Goal: Task Accomplishment & Management: Use online tool/utility

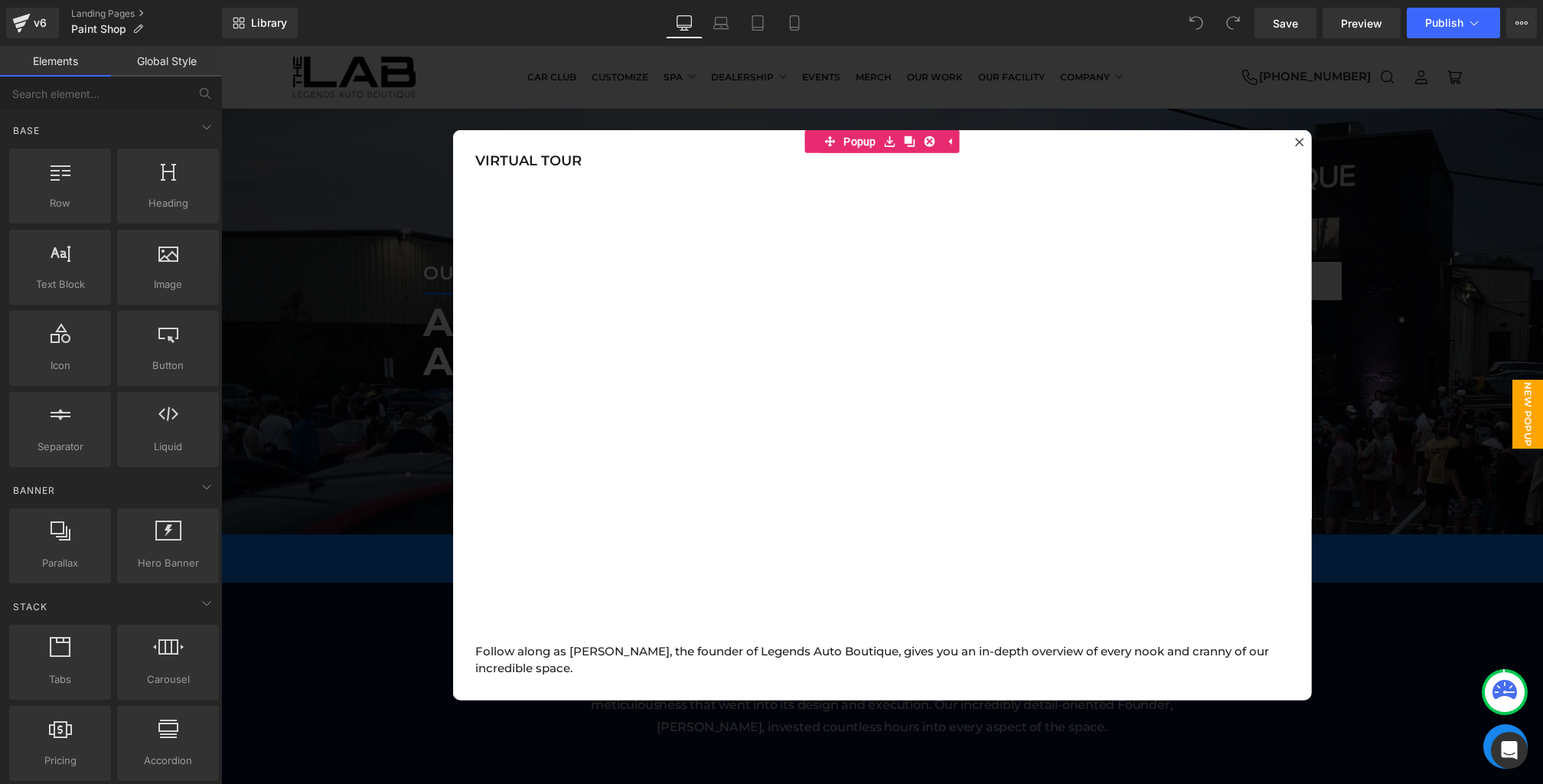
click at [410, 565] on div at bounding box center [882, 415] width 1322 height 738
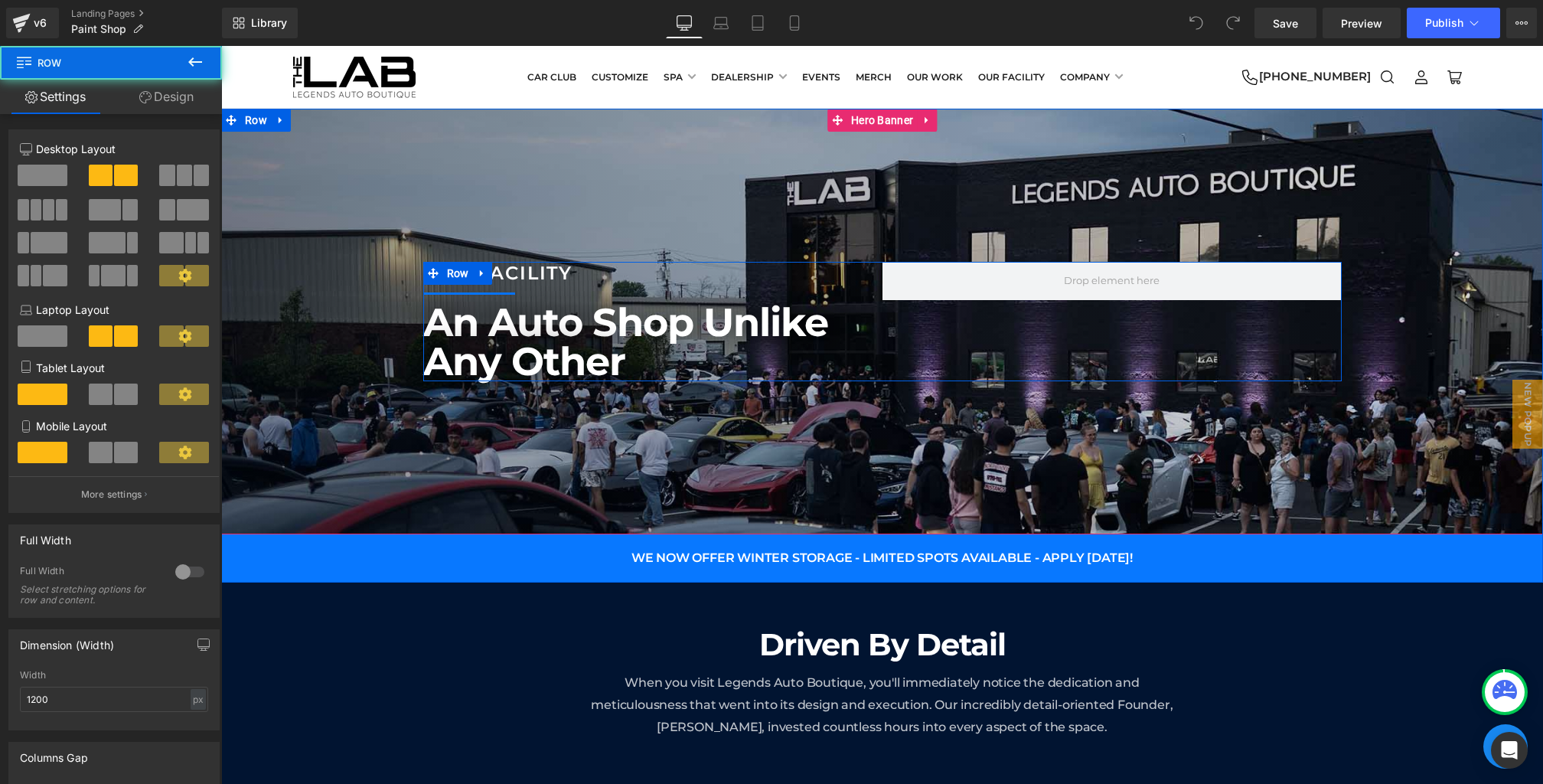
click at [946, 312] on div "OUR FACILITY Heading Separator An Auto Shop Unlike Any Other Heading Row" at bounding box center [882, 321] width 919 height 119
click at [965, 332] on div "OUR FACILITY Heading Separator An Auto Shop Unlike Any Other Heading Row" at bounding box center [882, 321] width 919 height 119
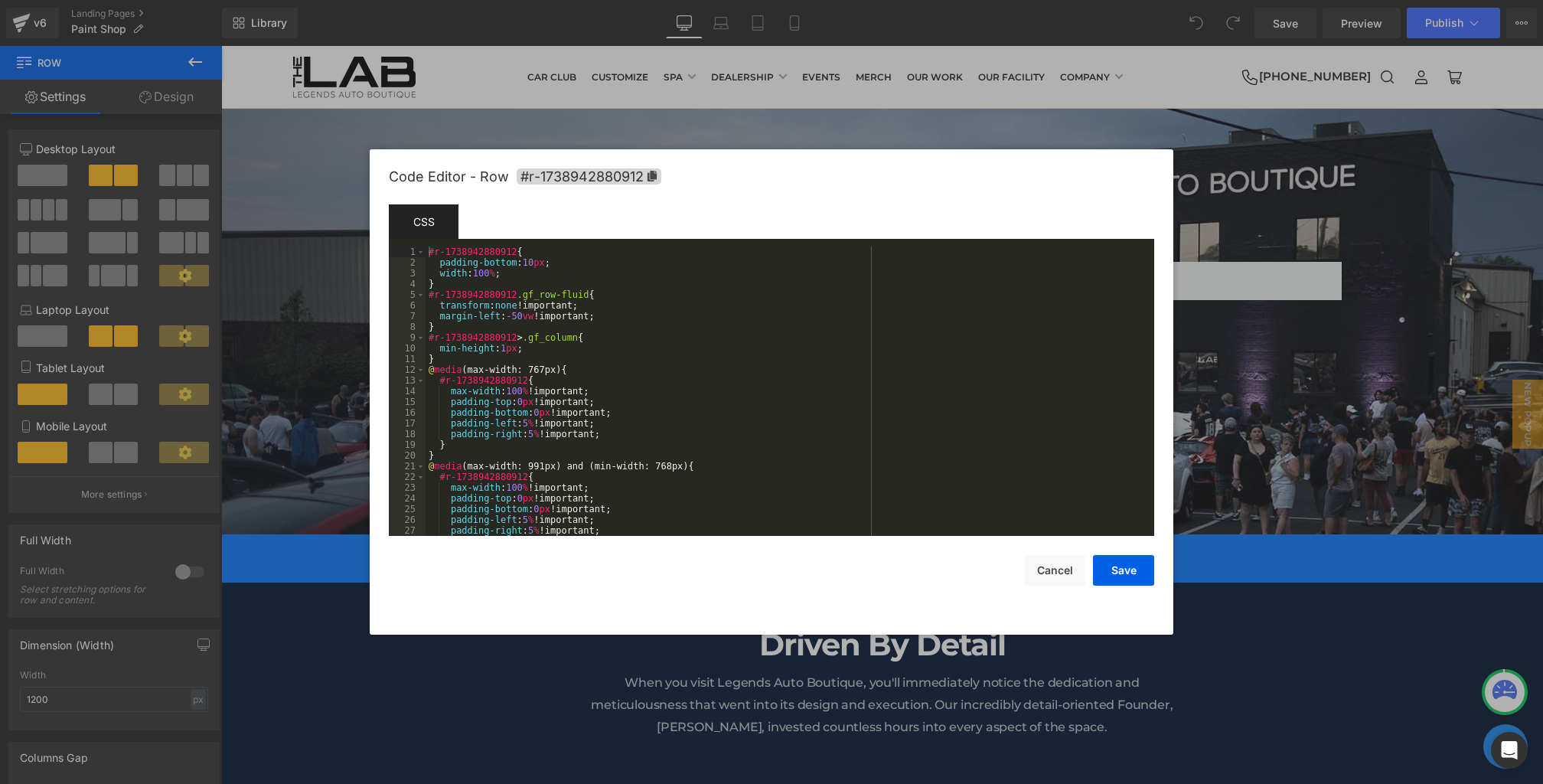
click at [936, 0] on div "You are previewing how the will restyle your page. You can not edit Elements in…" at bounding box center [772, 0] width 1543 height 0
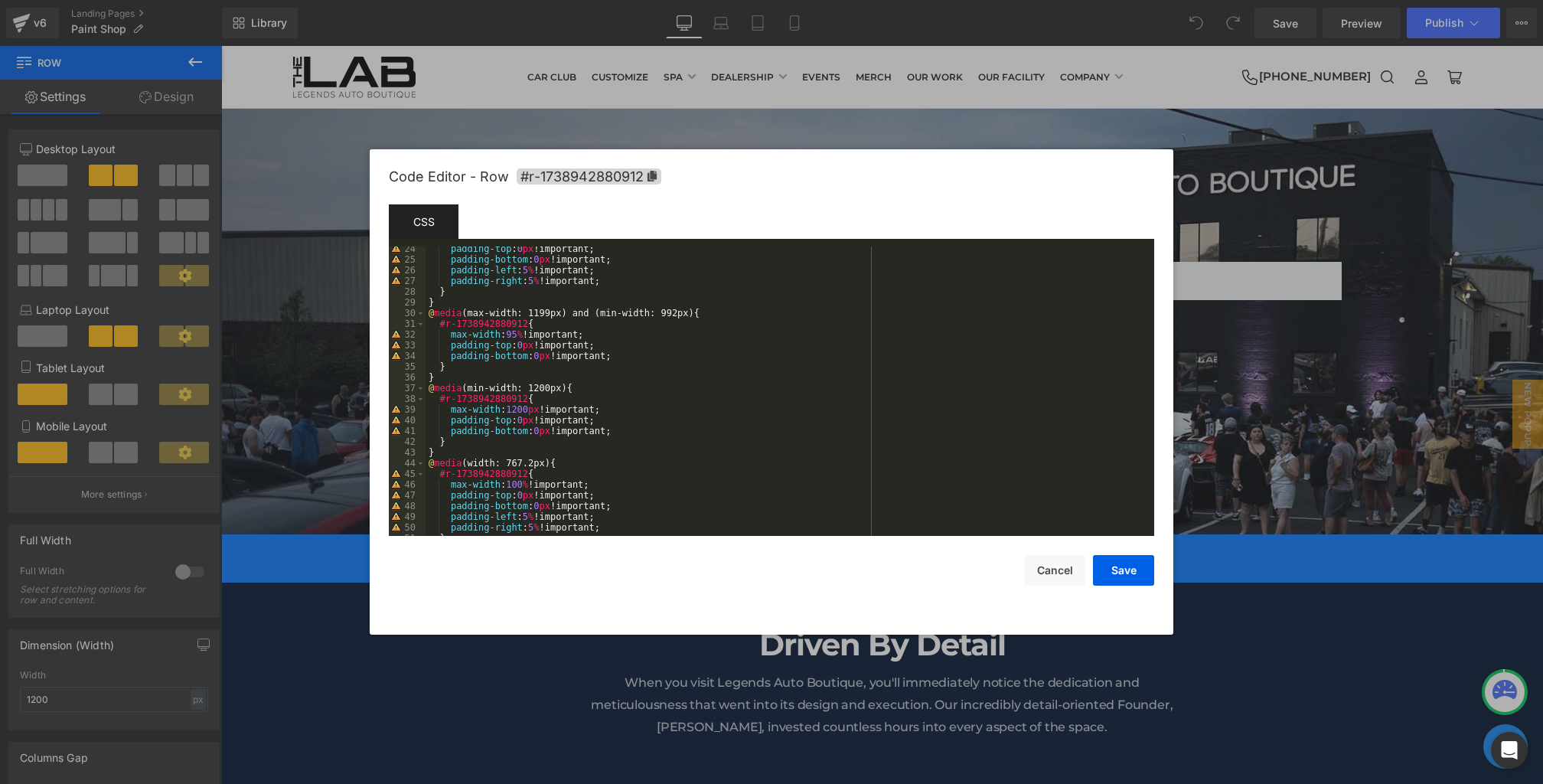
scroll to position [278, 0]
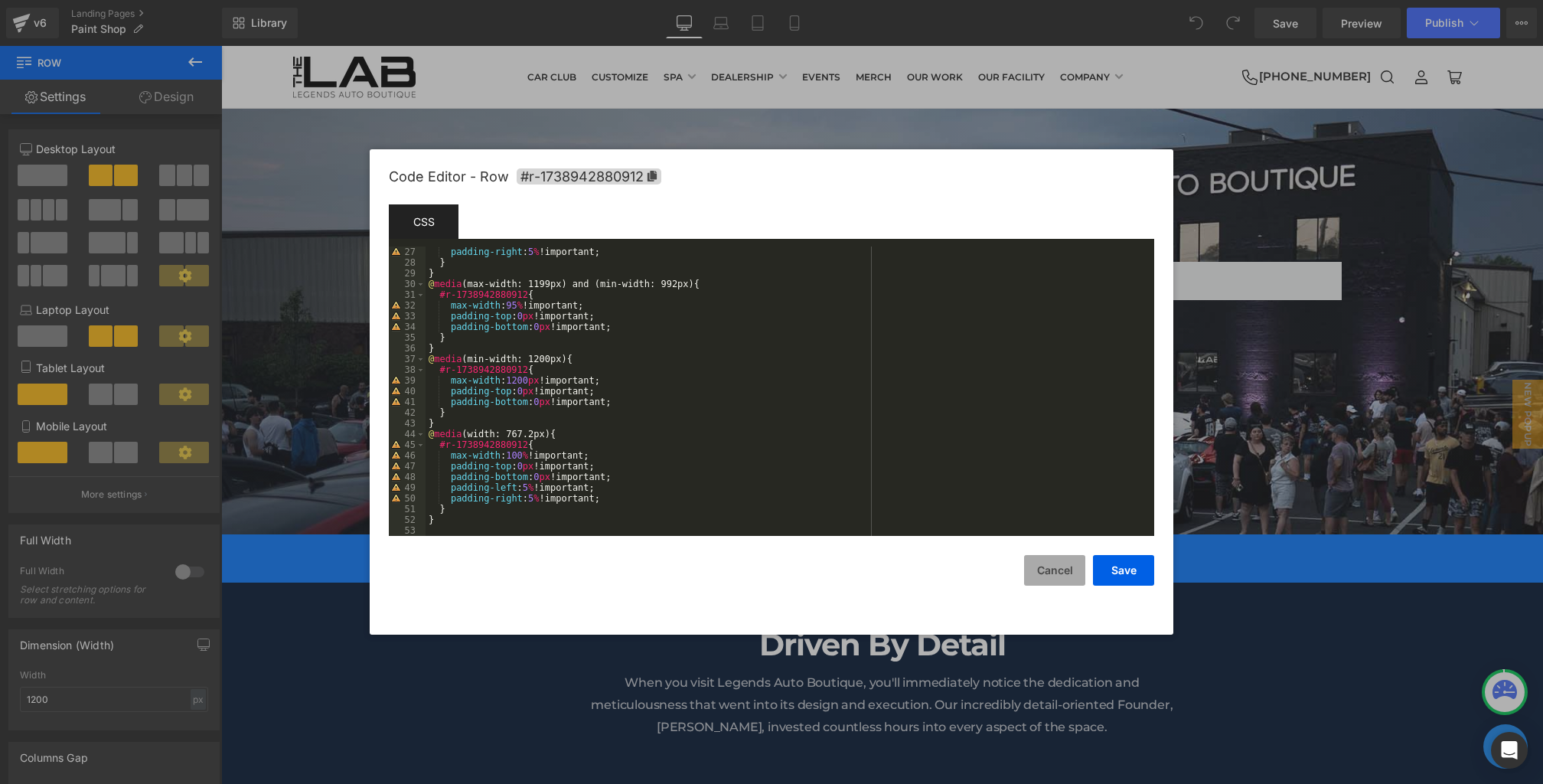
click at [1031, 569] on button "Cancel" at bounding box center [1055, 570] width 61 height 31
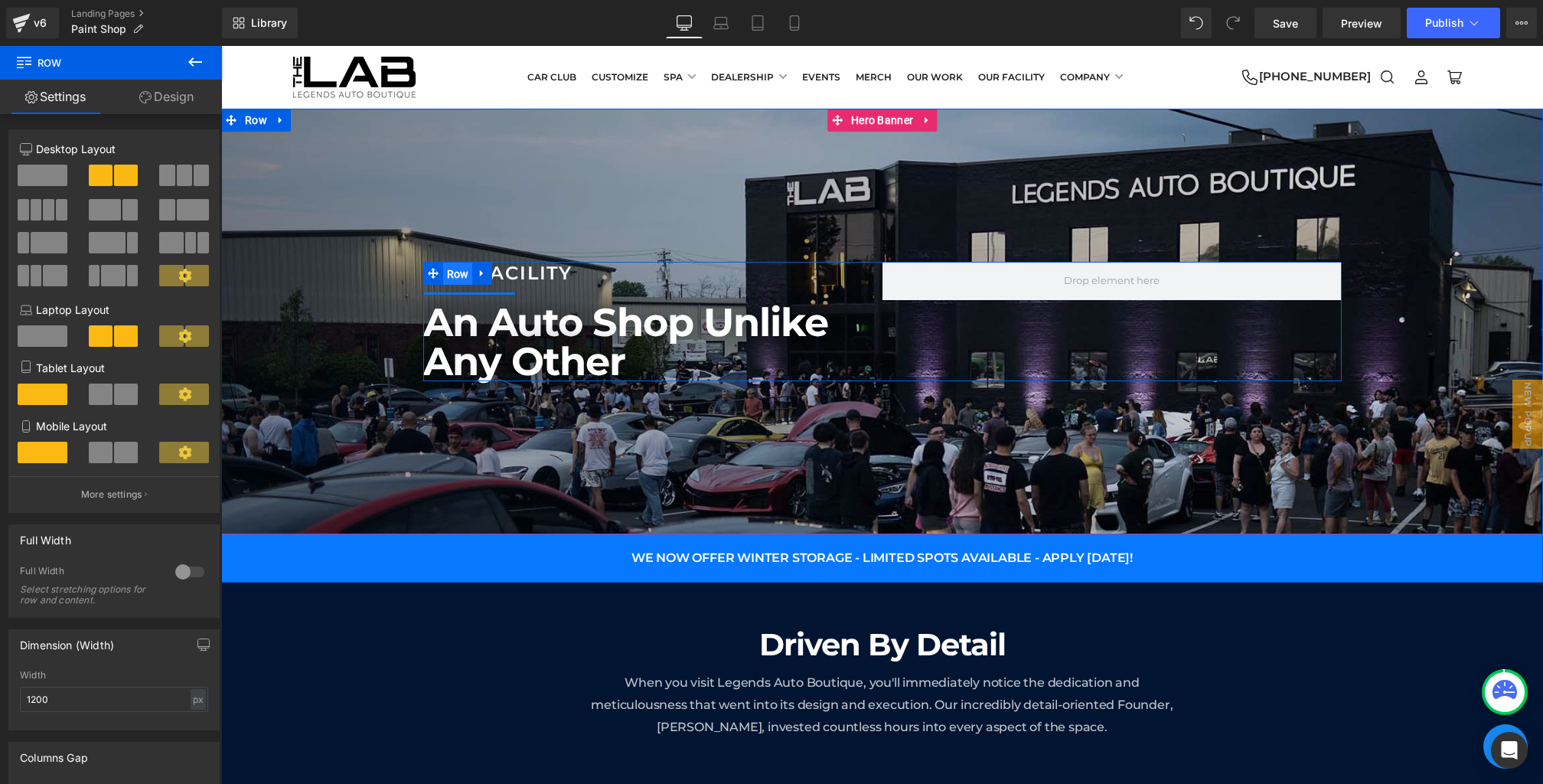
click at [453, 274] on span "Row" at bounding box center [458, 274] width 30 height 23
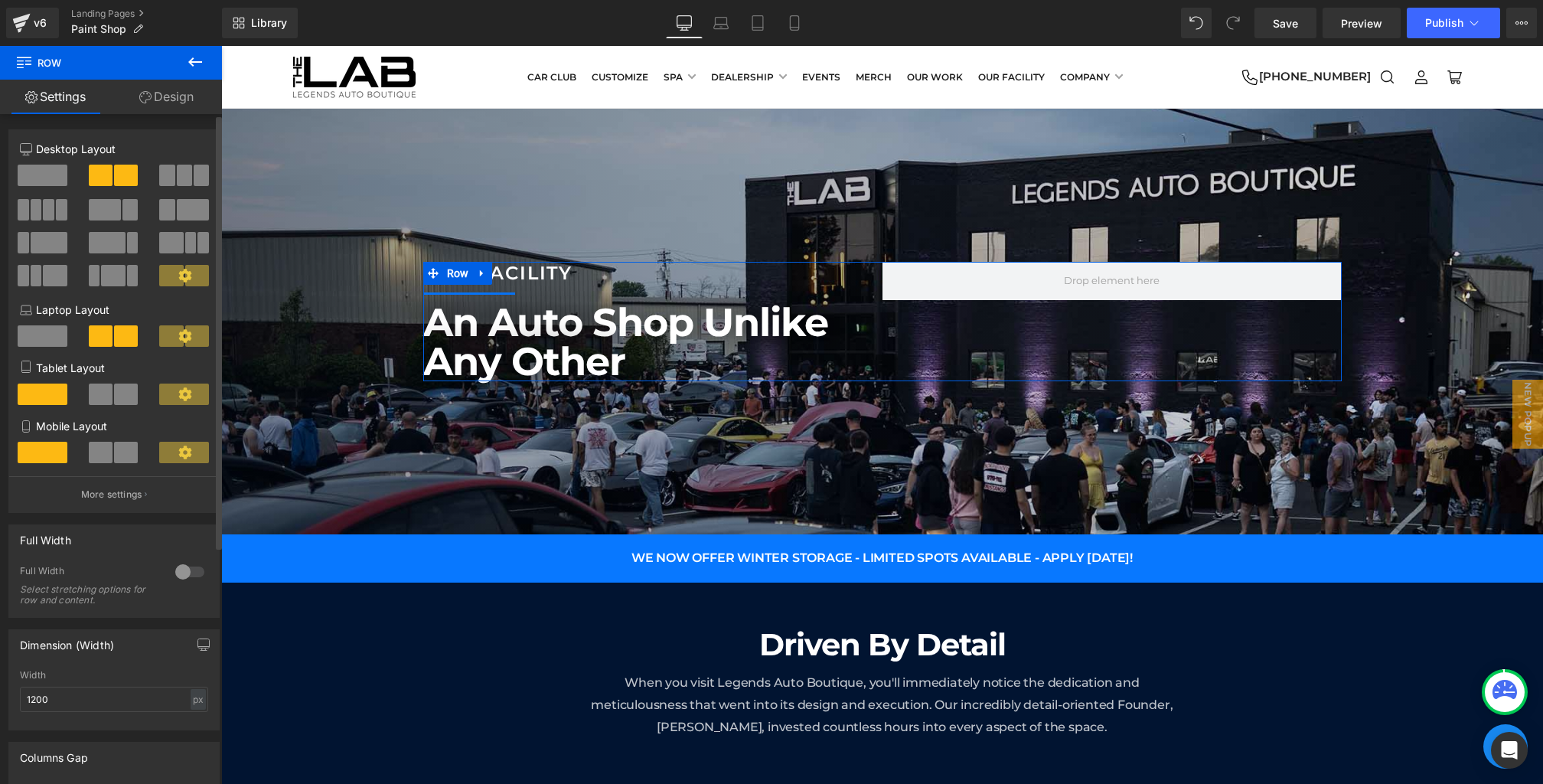
click at [58, 194] on div at bounding box center [44, 181] width 72 height 34
click at [50, 181] on span at bounding box center [42, 175] width 50 height 21
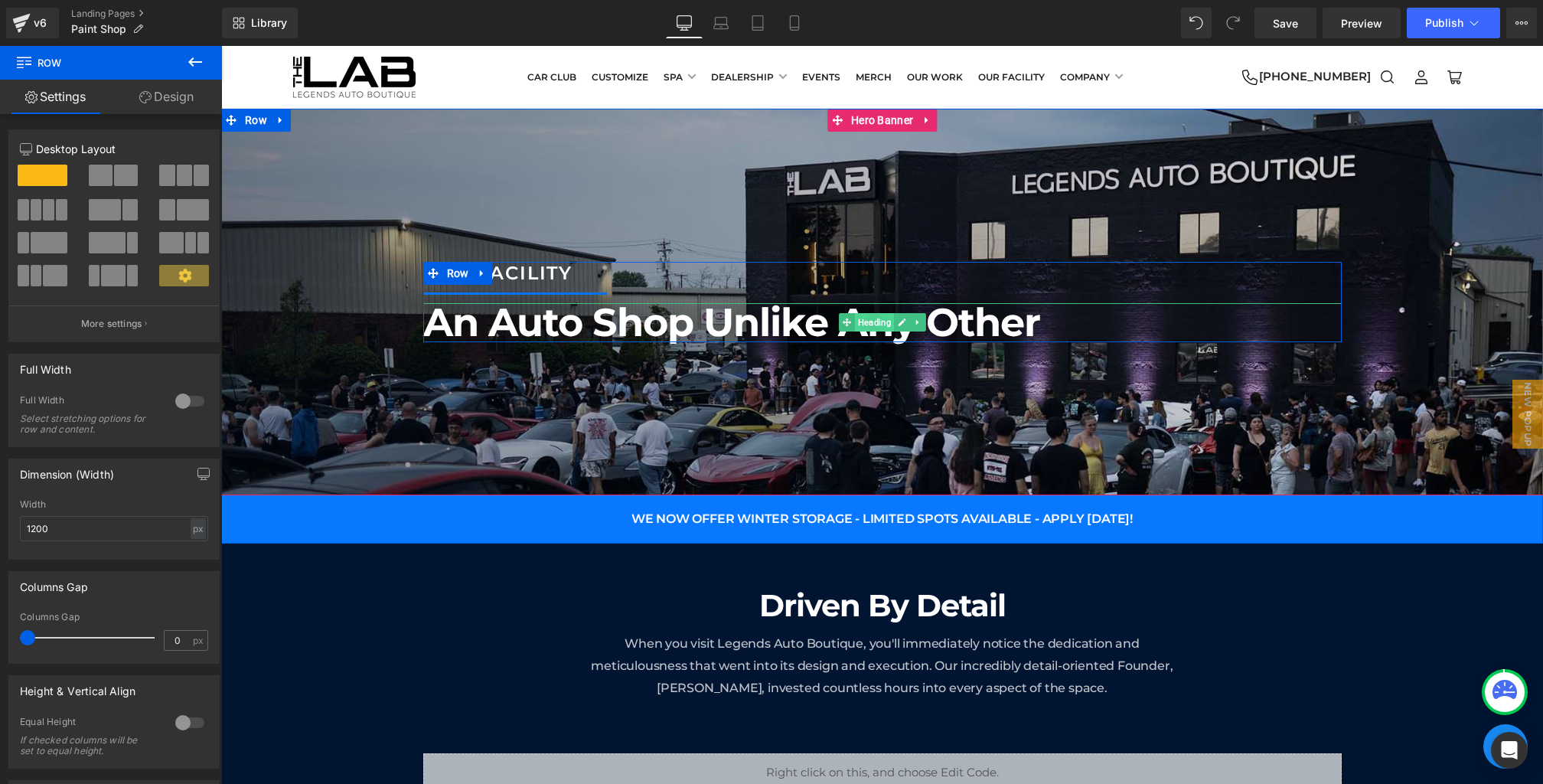
click at [869, 319] on span "Heading" at bounding box center [873, 322] width 39 height 18
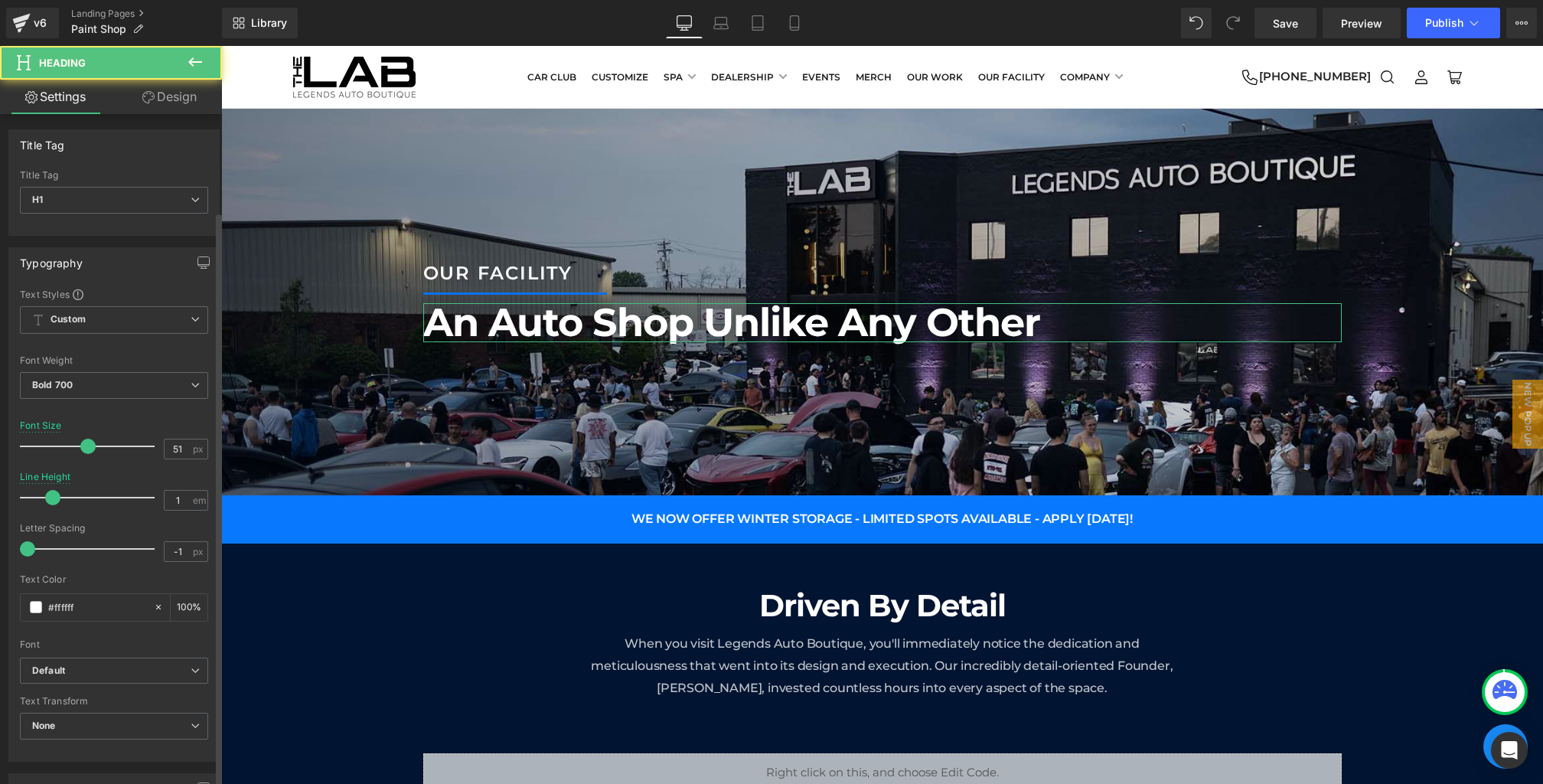
scroll to position [479, 0]
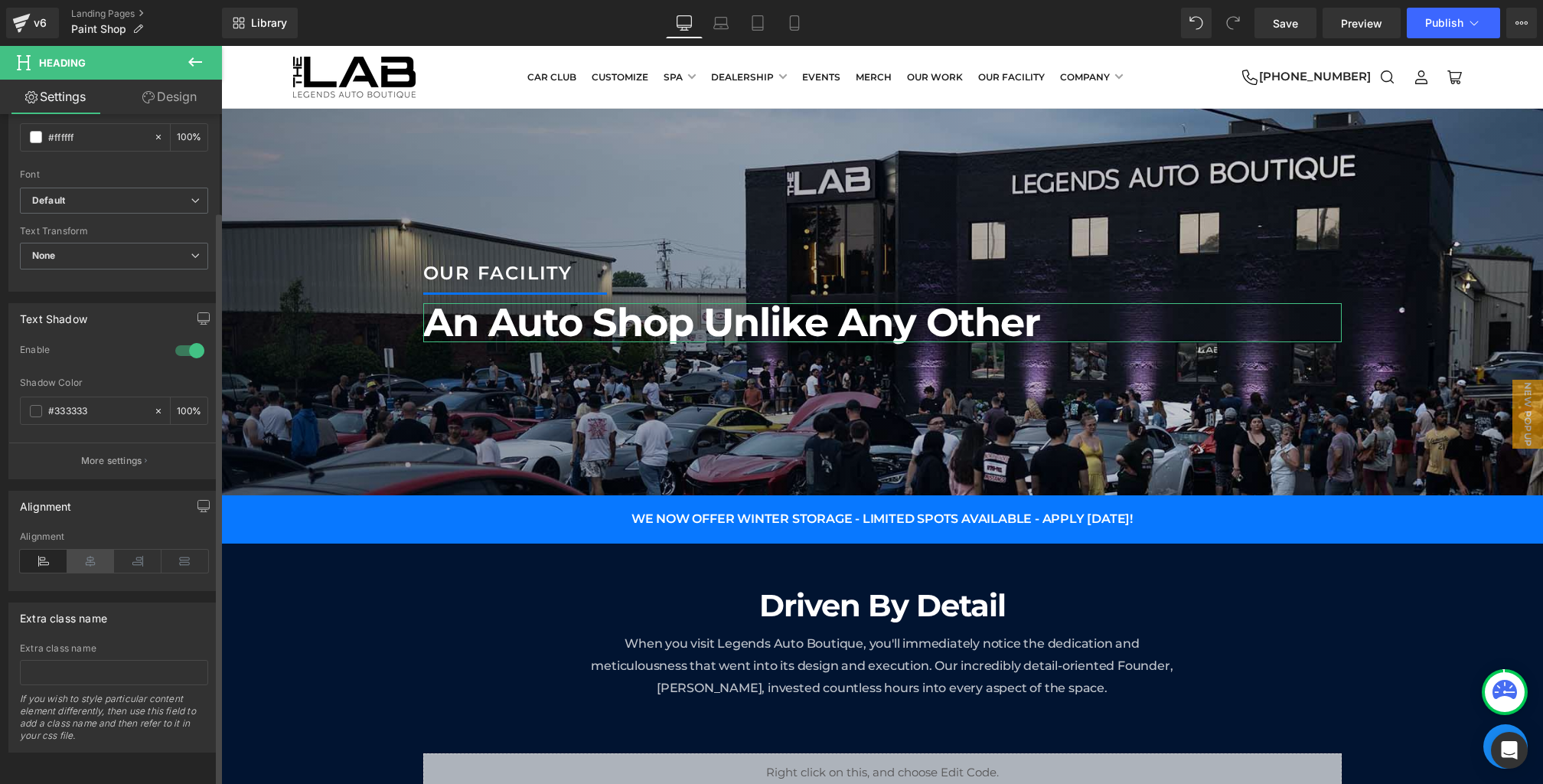
click at [95, 550] on icon at bounding box center [91, 561] width 48 height 23
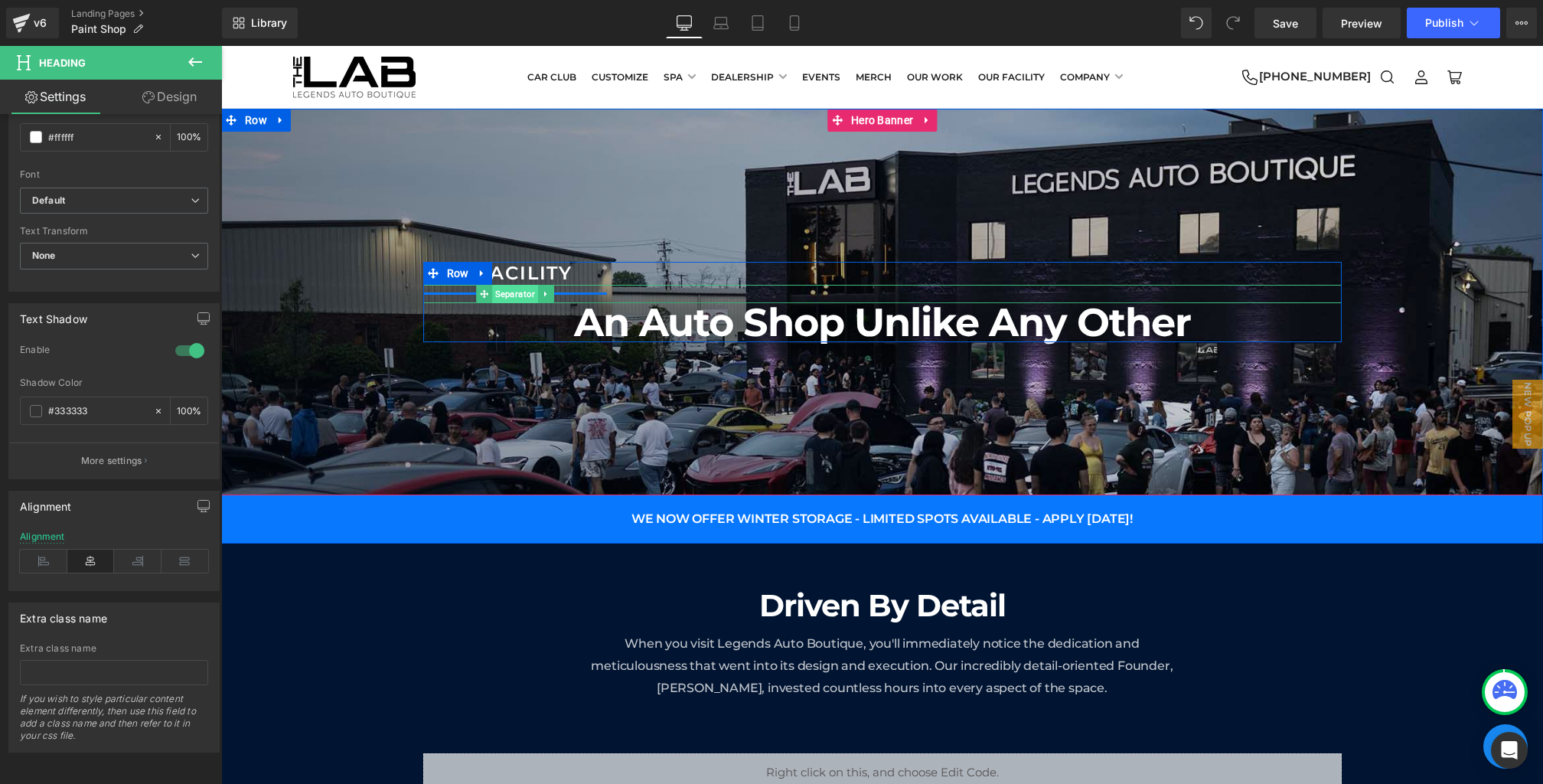
click at [515, 285] on span "Separator" at bounding box center [515, 293] width 46 height 18
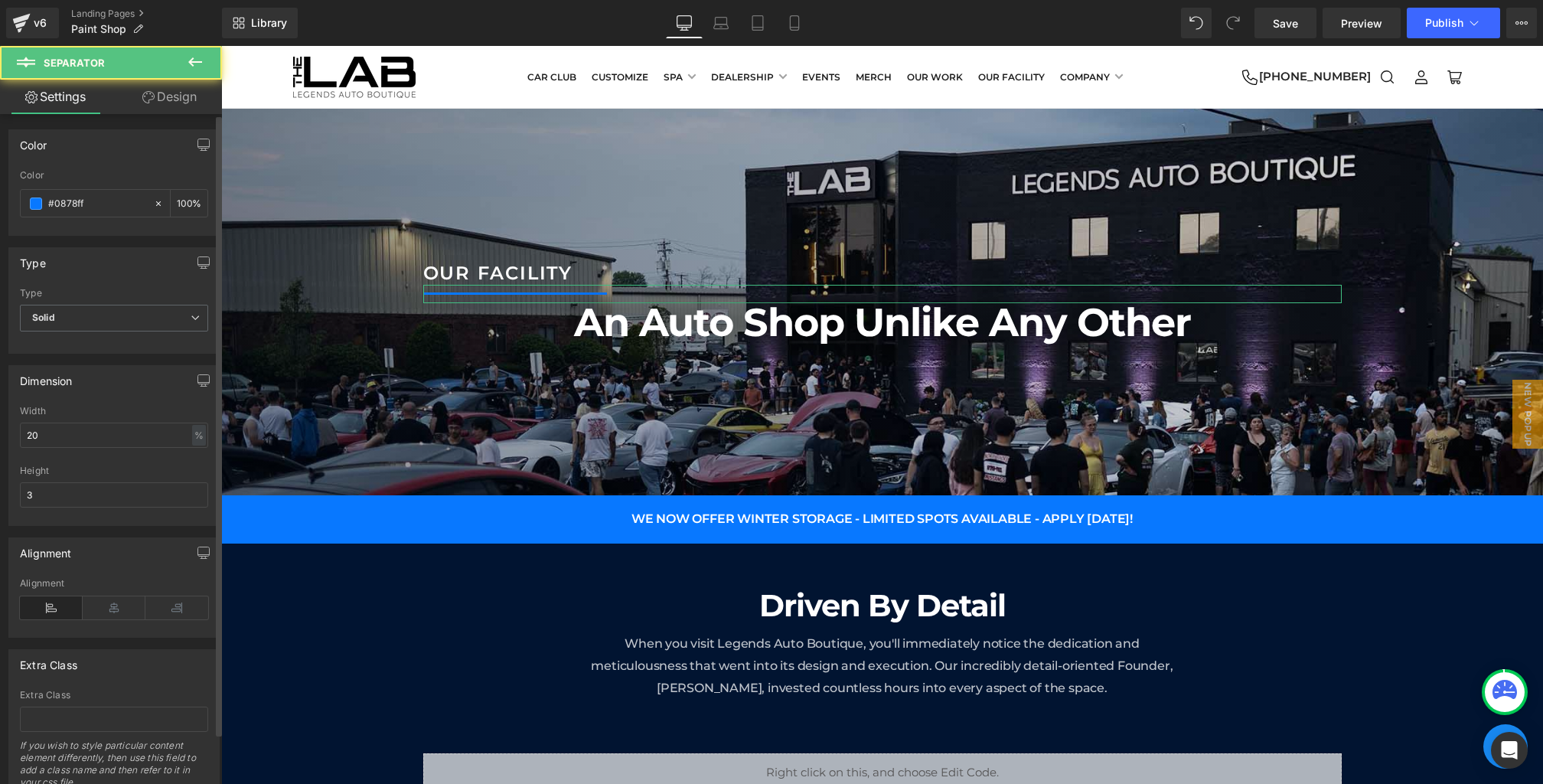
scroll to position [55, 0]
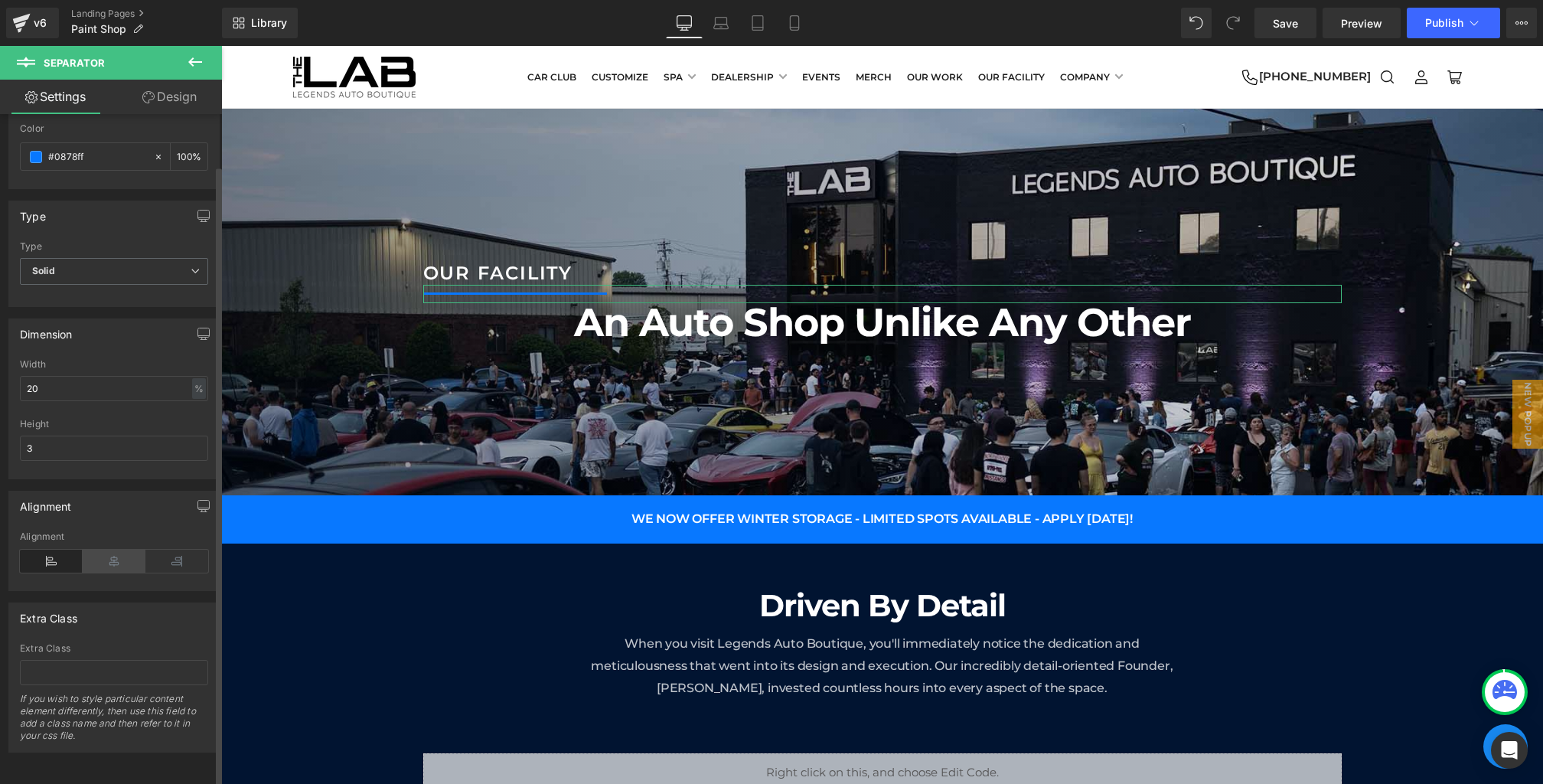
click at [102, 552] on icon at bounding box center [114, 561] width 63 height 23
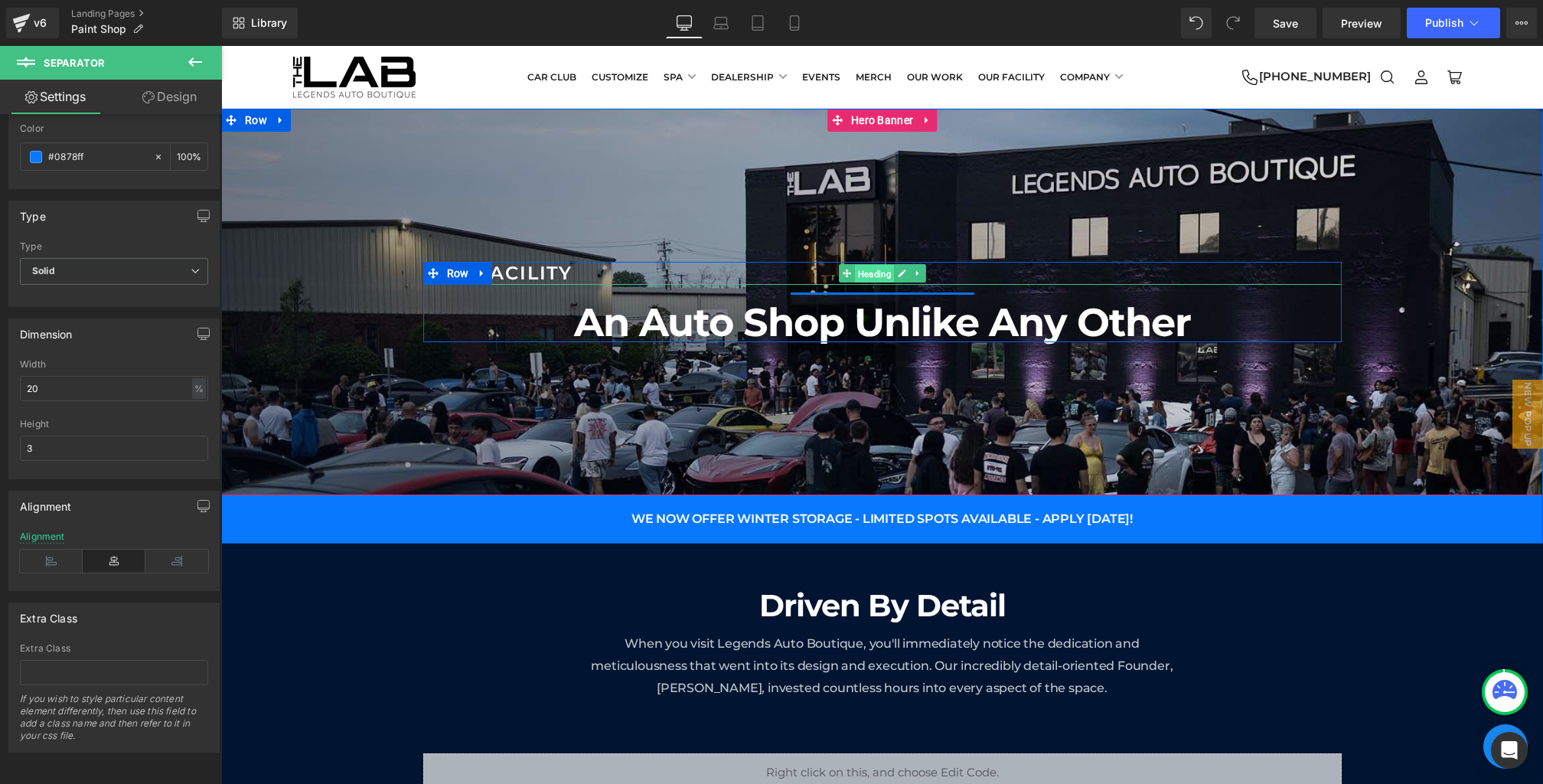
click at [874, 270] on span "Heading" at bounding box center [873, 274] width 39 height 18
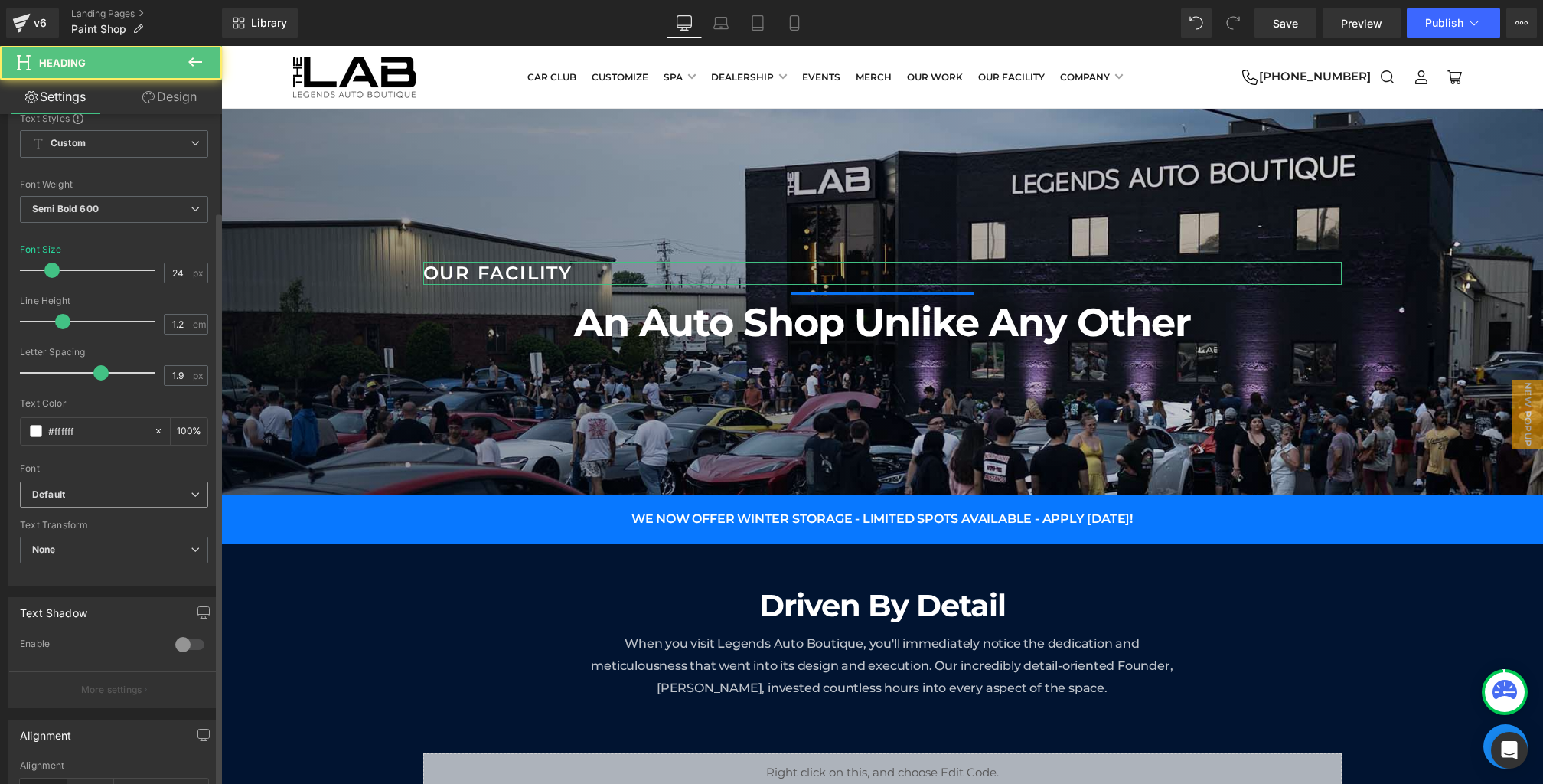
scroll to position [414, 0]
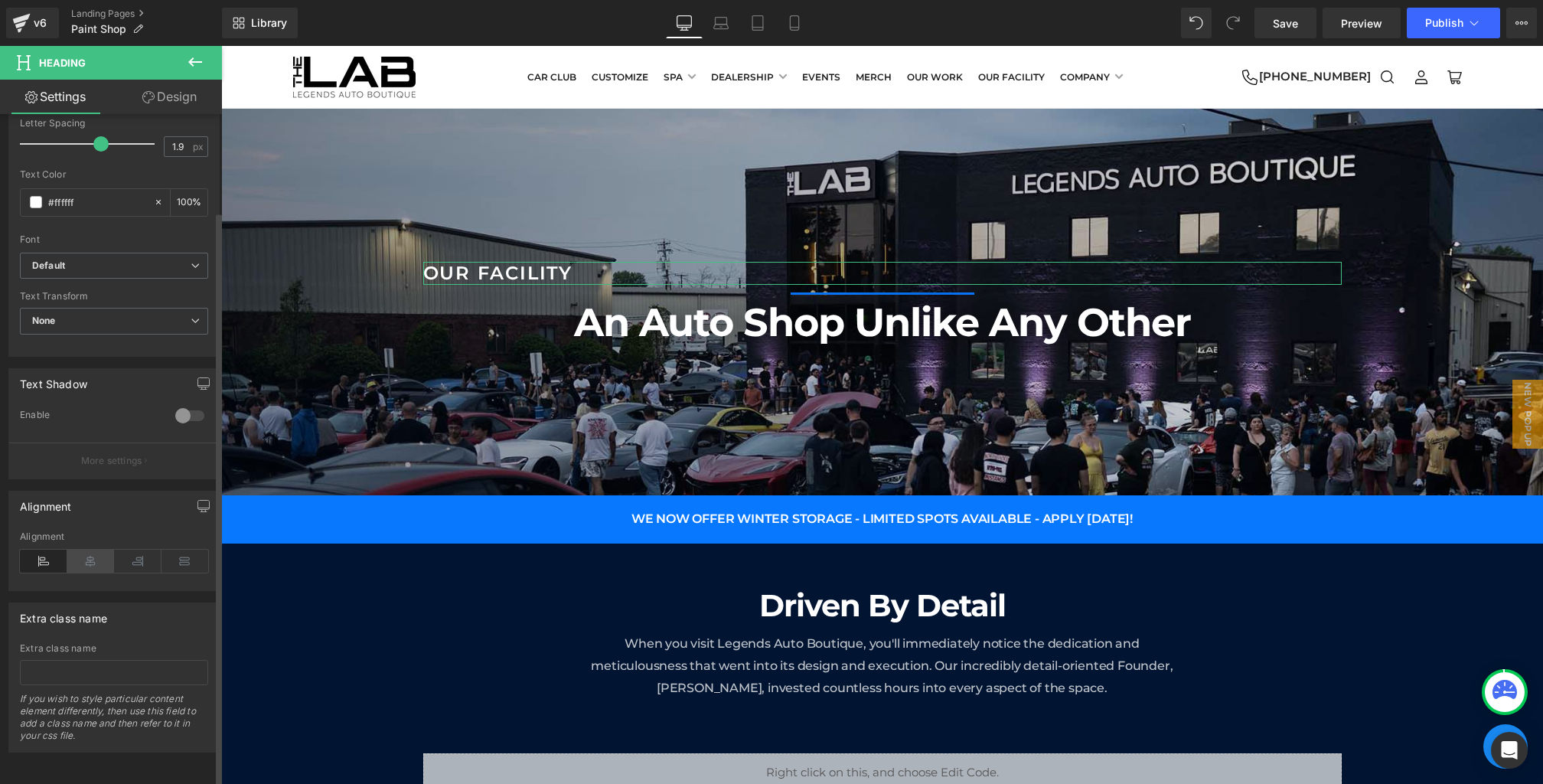
click at [84, 549] on icon at bounding box center [91, 561] width 48 height 23
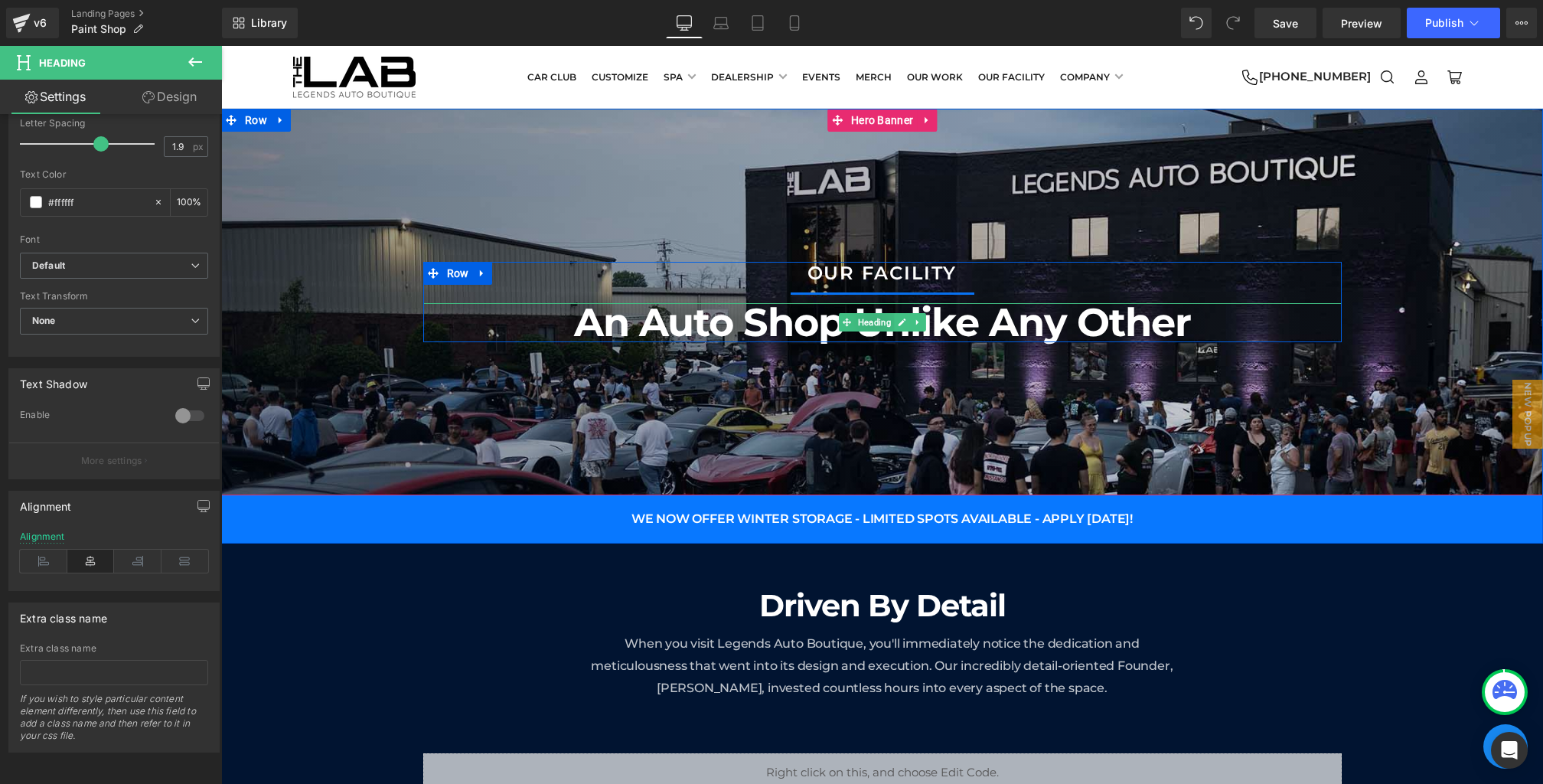
click at [741, 319] on h1 "An Auto Shop Unlike Any Other" at bounding box center [882, 322] width 919 height 39
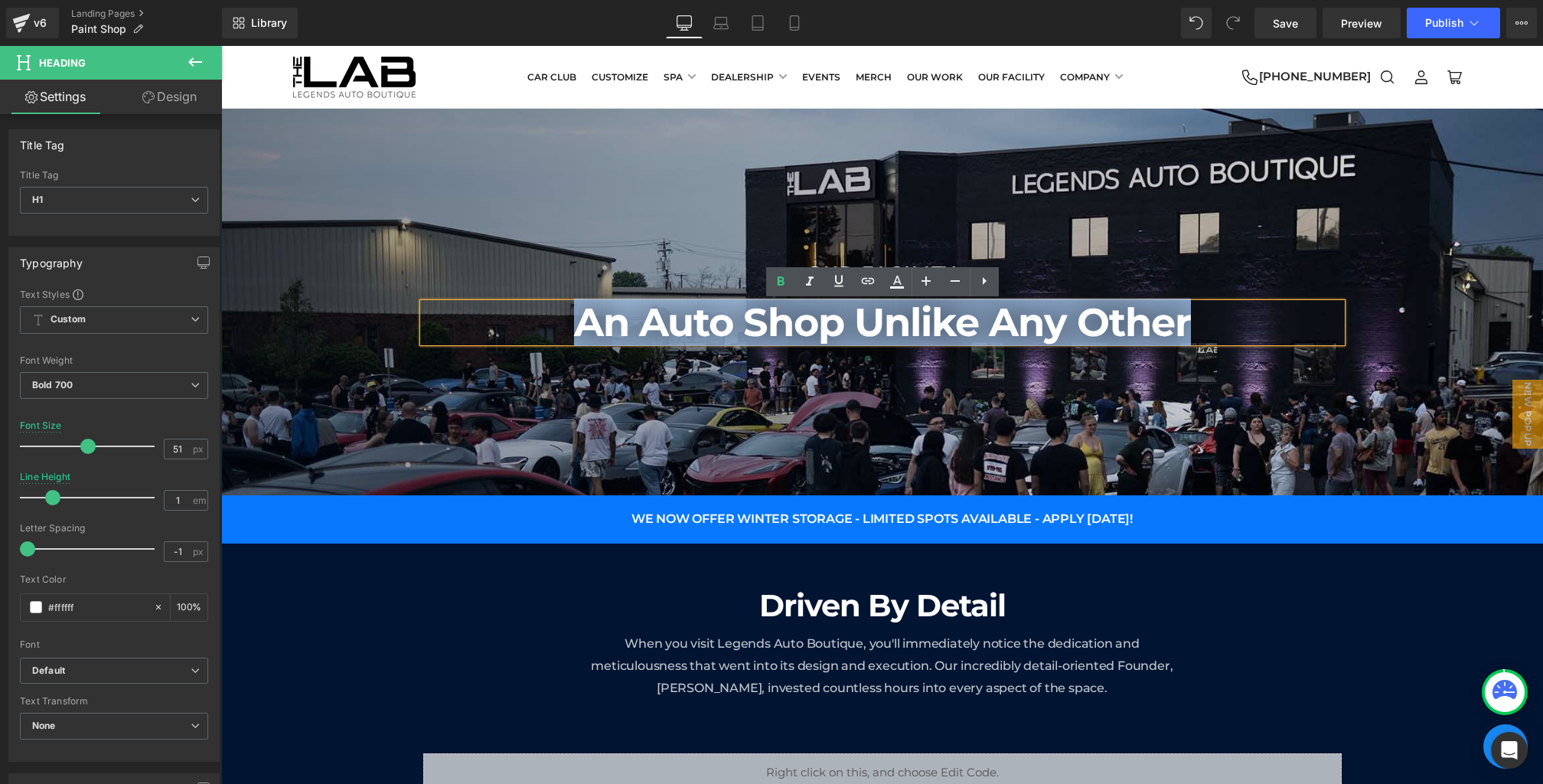
drag, startPoint x: 1211, startPoint y: 328, endPoint x: 419, endPoint y: 283, distance: 793.3
click at [419, 283] on span "OUR FACILITY Heading Separator An Auto Shop Unlike Any Other Heading Row" at bounding box center [882, 301] width 1322 height 80
paste div
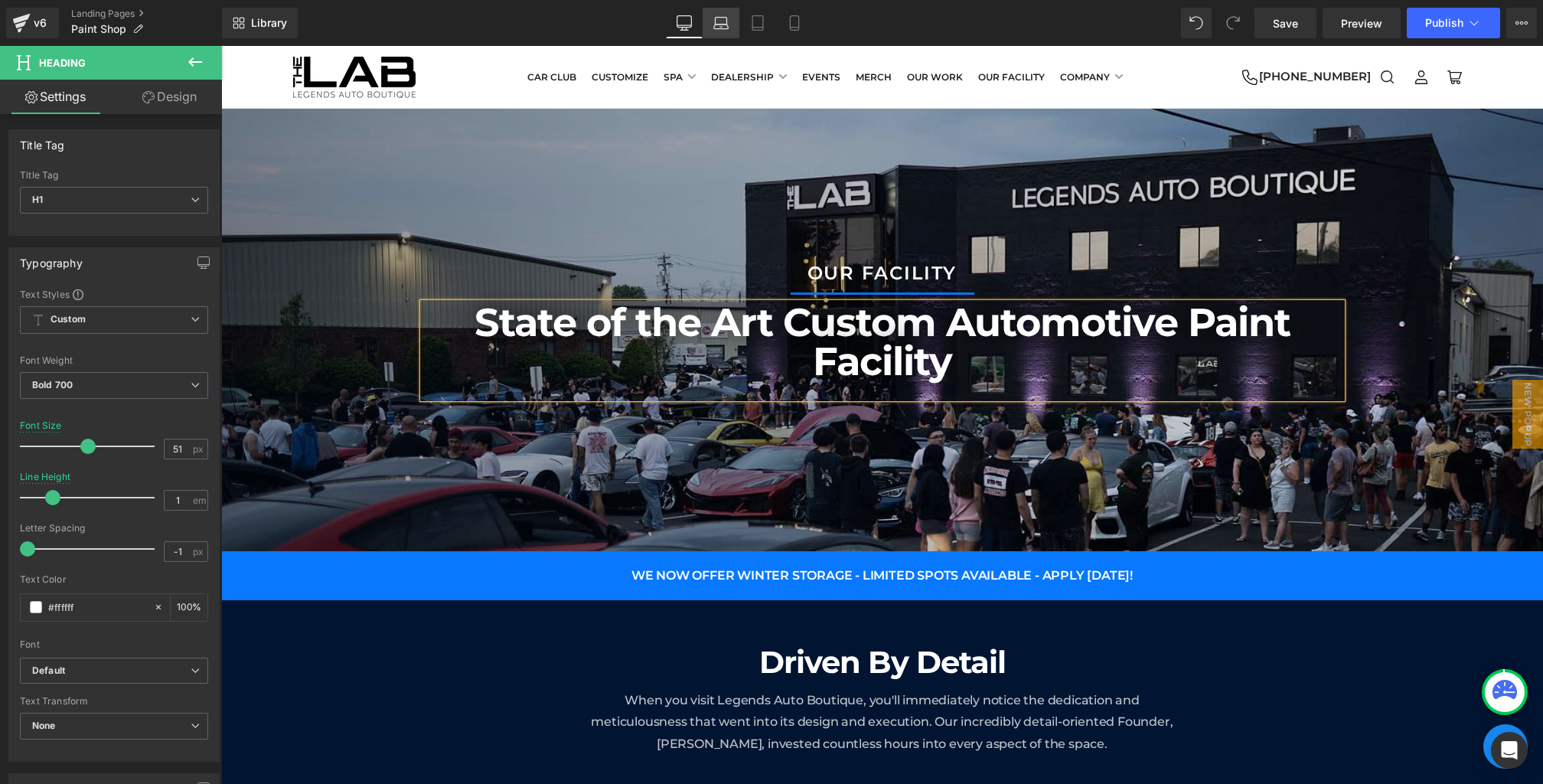
click at [723, 15] on icon at bounding box center [721, 22] width 15 height 15
type input "49"
type input "1.3"
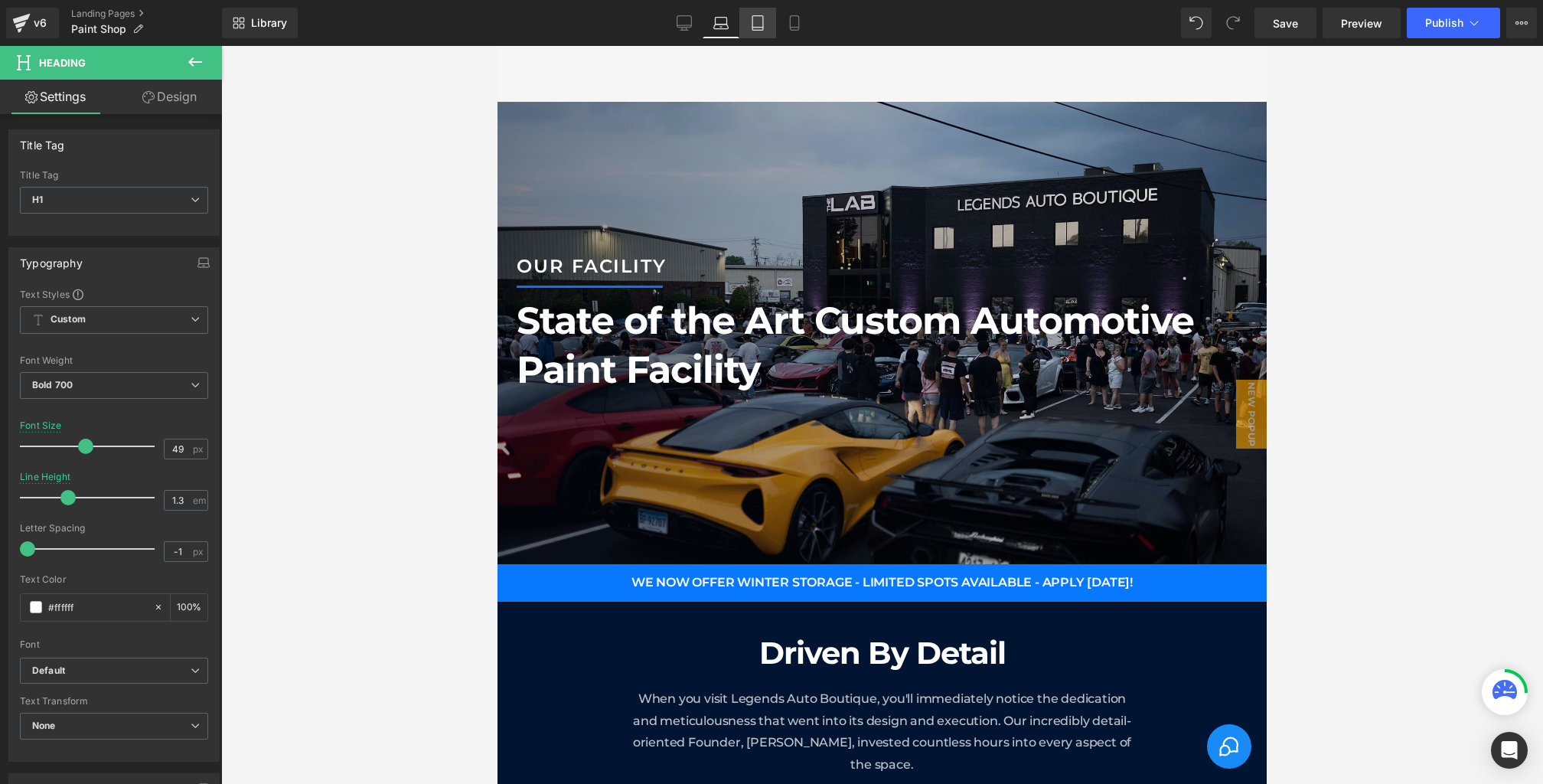
click at [768, 15] on link "Tablet" at bounding box center [758, 23] width 37 height 31
type input "100"
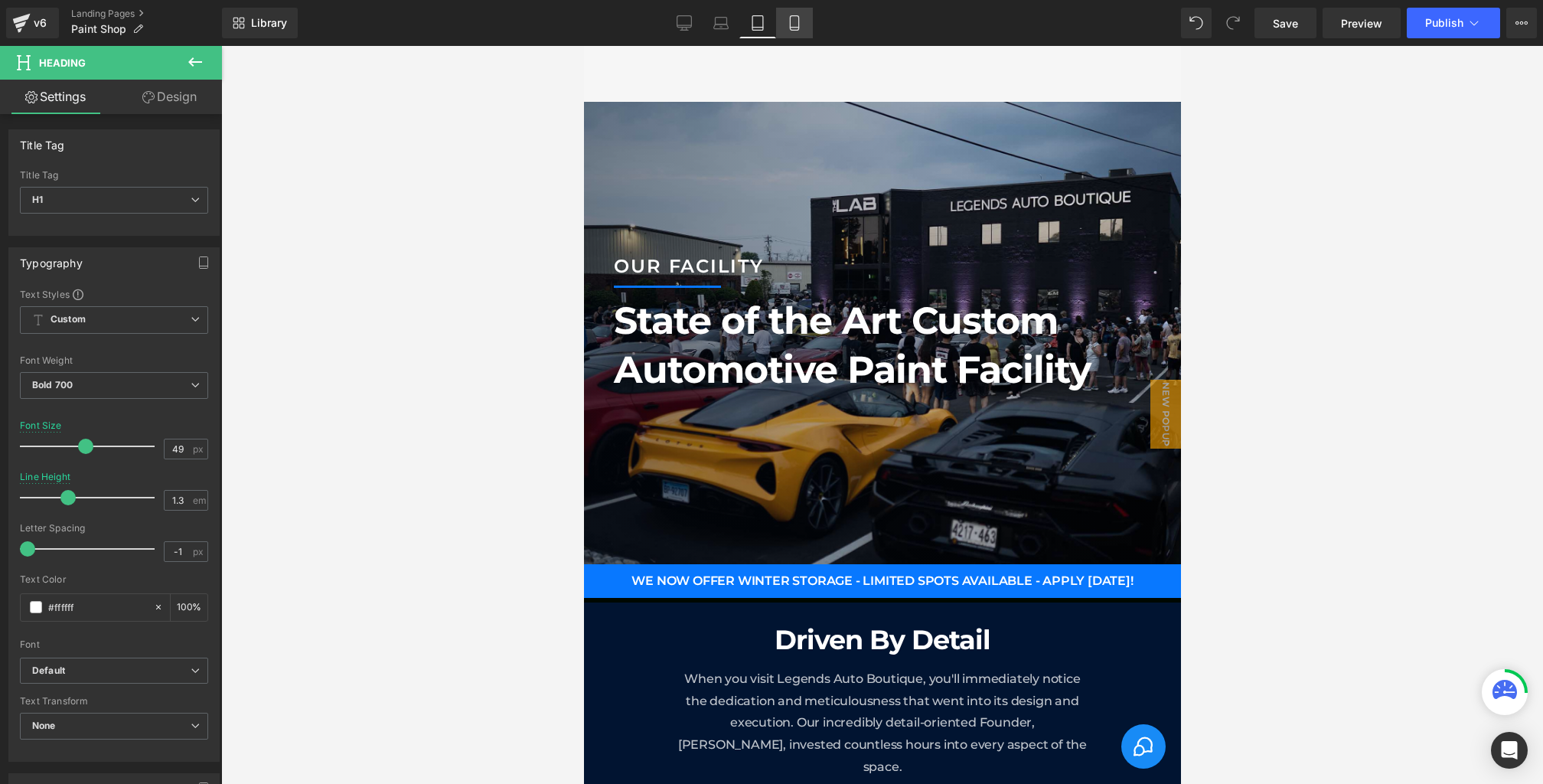
click at [803, 16] on link "Mobile" at bounding box center [795, 23] width 37 height 31
type input "35"
type input "1.1"
type input "100"
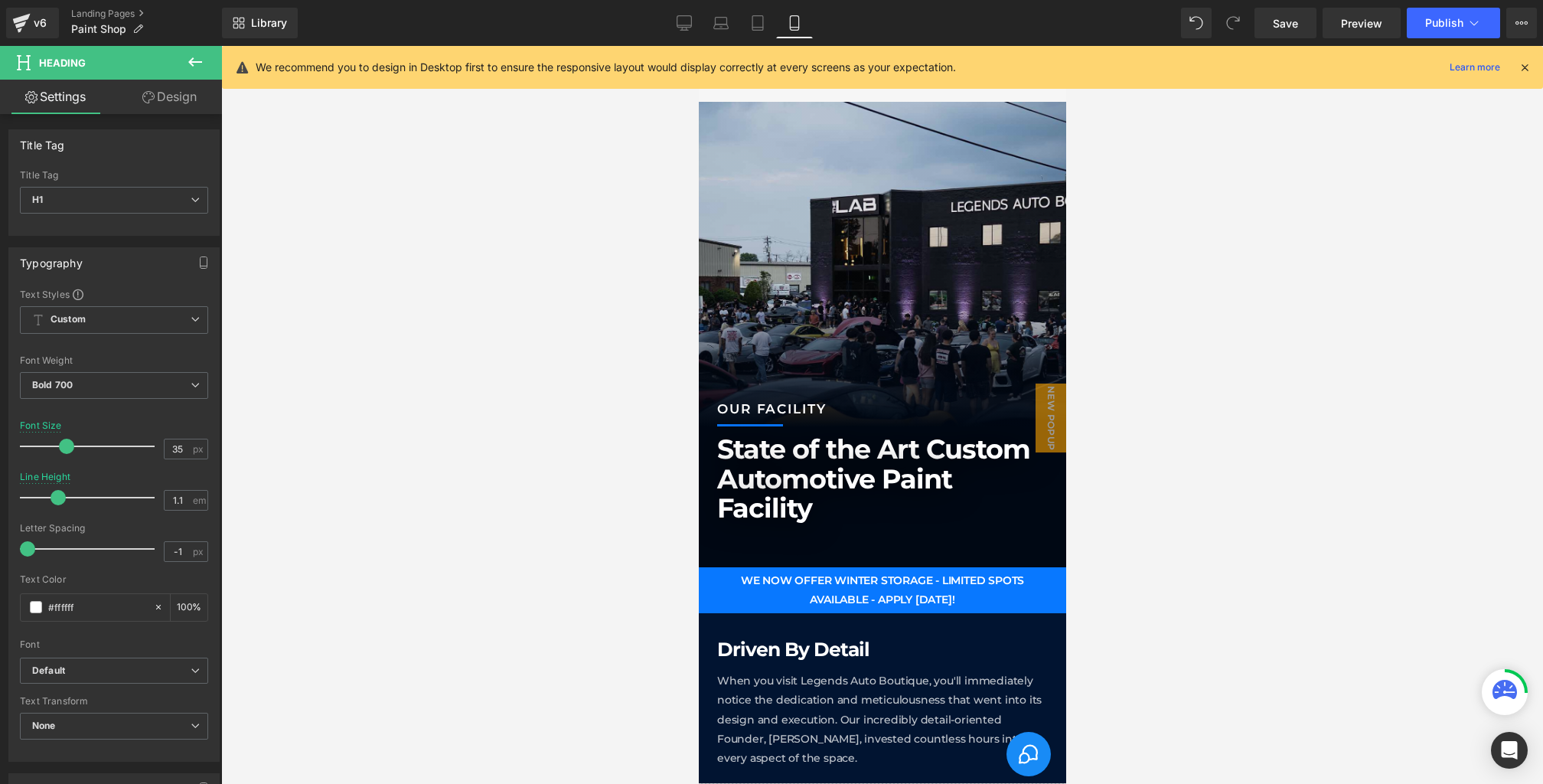
scroll to position [161, 0]
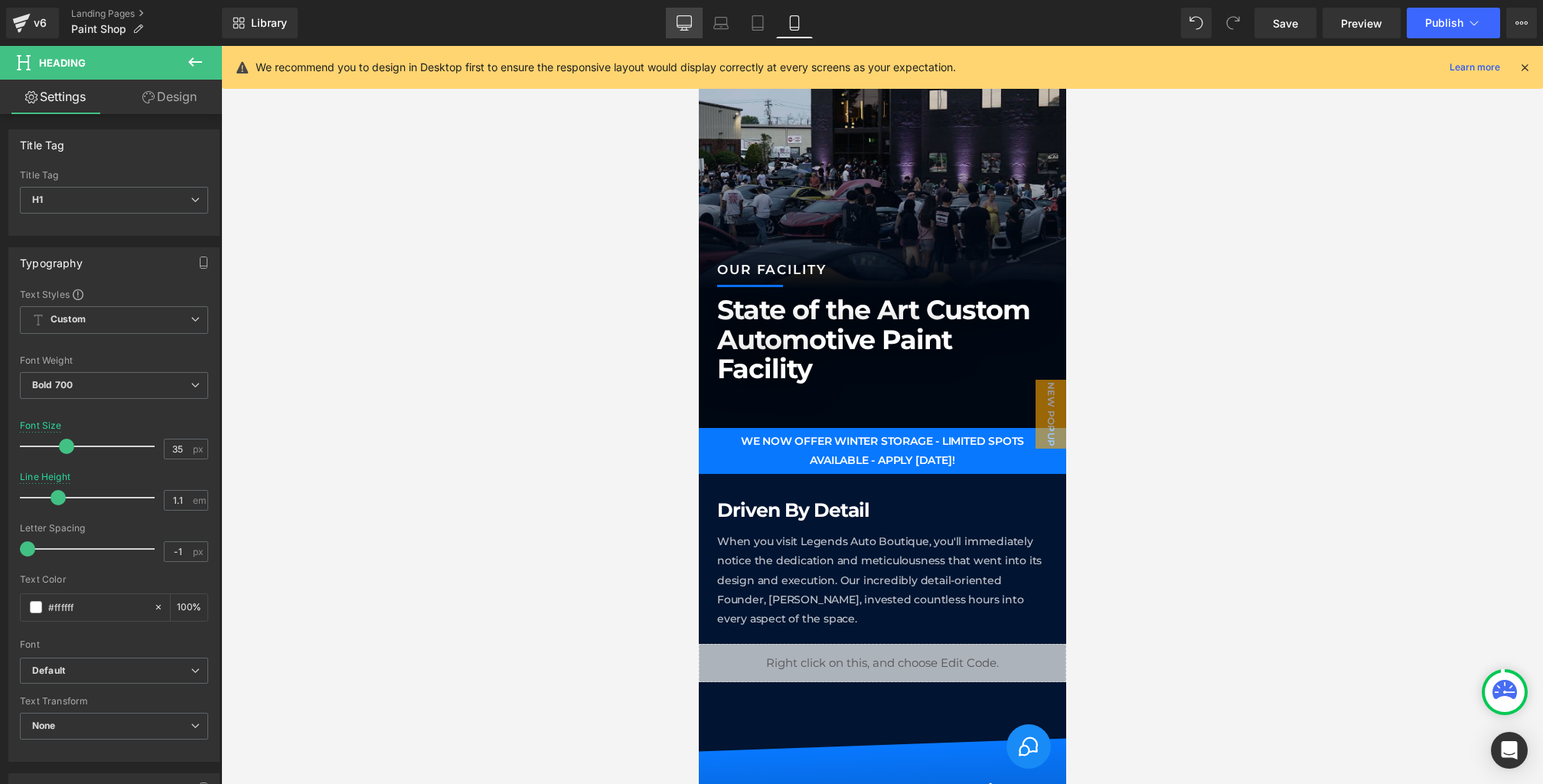
click at [678, 24] on icon at bounding box center [685, 21] width 14 height 11
type input "51"
type input "1"
type input "100"
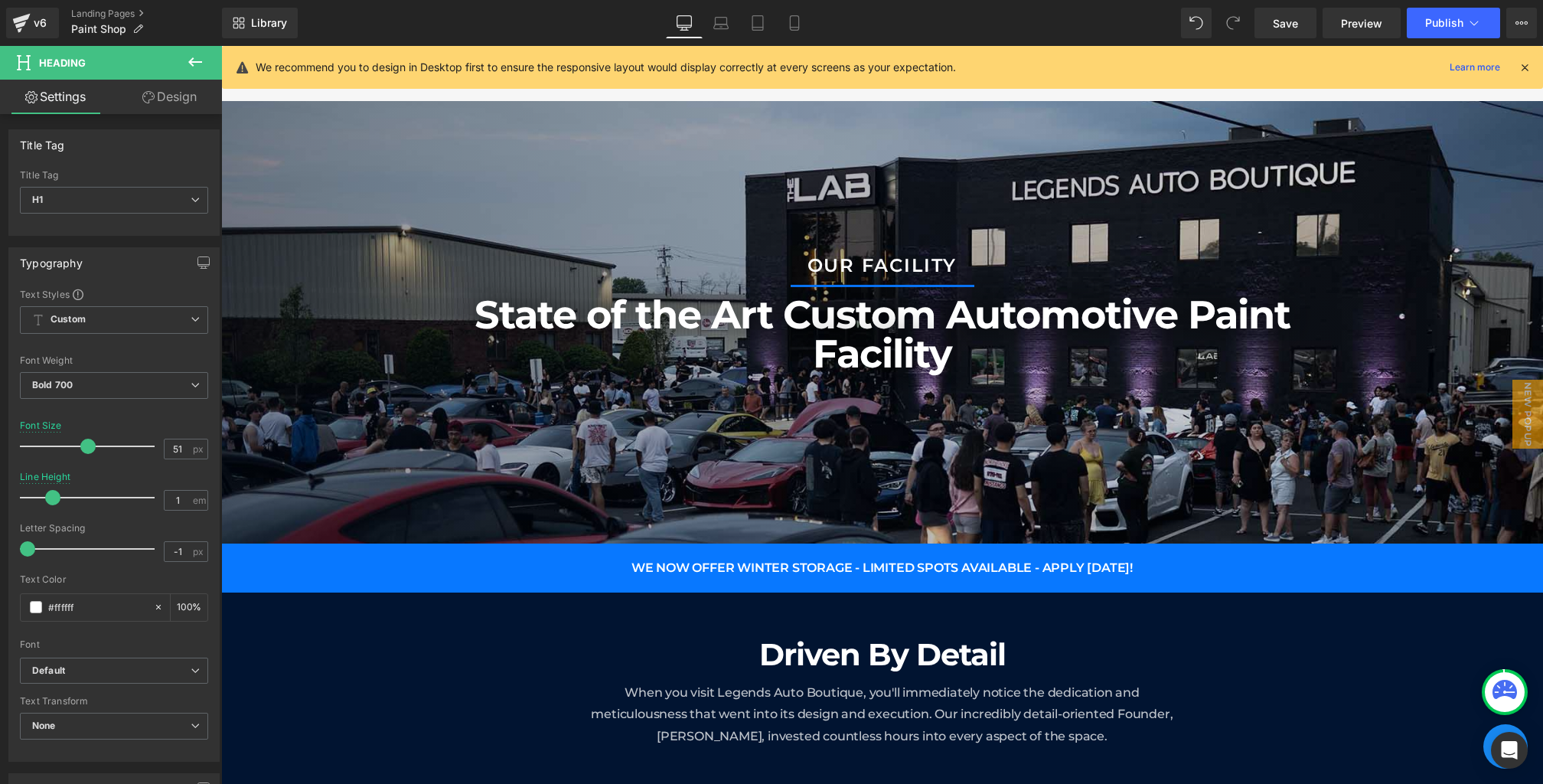
drag, startPoint x: 616, startPoint y: 402, endPoint x: 848, endPoint y: 261, distance: 271.5
click at [846, 258] on div "OUR FACILITY Heading" at bounding box center [882, 266] width 919 height 23
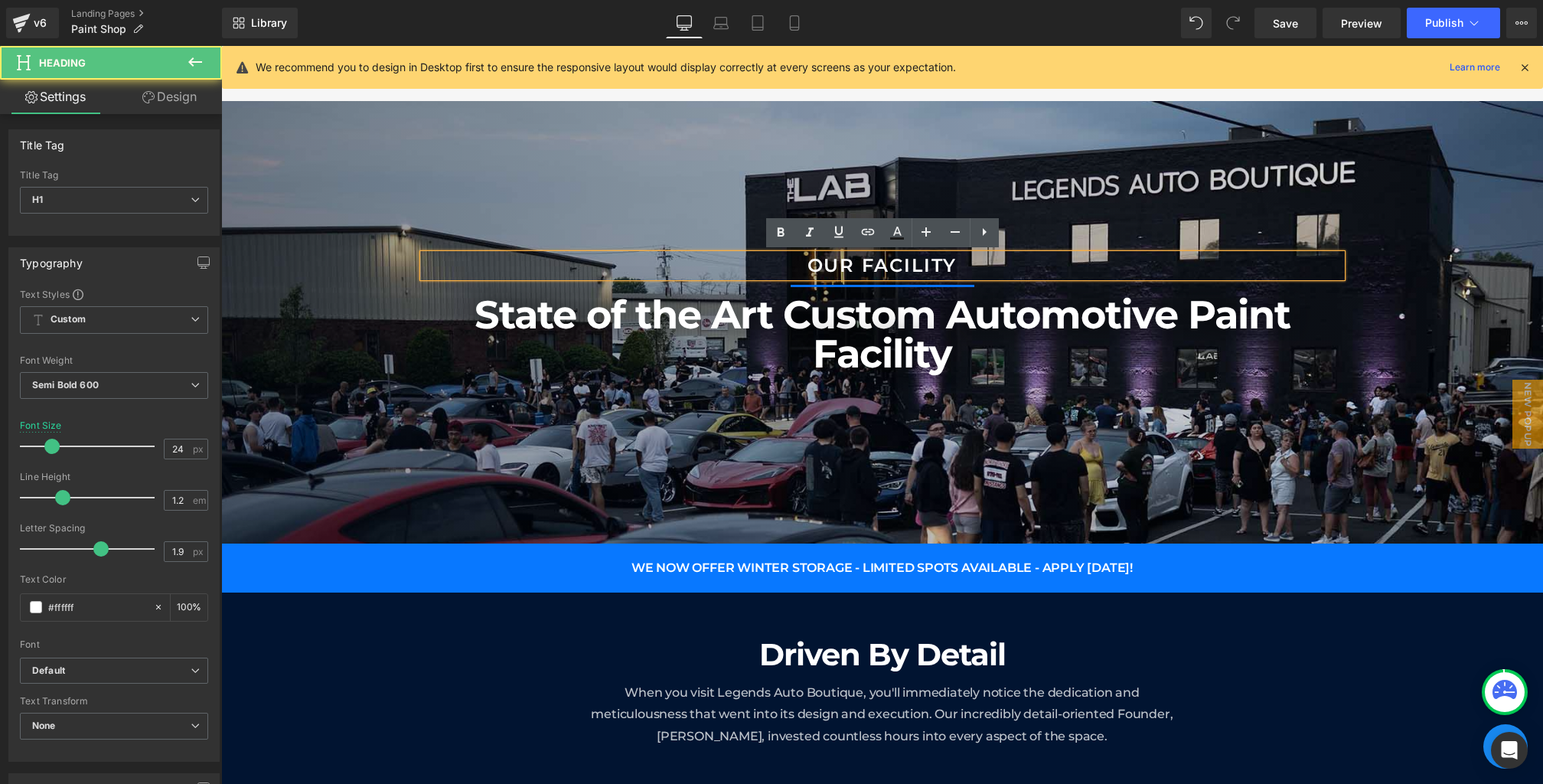
click at [934, 261] on h1 "OUR FACILITY" at bounding box center [882, 266] width 919 height 22
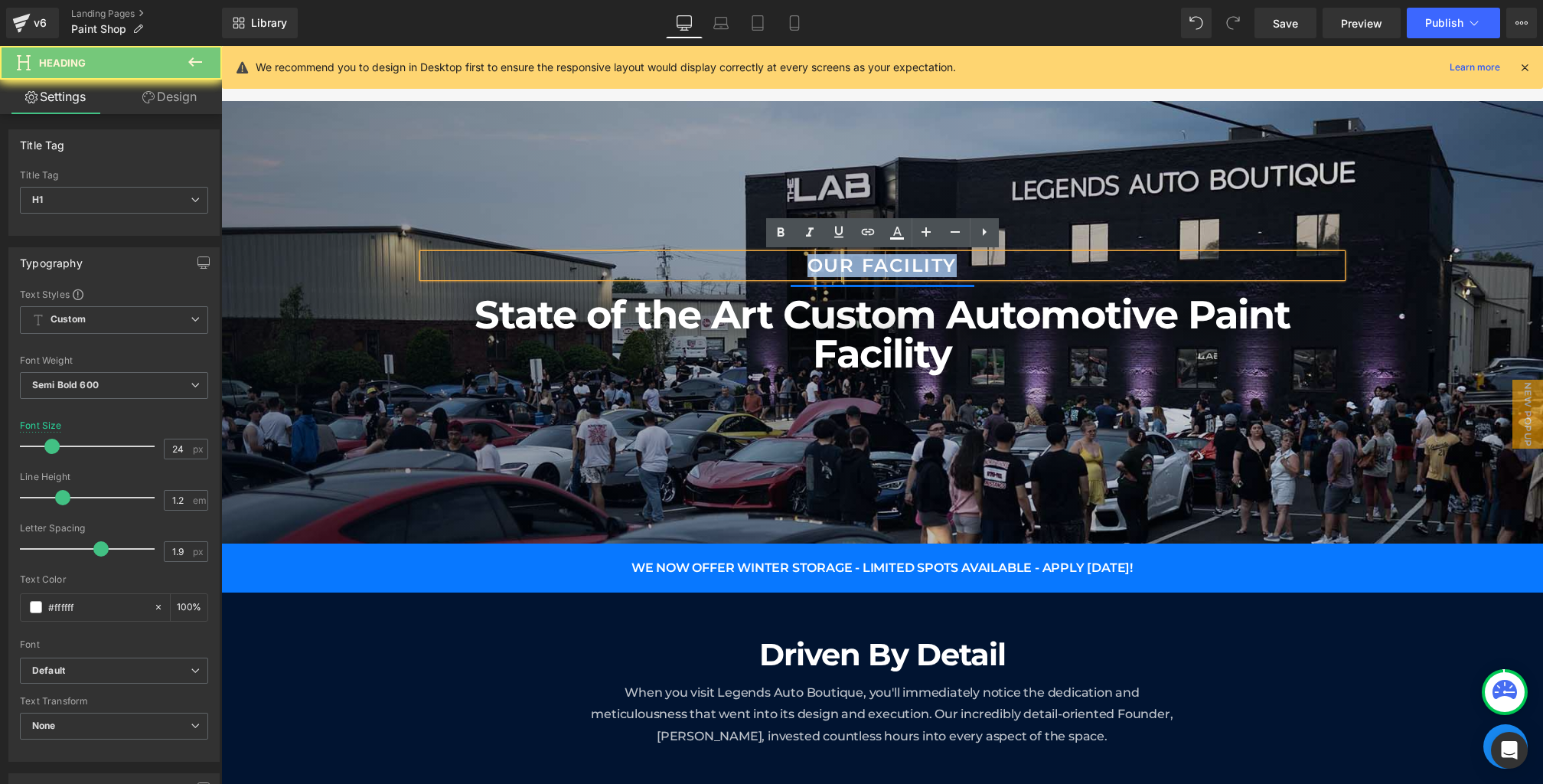
drag, startPoint x: 976, startPoint y: 261, endPoint x: 709, endPoint y: 260, distance: 267.0
click at [709, 260] on h1 "OUR FACILITY" at bounding box center [882, 266] width 919 height 22
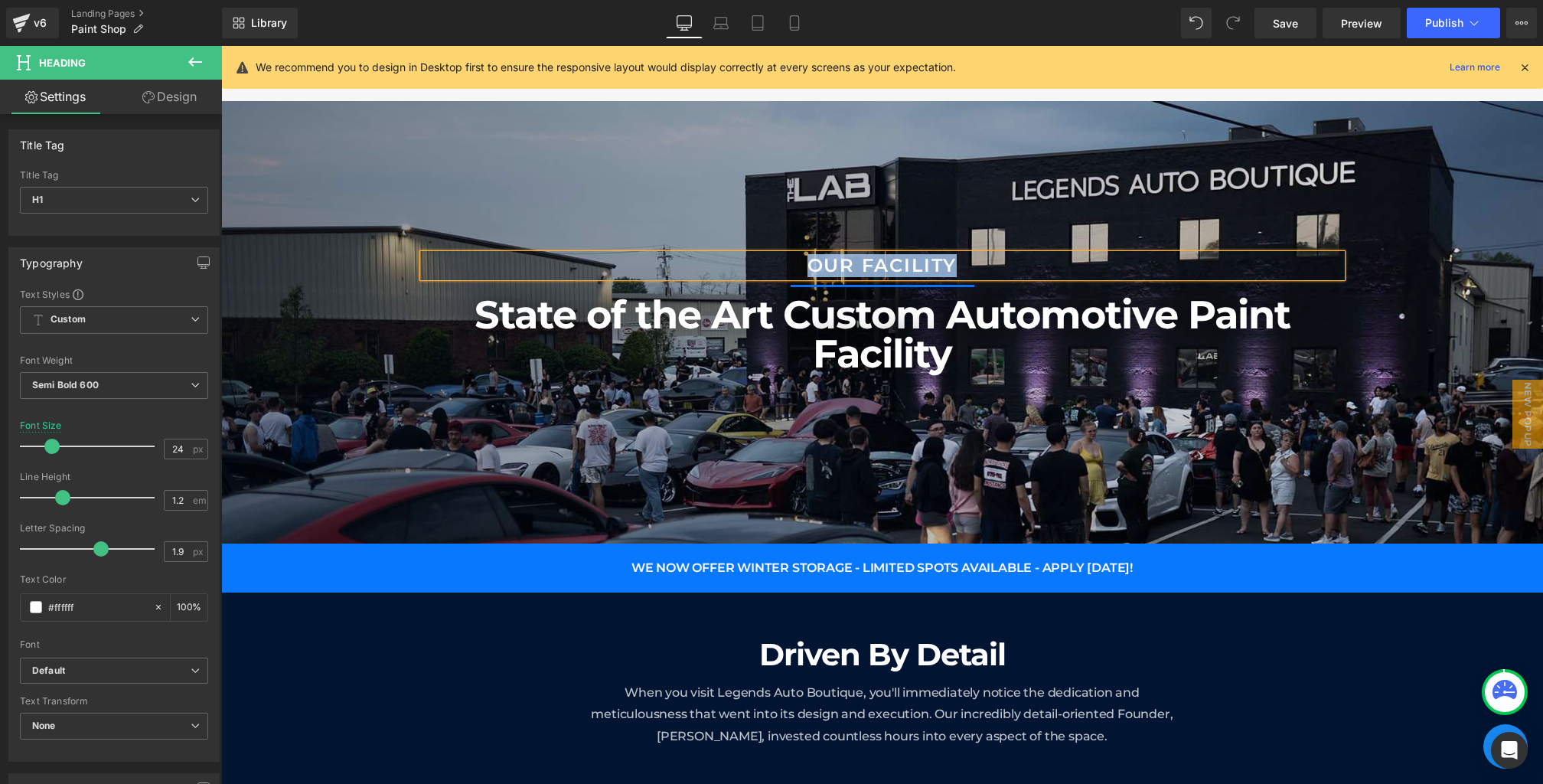
paste div
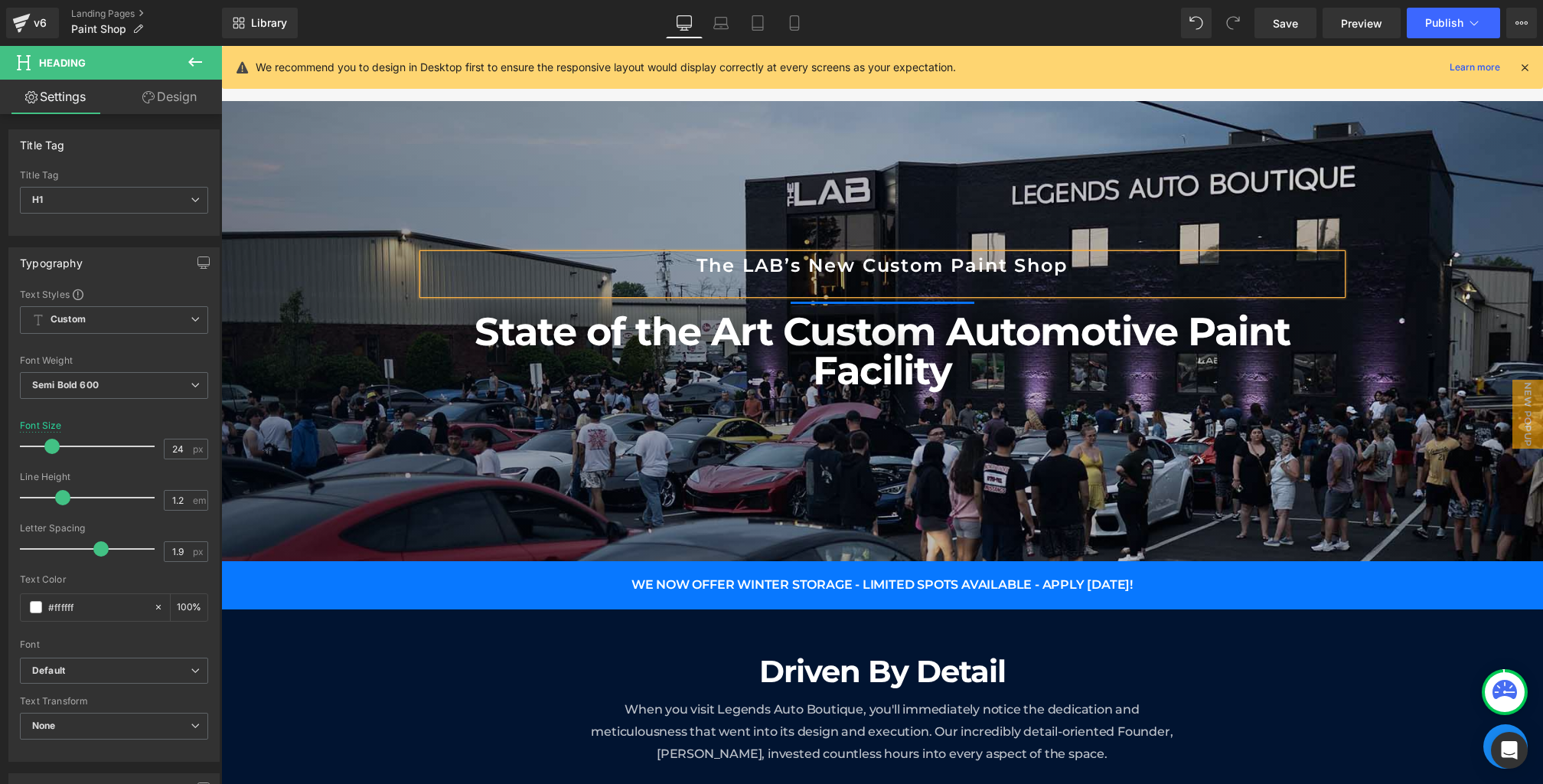
click at [864, 281] on div at bounding box center [882, 285] width 919 height 17
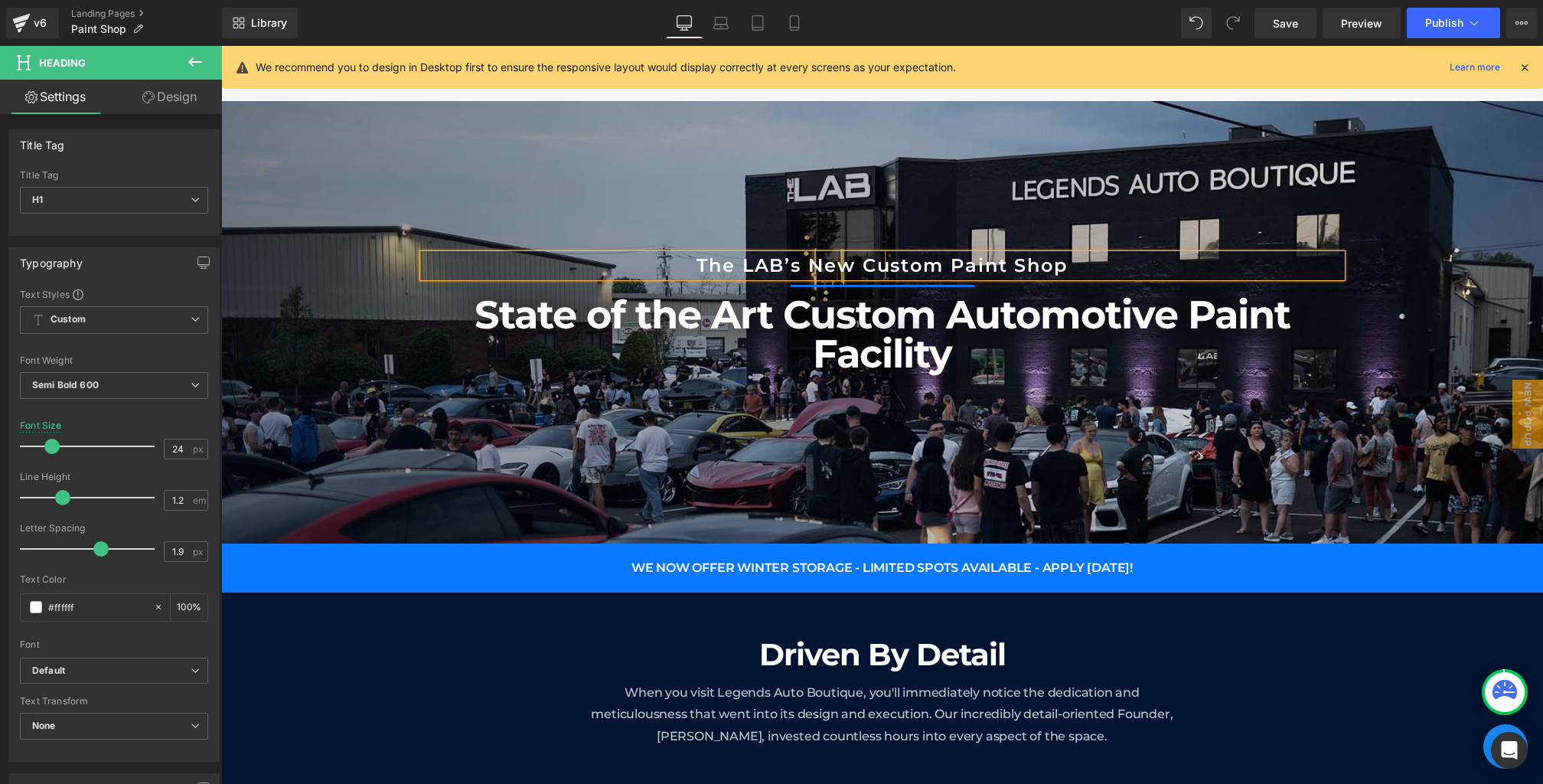
click at [411, 536] on div at bounding box center [882, 322] width 1322 height 442
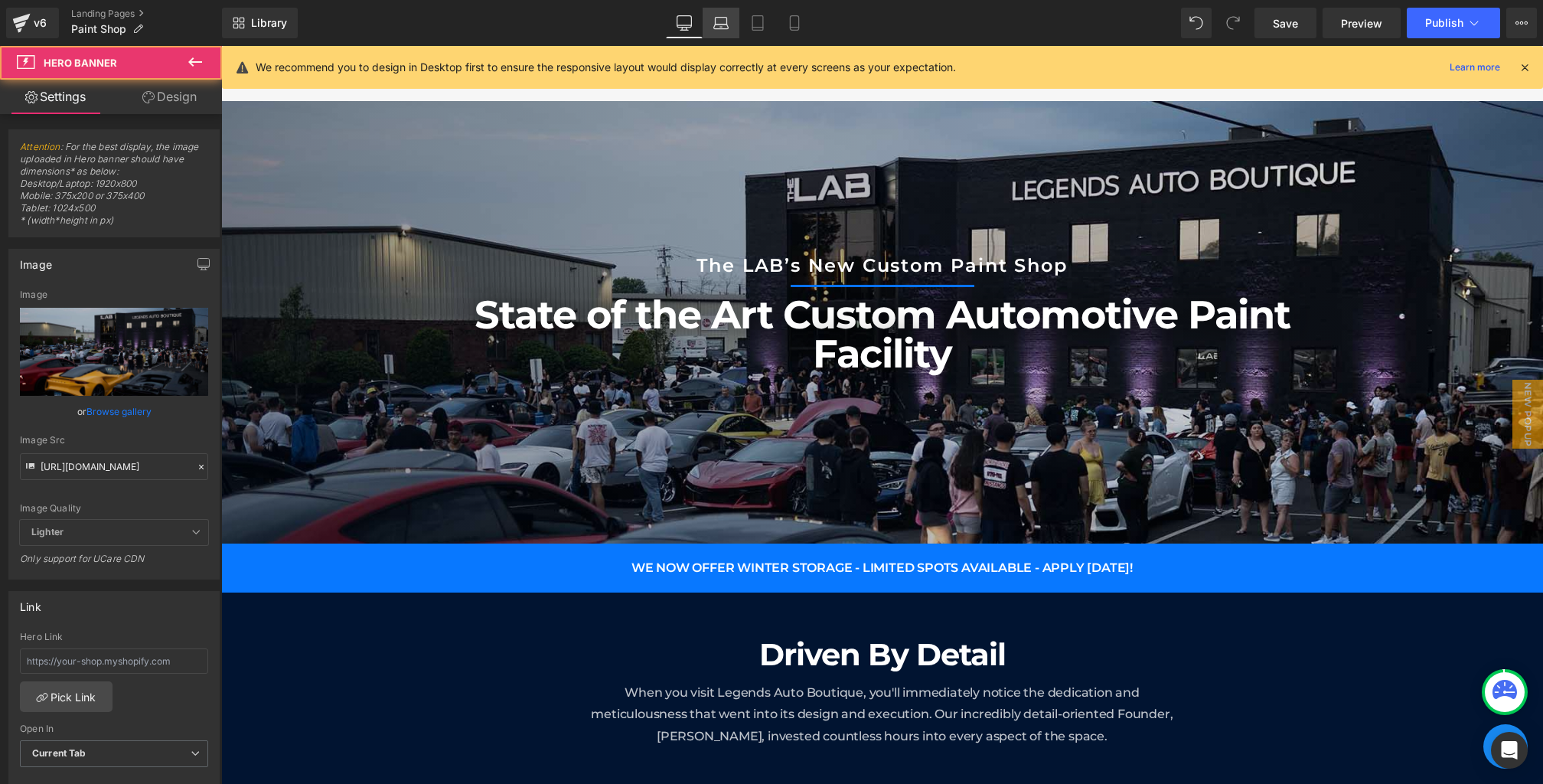
click at [718, 25] on icon at bounding box center [721, 22] width 15 height 15
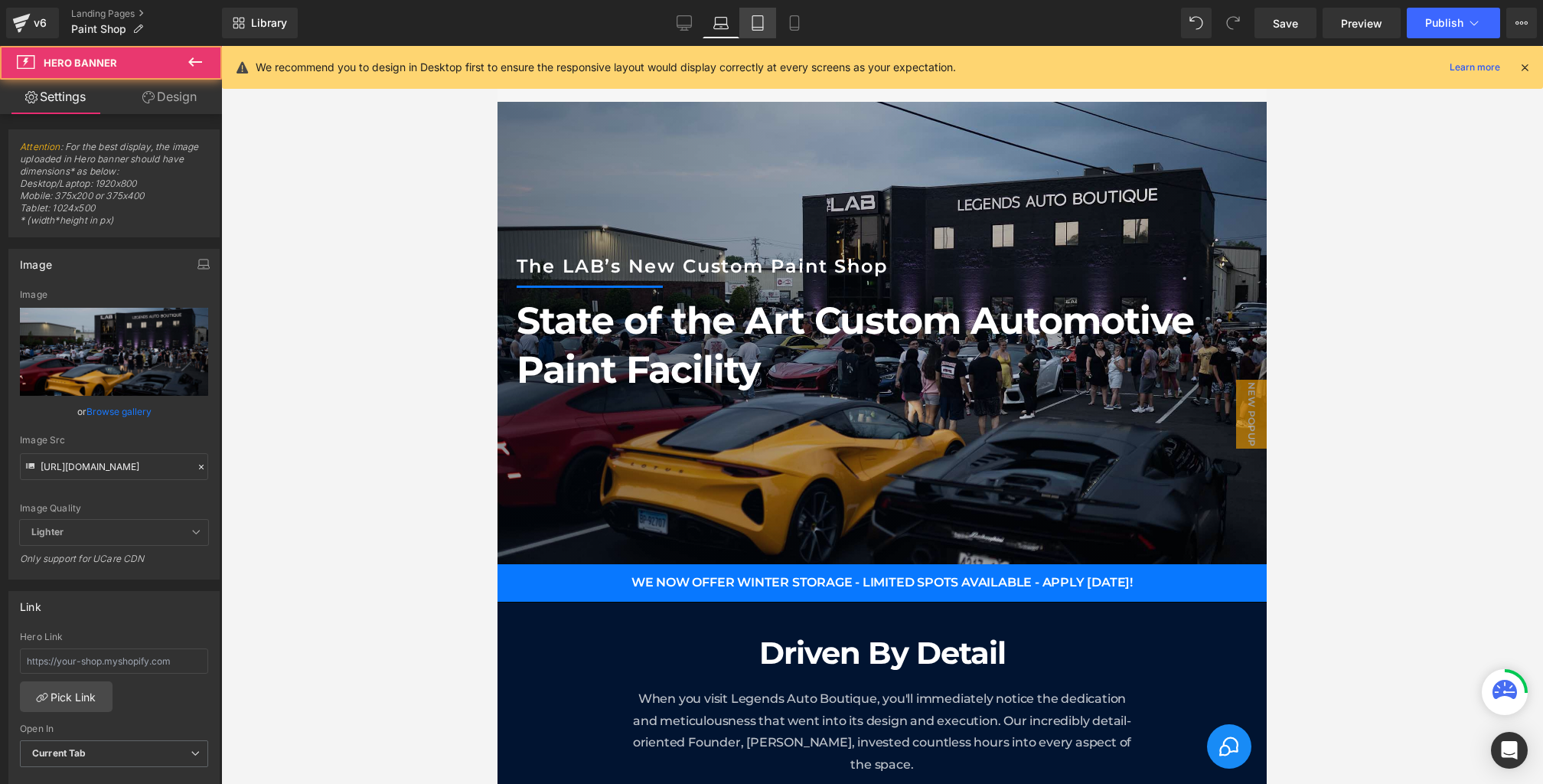
click at [748, 25] on link "Tablet" at bounding box center [758, 23] width 37 height 31
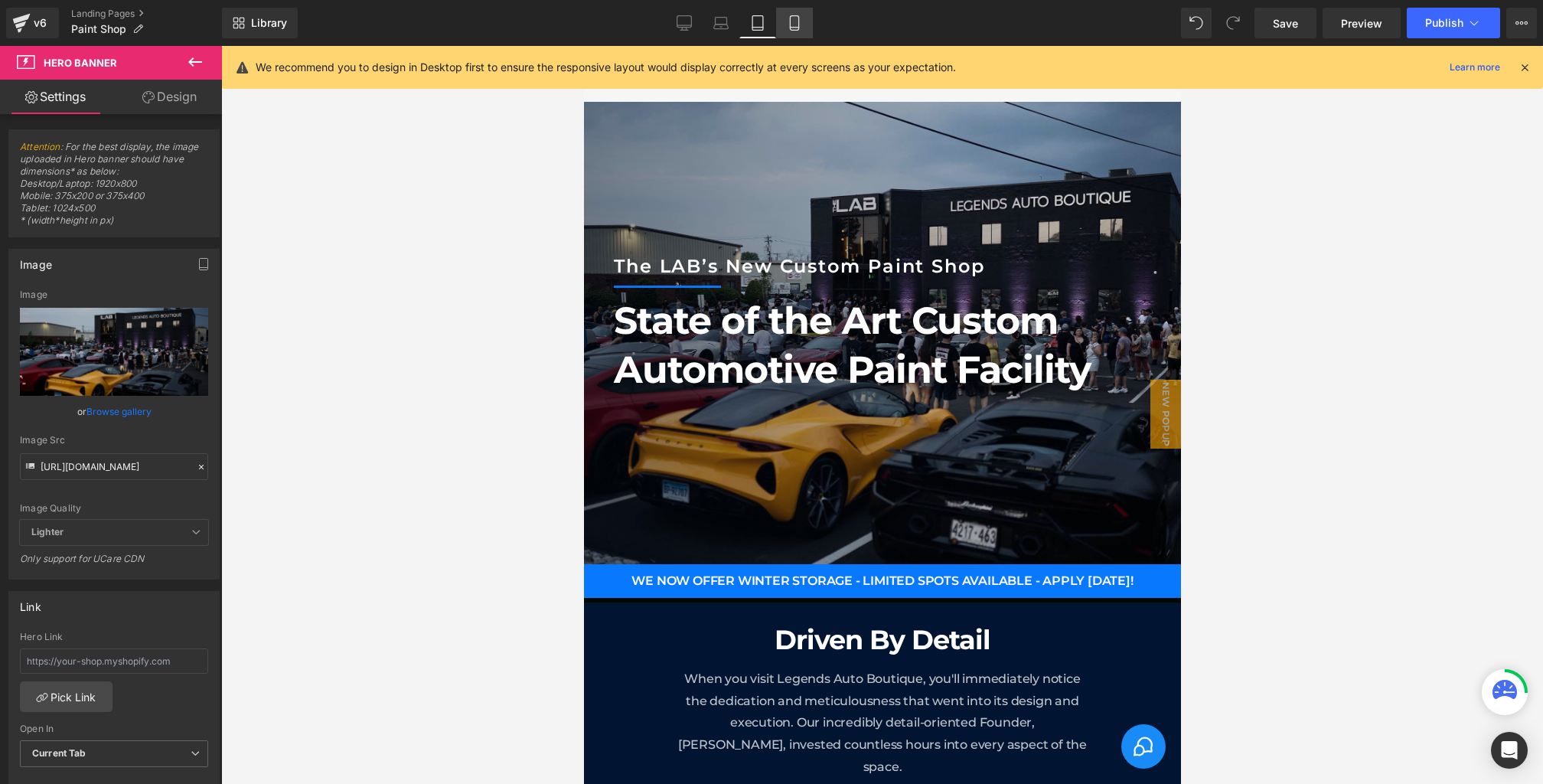
click at [786, 25] on link "Mobile" at bounding box center [795, 23] width 37 height 31
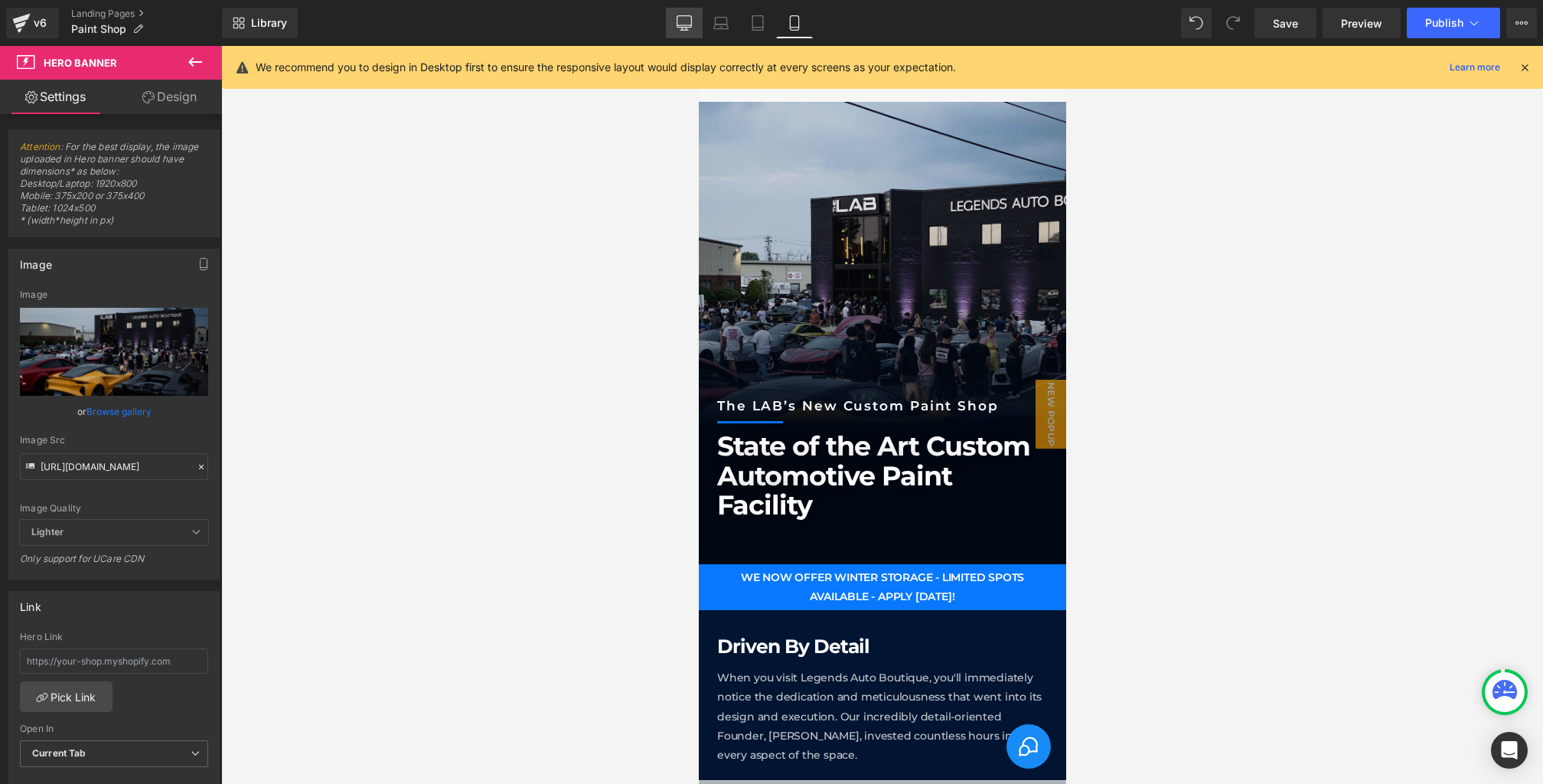
click at [686, 21] on icon at bounding box center [684, 22] width 15 height 15
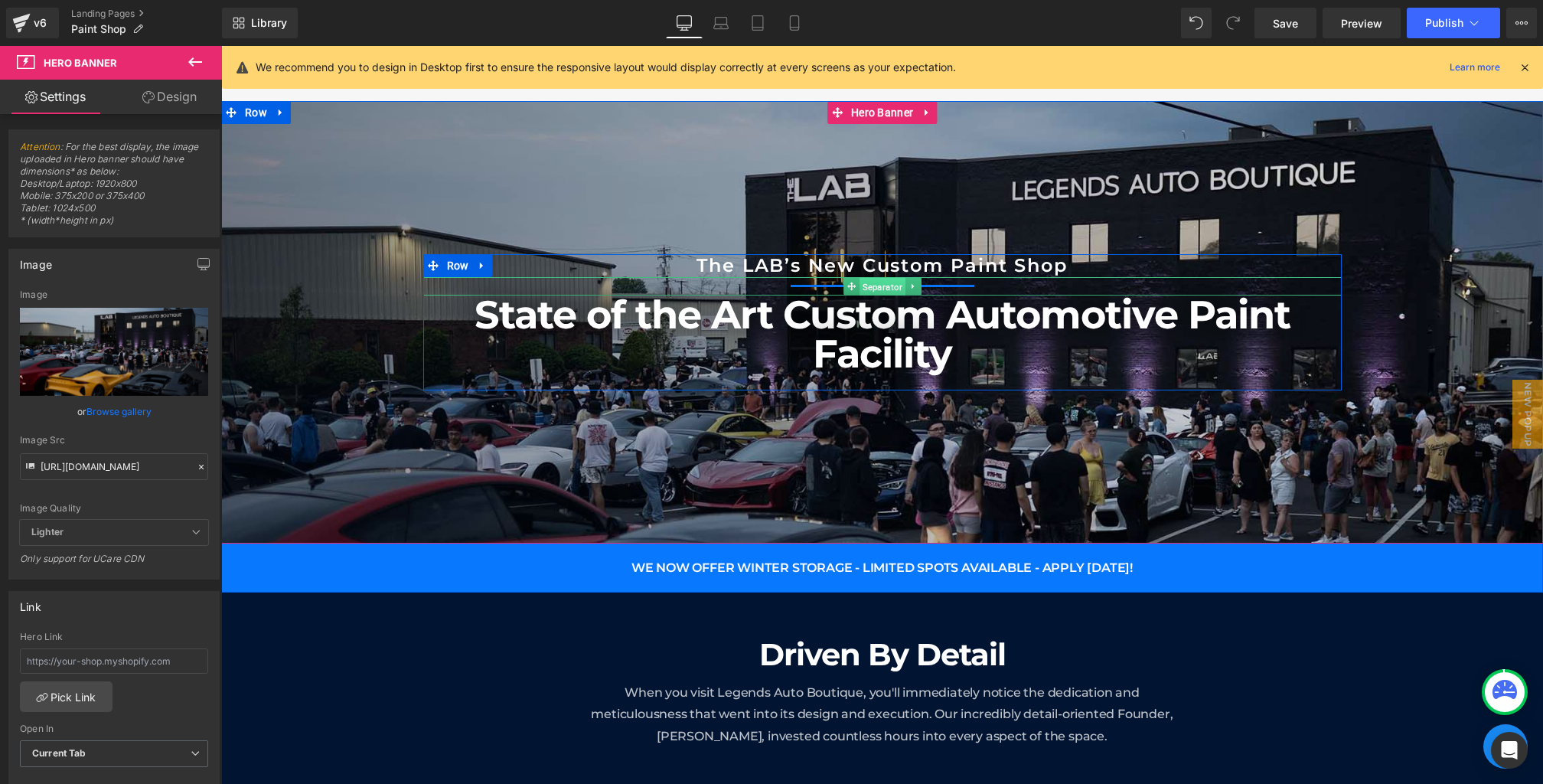
click at [871, 284] on span "Separator" at bounding box center [883, 286] width 46 height 18
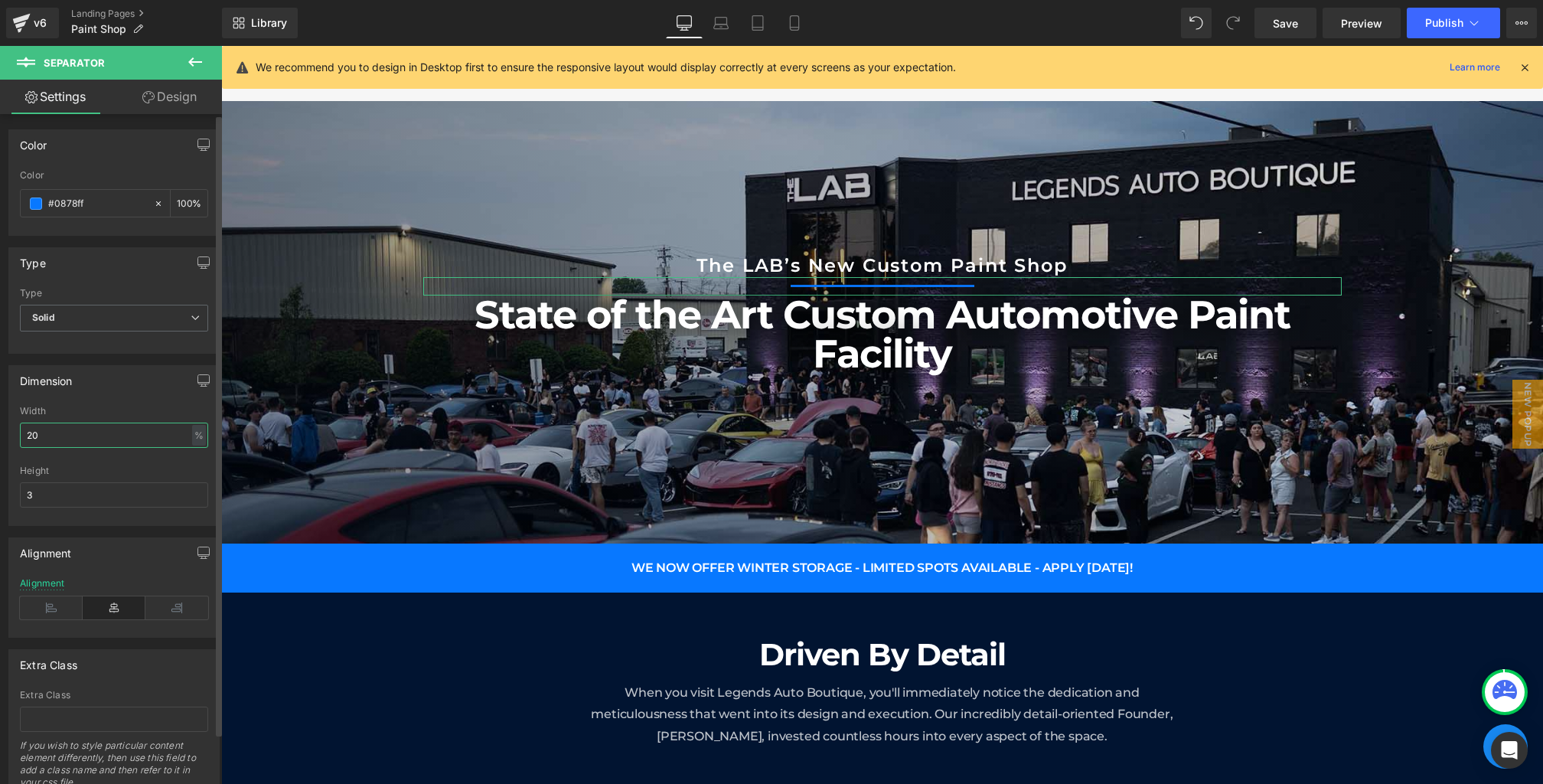
drag, startPoint x: 63, startPoint y: 431, endPoint x: 0, endPoint y: 431, distance: 63.0
click at [0, 431] on div "Dimension 20% Width 20 % % px 3px Height 3" at bounding box center [115, 440] width 229 height 173
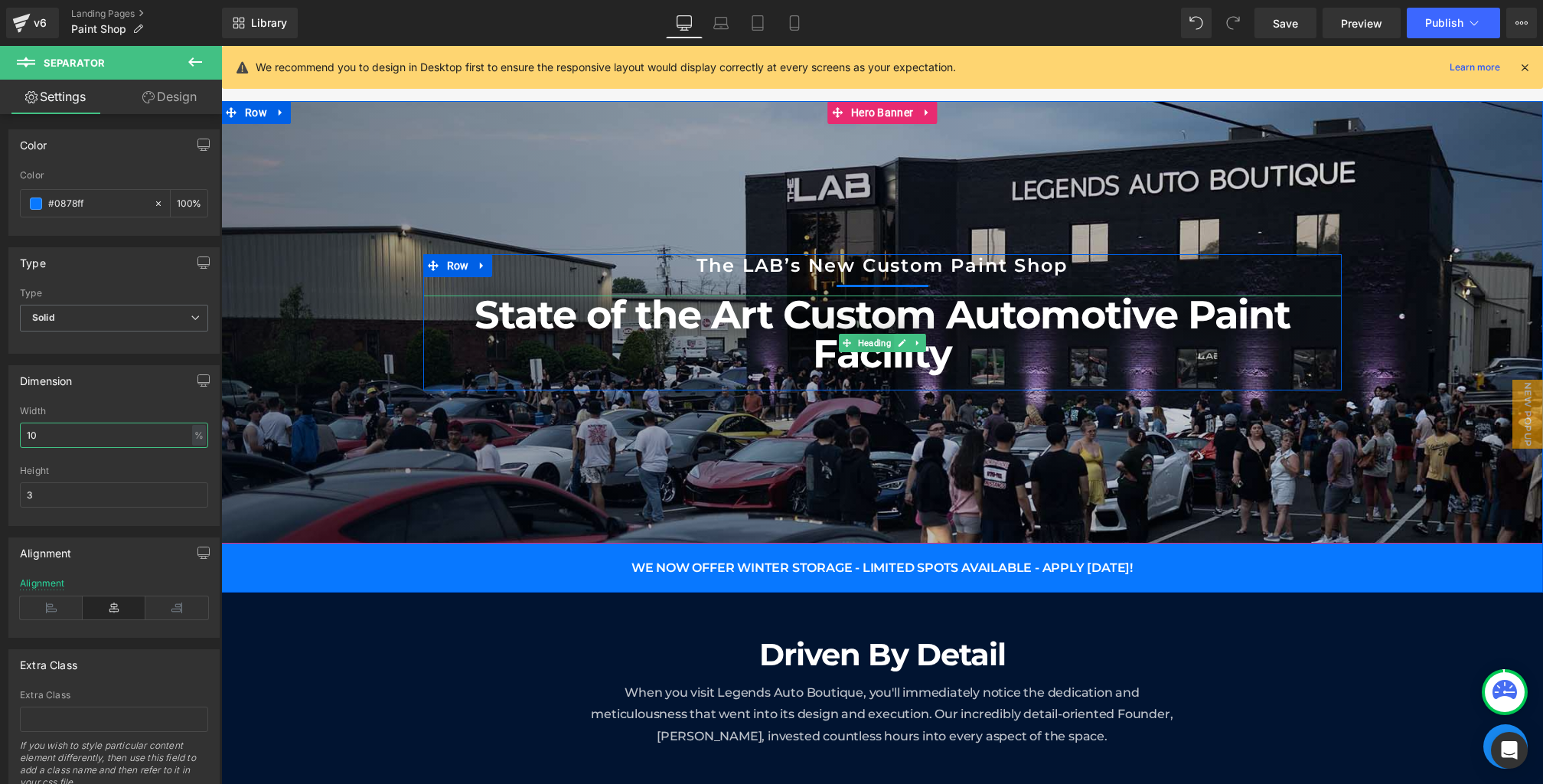
type input "1"
type input "5"
click at [892, 262] on span "Heading" at bounding box center [873, 266] width 39 height 18
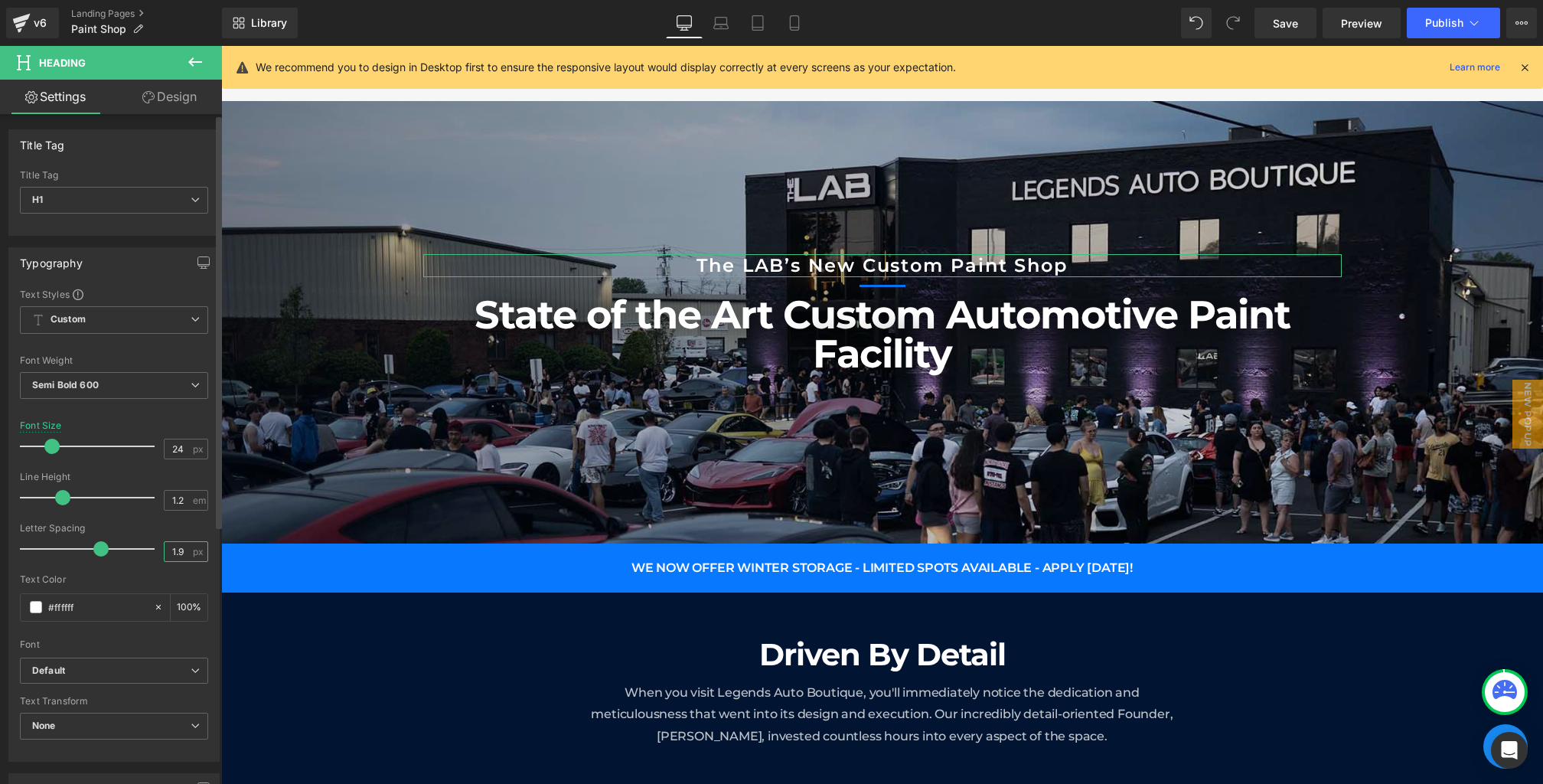
click at [181, 541] on input "1.9" at bounding box center [178, 551] width 27 height 19
type input "1"
type input "0"
click at [717, 31] on link "Laptop" at bounding box center [721, 23] width 37 height 31
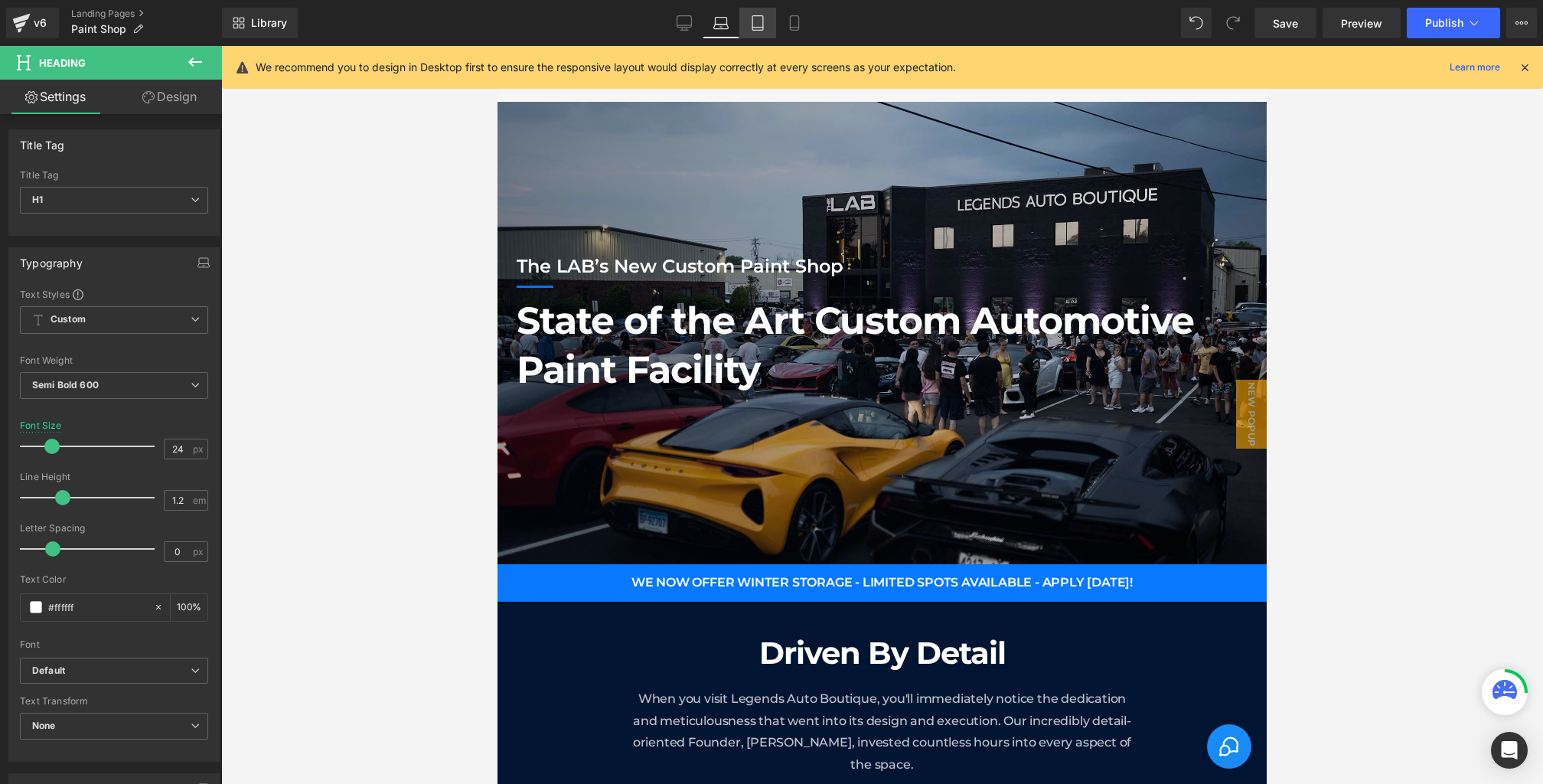
click at [746, 32] on link "Tablet" at bounding box center [758, 23] width 37 height 31
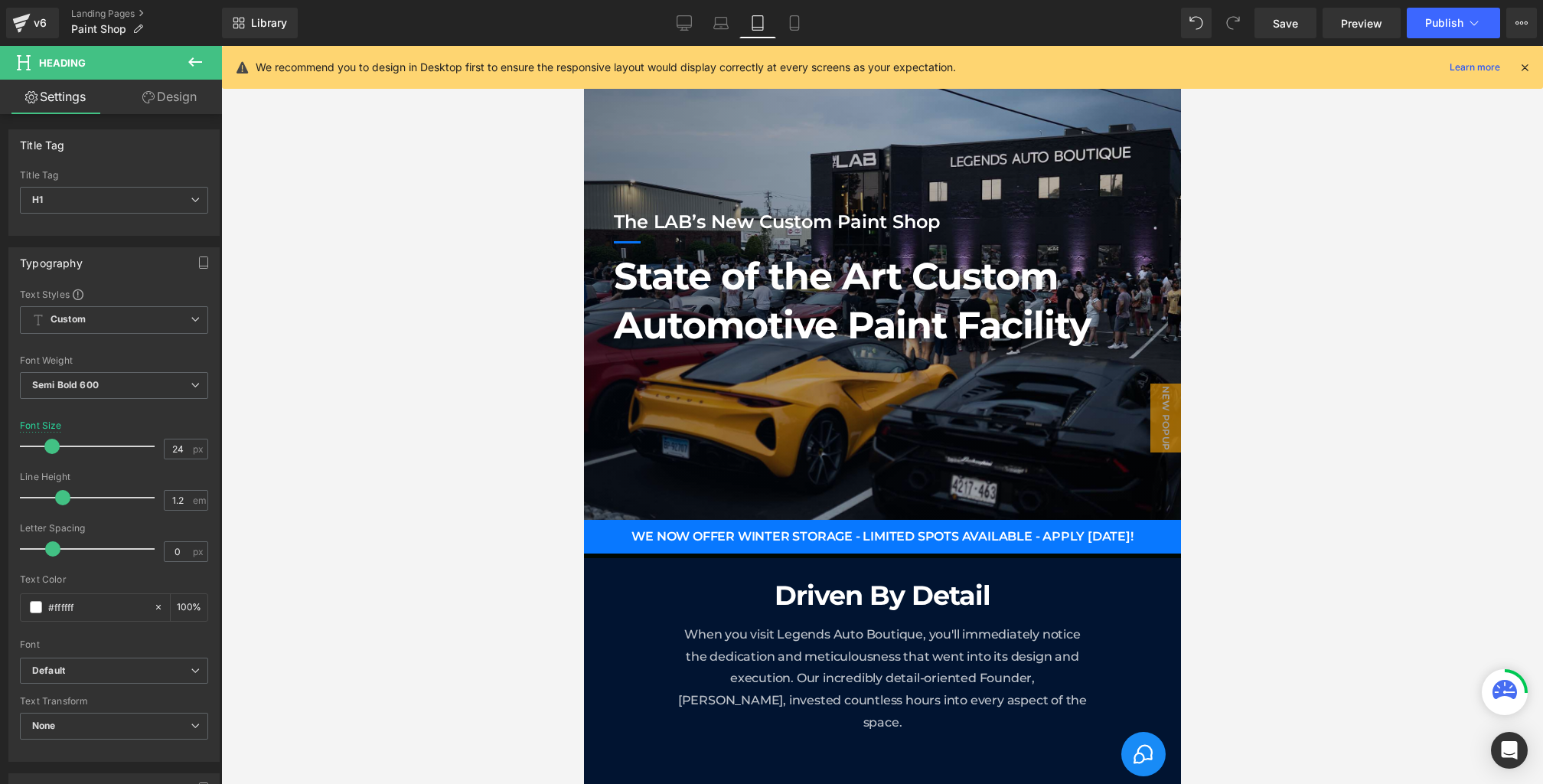
type input "100"
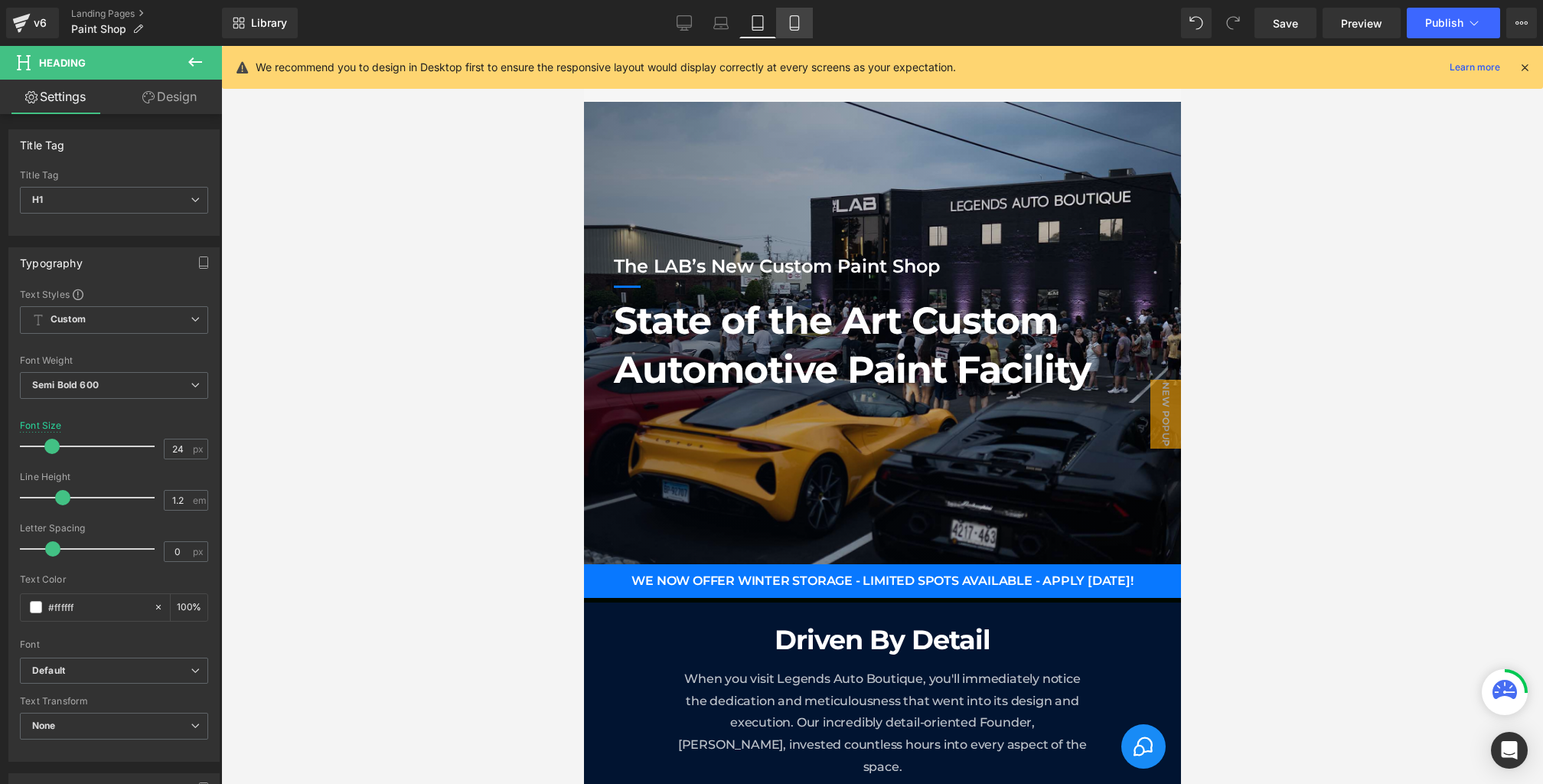
click at [783, 32] on link "Mobile" at bounding box center [795, 23] width 37 height 31
type input "17"
type input "100"
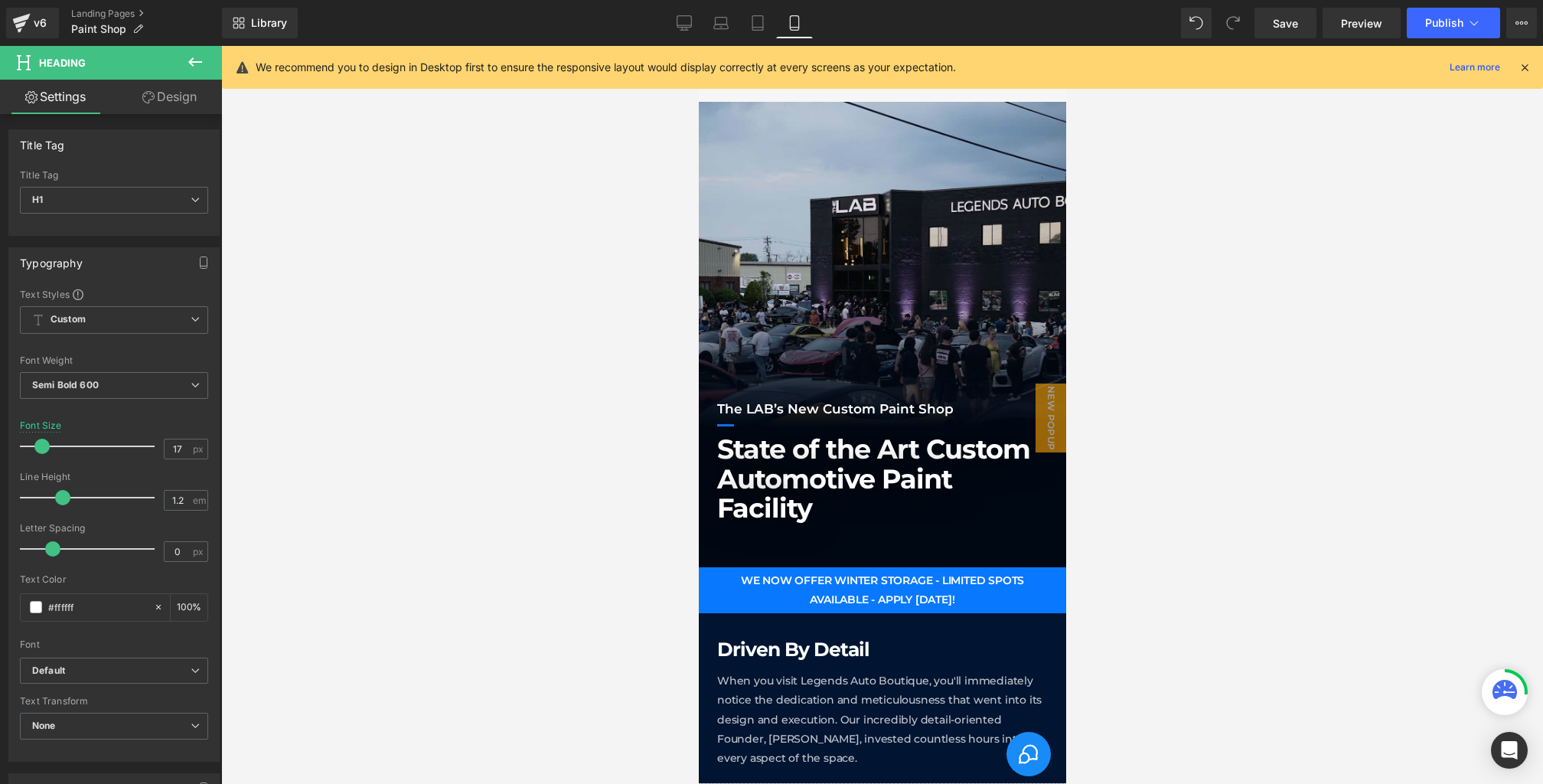
scroll to position [167, 0]
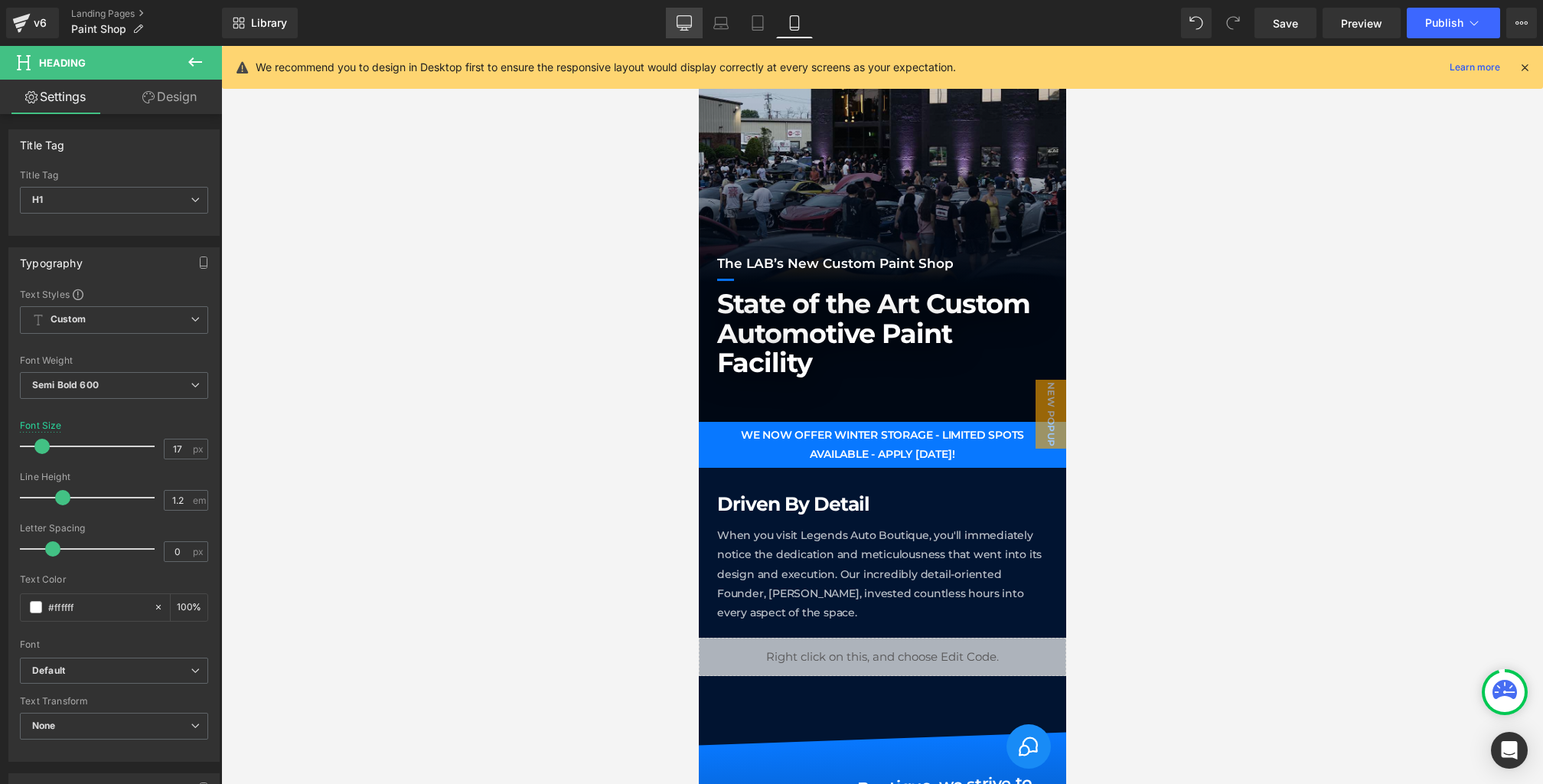
click at [680, 31] on link "Desktop" at bounding box center [684, 23] width 37 height 31
type input "24"
type input "100"
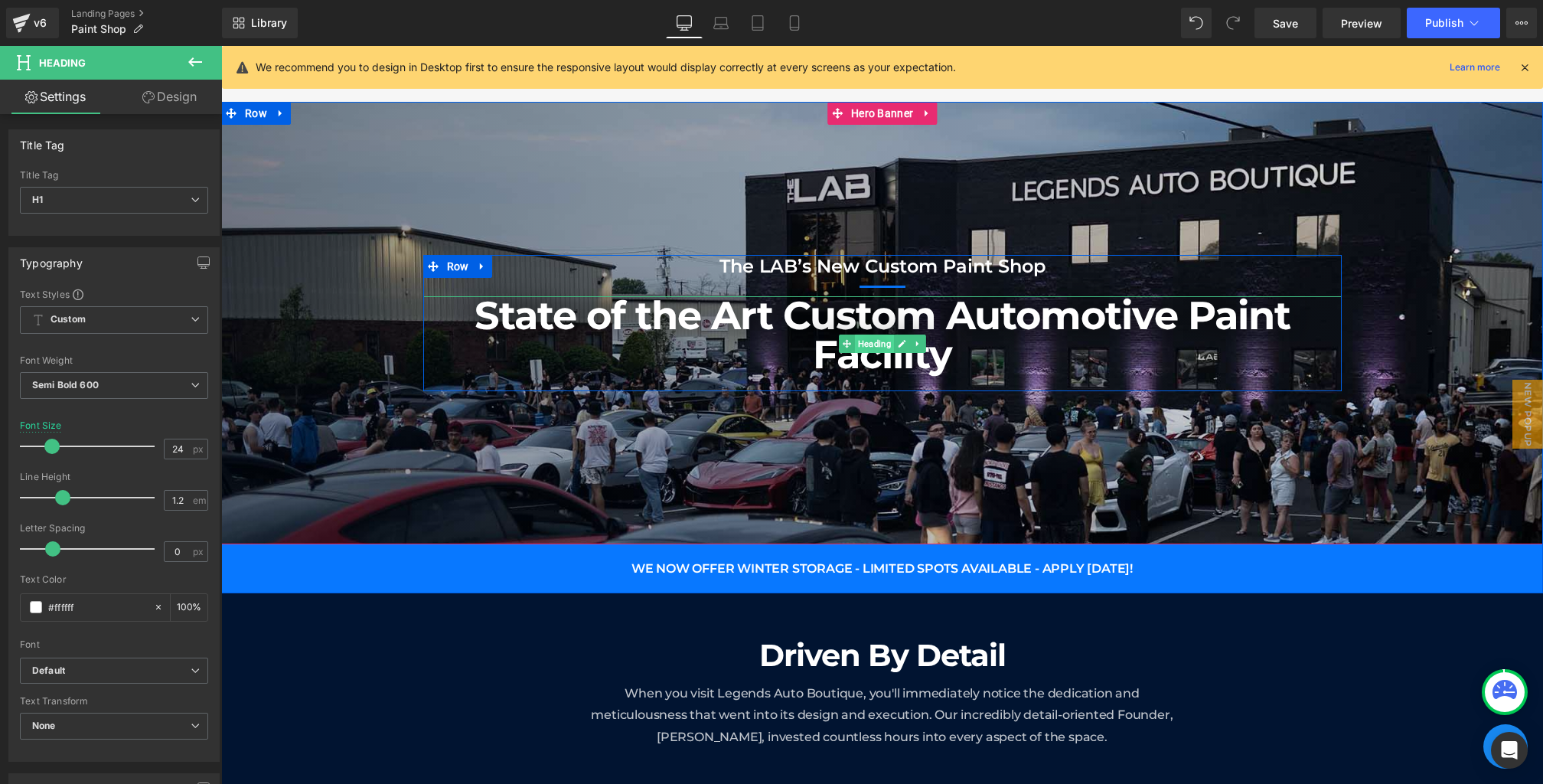
click at [863, 342] on span "Heading" at bounding box center [873, 343] width 39 height 18
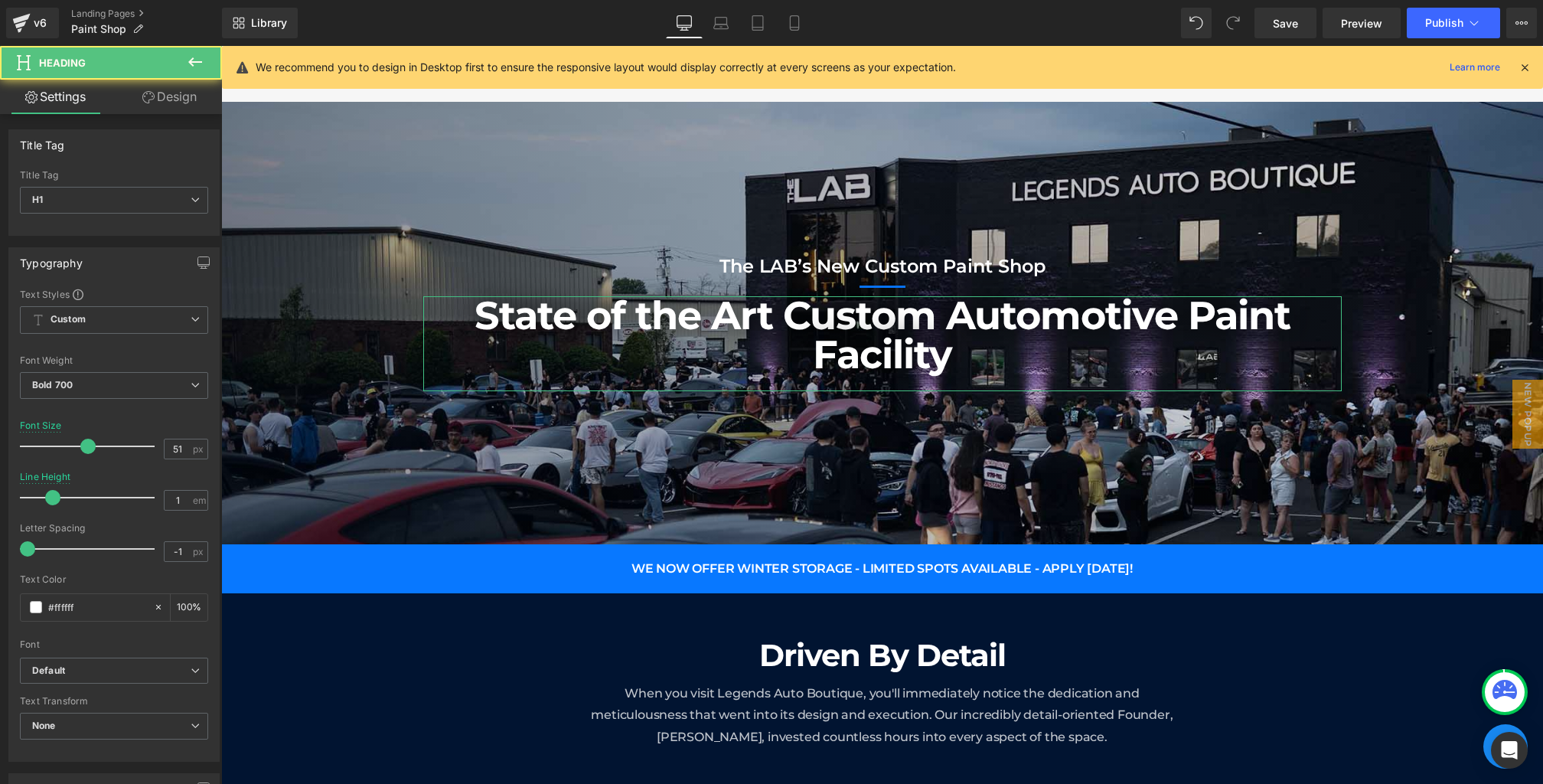
click at [189, 99] on link "Design" at bounding box center [169, 96] width 111 height 34
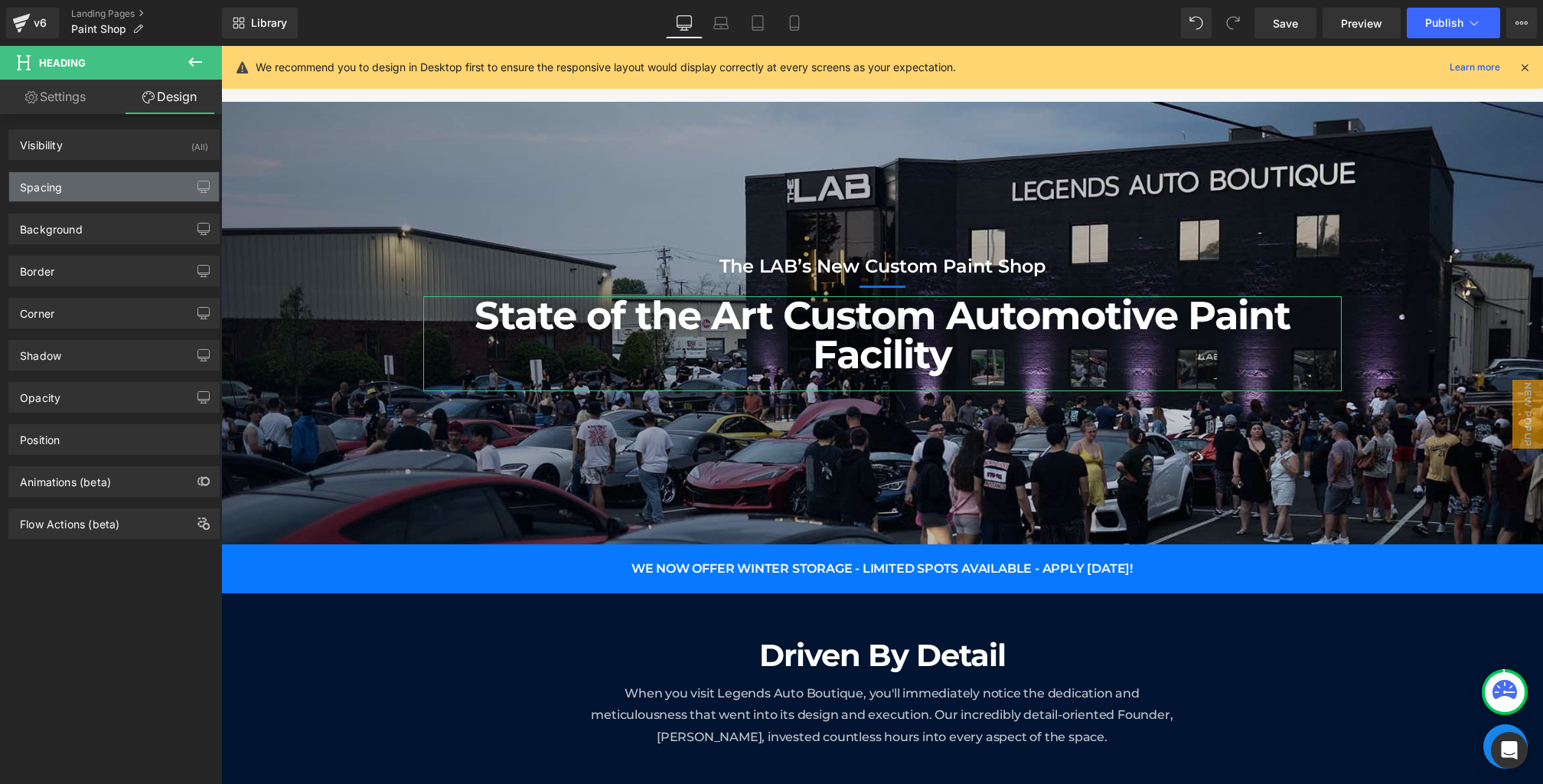
click at [92, 193] on div "Spacing" at bounding box center [115, 187] width 210 height 29
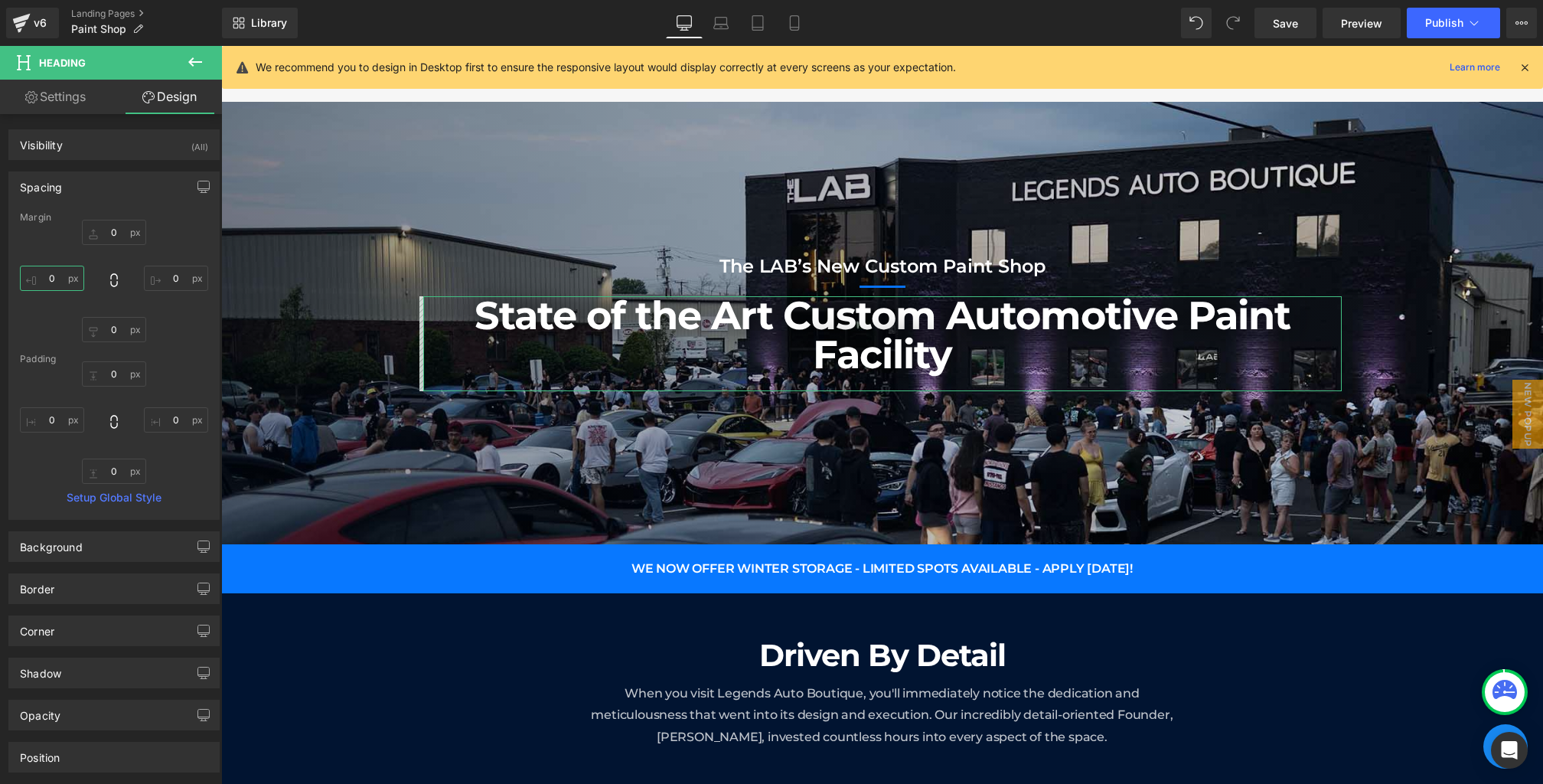
click at [59, 278] on input "0" at bounding box center [52, 278] width 64 height 25
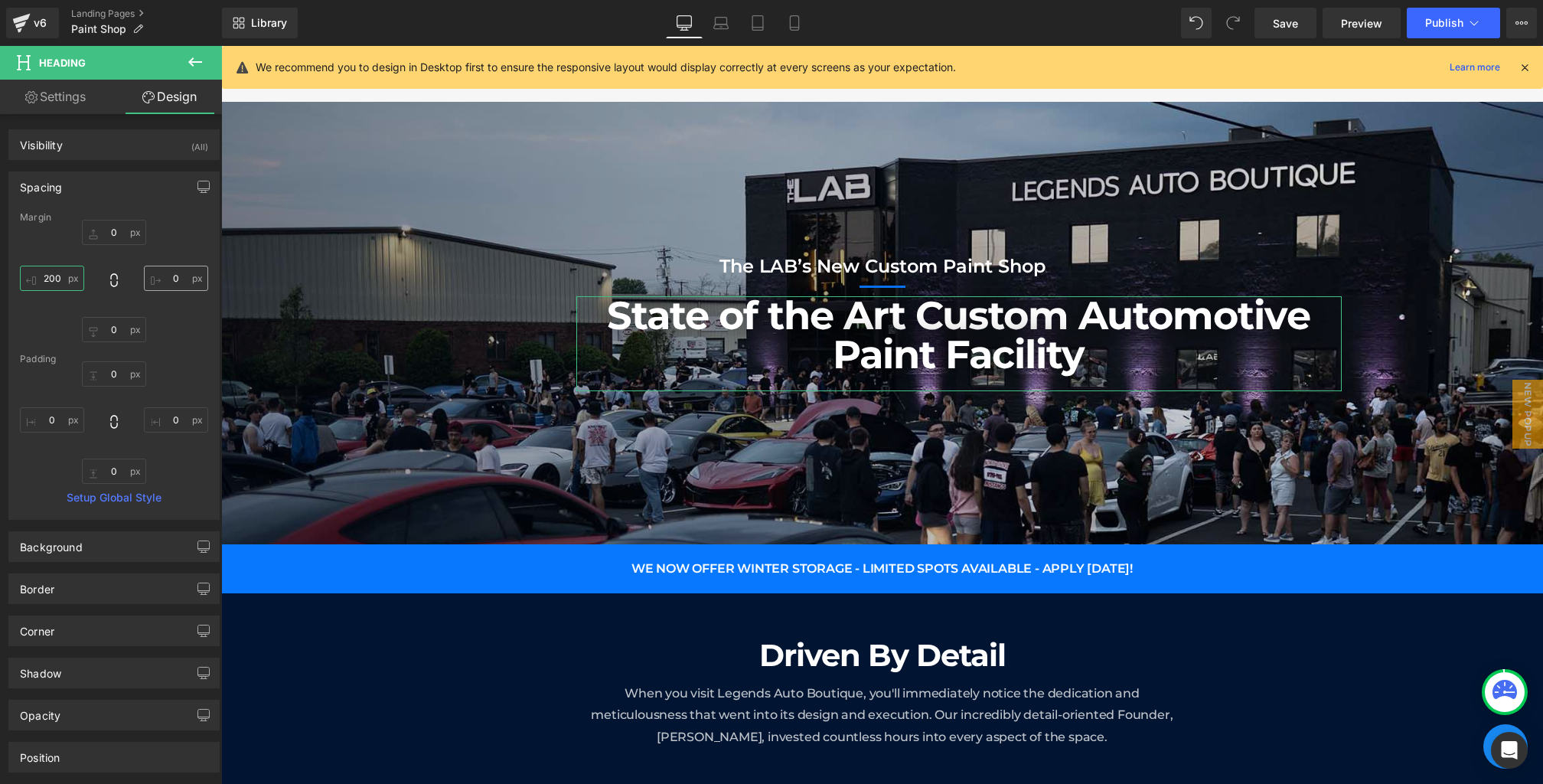
type input "200"
click at [173, 276] on input "0" at bounding box center [176, 278] width 64 height 25
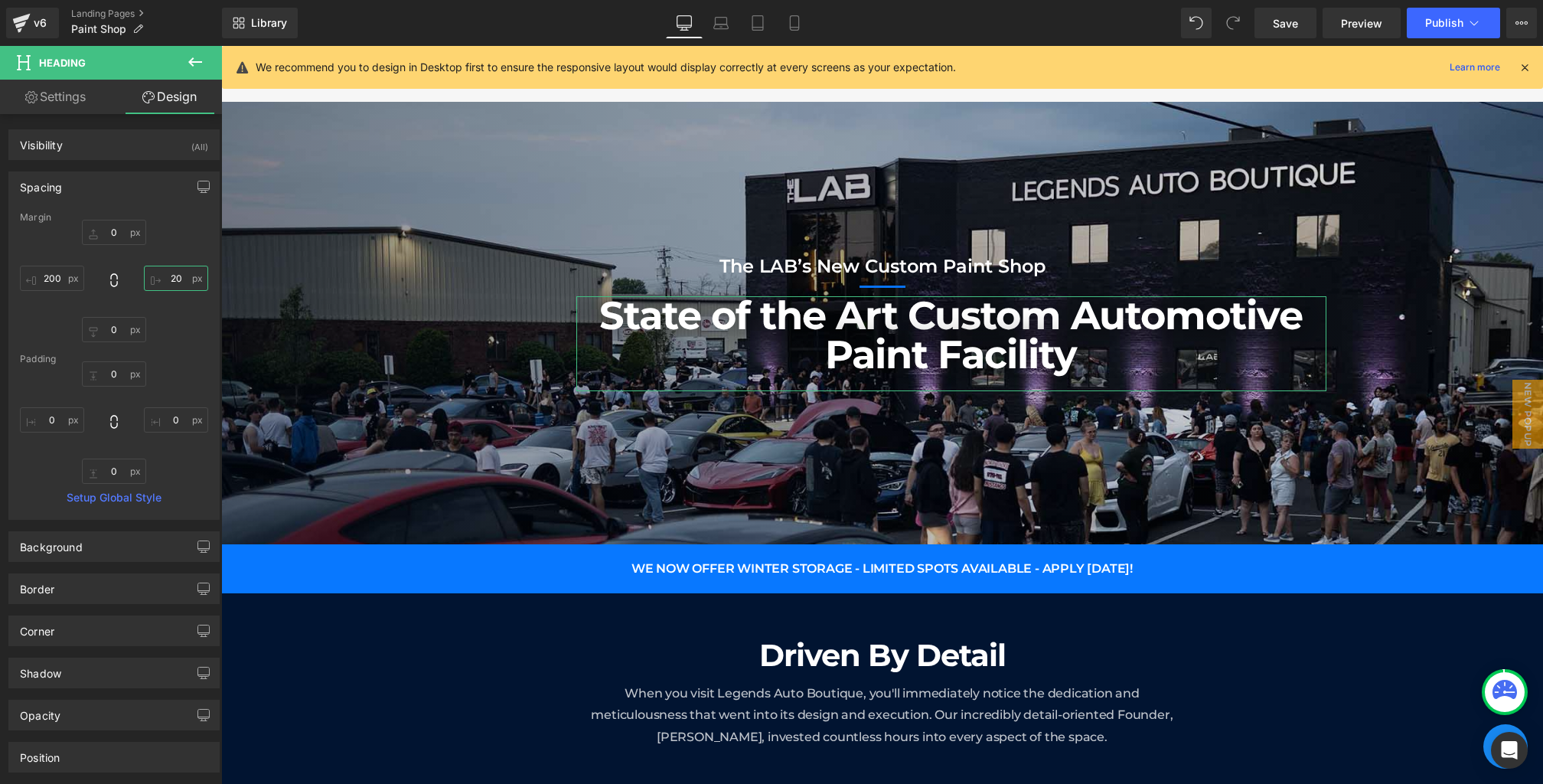
type input "200"
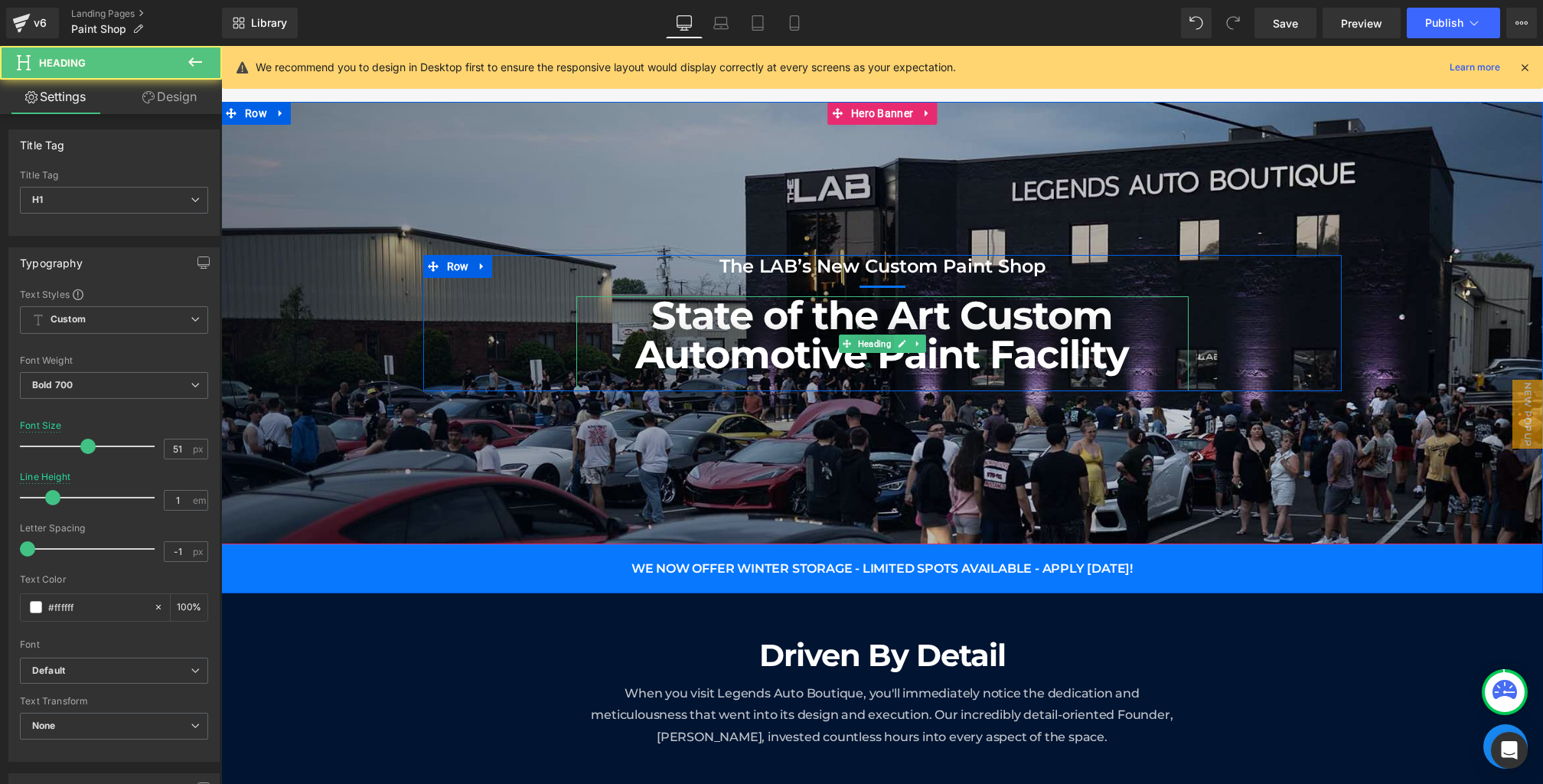
click at [825, 375] on h1 "State of the Art Custom Automotive Paint Facility" at bounding box center [883, 335] width 612 height 78
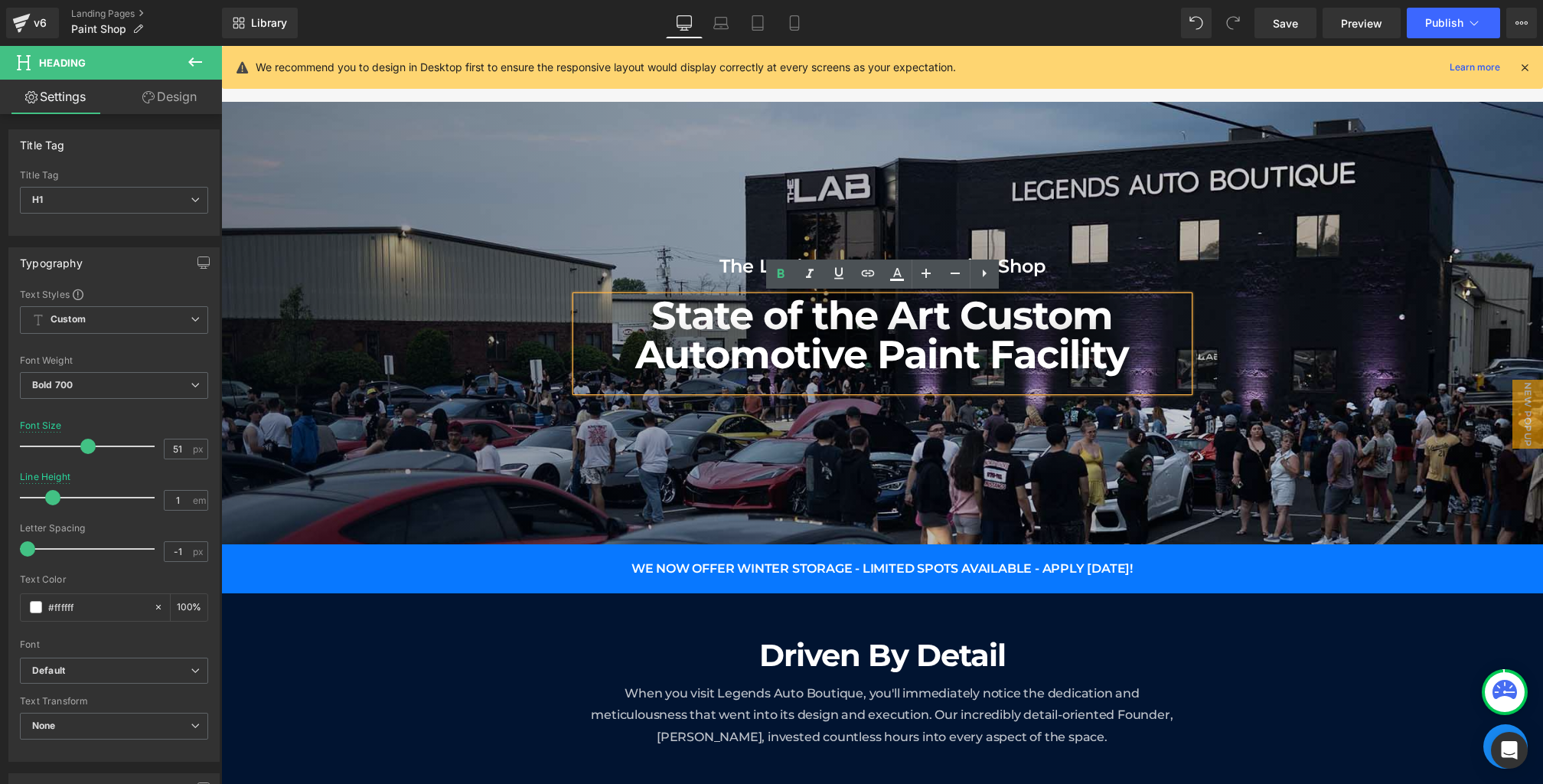
click at [855, 384] on div at bounding box center [883, 383] width 612 height 17
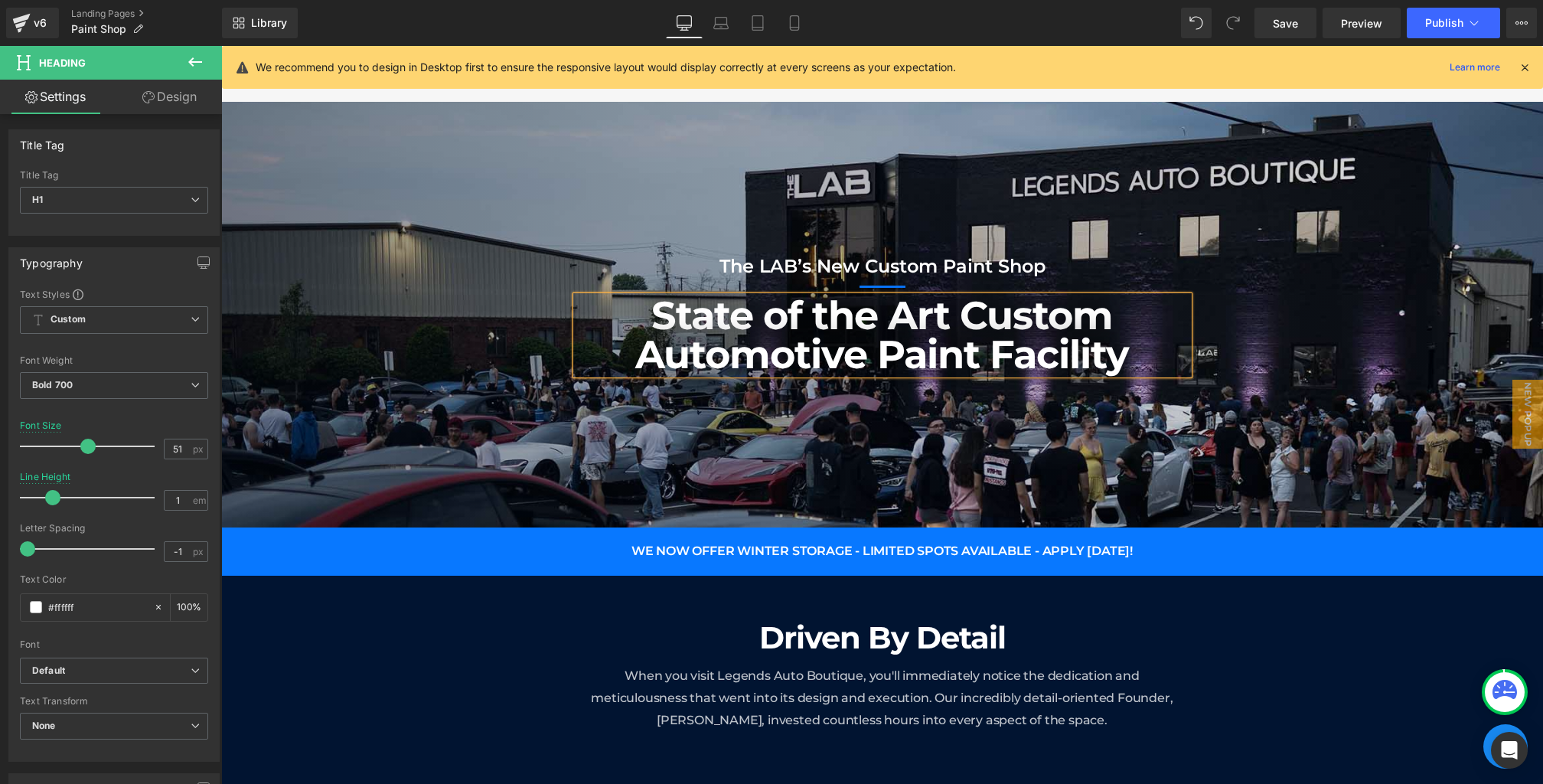
click at [589, 454] on div at bounding box center [882, 314] width 1322 height 425
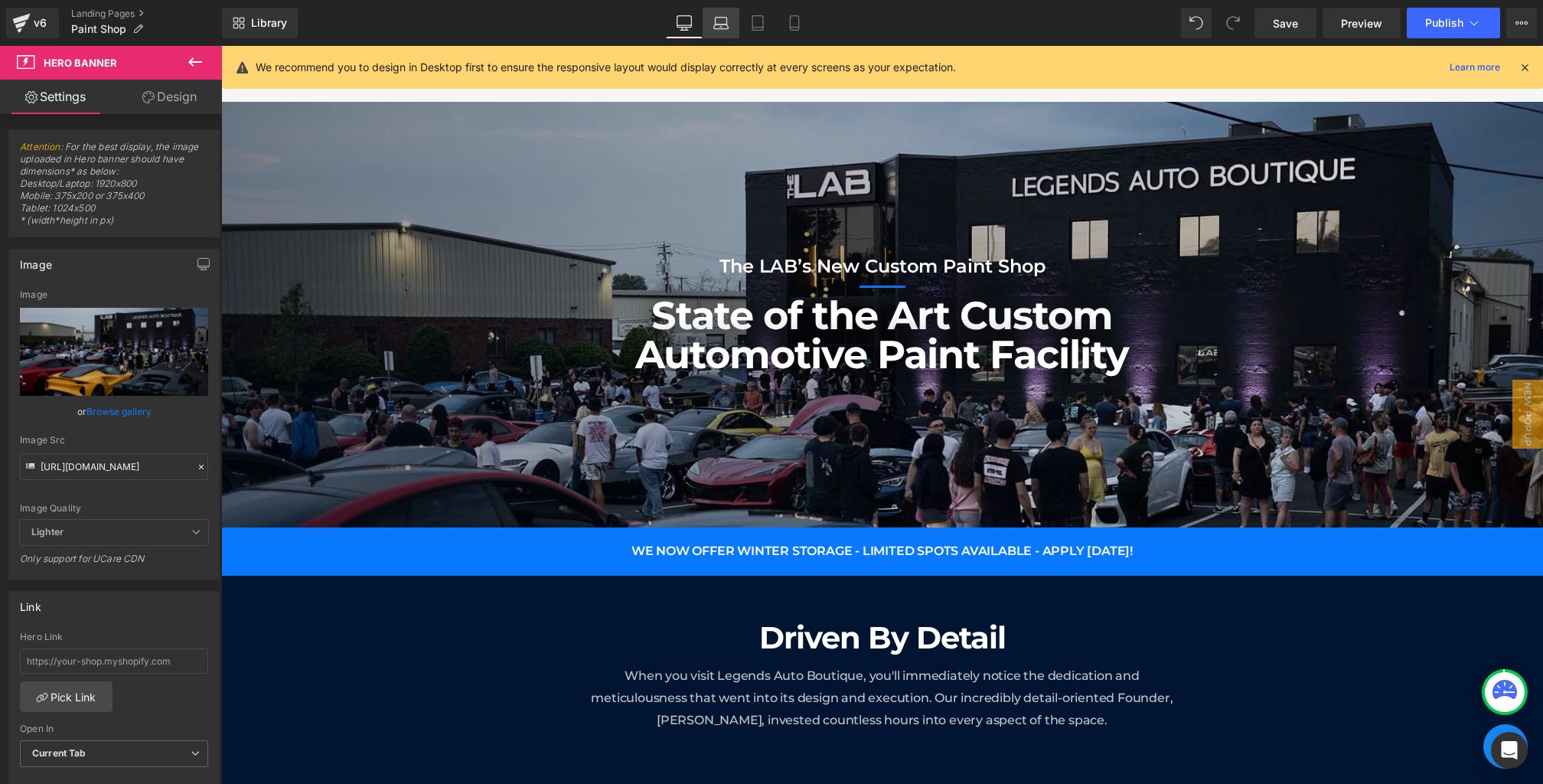
click at [718, 17] on icon at bounding box center [721, 22] width 15 height 15
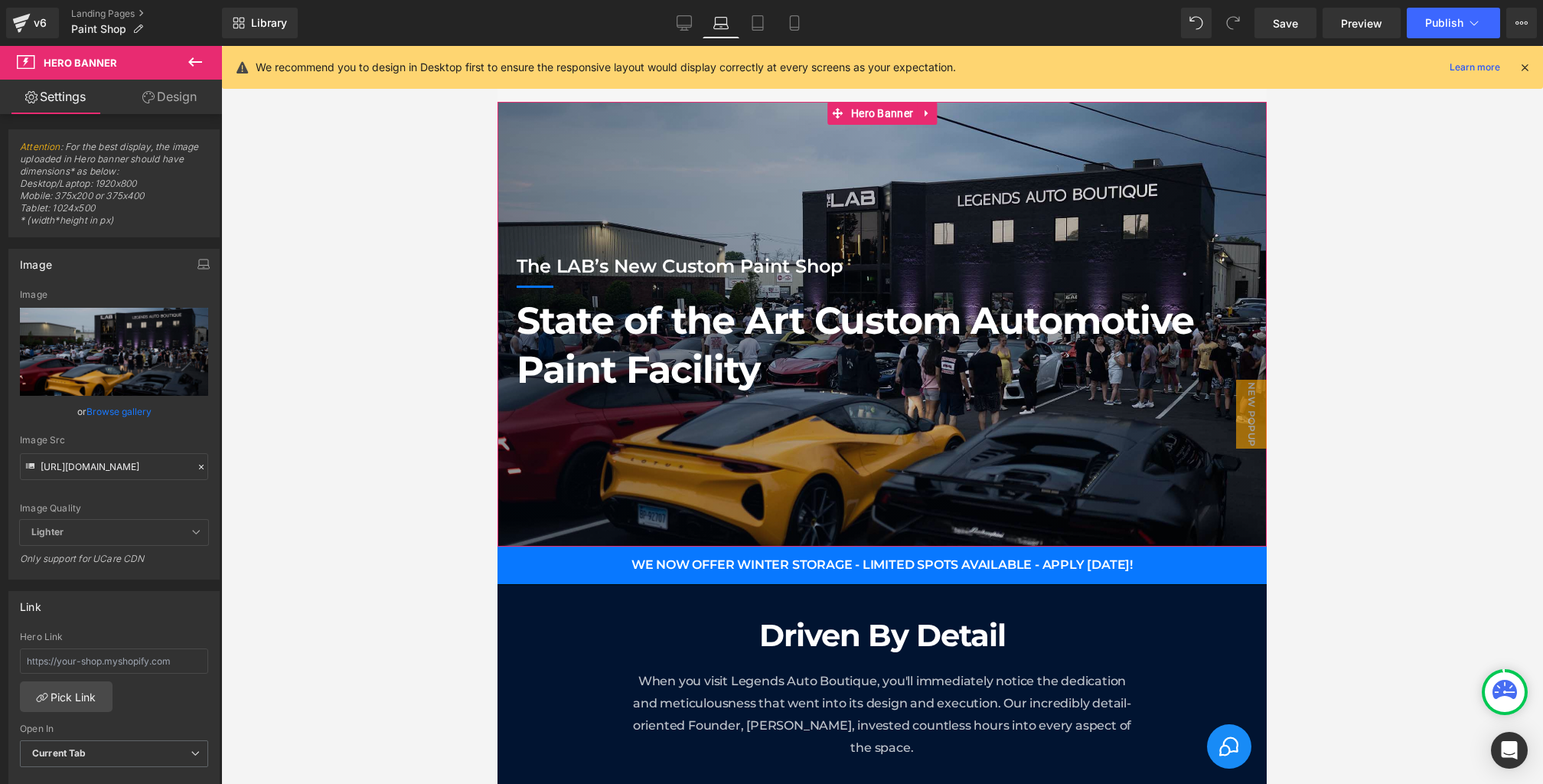
click at [173, 116] on div "Attention : For the best display, the image uploaded in Hero banner should have…" at bounding box center [115, 798] width 229 height 1369
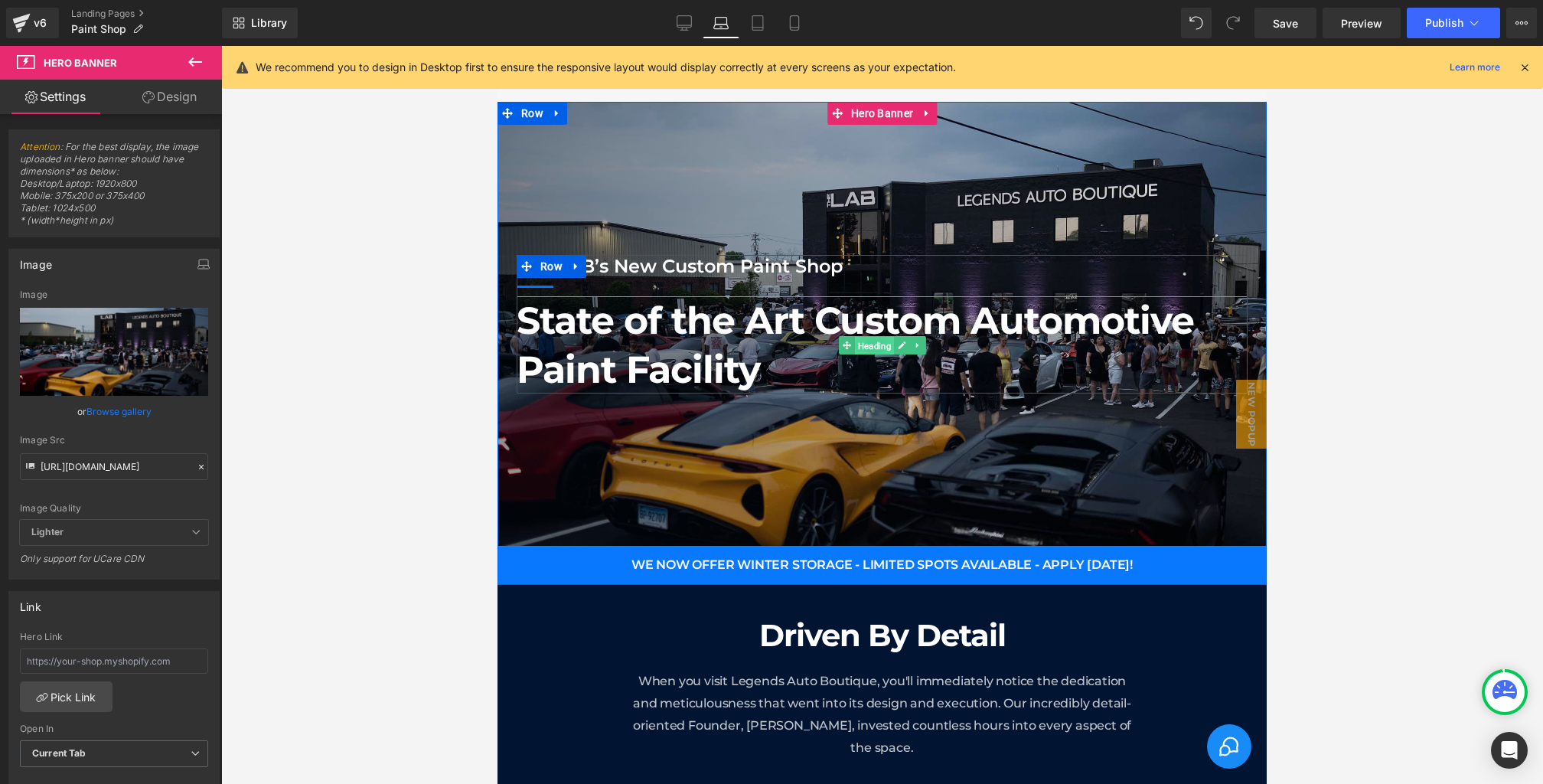
click at [880, 339] on span "Heading" at bounding box center [874, 345] width 39 height 18
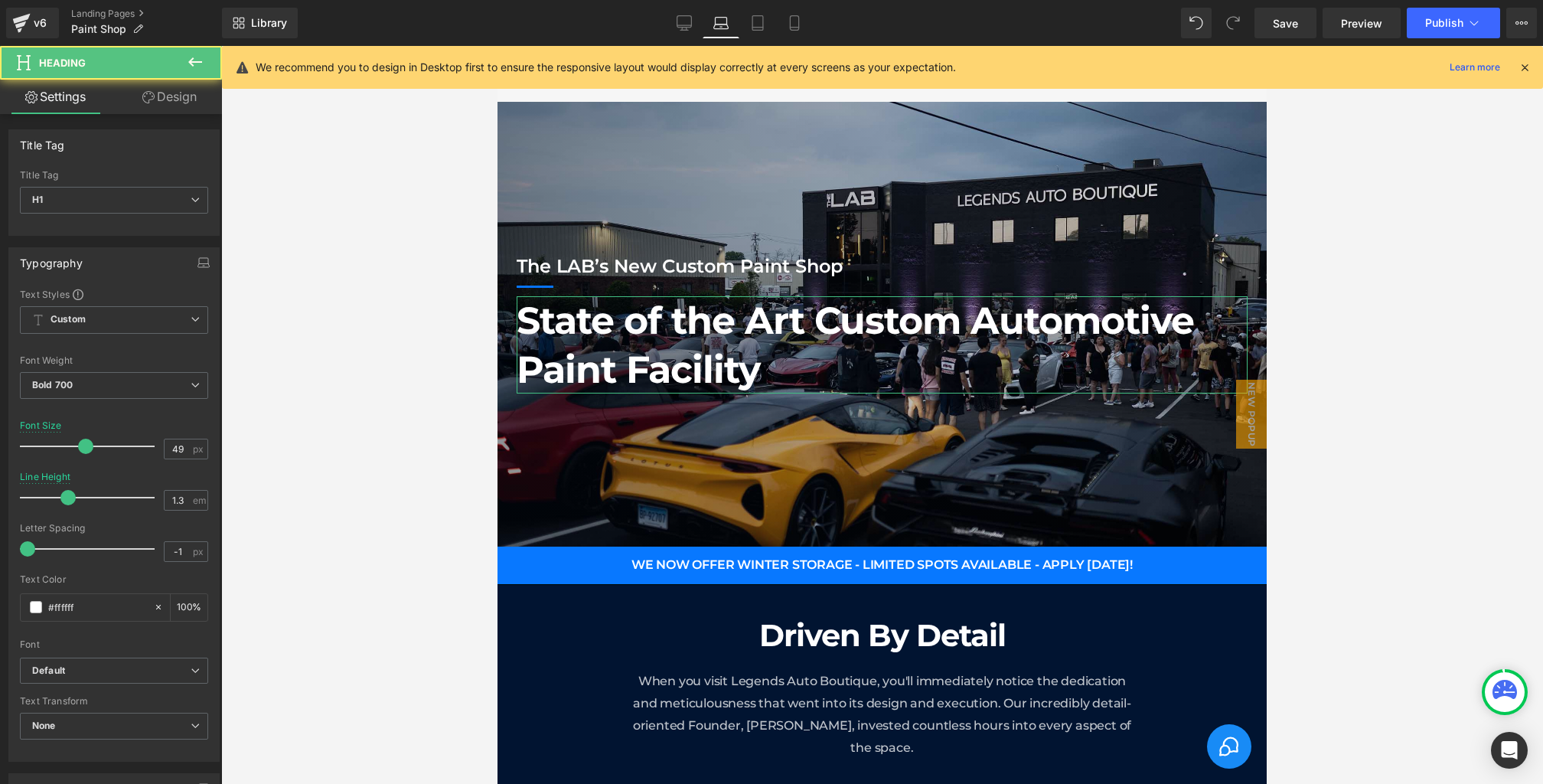
click at [154, 91] on link "Design" at bounding box center [169, 96] width 111 height 34
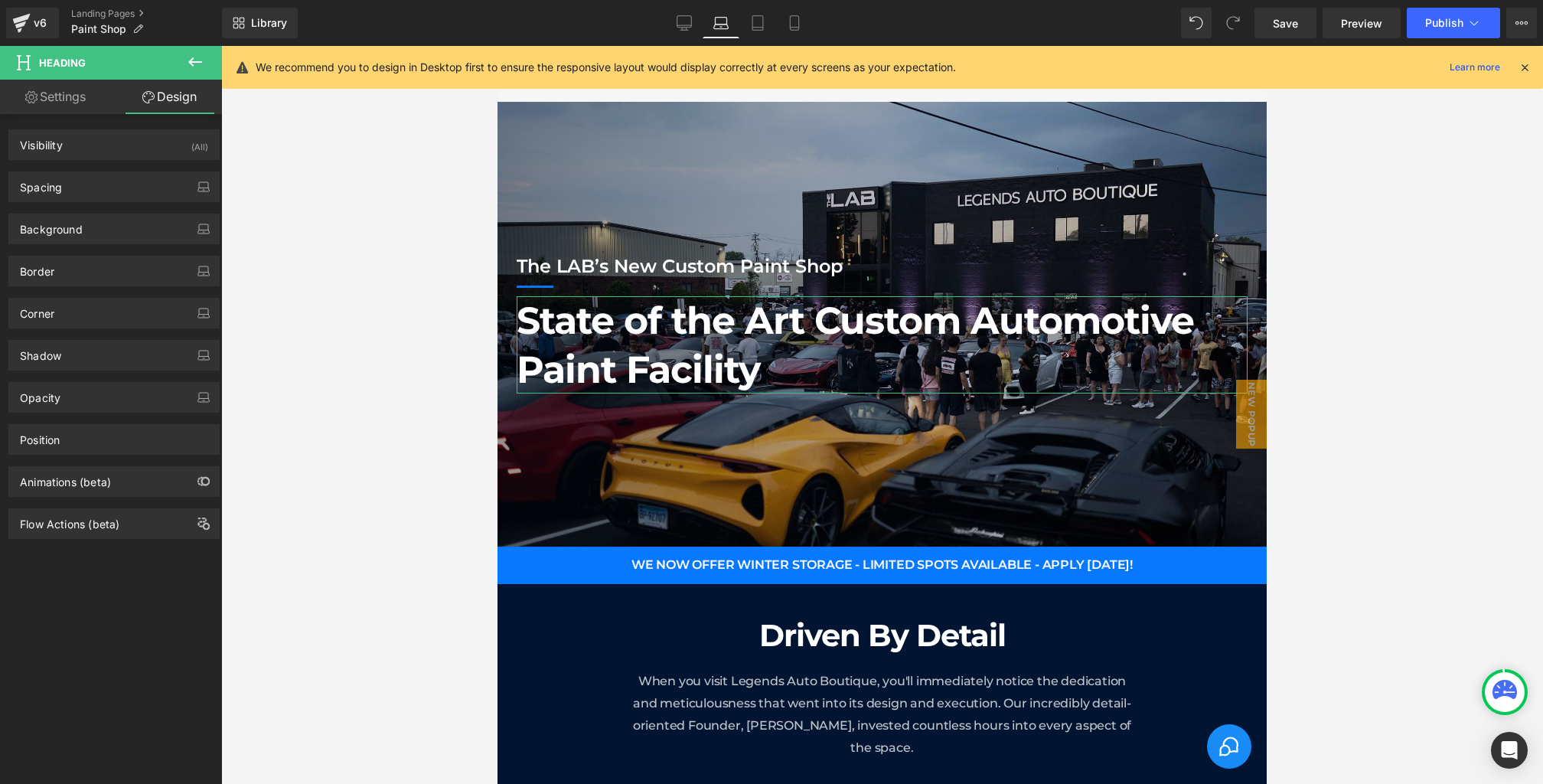
click at [63, 95] on link "Settings" at bounding box center [56, 96] width 111 height 34
type input "100"
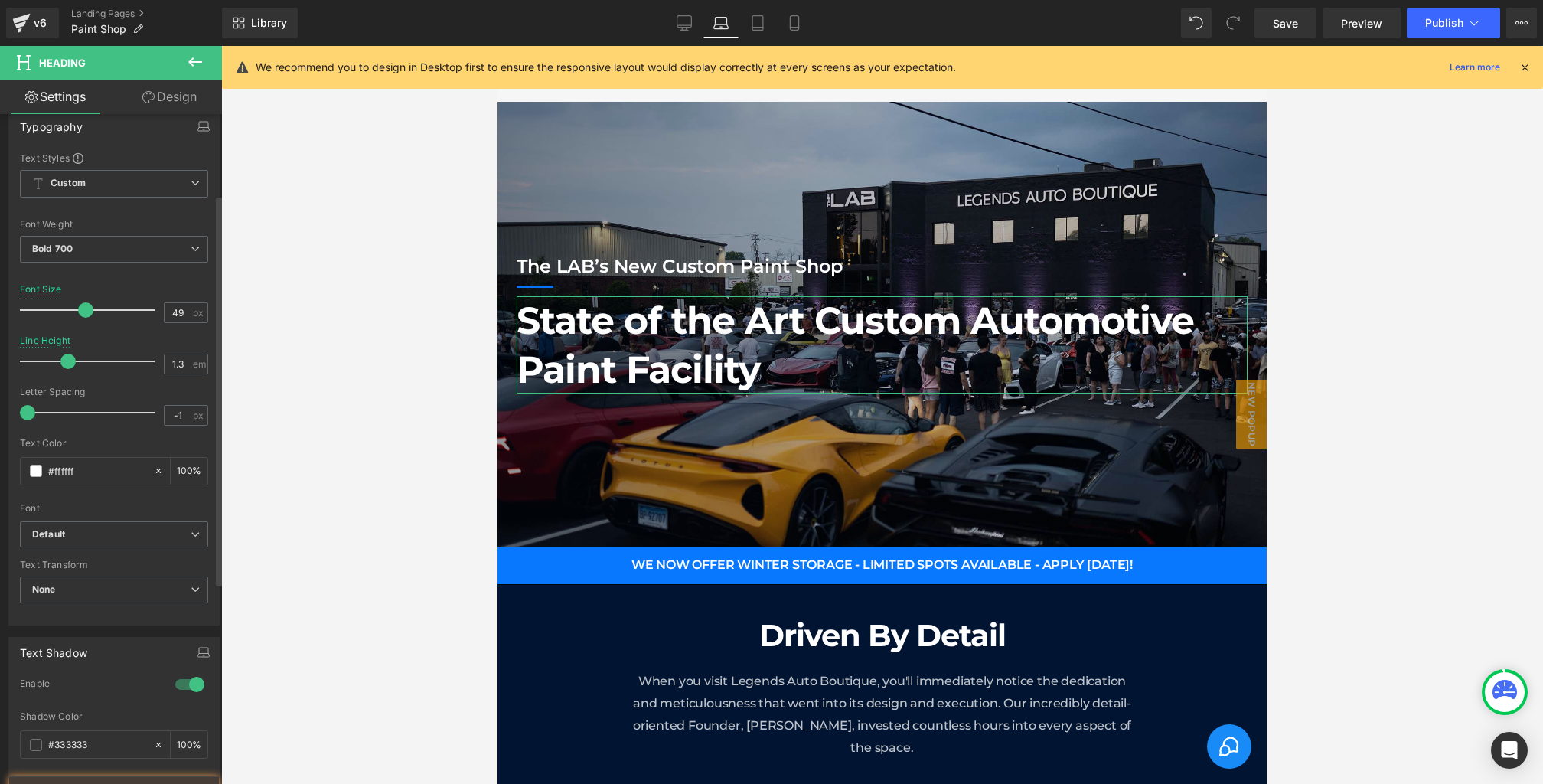
scroll to position [479, 0]
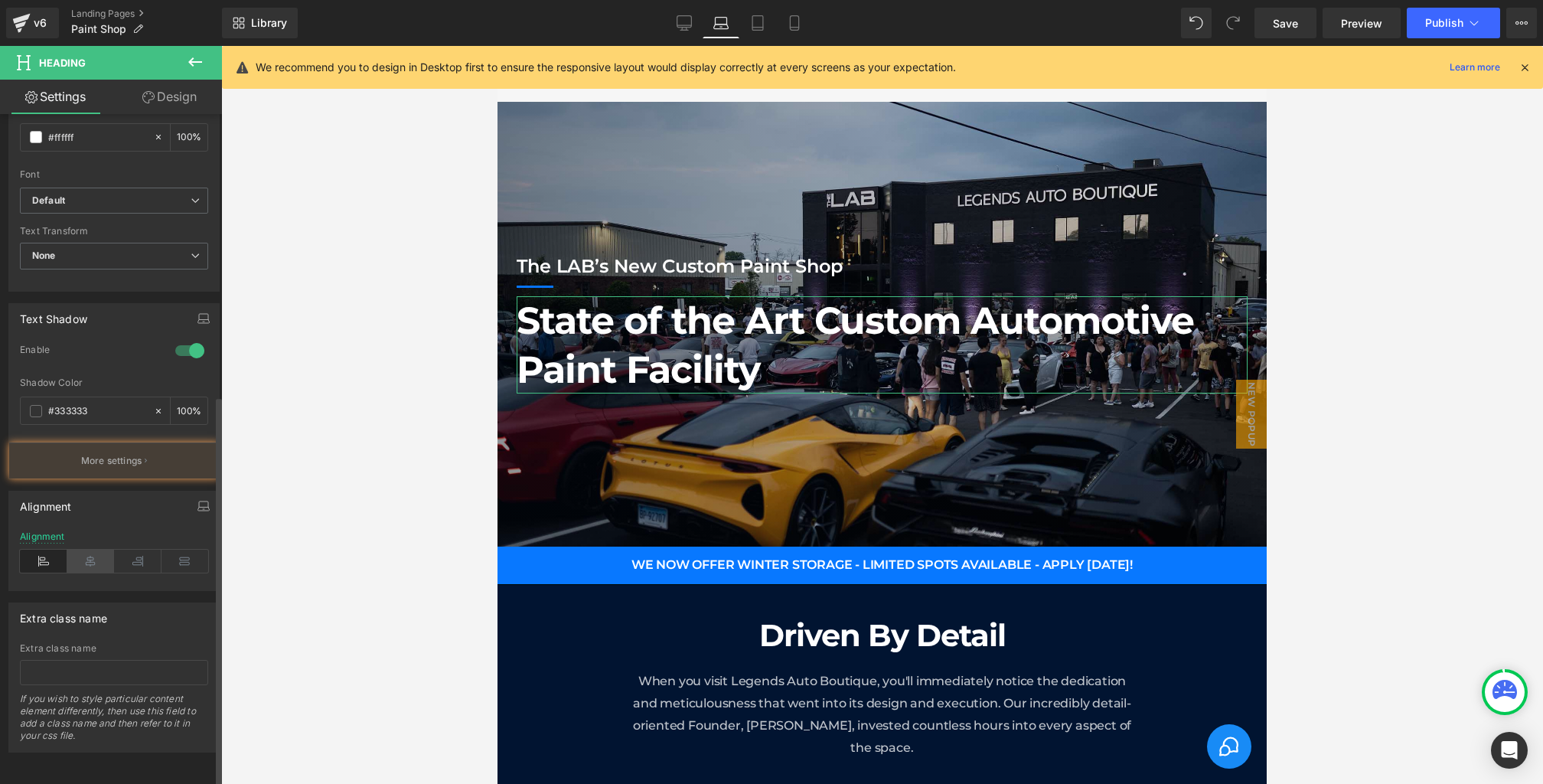
click at [101, 549] on icon at bounding box center [91, 561] width 48 height 23
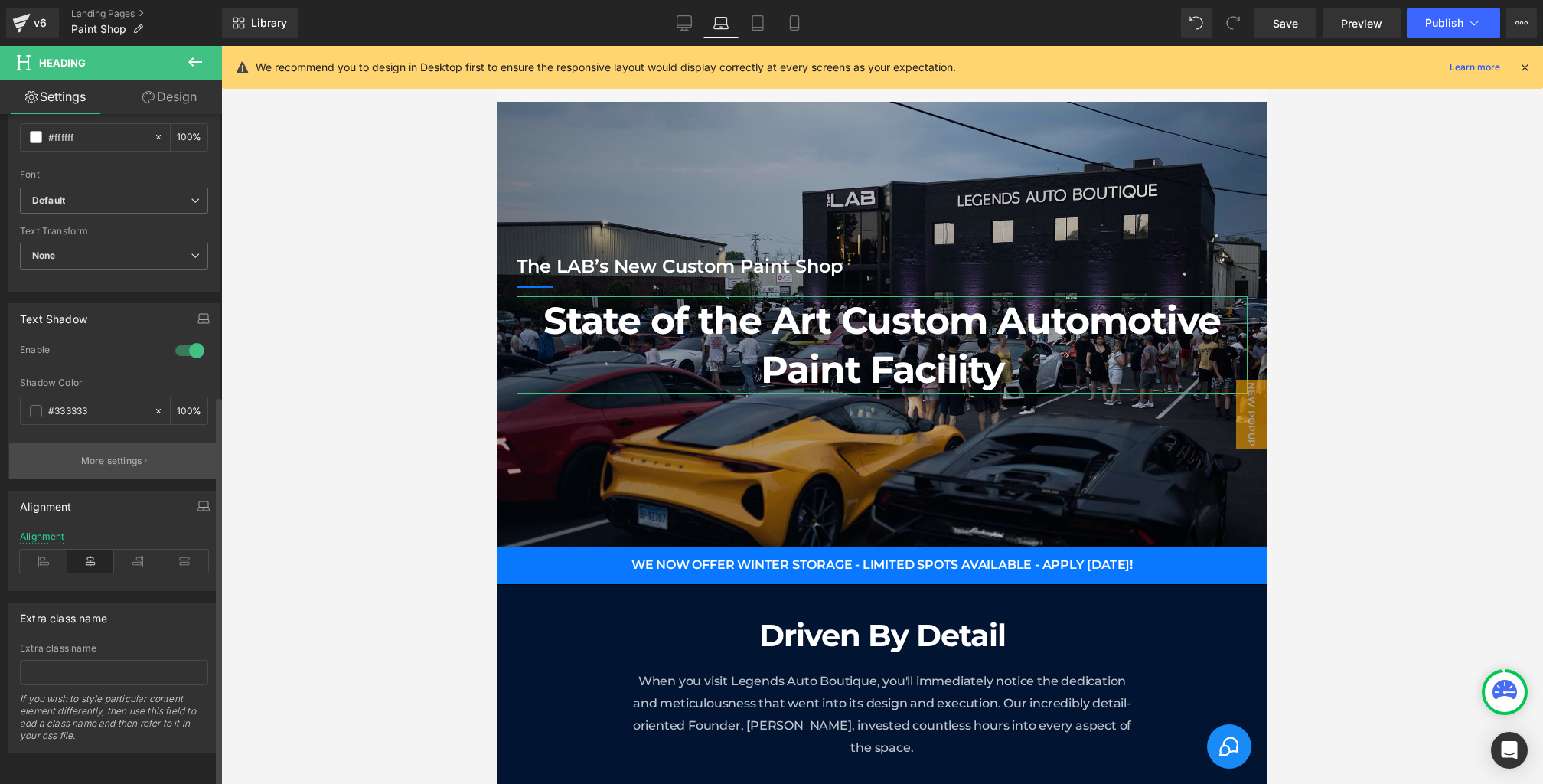
scroll to position [0, 0]
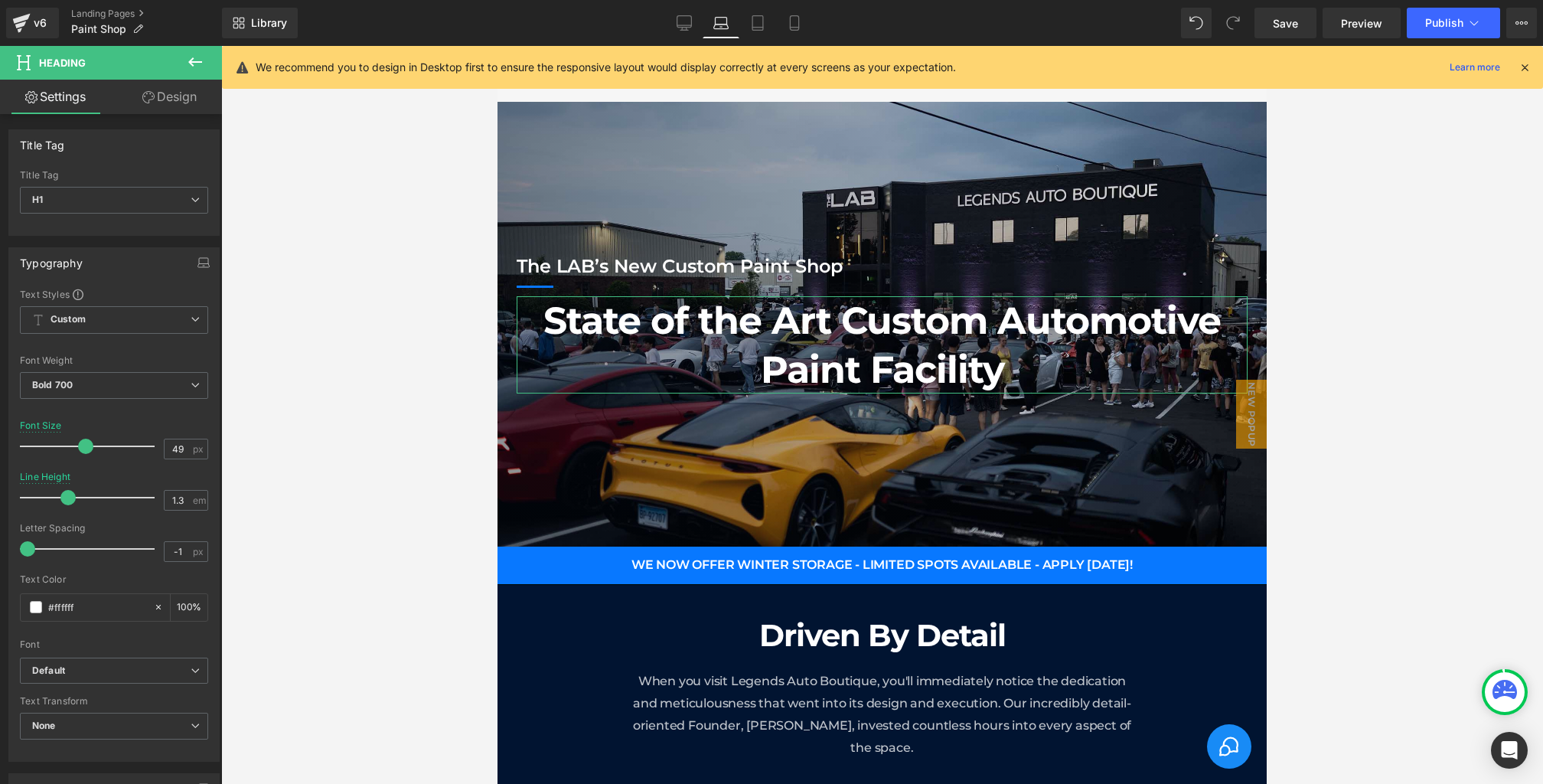
click at [138, 99] on link "Design" at bounding box center [169, 96] width 111 height 34
type input "0"
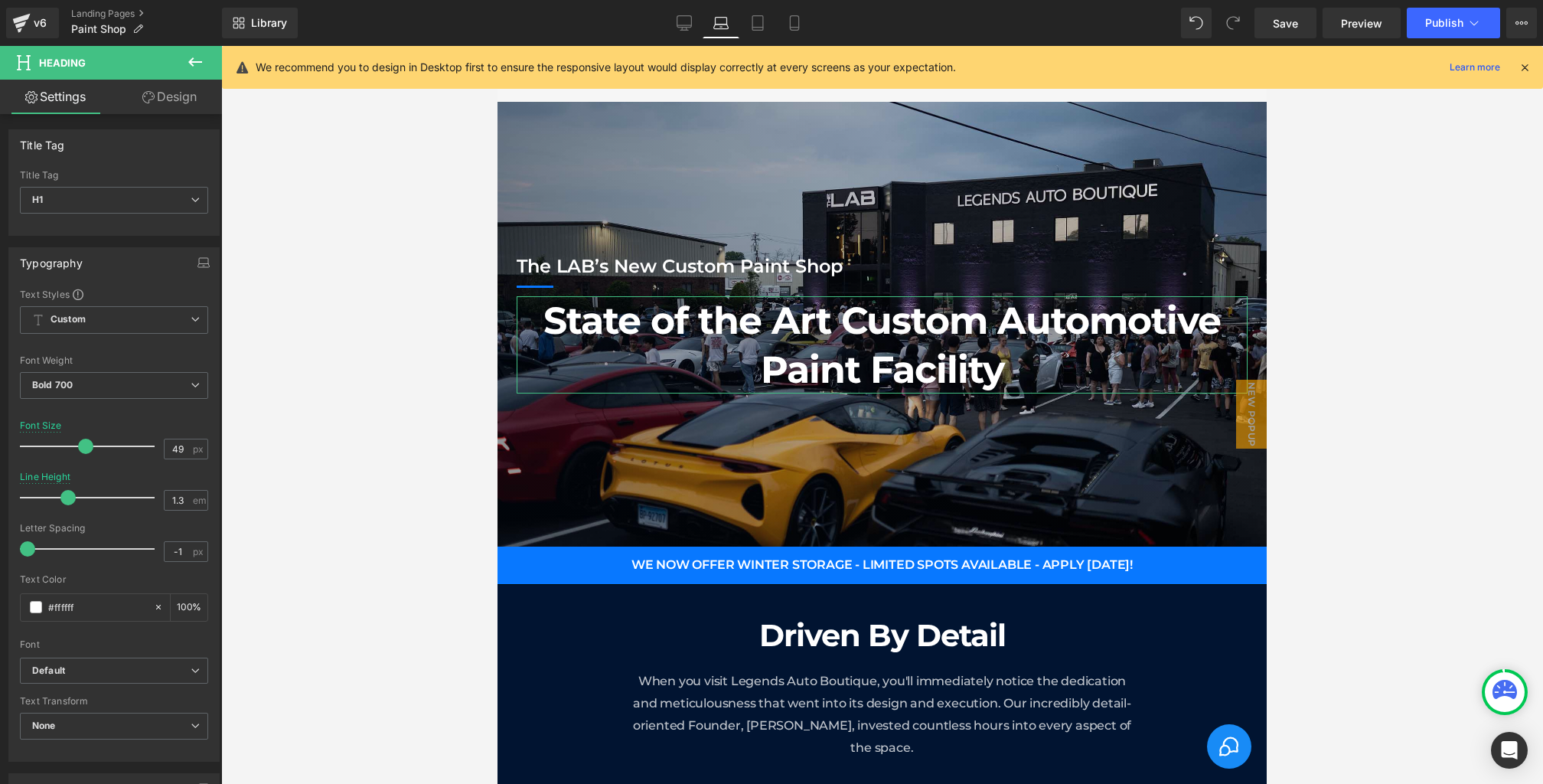
type input "0"
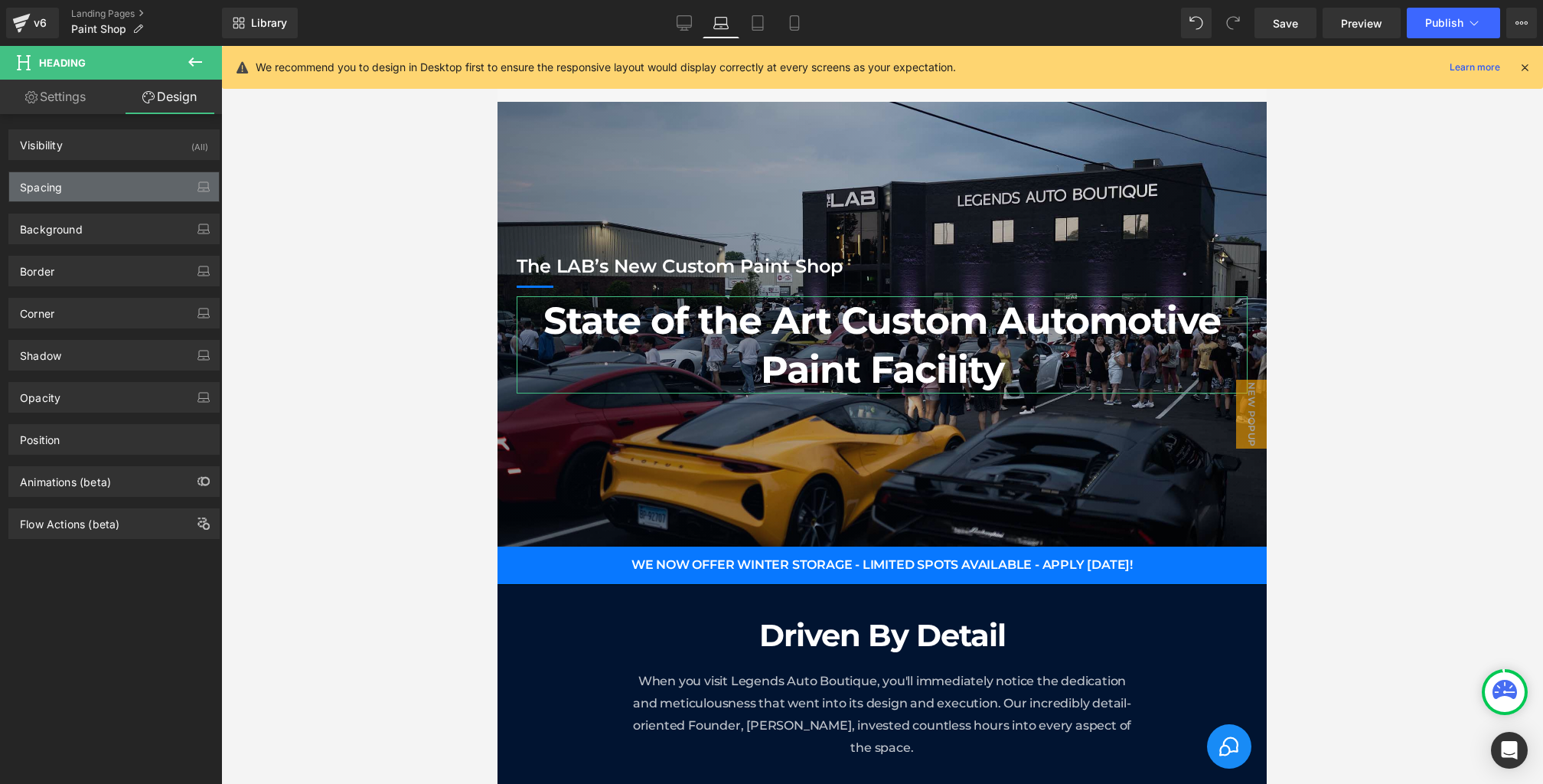
click at [99, 180] on div "Spacing" at bounding box center [115, 187] width 210 height 29
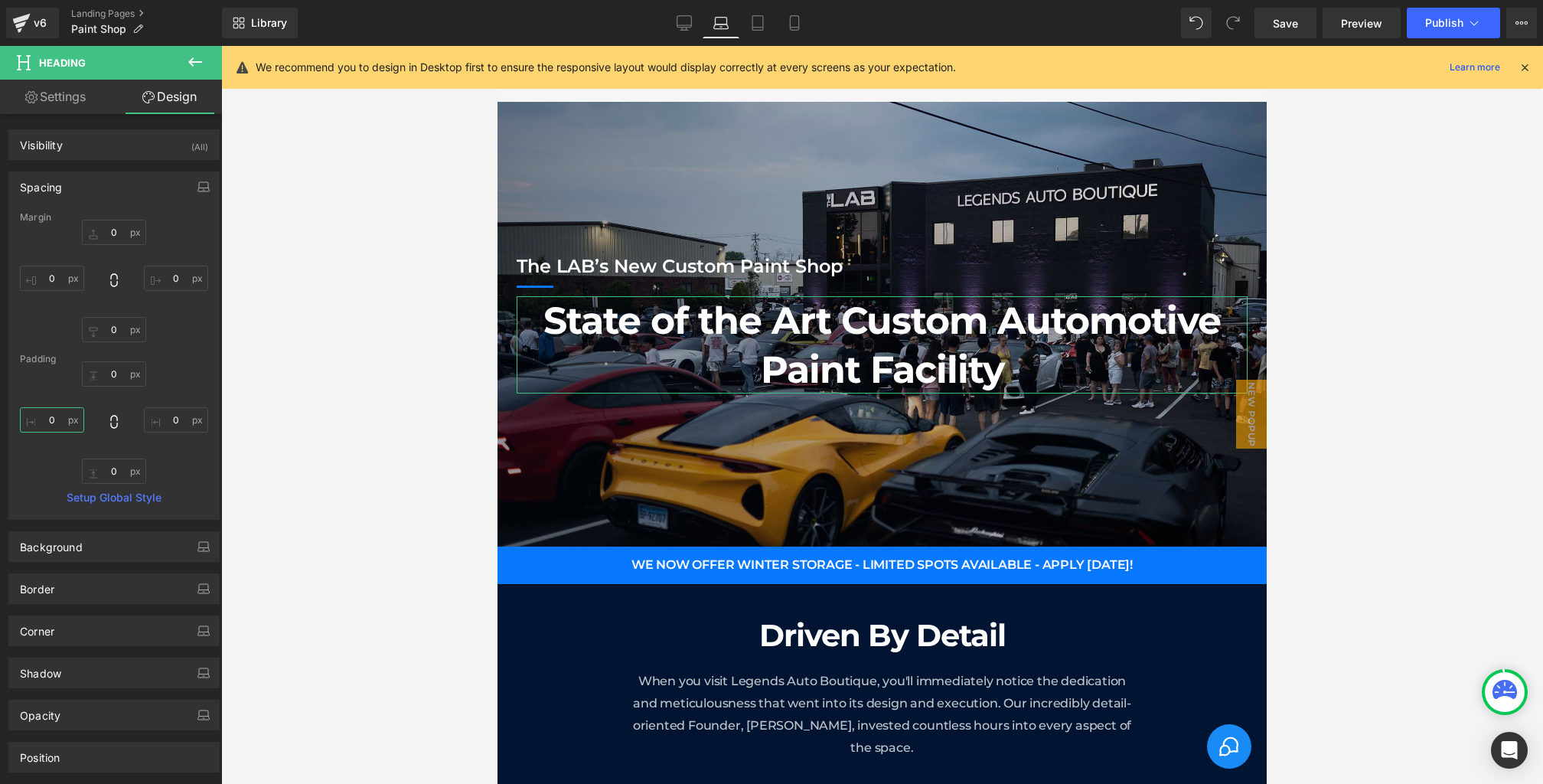
click at [62, 415] on input "0" at bounding box center [52, 420] width 64 height 25
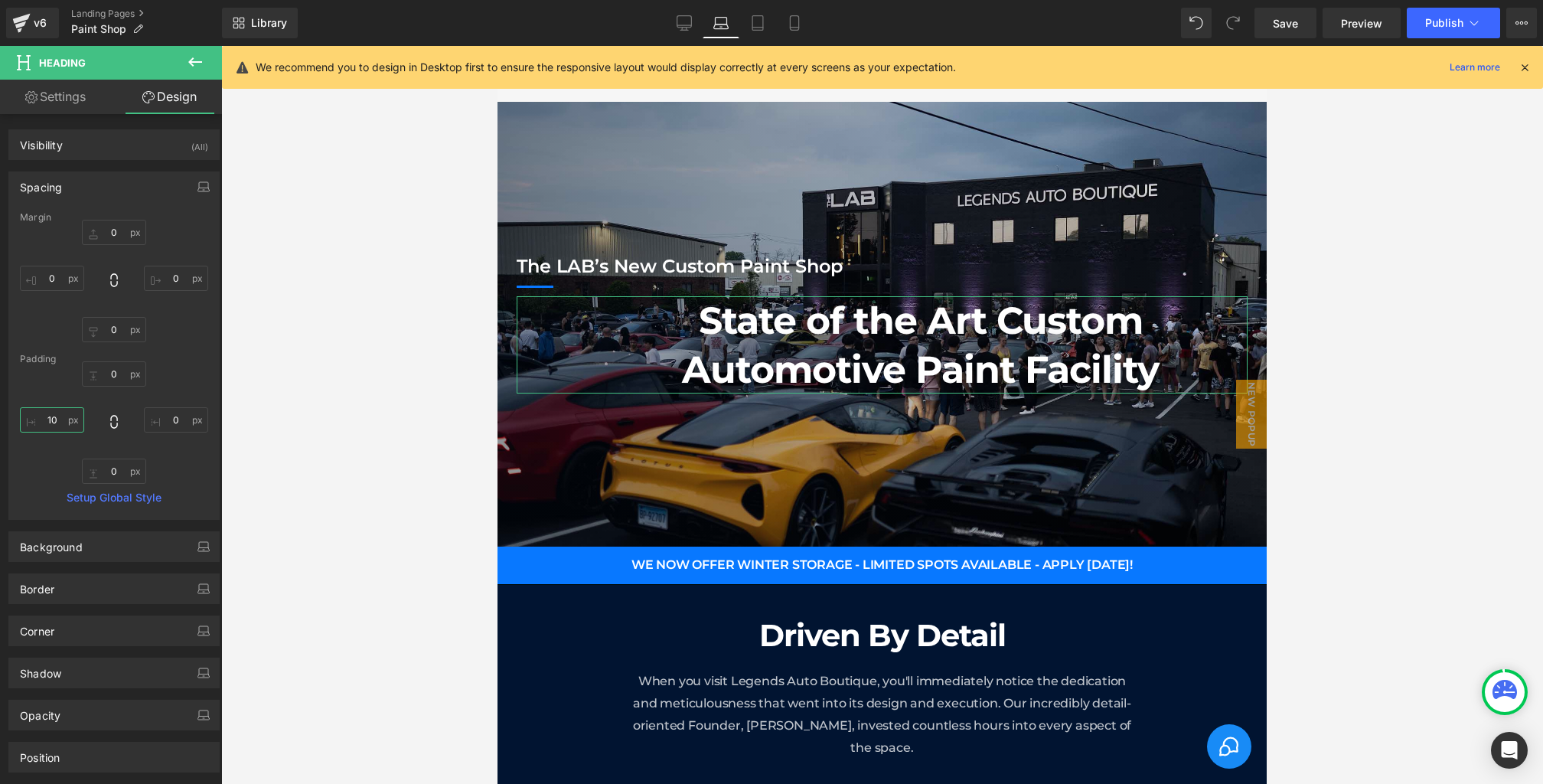
type input "1"
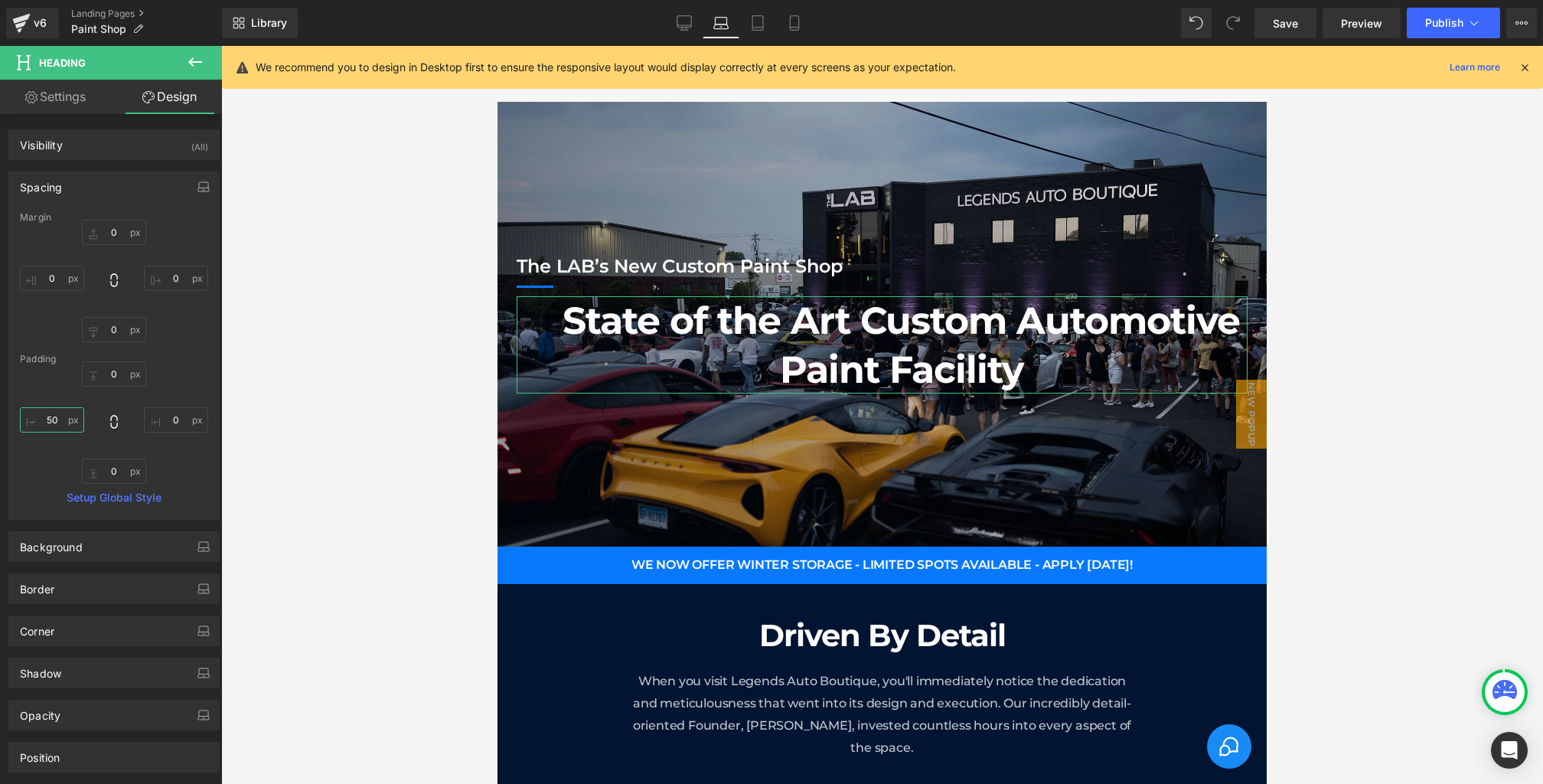
type input "50"
click at [180, 417] on input "0" at bounding box center [176, 420] width 64 height 25
type input "50"
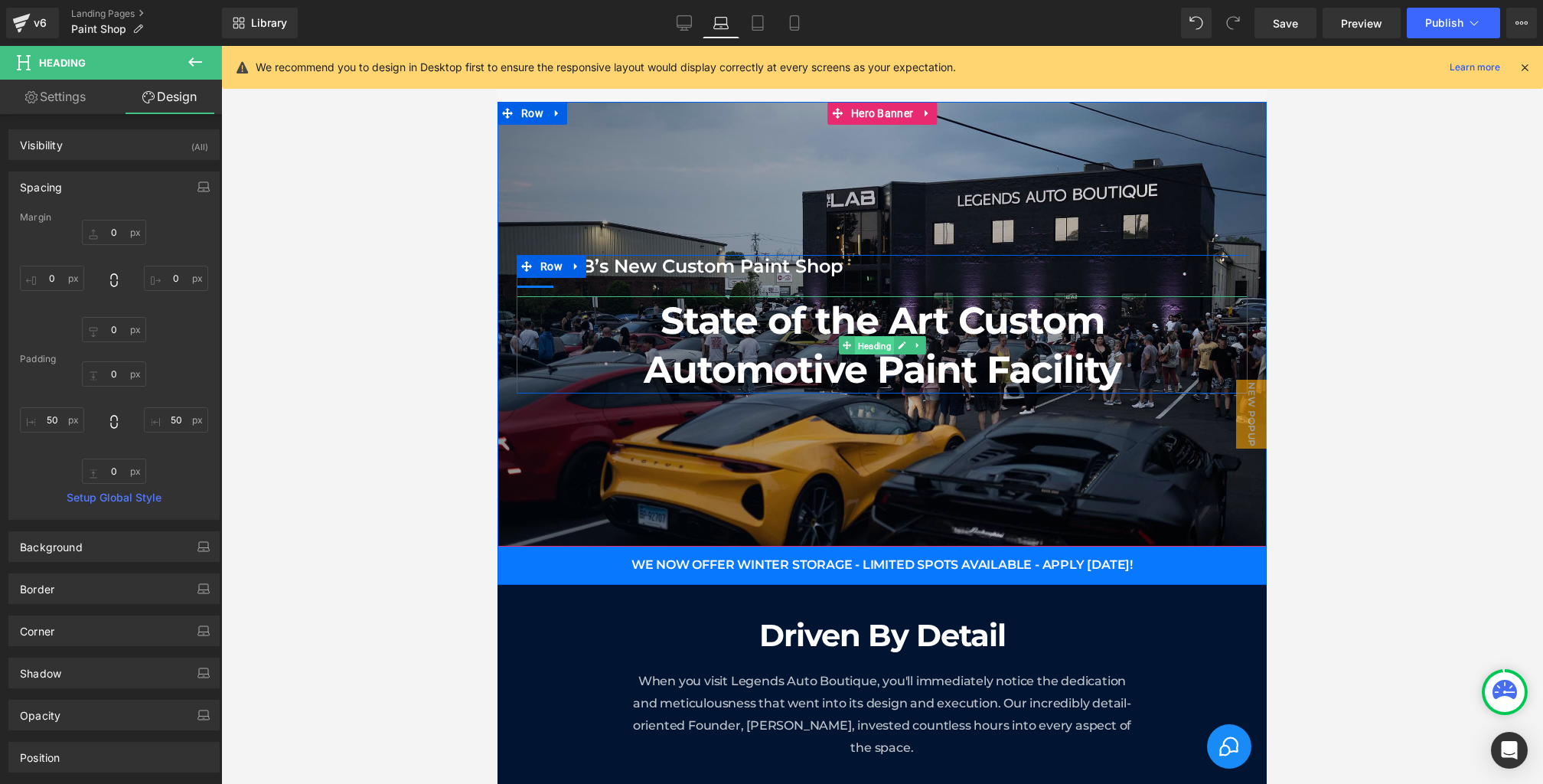
click at [886, 340] on span "Heading" at bounding box center [874, 345] width 39 height 18
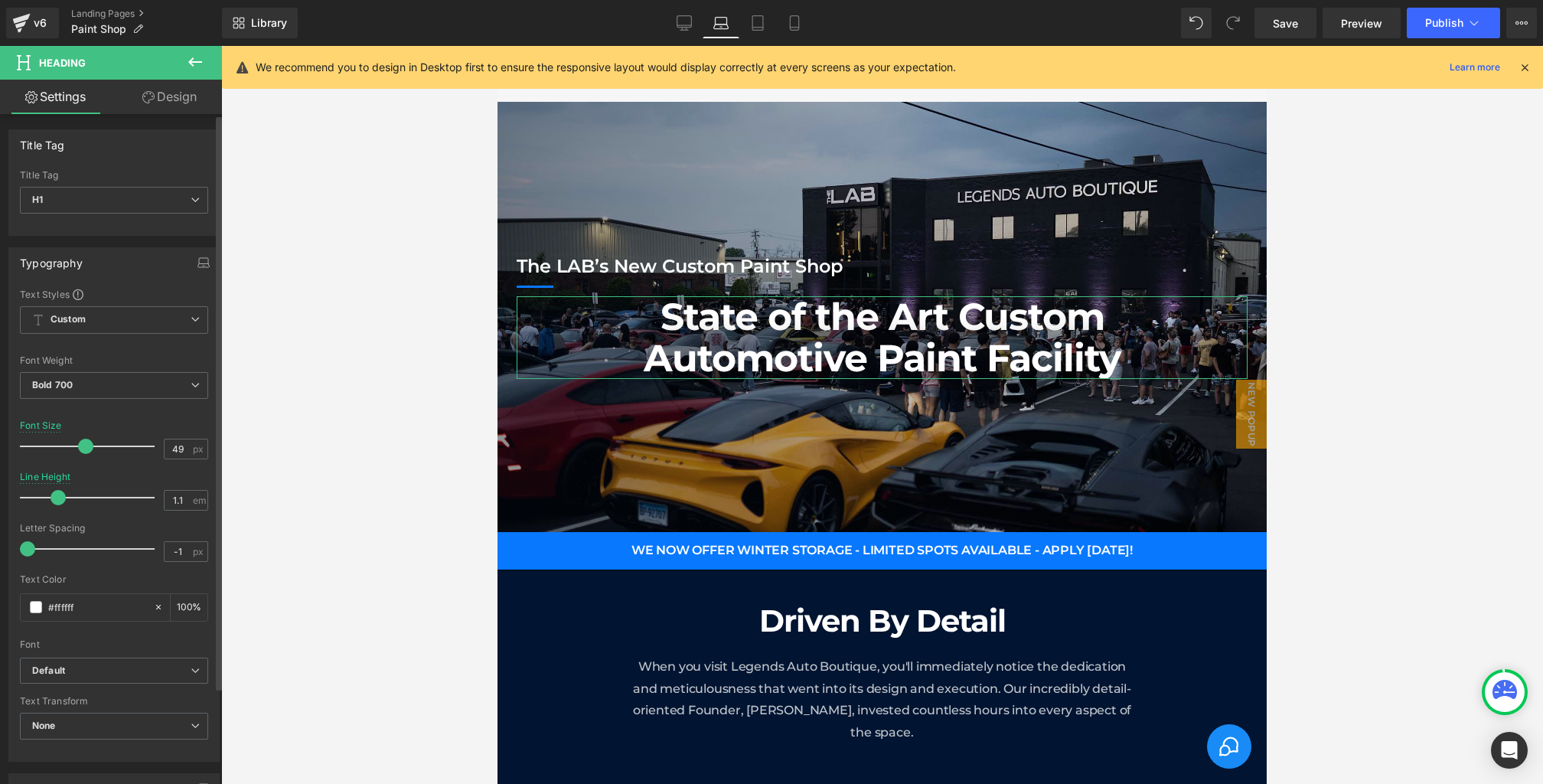
type input "1"
drag, startPoint x: 68, startPoint y: 497, endPoint x: 54, endPoint y: 496, distance: 14.0
click at [54, 496] on span at bounding box center [52, 497] width 15 height 15
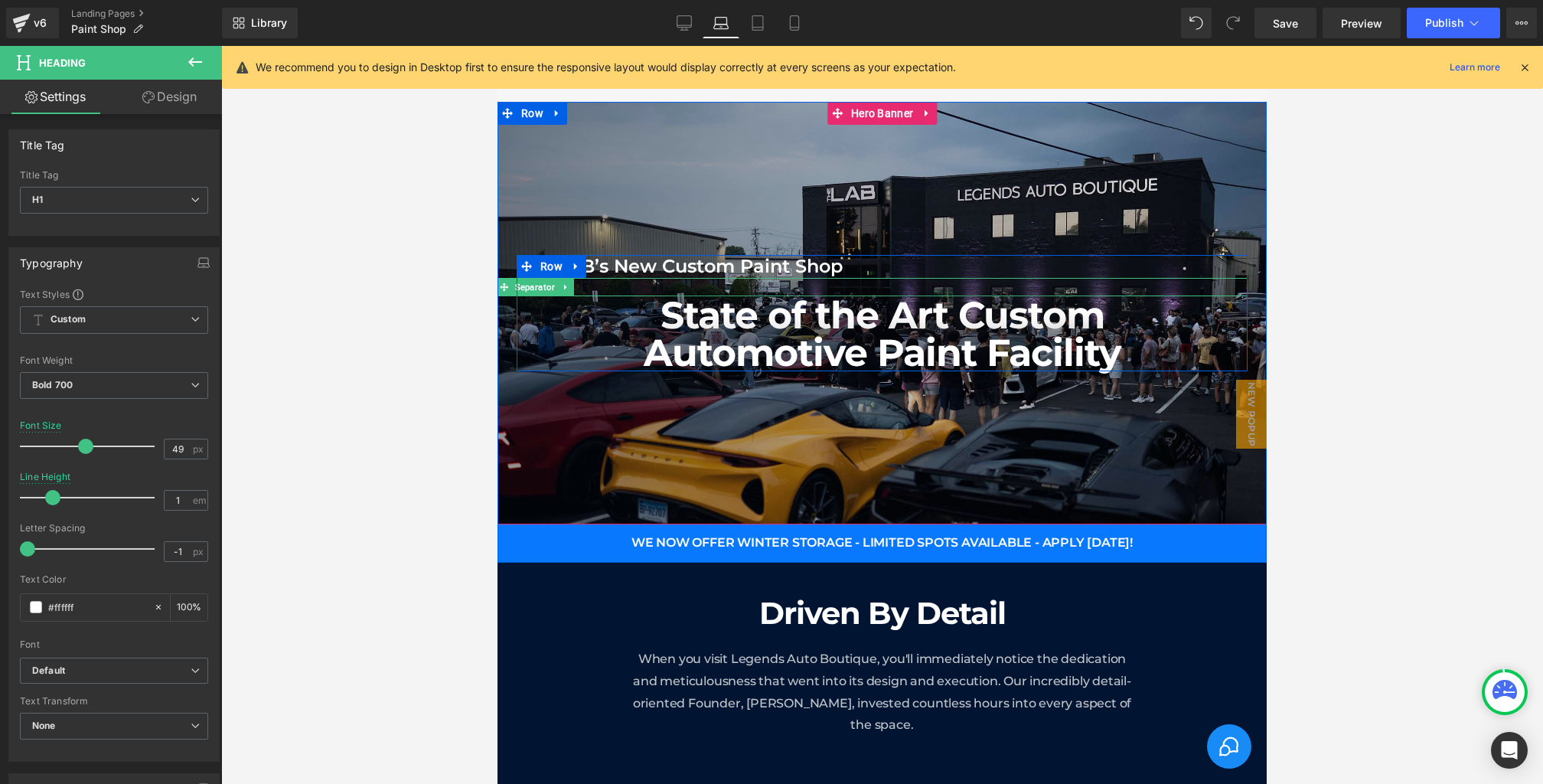
click at [848, 287] on div at bounding box center [882, 286] width 731 height 18
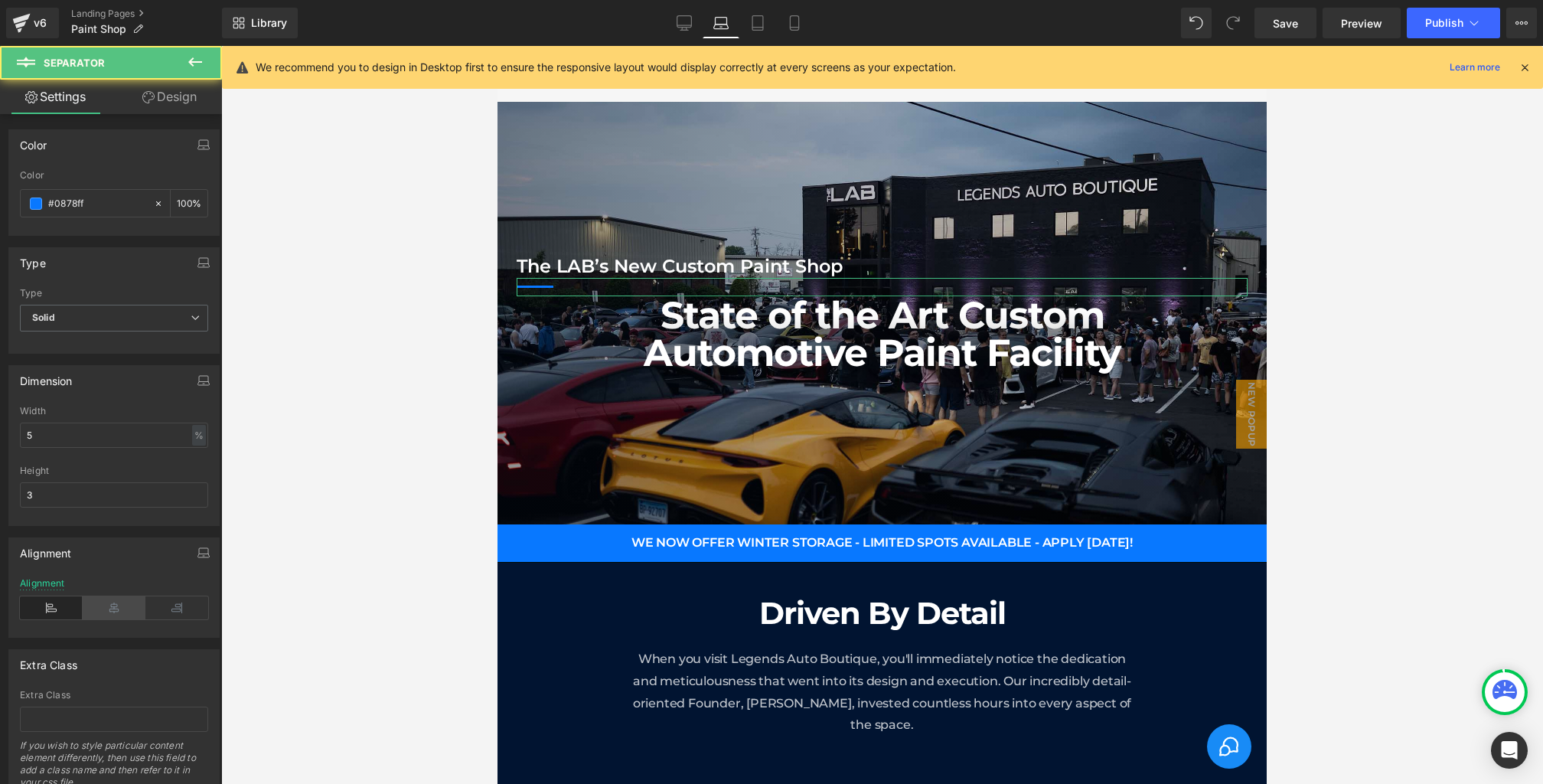
click at [107, 604] on icon at bounding box center [114, 607] width 63 height 23
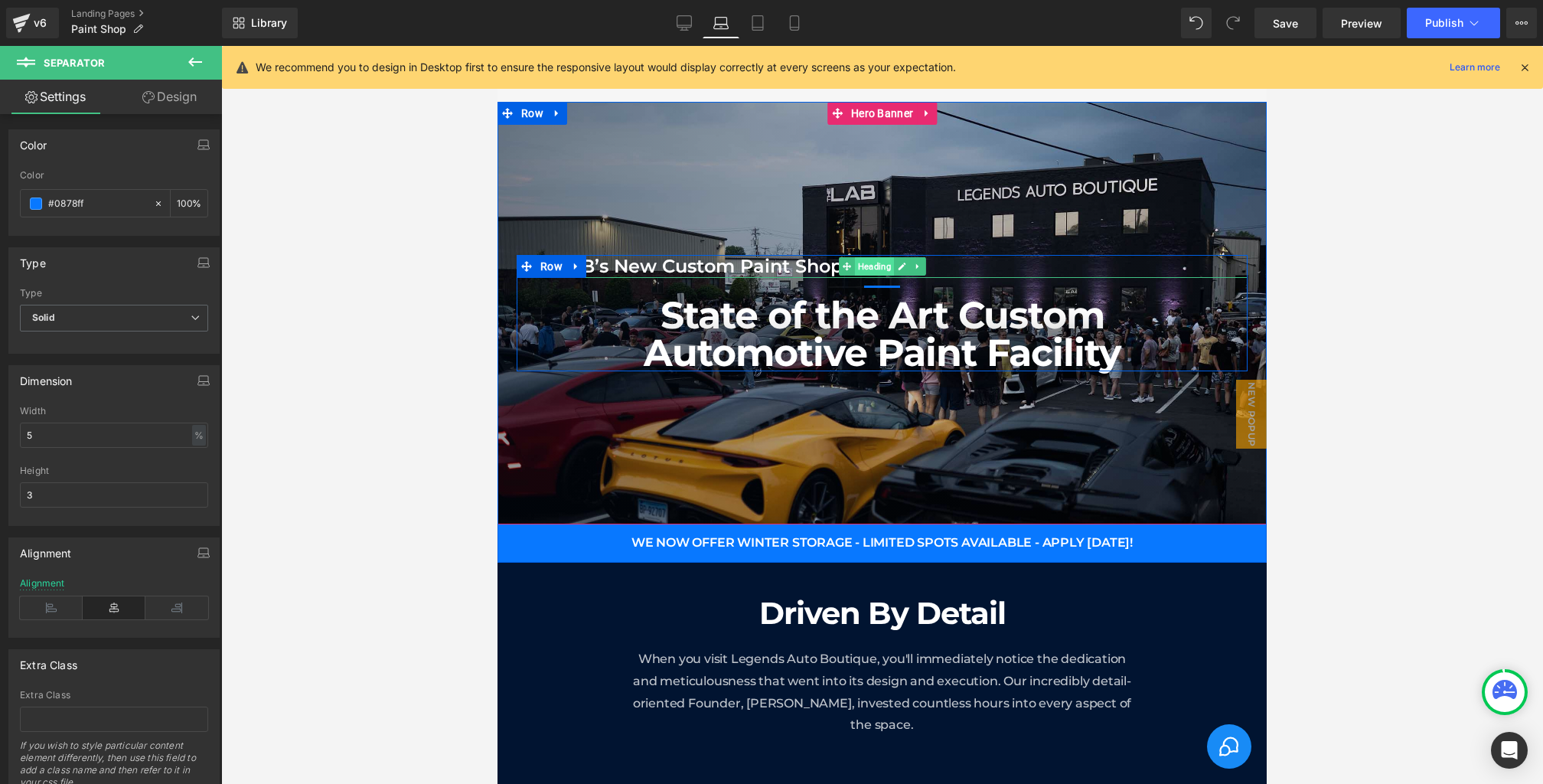
click at [884, 259] on span "Heading" at bounding box center [874, 266] width 39 height 18
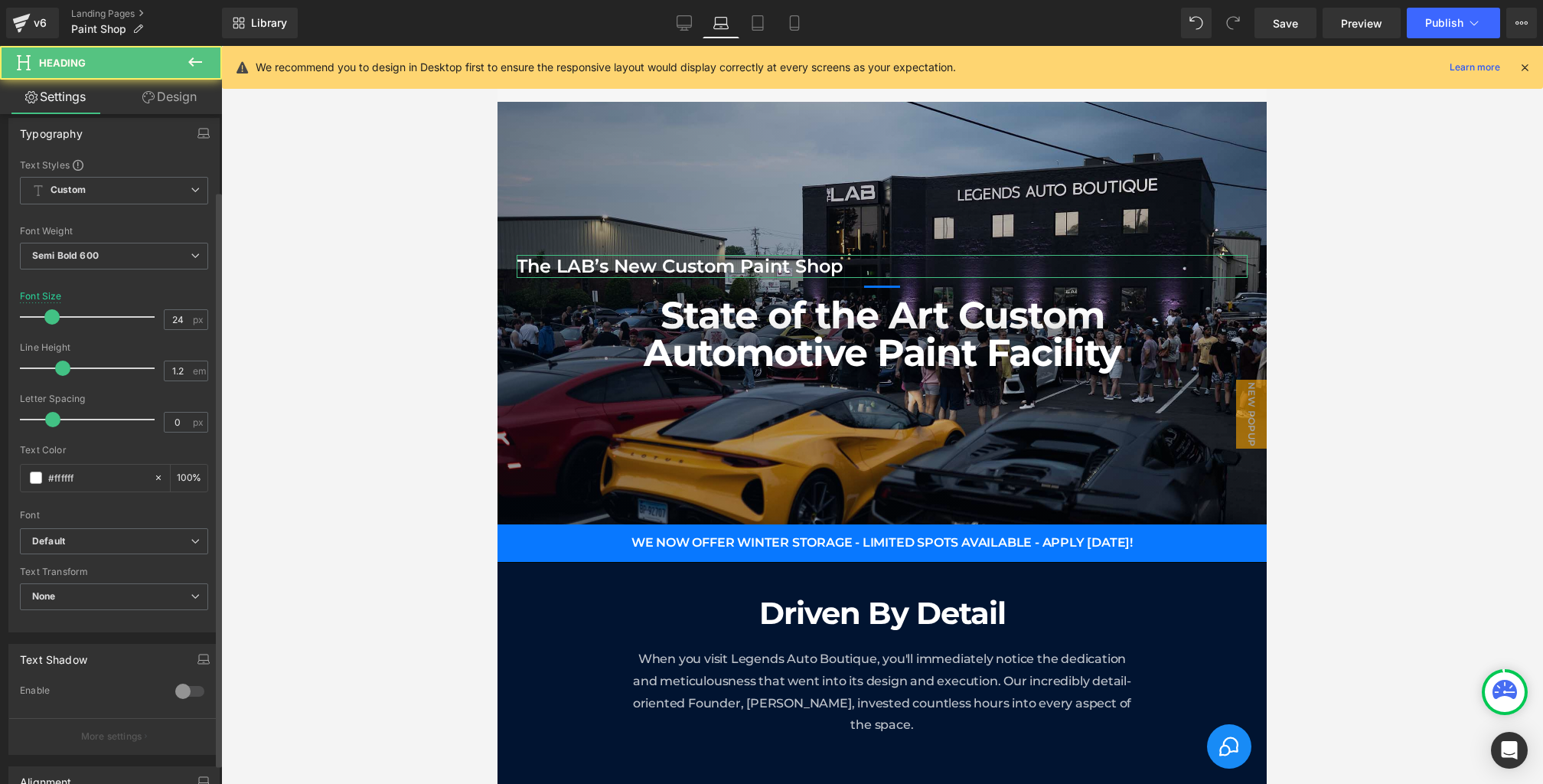
scroll to position [414, 0]
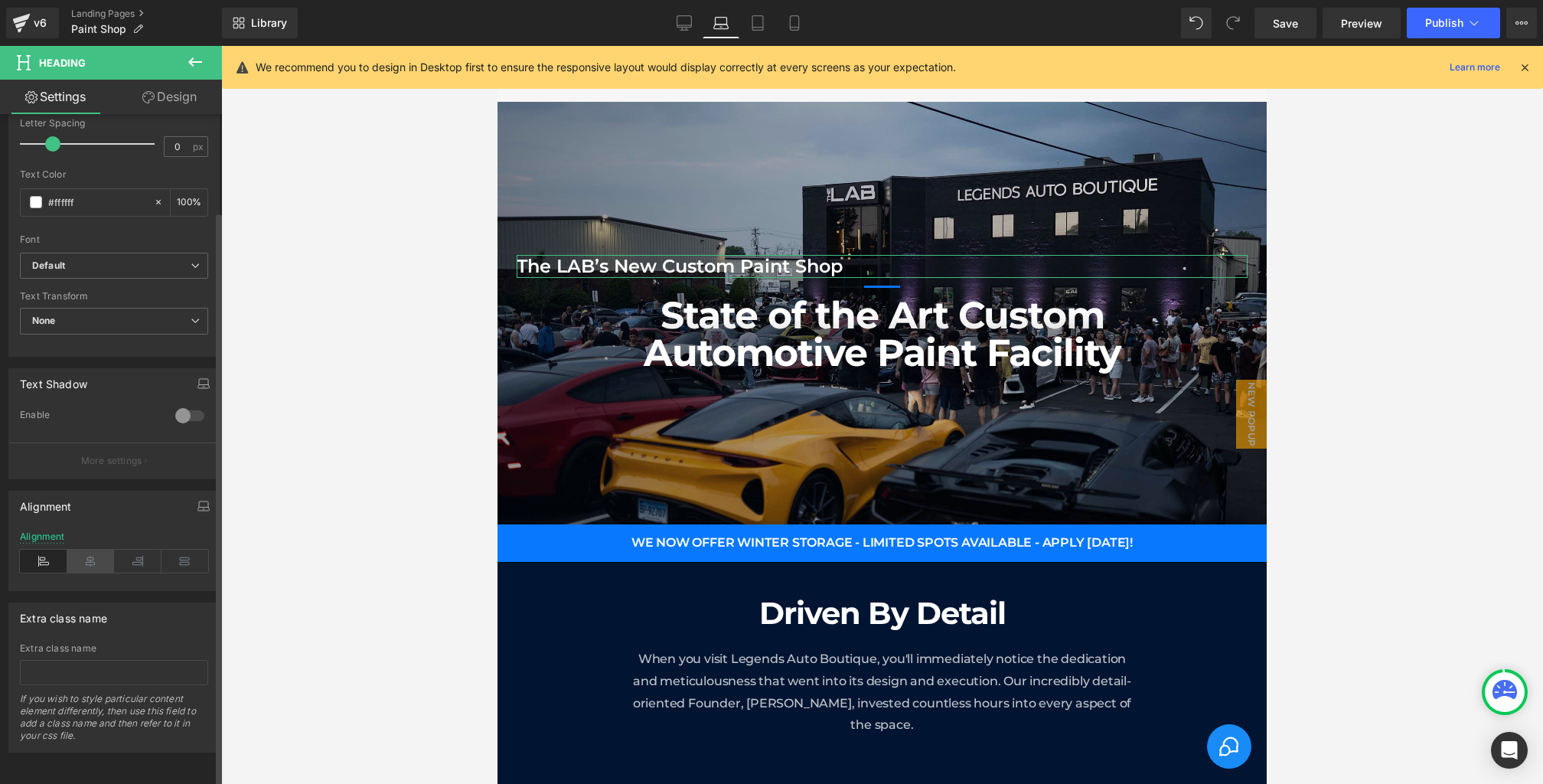
click at [95, 549] on icon at bounding box center [91, 561] width 48 height 23
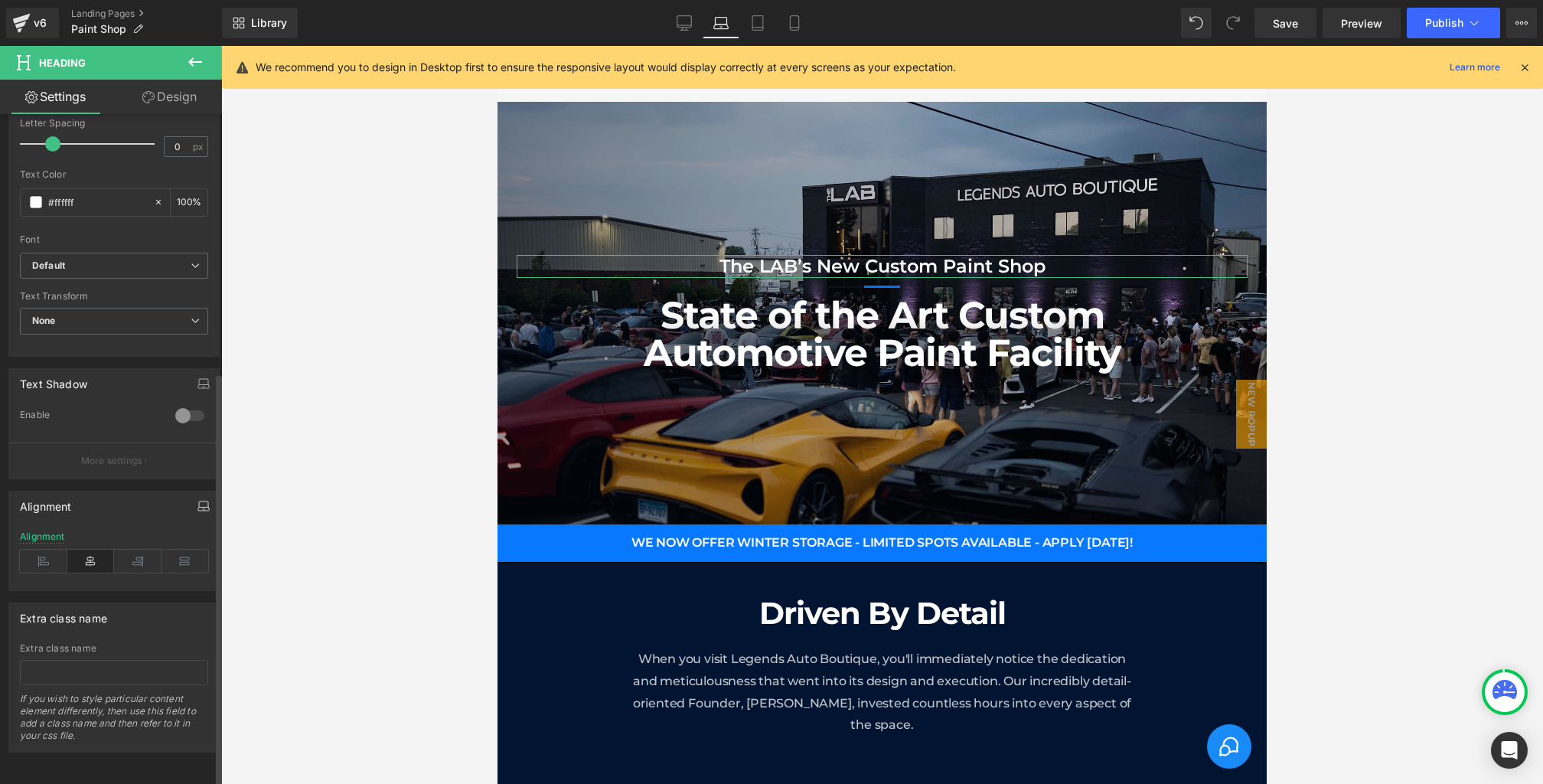
click at [201, 500] on icon "button" at bounding box center [203, 506] width 12 height 12
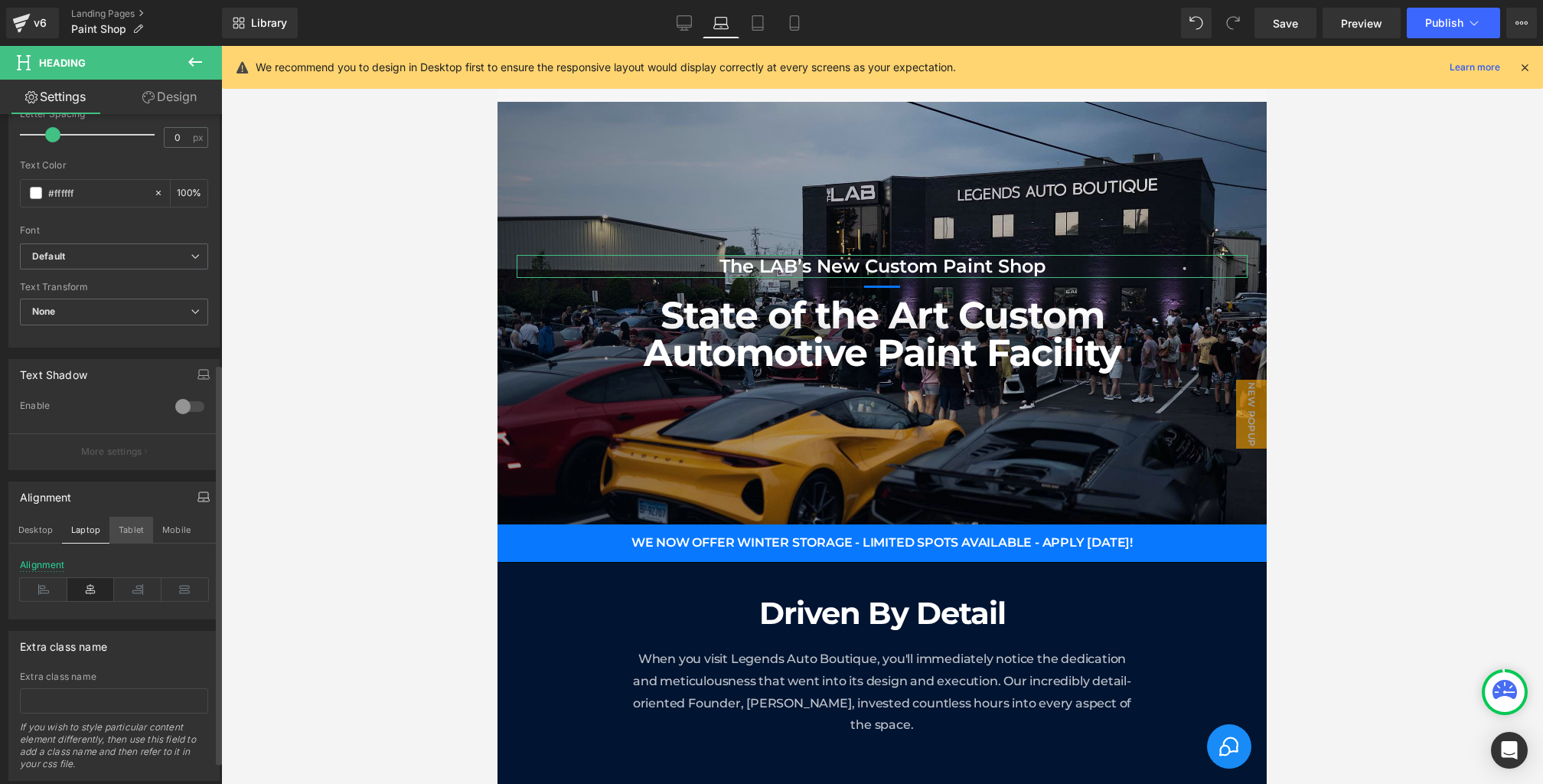
click at [123, 521] on button "Tablet" at bounding box center [131, 530] width 44 height 26
type input "100"
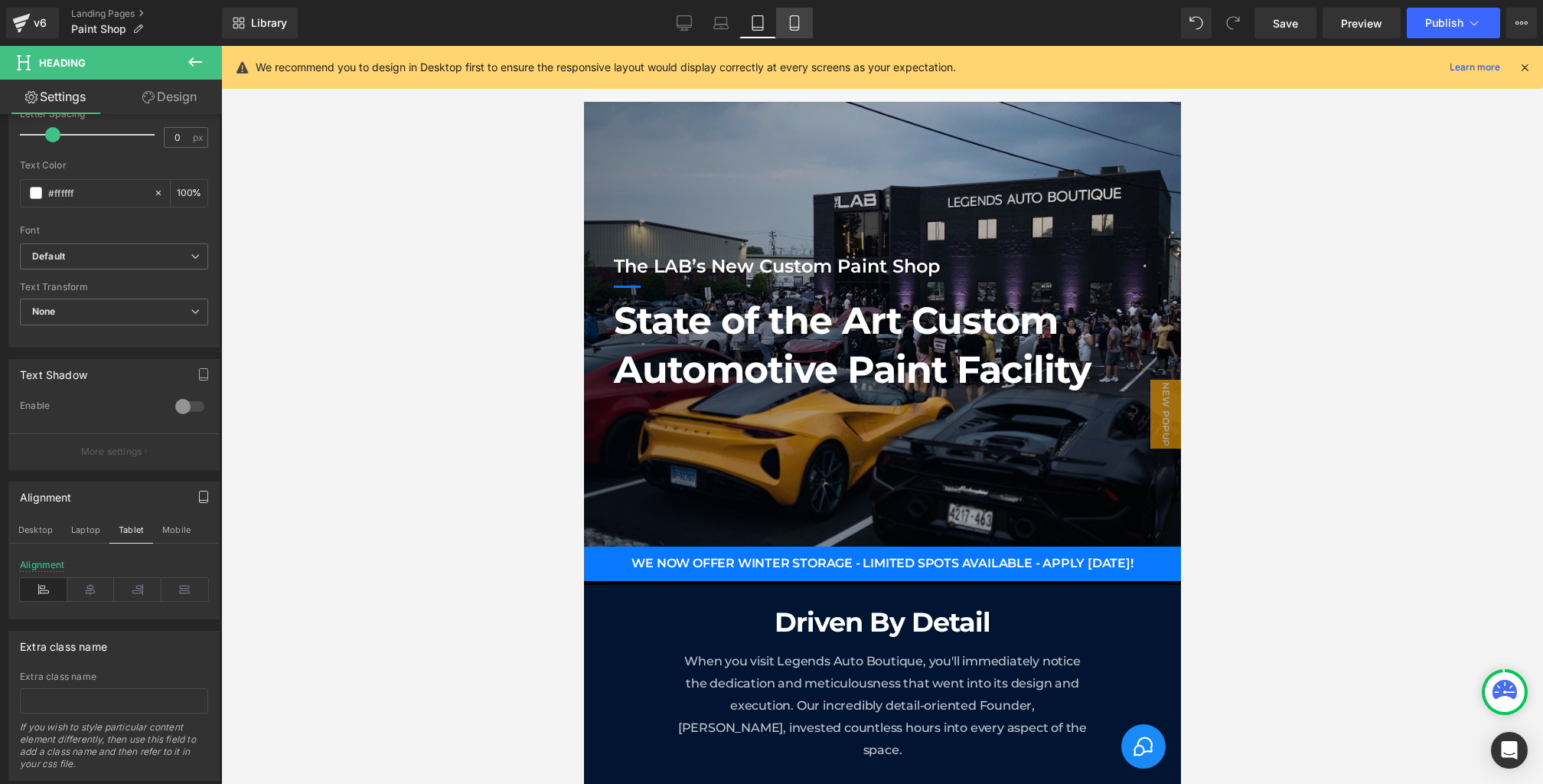
click at [799, 19] on icon at bounding box center [794, 22] width 15 height 15
type input "17"
type input "100"
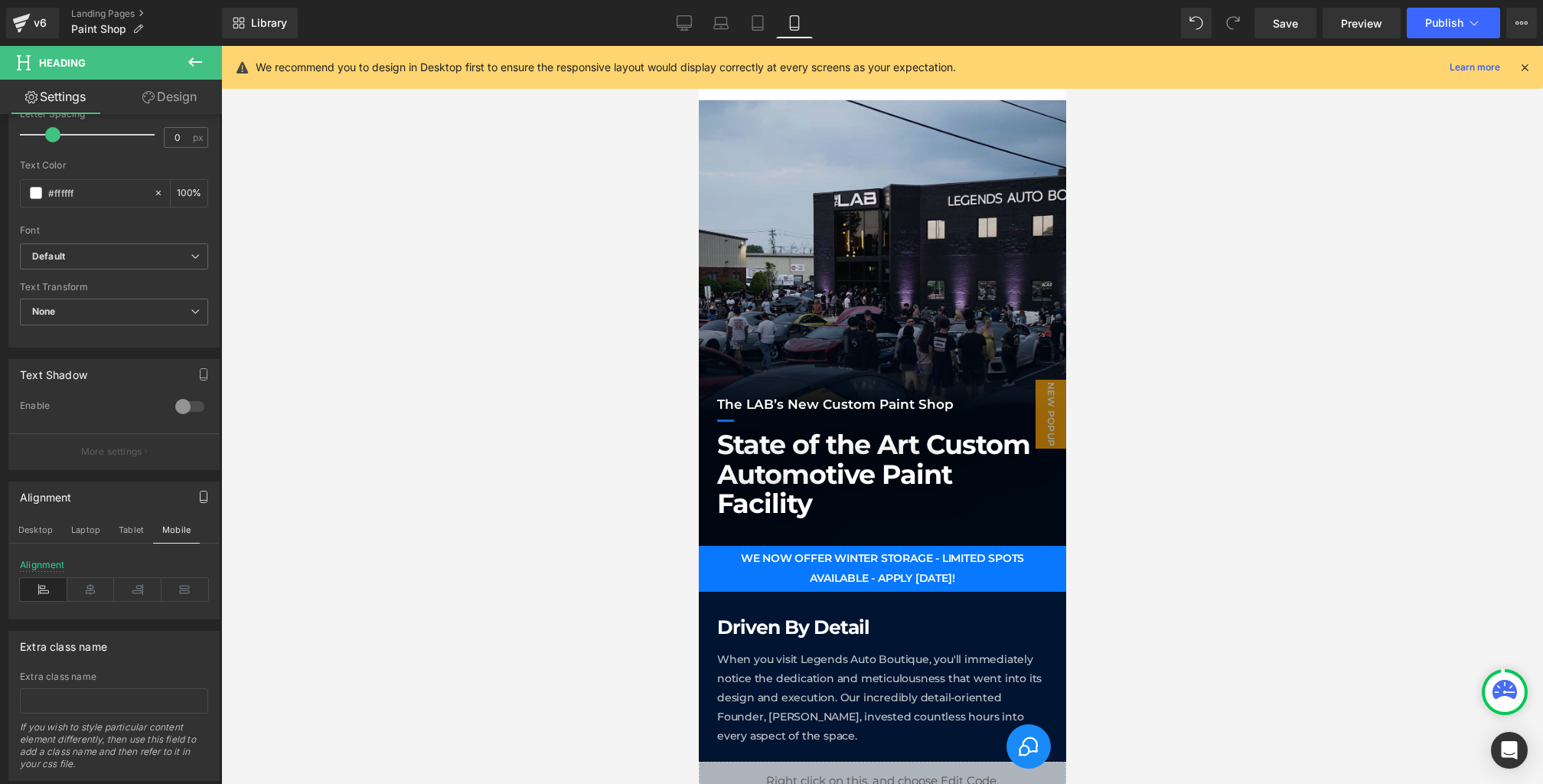
scroll to position [0, 0]
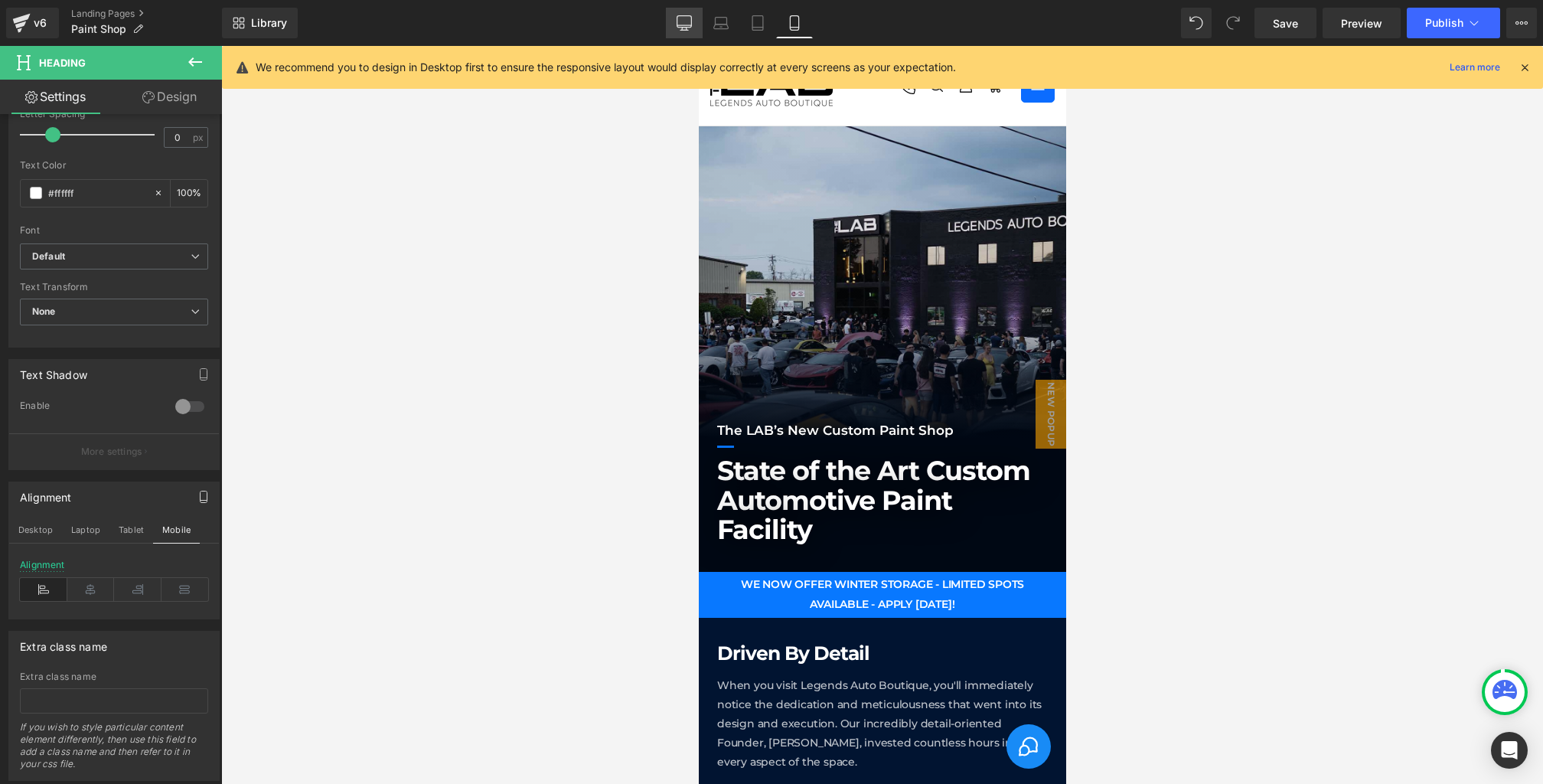
click at [685, 27] on icon at bounding box center [685, 21] width 14 height 11
type input "24"
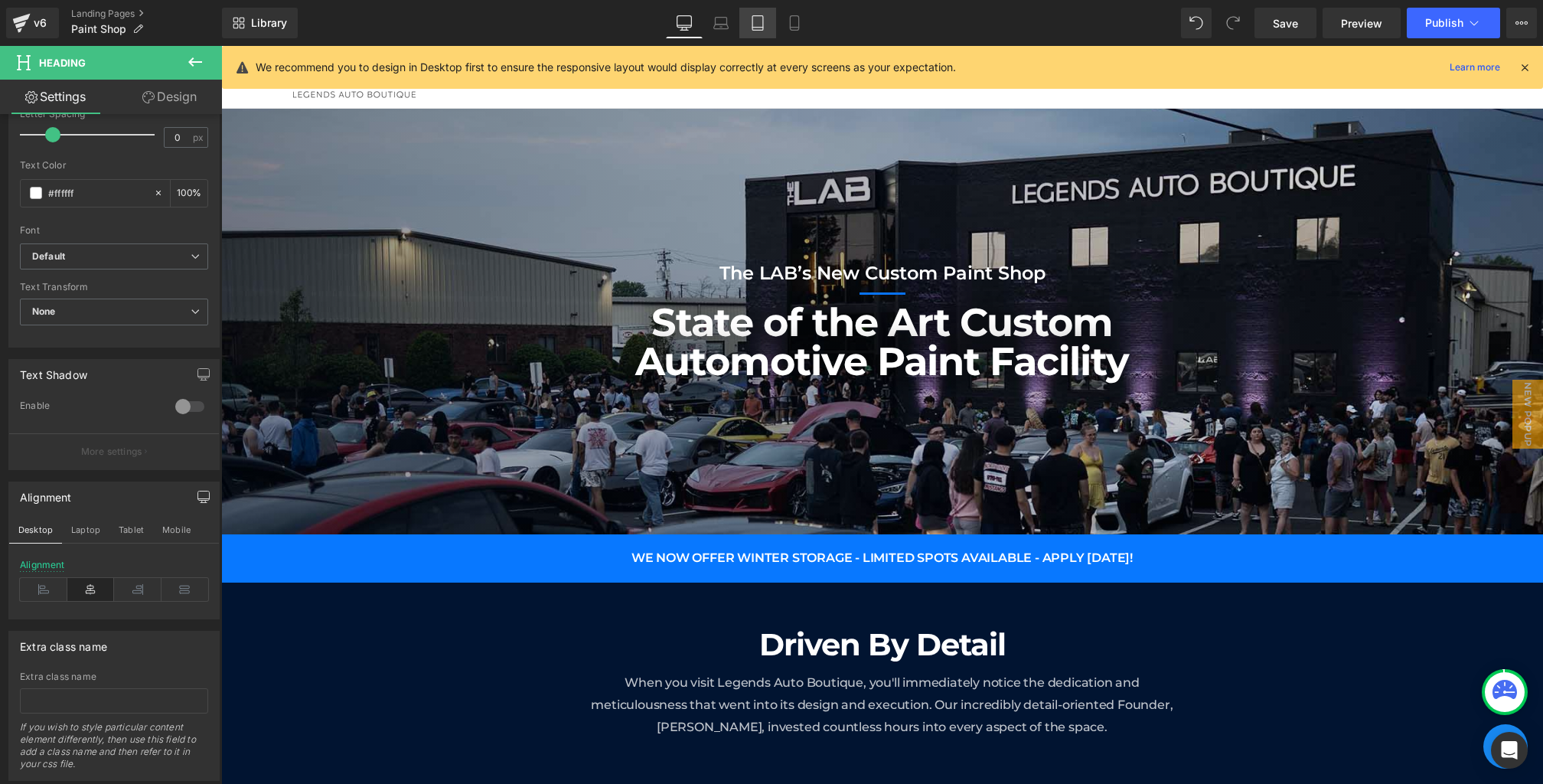
click at [767, 27] on link "Tablet" at bounding box center [758, 23] width 37 height 31
type input "100"
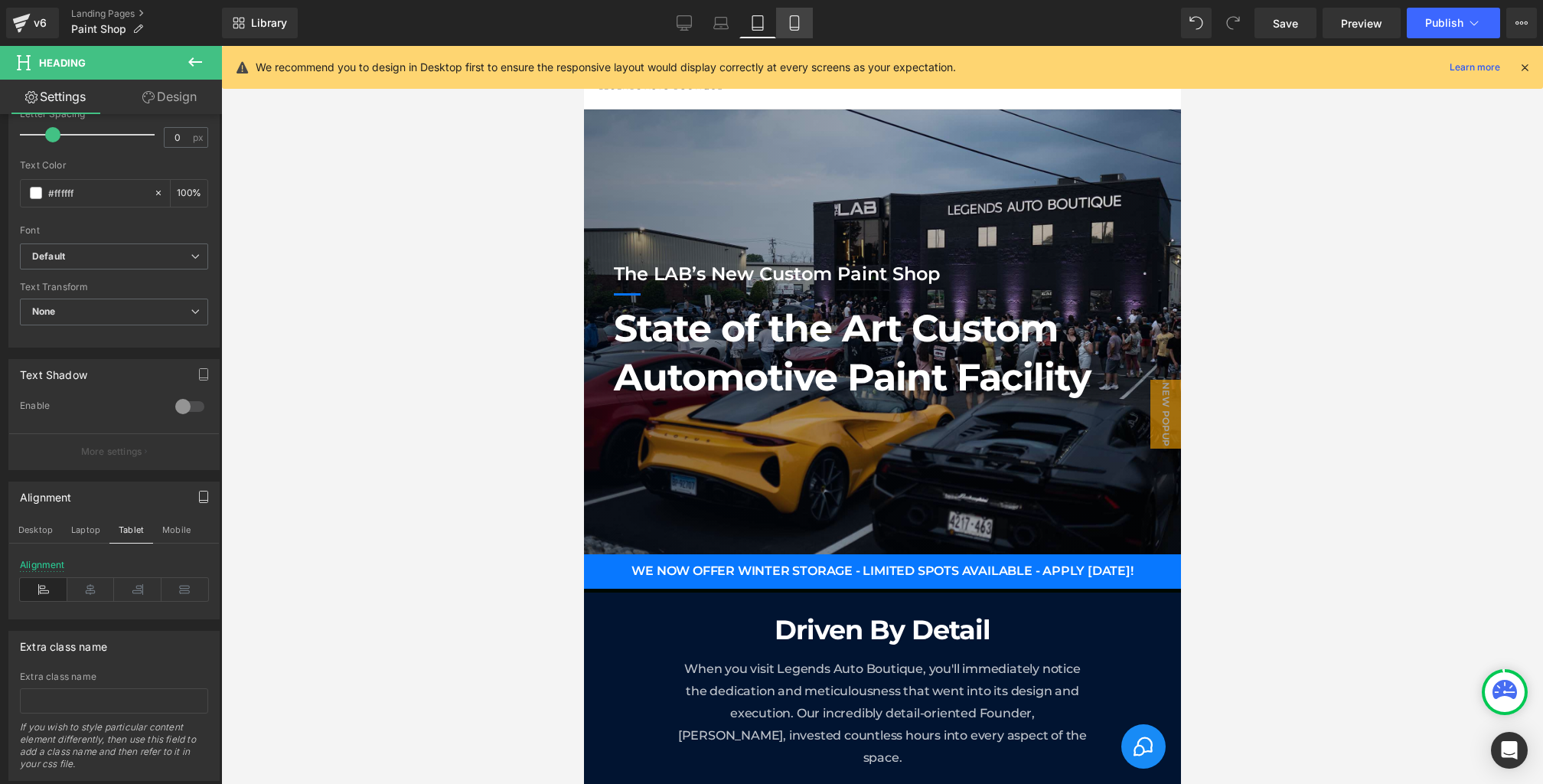
click at [800, 27] on icon at bounding box center [794, 22] width 15 height 15
type input "17"
type input "100"
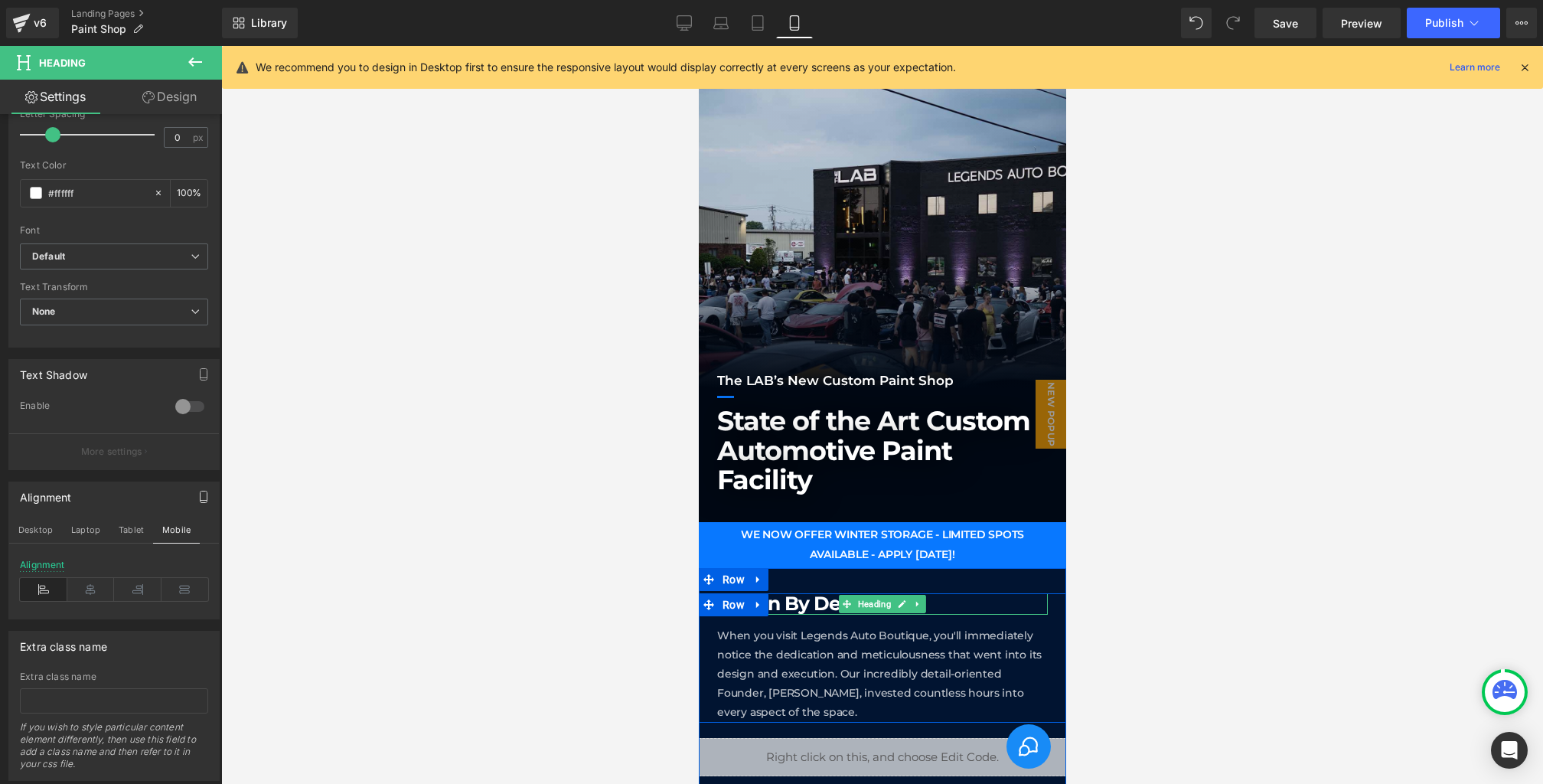
scroll to position [46, 0]
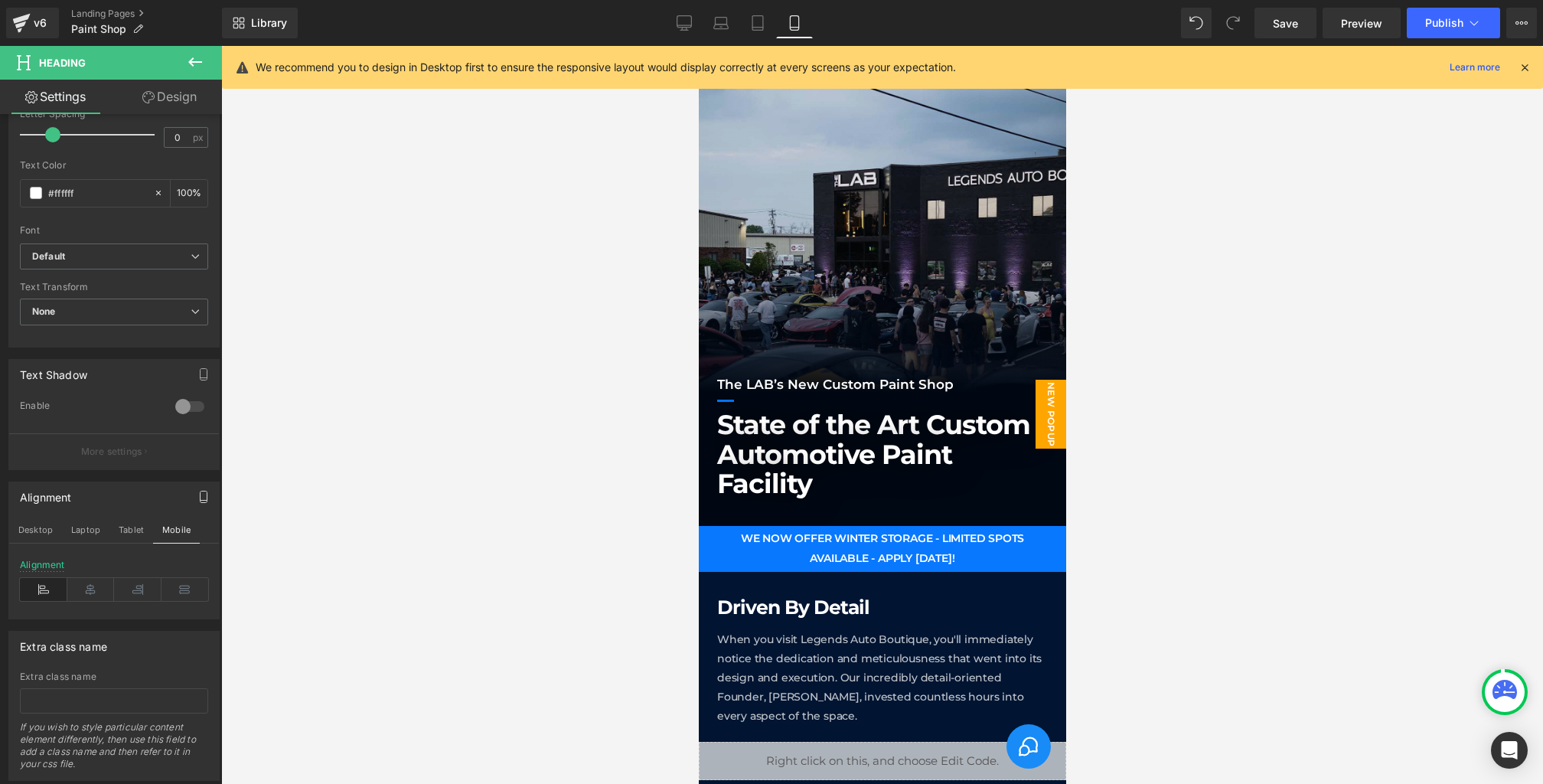
click at [1049, 406] on span "New Popup" at bounding box center [1050, 413] width 31 height 69
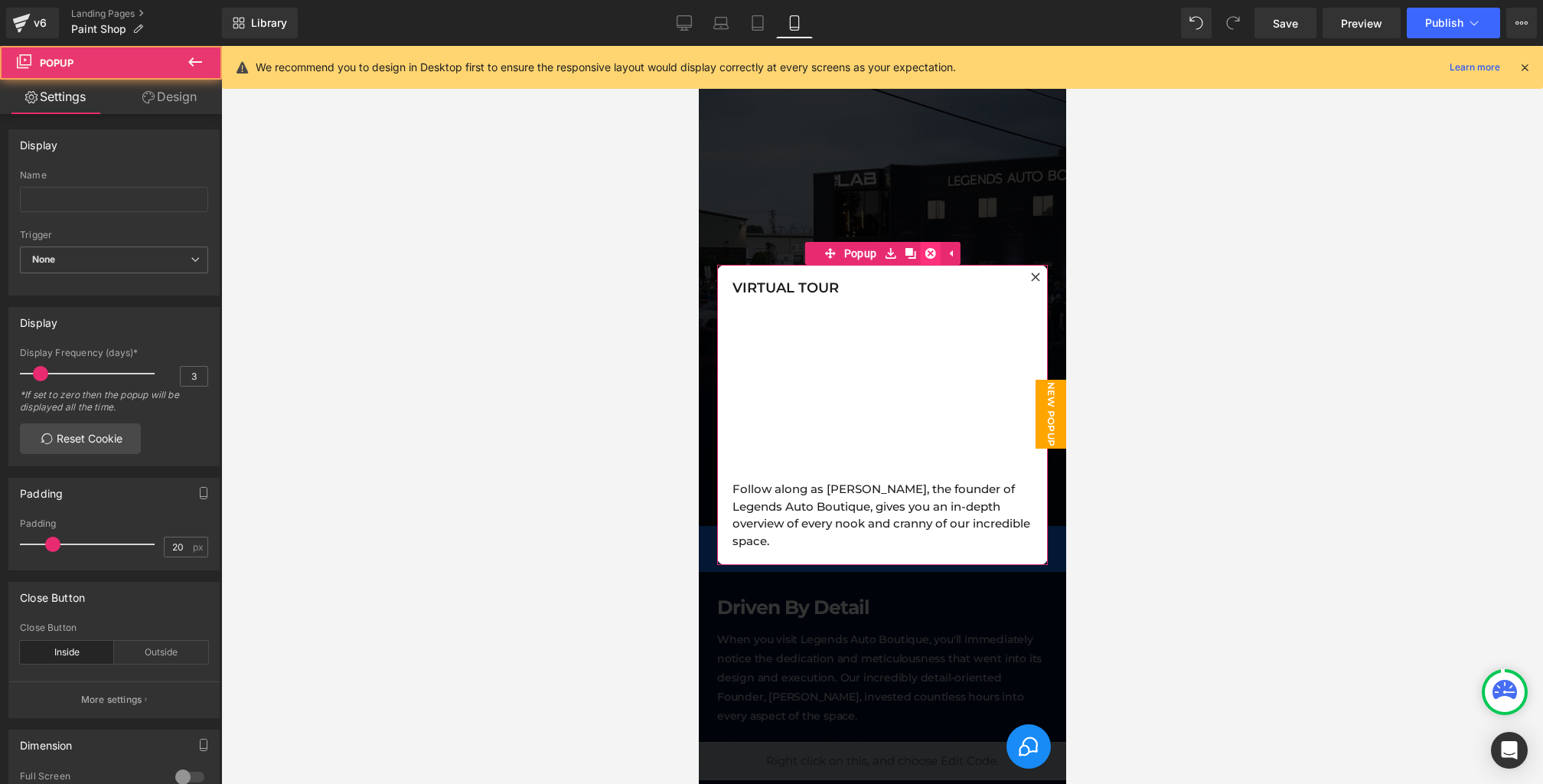
click at [930, 258] on icon at bounding box center [929, 253] width 10 height 11
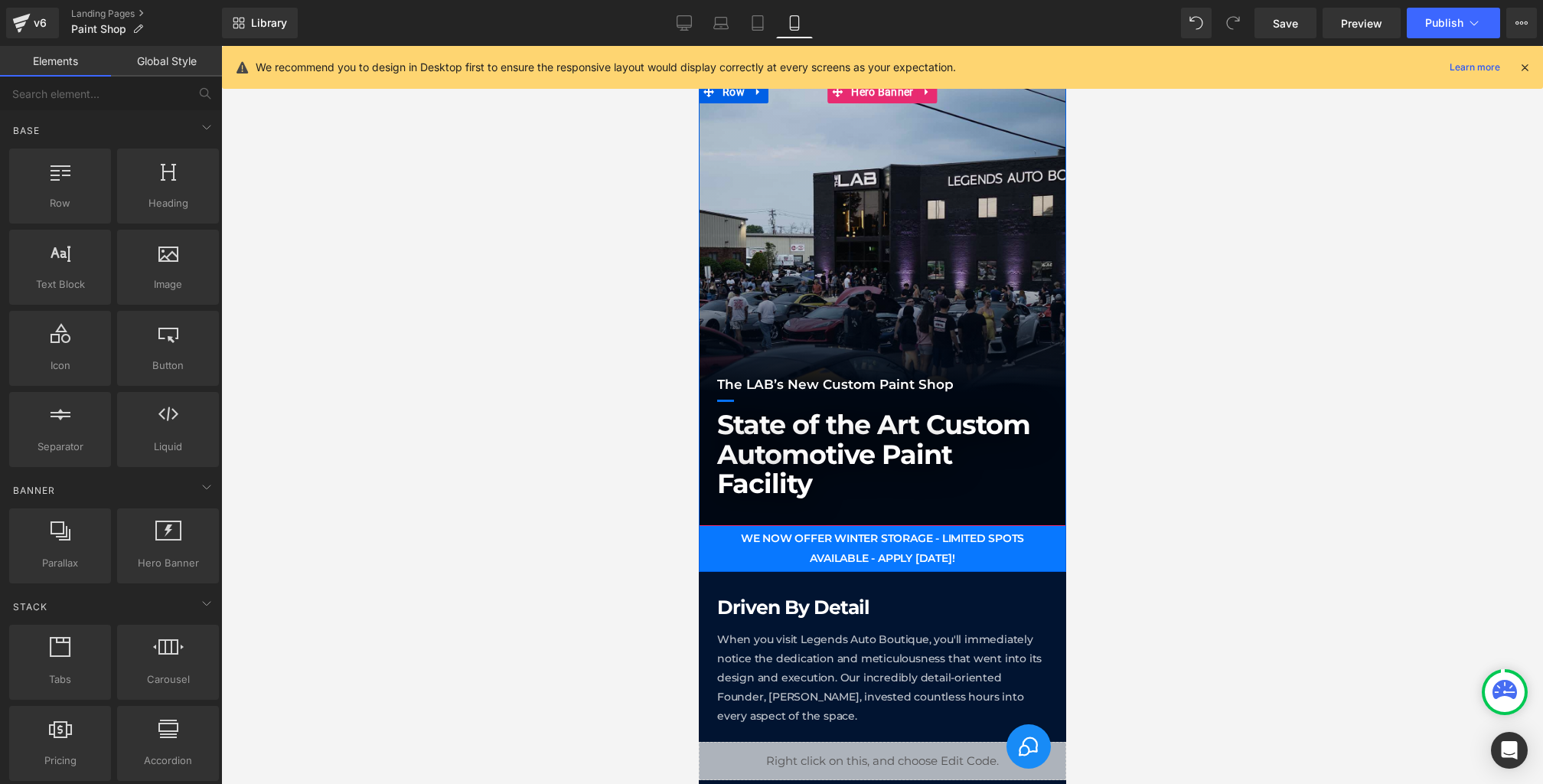
scroll to position [0, 0]
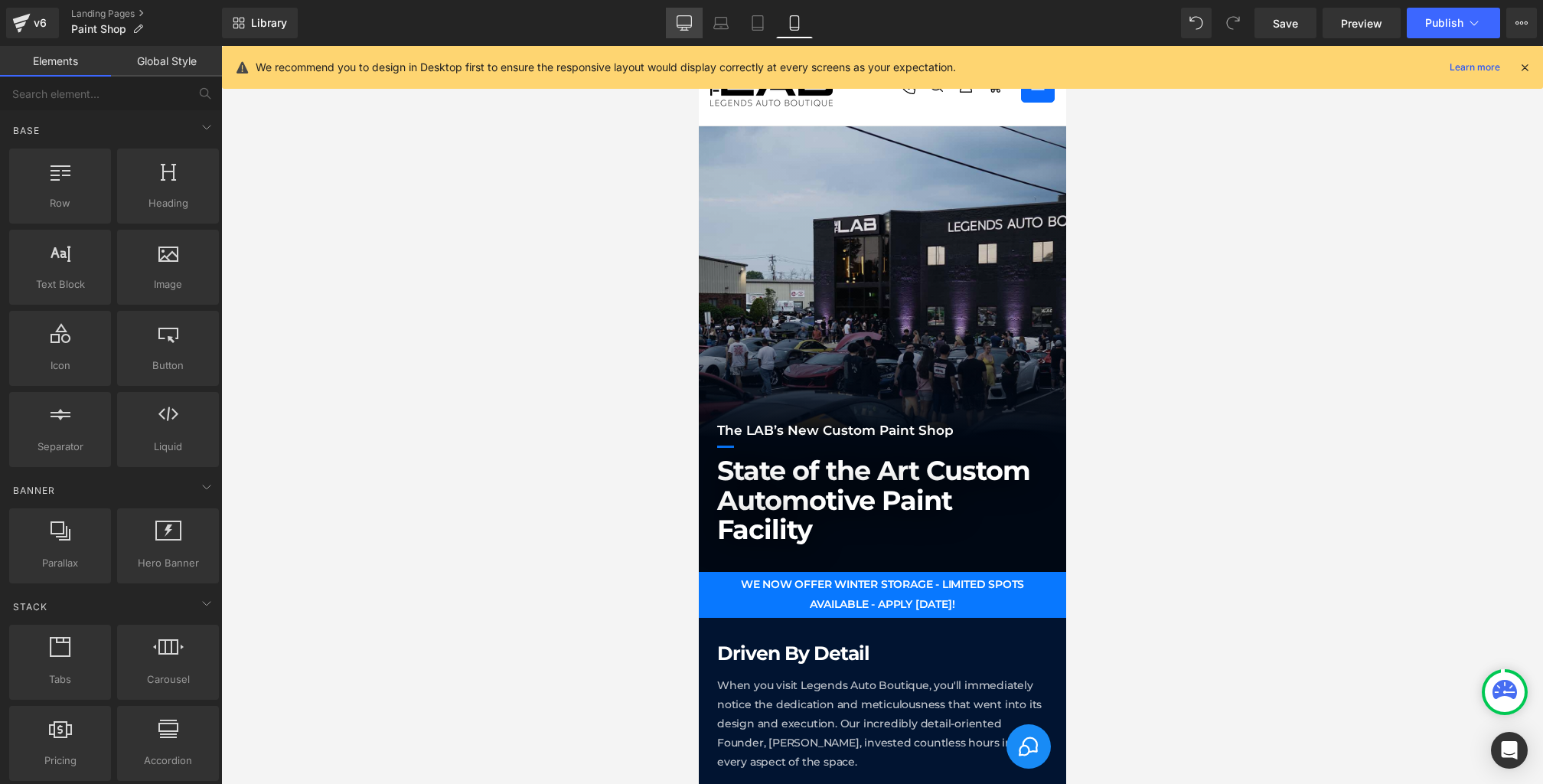
click at [679, 29] on icon at bounding box center [684, 22] width 15 height 15
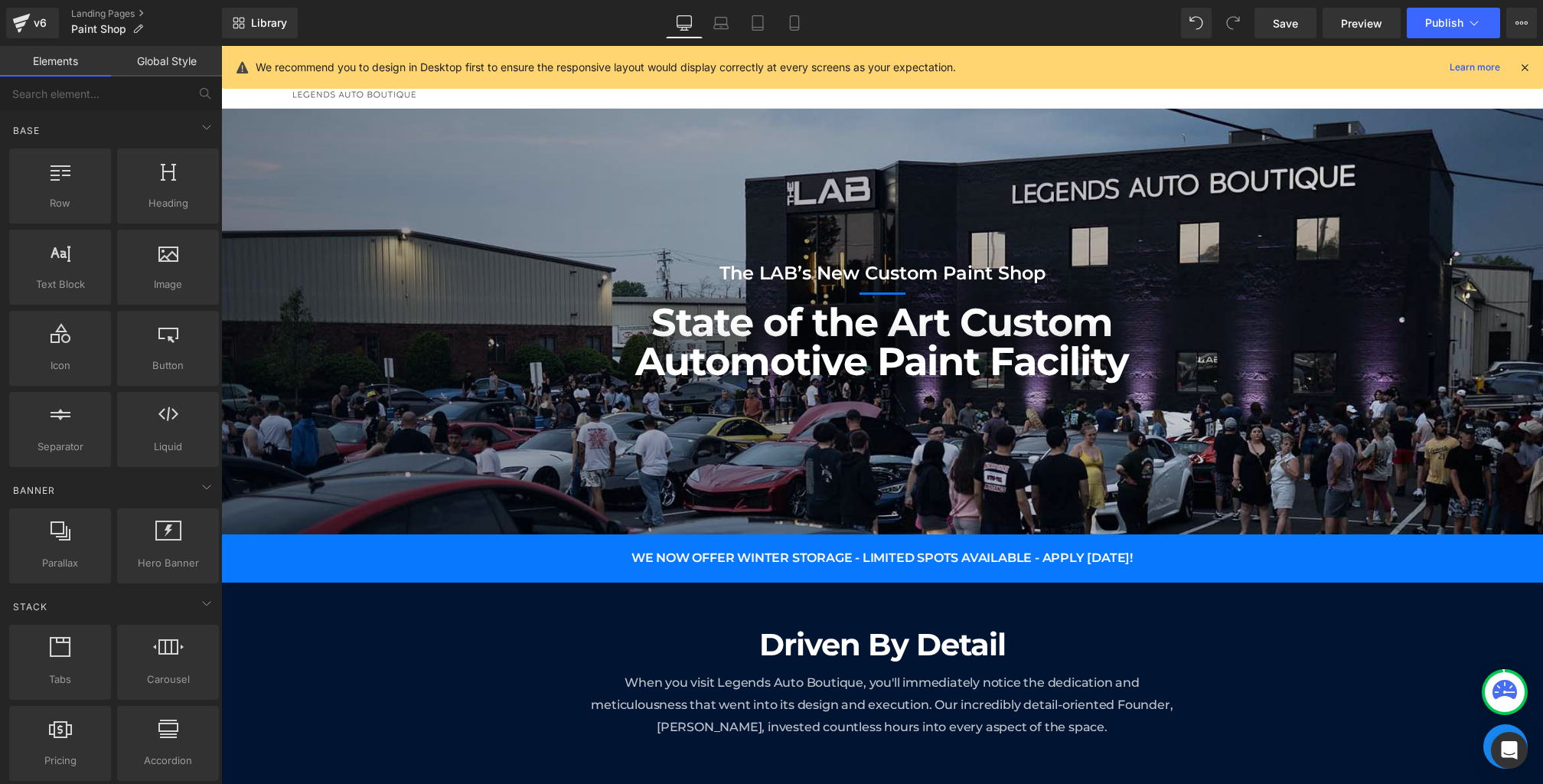
click at [1523, 70] on icon at bounding box center [1525, 67] width 14 height 14
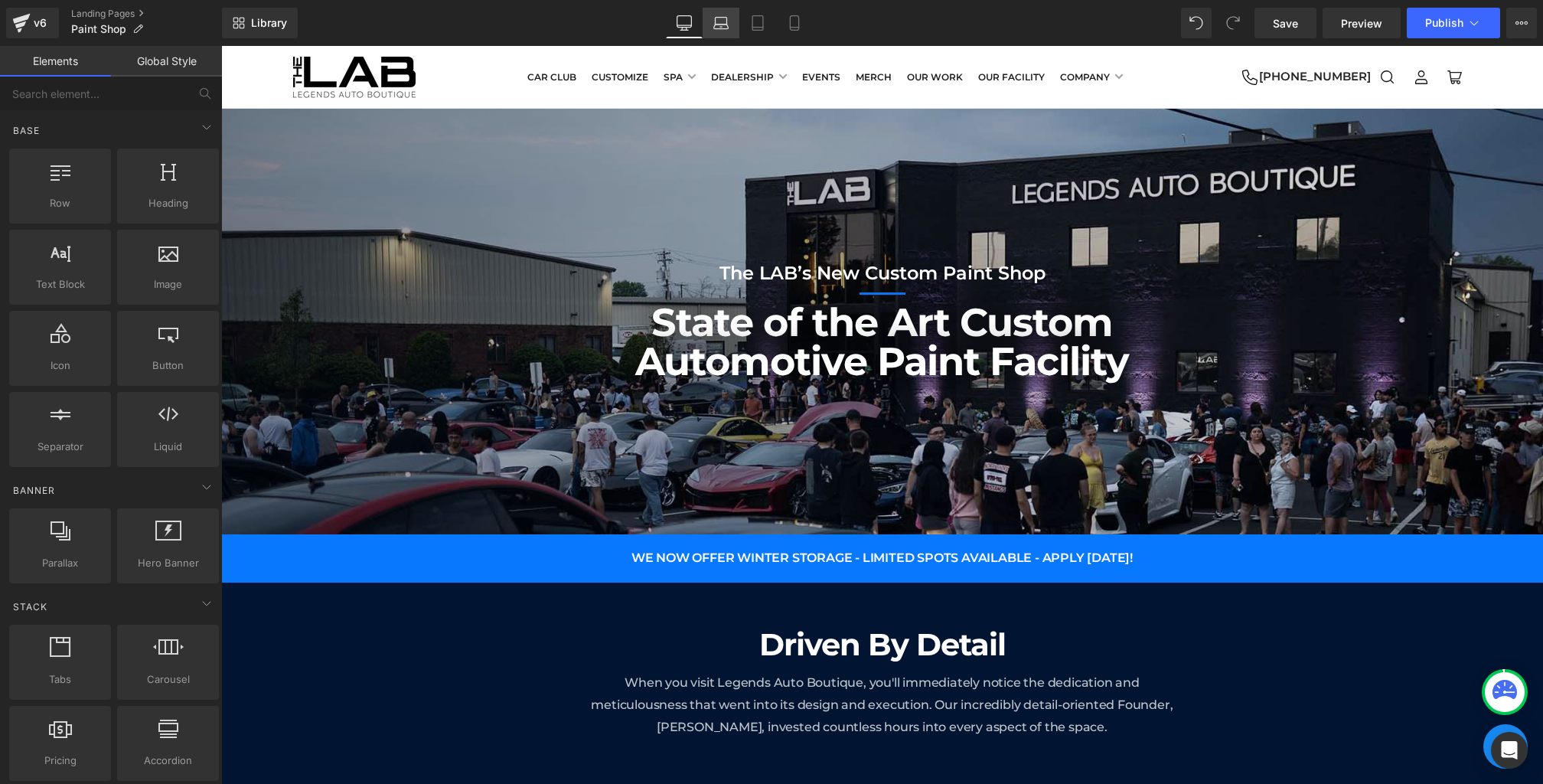
click at [719, 30] on icon at bounding box center [721, 22] width 15 height 15
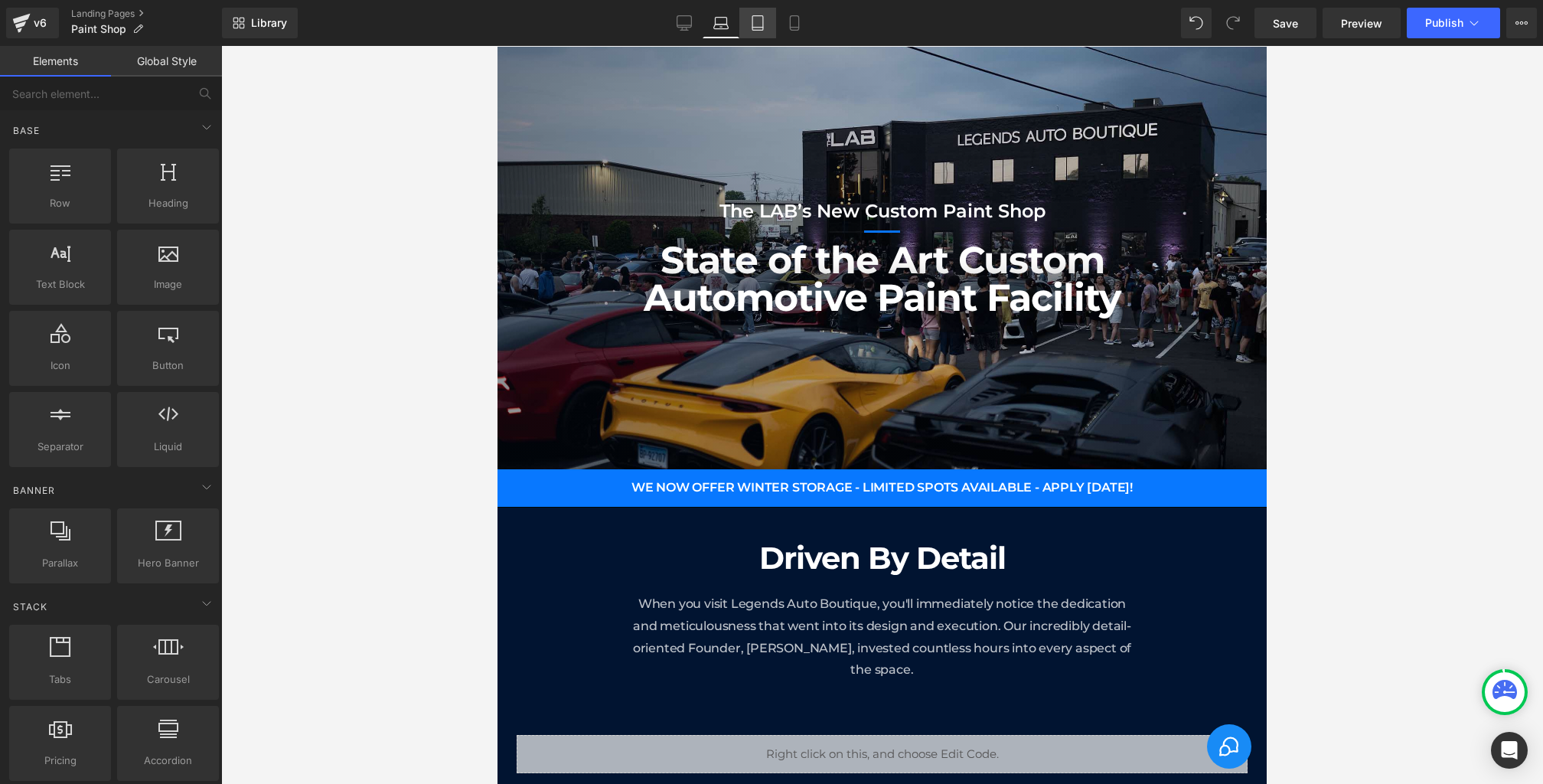
click at [740, 30] on link "Tablet" at bounding box center [758, 23] width 37 height 31
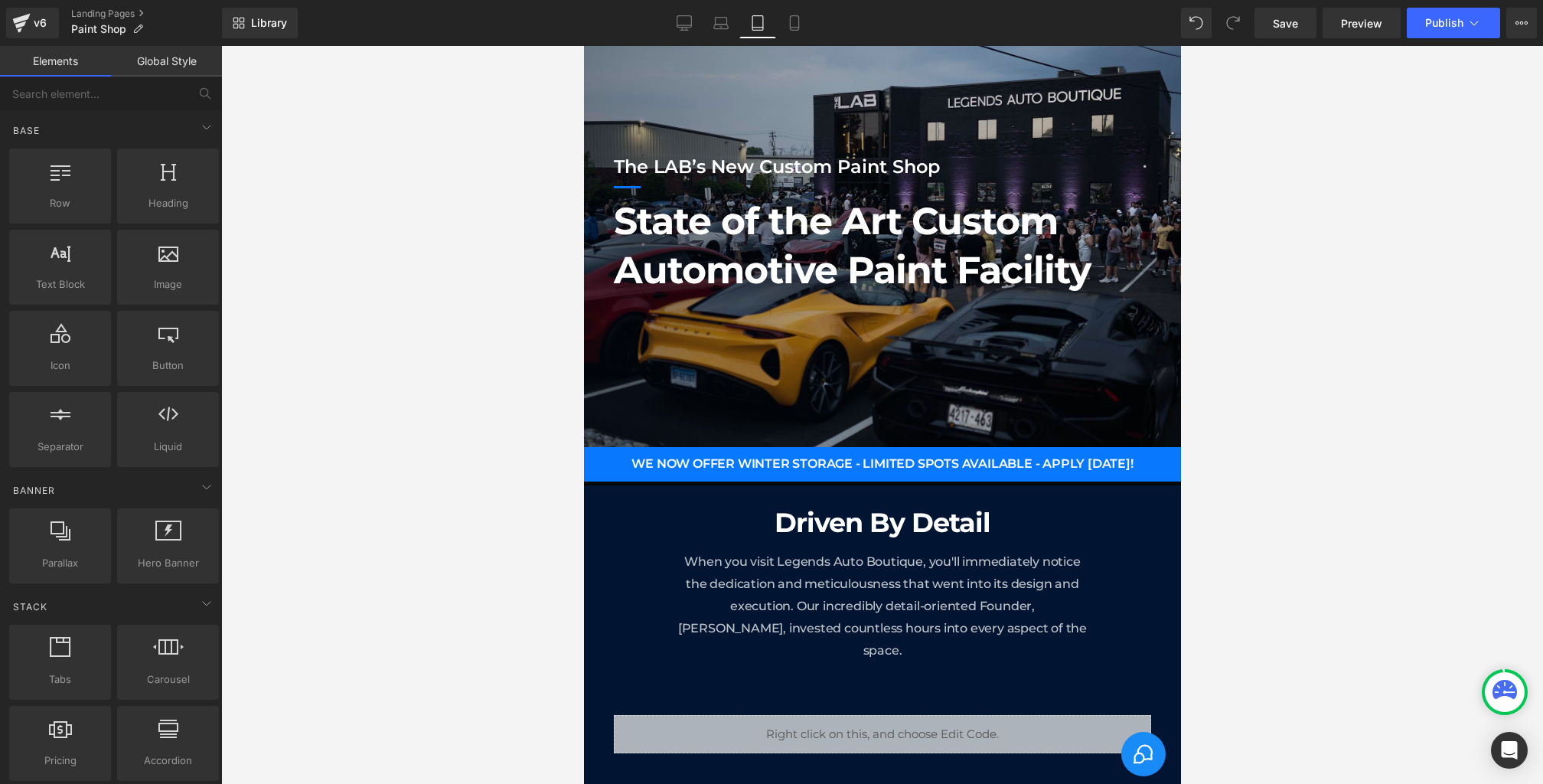
scroll to position [80, 0]
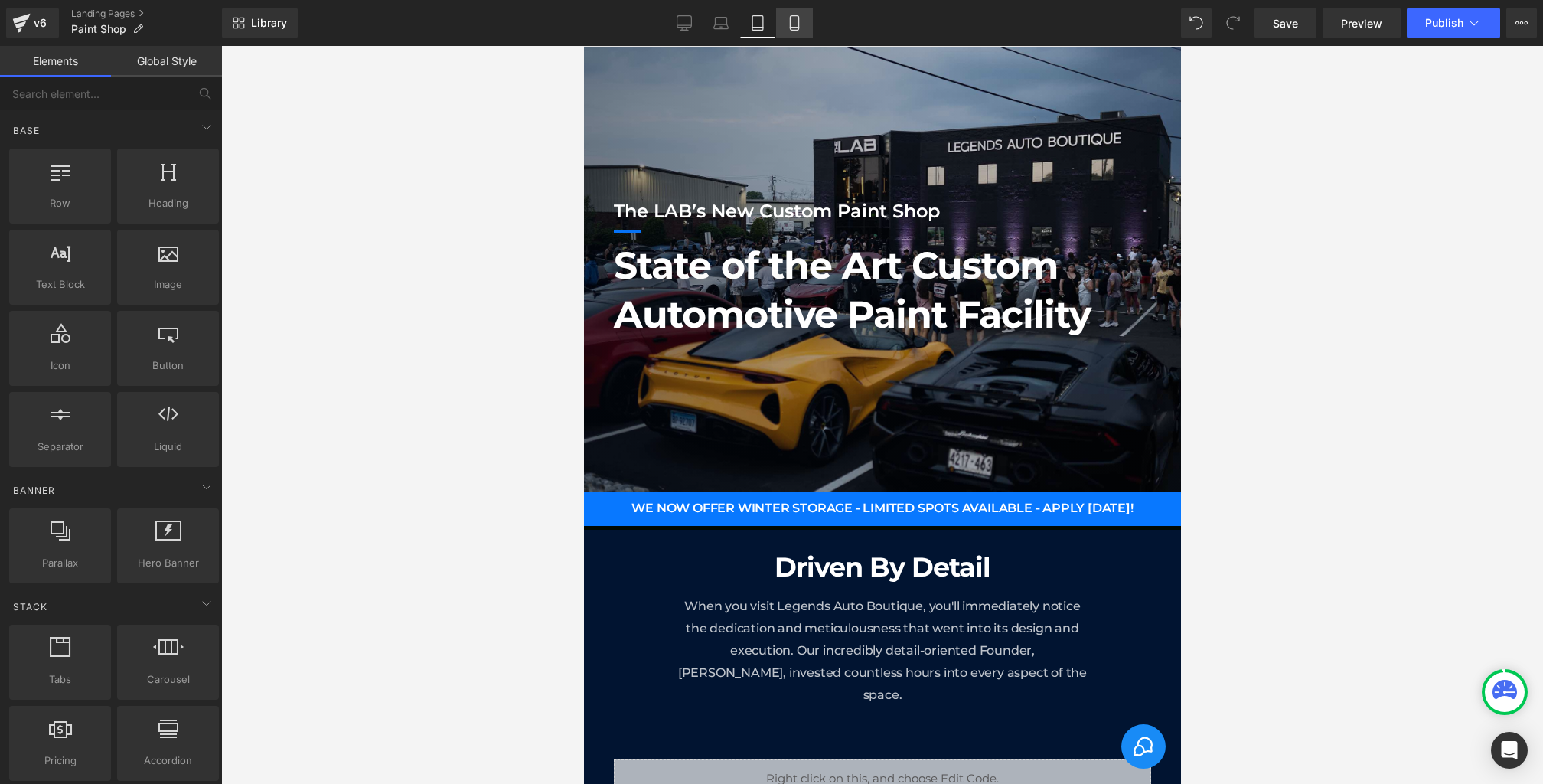
click at [797, 26] on icon at bounding box center [794, 22] width 15 height 15
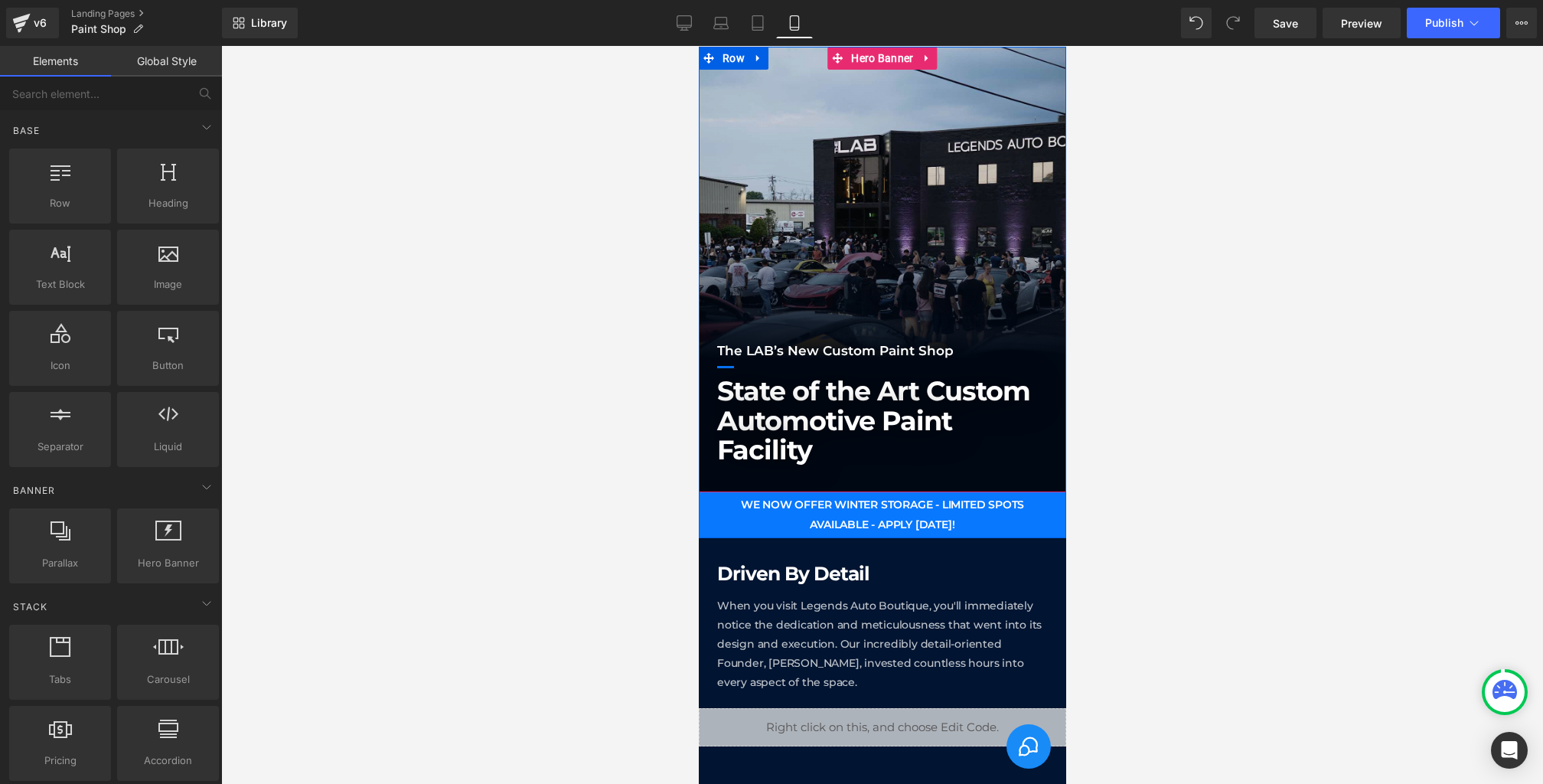
scroll to position [0, 0]
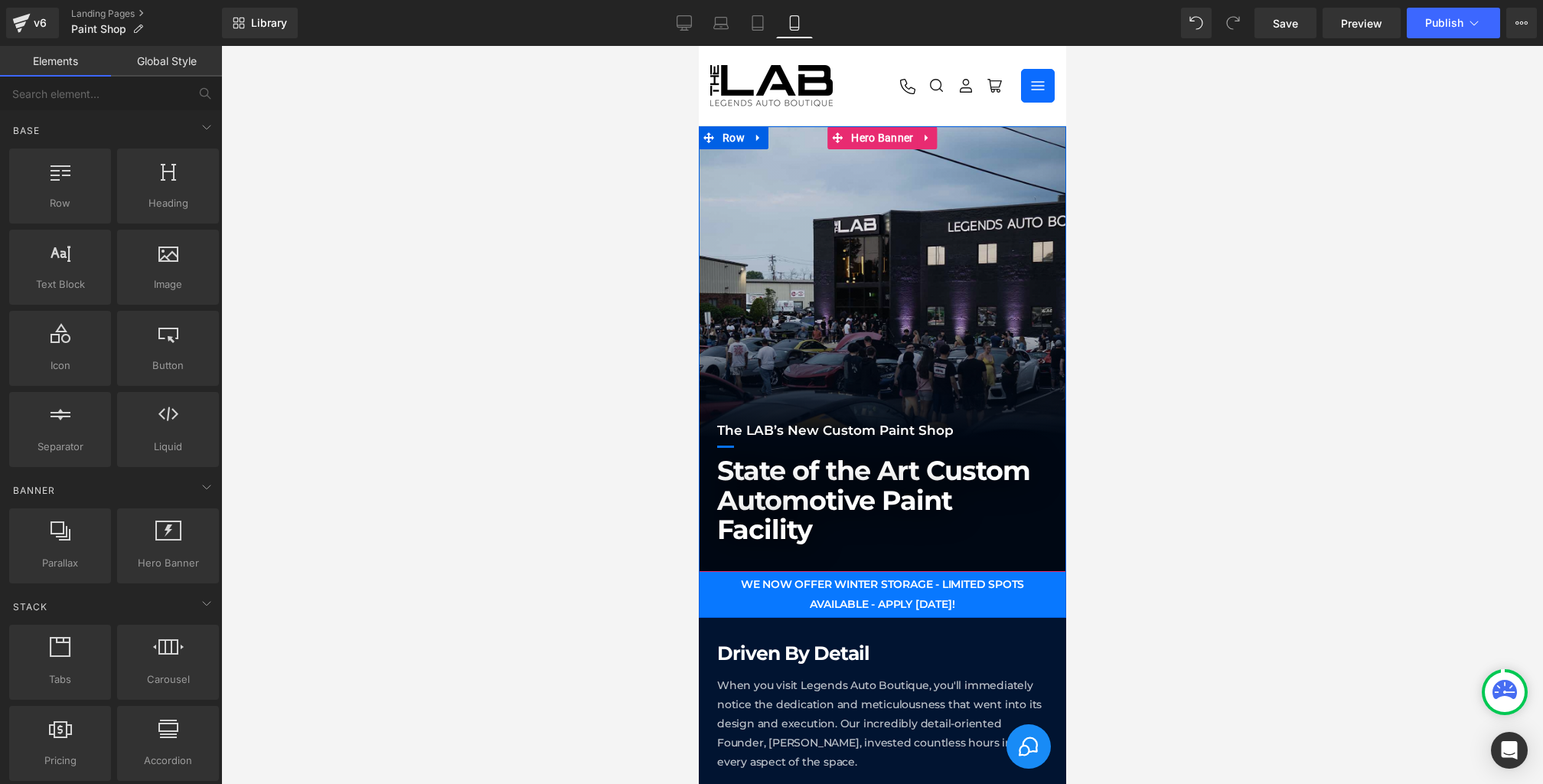
click at [779, 261] on div at bounding box center [882, 349] width 367 height 445
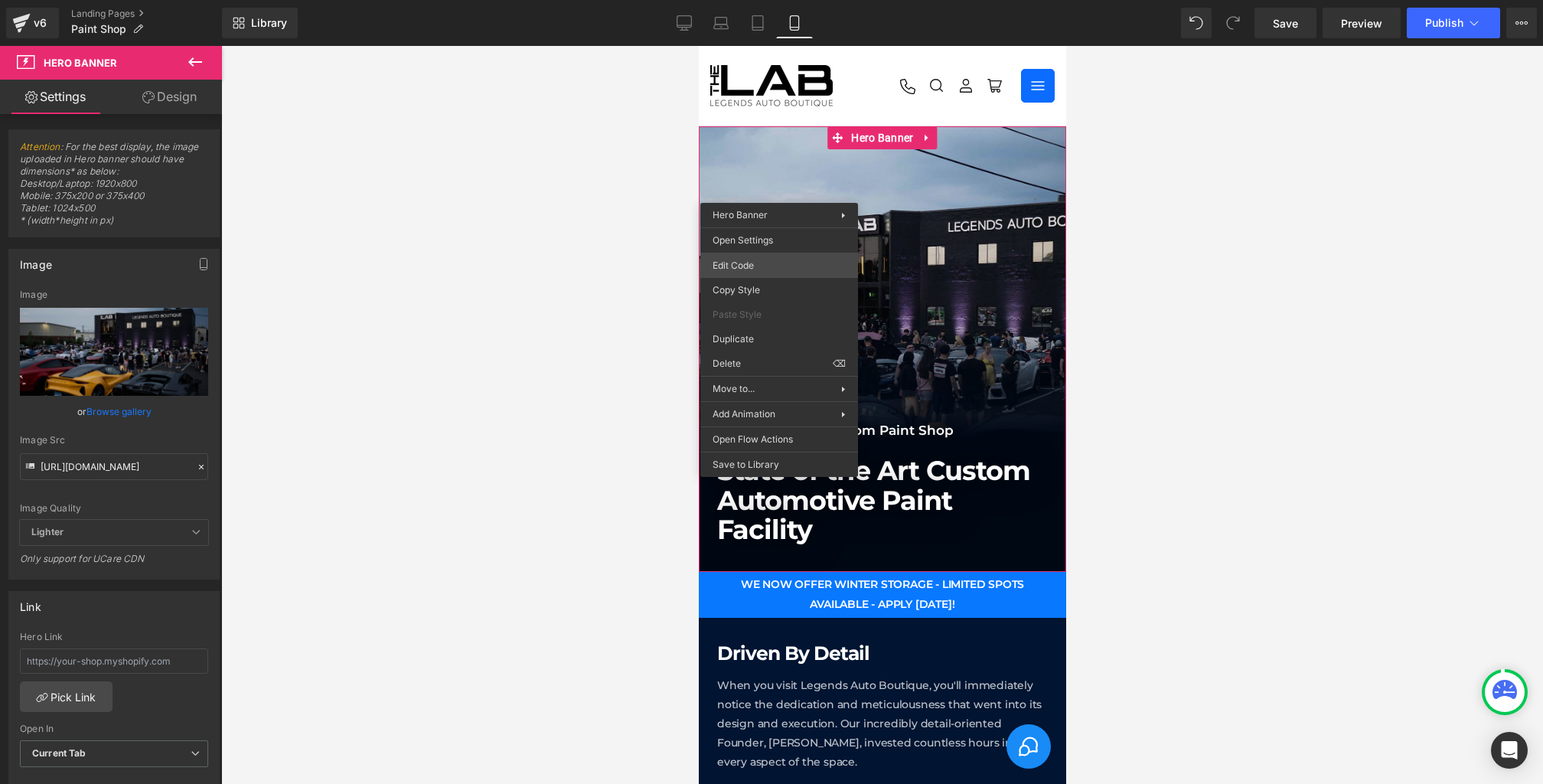
click at [751, 0] on div "Heading You are previewing how the will restyle your page. You can not edit Ele…" at bounding box center [772, 0] width 1543 height 0
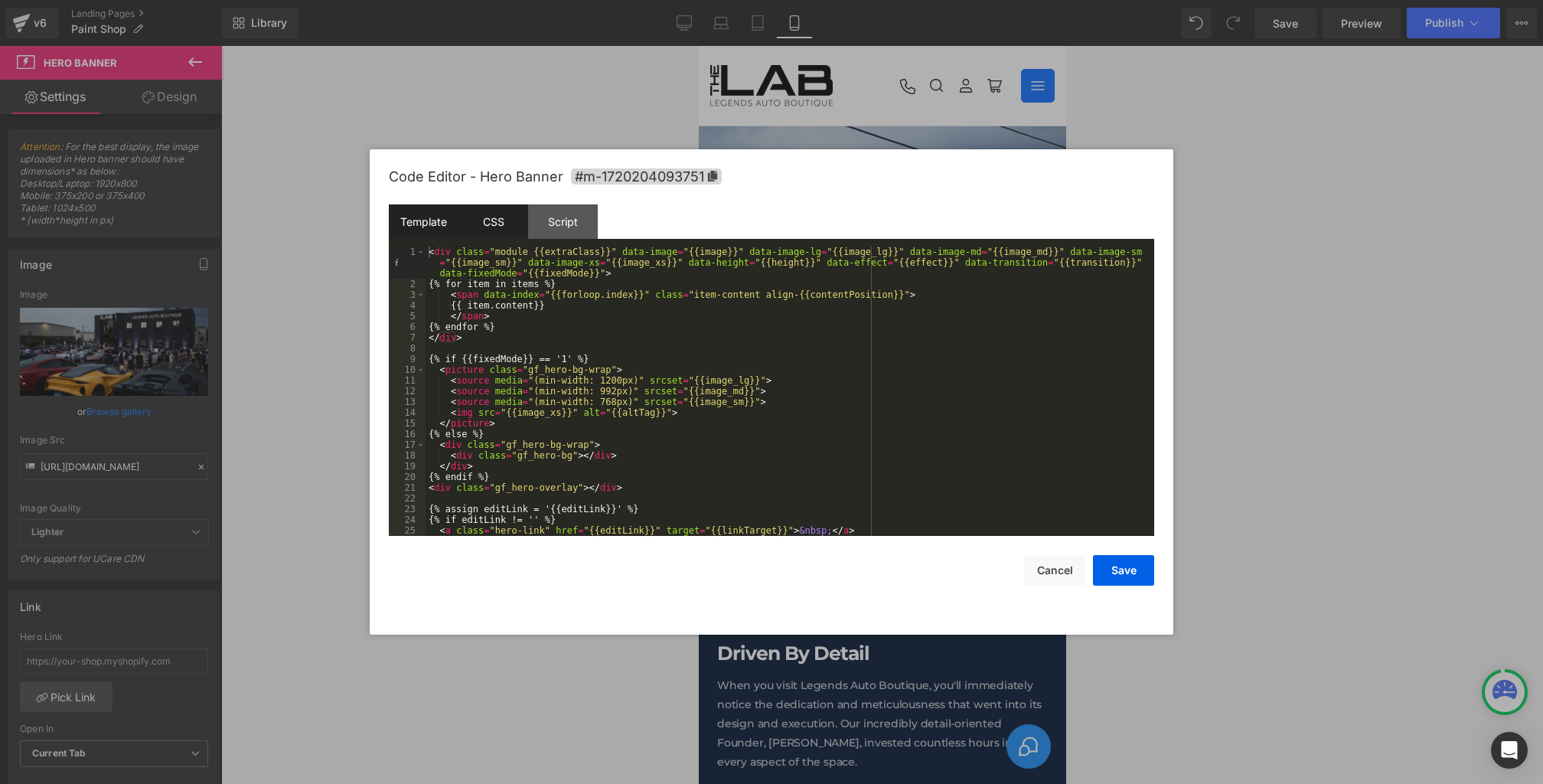
click at [500, 210] on div "CSS" at bounding box center [494, 221] width 70 height 34
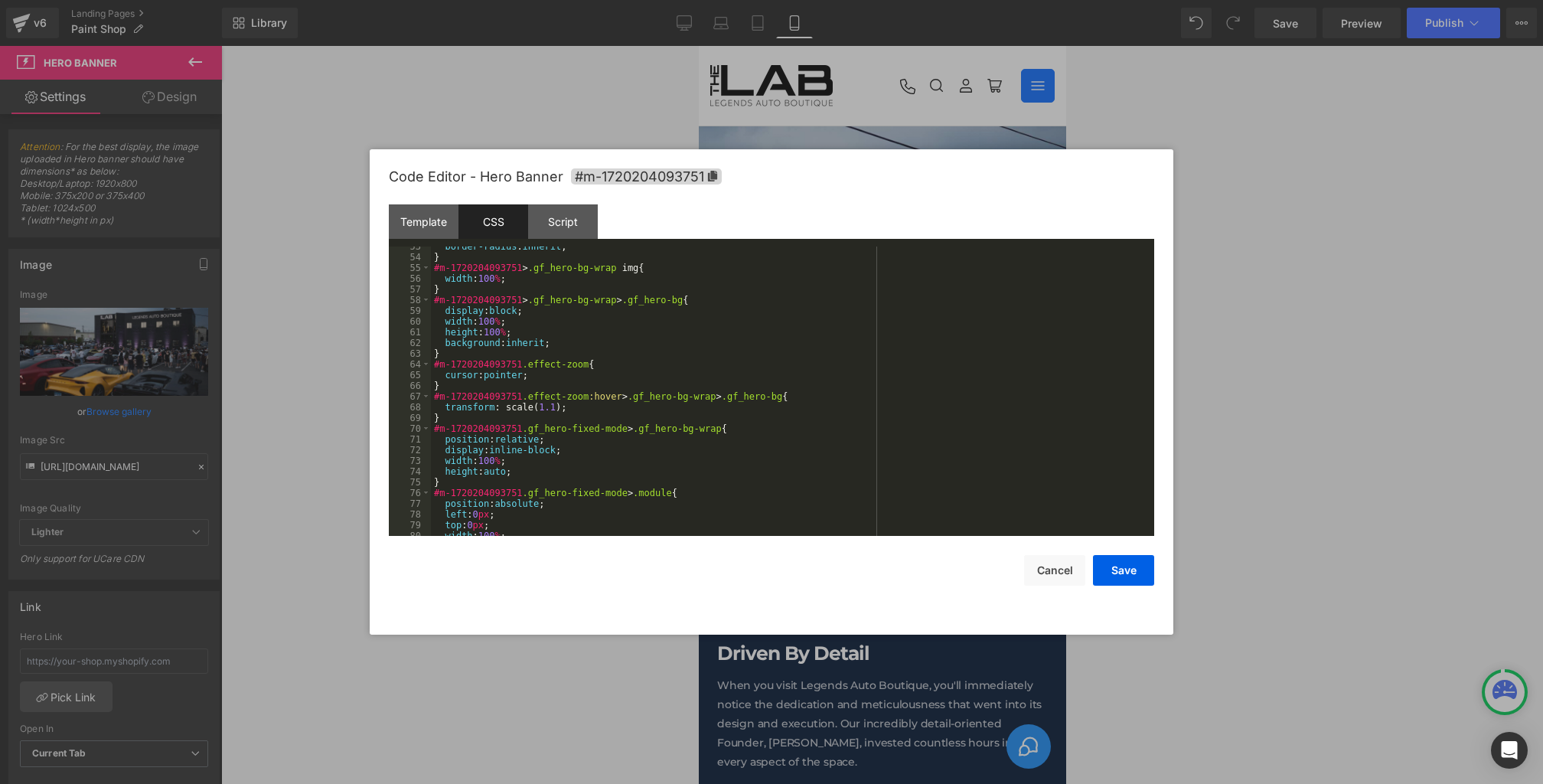
scroll to position [1329, 0]
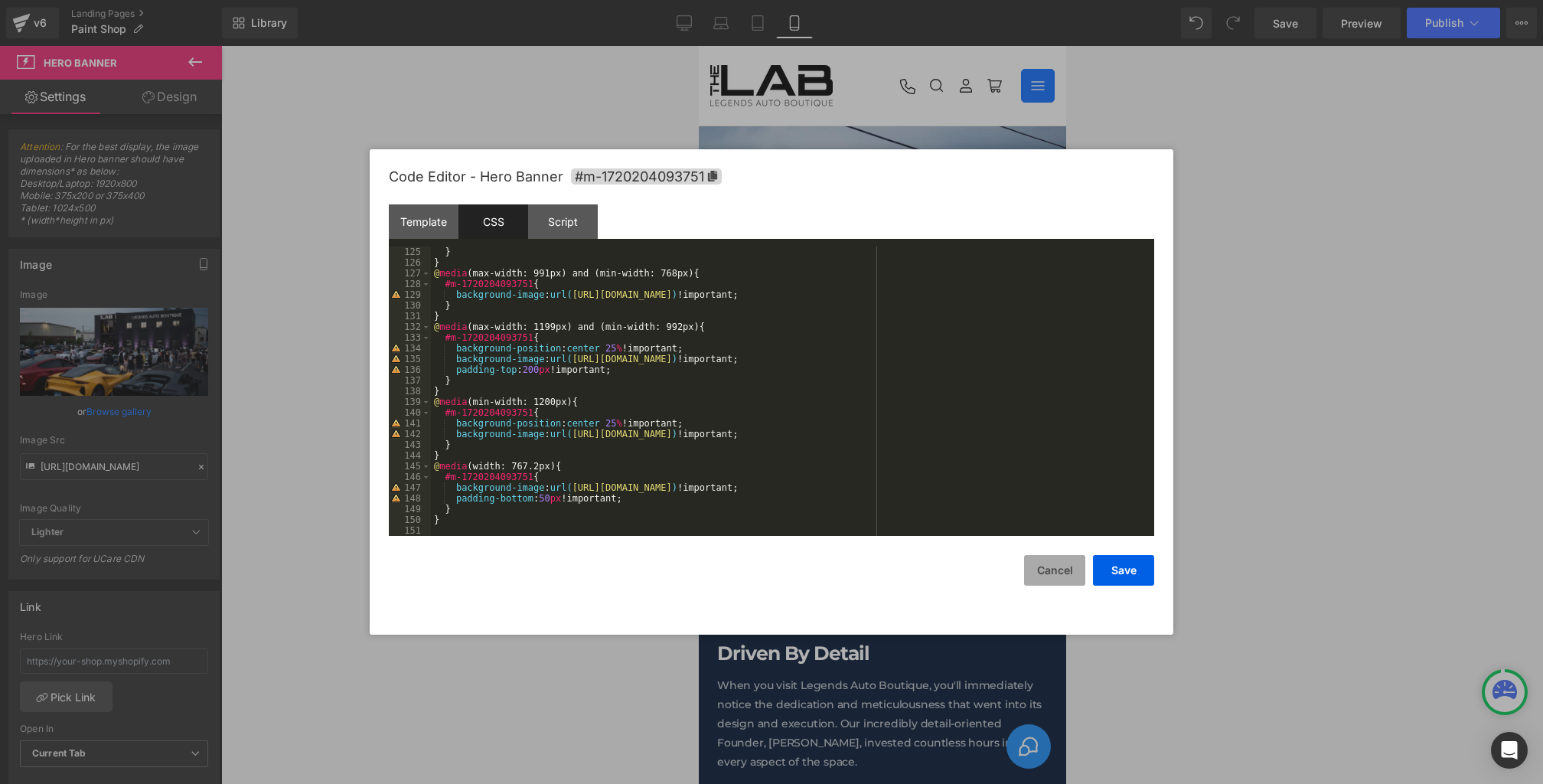
click at [1064, 581] on button "Cancel" at bounding box center [1055, 570] width 61 height 31
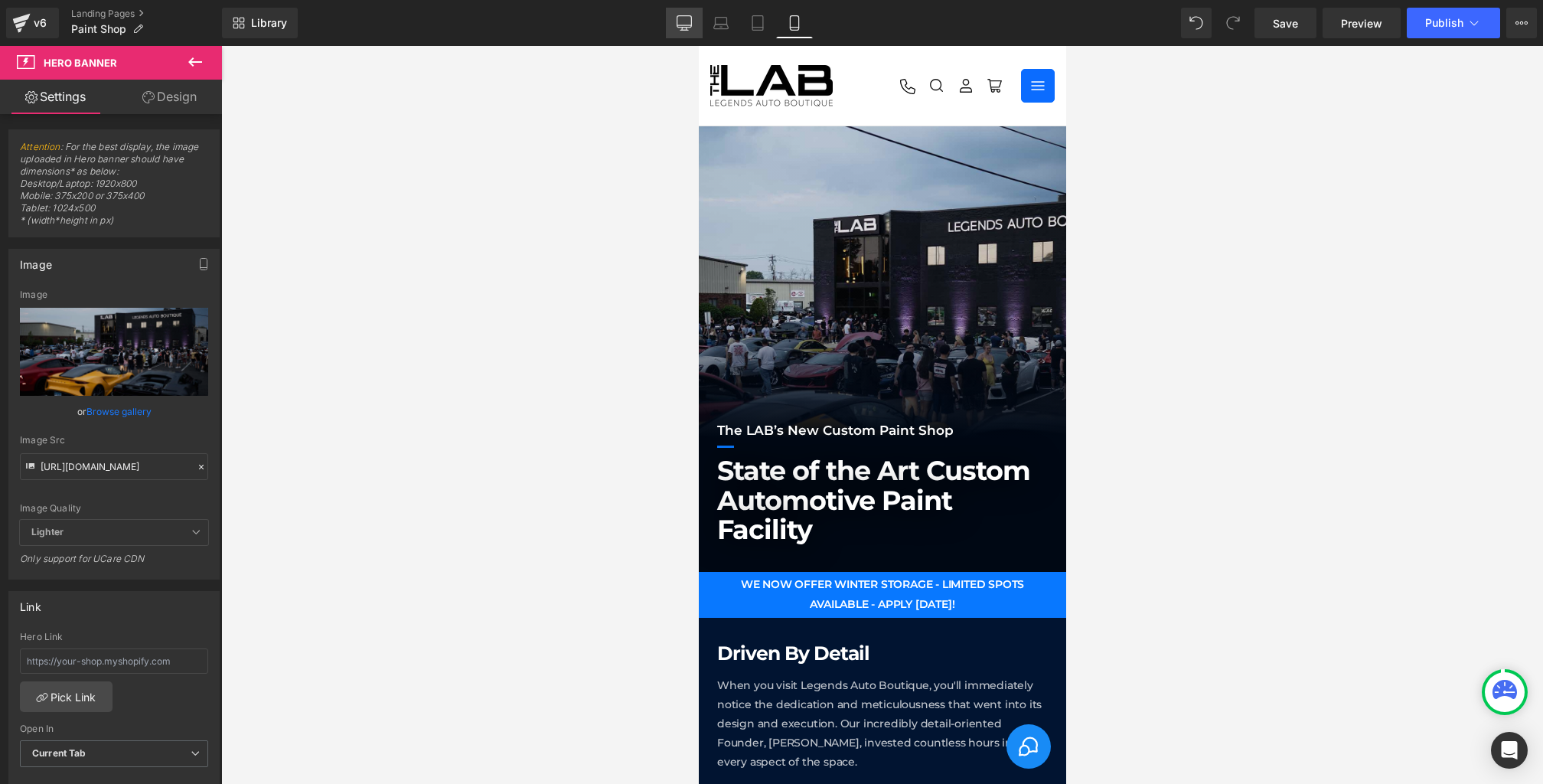
click at [679, 26] on icon at bounding box center [684, 22] width 15 height 15
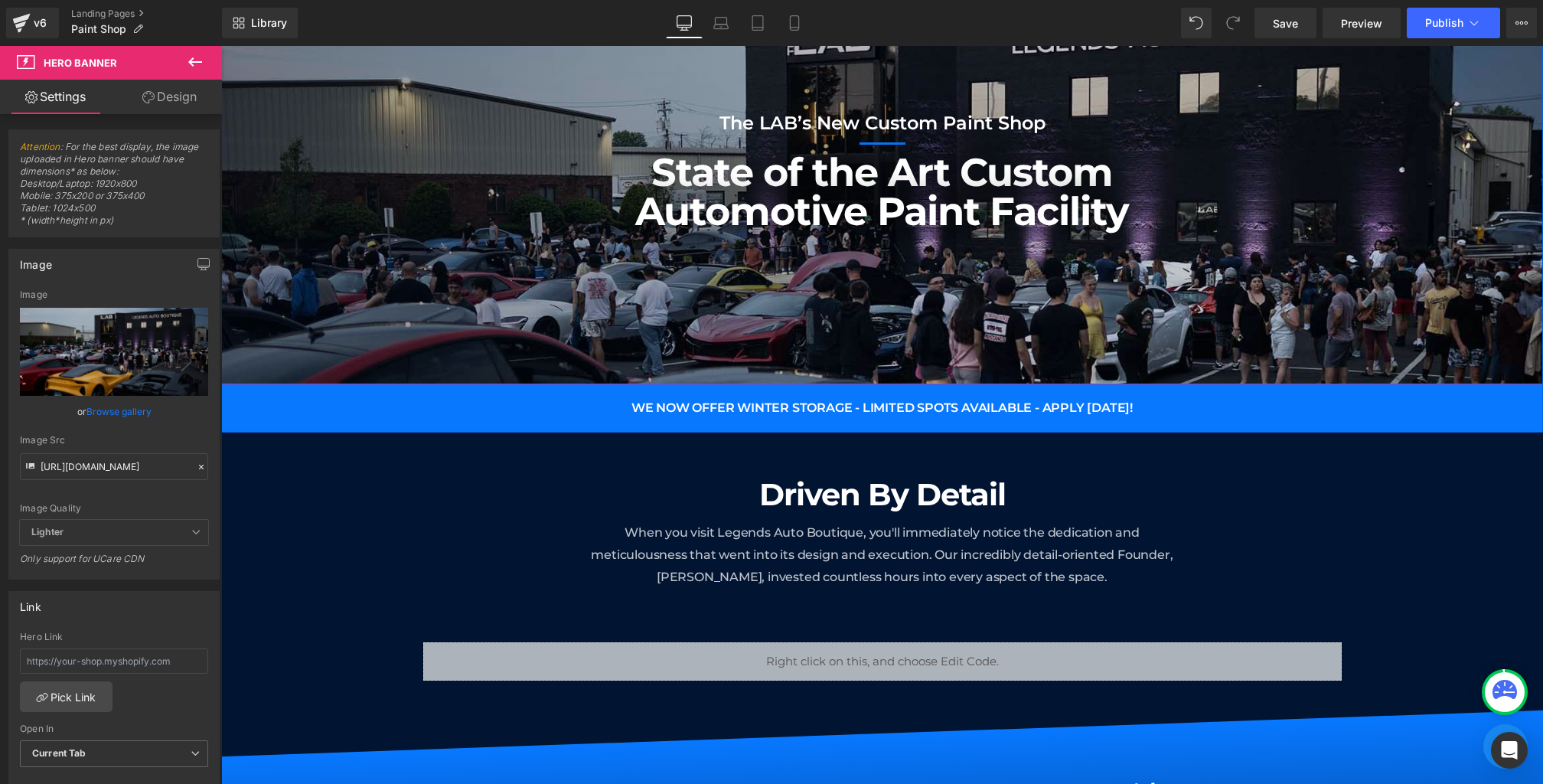
scroll to position [166, 0]
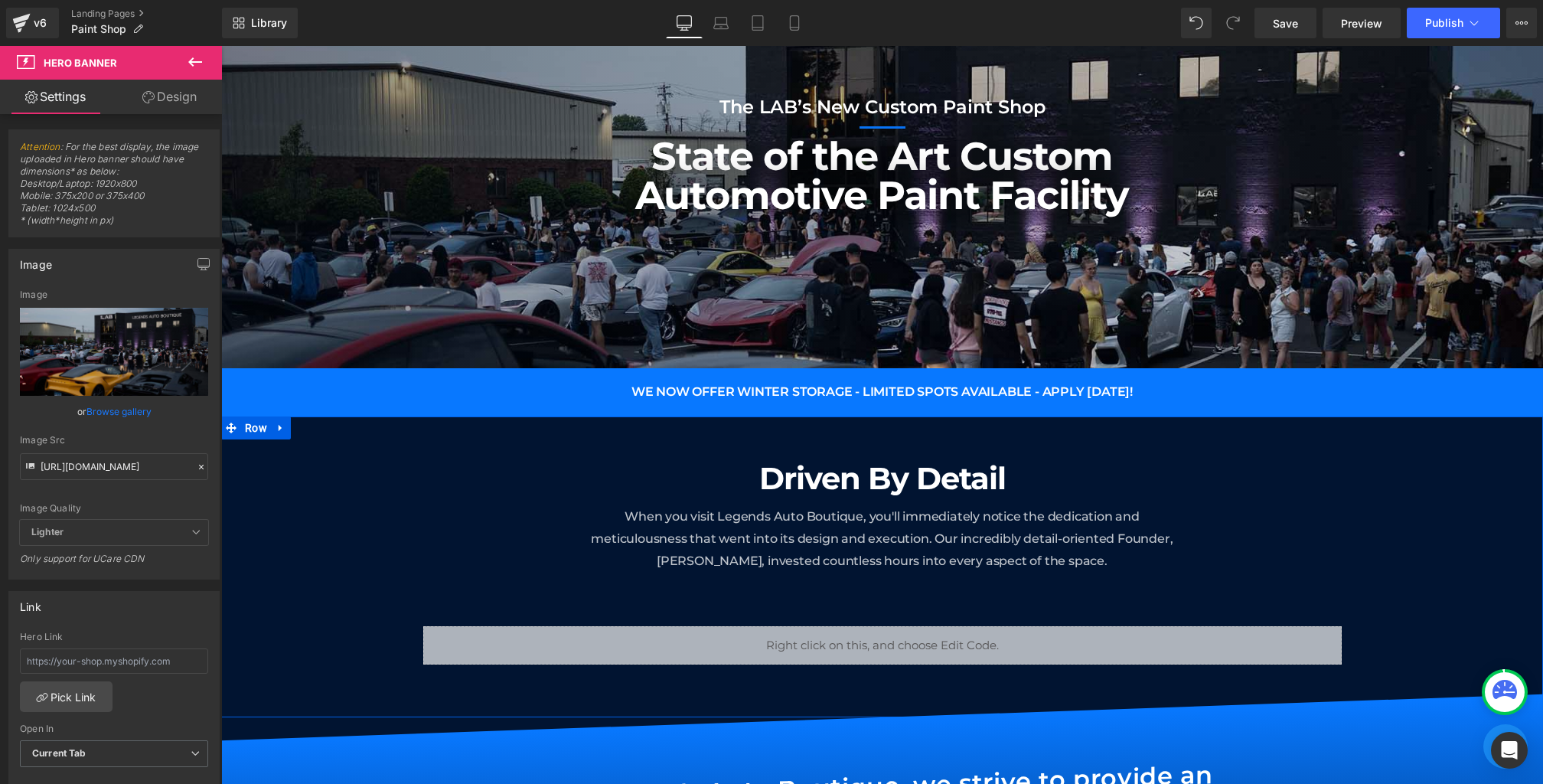
click at [823, 476] on h1 "Driven By Detail" at bounding box center [882, 479] width 919 height 40
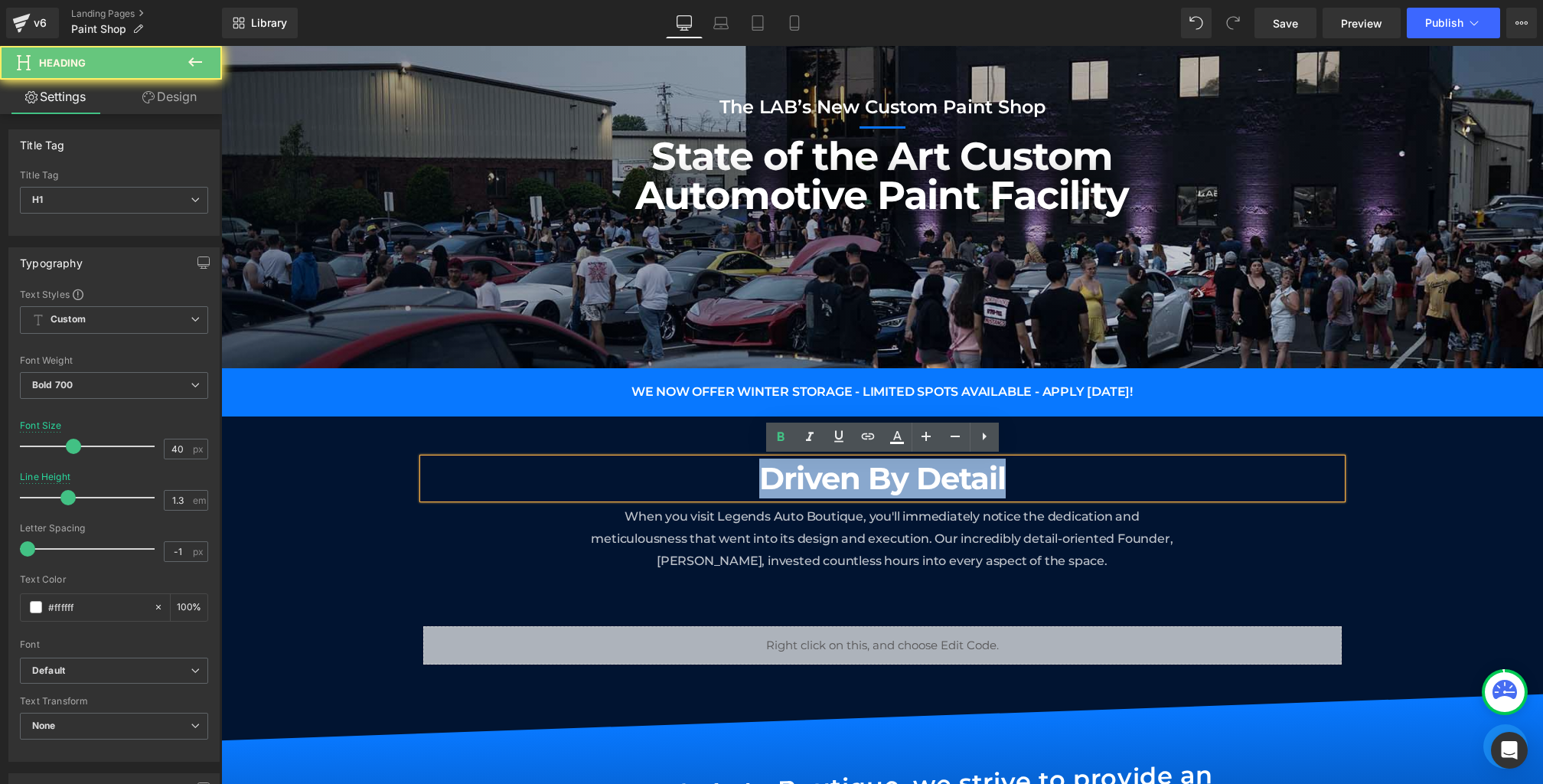
drag, startPoint x: 1083, startPoint y: 480, endPoint x: 476, endPoint y: 472, distance: 607.1
click at [476, 472] on h1 "Driven By Detail" at bounding box center [882, 479] width 919 height 40
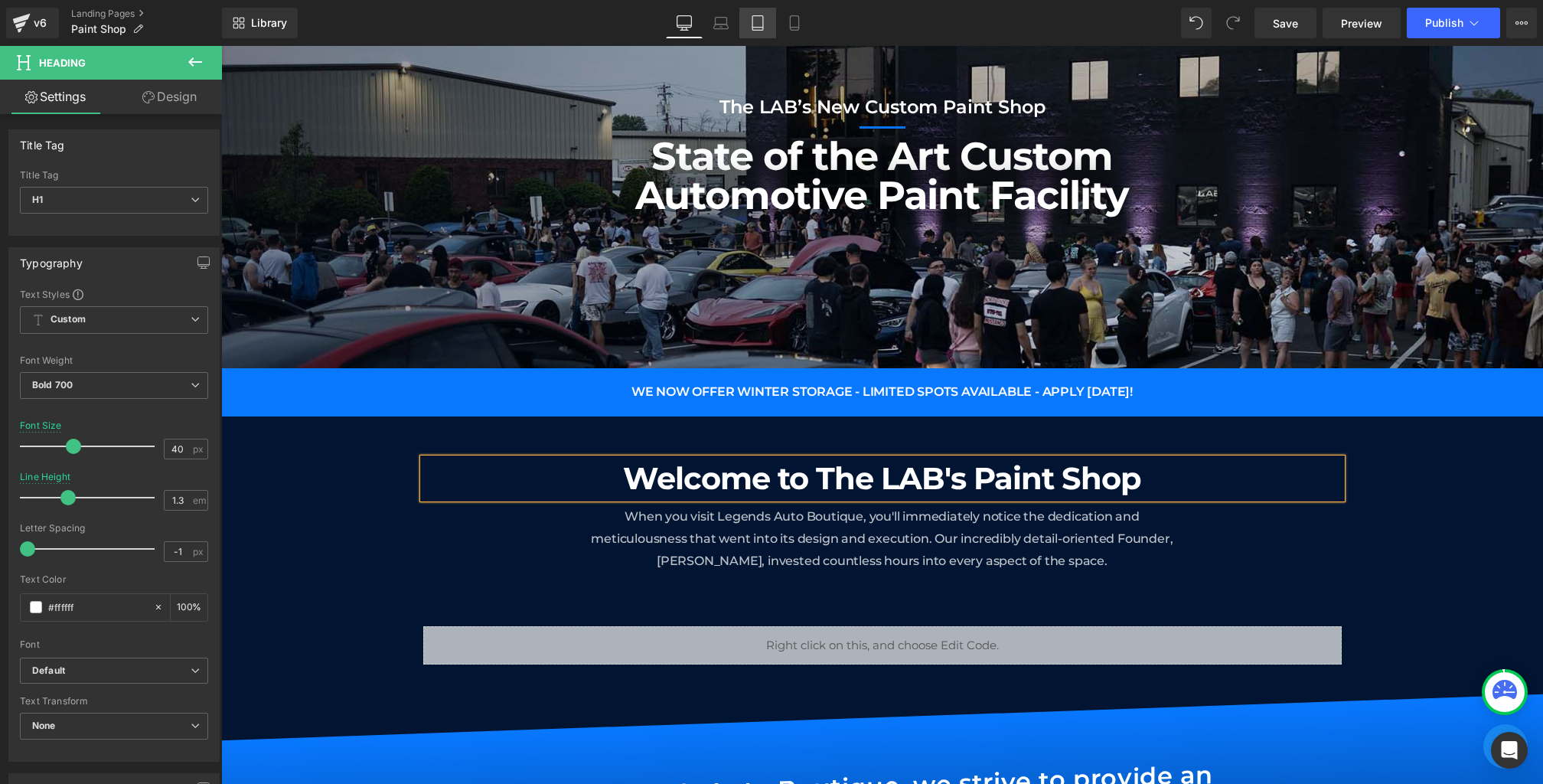
click at [775, 11] on link "Tablet" at bounding box center [758, 23] width 37 height 31
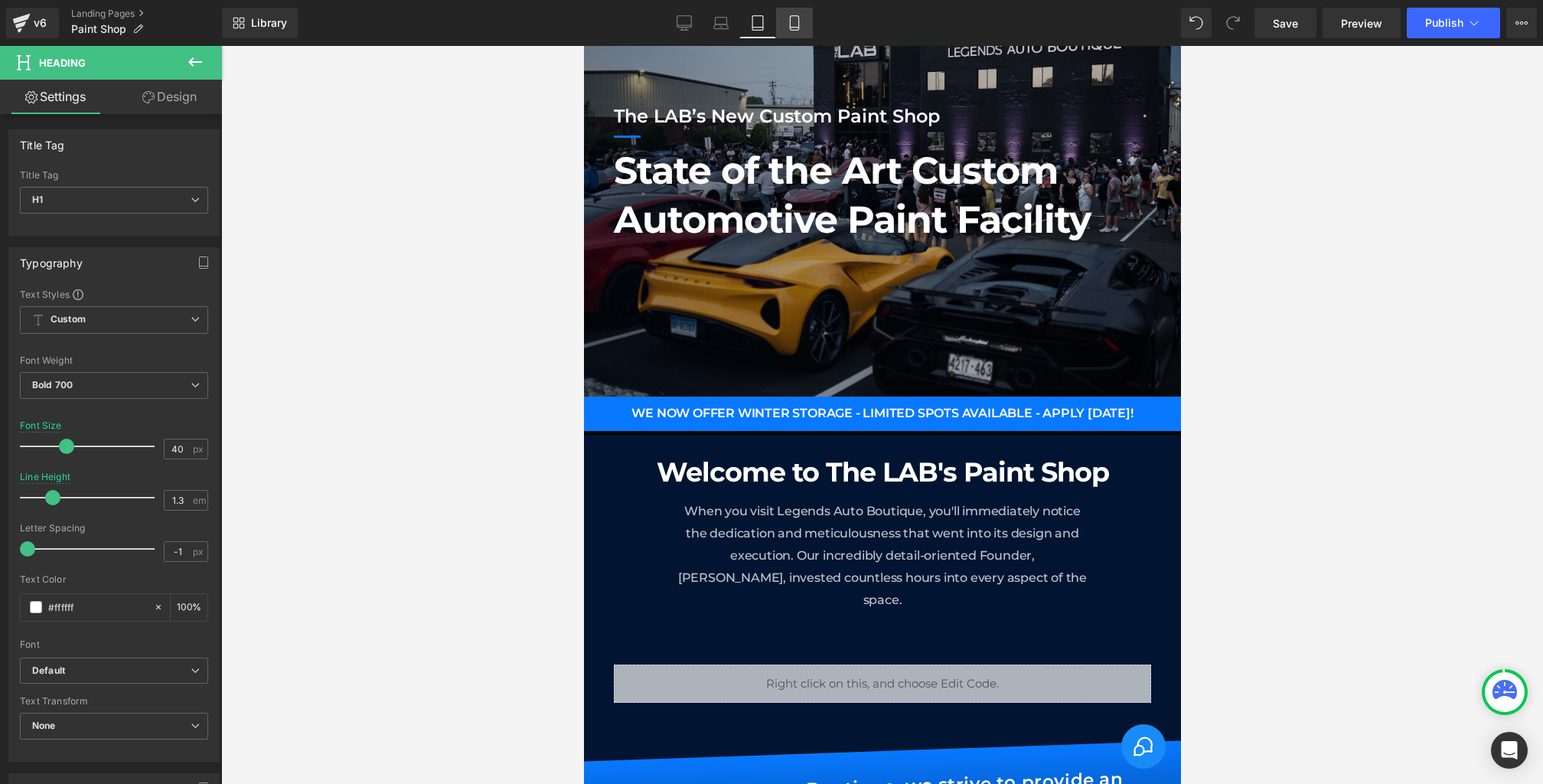
click at [810, 20] on link "Mobile" at bounding box center [795, 23] width 37 height 31
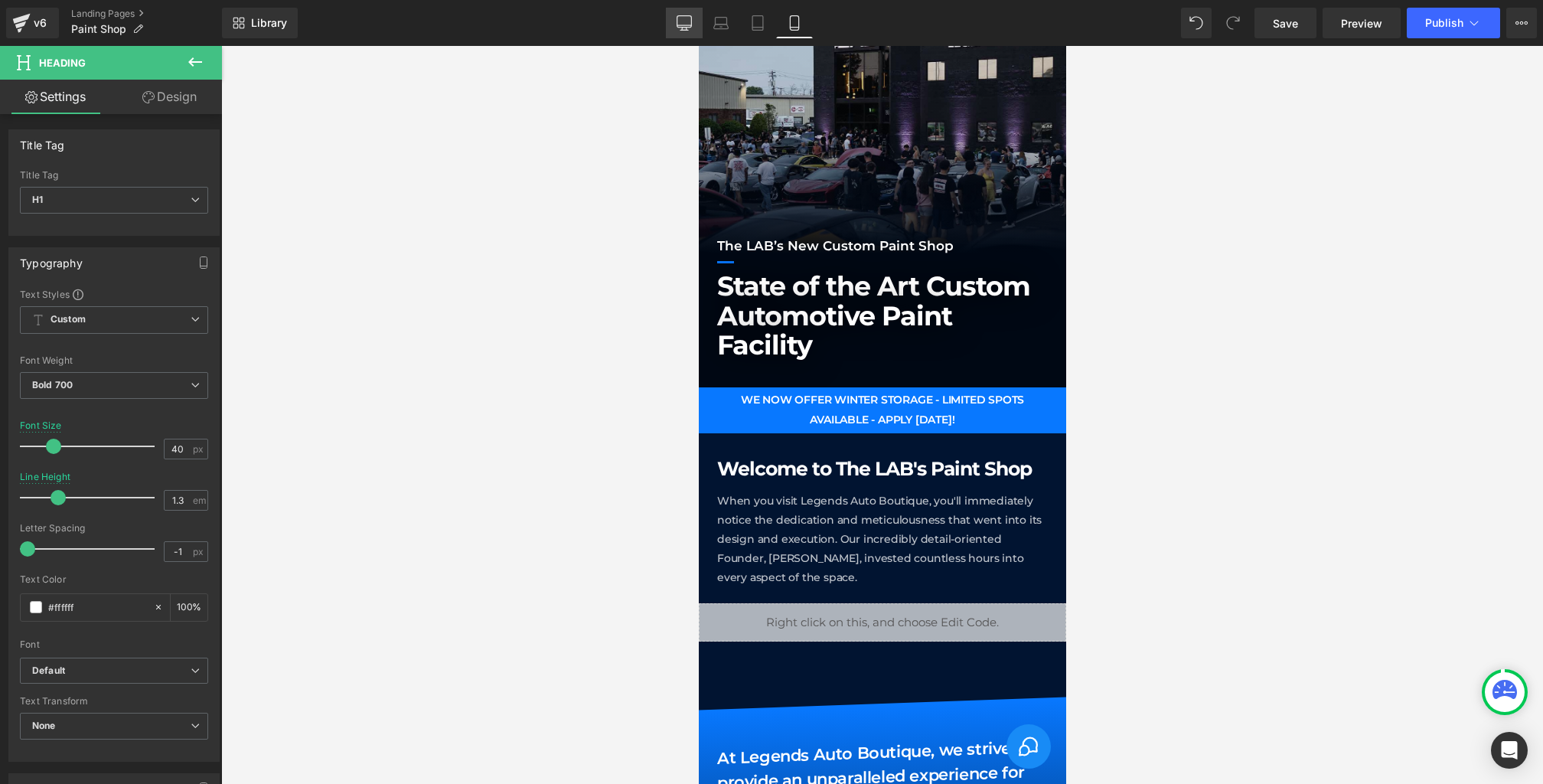
click at [690, 27] on icon at bounding box center [685, 21] width 14 height 11
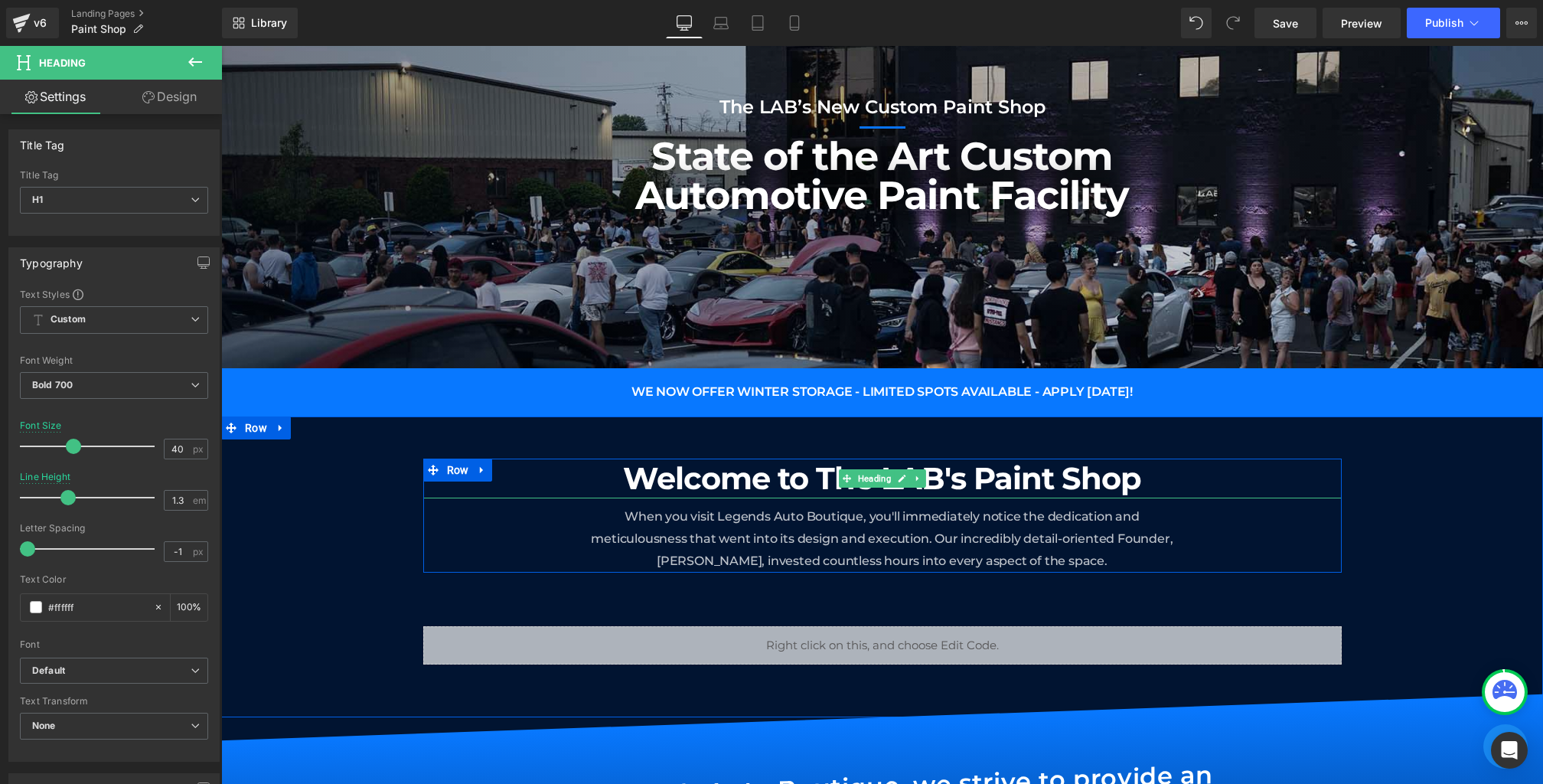
click at [1086, 480] on h1 "Welcome to The LAB's Paint Shop" at bounding box center [882, 479] width 919 height 40
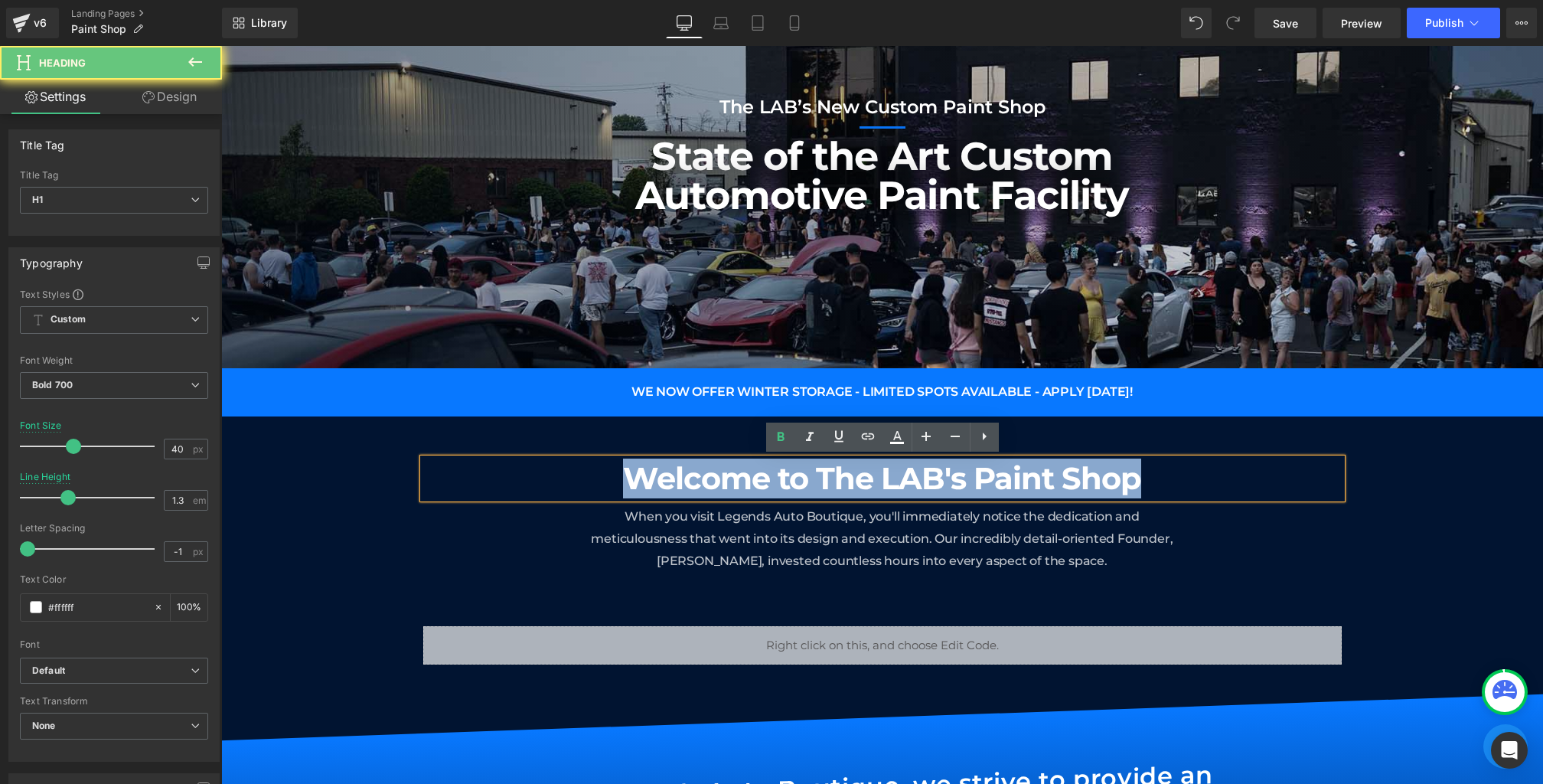
drag, startPoint x: 1199, startPoint y: 474, endPoint x: 364, endPoint y: 450, distance: 835.3
click at [364, 450] on div "Welcome to The LAB's Paint Shop Heading When you visit Legends Auto Boutique, y…" at bounding box center [882, 566] width 1322 height 300
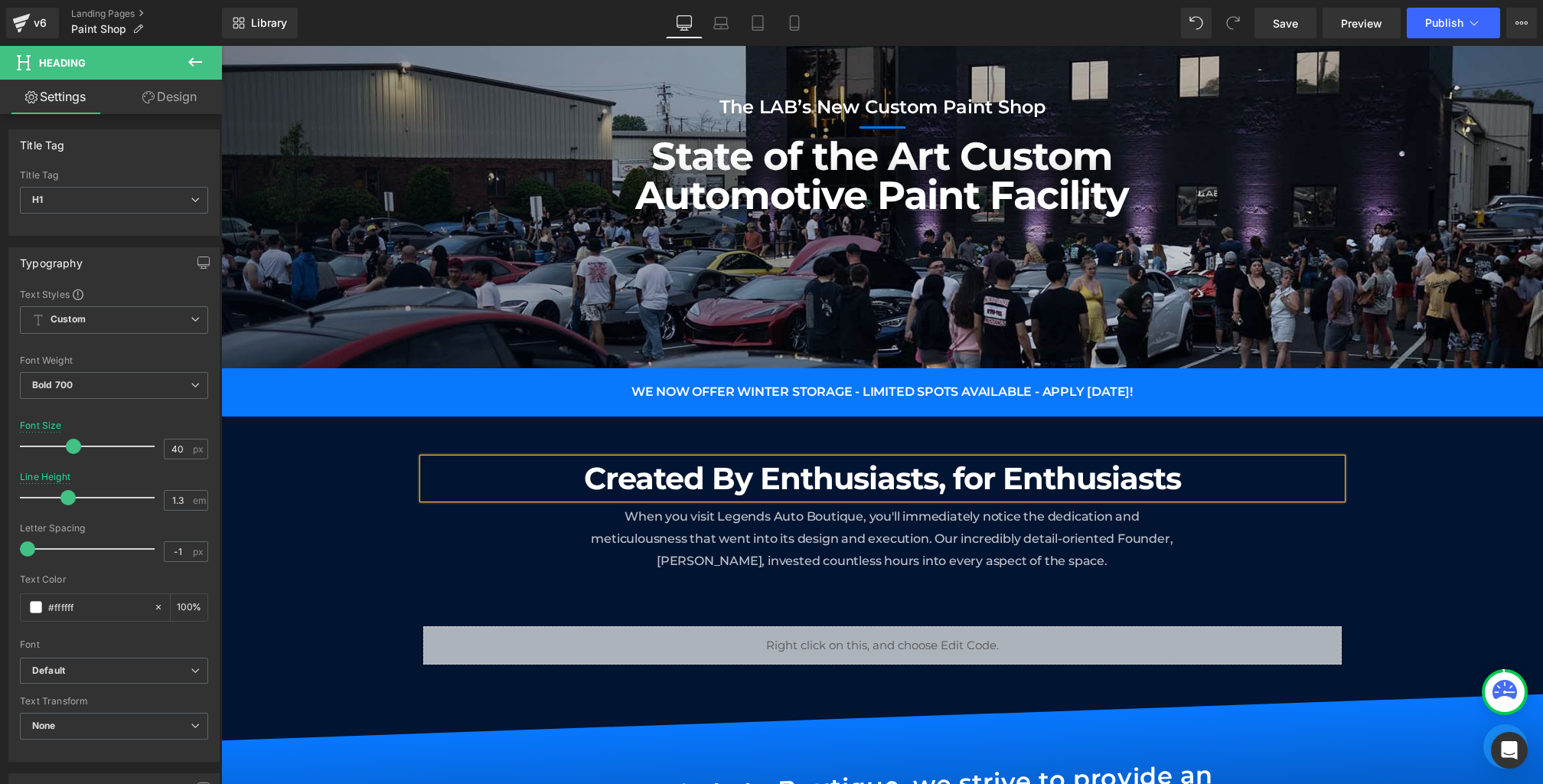
drag, startPoint x: 604, startPoint y: 553, endPoint x: 715, endPoint y: 522, distance: 115.2
click at [715, 521] on span "When you visit Legends Auto Boutique, you'll immediately notice the dedication …" at bounding box center [882, 538] width 582 height 59
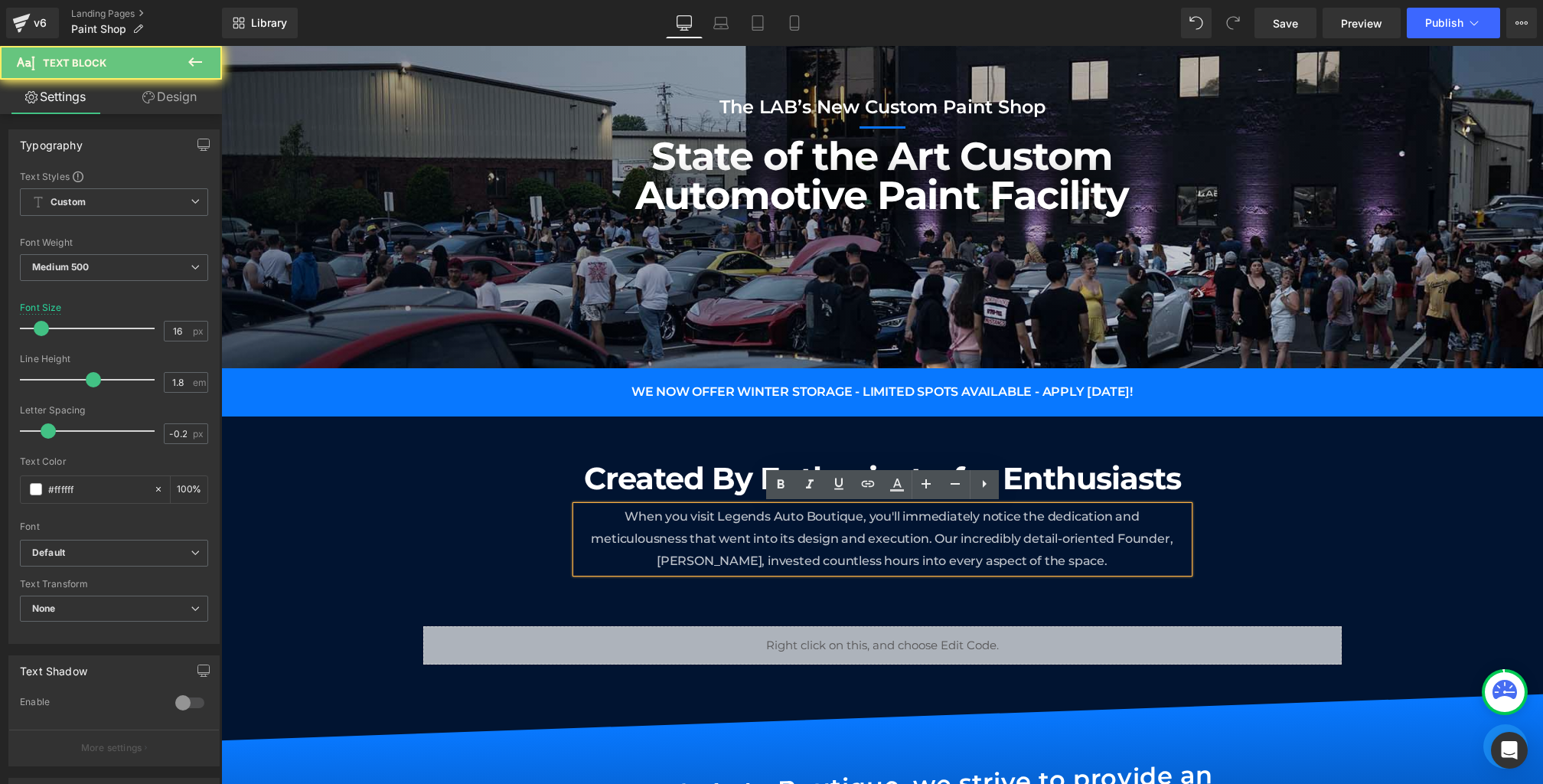
click at [881, 527] on p "When you visit Legends Auto Boutique, you'll immediately notice the dedication …" at bounding box center [883, 538] width 612 height 66
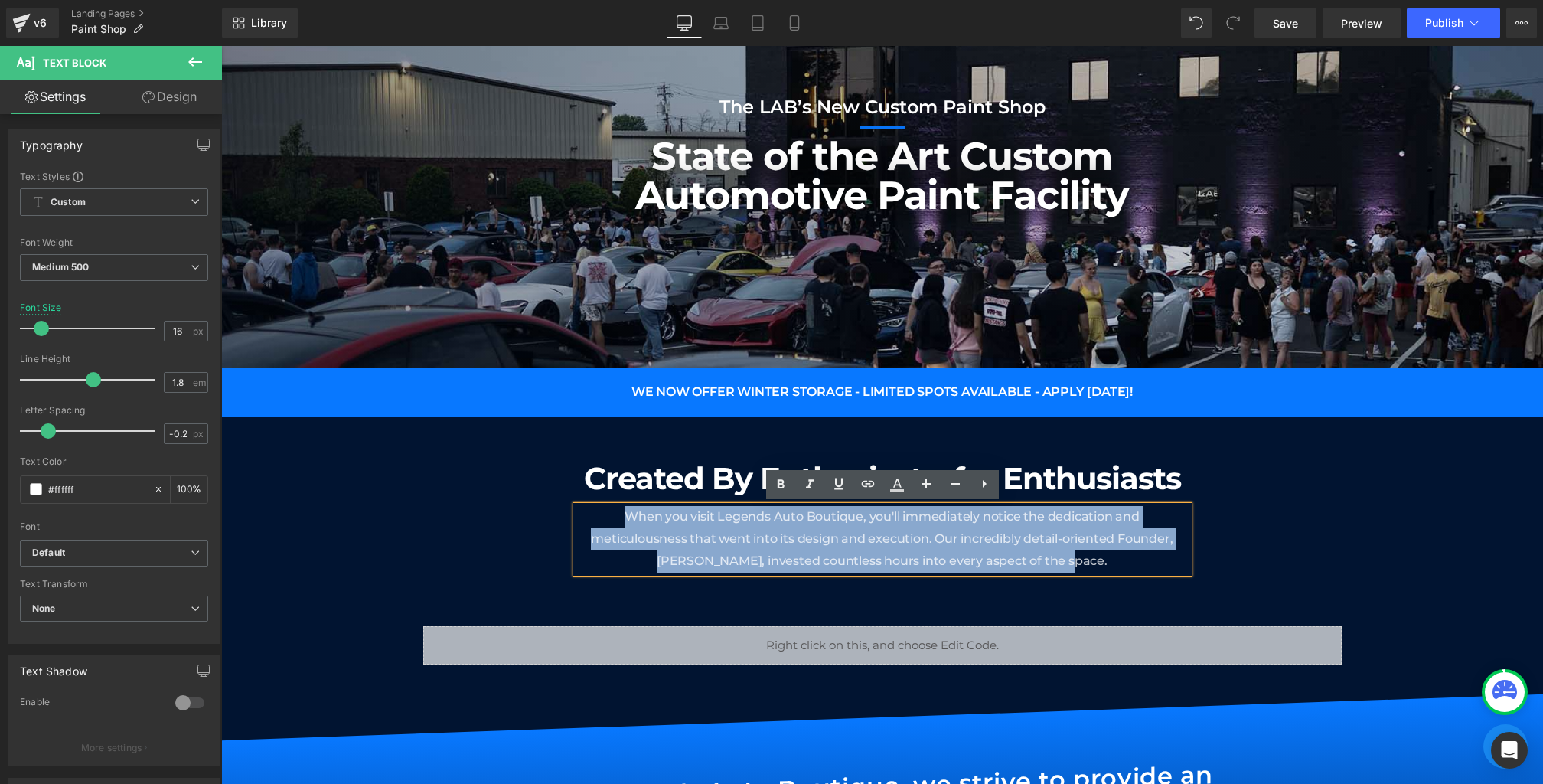
drag, startPoint x: 1105, startPoint y: 562, endPoint x: 487, endPoint y: 407, distance: 637.1
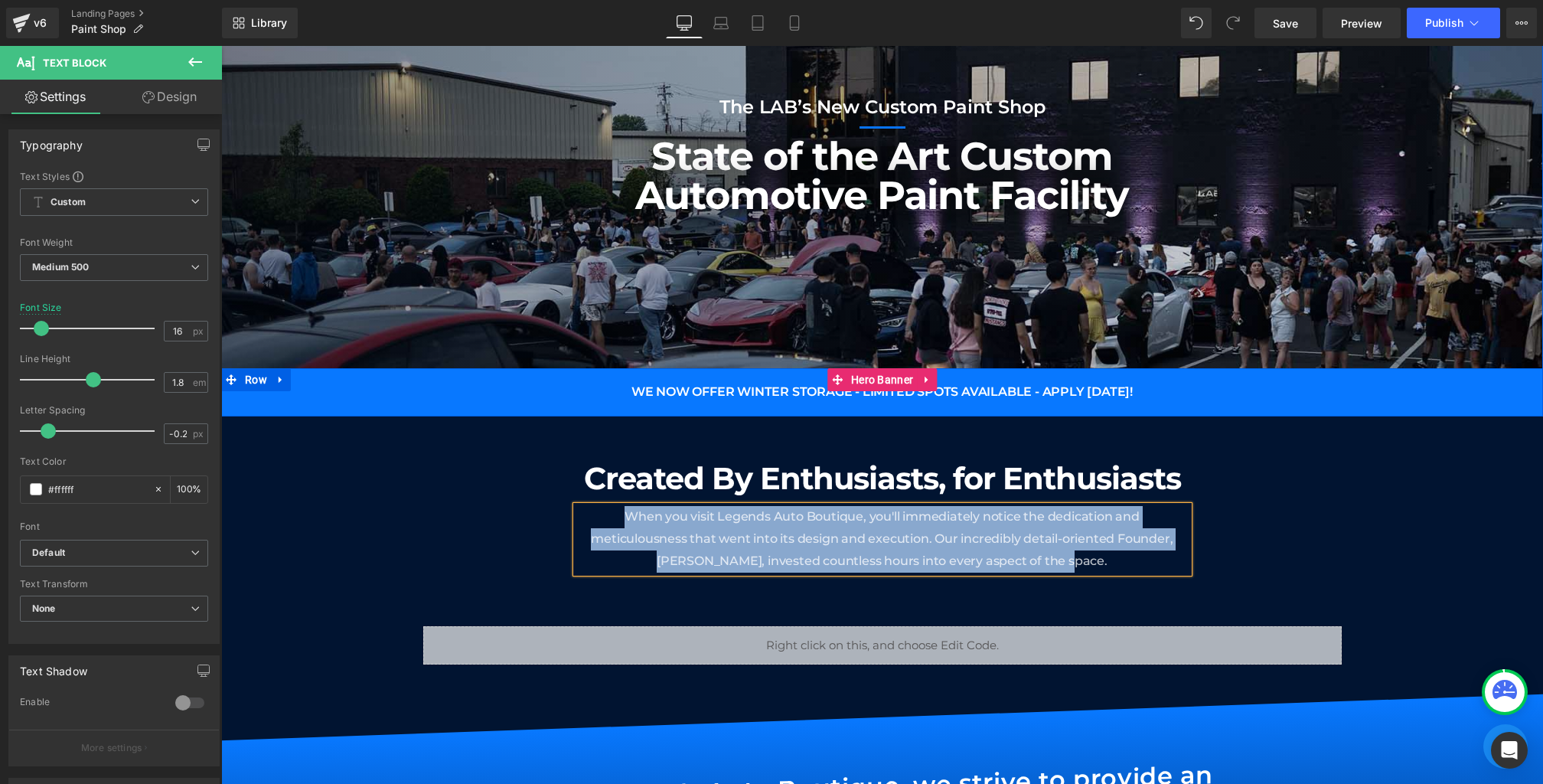
paste div
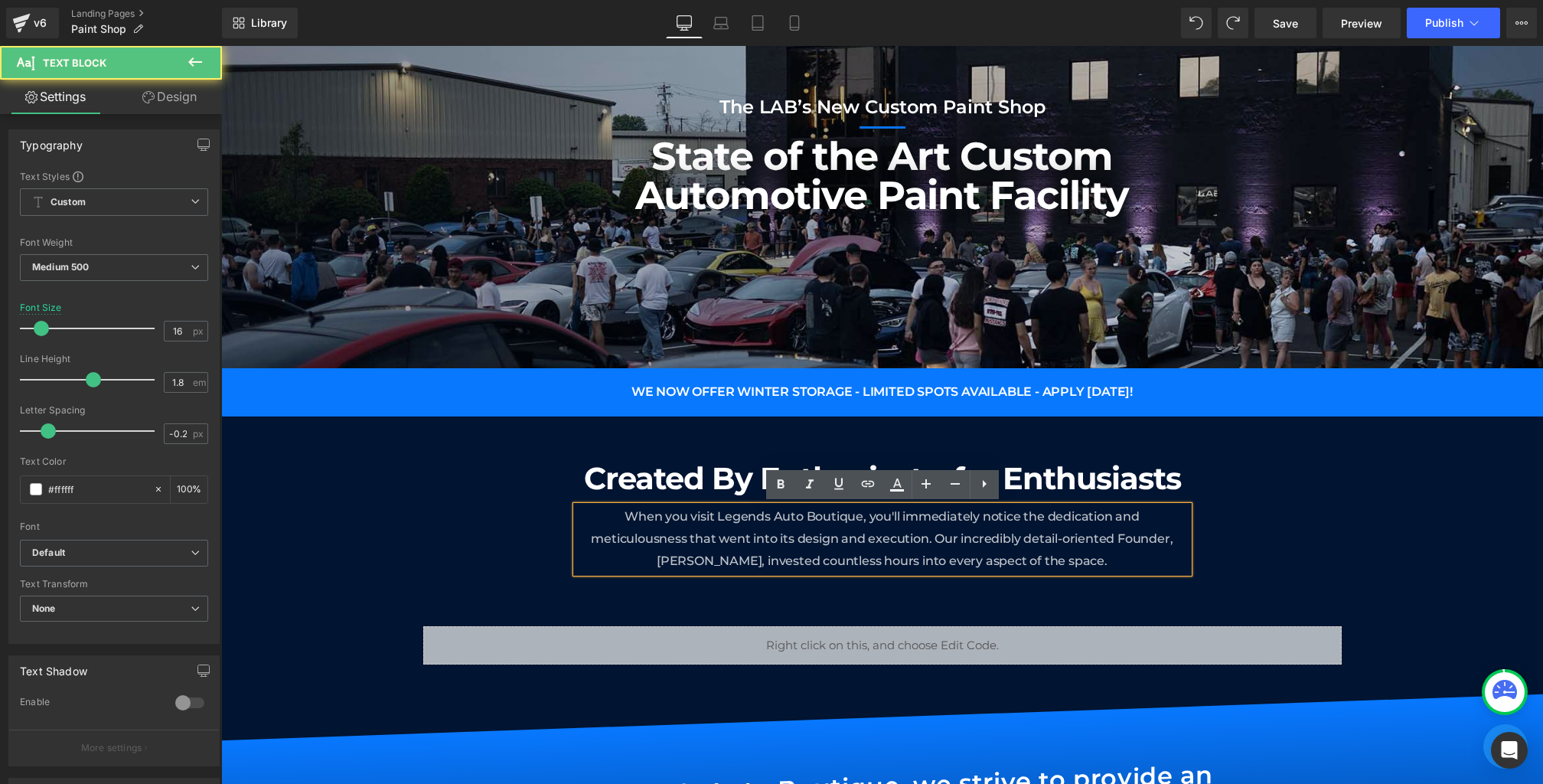
click at [789, 533] on span "When you visit Legends Auto Boutique, you'll immediately notice the dedication …" at bounding box center [882, 538] width 582 height 59
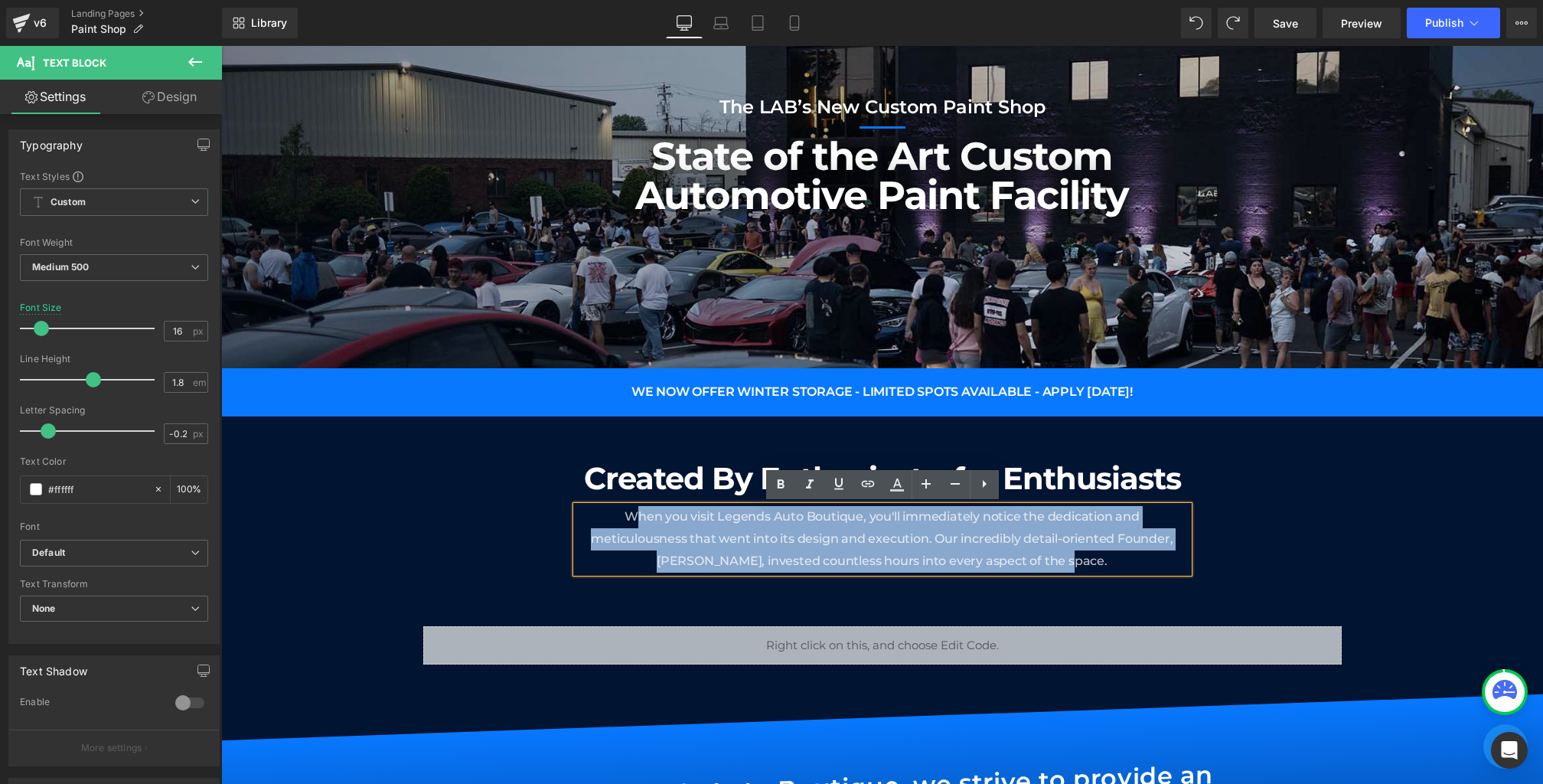
drag, startPoint x: 1090, startPoint y: 560, endPoint x: 637, endPoint y: 516, distance: 455.1
click at [637, 516] on p "When you visit Legends Auto Boutique, you'll immediately notice the dedication …" at bounding box center [883, 538] width 612 height 66
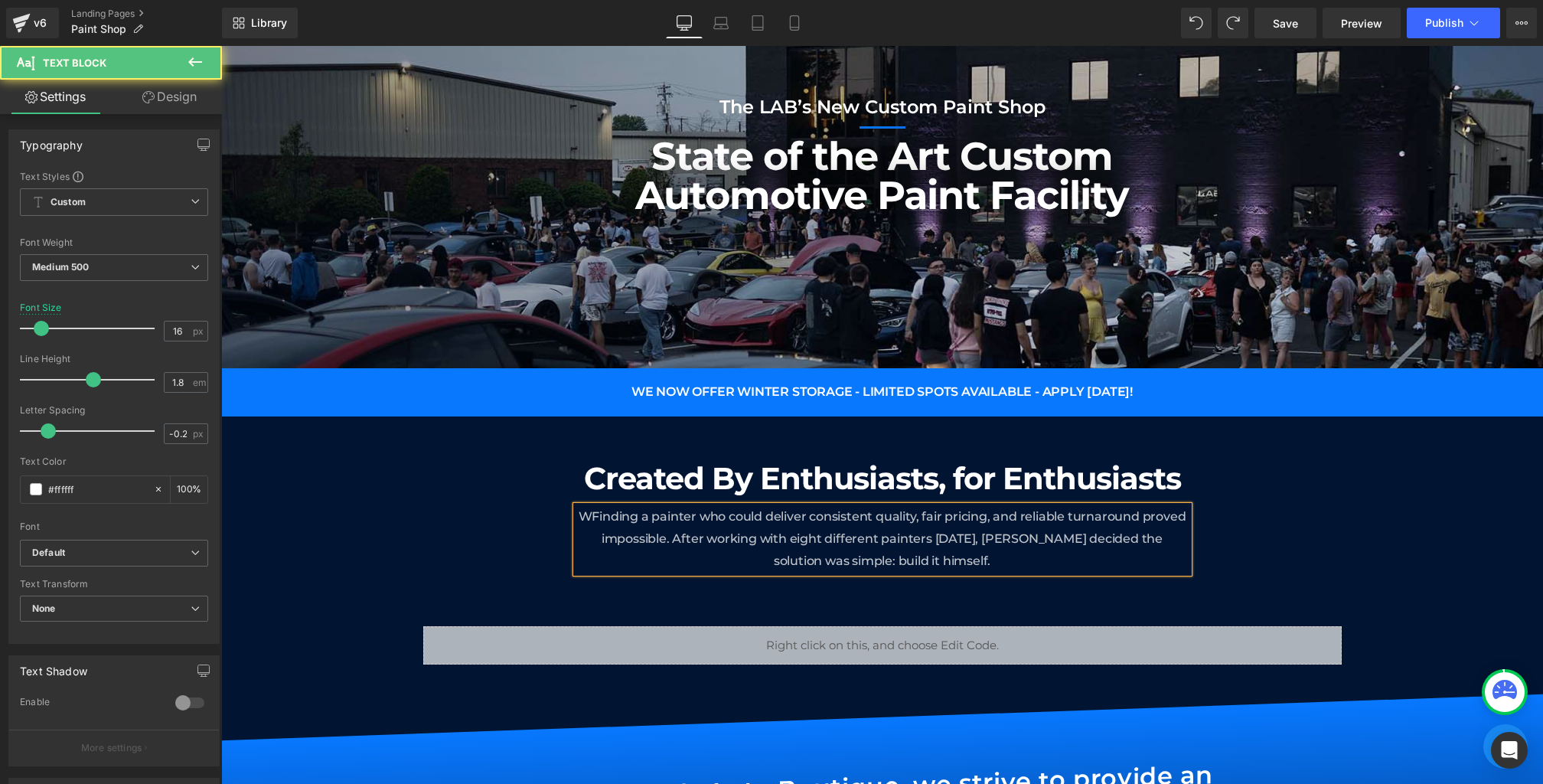
click at [637, 516] on span "WFinding a painter who could deliver consistent quality, fair pricing, and reli…" at bounding box center [883, 538] width 608 height 59
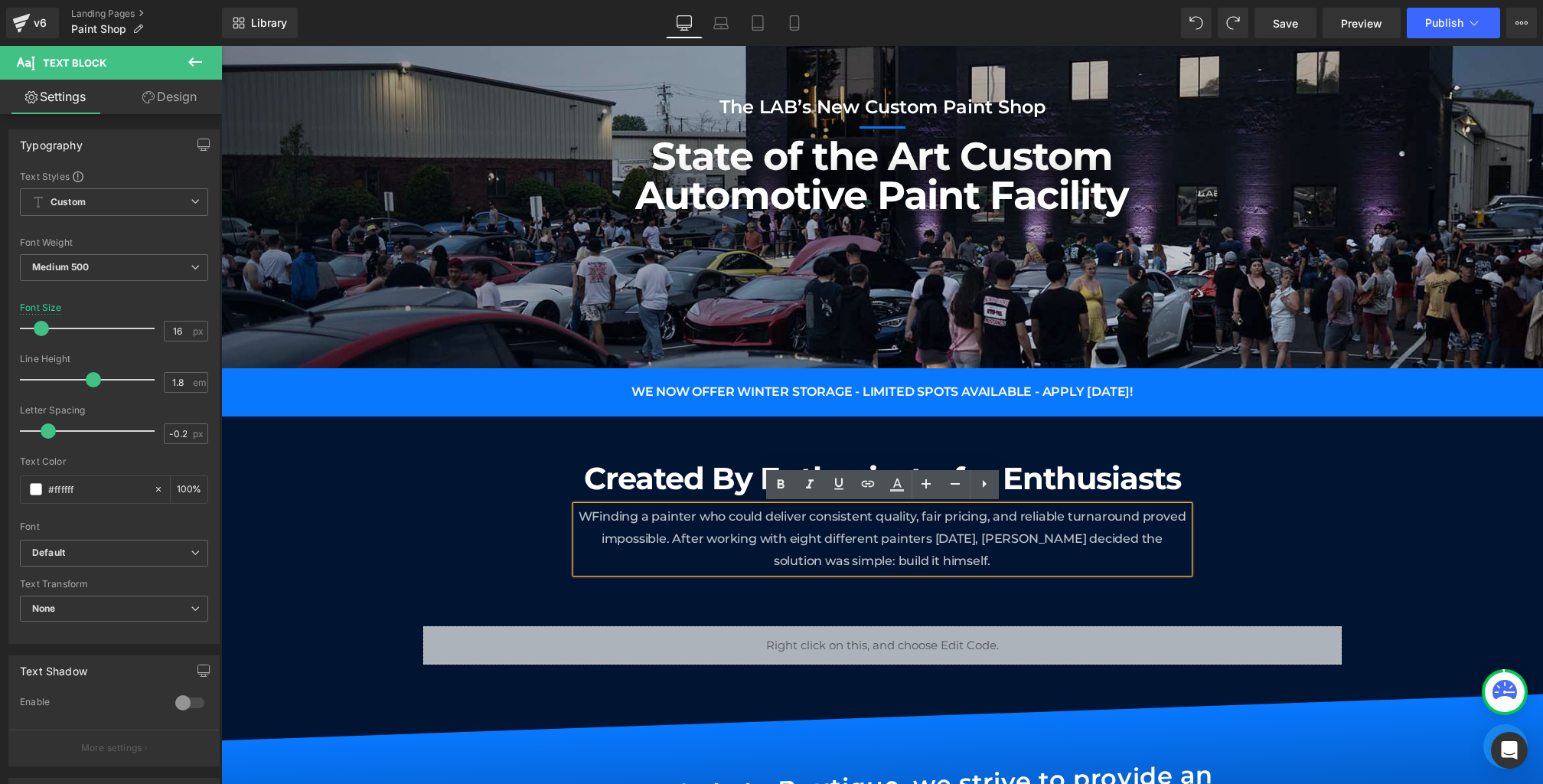
click at [593, 518] on span "WFinding a painter who could deliver consistent quality, fair pricing, and reli…" at bounding box center [883, 538] width 608 height 59
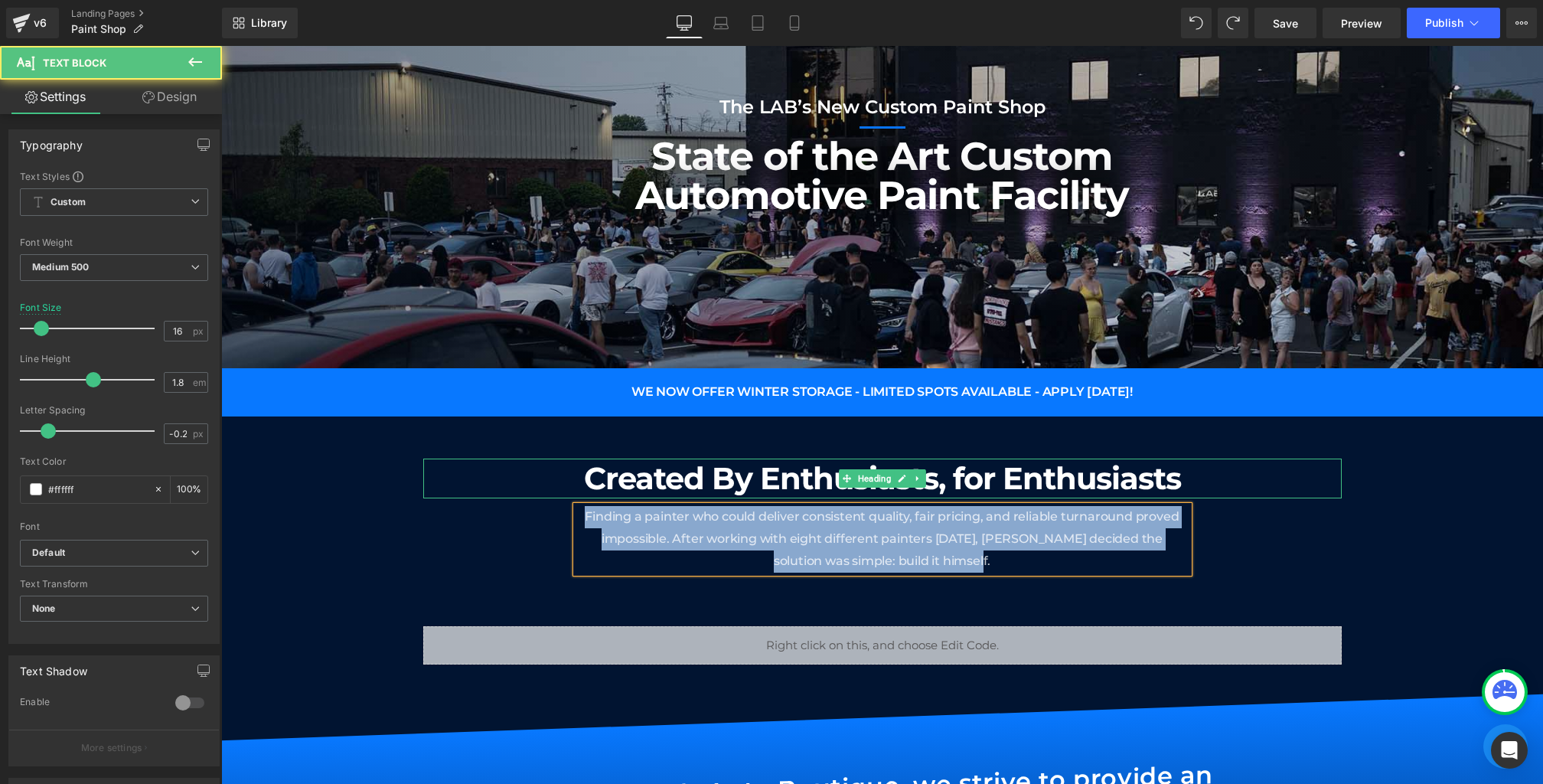
drag, startPoint x: 971, startPoint y: 534, endPoint x: 554, endPoint y: 483, distance: 420.1
click at [554, 483] on div "Created By Enthusiasts, for Enthusiasts Heading Finding a painter who could del…" at bounding box center [882, 515] width 919 height 113
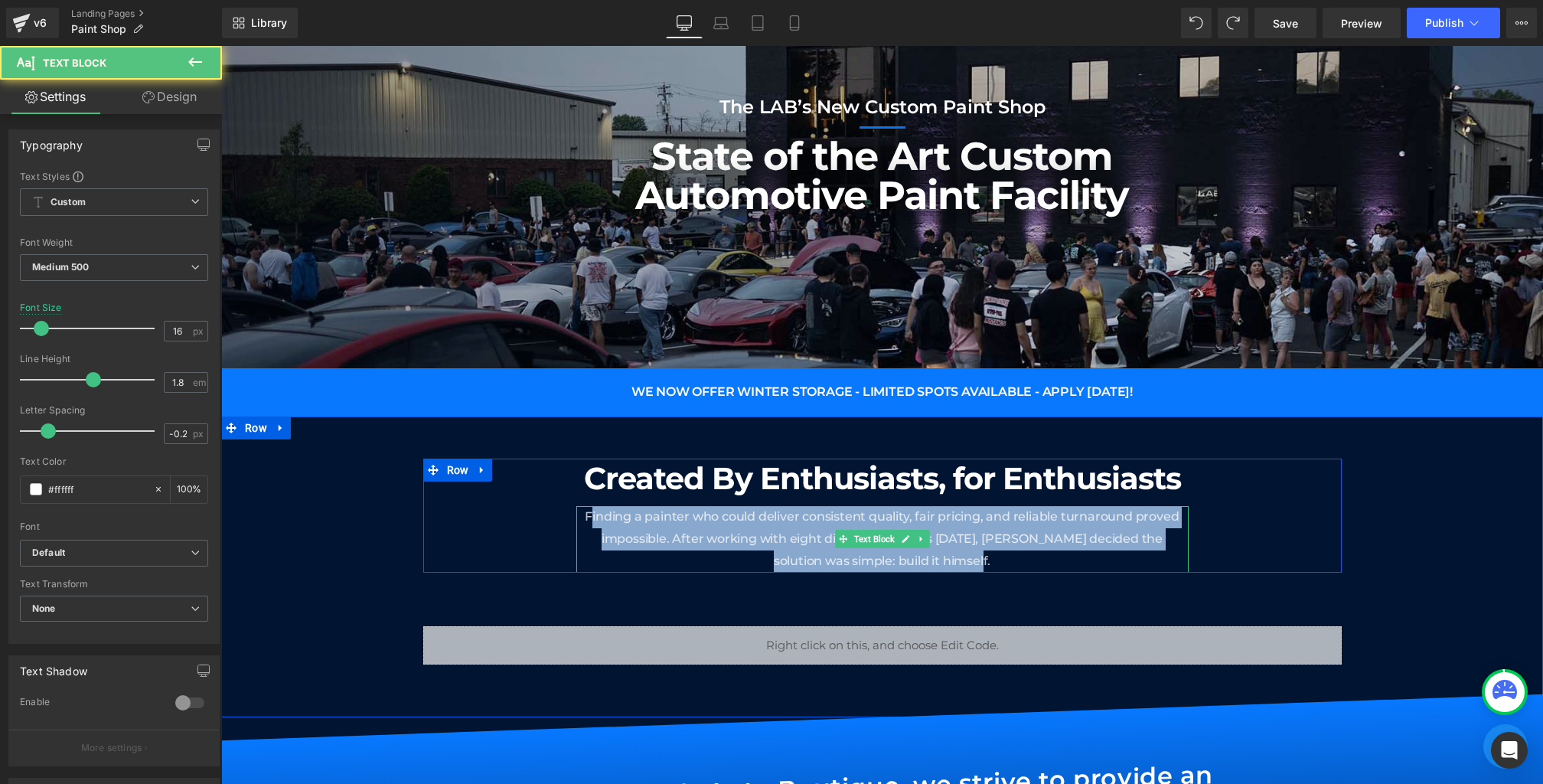
drag, startPoint x: 990, startPoint y: 559, endPoint x: 592, endPoint y: 519, distance: 400.0
click at [592, 519] on p "Finding a painter who could deliver consistent quality, fair pricing, and relia…" at bounding box center [883, 538] width 612 height 66
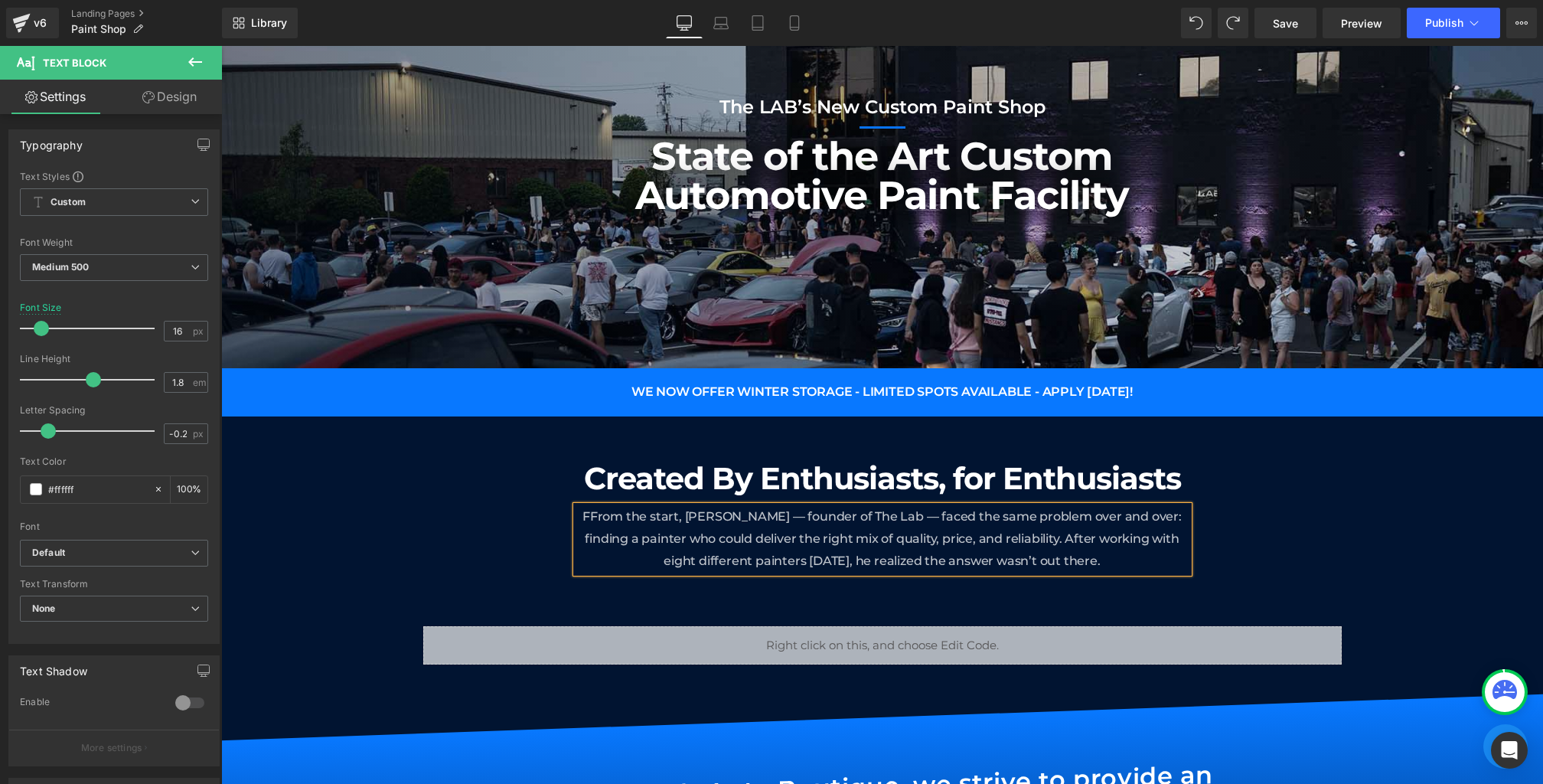
click at [592, 519] on span "FFrom the start, [PERSON_NAME] — founder of The Lab — faced the same problem ov…" at bounding box center [882, 538] width 600 height 59
click at [496, 562] on div "Created By Enthusiasts, for Enthusiasts Heading From the start, [PERSON_NAME] —…" at bounding box center [882, 515] width 919 height 113
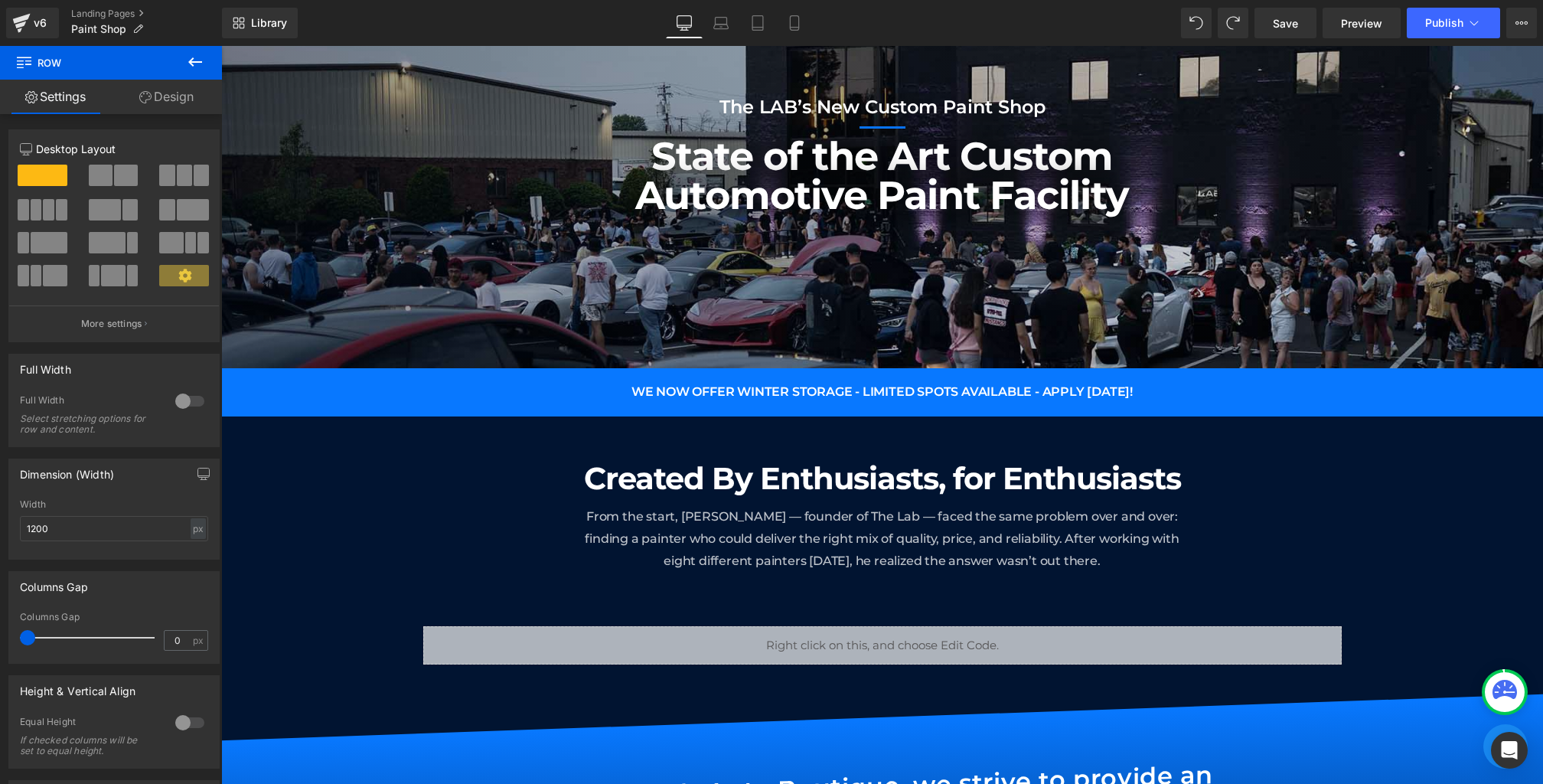
drag, startPoint x: 1001, startPoint y: 402, endPoint x: 1116, endPoint y: 561, distance: 196.2
click at [1100, 561] on span "From the start, [PERSON_NAME] — founder of The Lab — faced the same problem ove…" at bounding box center [881, 538] width 594 height 59
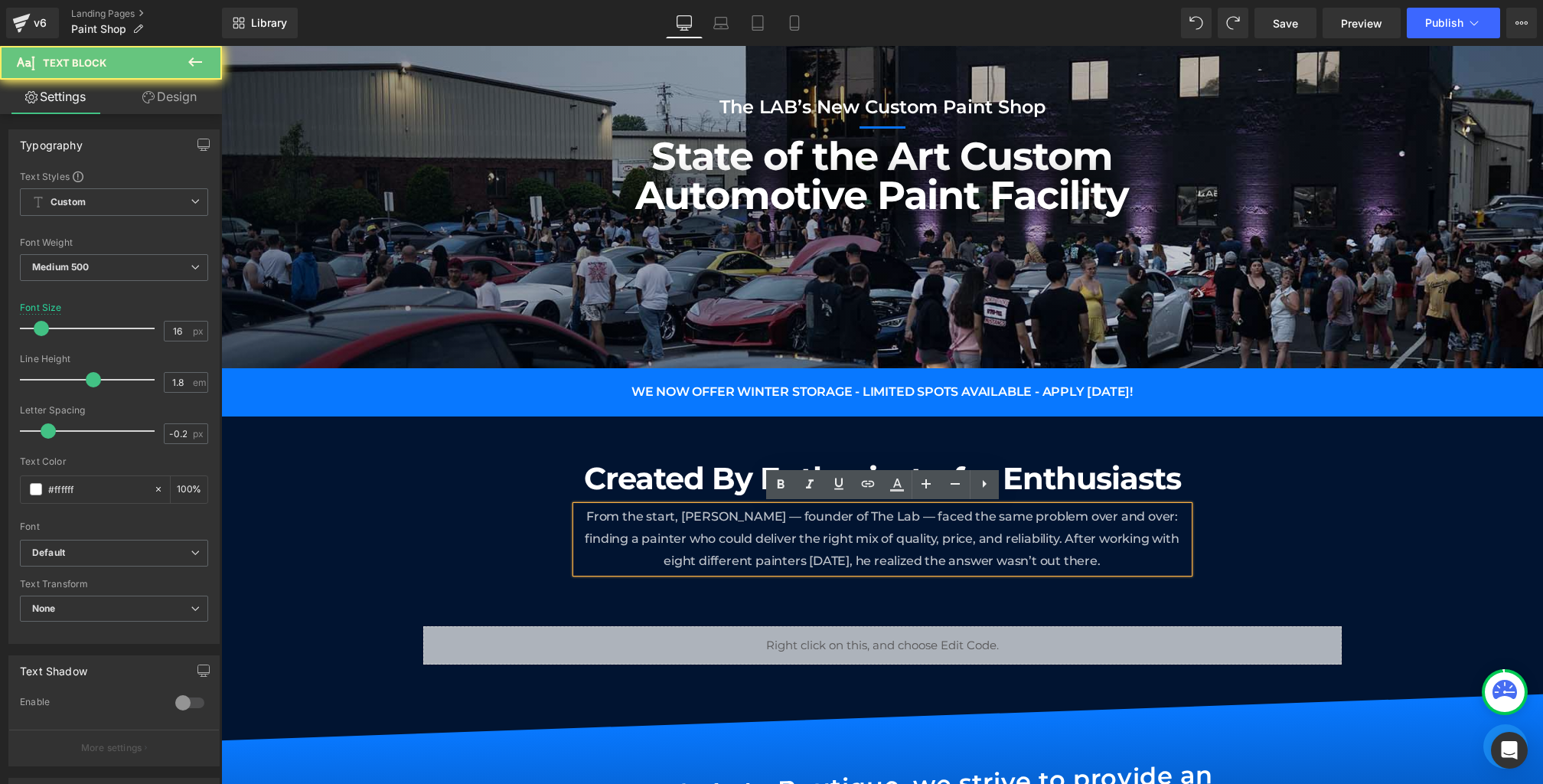
click at [1136, 561] on p "From the start, [PERSON_NAME] — founder of The Lab — faced the same problem ove…" at bounding box center [883, 538] width 612 height 66
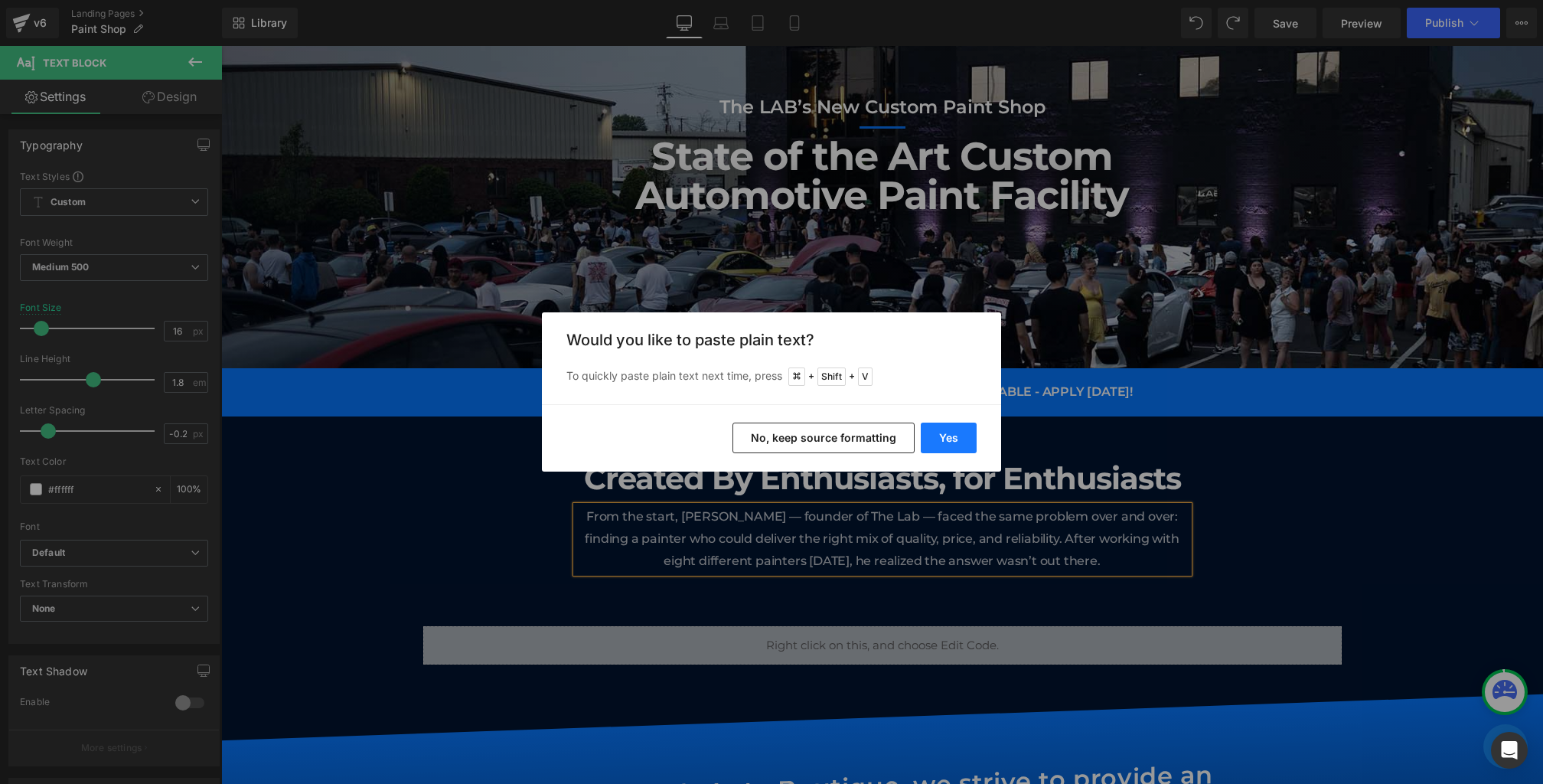
click at [945, 442] on button "Yes" at bounding box center [949, 437] width 56 height 31
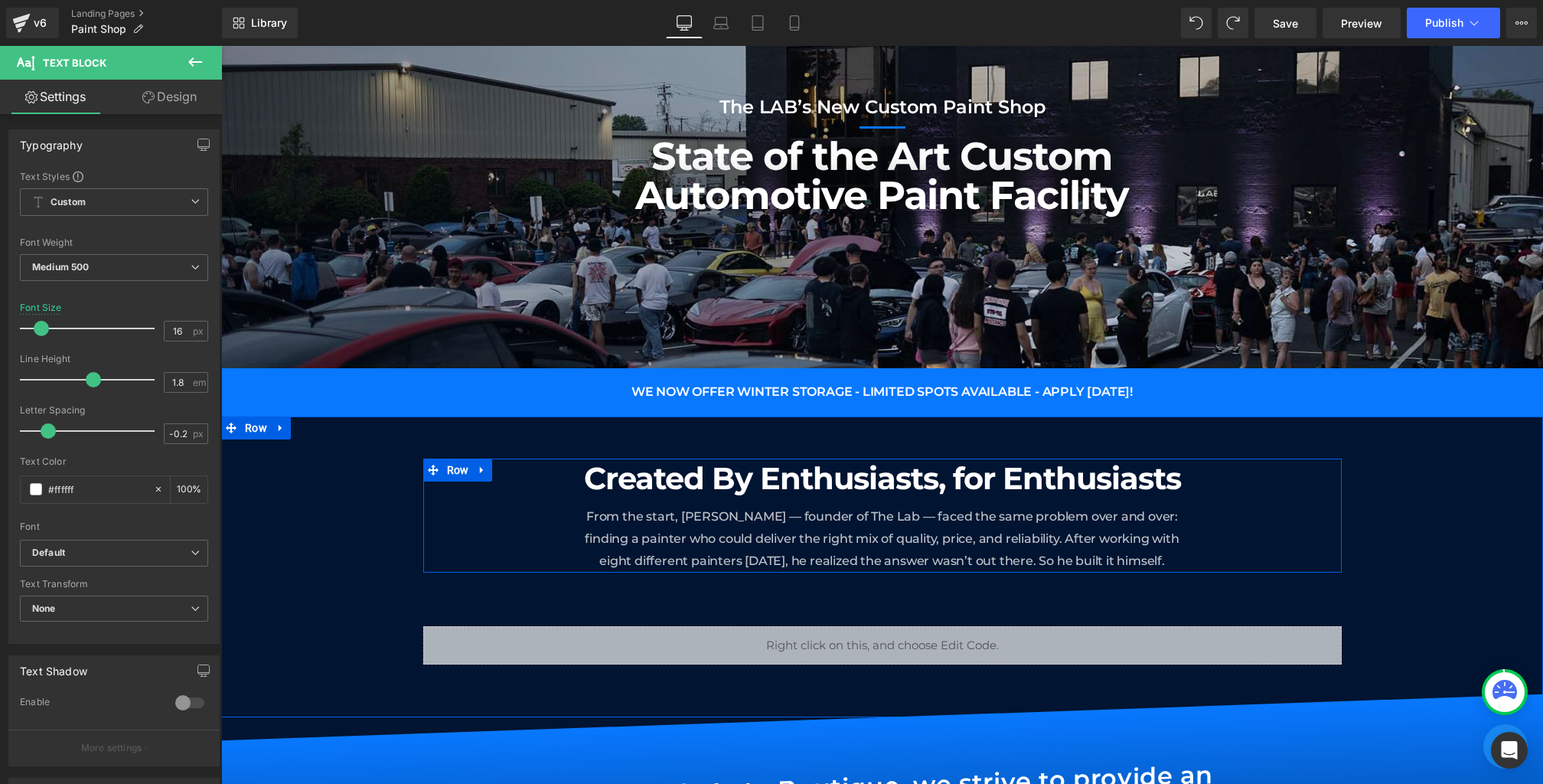
click at [221, 46] on div at bounding box center [221, 46] width 0 height 0
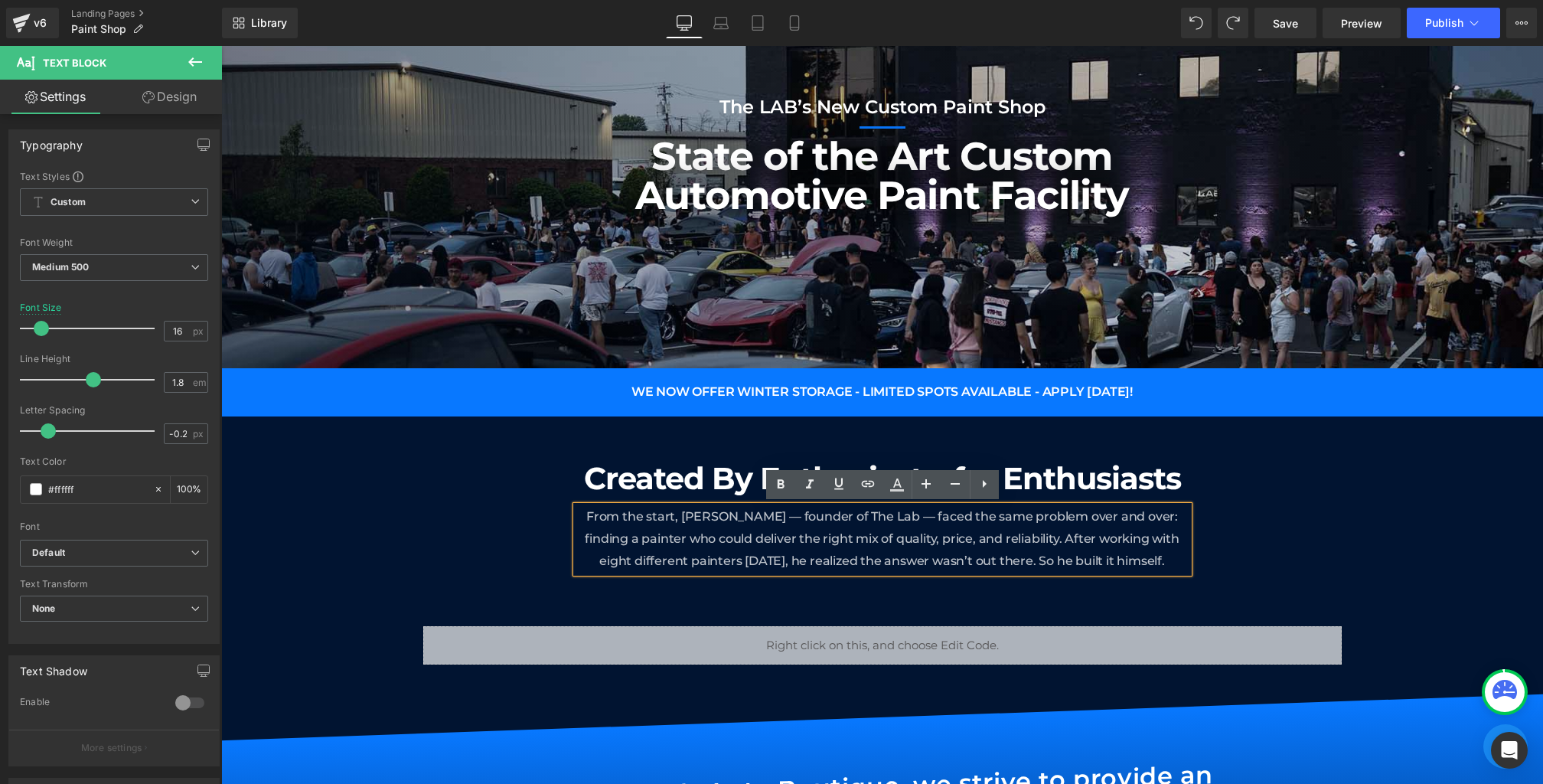
click at [1187, 562] on p "From the start, [PERSON_NAME] — founder of The Lab — faced the same problem ove…" at bounding box center [883, 538] width 612 height 66
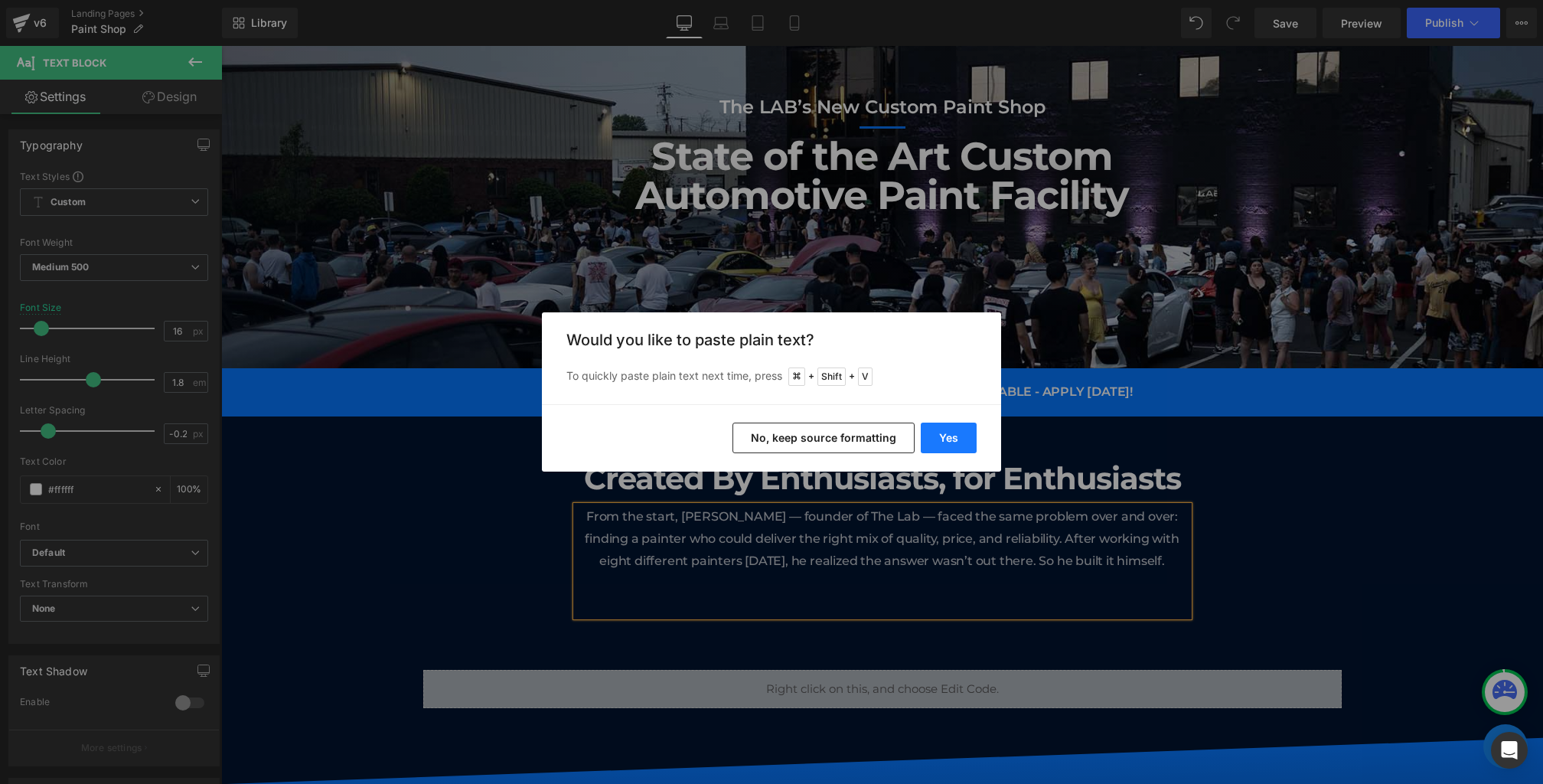
click at [950, 442] on button "Yes" at bounding box center [949, 437] width 56 height 31
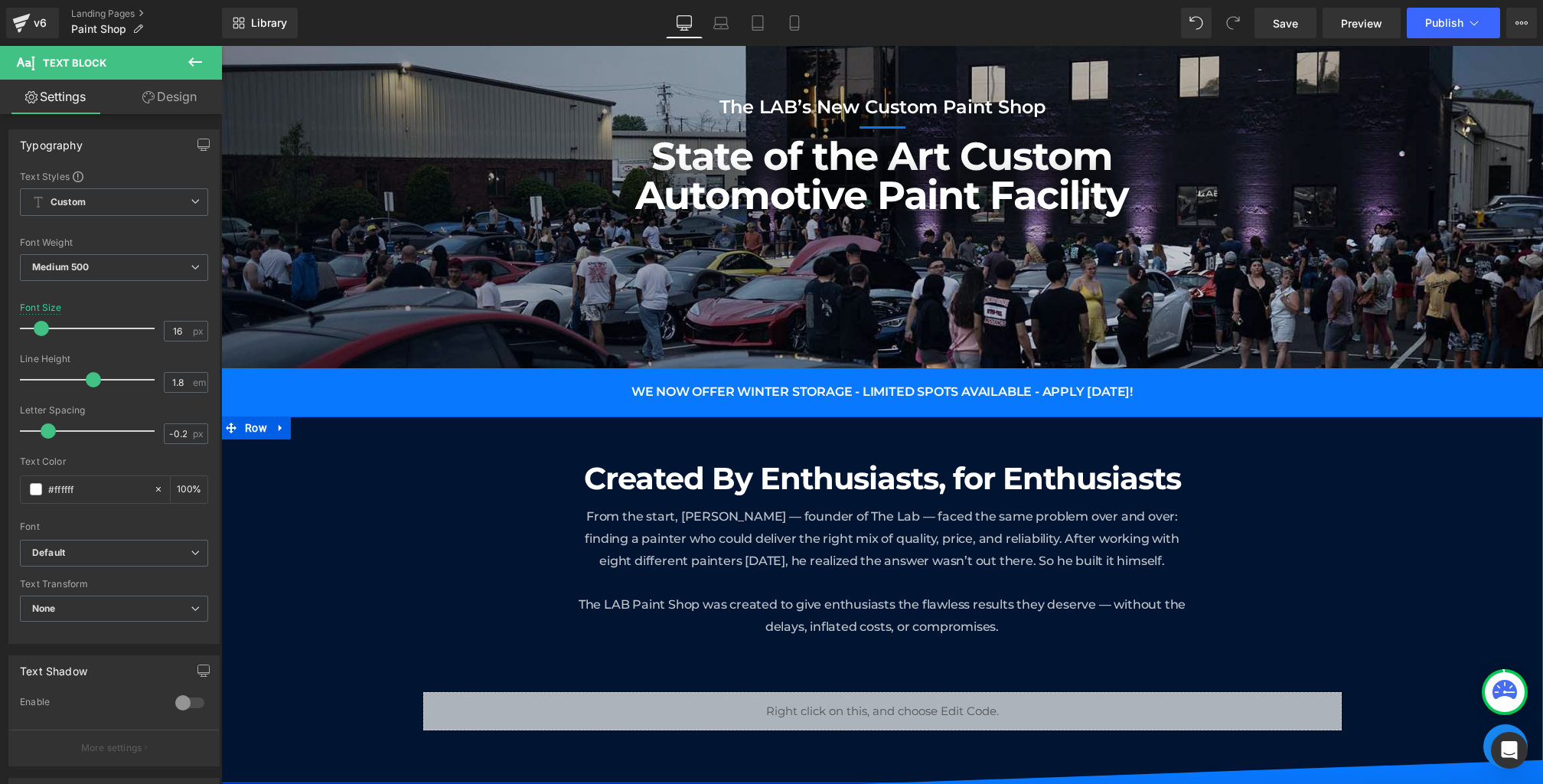
click at [433, 576] on div "Created By Enthusiasts, for Enthusiasts Heading From the start, [PERSON_NAME] —…" at bounding box center [882, 549] width 919 height 180
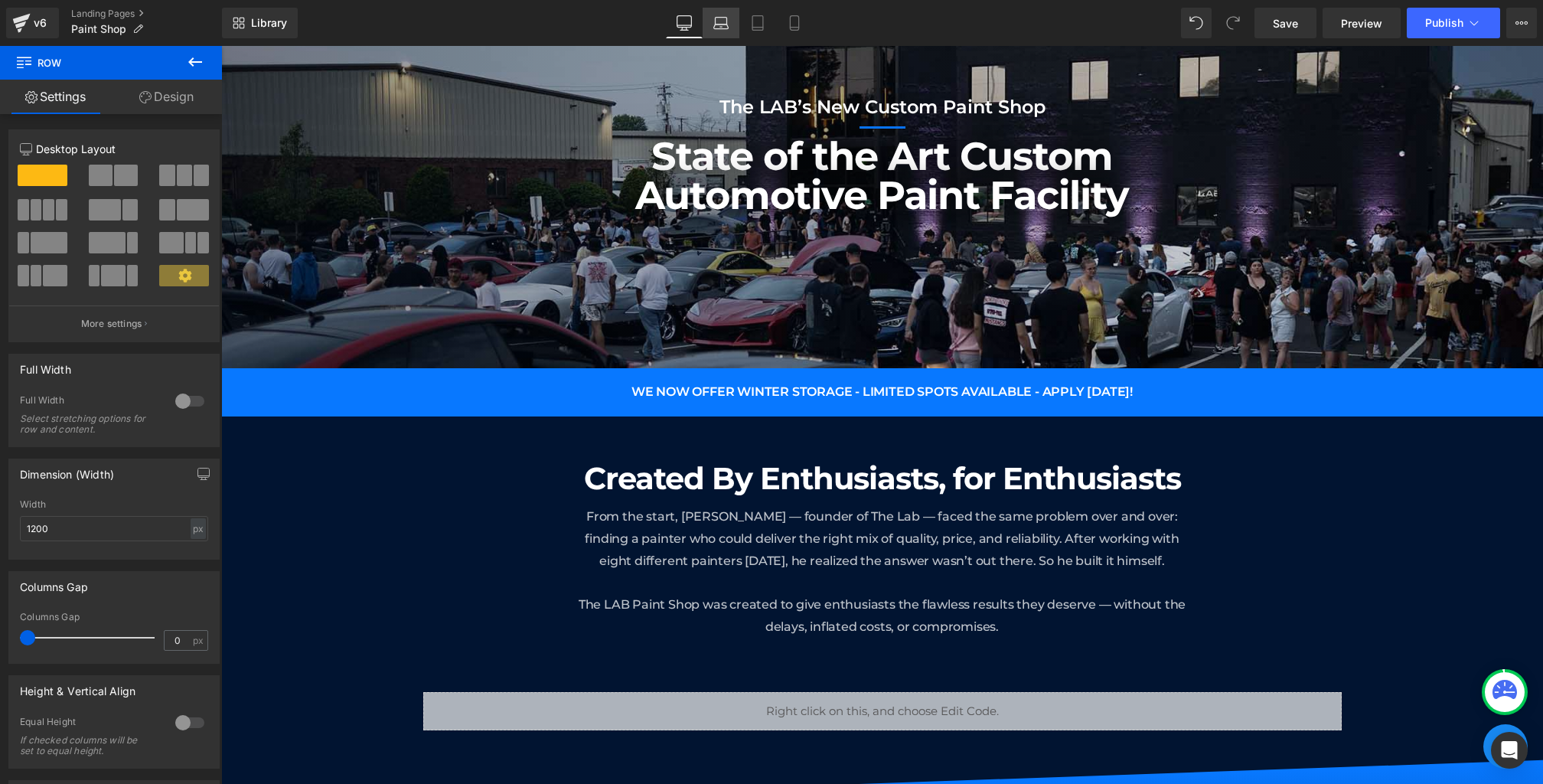
click at [718, 32] on link "Laptop" at bounding box center [721, 23] width 37 height 31
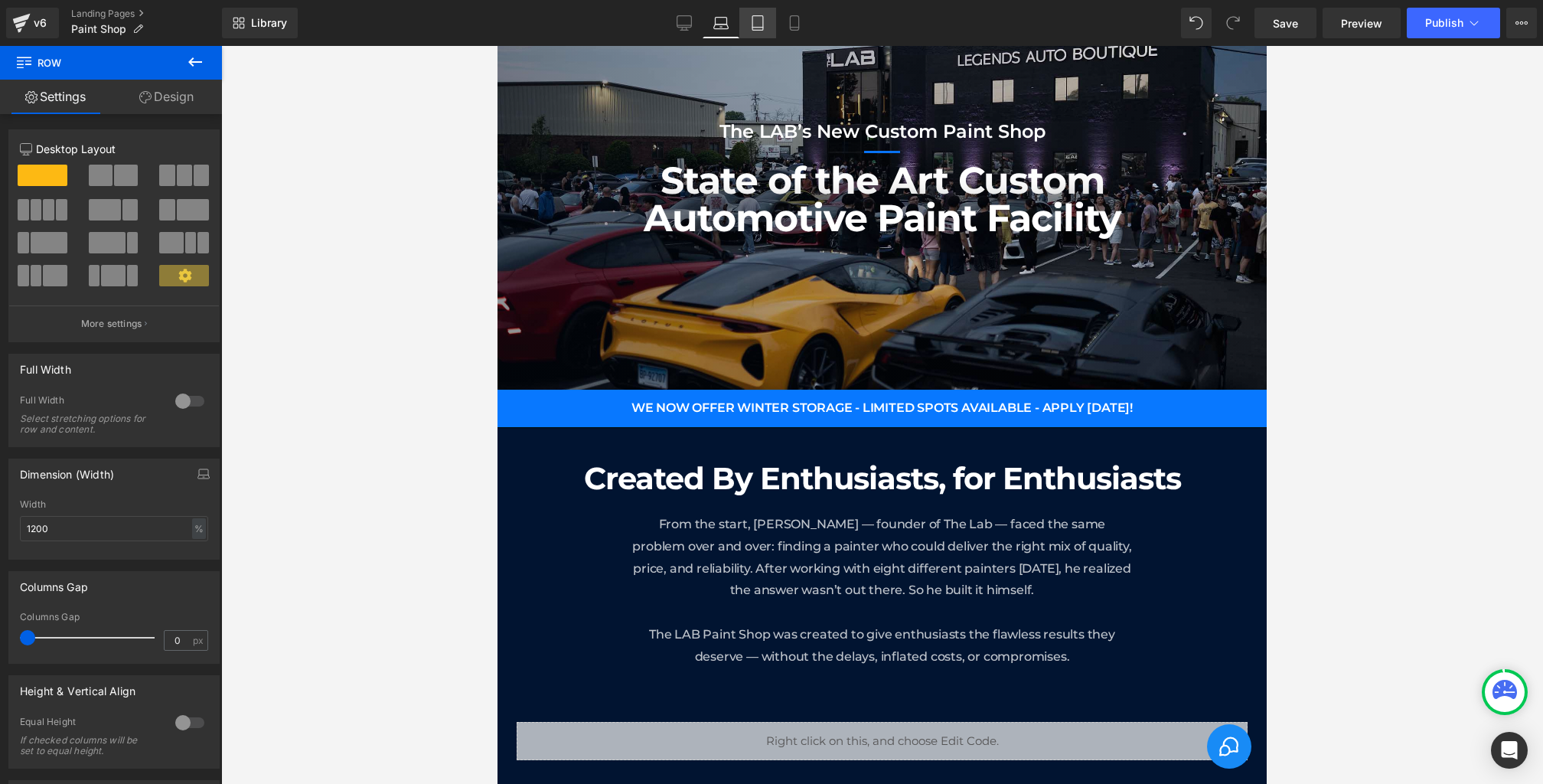
click at [761, 31] on link "Tablet" at bounding box center [758, 23] width 37 height 31
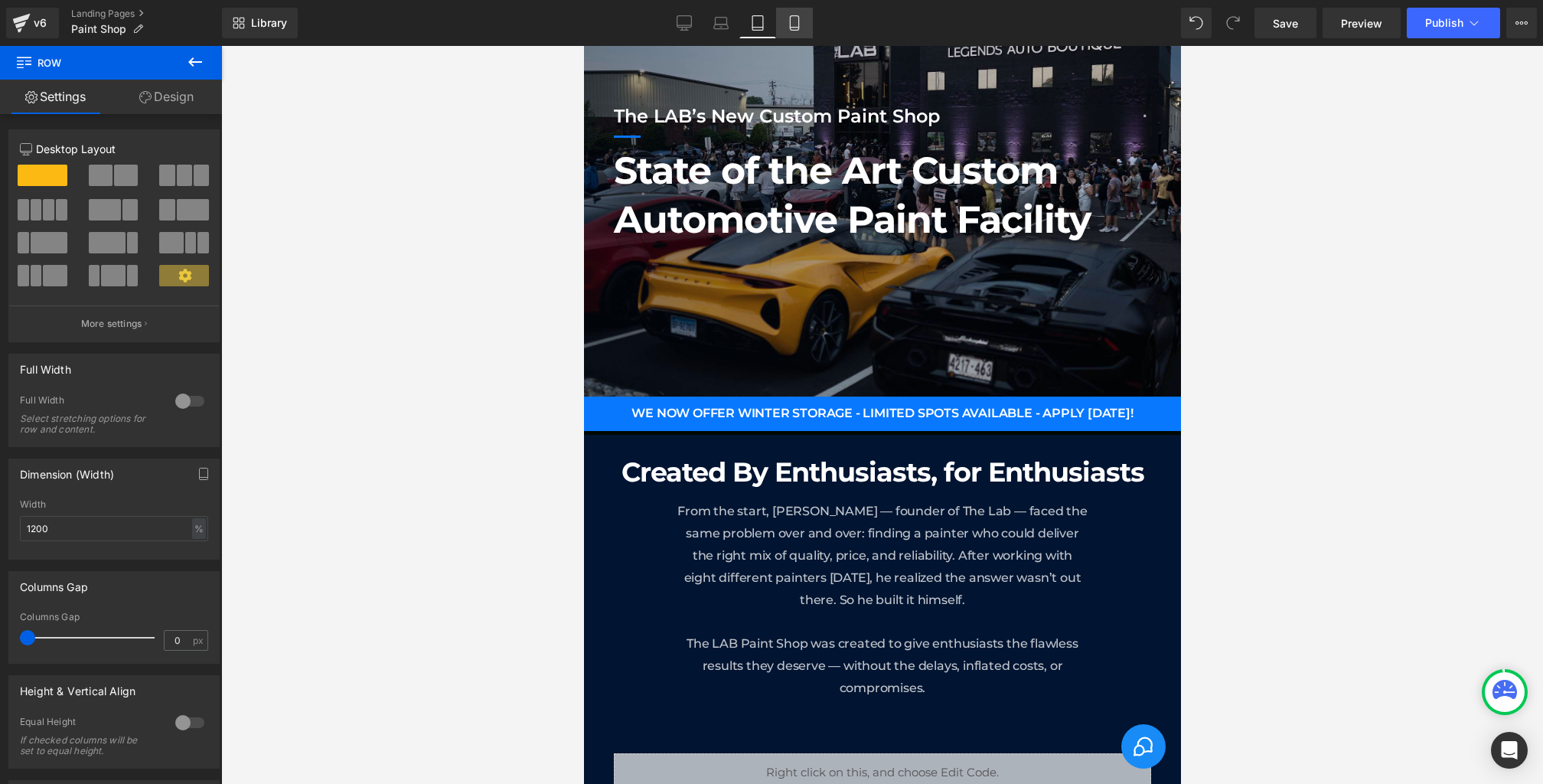
click at [791, 31] on link "Mobile" at bounding box center [795, 23] width 37 height 31
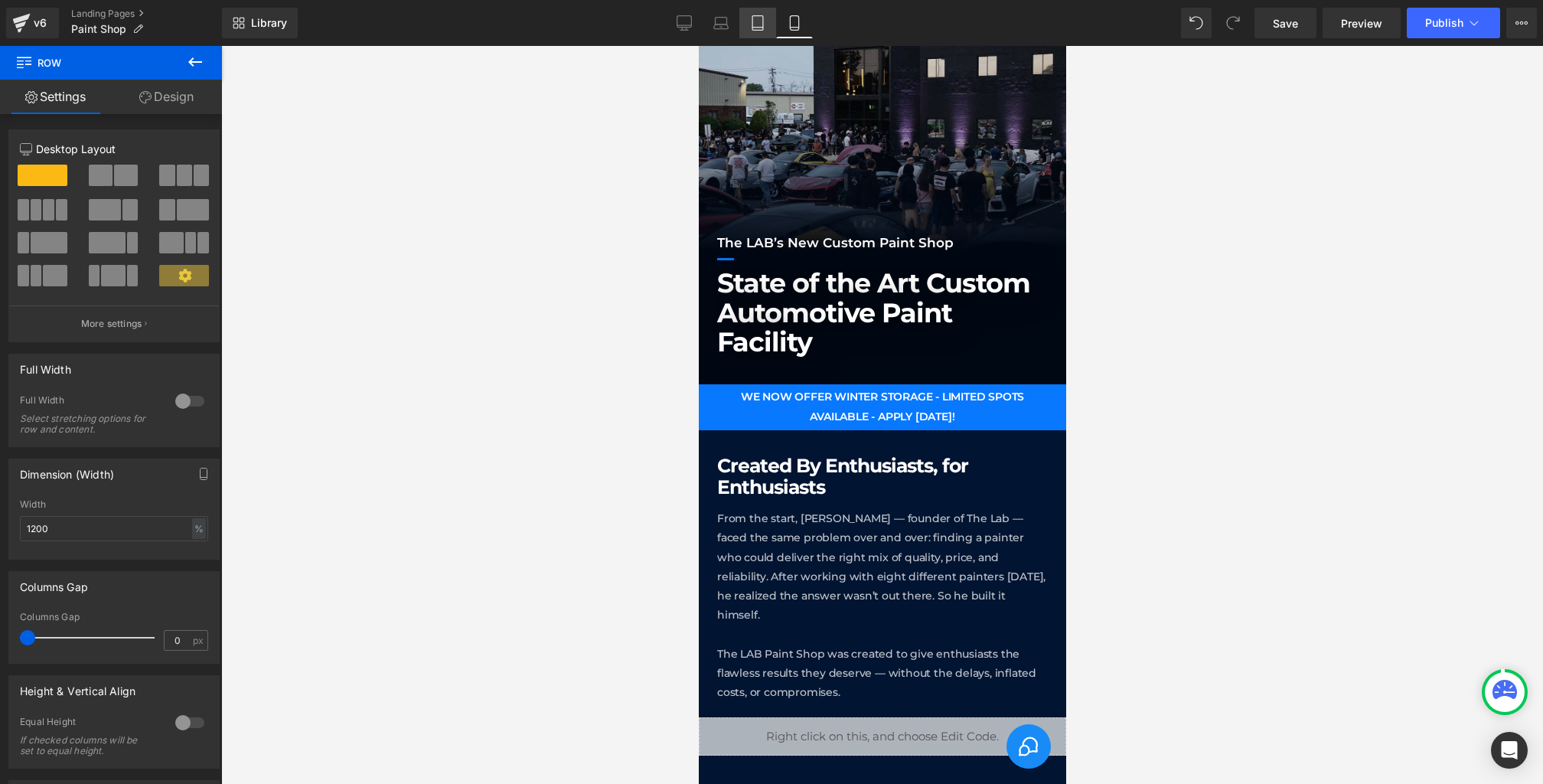
click at [750, 25] on link "Tablet" at bounding box center [758, 23] width 37 height 31
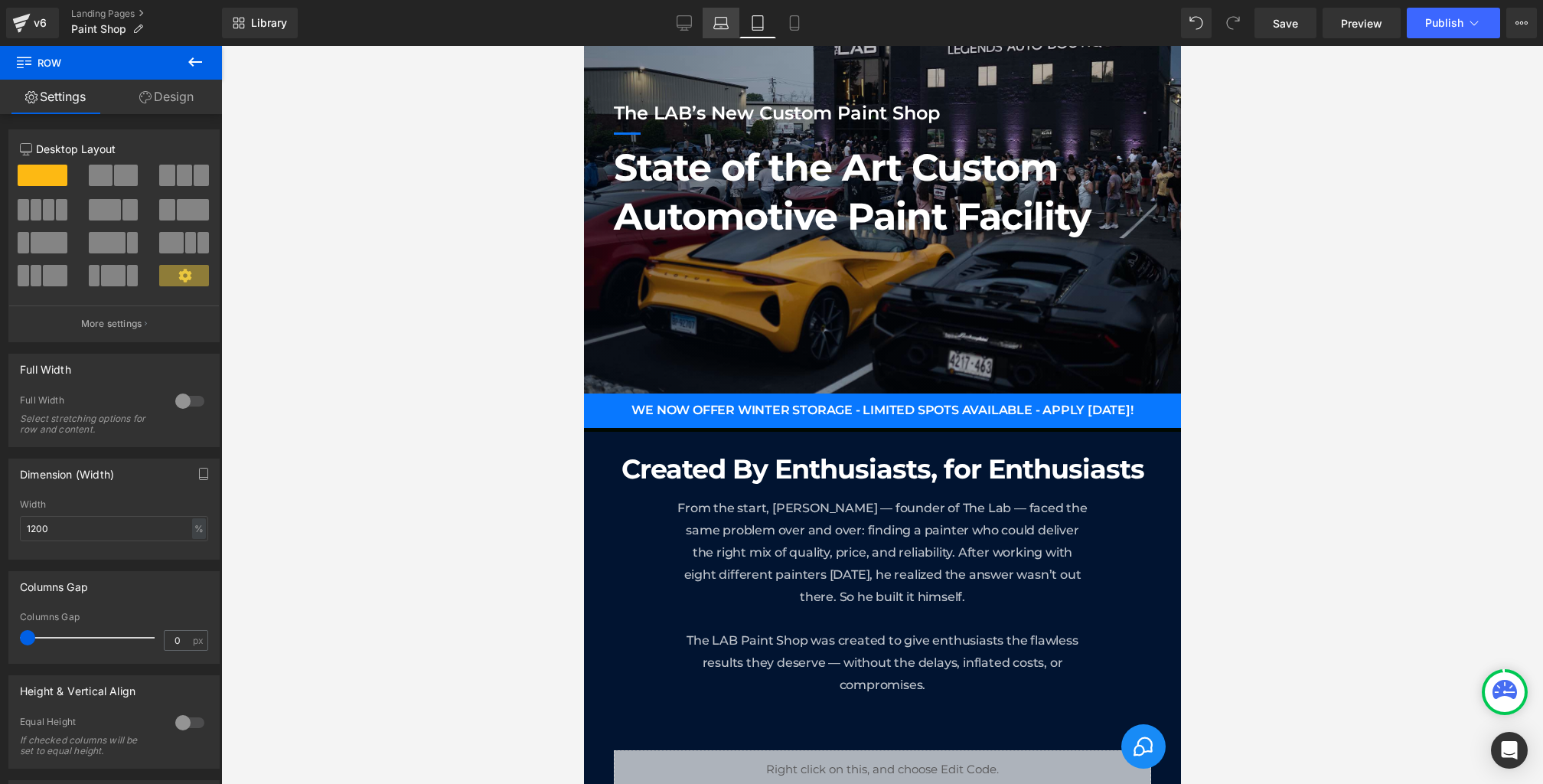
click at [716, 25] on icon at bounding box center [721, 22] width 15 height 15
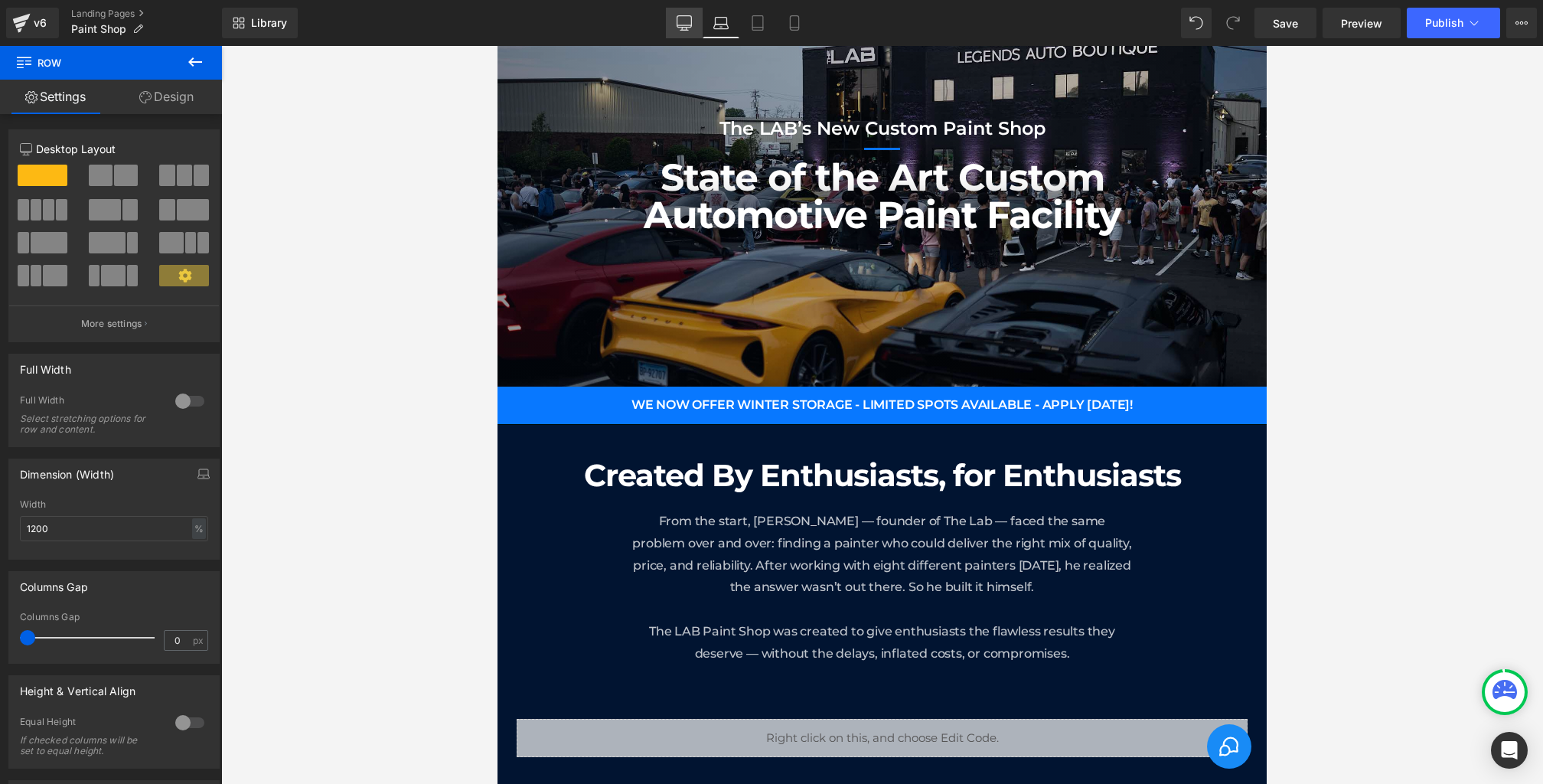
click at [683, 26] on icon at bounding box center [684, 22] width 15 height 15
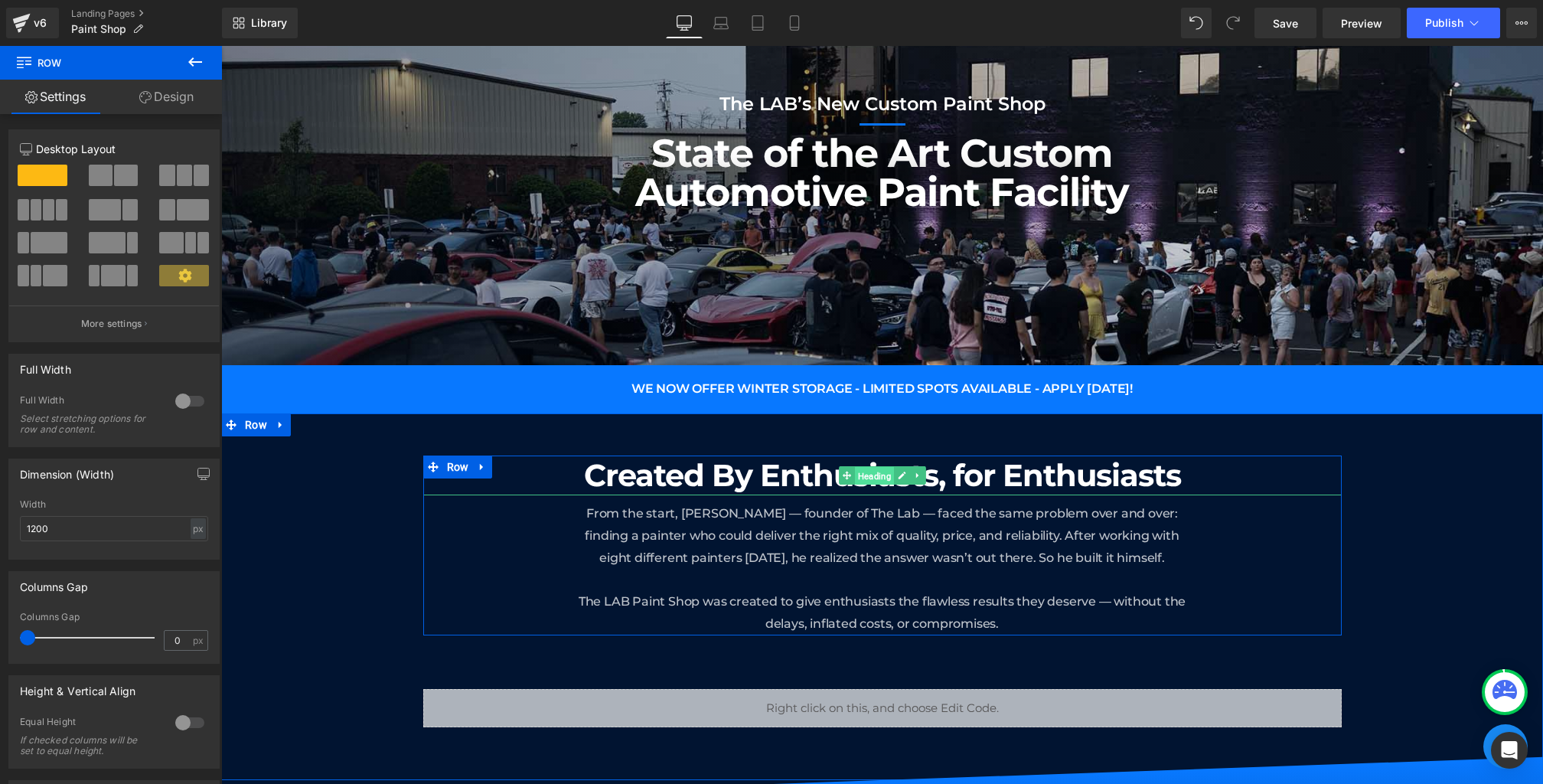
click at [862, 470] on span "Heading" at bounding box center [873, 475] width 39 height 18
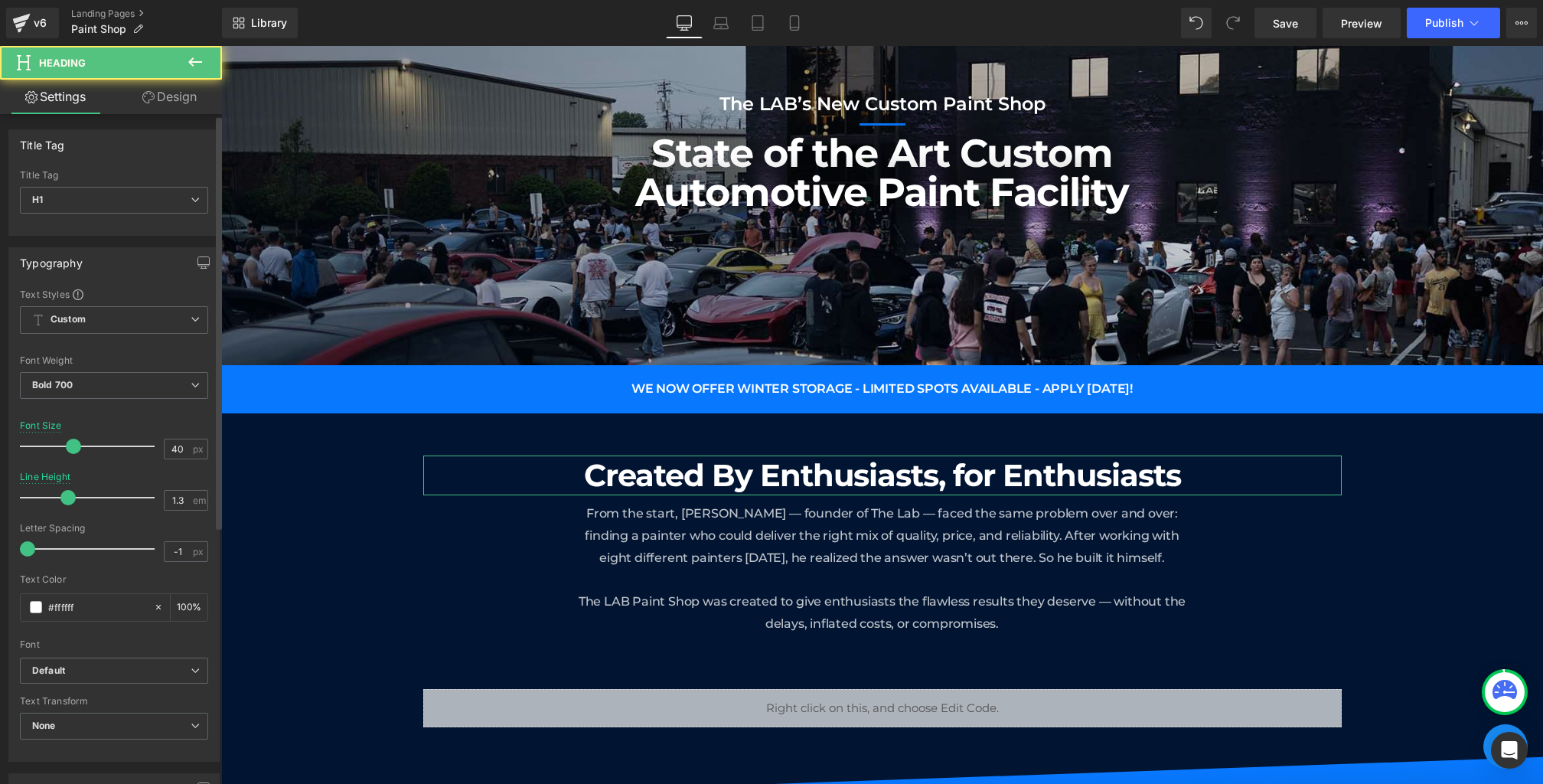
scroll to position [414, 0]
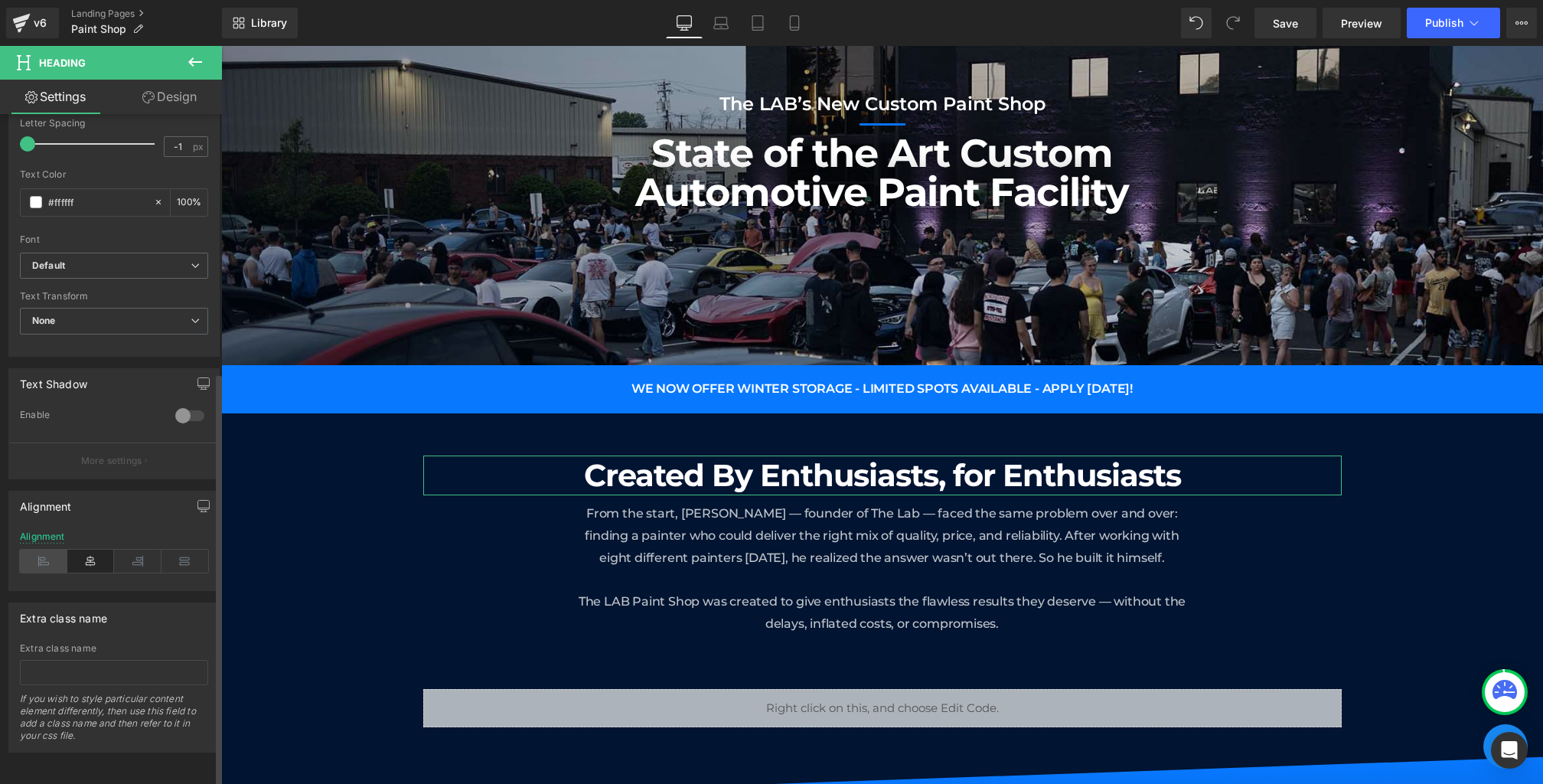
click at [37, 549] on icon at bounding box center [44, 561] width 48 height 23
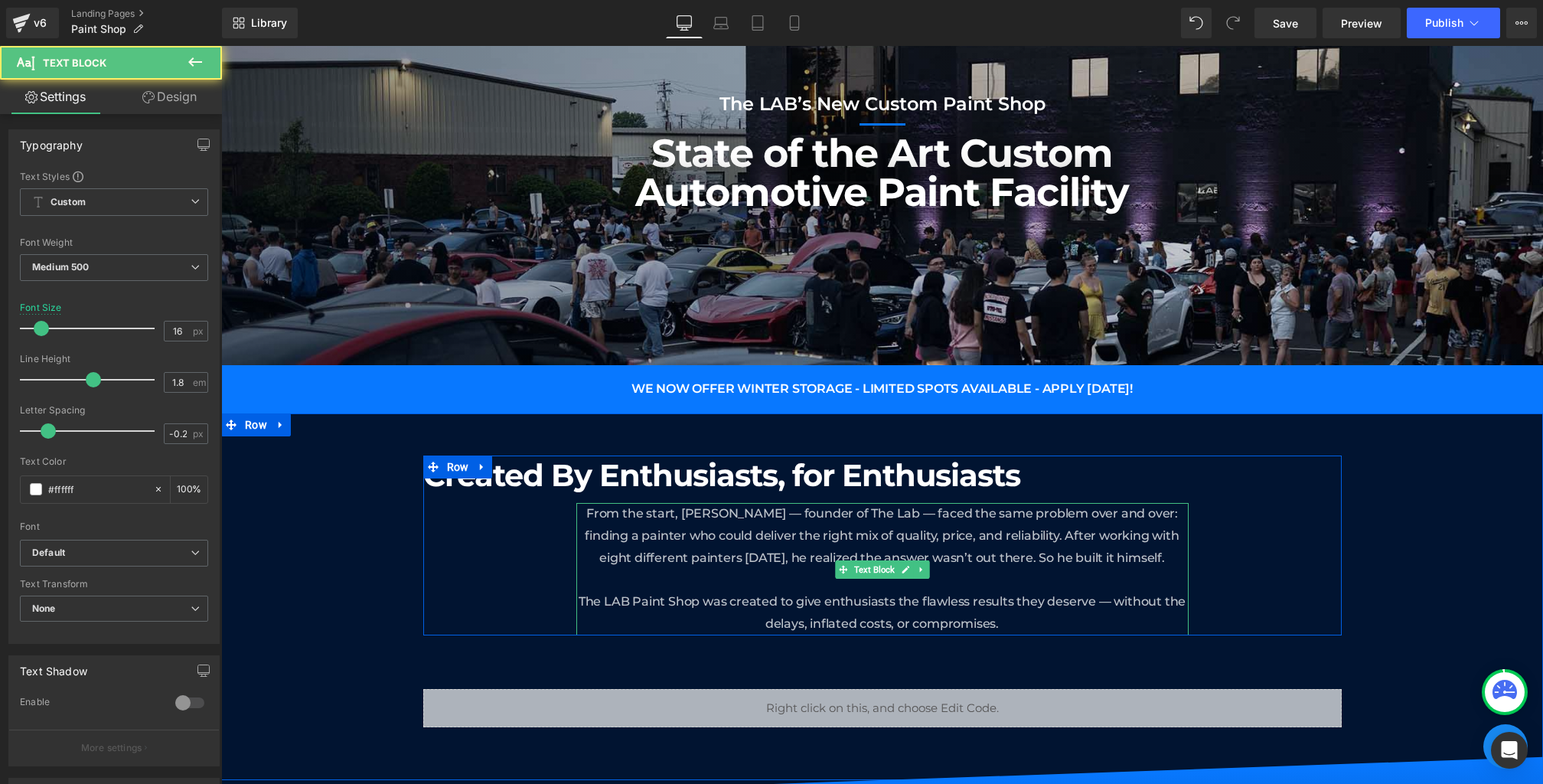
click at [854, 536] on span "From the start, [PERSON_NAME] — founder of The Lab — faced the same problem ove…" at bounding box center [882, 568] width 607 height 125
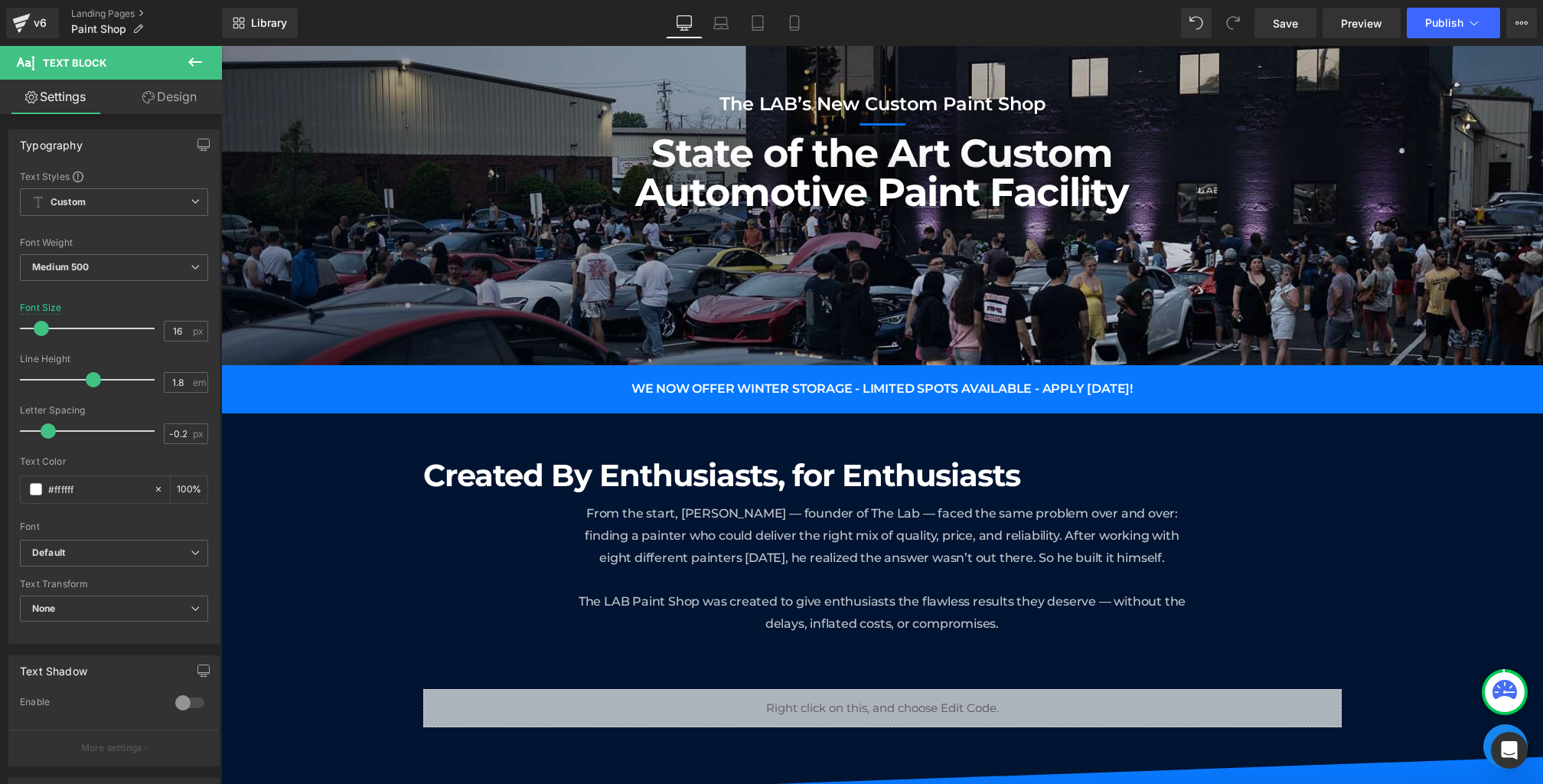
click at [168, 103] on link "Design" at bounding box center [169, 96] width 111 height 34
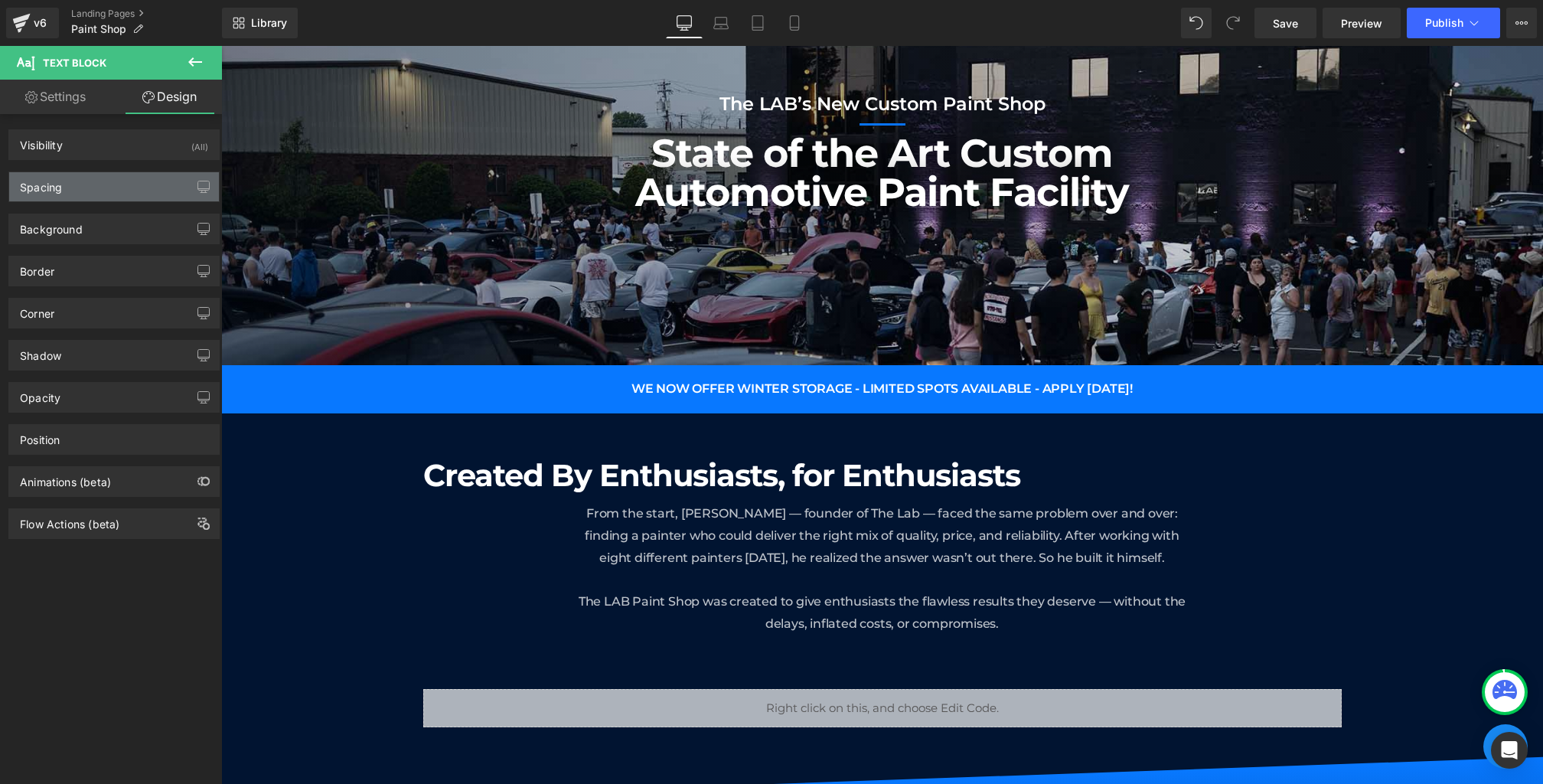
click at [111, 180] on div "Spacing" at bounding box center [115, 187] width 210 height 29
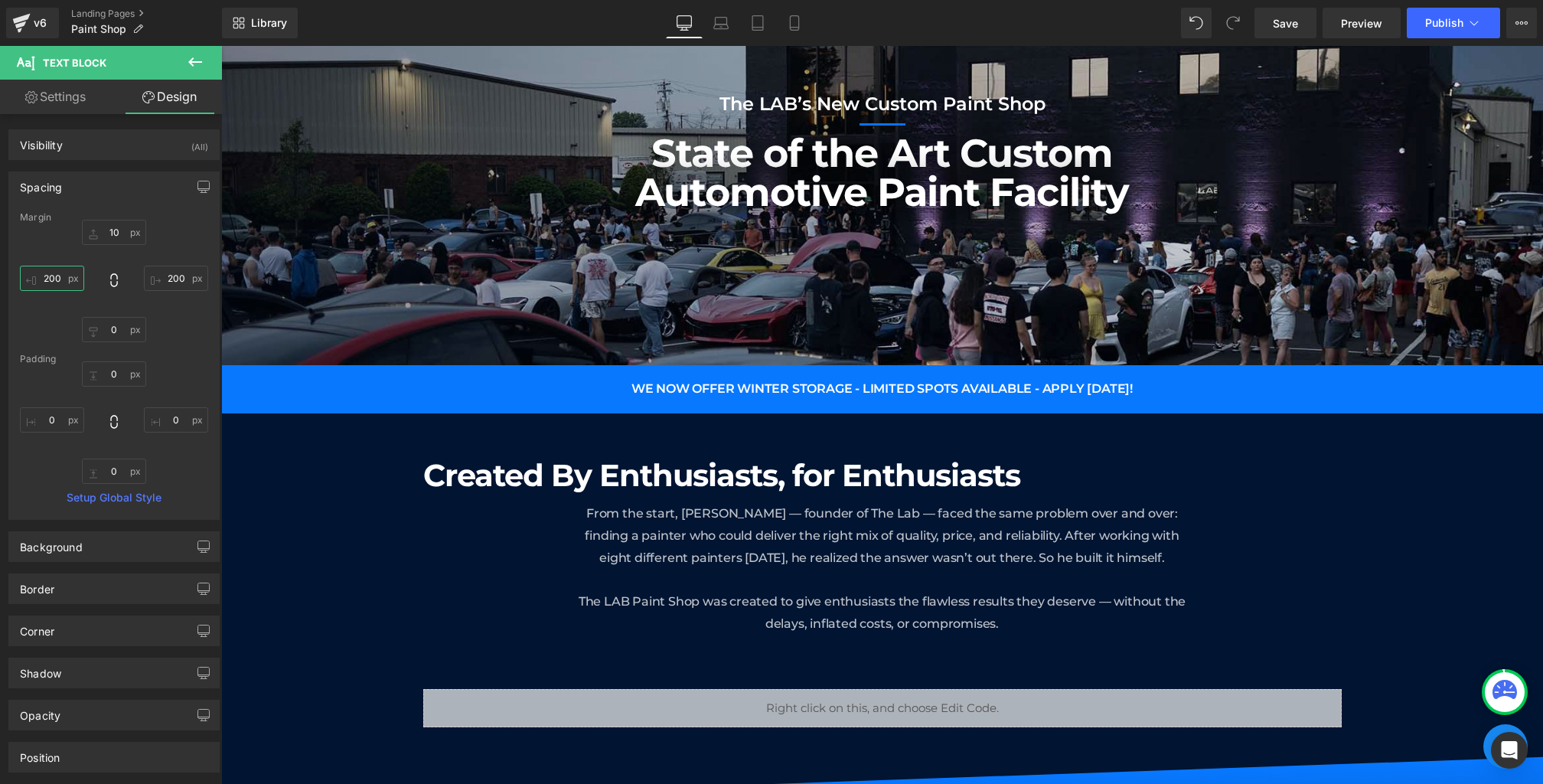
click at [64, 280] on input "200" at bounding box center [52, 278] width 64 height 25
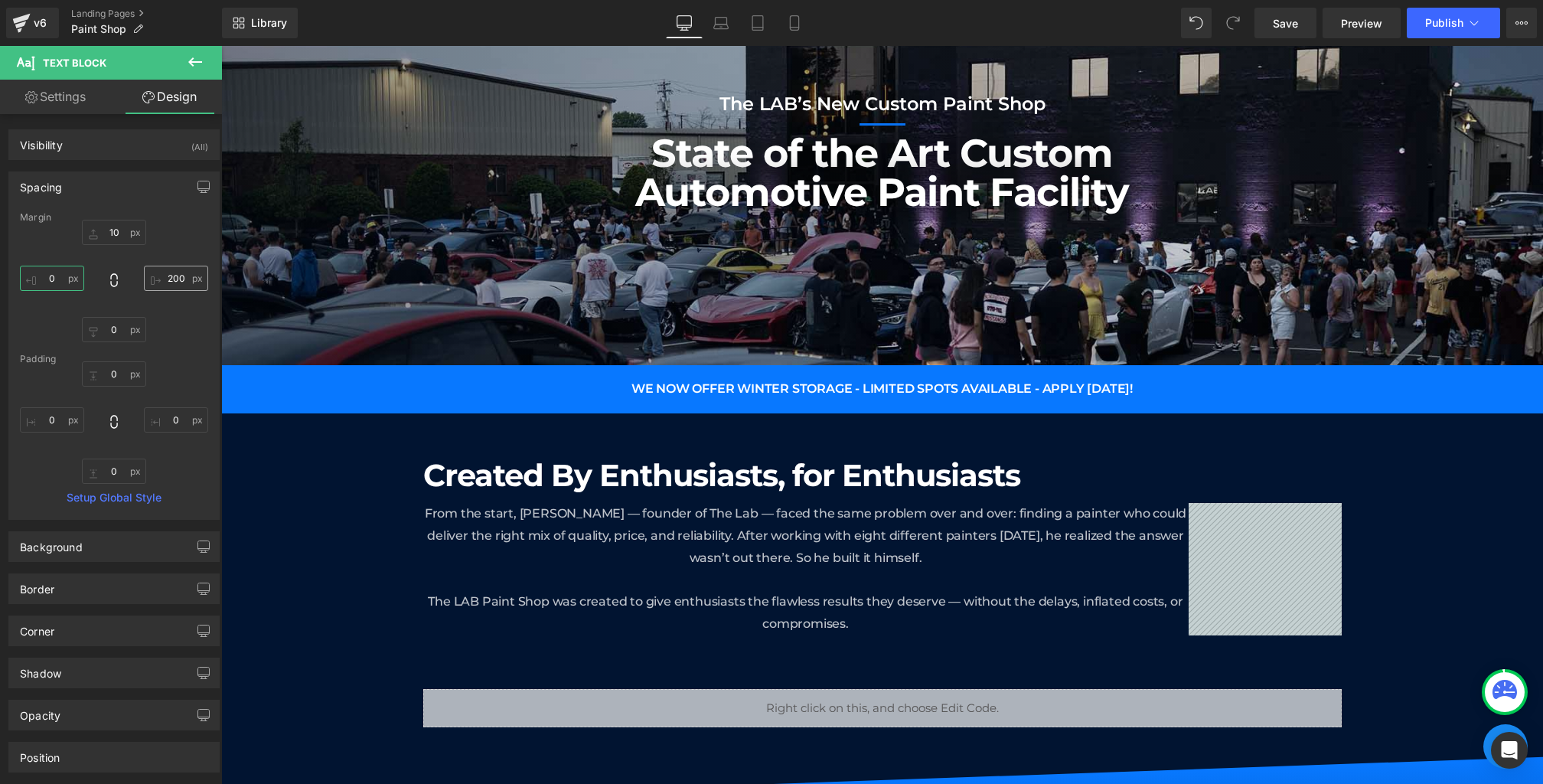
type input "0"
click at [189, 281] on input "200" at bounding box center [176, 278] width 64 height 25
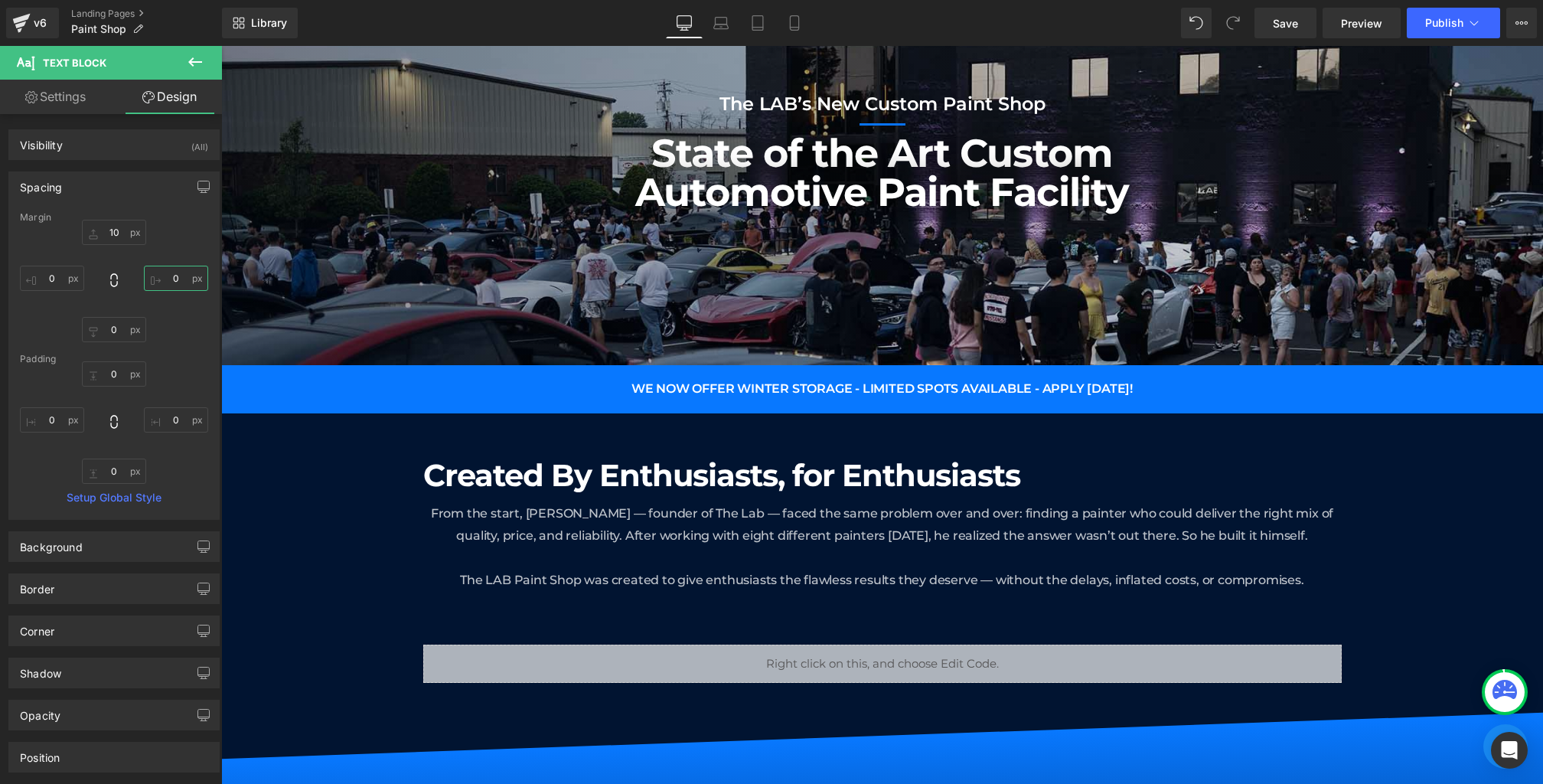
type input "0"
click at [868, 541] on span "Text Block" at bounding box center [874, 547] width 47 height 18
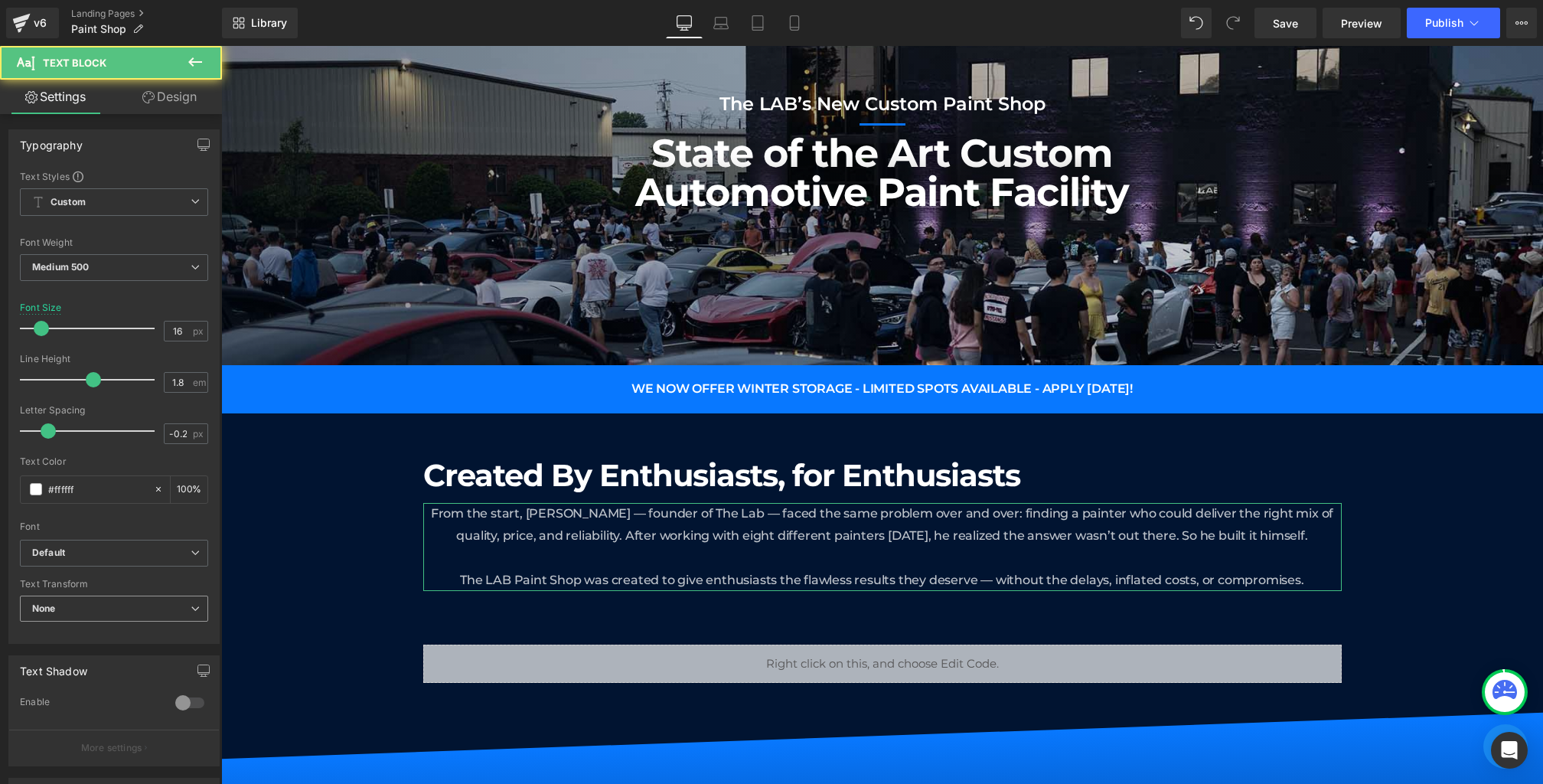
scroll to position [297, 0]
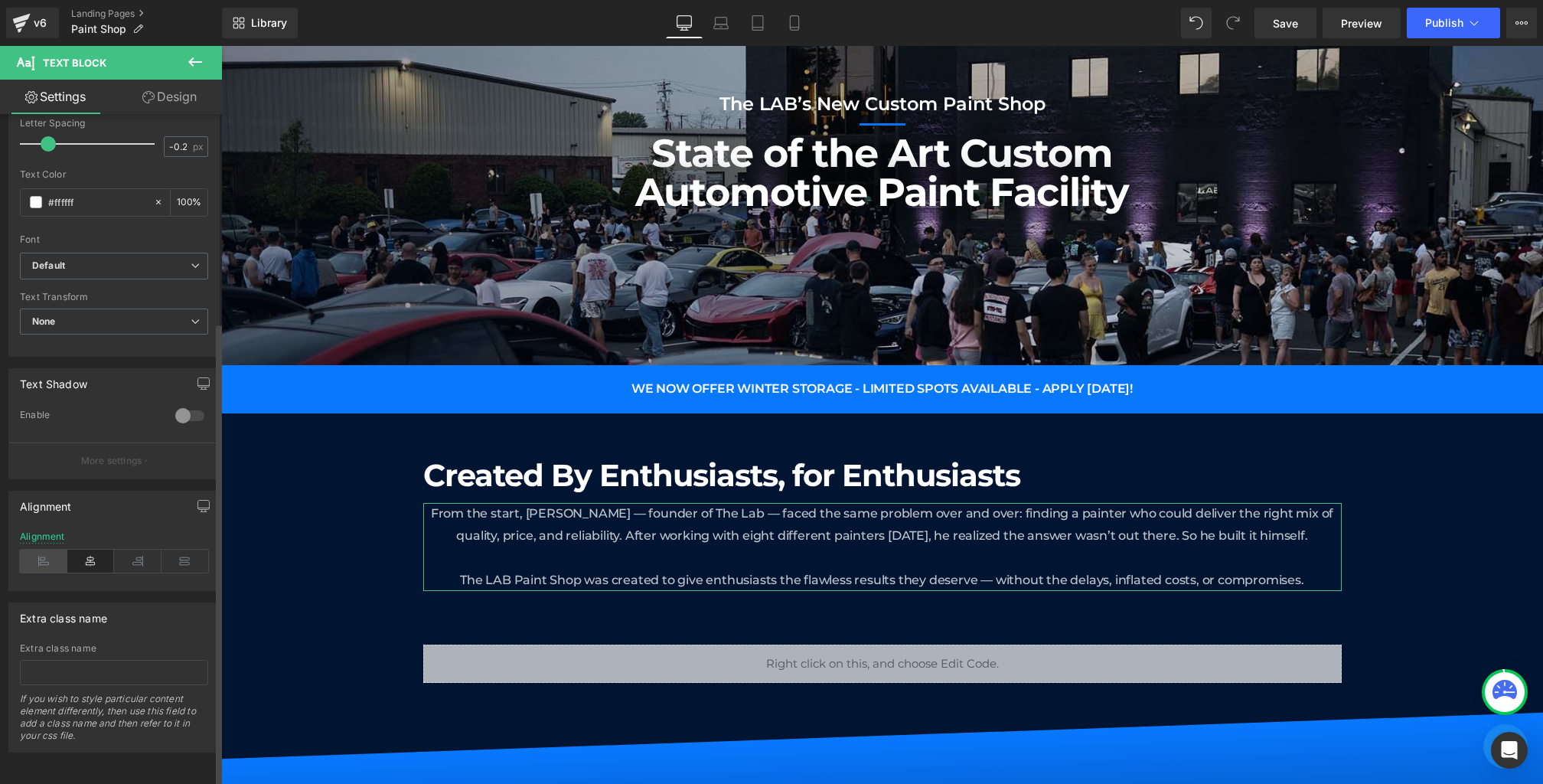
click at [44, 549] on icon at bounding box center [44, 561] width 48 height 23
click at [726, 29] on icon at bounding box center [721, 27] width 14 height 5
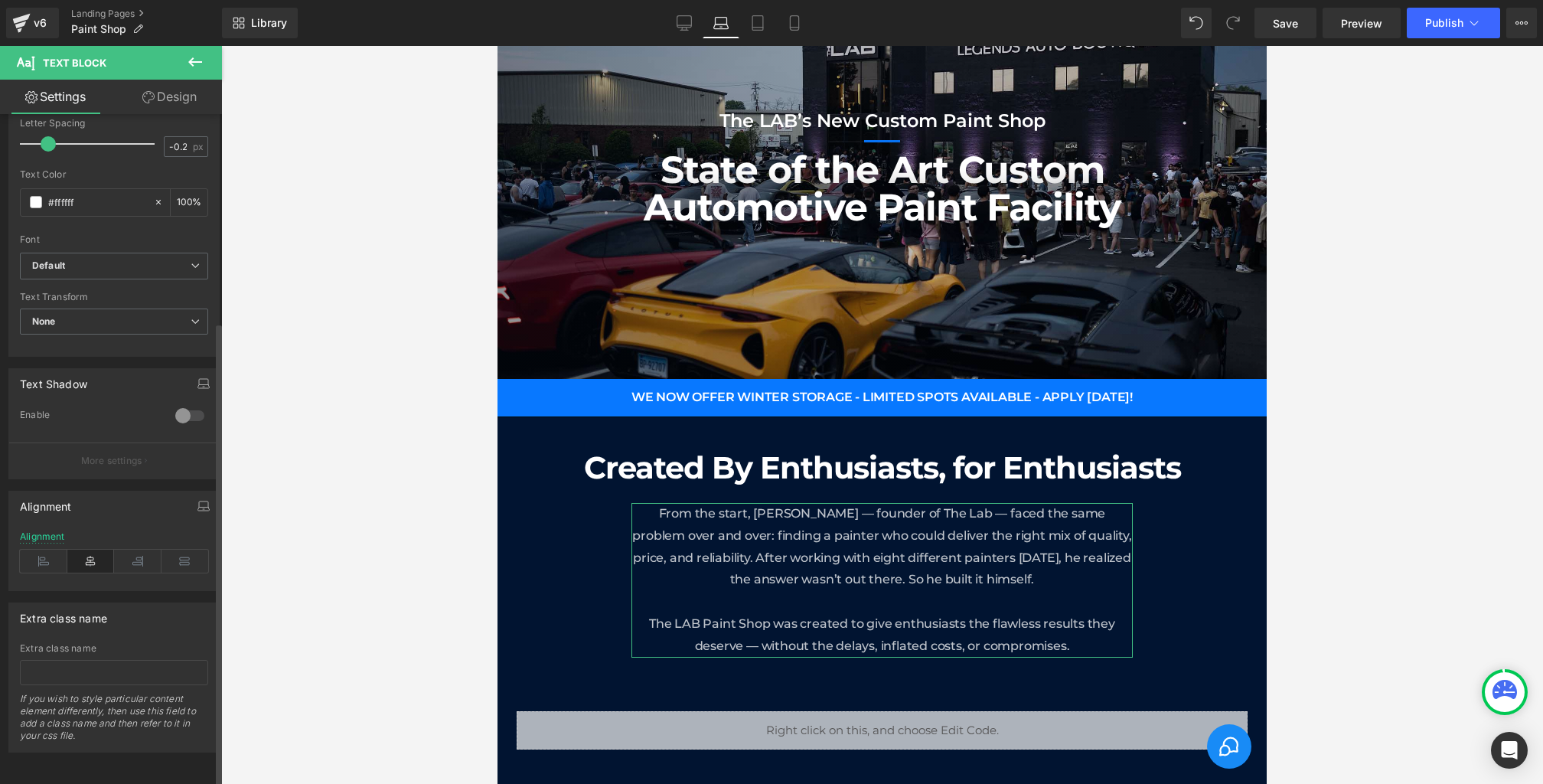
click at [49, 560] on div "Alignment" at bounding box center [114, 561] width 189 height 59
click at [46, 549] on icon at bounding box center [44, 561] width 48 height 23
click at [44, 531] on div "Alignment" at bounding box center [42, 536] width 45 height 10
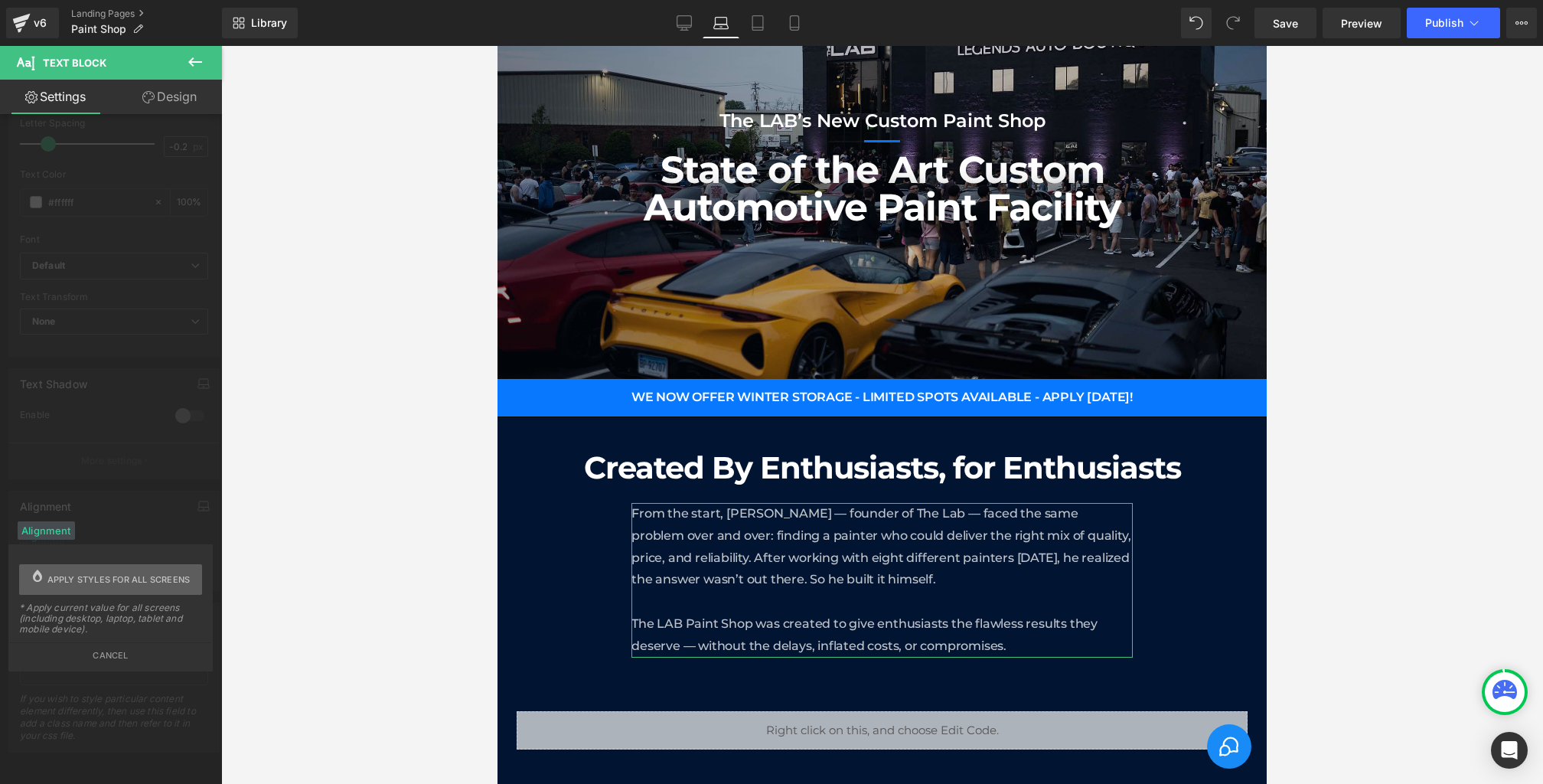
click at [39, 572] on icon at bounding box center [37, 575] width 12 height 12
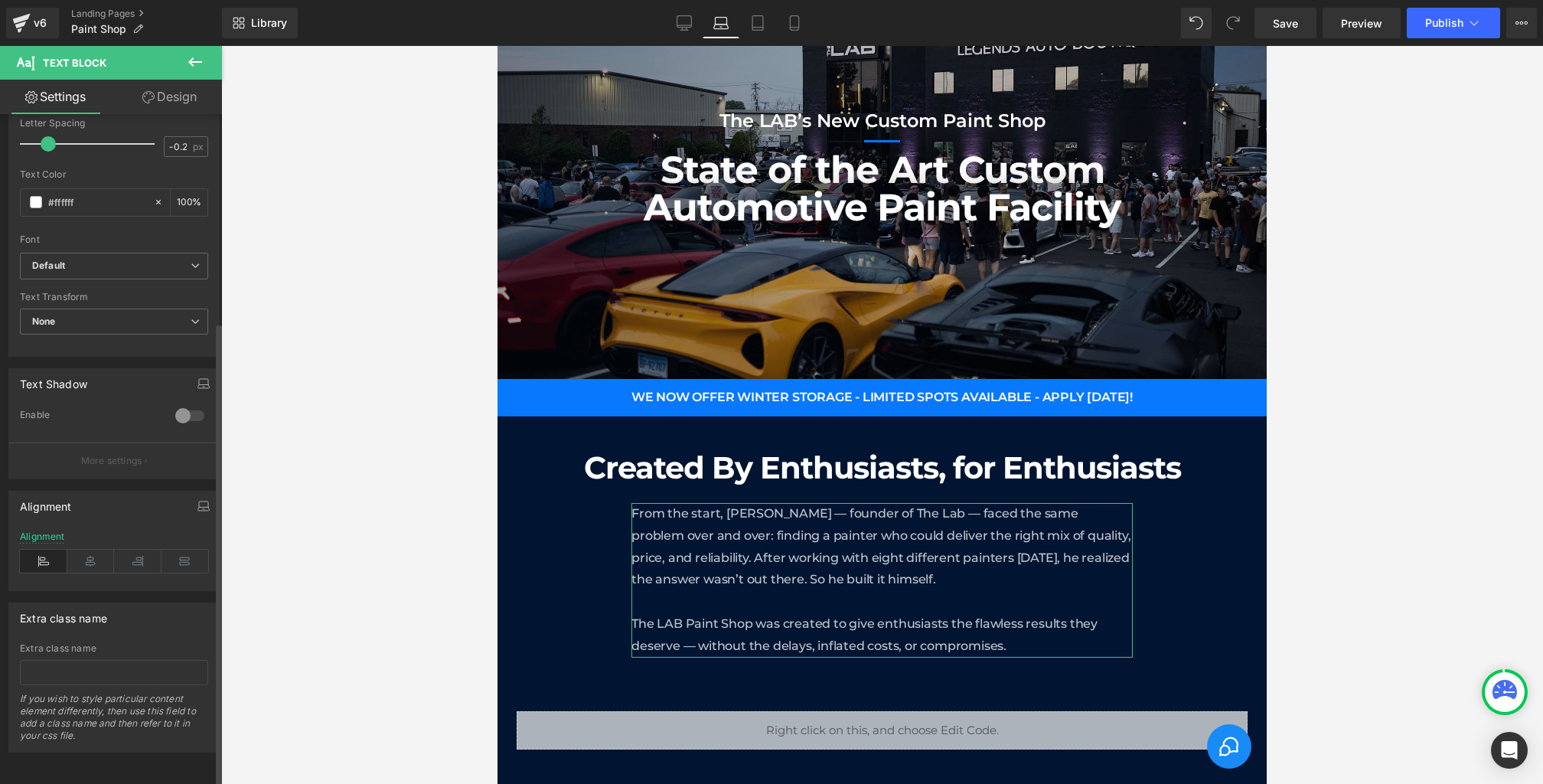
click at [94, 491] on div "Alignment" at bounding box center [115, 506] width 210 height 29
click at [168, 87] on link "Design" at bounding box center [169, 96] width 111 height 34
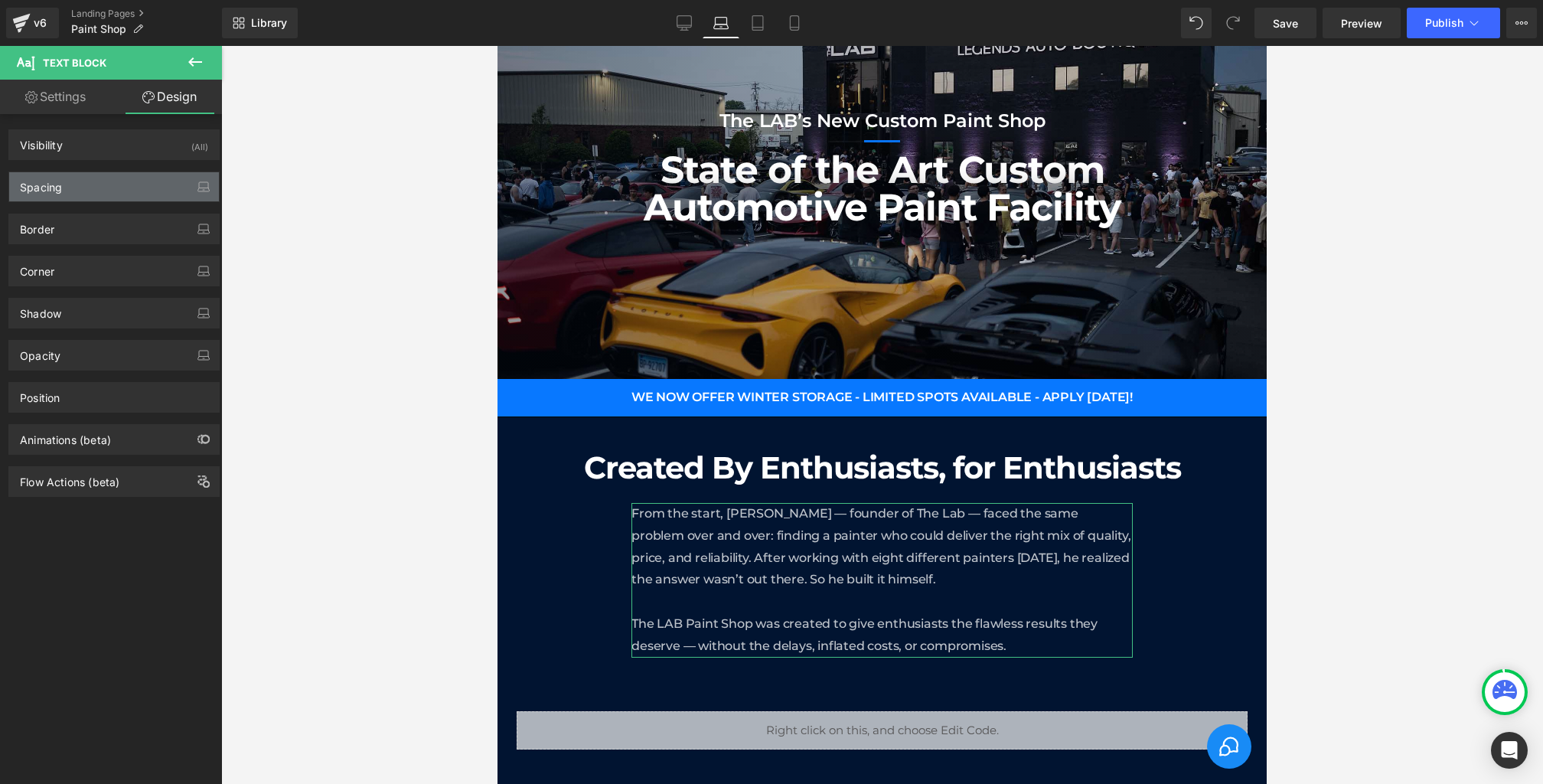
click at [72, 191] on div "Spacing" at bounding box center [115, 187] width 210 height 29
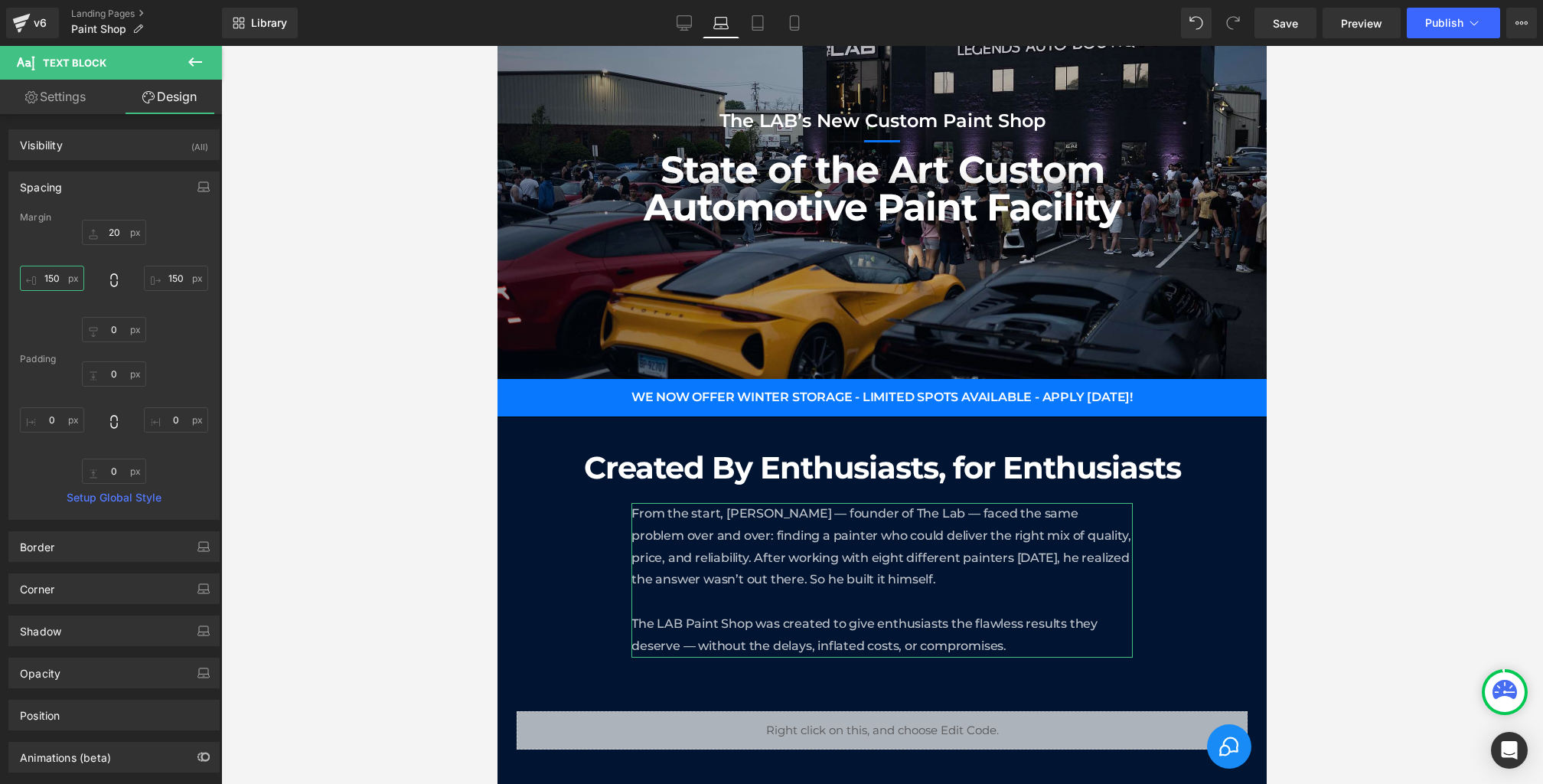
click at [64, 280] on input "150" at bounding box center [52, 278] width 64 height 25
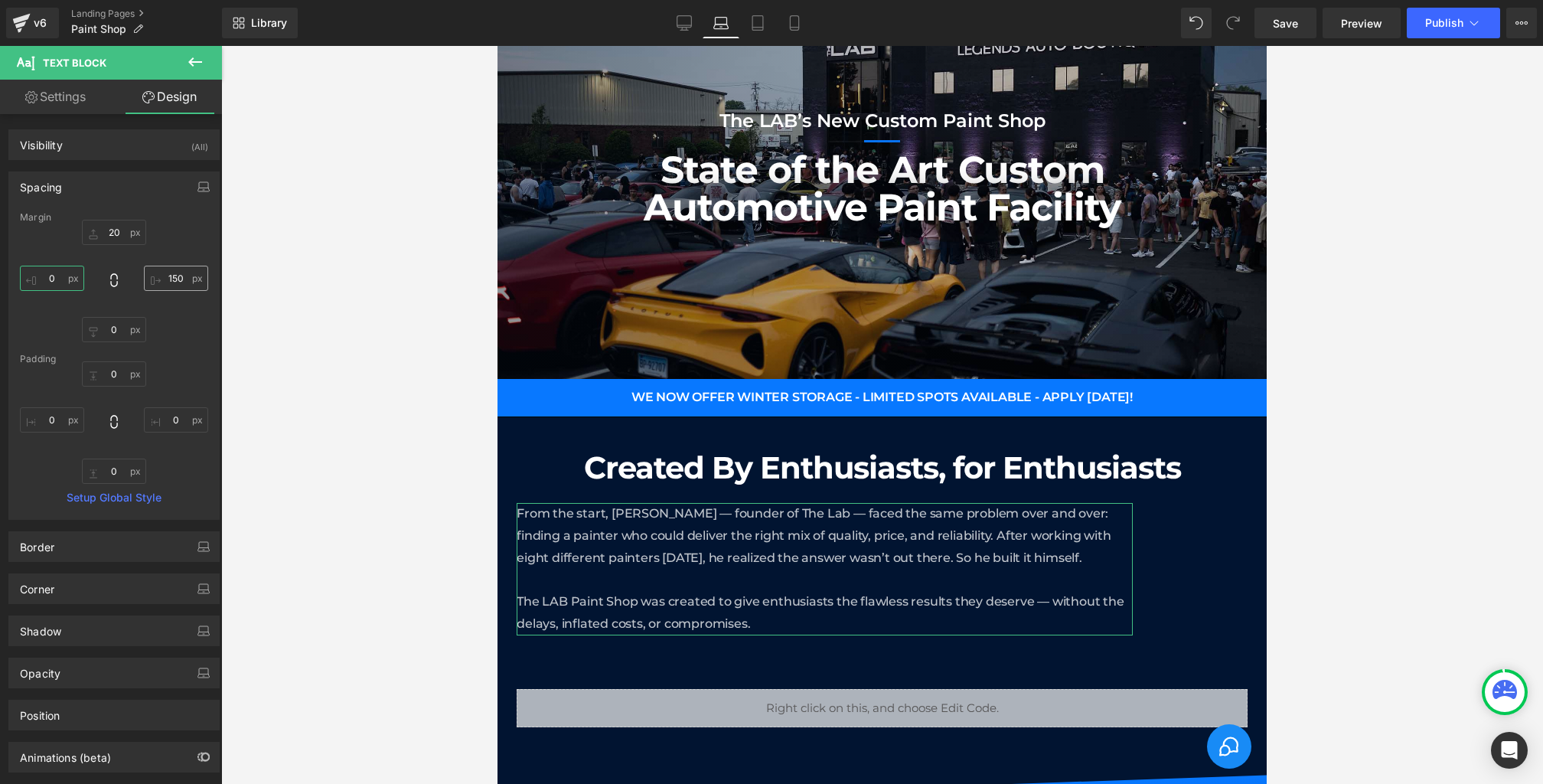
type input "0"
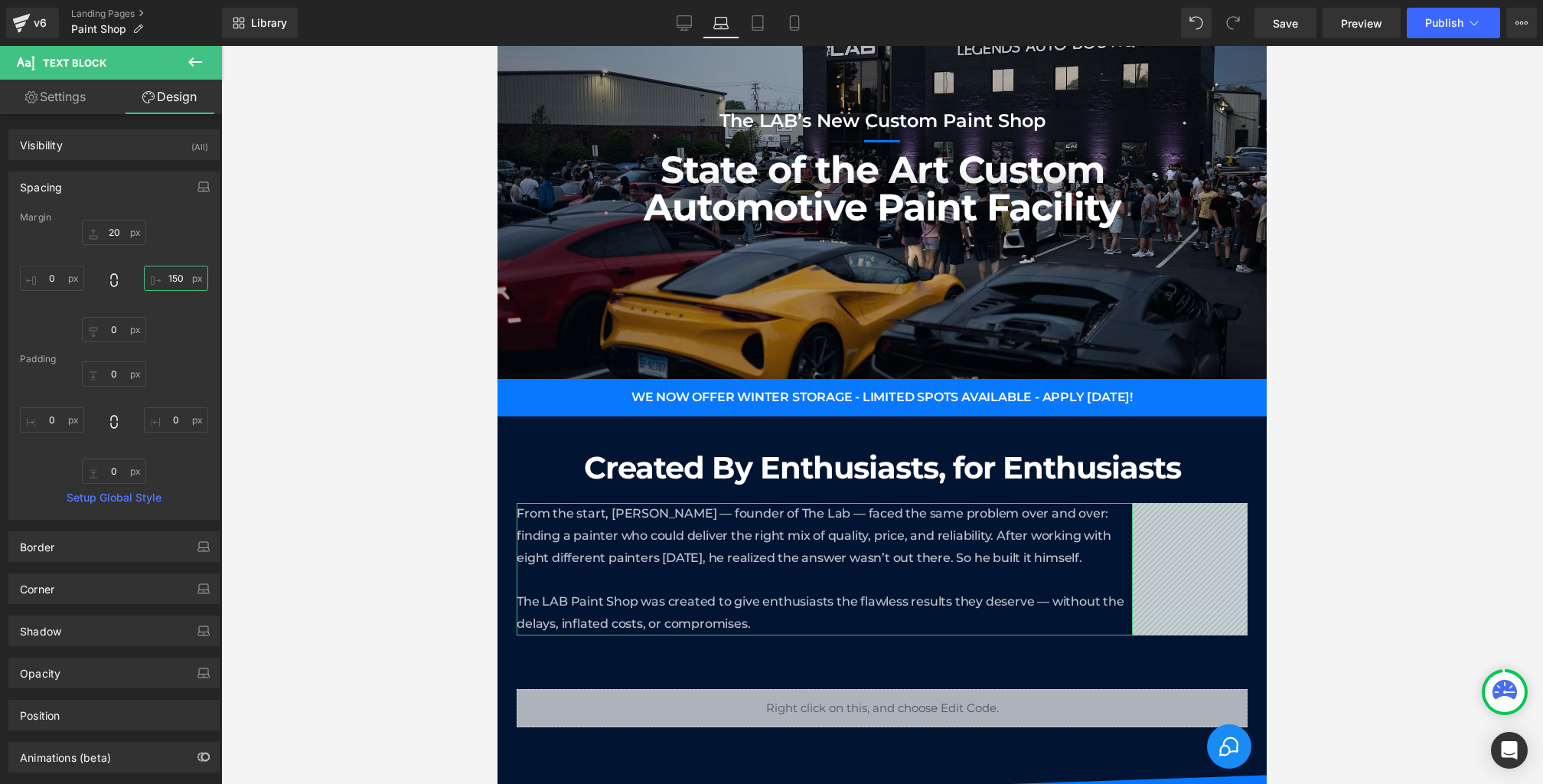
click at [177, 281] on input "150" at bounding box center [176, 278] width 64 height 25
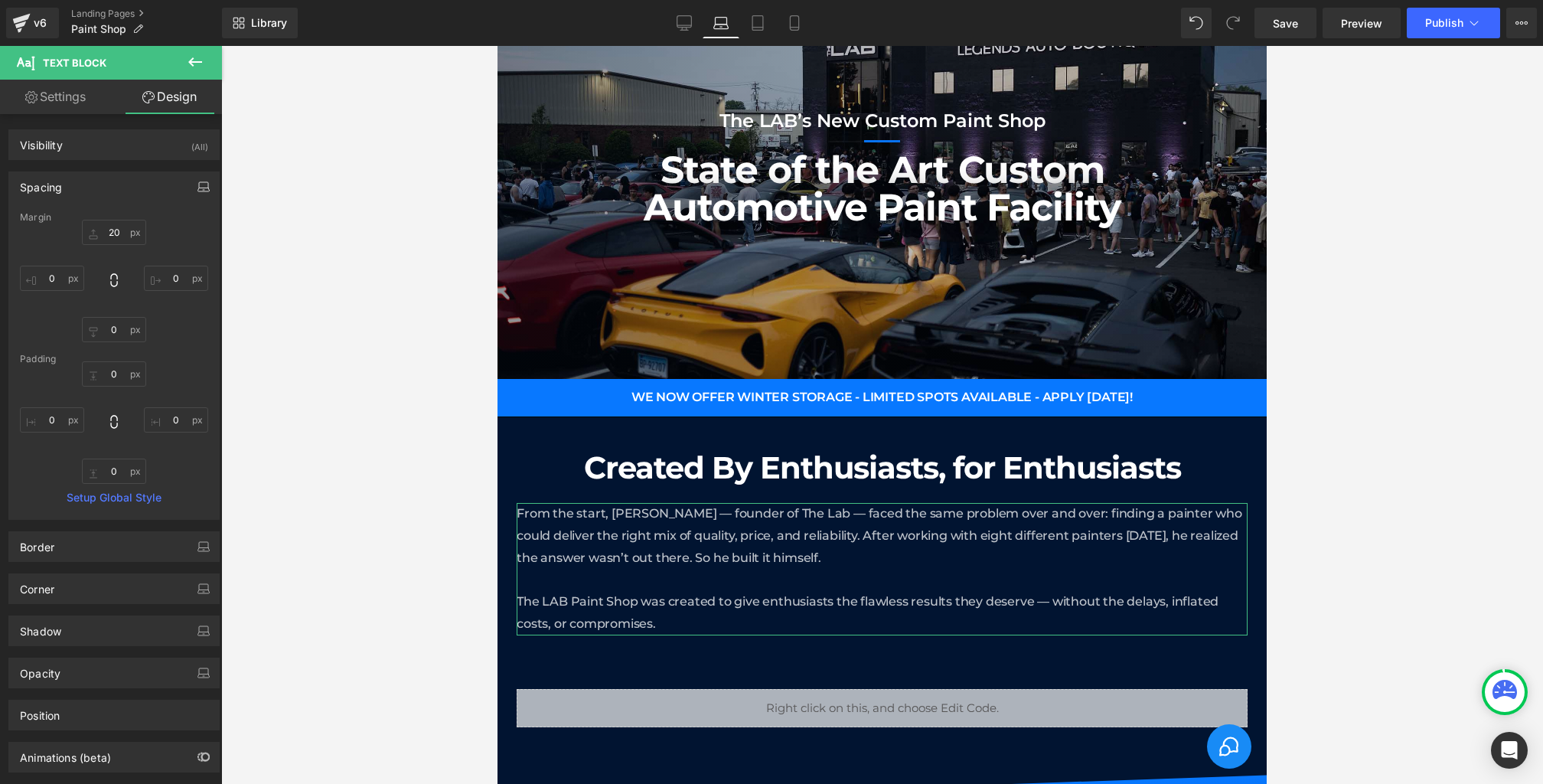
click at [200, 183] on icon "button" at bounding box center [203, 186] width 12 height 12
click at [118, 222] on button "Tablet" at bounding box center [131, 219] width 44 height 26
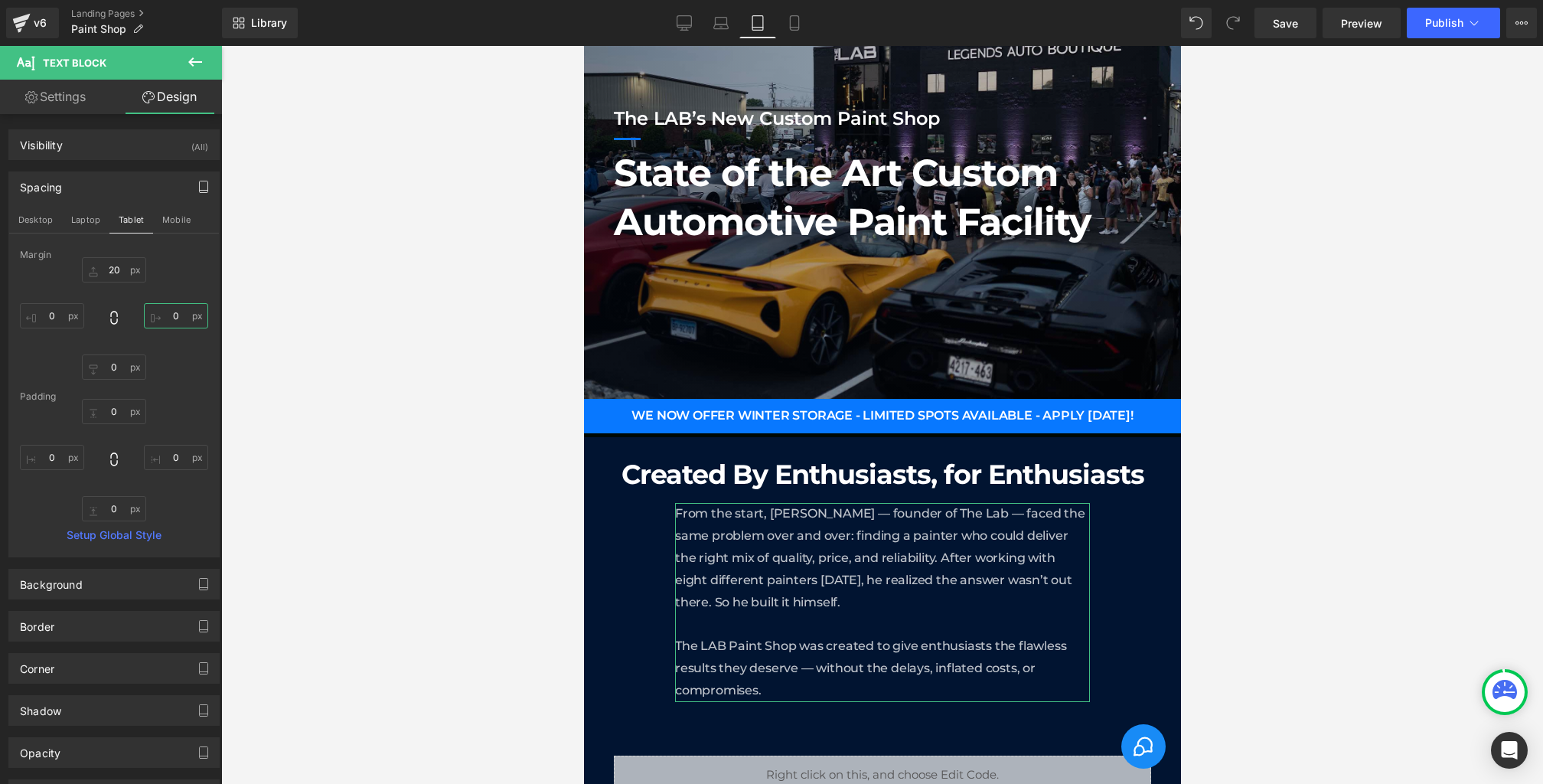
click at [169, 314] on input "0" at bounding box center [176, 316] width 64 height 25
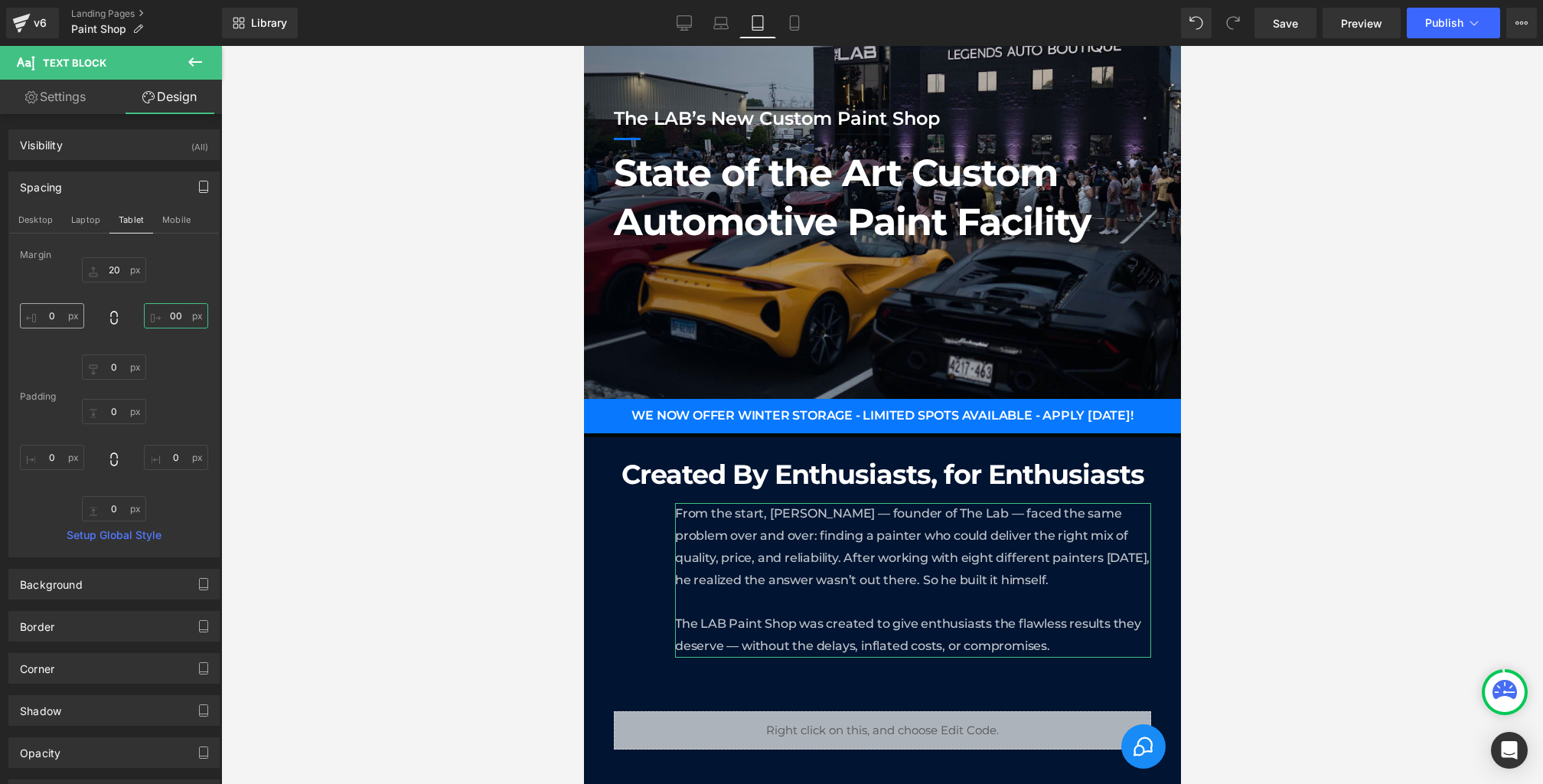
type input "00"
click at [52, 316] on input "0" at bounding box center [52, 316] width 64 height 25
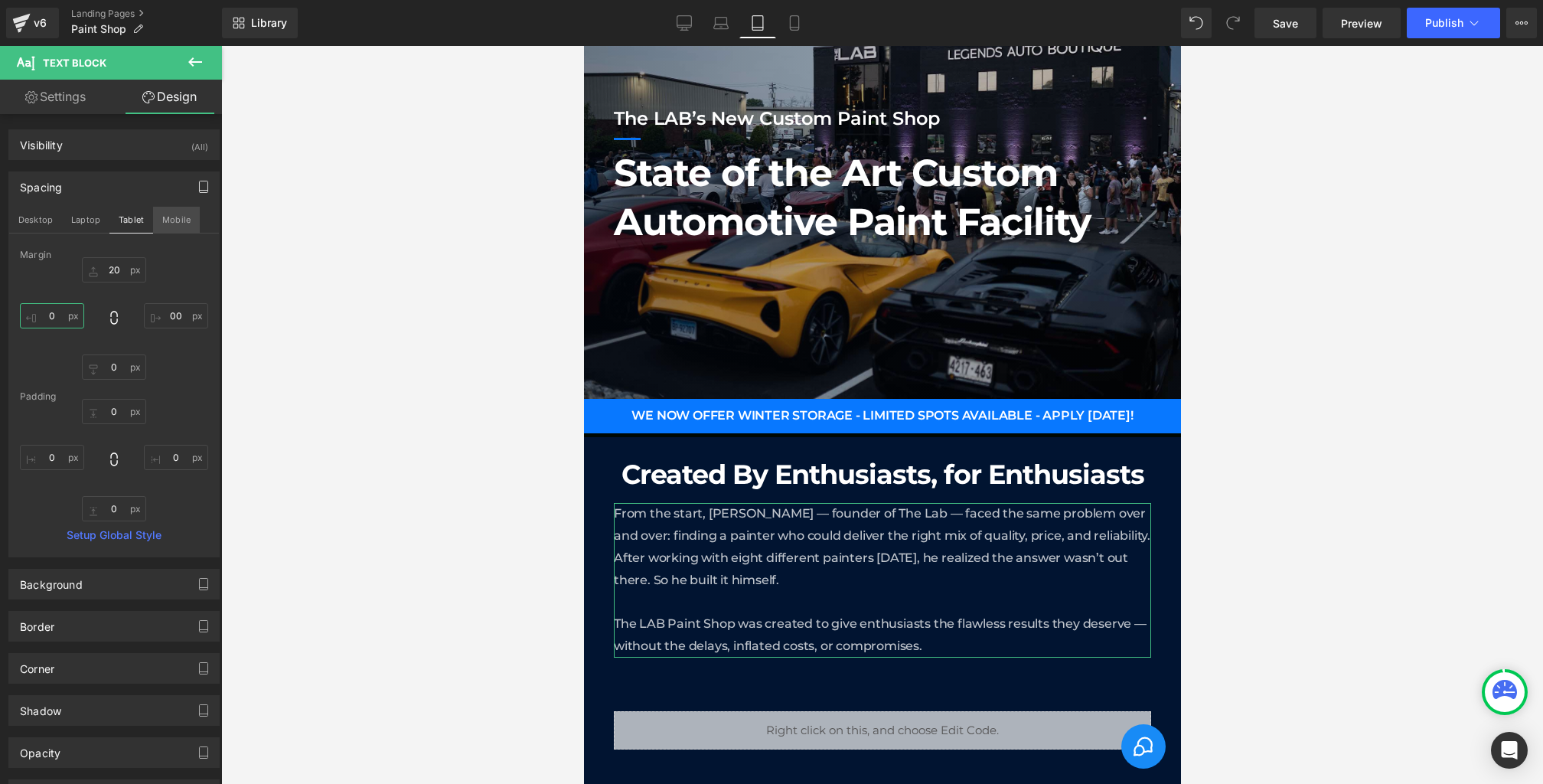
type input "0"
click at [173, 212] on button "Mobile" at bounding box center [177, 219] width 47 height 26
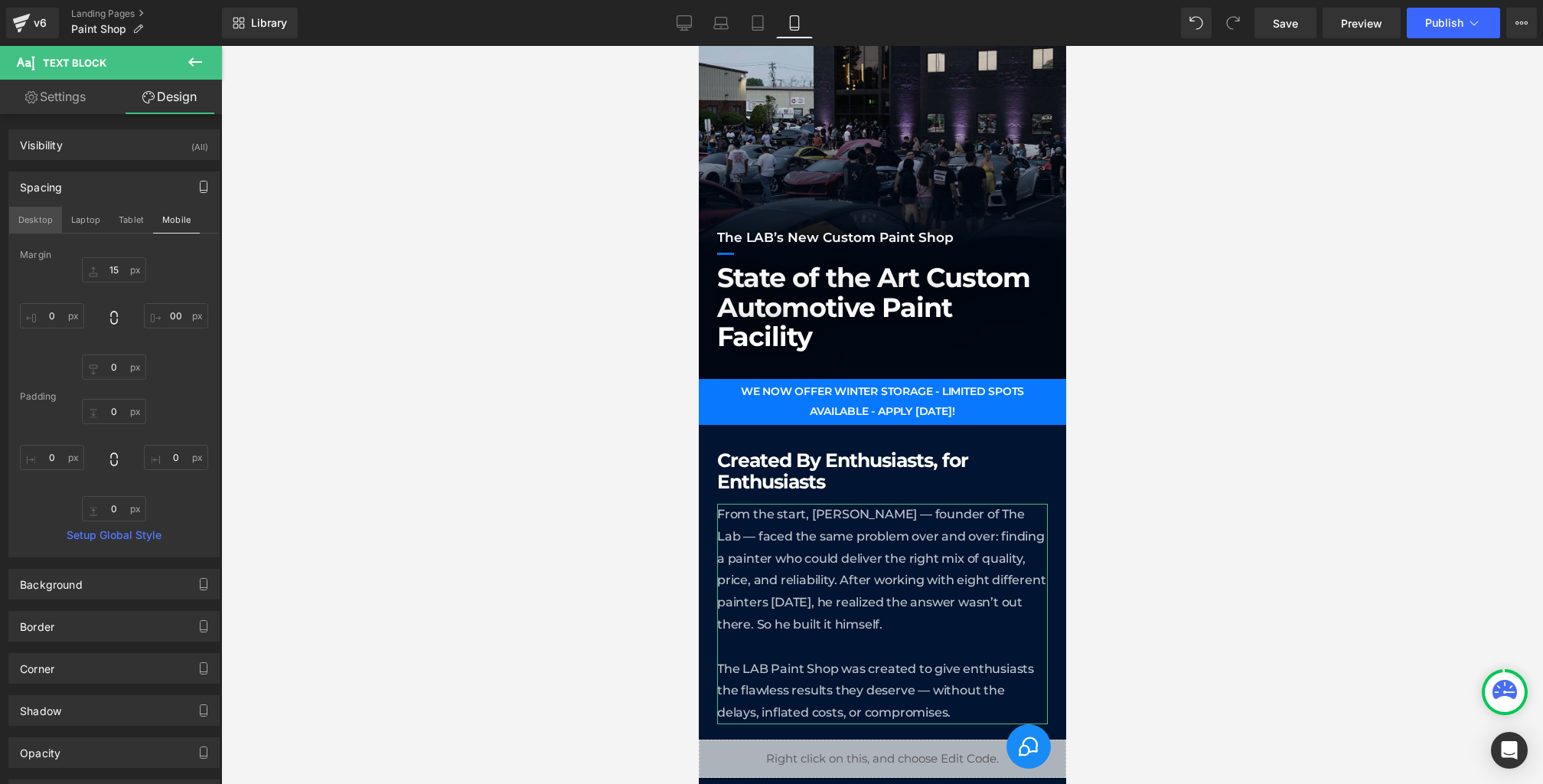
click at [37, 221] on button "Desktop" at bounding box center [36, 219] width 52 height 26
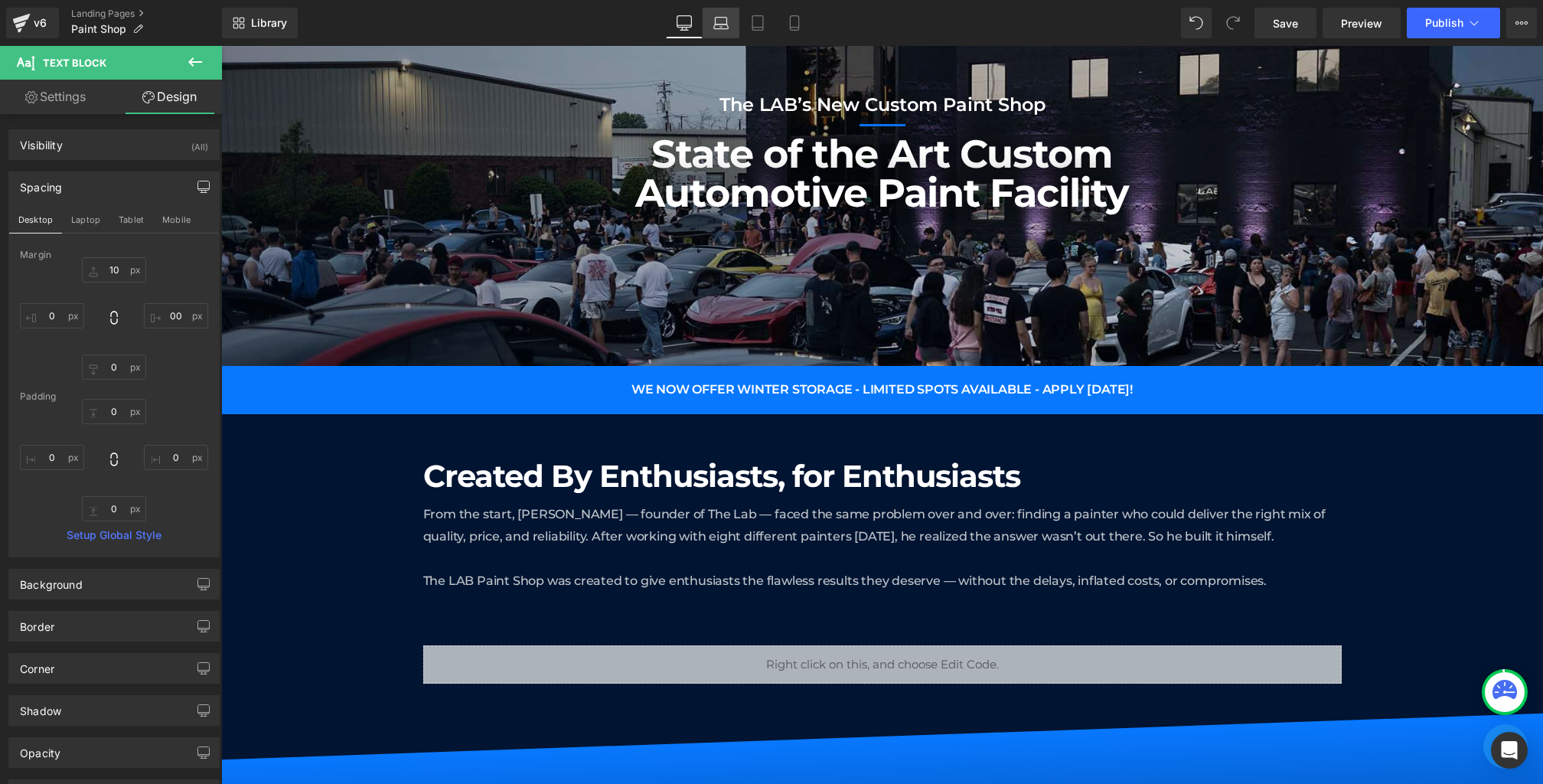
click at [718, 33] on link "Laptop" at bounding box center [721, 23] width 37 height 31
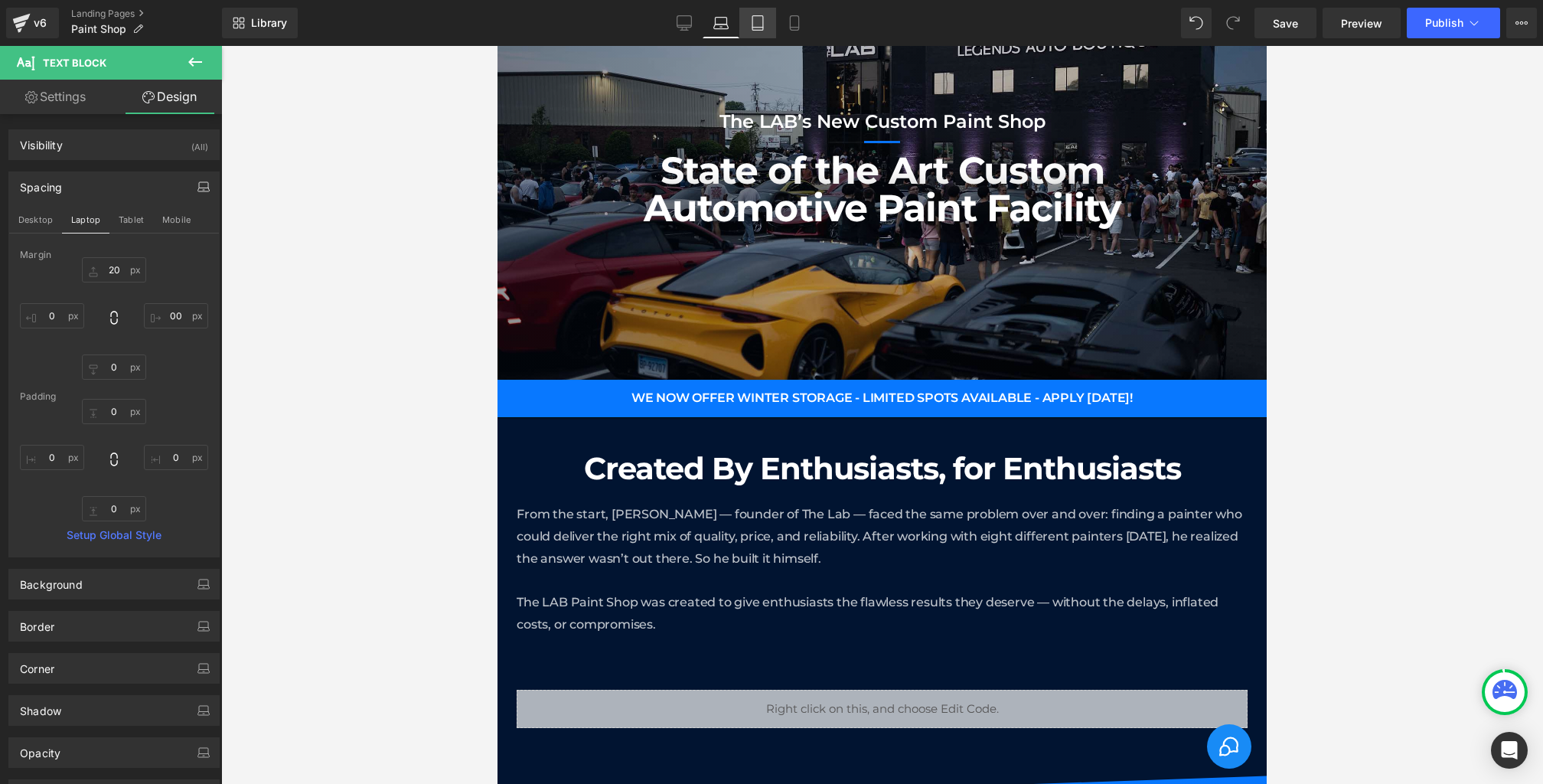
click at [762, 30] on icon at bounding box center [757, 23] width 10 height 14
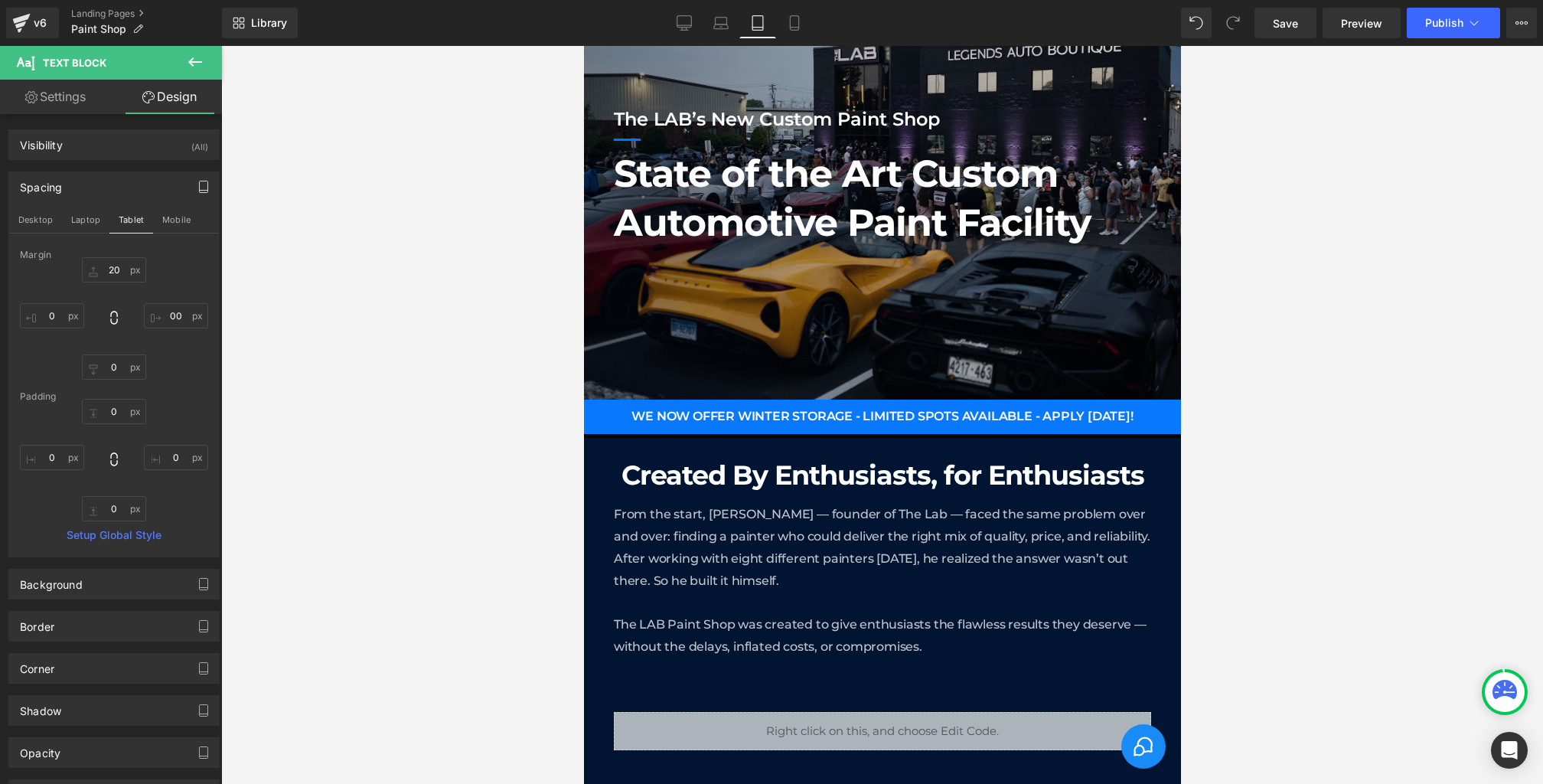
click at [721, 39] on div "Library Tablet Desktop Laptop Tablet Mobile Save Preview Publish Scheduled View…" at bounding box center [882, 23] width 1321 height 46
drag, startPoint x: 717, startPoint y: 27, endPoint x: 230, endPoint y: 356, distance: 587.7
click at [717, 27] on icon at bounding box center [721, 22] width 15 height 15
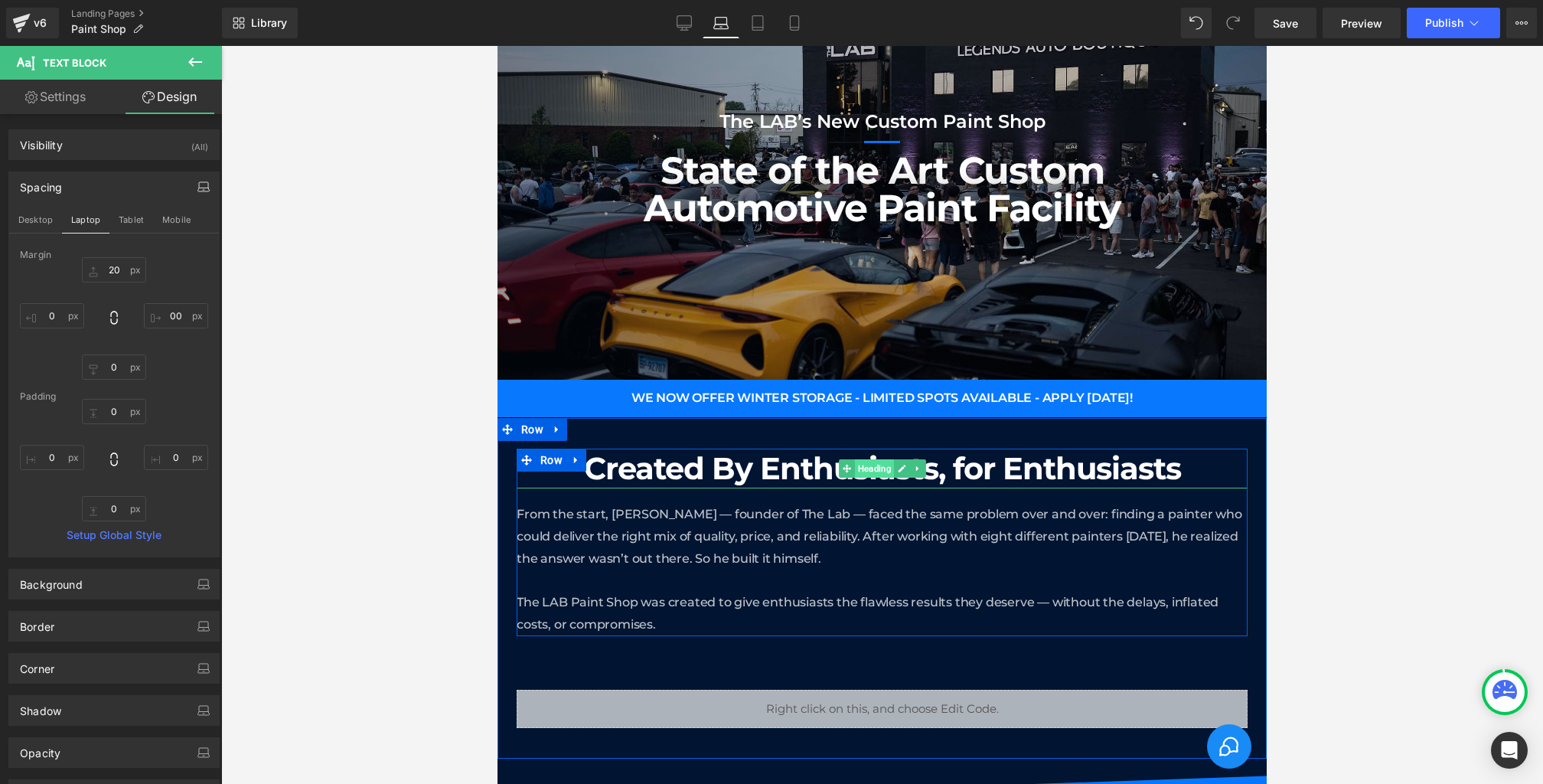
click at [863, 465] on span "Heading" at bounding box center [874, 468] width 39 height 18
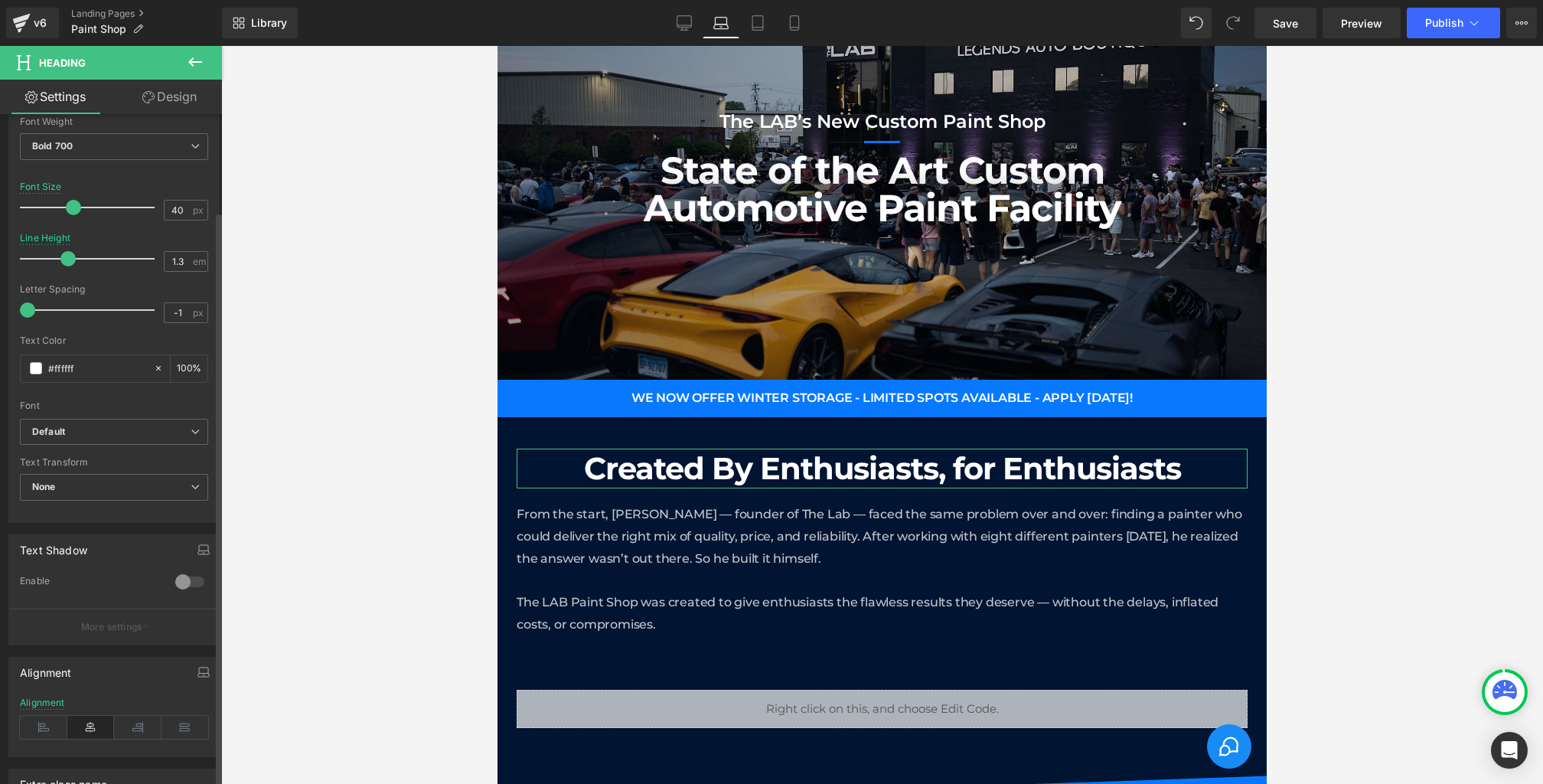
scroll to position [383, 0]
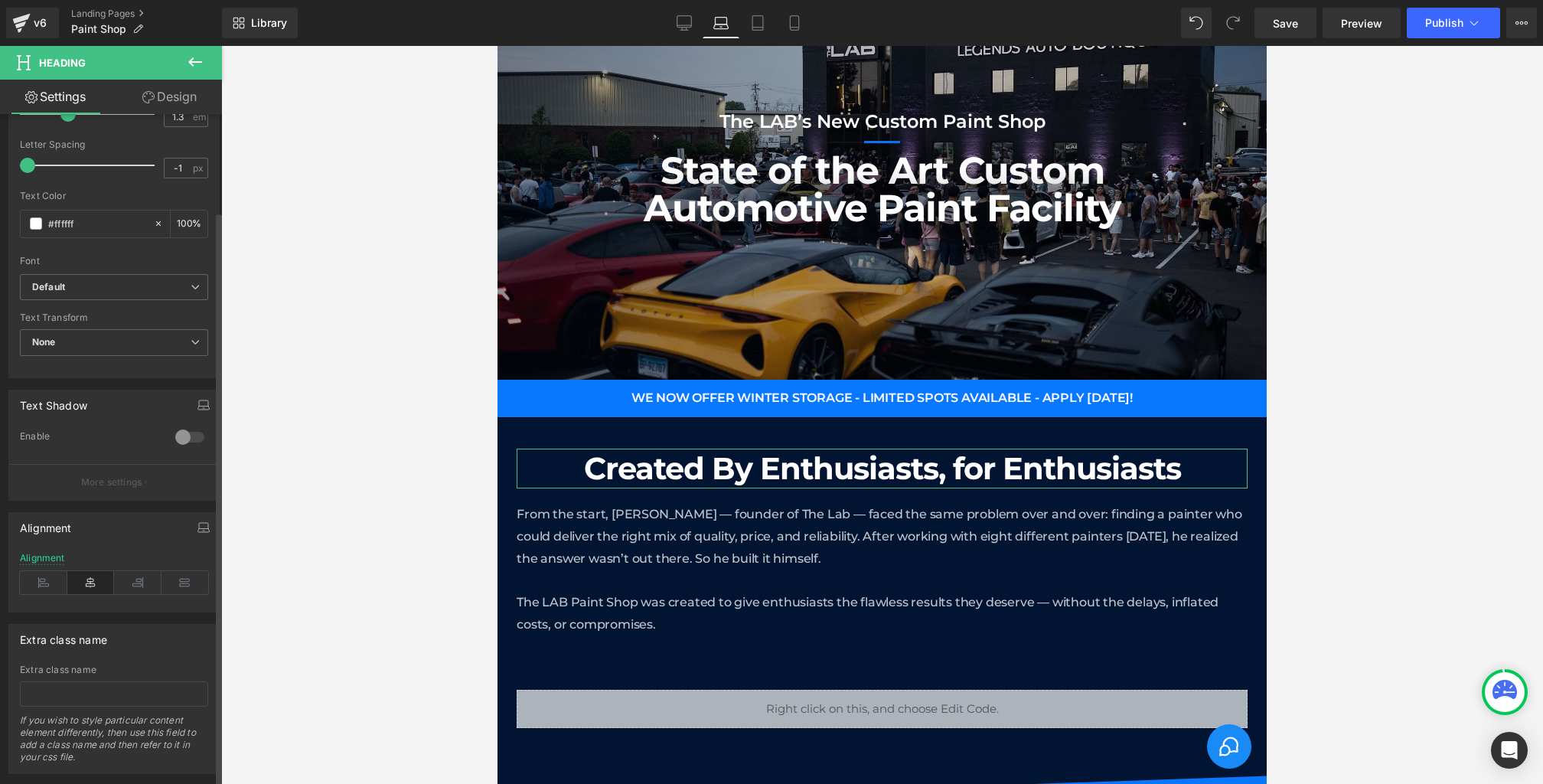
click at [38, 561] on div "Alignment" at bounding box center [114, 582] width 189 height 59
click at [38, 571] on icon at bounding box center [44, 582] width 48 height 23
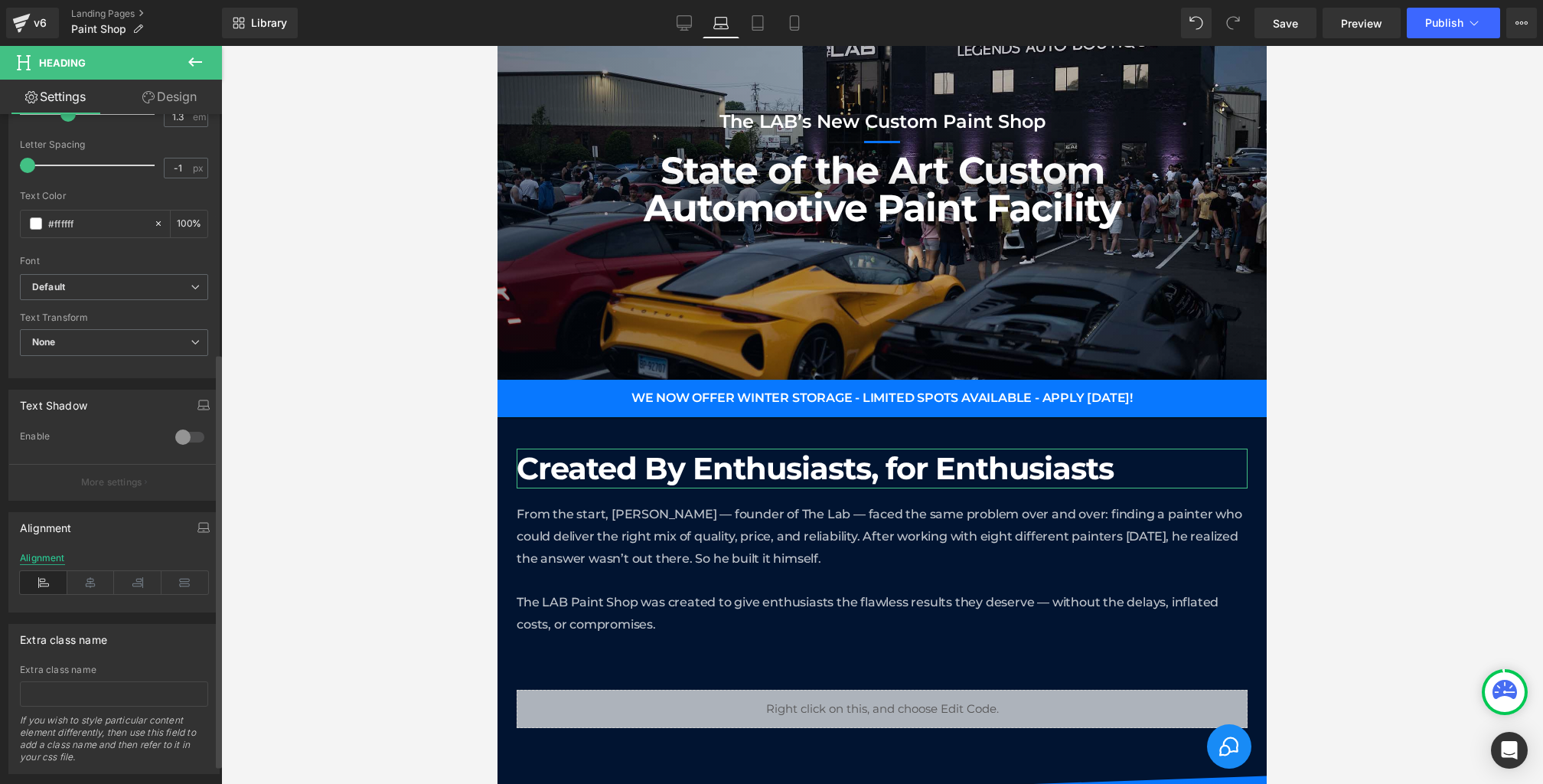
click at [38, 554] on div "Alignment" at bounding box center [42, 557] width 45 height 10
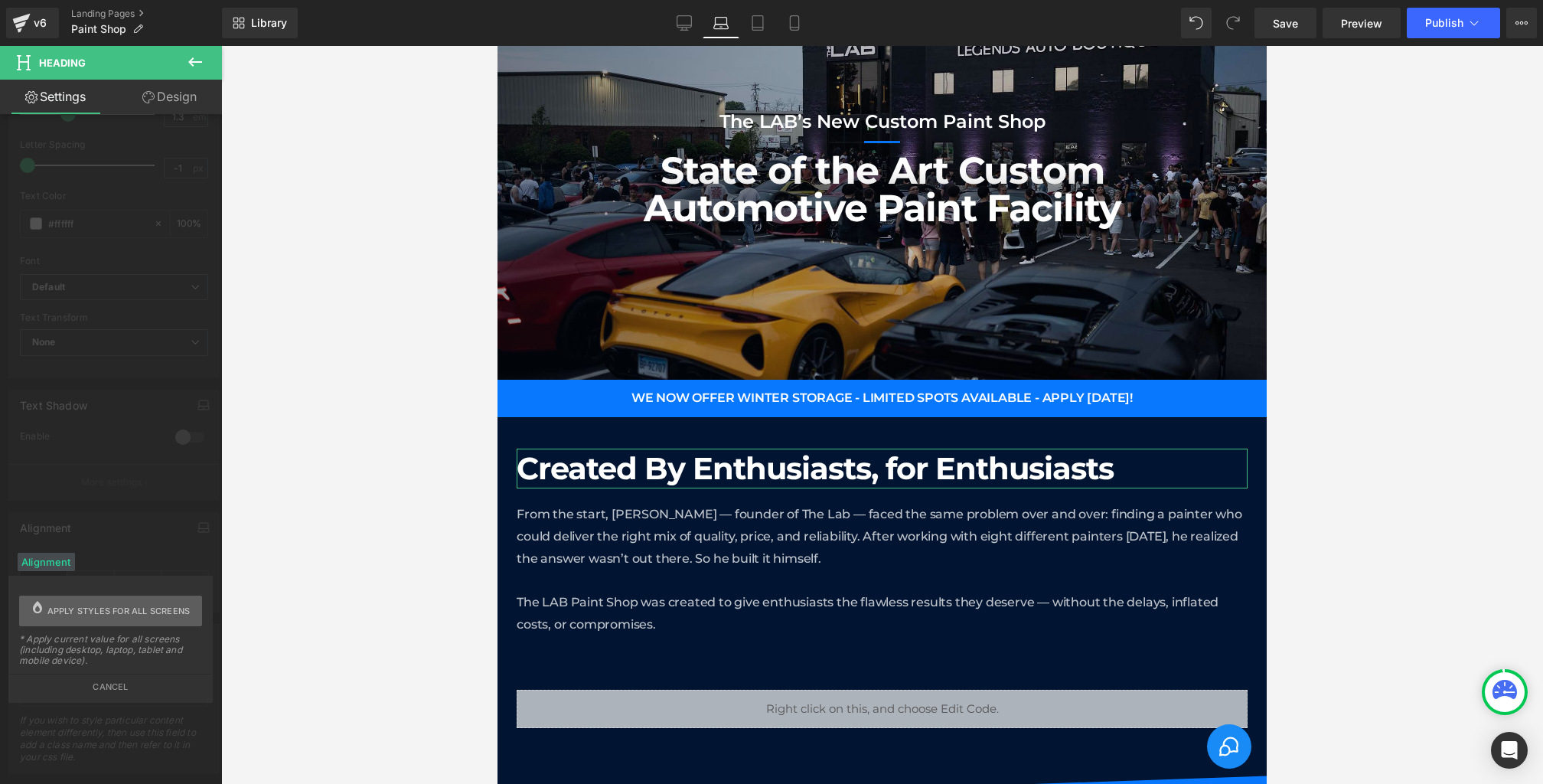
click at [99, 611] on span "Apply styles for all screens" at bounding box center [119, 611] width 143 height 31
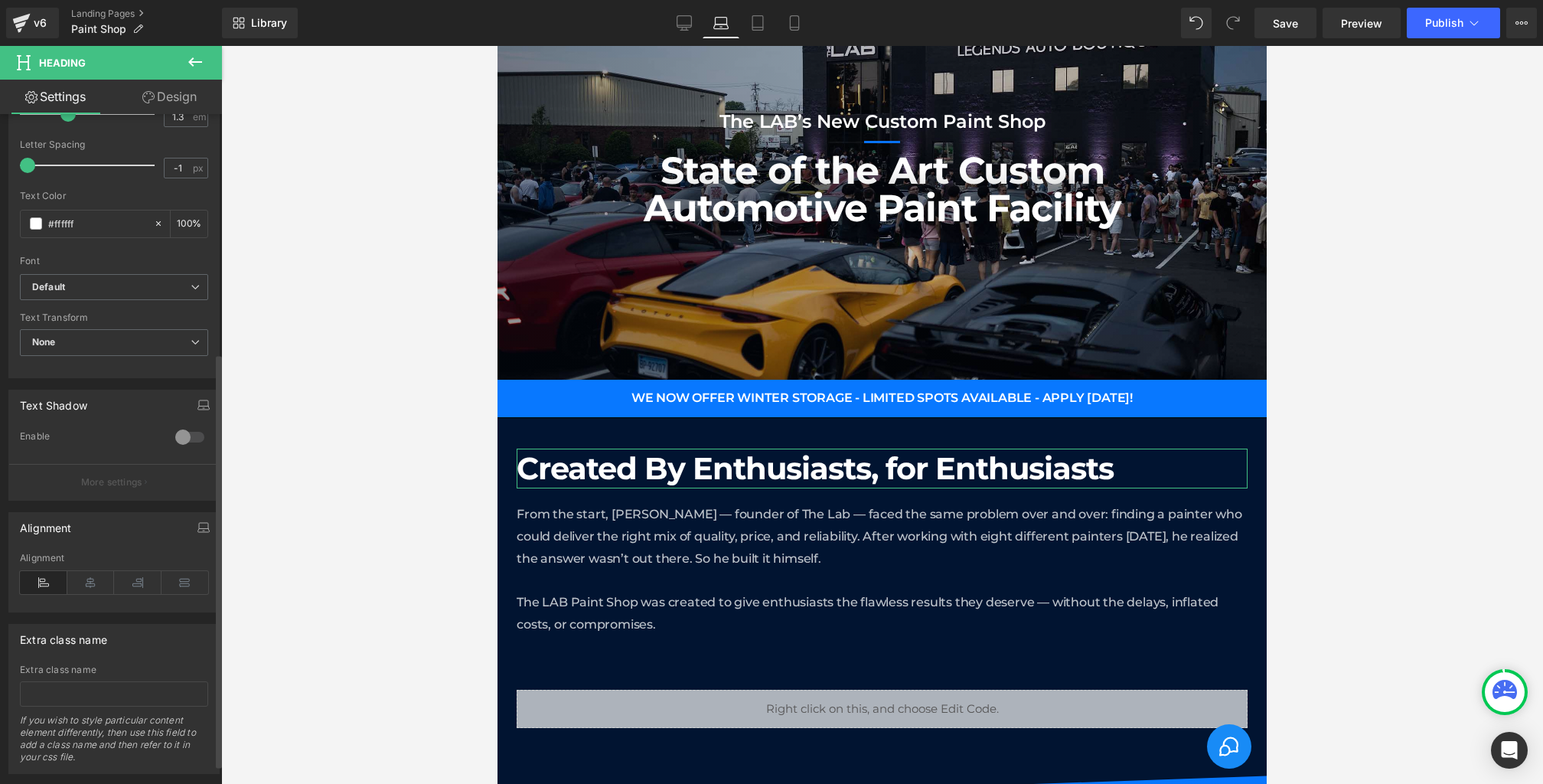
click at [100, 542] on div "Alignment Left Center Right Justify Alignment" at bounding box center [115, 562] width 212 height 100
click at [679, 26] on icon at bounding box center [684, 22] width 15 height 15
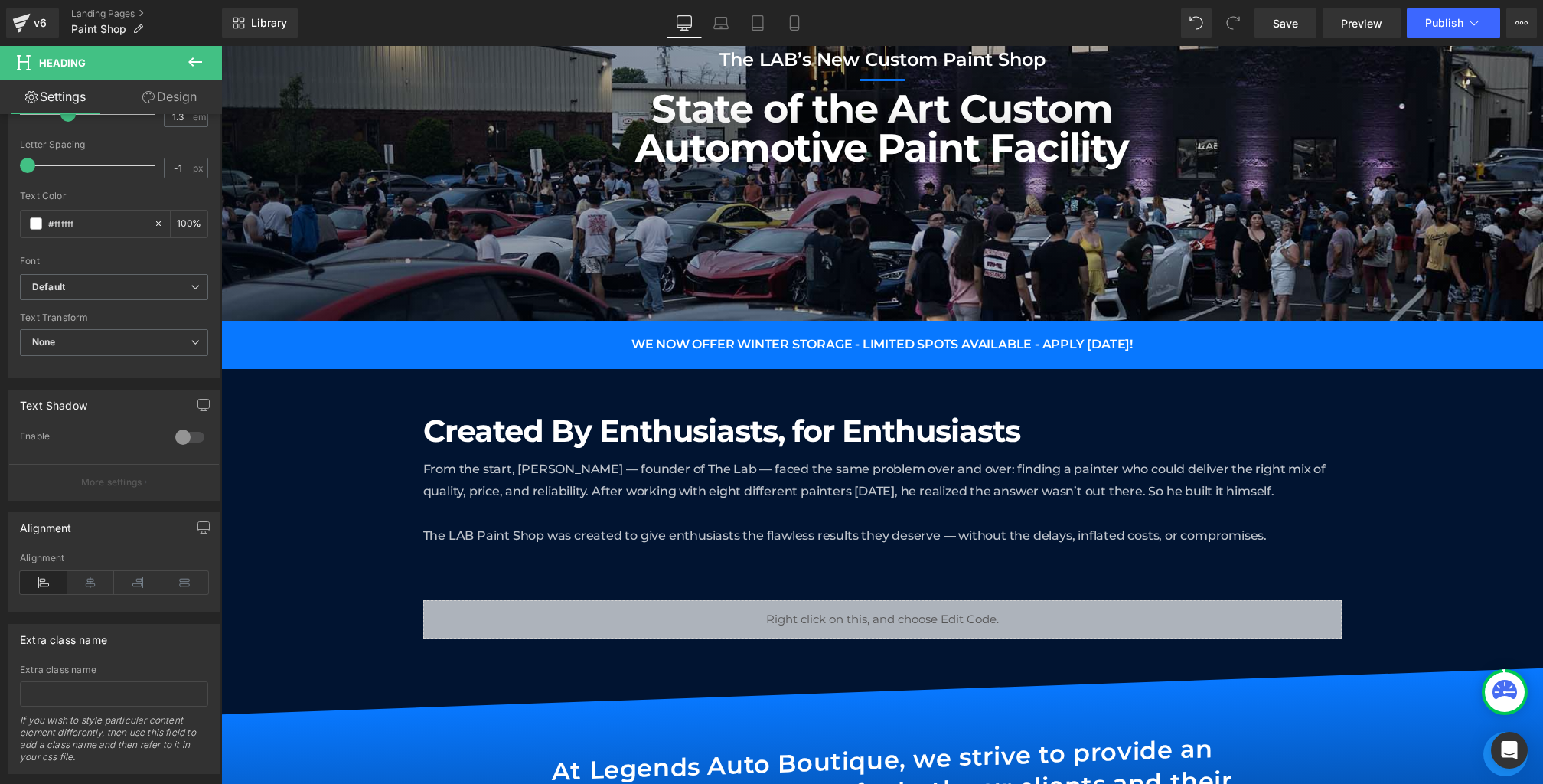
scroll to position [176, 0]
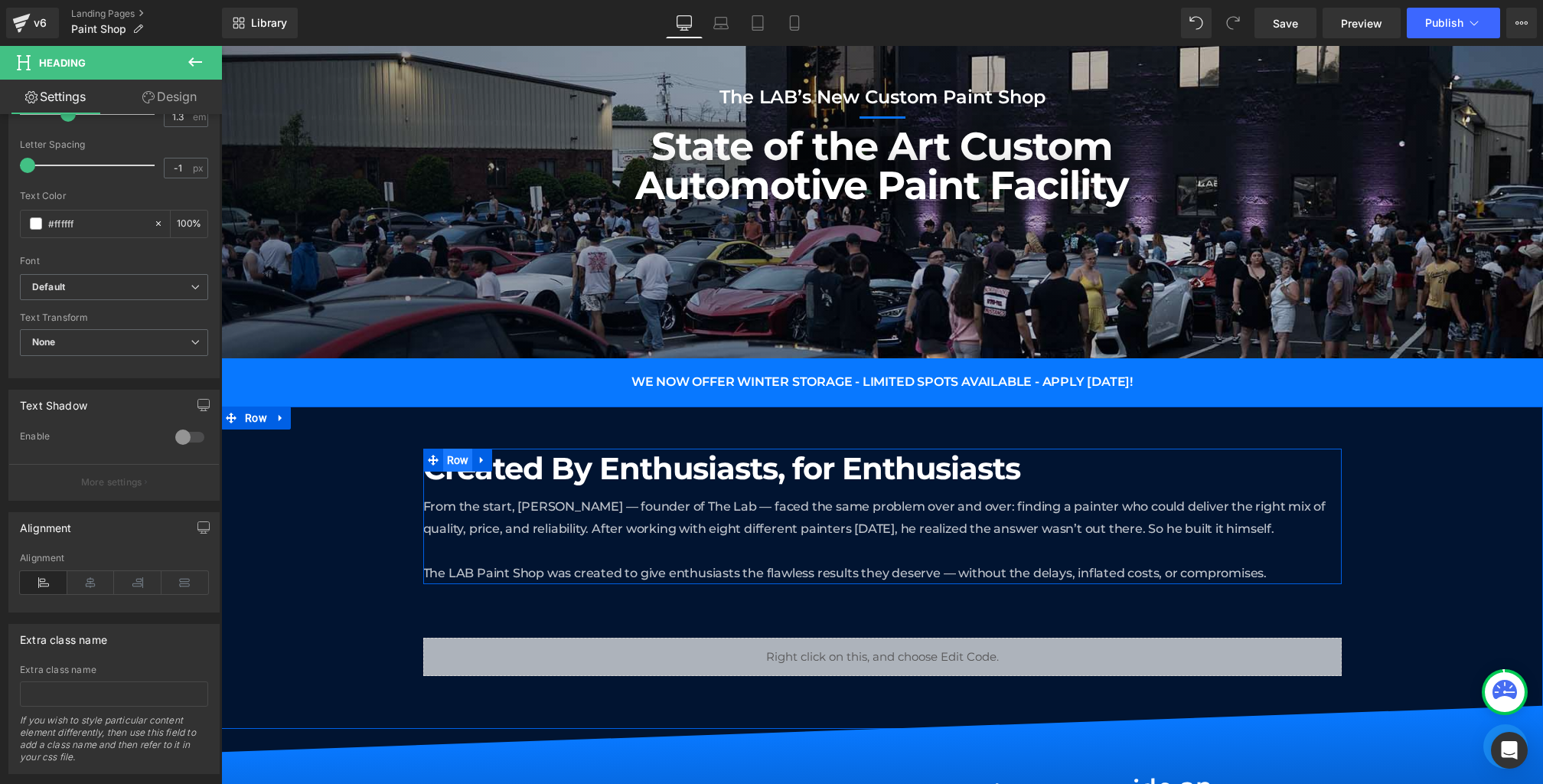
click at [453, 460] on span "Row" at bounding box center [458, 460] width 30 height 23
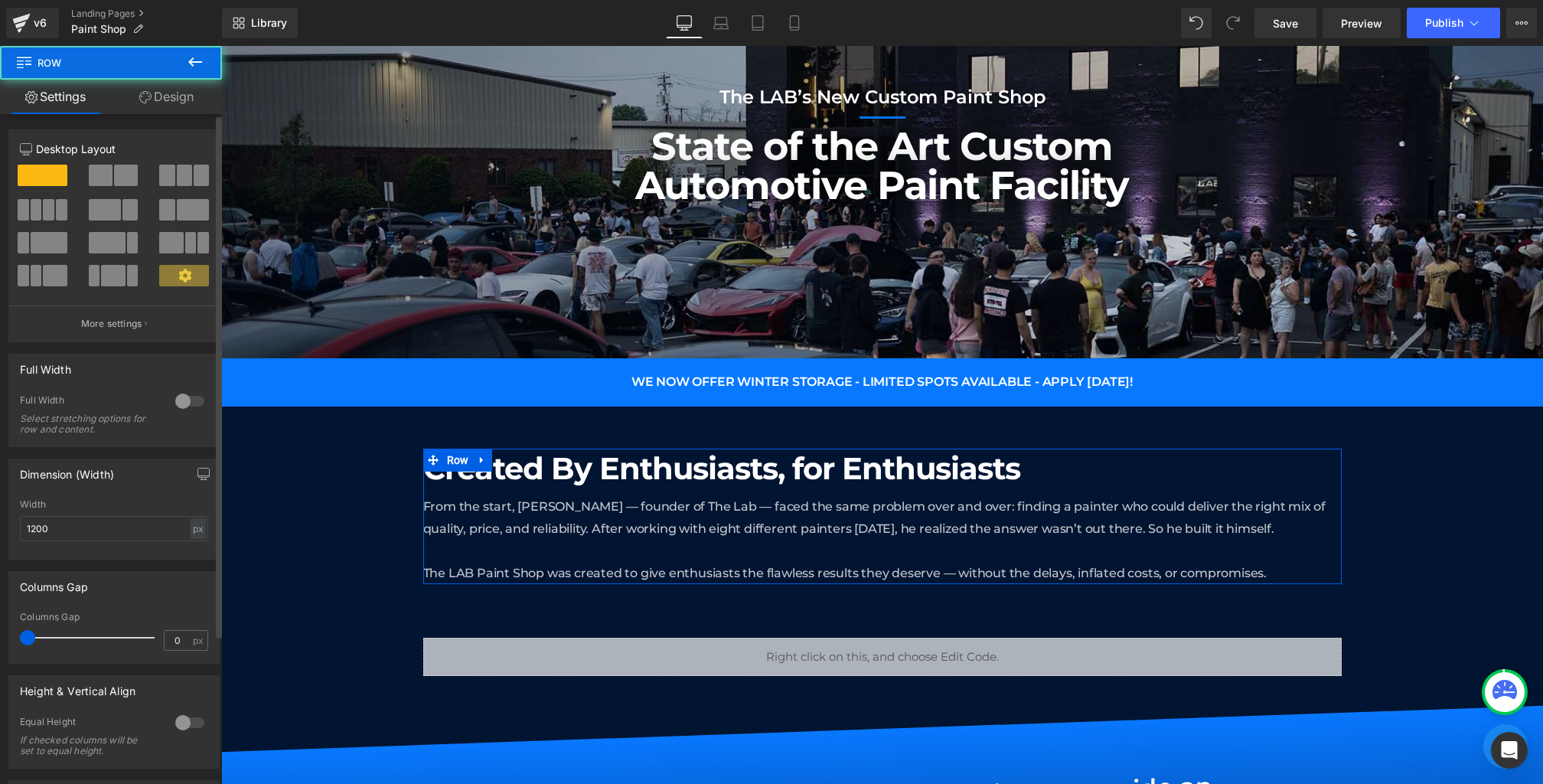
click at [104, 178] on span at bounding box center [101, 175] width 24 height 21
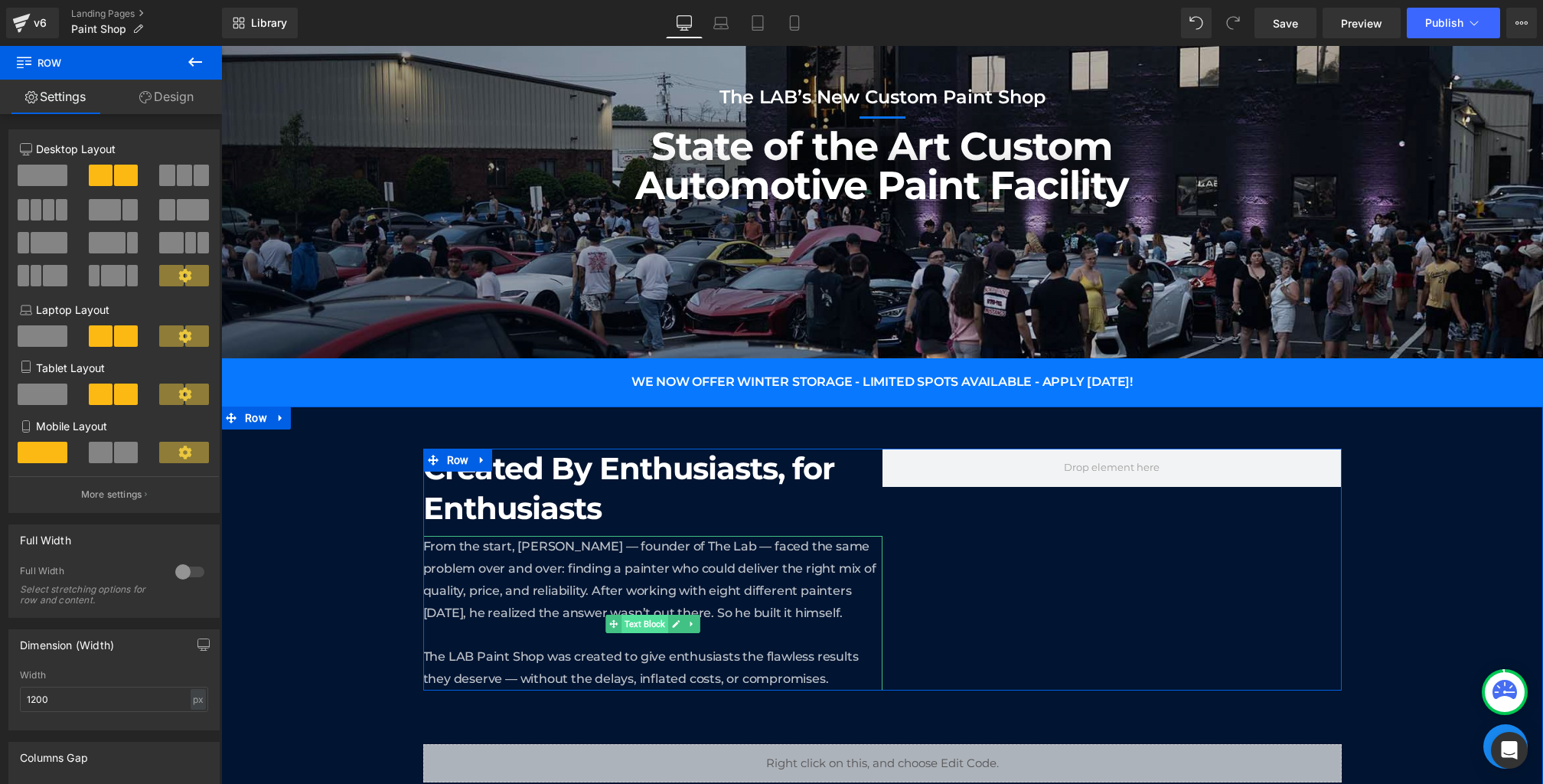
click at [632, 623] on span "Text Block" at bounding box center [645, 623] width 47 height 18
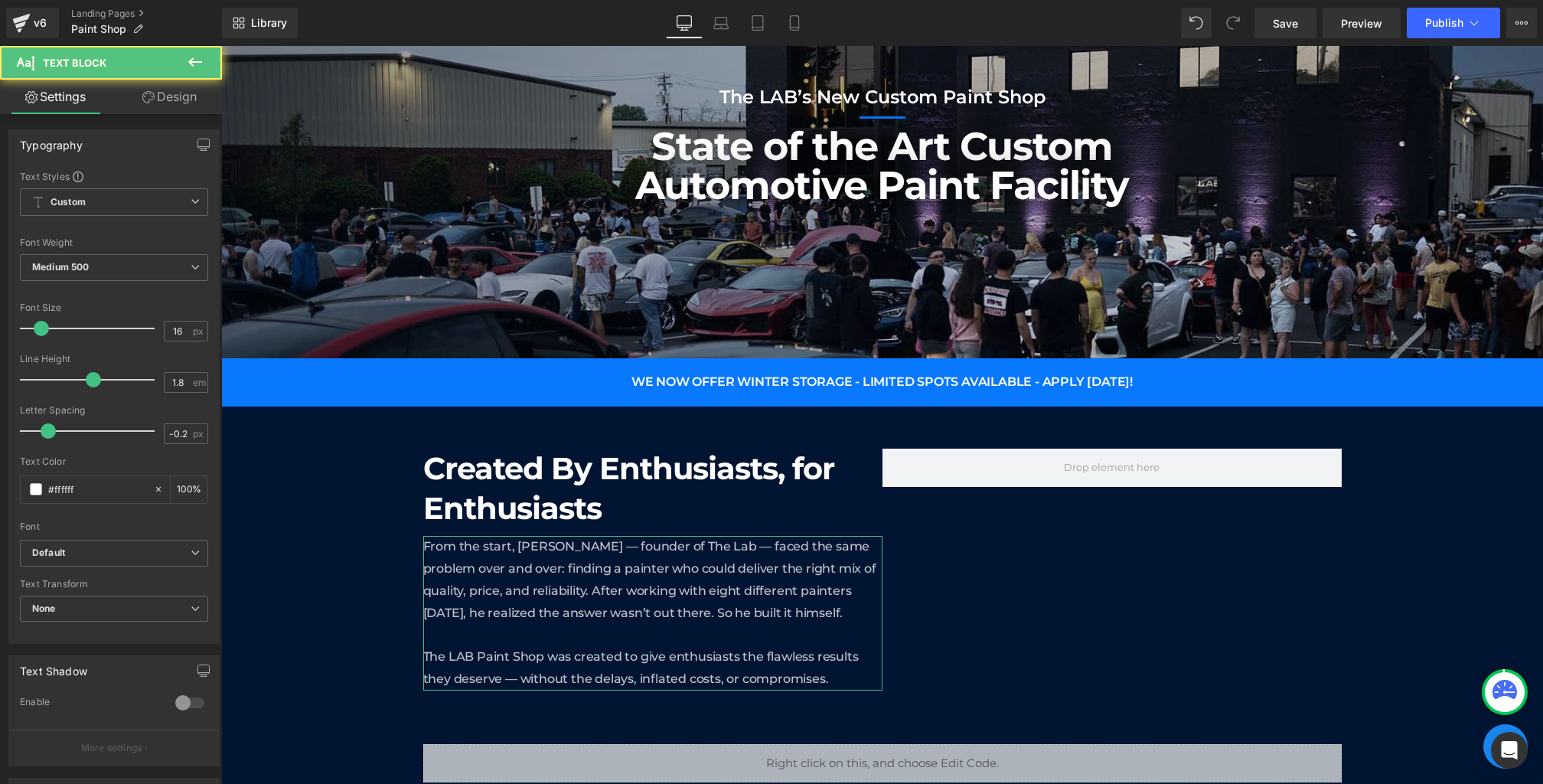
click at [145, 92] on icon at bounding box center [148, 97] width 12 height 12
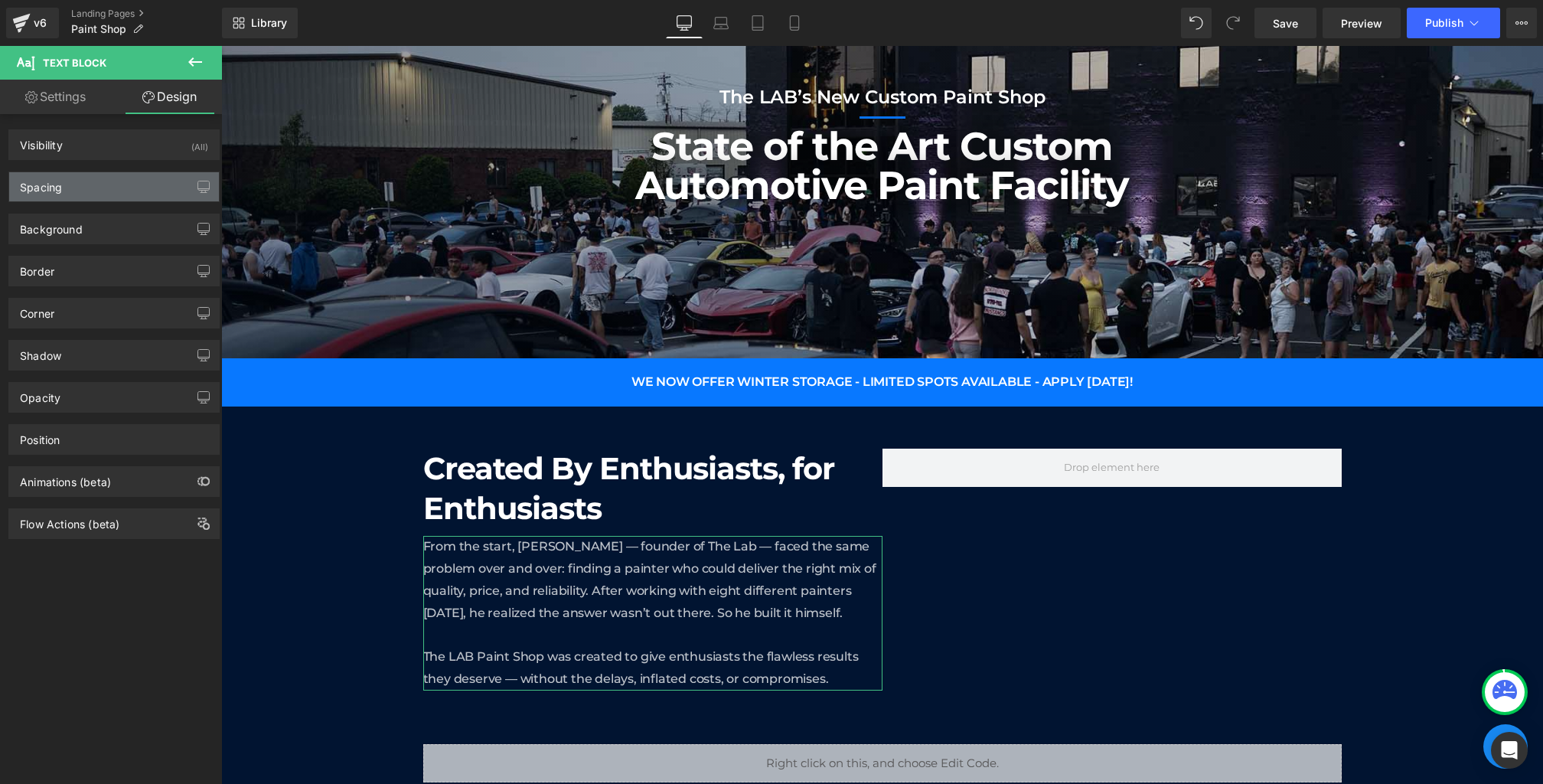
click at [90, 182] on div "Spacing" at bounding box center [115, 187] width 210 height 29
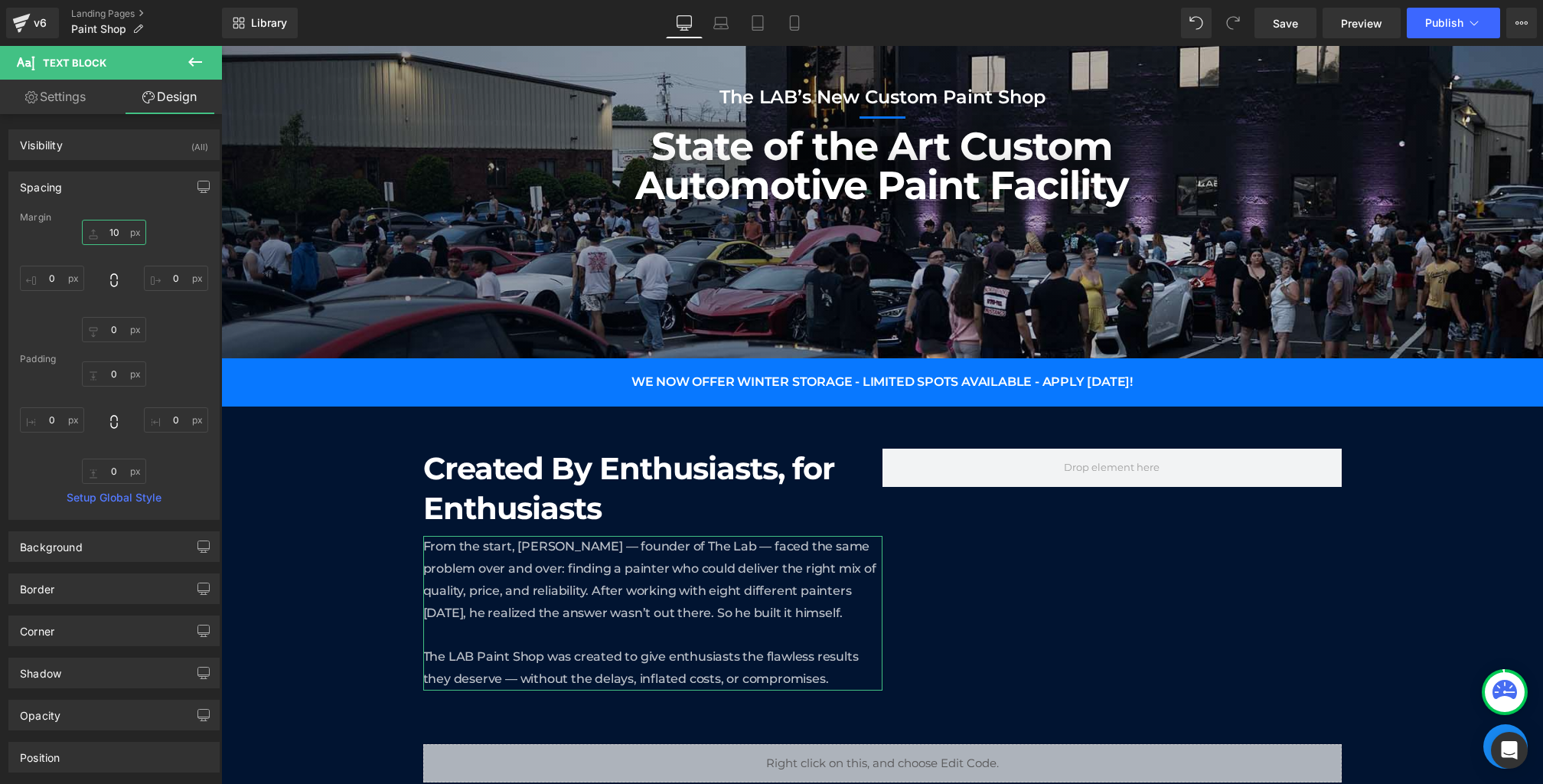
click at [103, 239] on input "10" at bounding box center [114, 232] width 64 height 25
click at [110, 232] on input "10" at bounding box center [114, 232] width 64 height 25
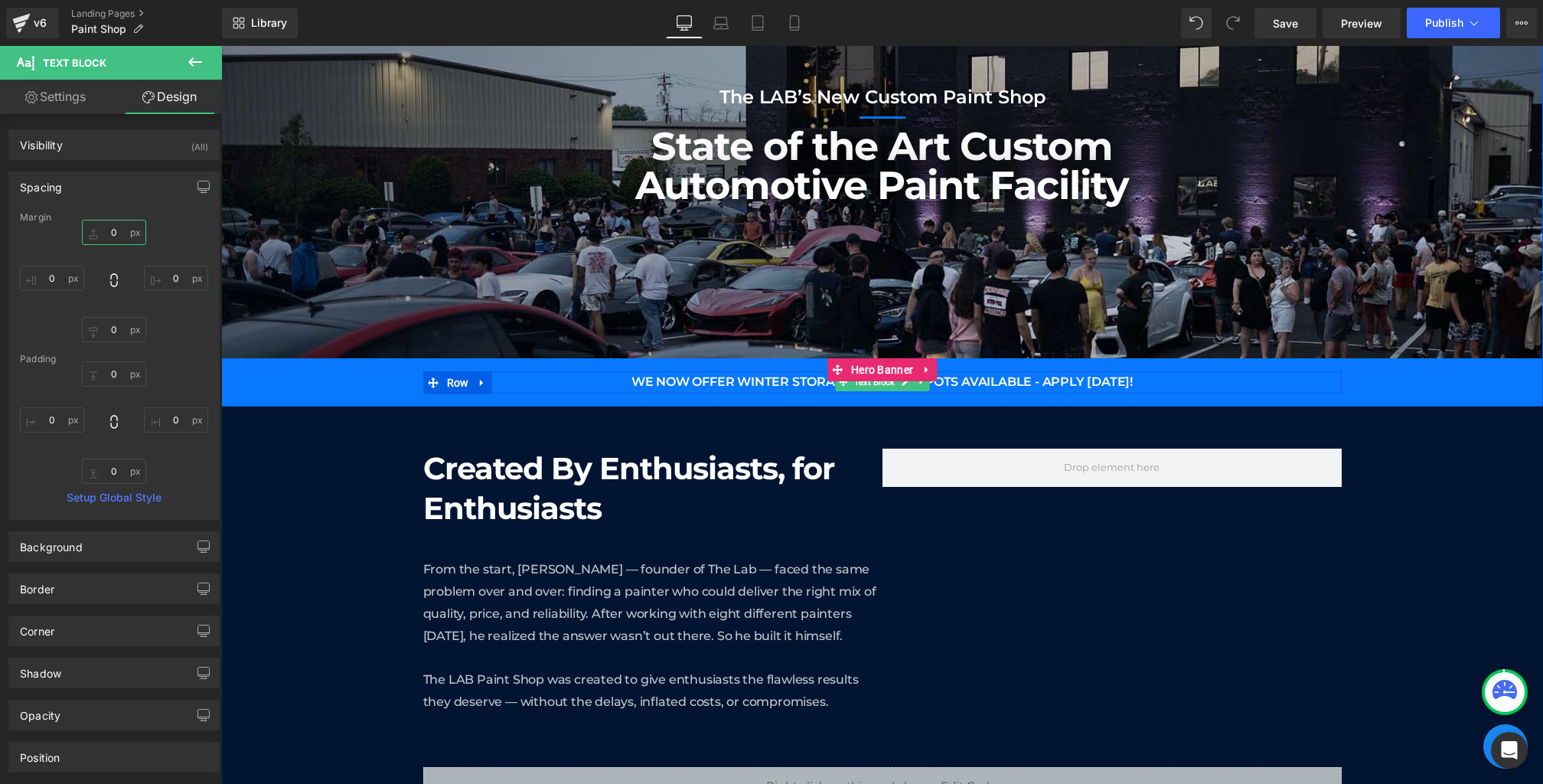
type input "30"
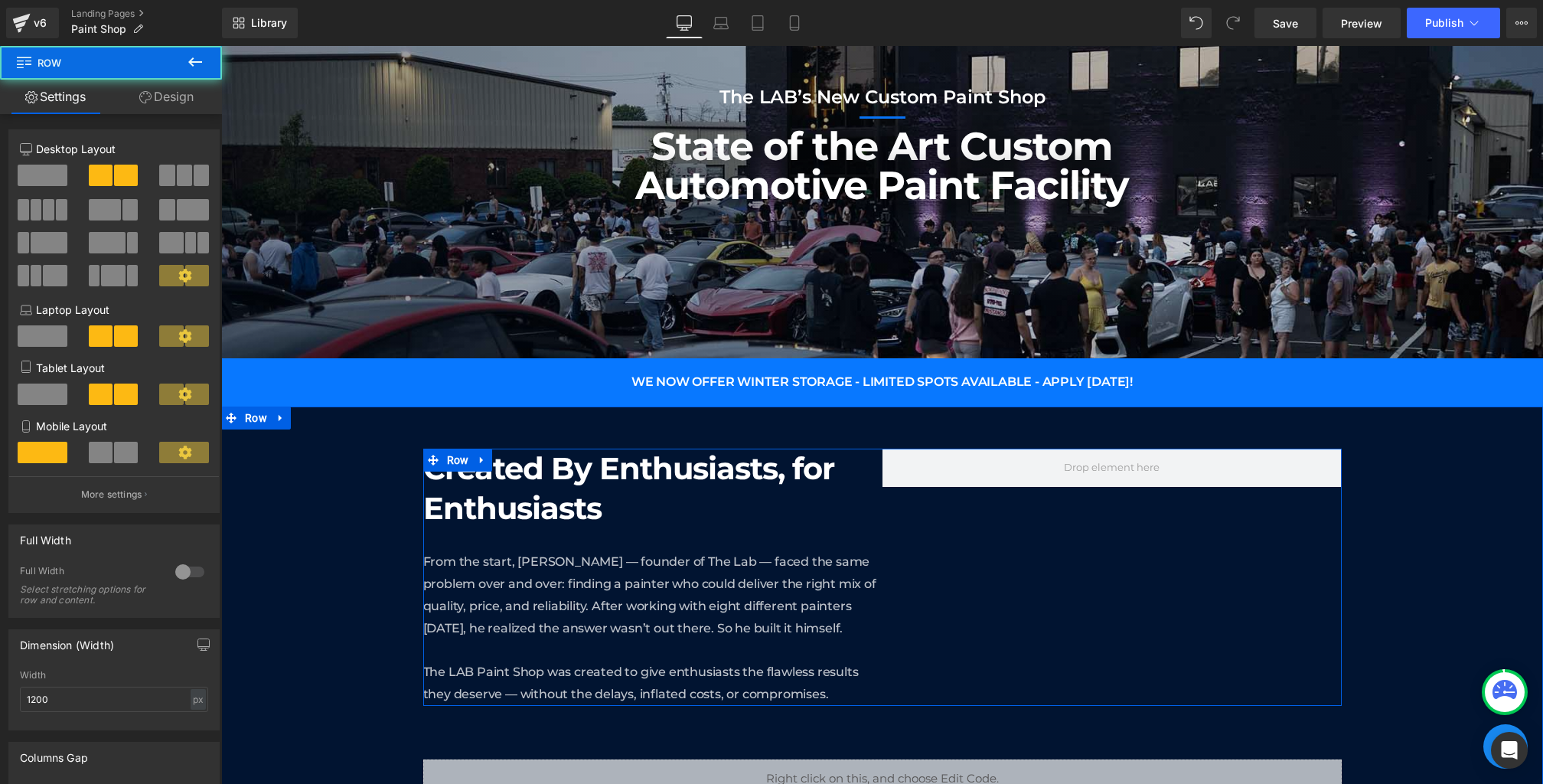
click at [1051, 642] on div "Created By Enthusiasts, for Enthusiasts Heading From the start, [PERSON_NAME] —…" at bounding box center [882, 576] width 919 height 257
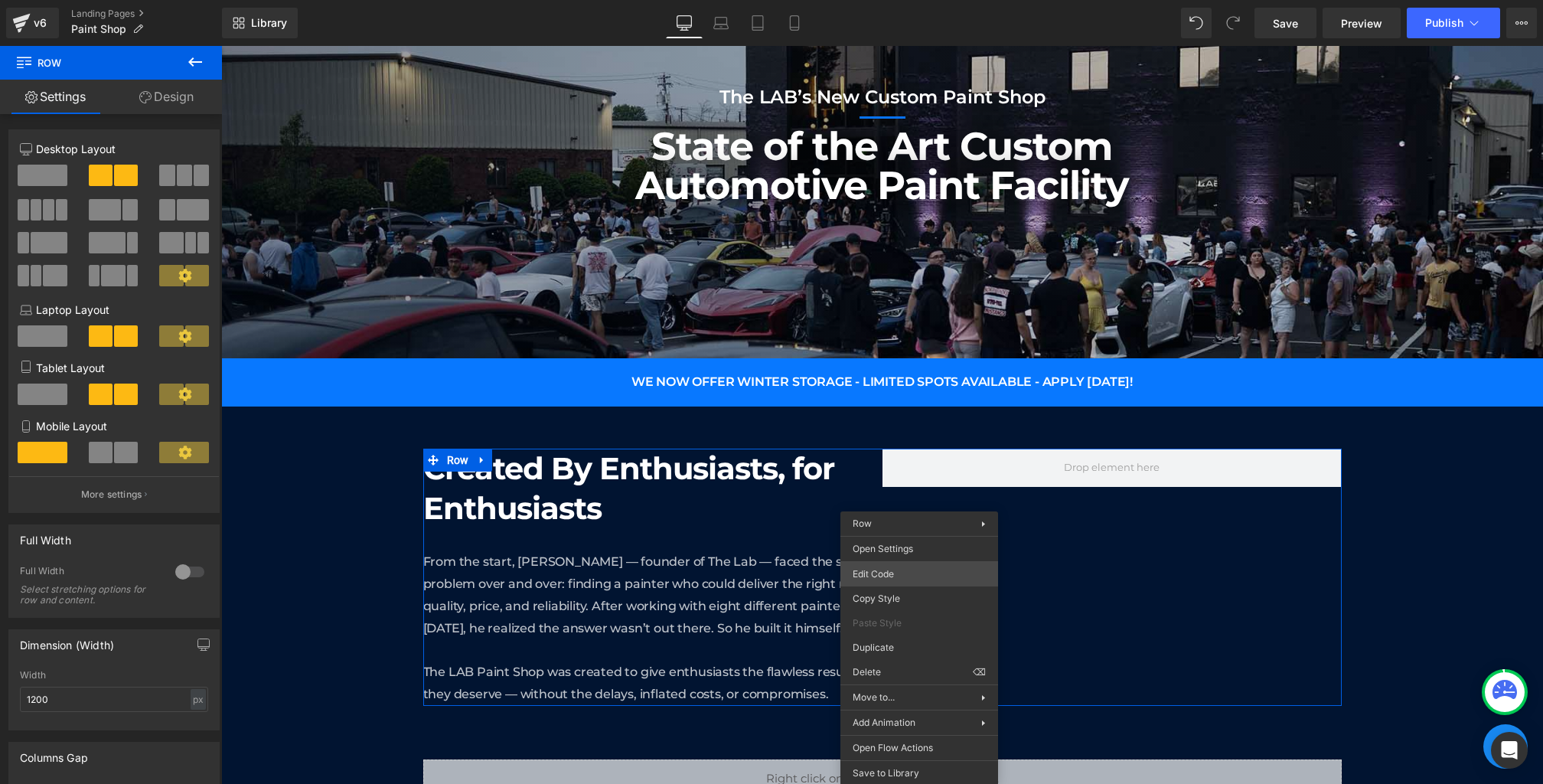
click at [898, 0] on div "Text Block You are previewing how the will restyle your page. You can not edit …" at bounding box center [772, 0] width 1543 height 0
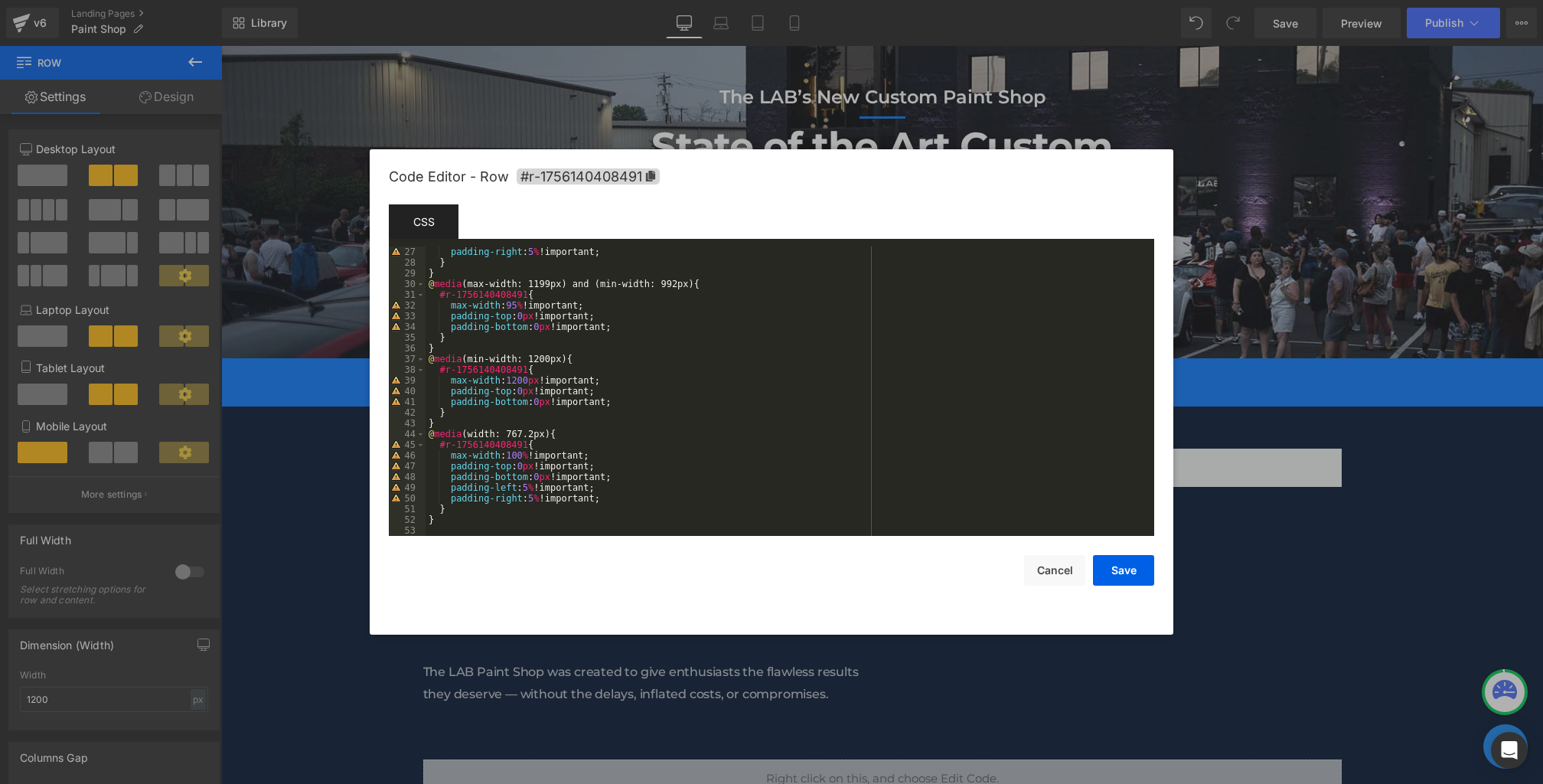
scroll to position [278, 0]
click at [644, 328] on div "padding-right : 5 % !important; } } @ media (max-width: 1199px) and (min-width:…" at bounding box center [787, 402] width 723 height 311
drag, startPoint x: 520, startPoint y: 342, endPoint x: 453, endPoint y: 341, distance: 67.0
click at [453, 341] on div "padding-right : 5 % !important; } } @ media (max-width: 1199px) and (min-width:…" at bounding box center [787, 402] width 723 height 311
click at [630, 412] on div "padding-right : 5 % !important; } } @ media (max-width: 1199px) and (min-width:…" at bounding box center [787, 402] width 723 height 311
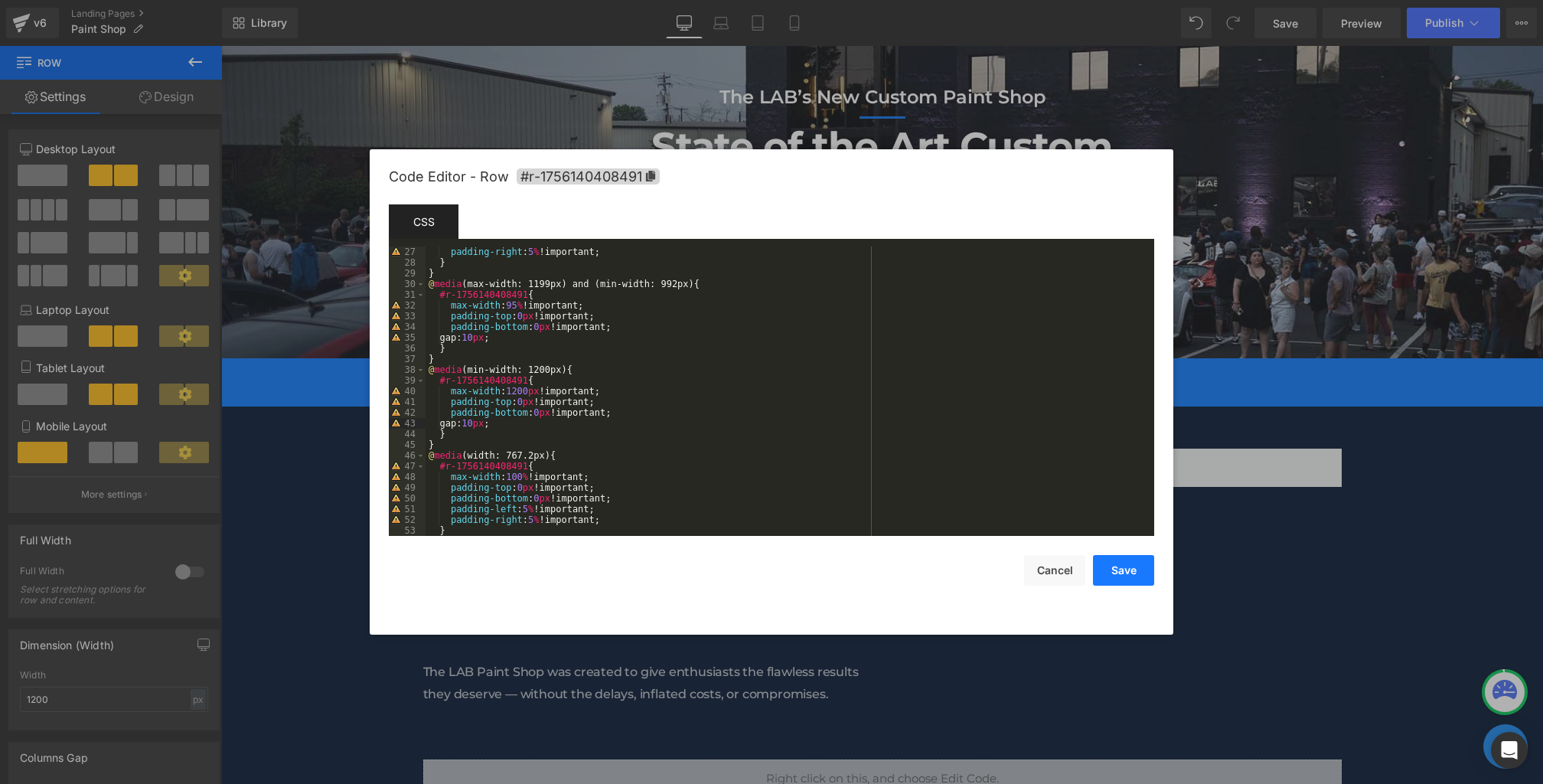
click at [1125, 565] on button "Save" at bounding box center [1123, 570] width 61 height 31
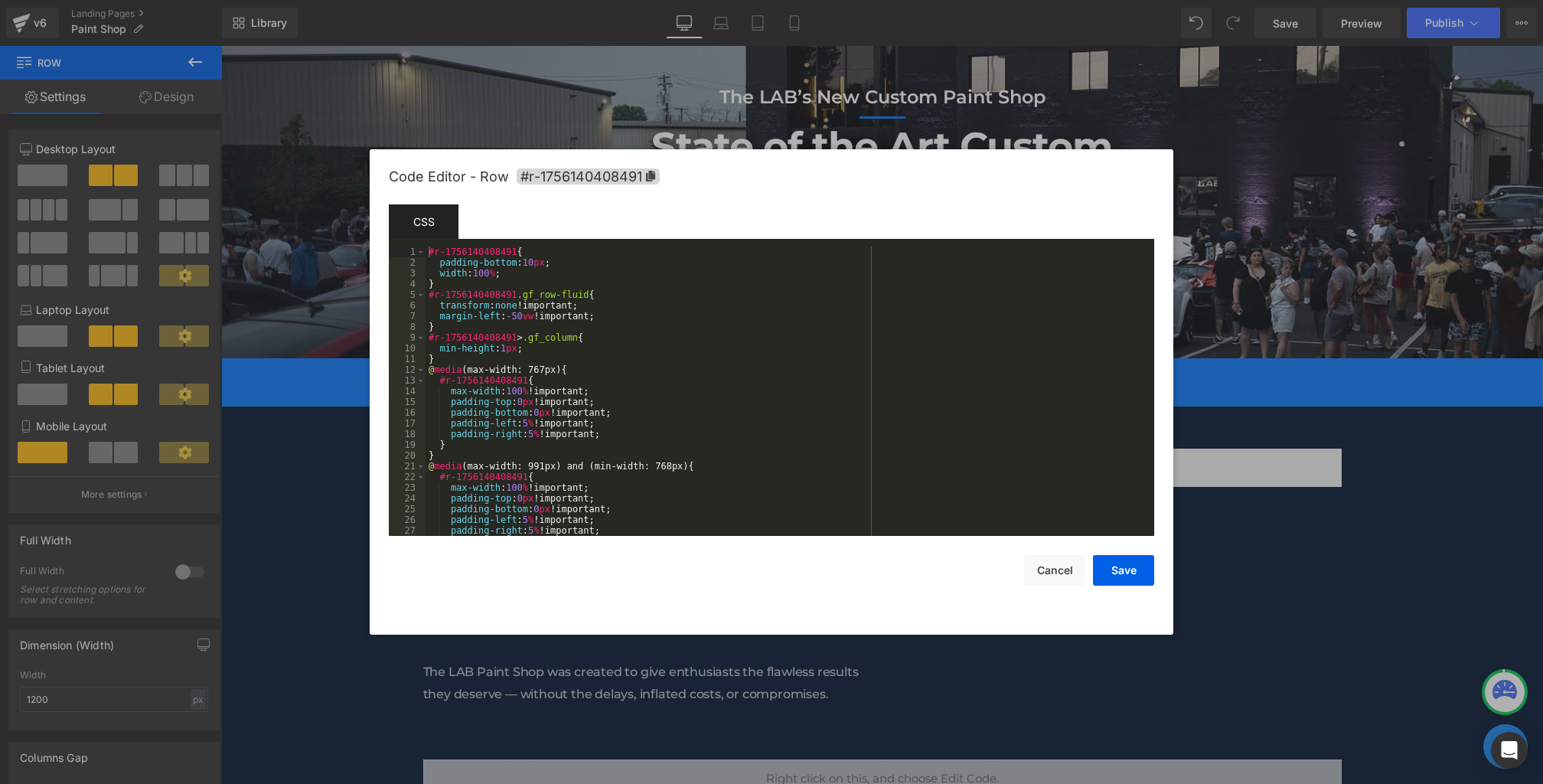
click at [873, 0] on div "Text Block You are previewing how the will restyle your page. You can not edit …" at bounding box center [772, 0] width 1543 height 0
click at [534, 274] on div "#r-1756140408491 { padding-bottom : 10 px ; width : 100 % ; } #r-1756140408491 …" at bounding box center [787, 402] width 723 height 311
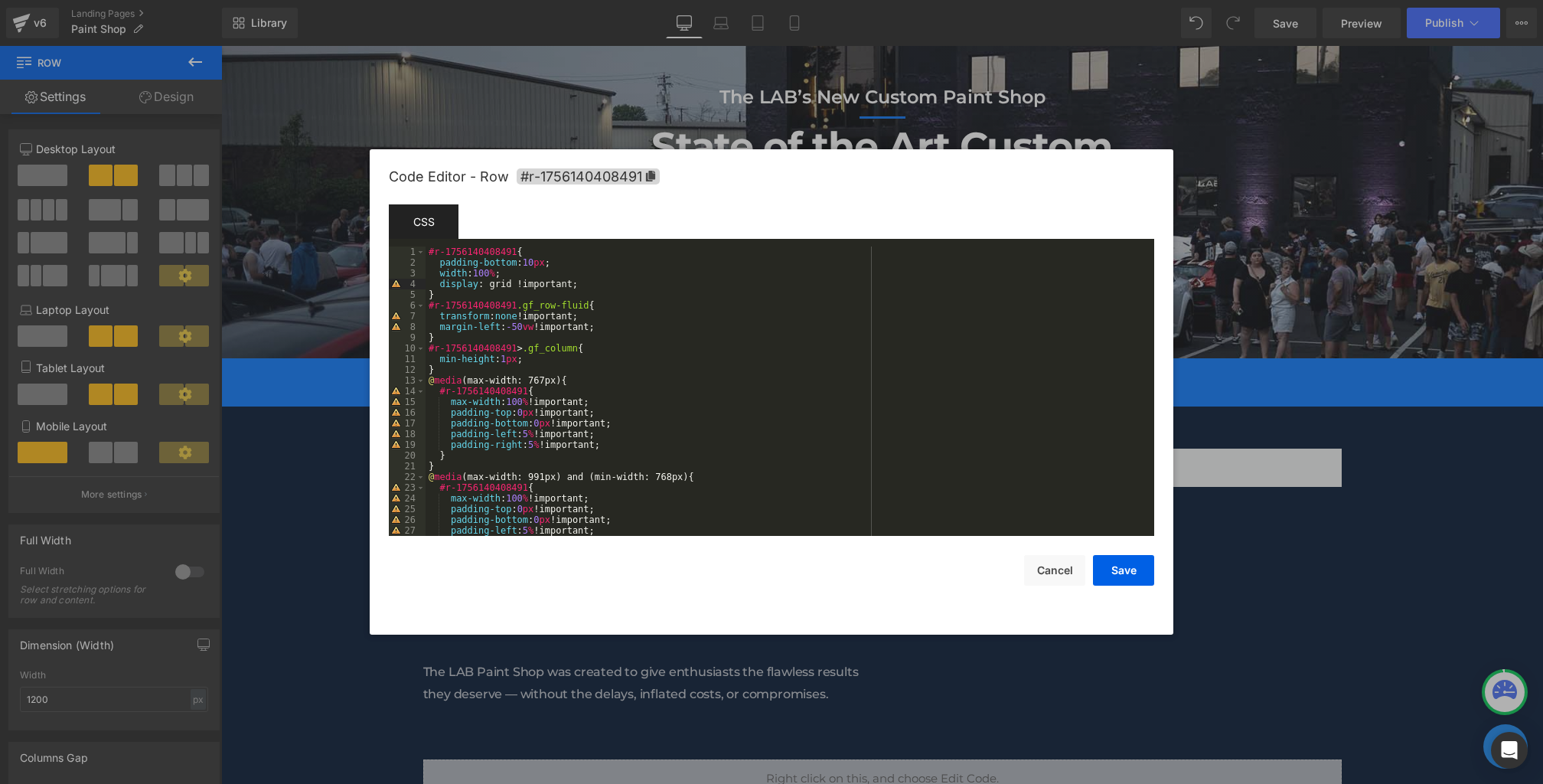
click at [618, 344] on div "#r-1756140408491 { padding-bottom : 10 px ; width : 100 % ; display : grid !imp…" at bounding box center [787, 402] width 723 height 311
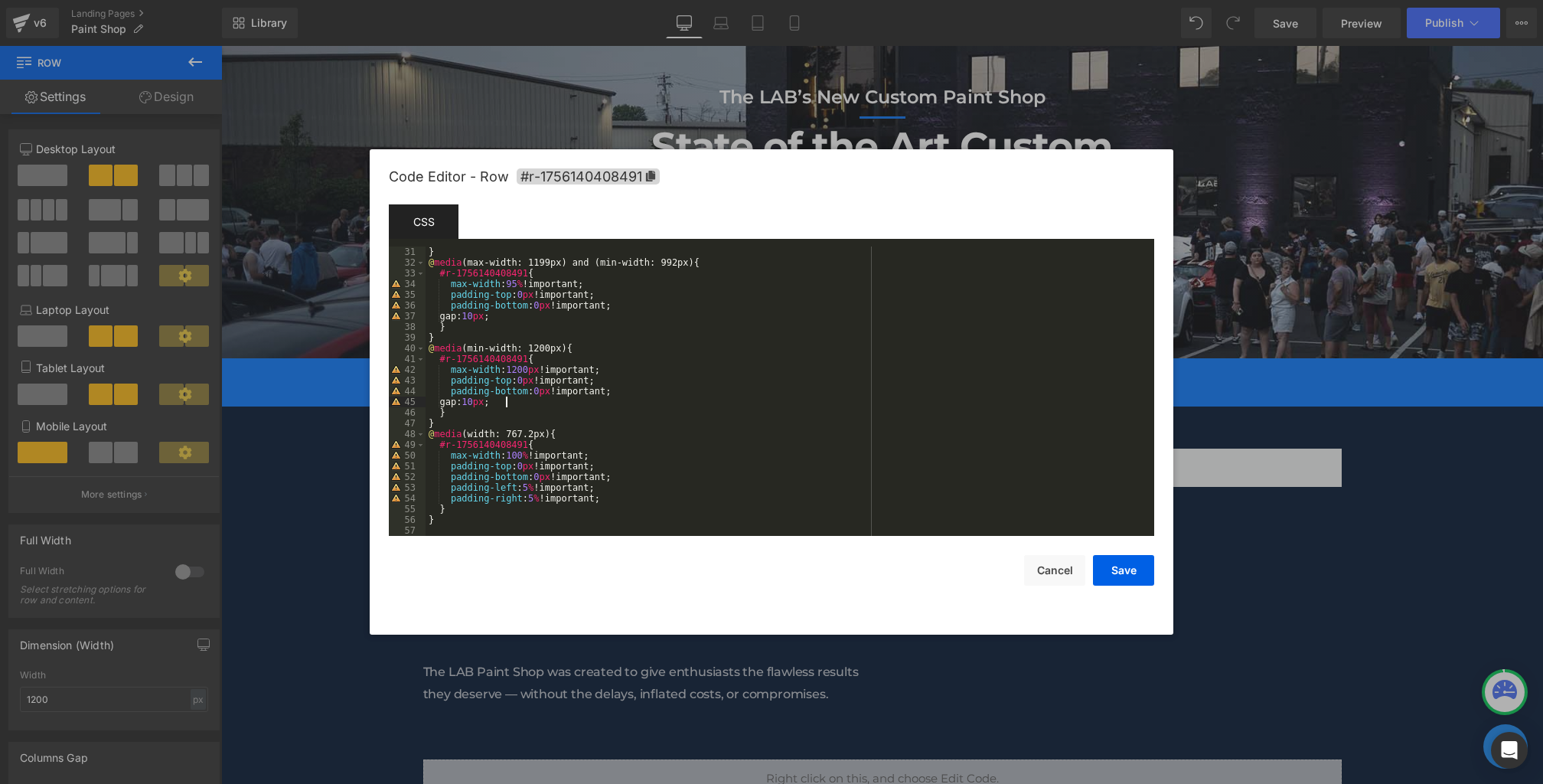
click at [608, 400] on div "} @ media (max-width: 1199px) and (min-width: 992px) { #r-1756140408491 { max-w…" at bounding box center [787, 402] width 723 height 311
drag, startPoint x: 556, startPoint y: 417, endPoint x: 288, endPoint y: 417, distance: 268.0
click at [288, 417] on body "Text Block You are previewing how the will restyle your page. You can not edit …" at bounding box center [772, 392] width 1543 height 784
drag, startPoint x: 1116, startPoint y: 580, endPoint x: 770, endPoint y: 553, distance: 347.1
click at [1116, 580] on button "Save" at bounding box center [1123, 570] width 61 height 31
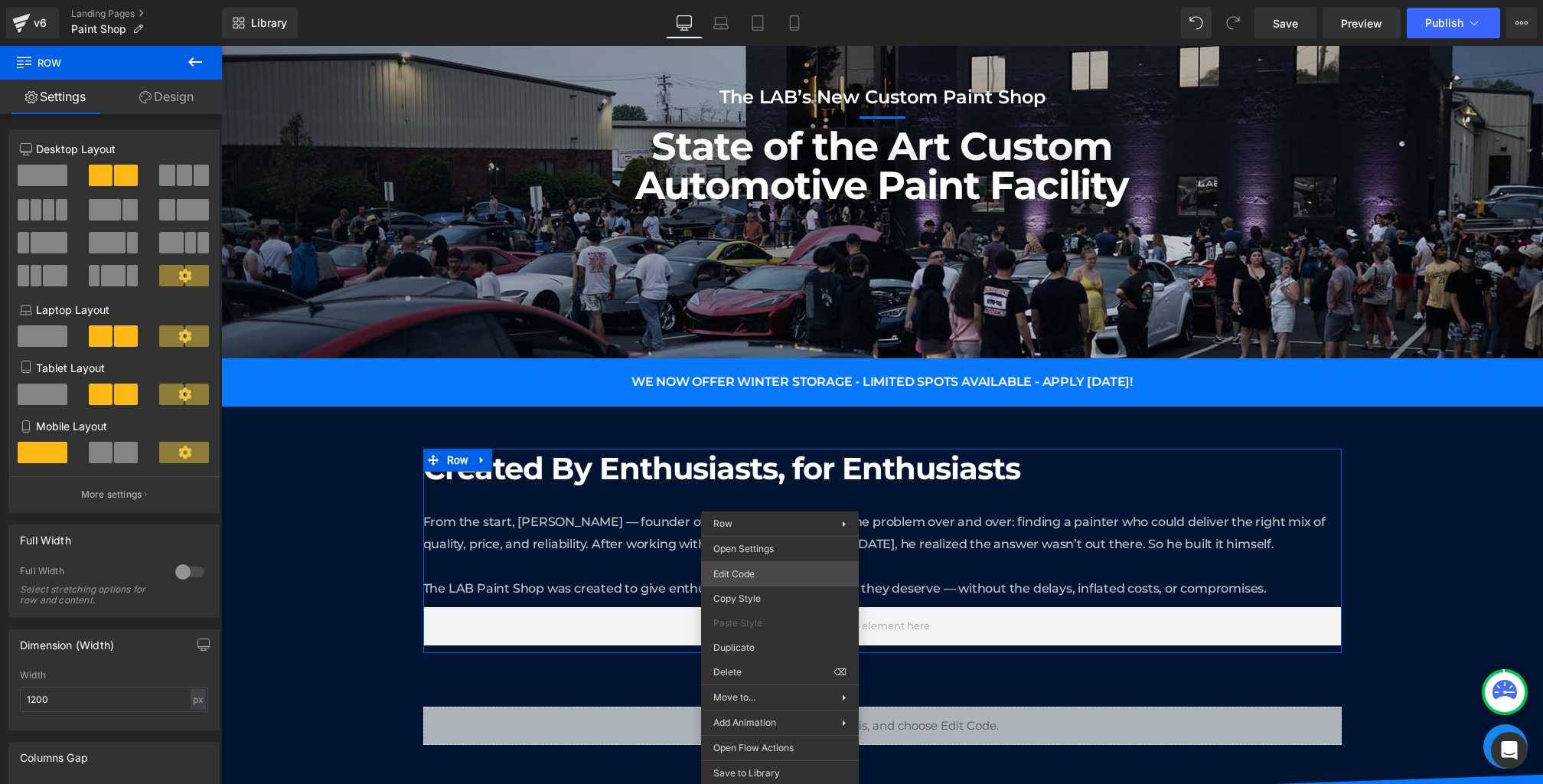
click at [729, 0] on div "Text Block You are previewing how the will restyle your page. You can not edit …" at bounding box center [772, 0] width 1543 height 0
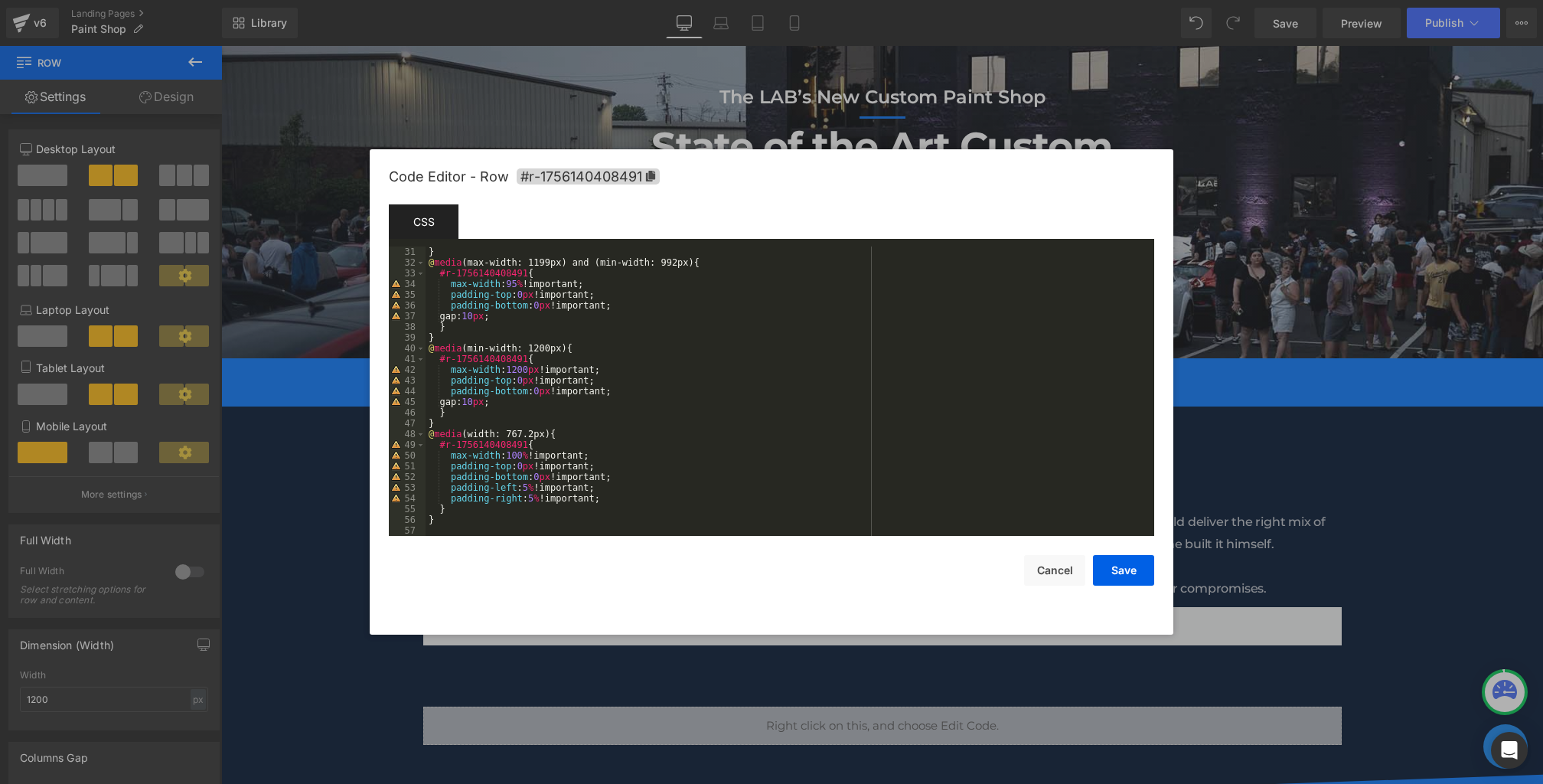
click at [585, 398] on div "} @ media (max-width: 1199px) and (min-width: 992px) { #r-1756140408491 { max-w…" at bounding box center [787, 402] width 723 height 311
drag, startPoint x: 670, startPoint y: 417, endPoint x: 452, endPoint y: 414, distance: 218.0
click at [452, 414] on div "} @ media (max-width: 1199px) and (min-width: 992px) { #r-1756140408491 { max-w…" at bounding box center [787, 402] width 723 height 311
click at [597, 315] on div "} @ media (max-width: 1199px) and (min-width: 992px) { #r-1756140408491 { max-w…" at bounding box center [787, 402] width 723 height 311
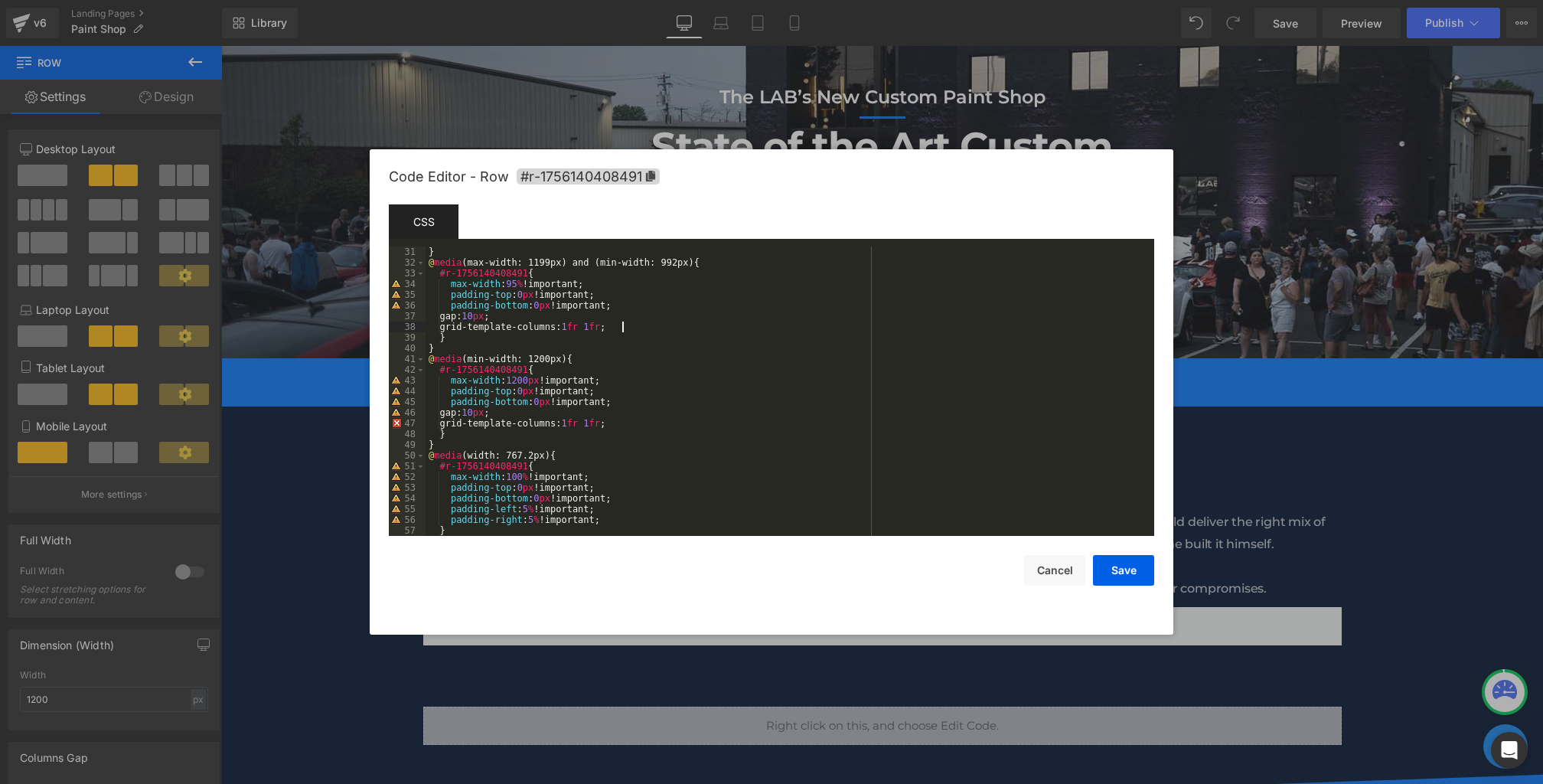
scroll to position [253, 0]
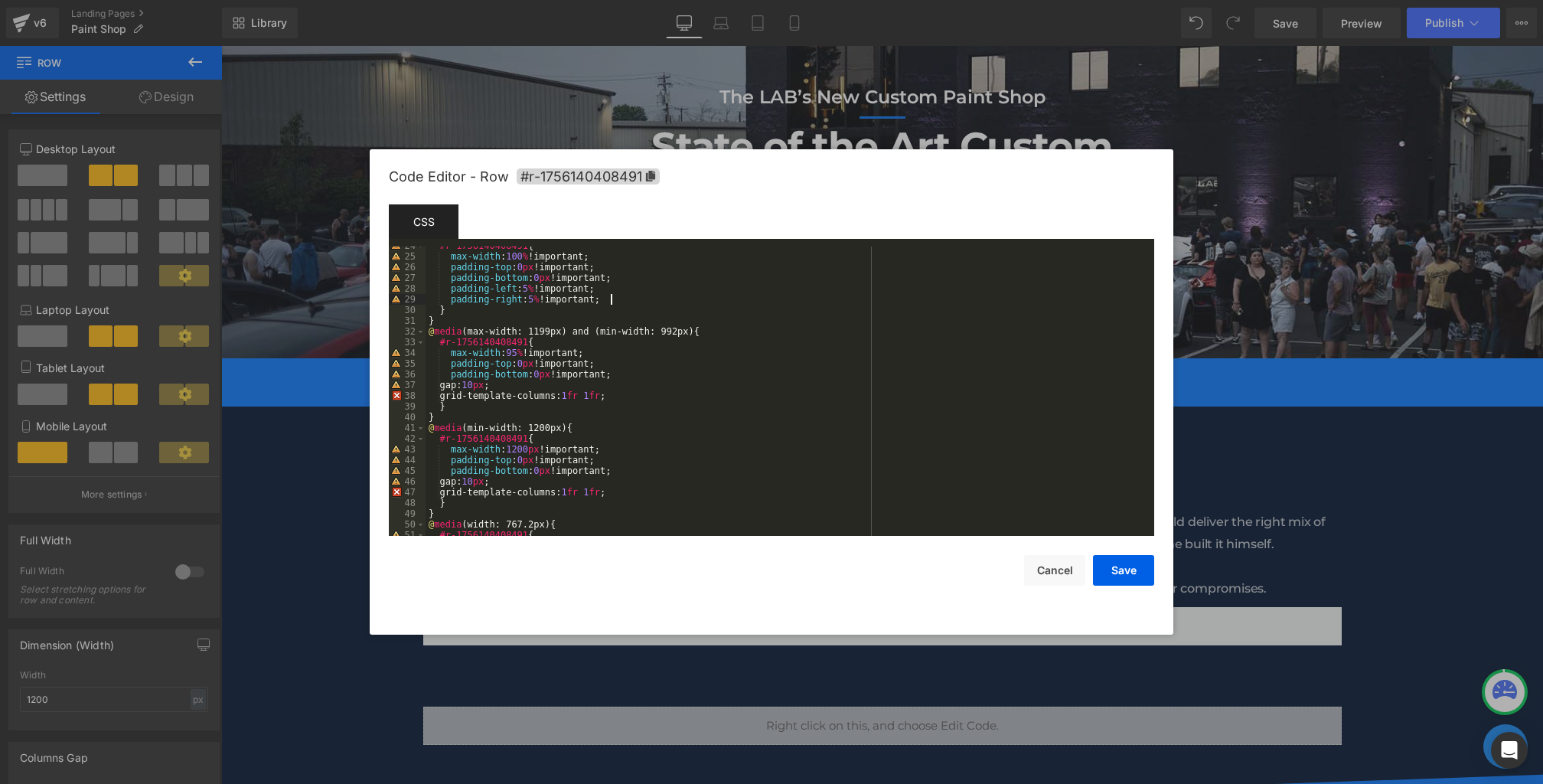
click at [619, 301] on div "#r-1756140408491 { max-width : 100 % !important; padding-top : 0 px !important;…" at bounding box center [787, 395] width 723 height 311
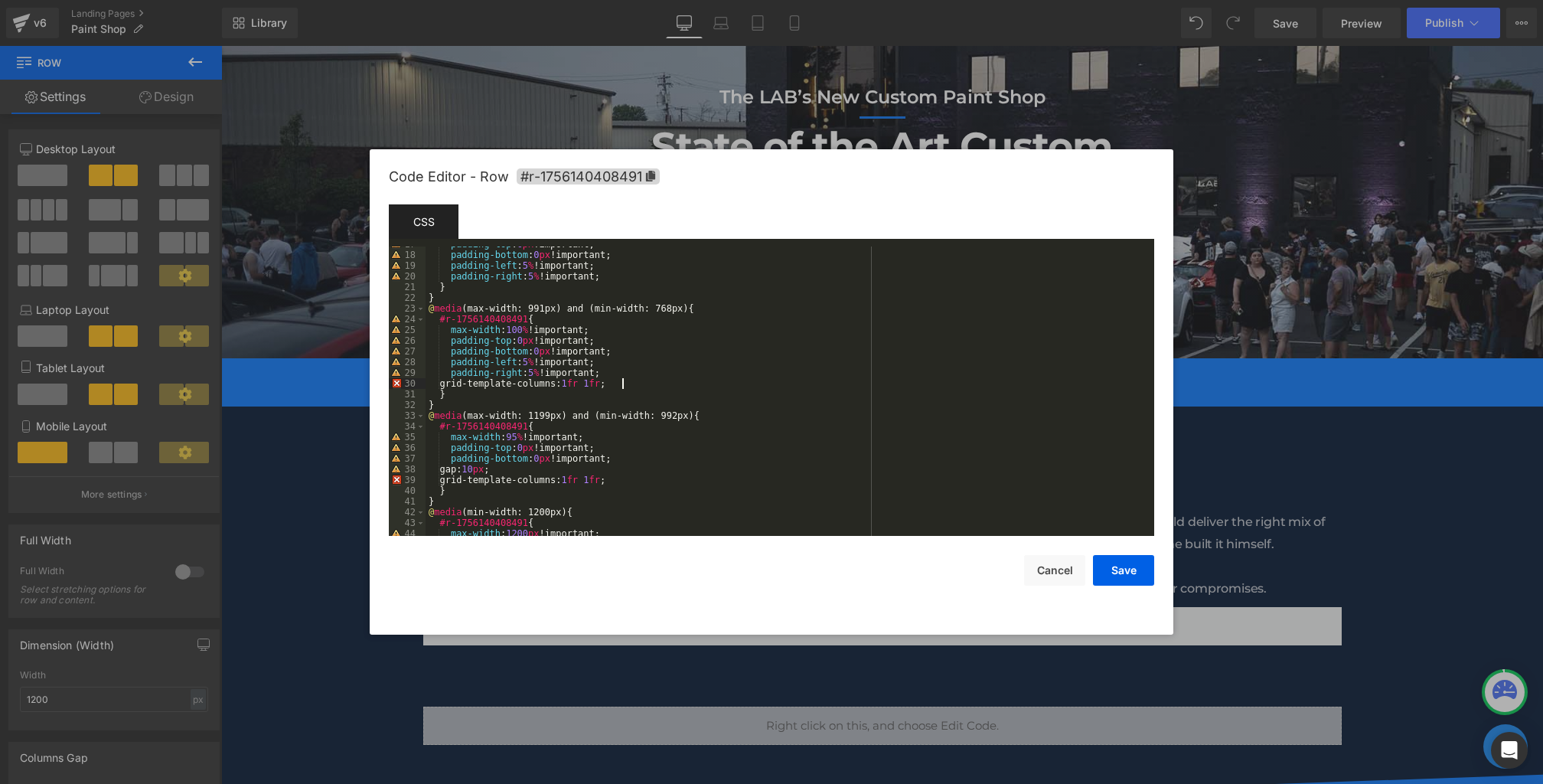
scroll to position [132, 0]
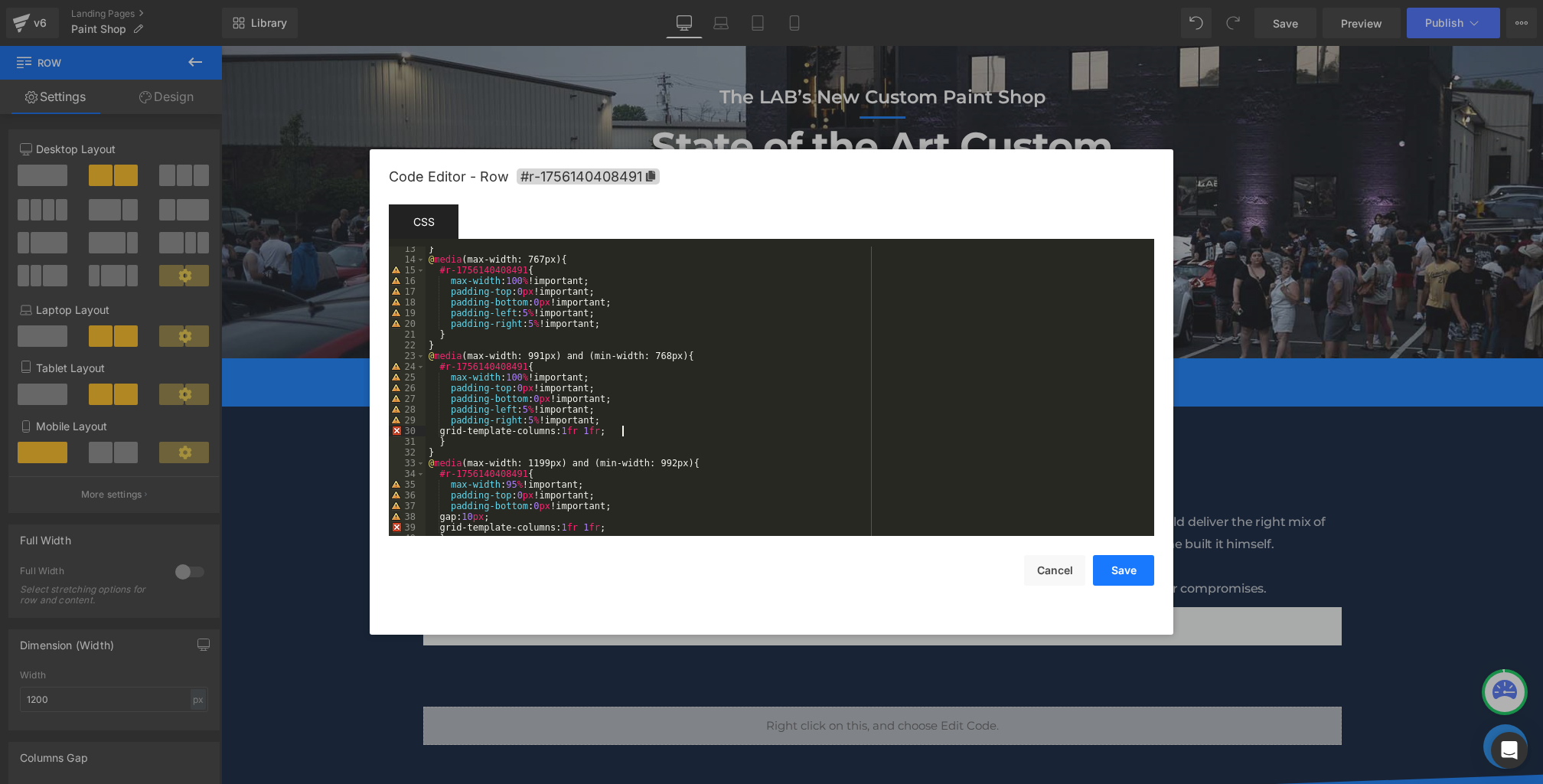
click at [1114, 577] on button "Save" at bounding box center [1123, 570] width 61 height 31
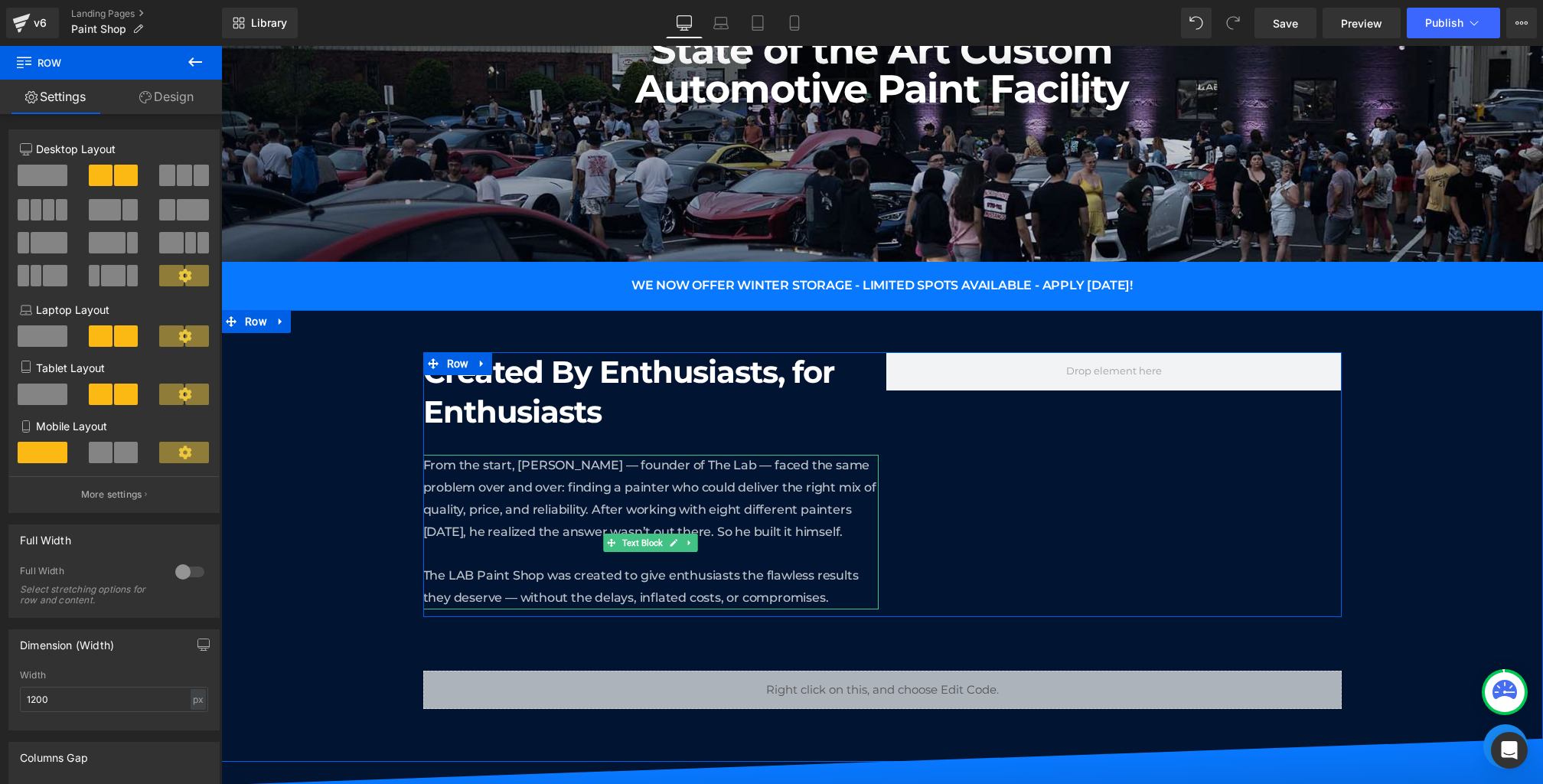
scroll to position [332, 0]
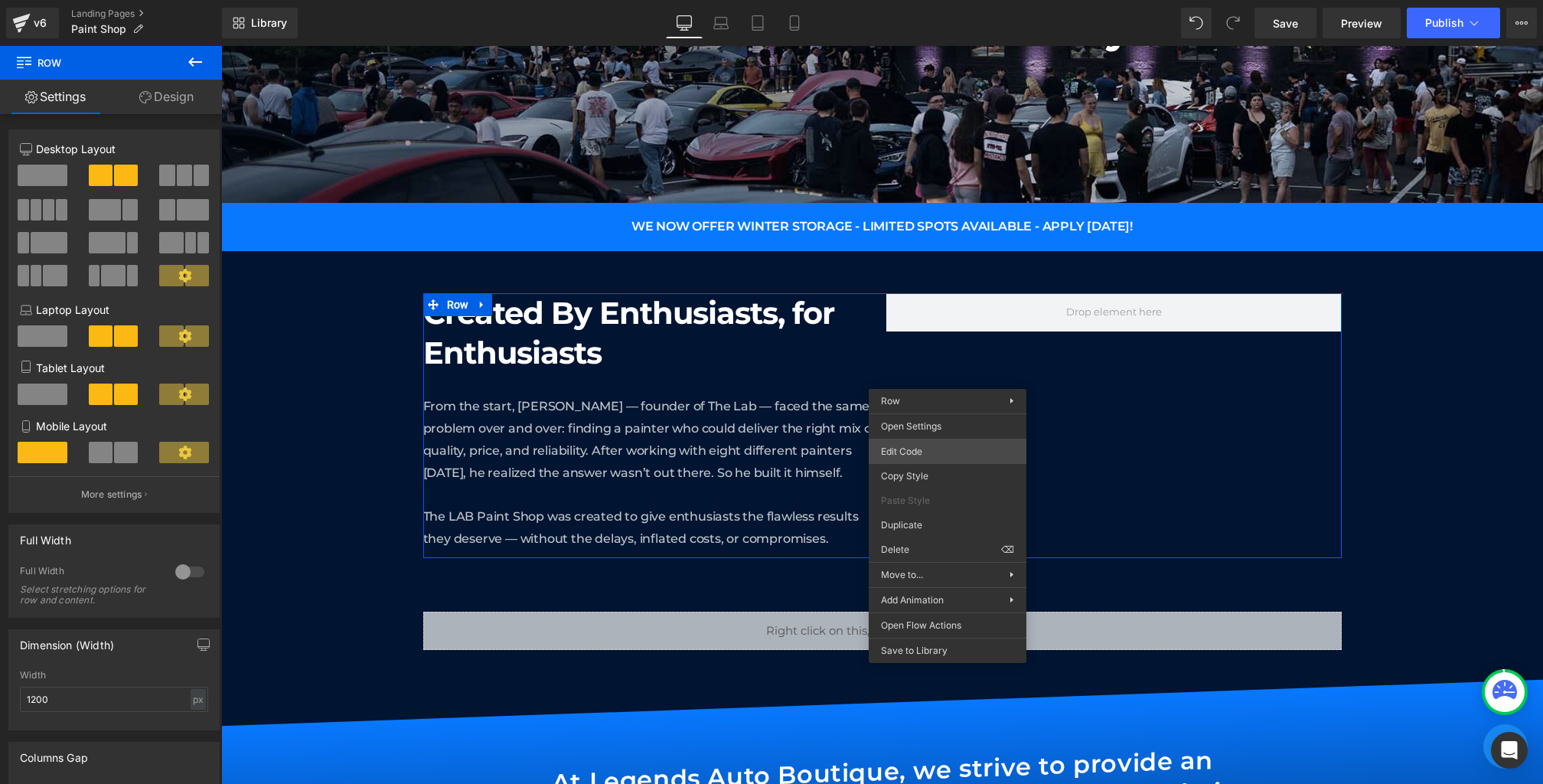
click at [931, 0] on div "Text Block You are previewing how the will restyle your page. You can not edit …" at bounding box center [772, 0] width 1543 height 0
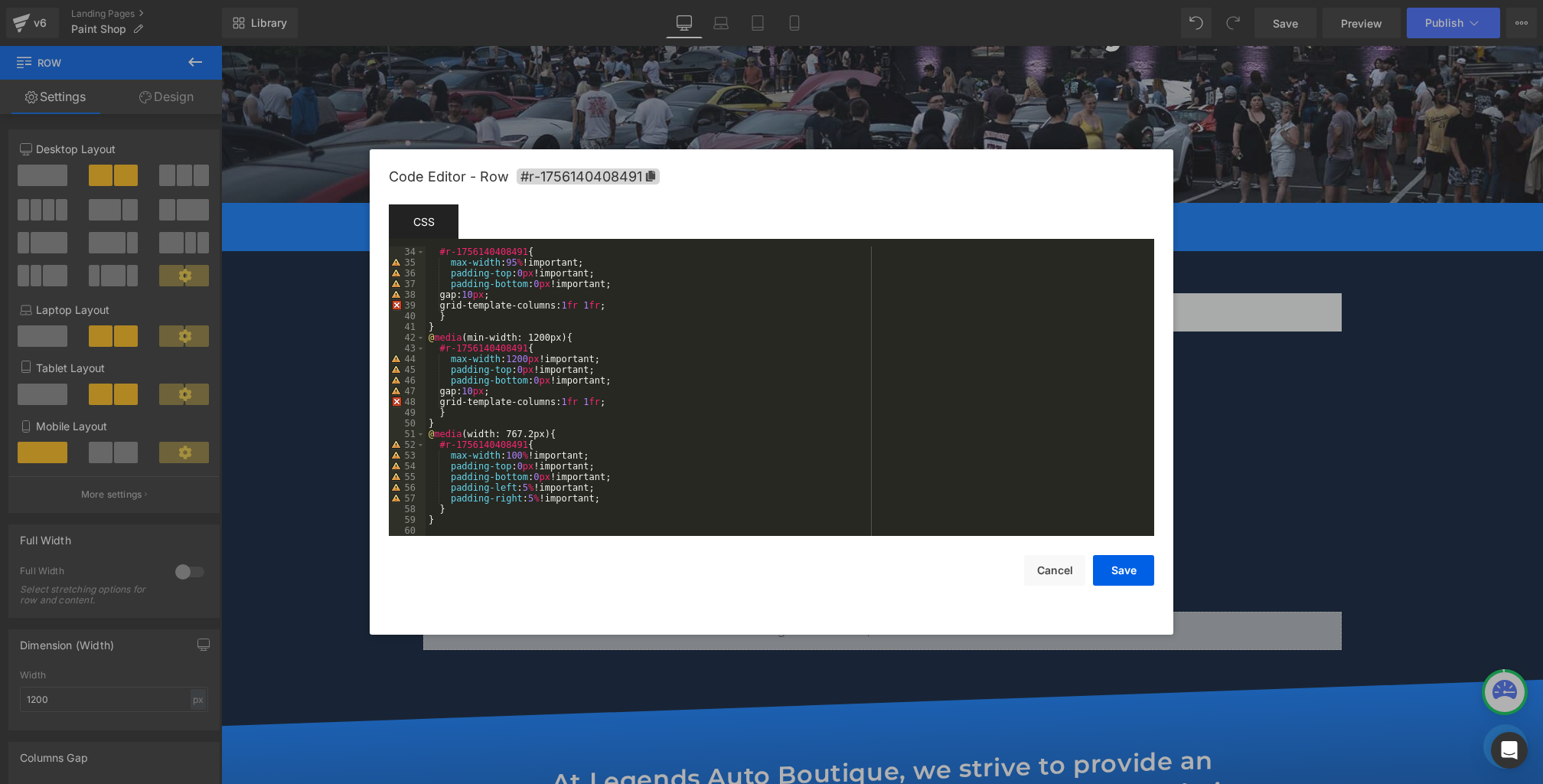
scroll to position [354, 0]
click at [483, 391] on div "#r-1756140408491 { max-width : 95 % !important; padding-top : 0 px !important; …" at bounding box center [787, 402] width 723 height 311
click at [480, 294] on div "#r-1756140408491 { max-width : 95 % !important; padding-top : 0 px !important; …" at bounding box center [787, 402] width 723 height 311
click at [1119, 567] on button "Save" at bounding box center [1123, 570] width 61 height 31
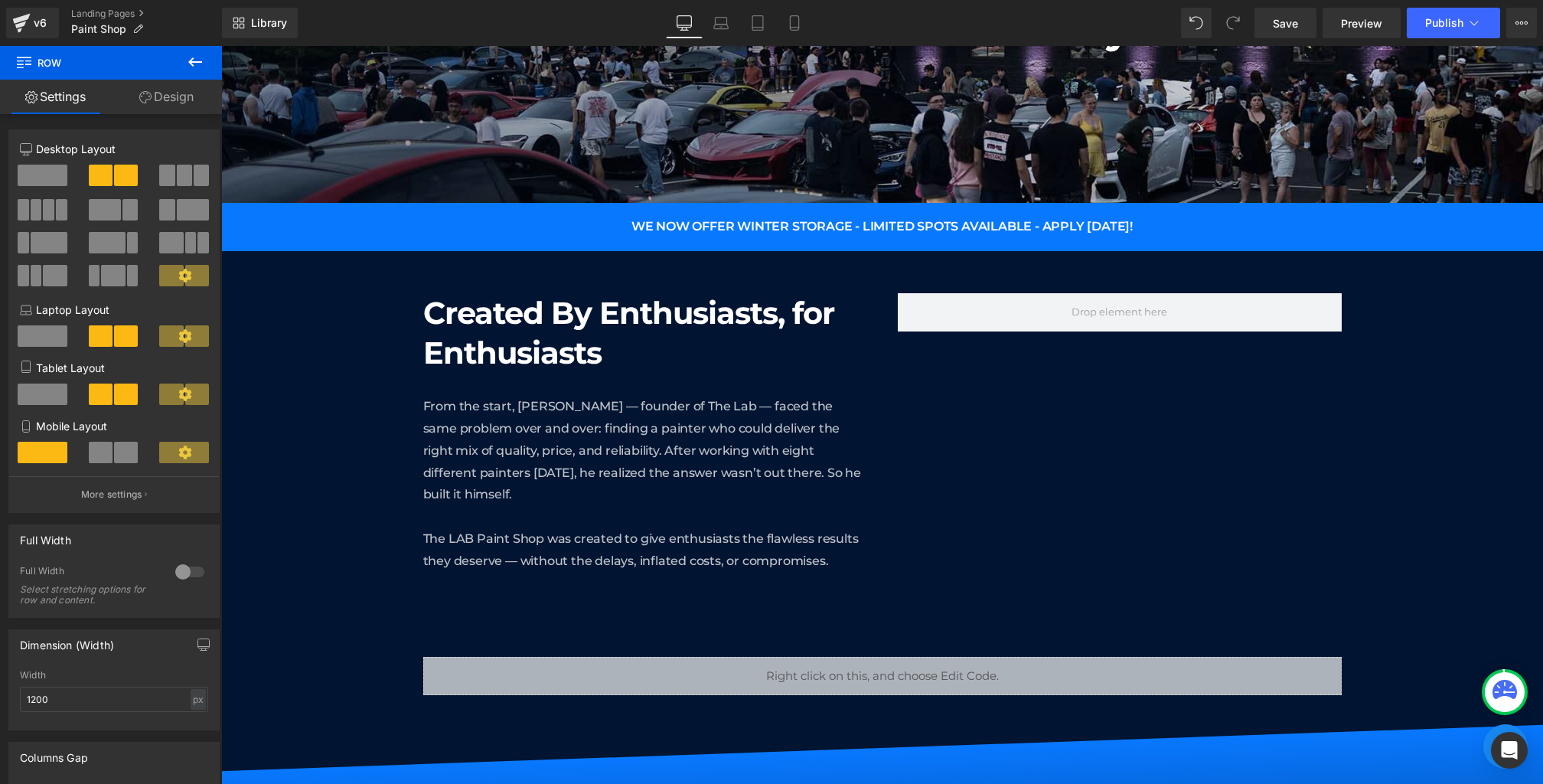
click at [189, 56] on icon at bounding box center [195, 61] width 18 height 18
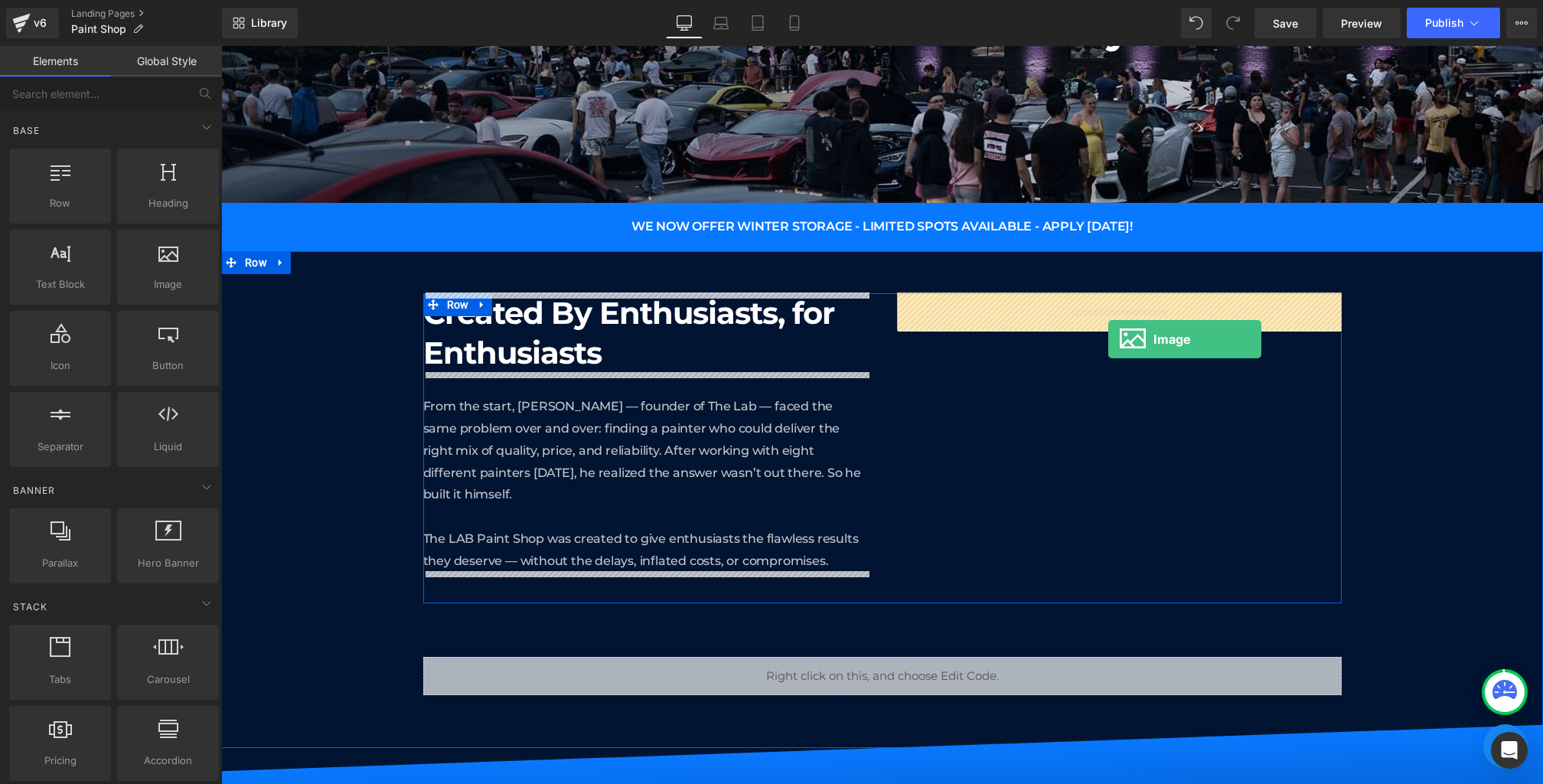
drag, startPoint x: 391, startPoint y: 326, endPoint x: 1109, endPoint y: 339, distance: 718.1
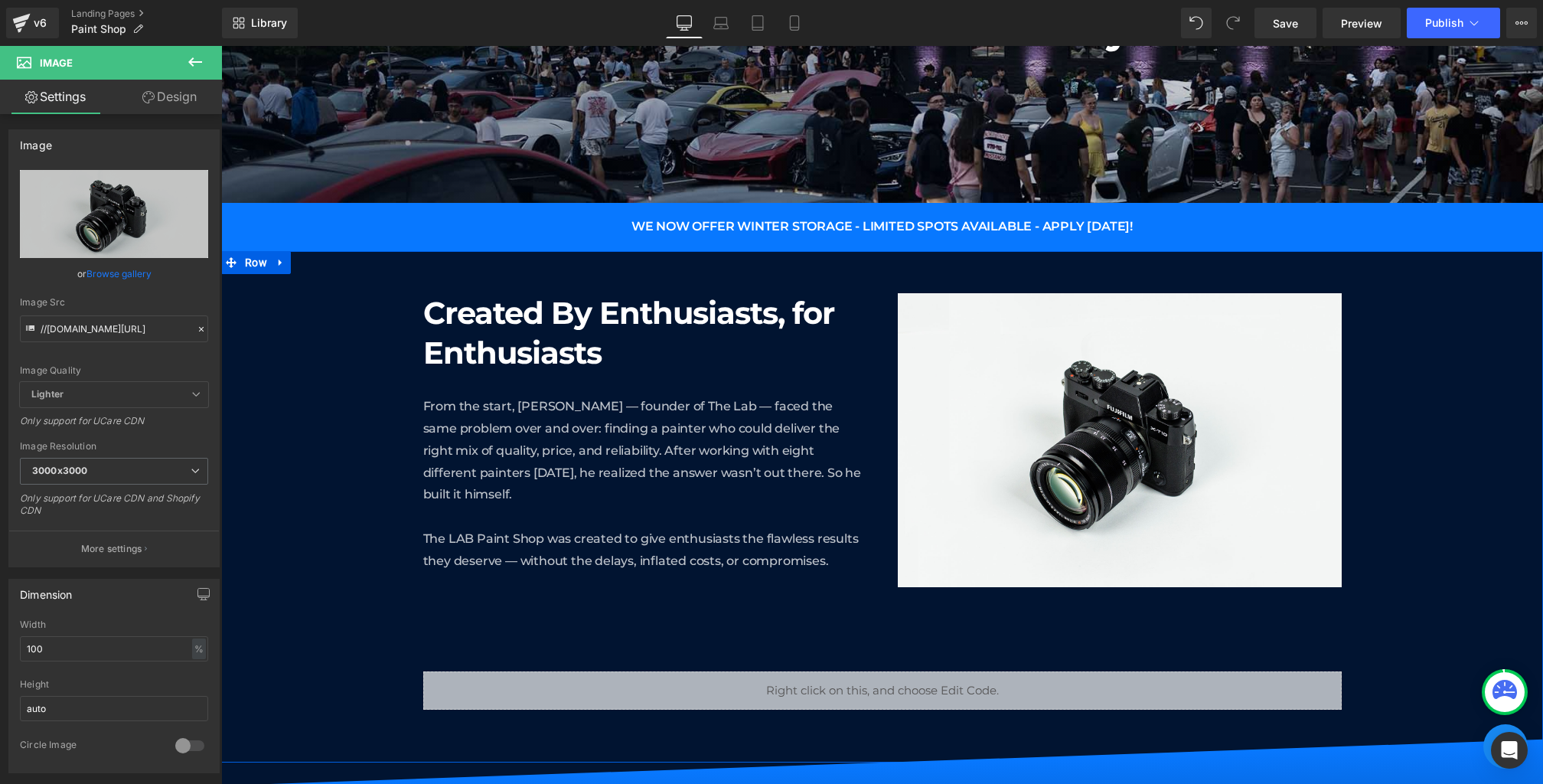
click at [481, 624] on icon at bounding box center [477, 629] width 9 height 10
click at [519, 627] on icon at bounding box center [522, 628] width 10 height 10
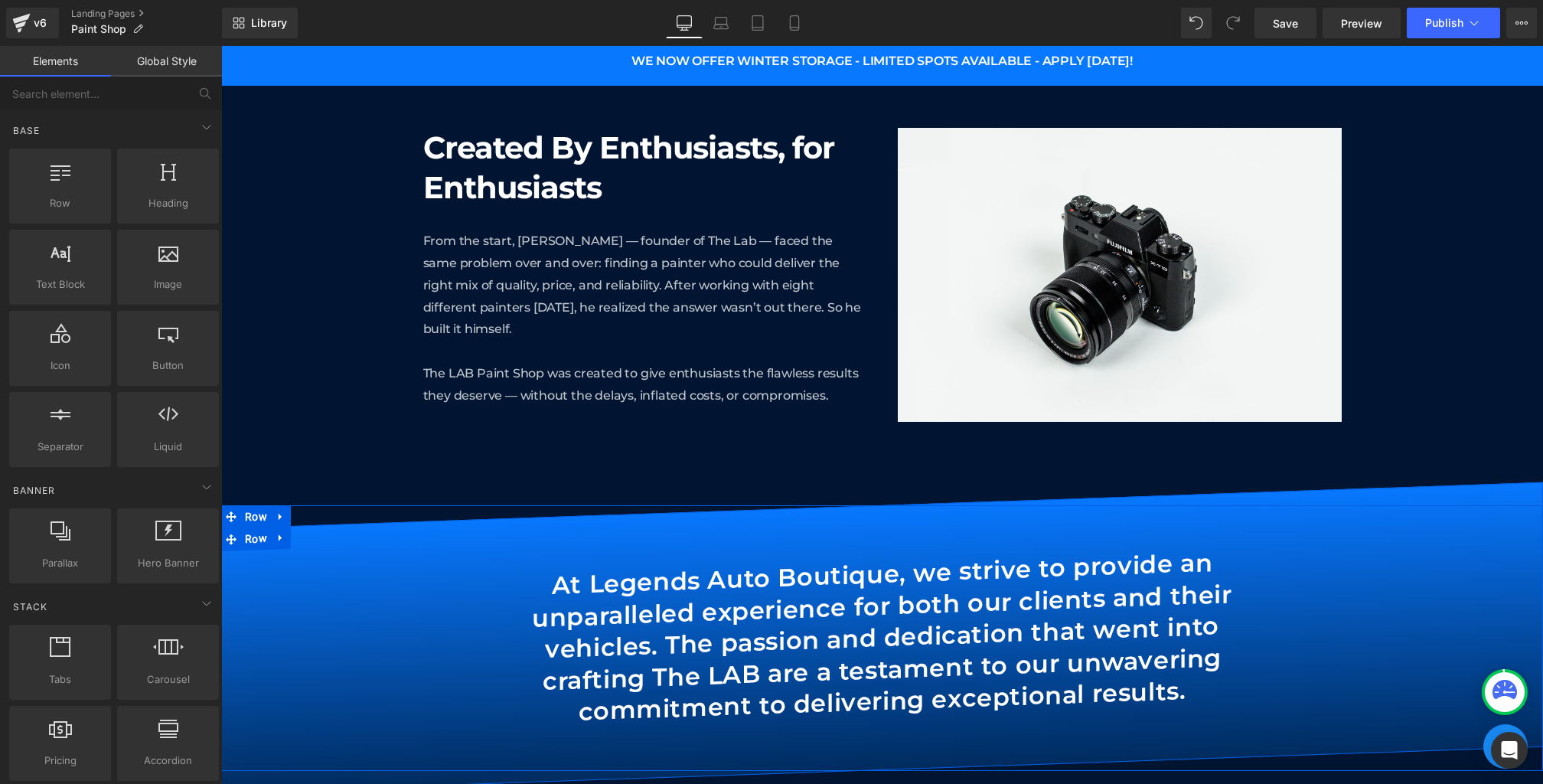
scroll to position [564, 0]
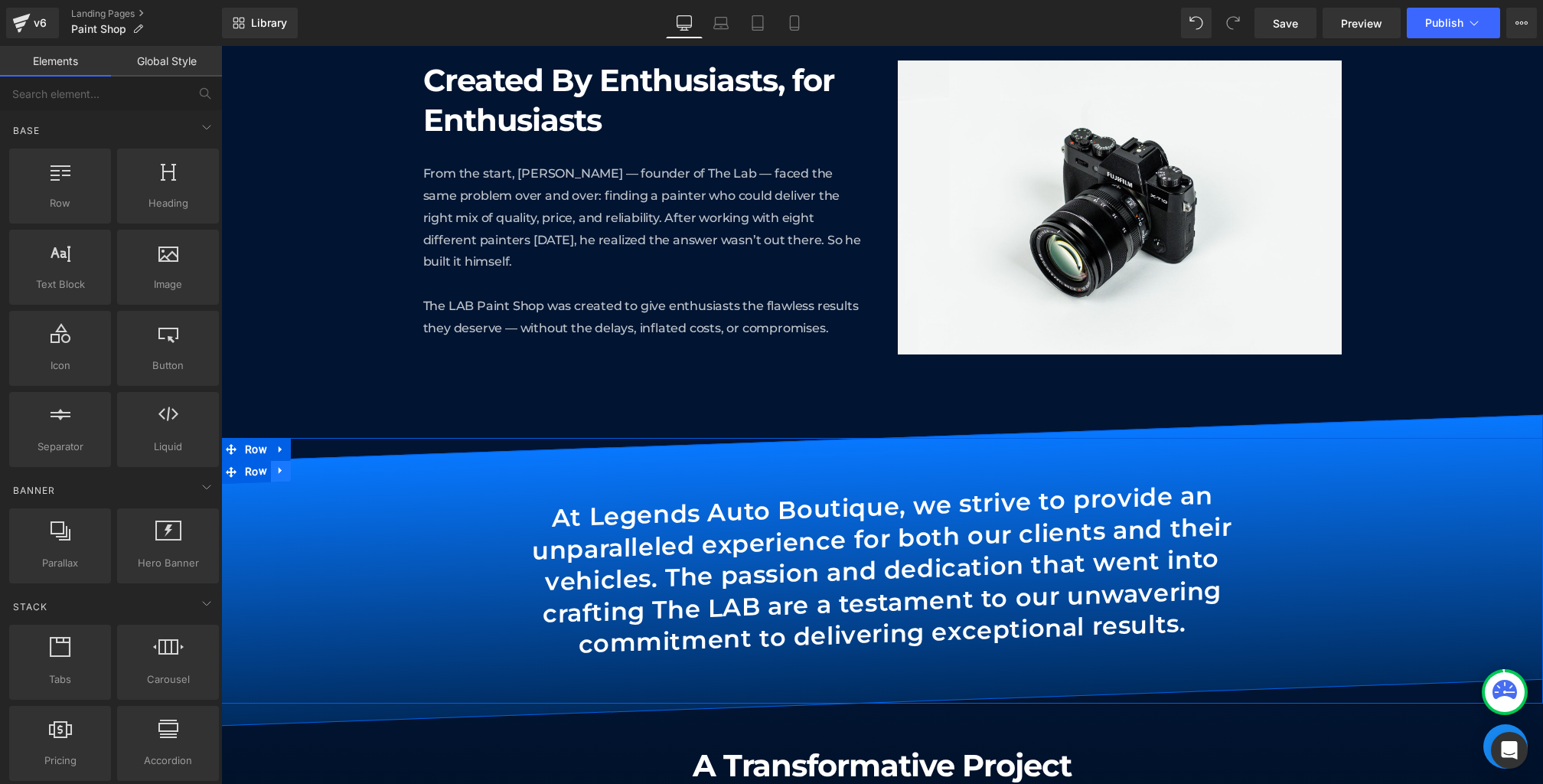
click at [282, 475] on icon at bounding box center [281, 470] width 10 height 11
click at [323, 472] on icon at bounding box center [321, 468] width 10 height 10
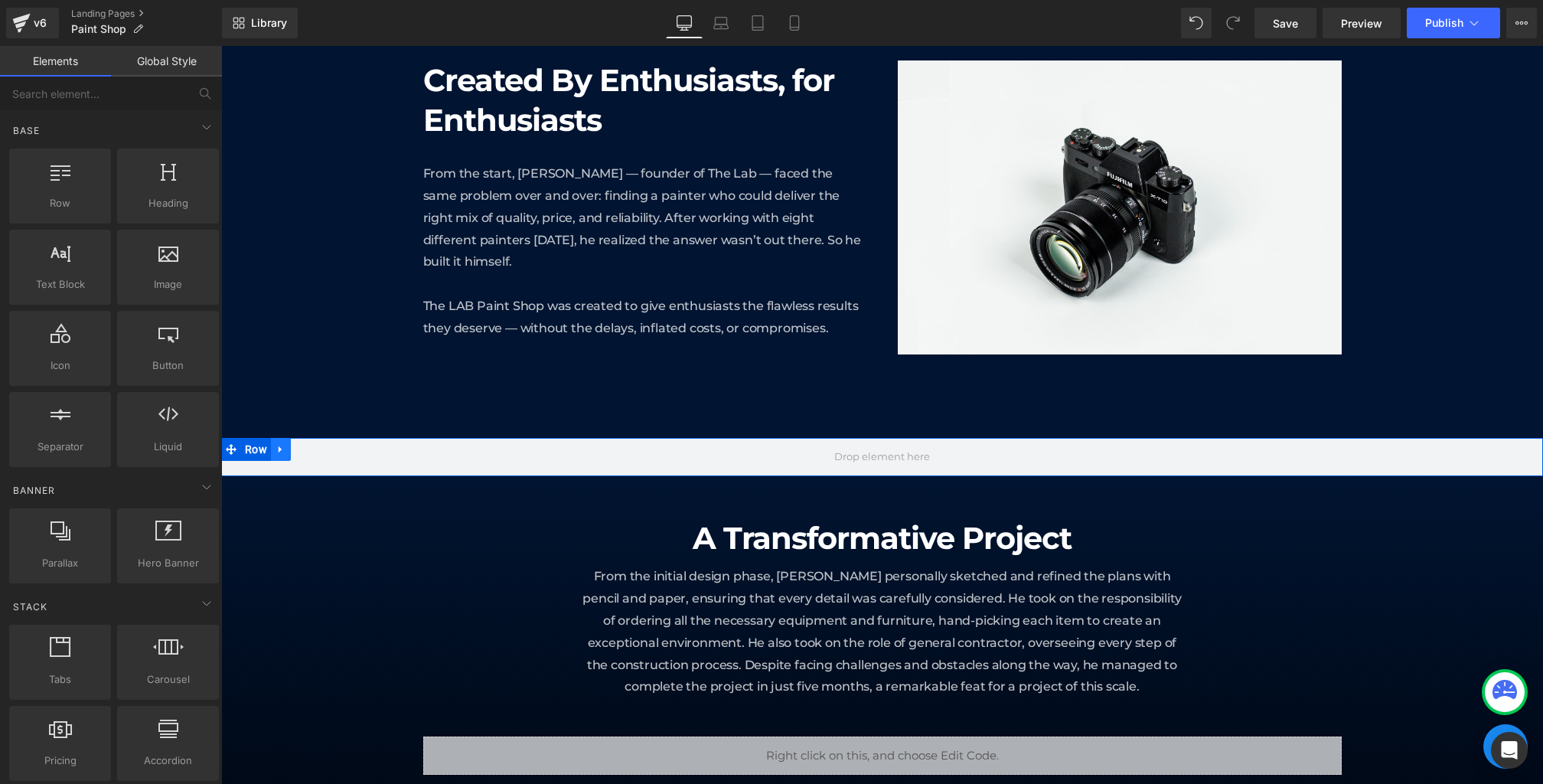
click at [279, 446] on icon at bounding box center [280, 449] width 3 height 7
click at [327, 445] on link at bounding box center [321, 449] width 20 height 23
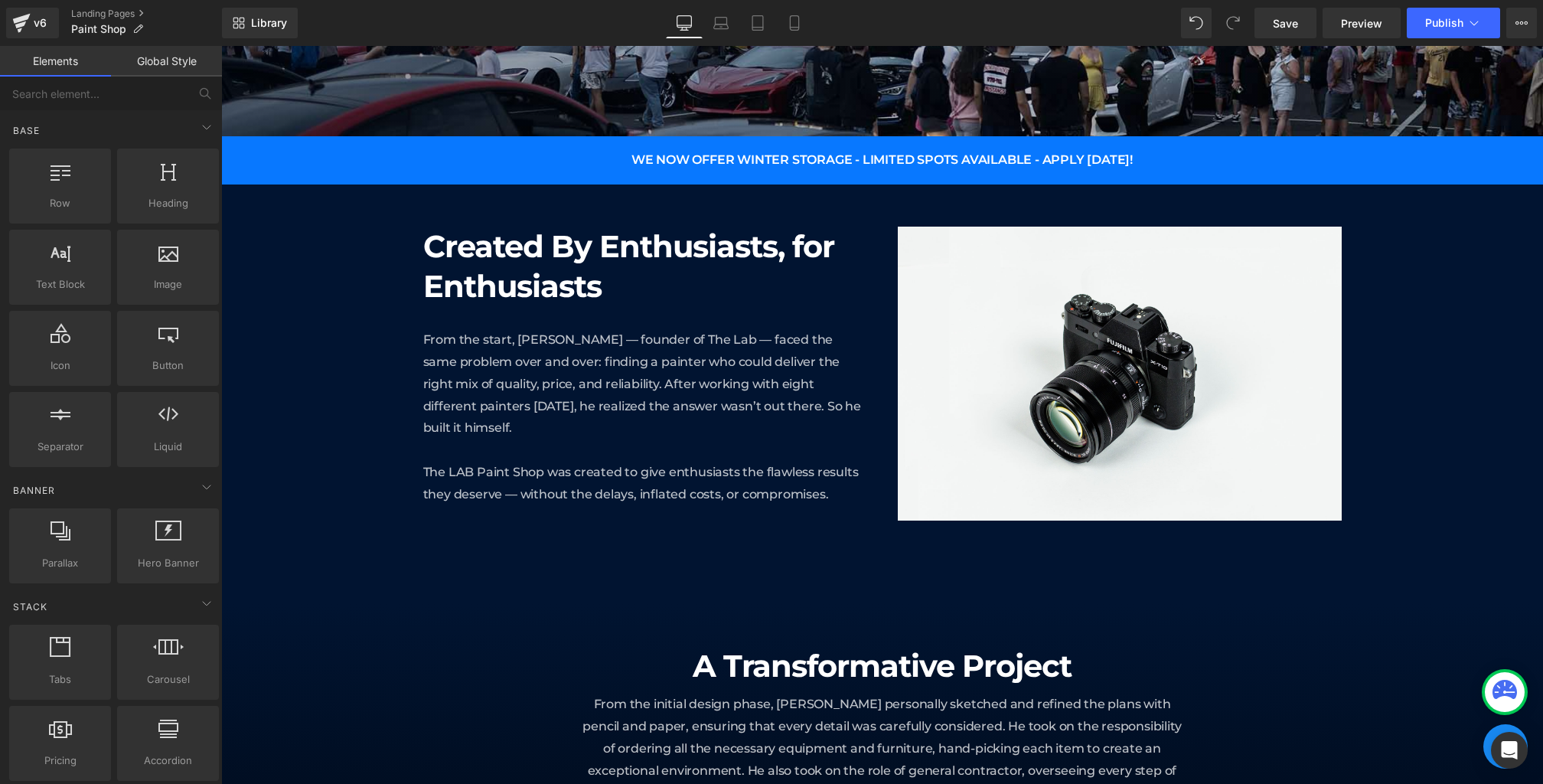
scroll to position [351, 0]
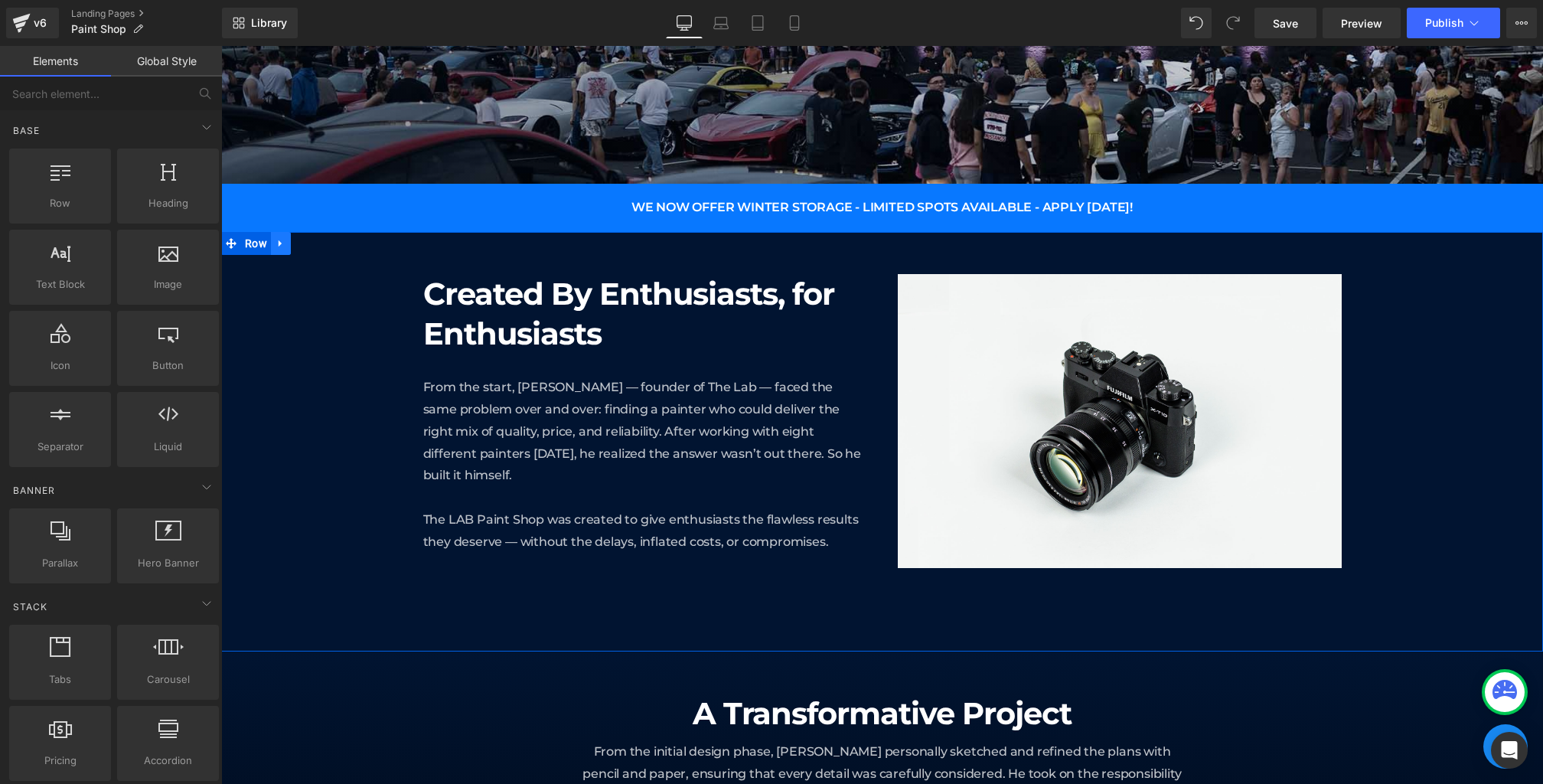
click at [277, 249] on link at bounding box center [281, 243] width 20 height 23
click at [305, 249] on link at bounding box center [301, 243] width 20 height 23
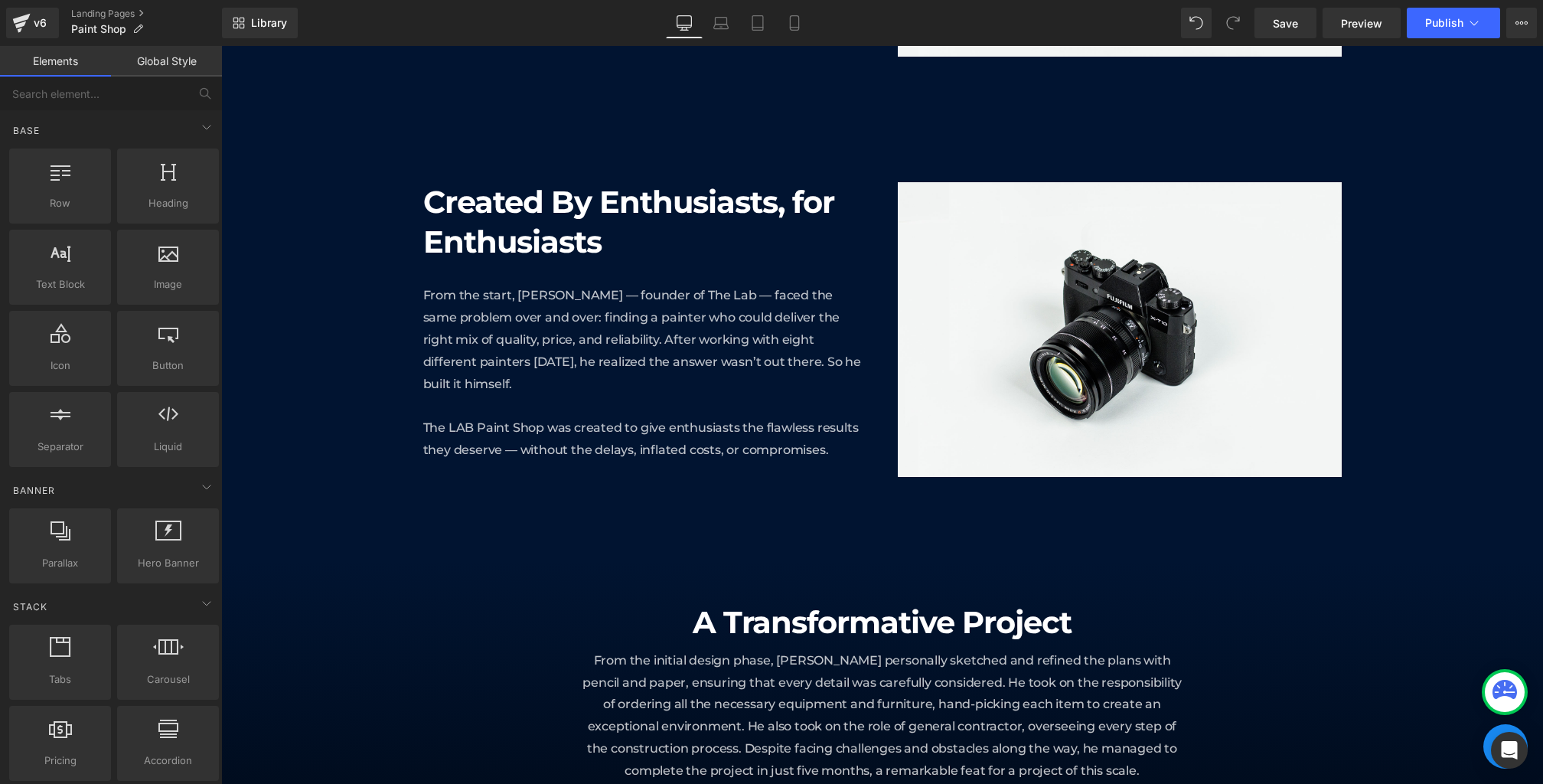
scroll to position [894, 0]
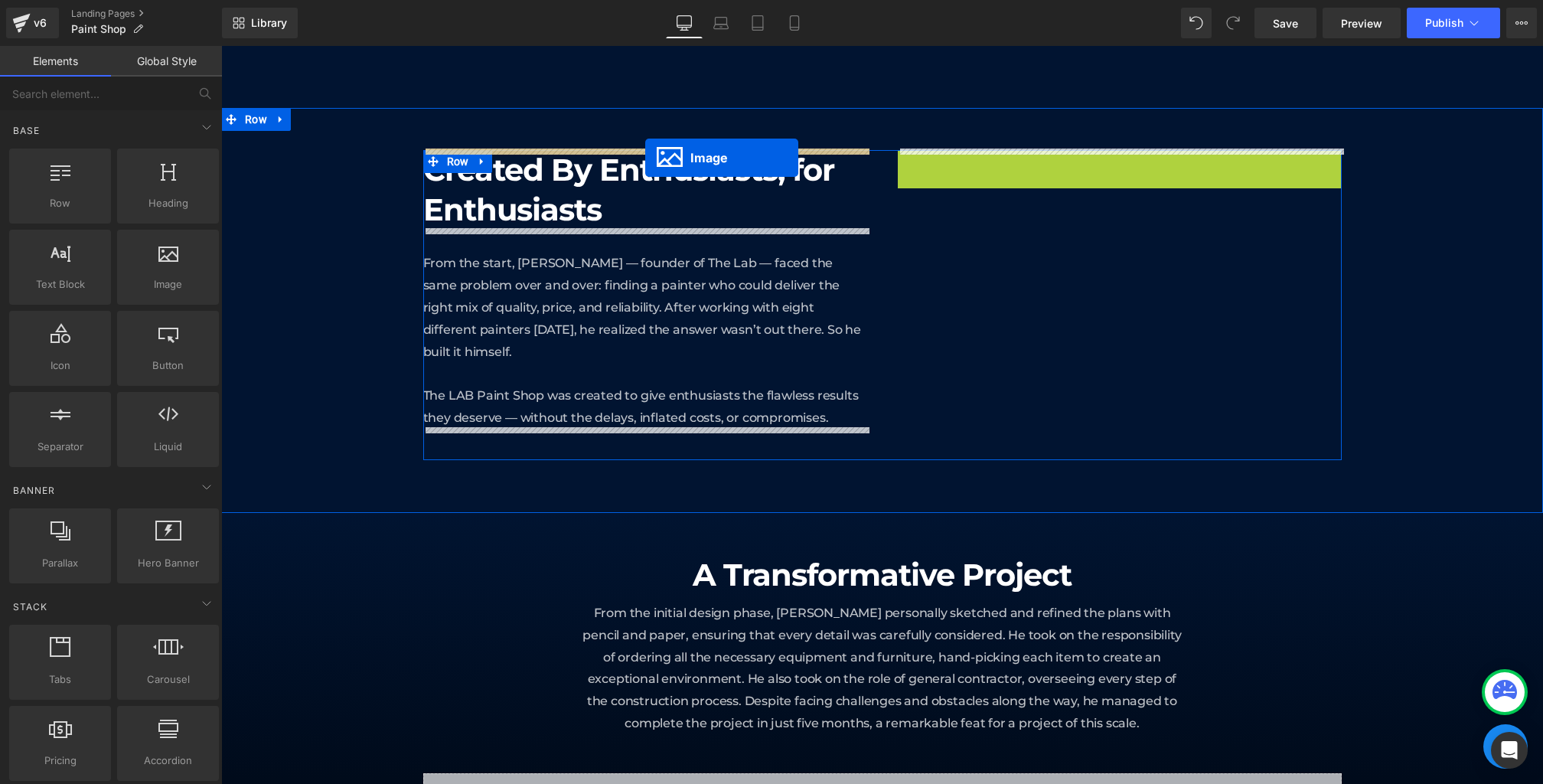
drag, startPoint x: 1057, startPoint y: 295, endPoint x: 645, endPoint y: 157, distance: 434.5
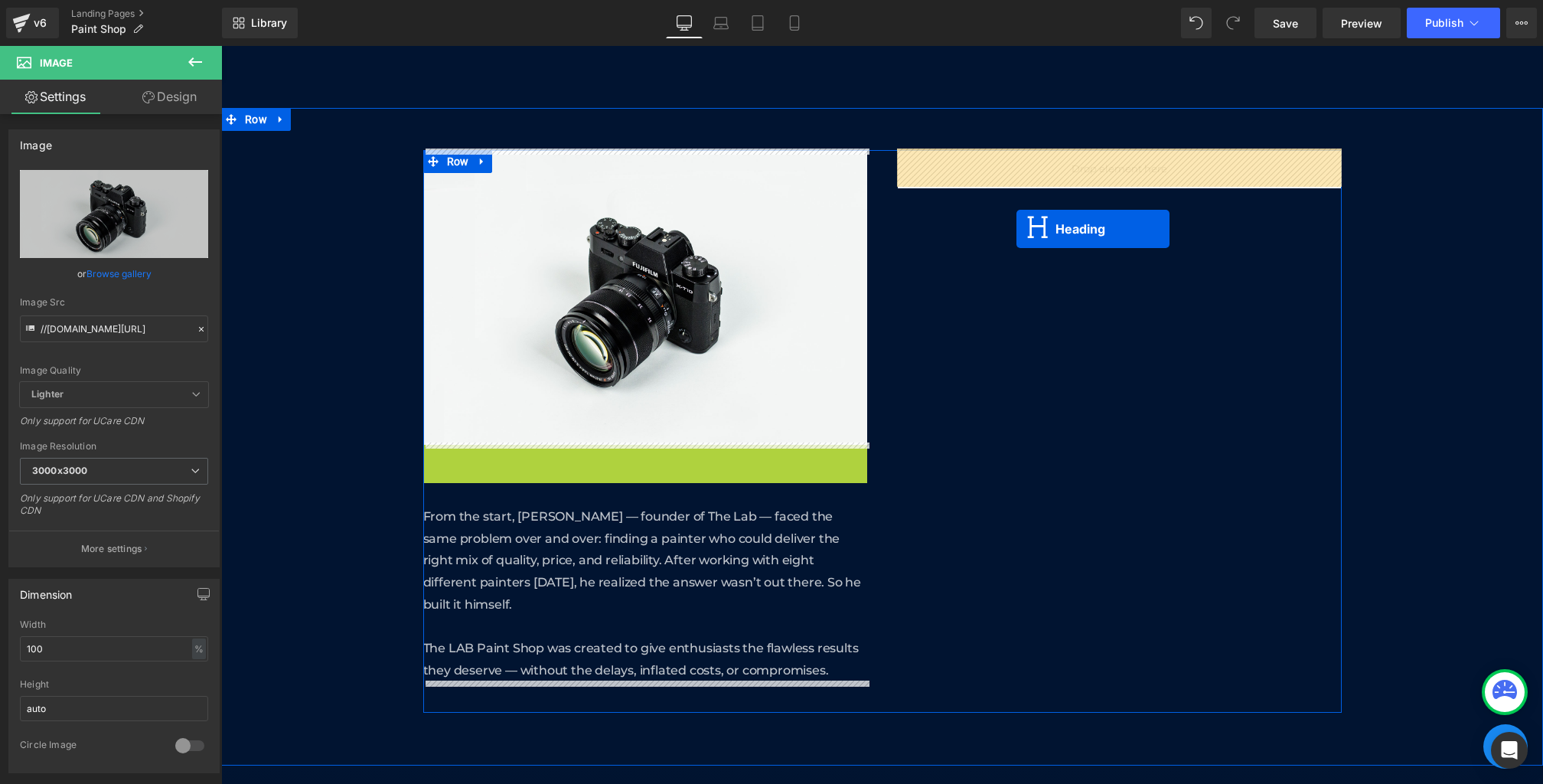
drag, startPoint x: 639, startPoint y: 475, endPoint x: 1016, endPoint y: 228, distance: 450.7
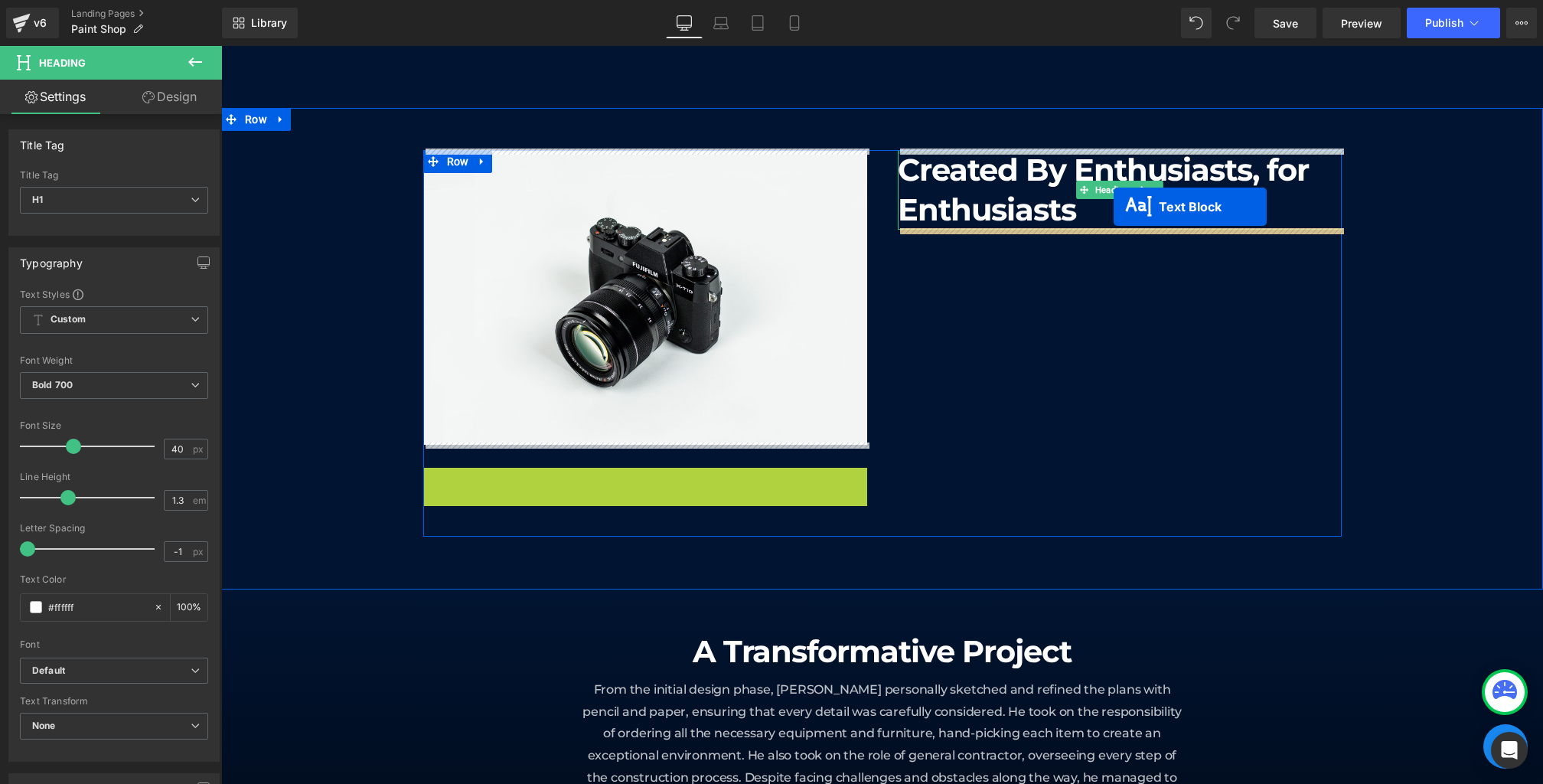
drag, startPoint x: 624, startPoint y: 553, endPoint x: 1113, endPoint y: 208, distance: 598.5
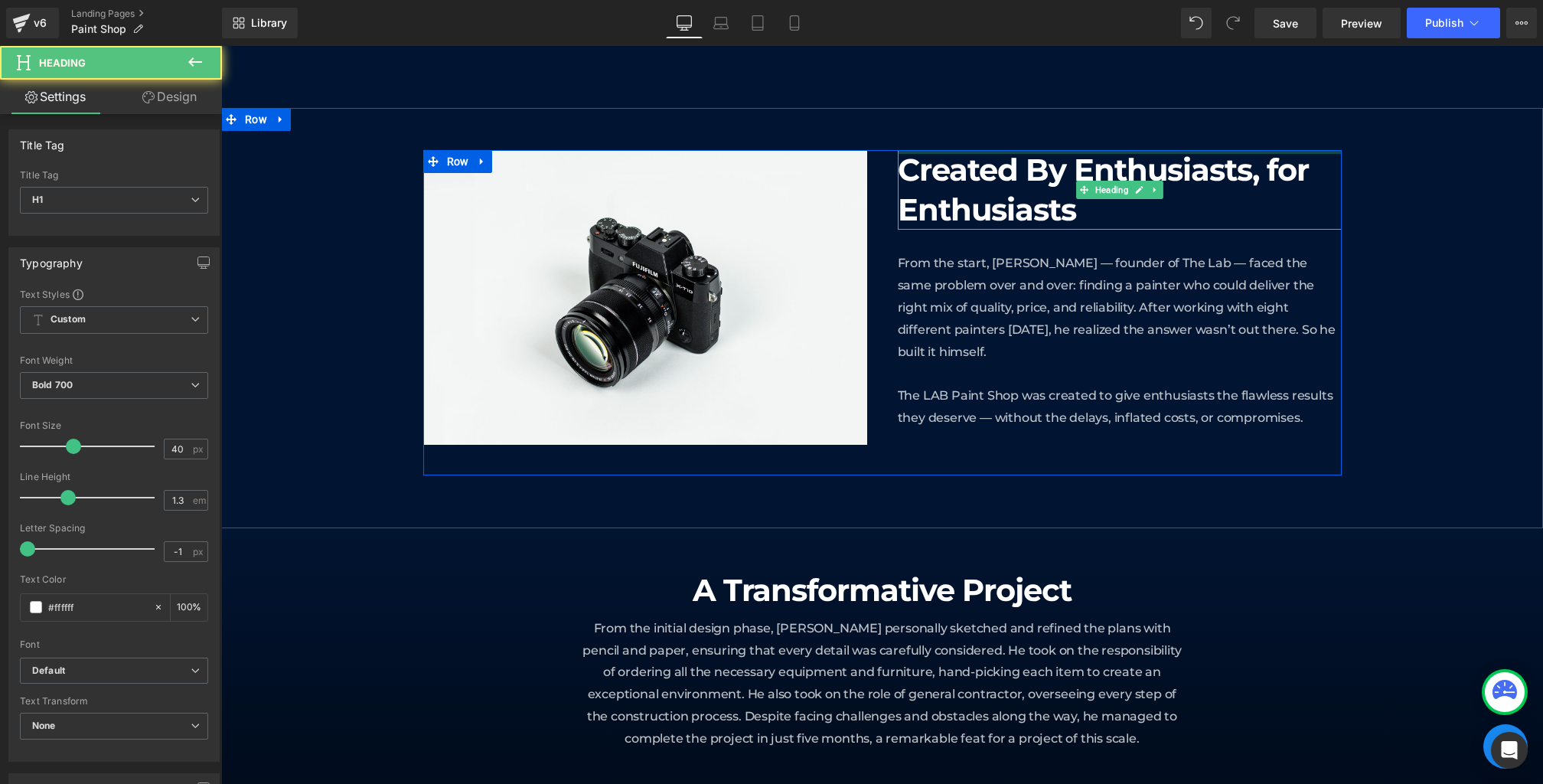
click at [977, 210] on h1 "Created By Enthusiasts, for Enthusiasts" at bounding box center [1120, 190] width 444 height 80
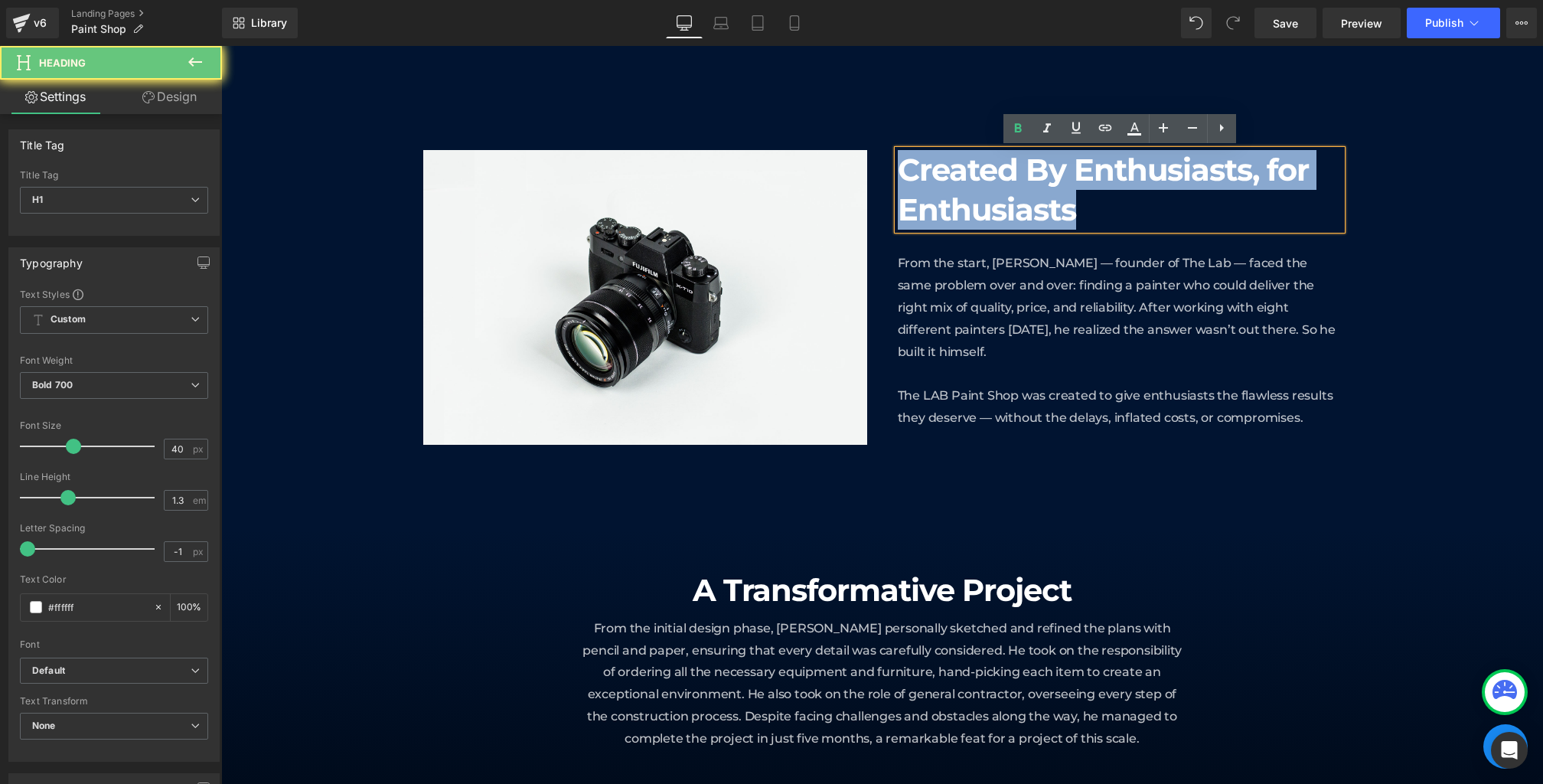
drag, startPoint x: 1052, startPoint y: 210, endPoint x: 620, endPoint y: 54, distance: 459.3
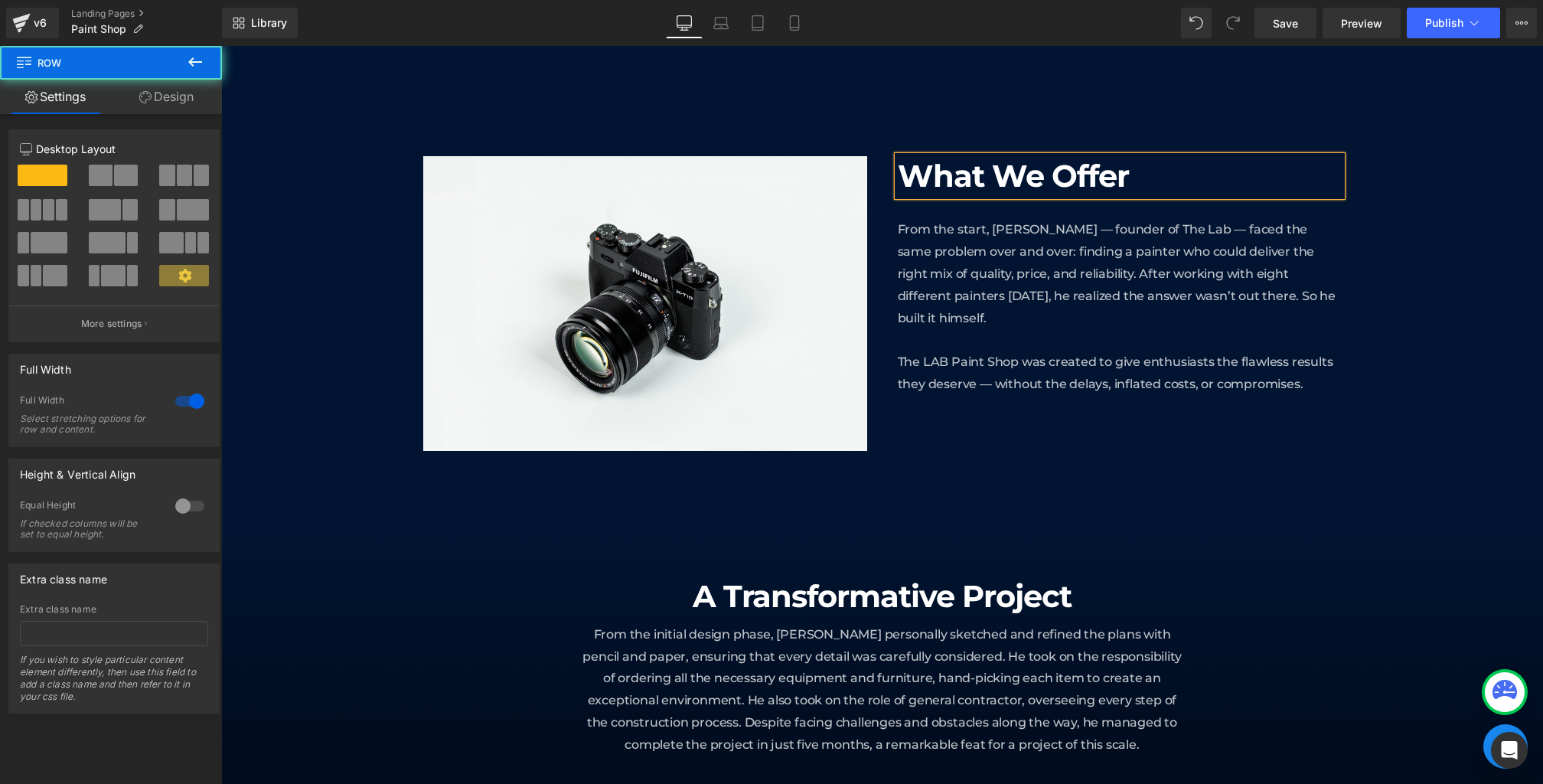
click at [1429, 251] on div "Image What We Offer Heading From the start, [PERSON_NAME] — founder of The Lab …" at bounding box center [882, 318] width 1322 height 324
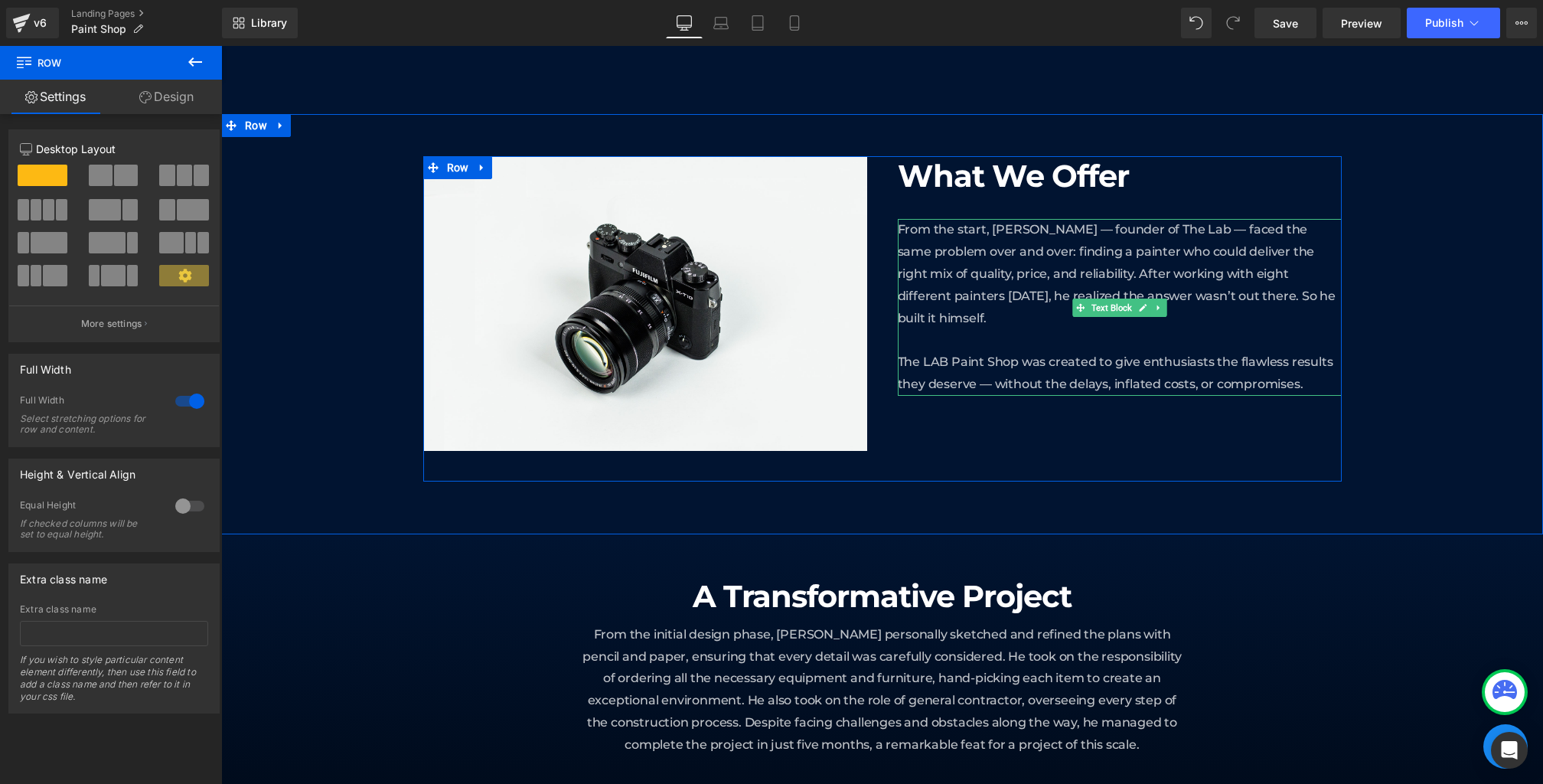
click at [984, 315] on span "From the start, [PERSON_NAME] — founder of The Lab — faced the same problem ove…" at bounding box center [1117, 306] width 438 height 169
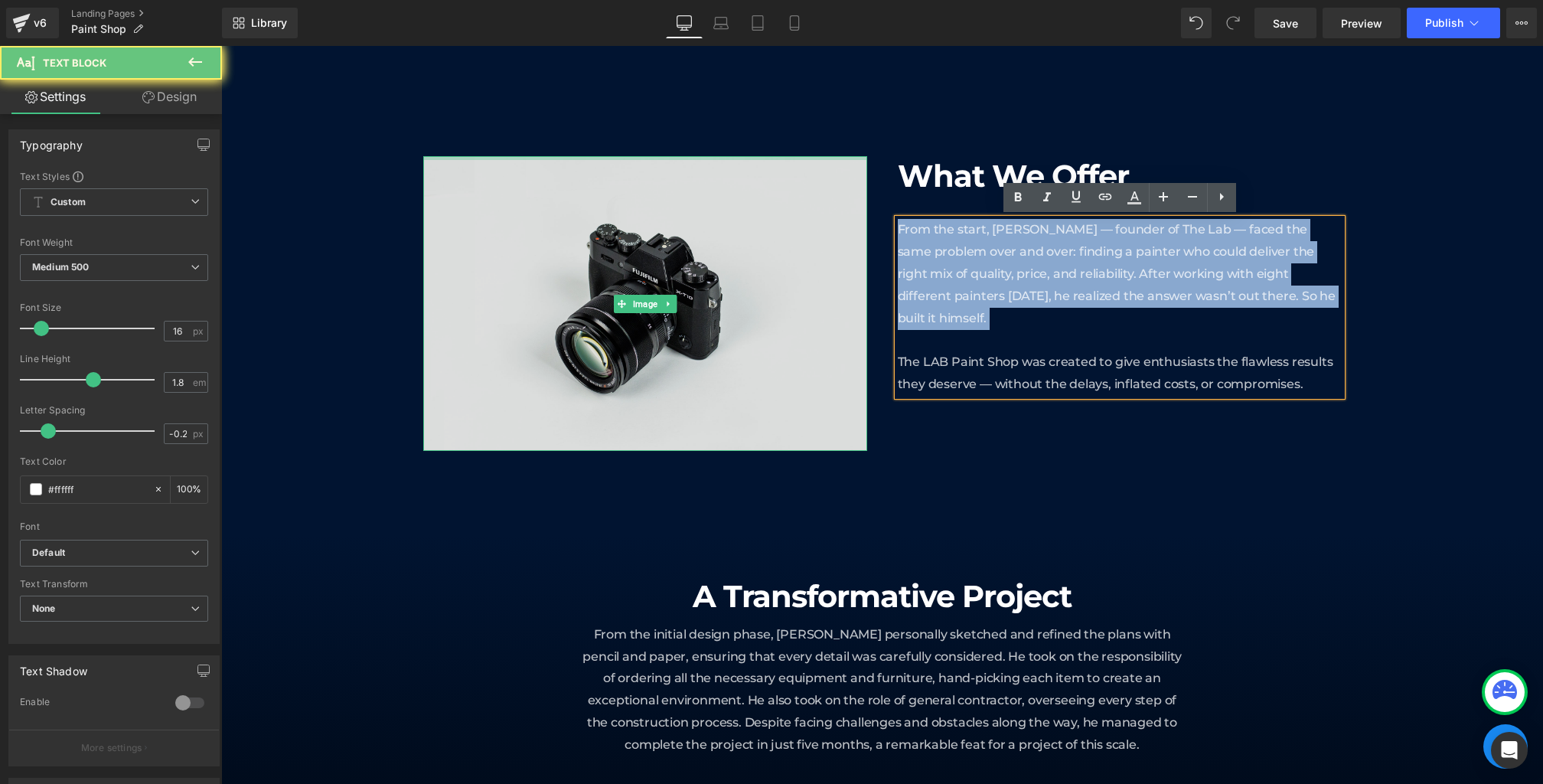
drag, startPoint x: 1078, startPoint y: 336, endPoint x: 860, endPoint y: 155, distance: 283.3
click at [860, 156] on div "Image What We Offer Heading From the start, [PERSON_NAME] — founder of The Lab …" at bounding box center [882, 318] width 919 height 324
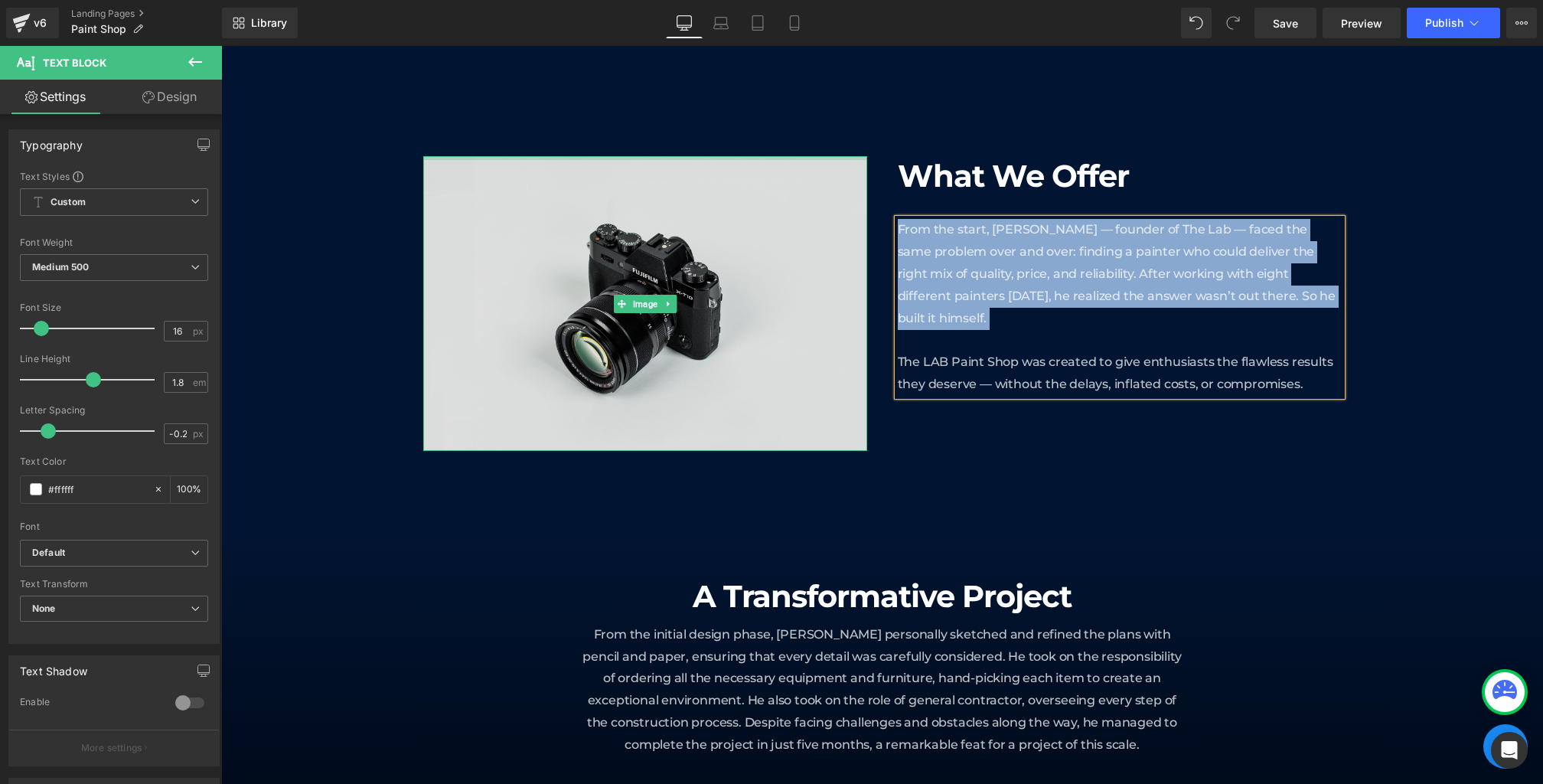
paste div
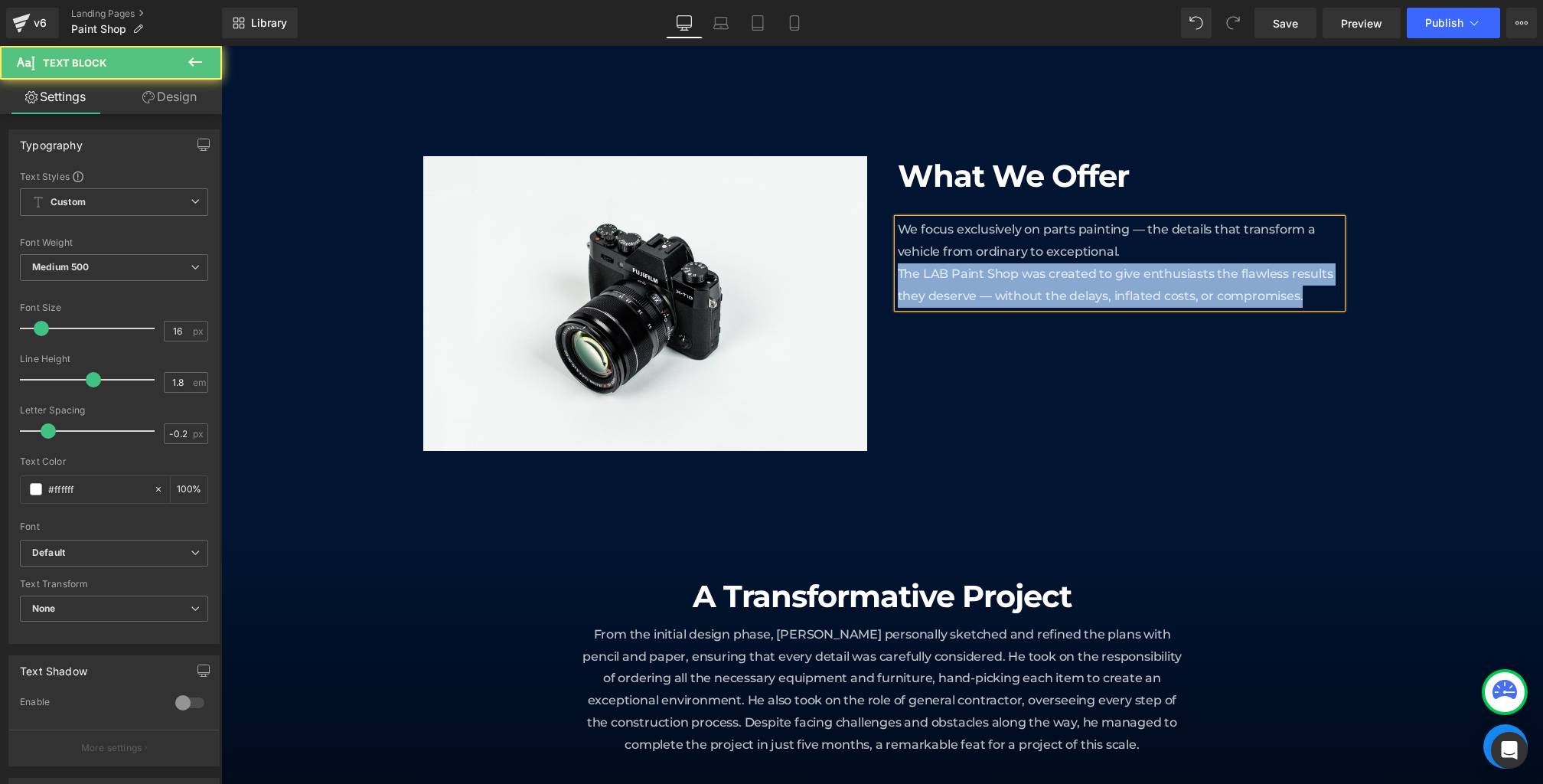
drag, startPoint x: 1308, startPoint y: 296, endPoint x: 881, endPoint y: 272, distance: 427.7
click at [881, 272] on div "Image What We Offer Heading We focus exclusively on parts painting — the detail…" at bounding box center [882, 318] width 919 height 324
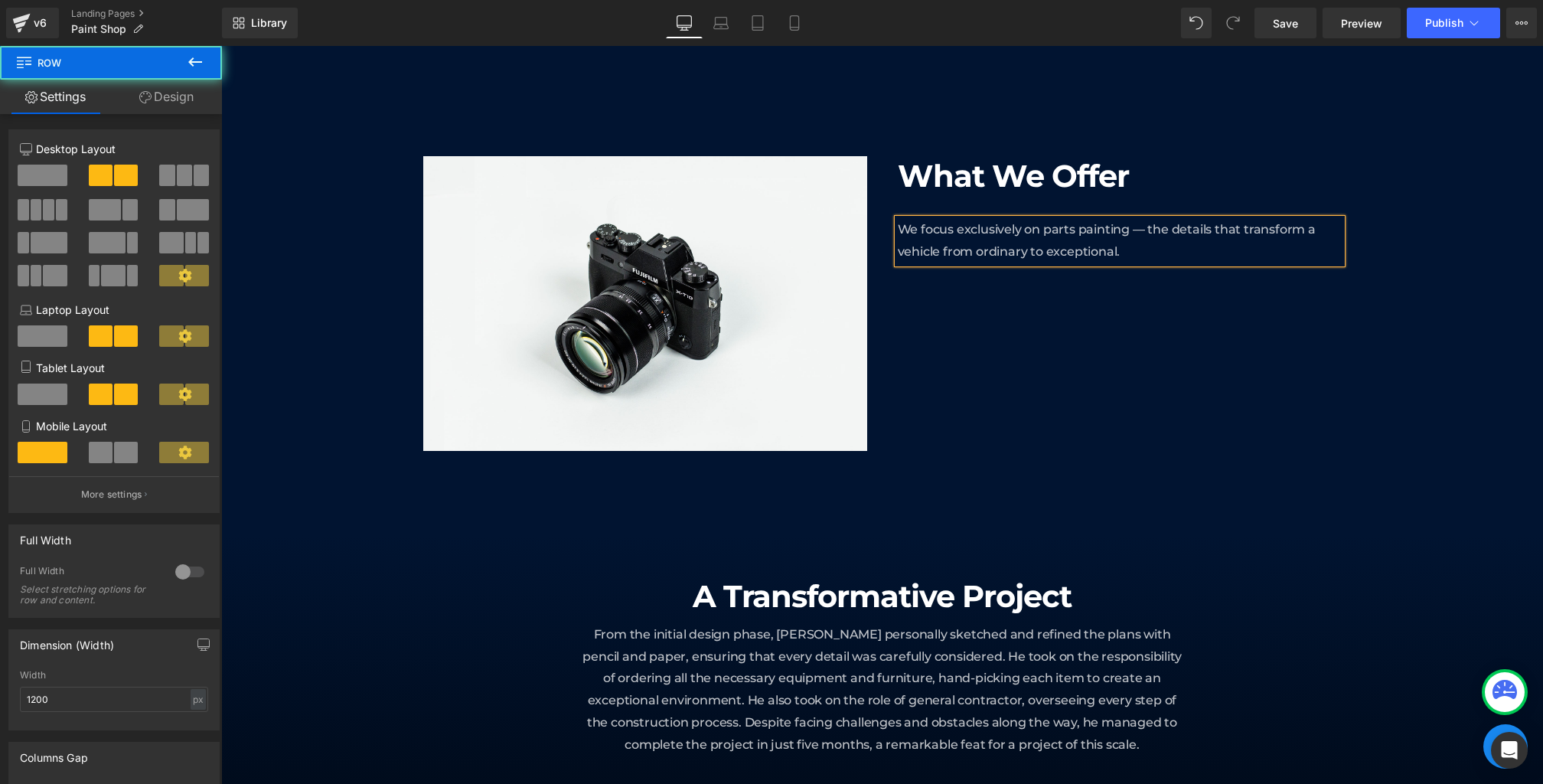
click at [1127, 373] on div "What We Offer Heading We focus exclusively on parts painting — the details that…" at bounding box center [1120, 303] width 444 height 294
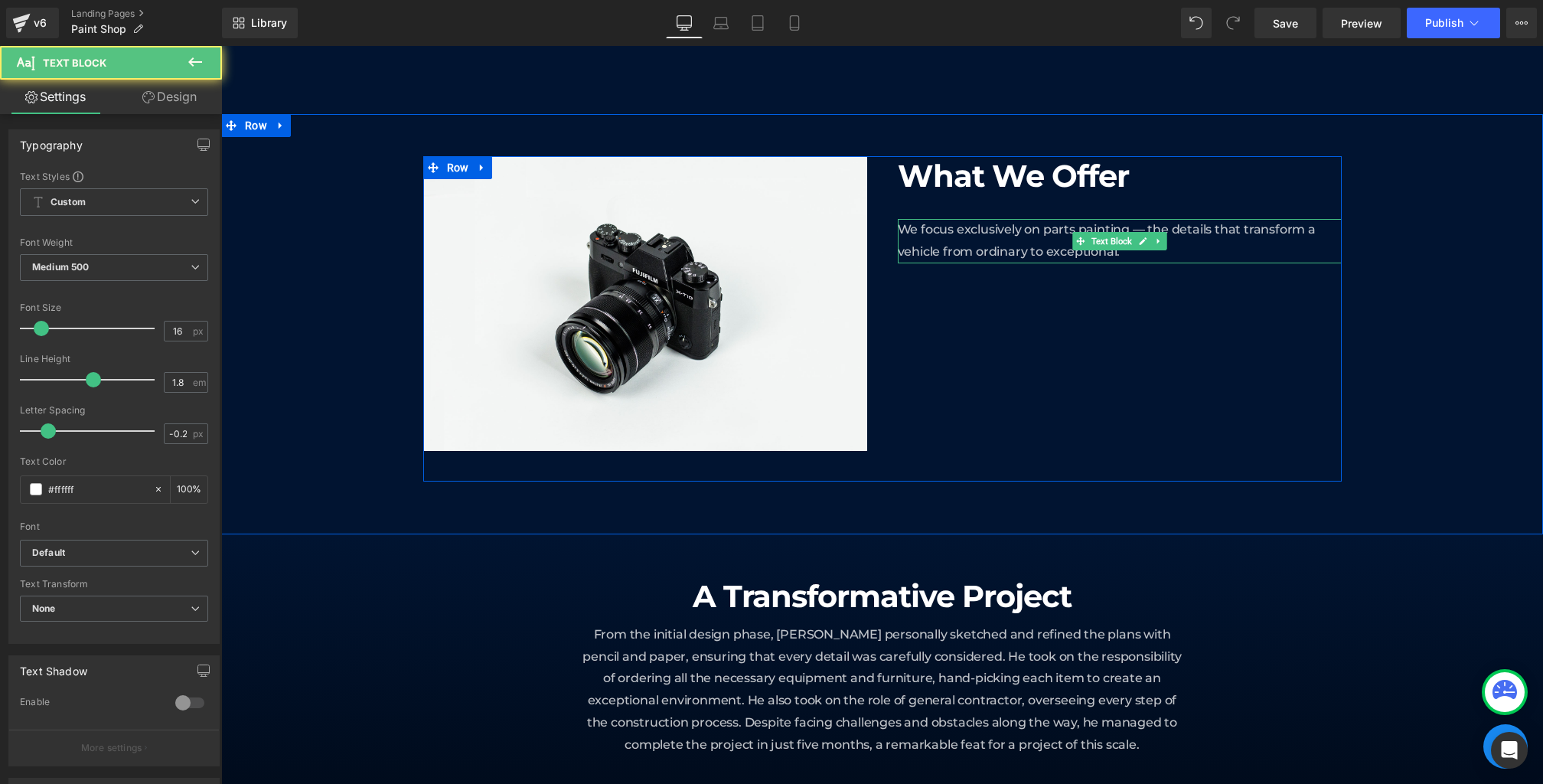
click at [1193, 249] on p "We focus exclusively on parts painting — the details that transform a vehicle f…" at bounding box center [1120, 241] width 444 height 45
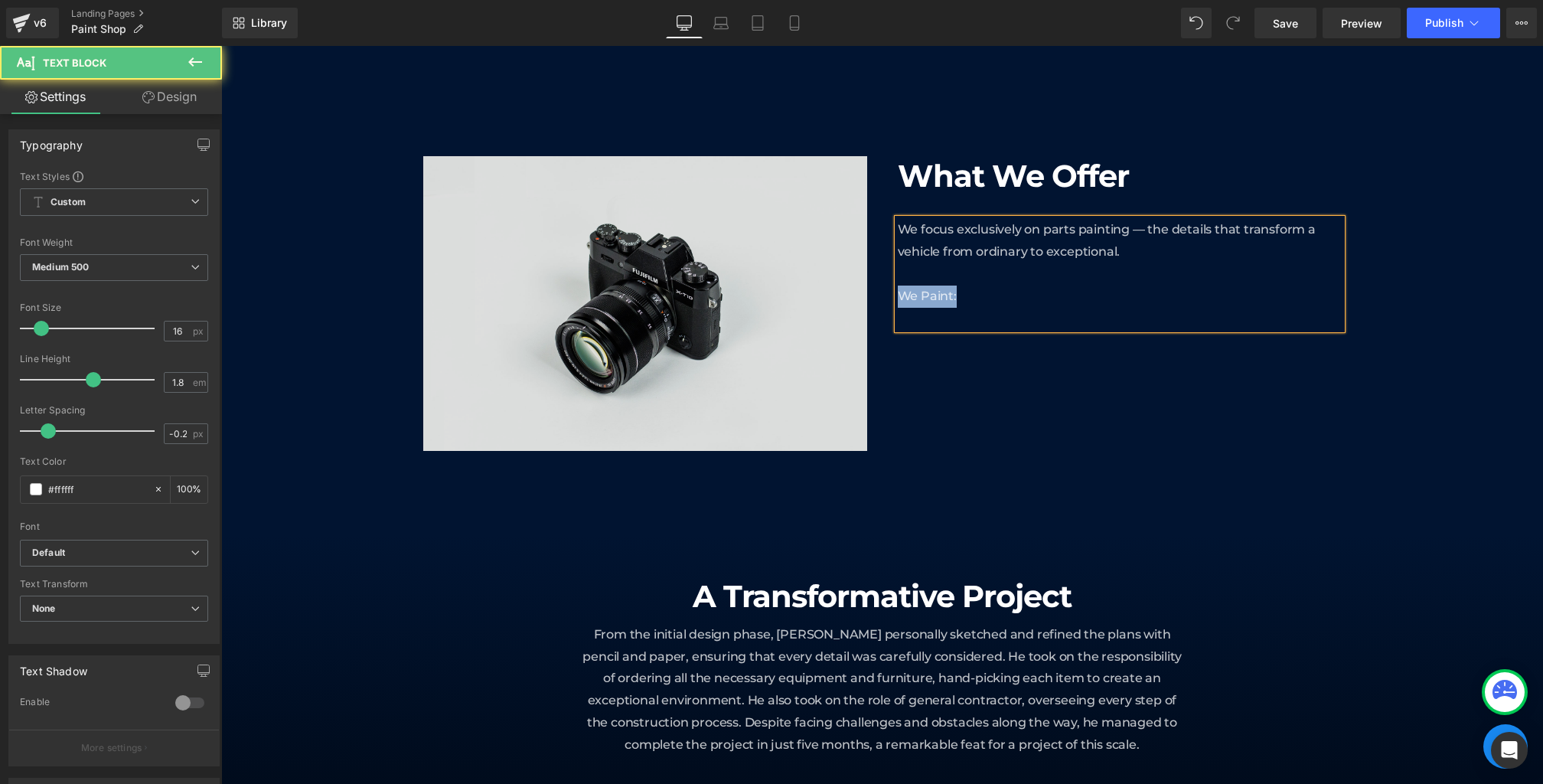
drag, startPoint x: 960, startPoint y: 297, endPoint x: 857, endPoint y: 297, distance: 103.0
click at [861, 297] on div "Image What We Offer Heading We focus exclusively on parts painting — the detail…" at bounding box center [882, 318] width 919 height 324
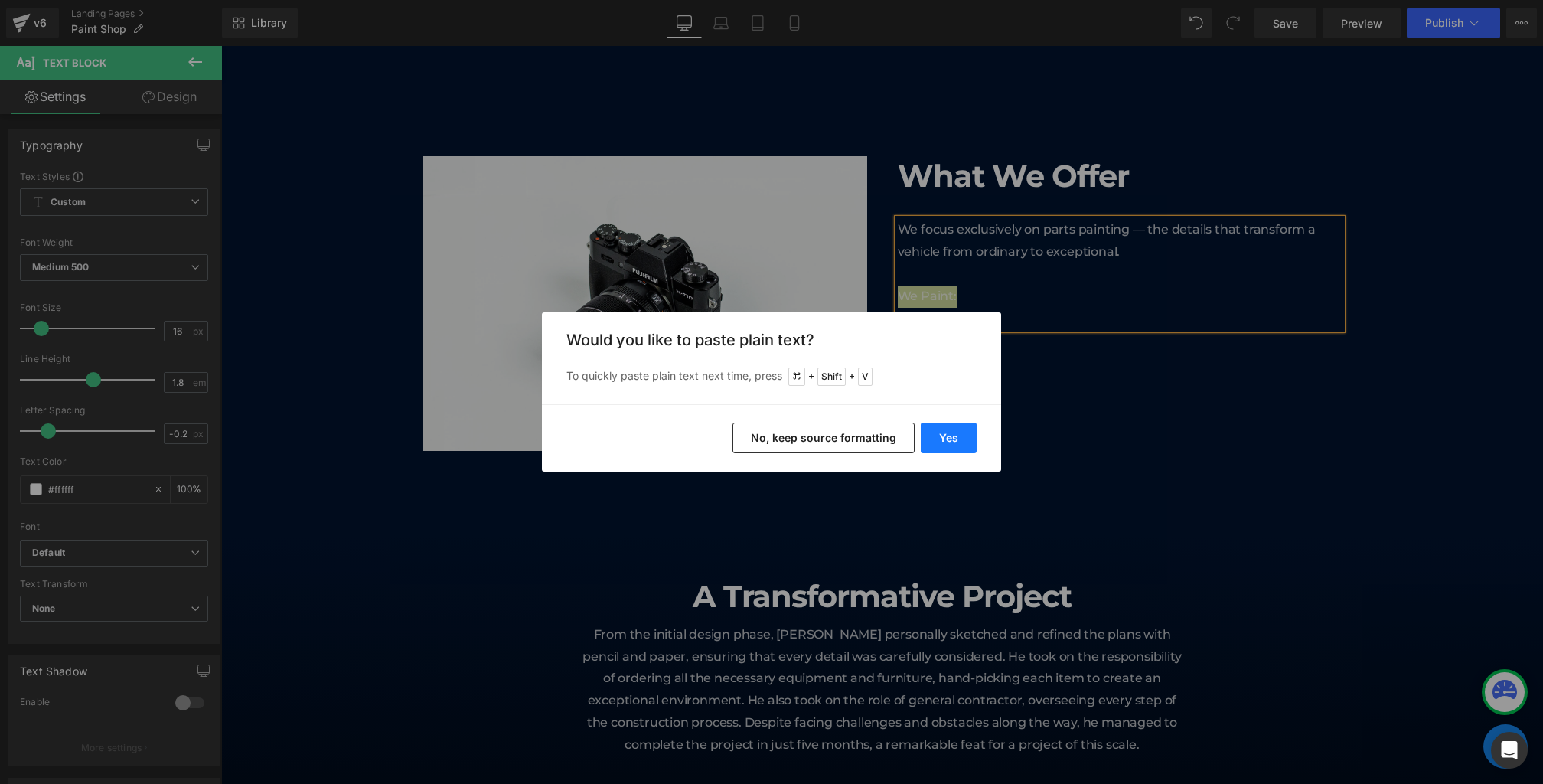
click at [947, 433] on button "Yes" at bounding box center [949, 437] width 56 height 31
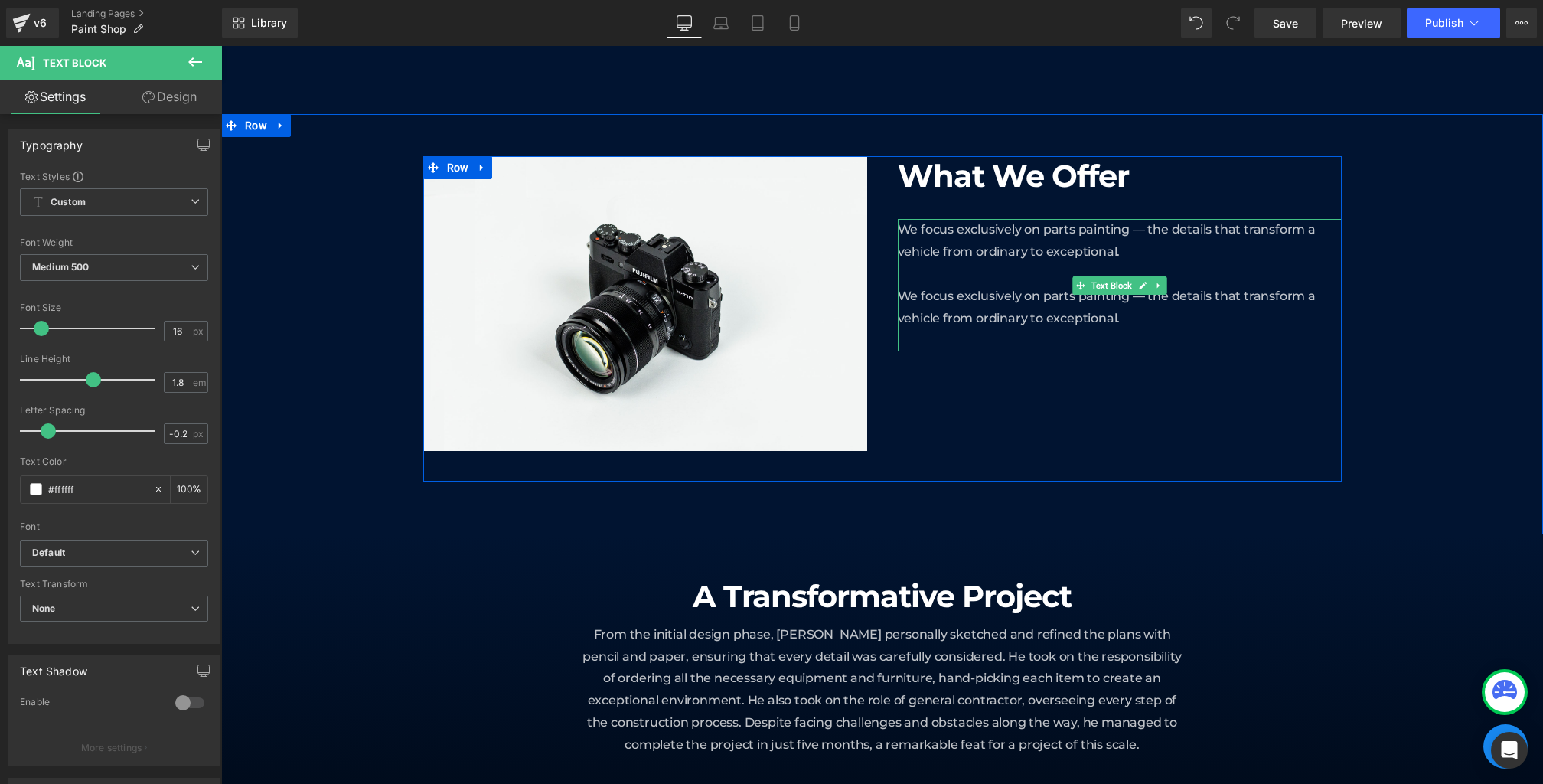
click at [991, 332] on p "We focus exclusively on parts painting — the details that transform a vehicle f…" at bounding box center [1120, 285] width 444 height 133
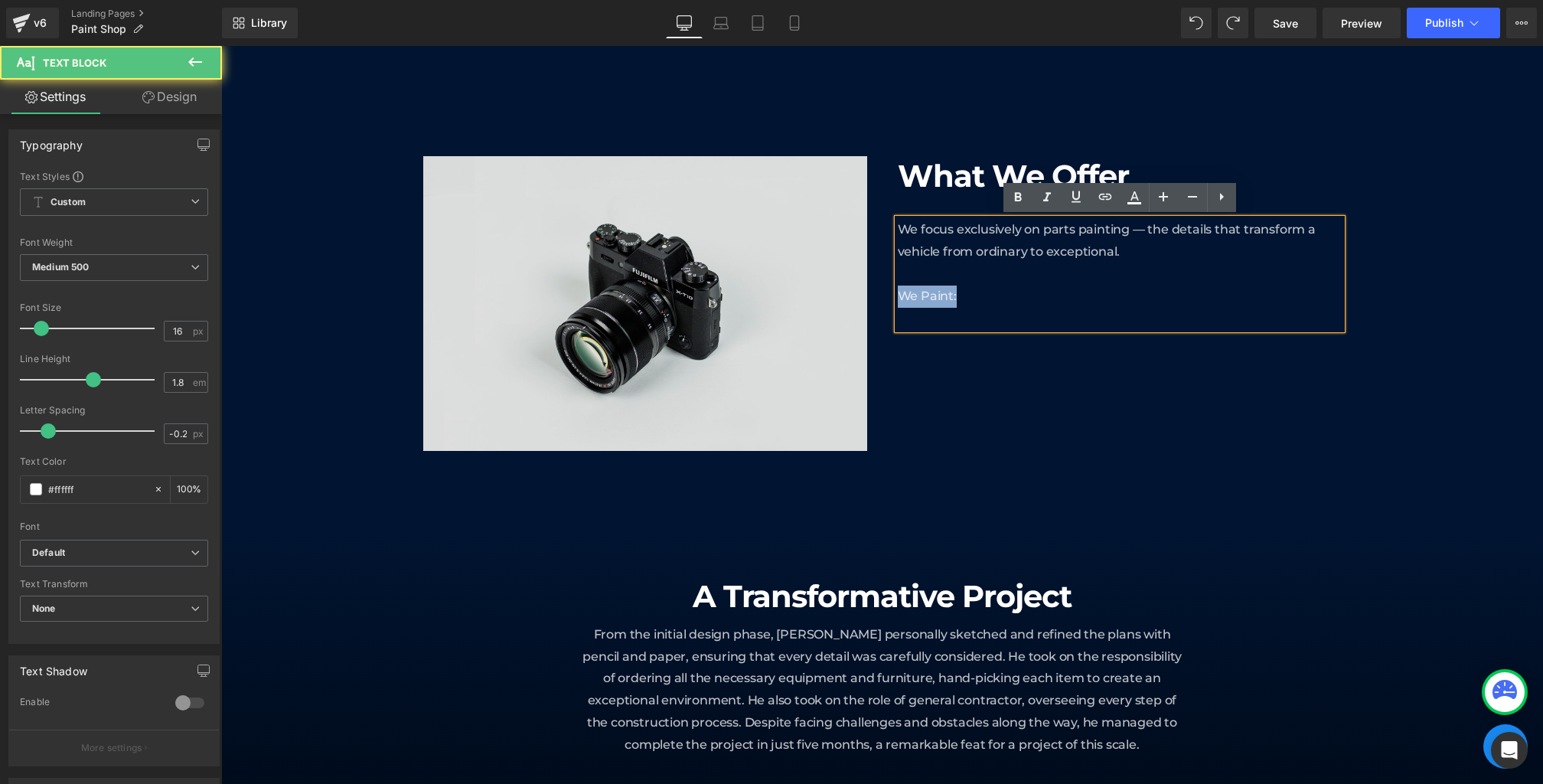
drag, startPoint x: 970, startPoint y: 291, endPoint x: 841, endPoint y: 291, distance: 129.0
click at [841, 291] on div "Image What We Offer Heading We focus exclusively on parts painting — the detail…" at bounding box center [882, 318] width 919 height 324
drag, startPoint x: 977, startPoint y: 296, endPoint x: 857, endPoint y: 296, distance: 120.0
click at [857, 296] on div "Image What We Offer Heading We focus exclusively on parts painting — the detail…" at bounding box center [882, 318] width 919 height 324
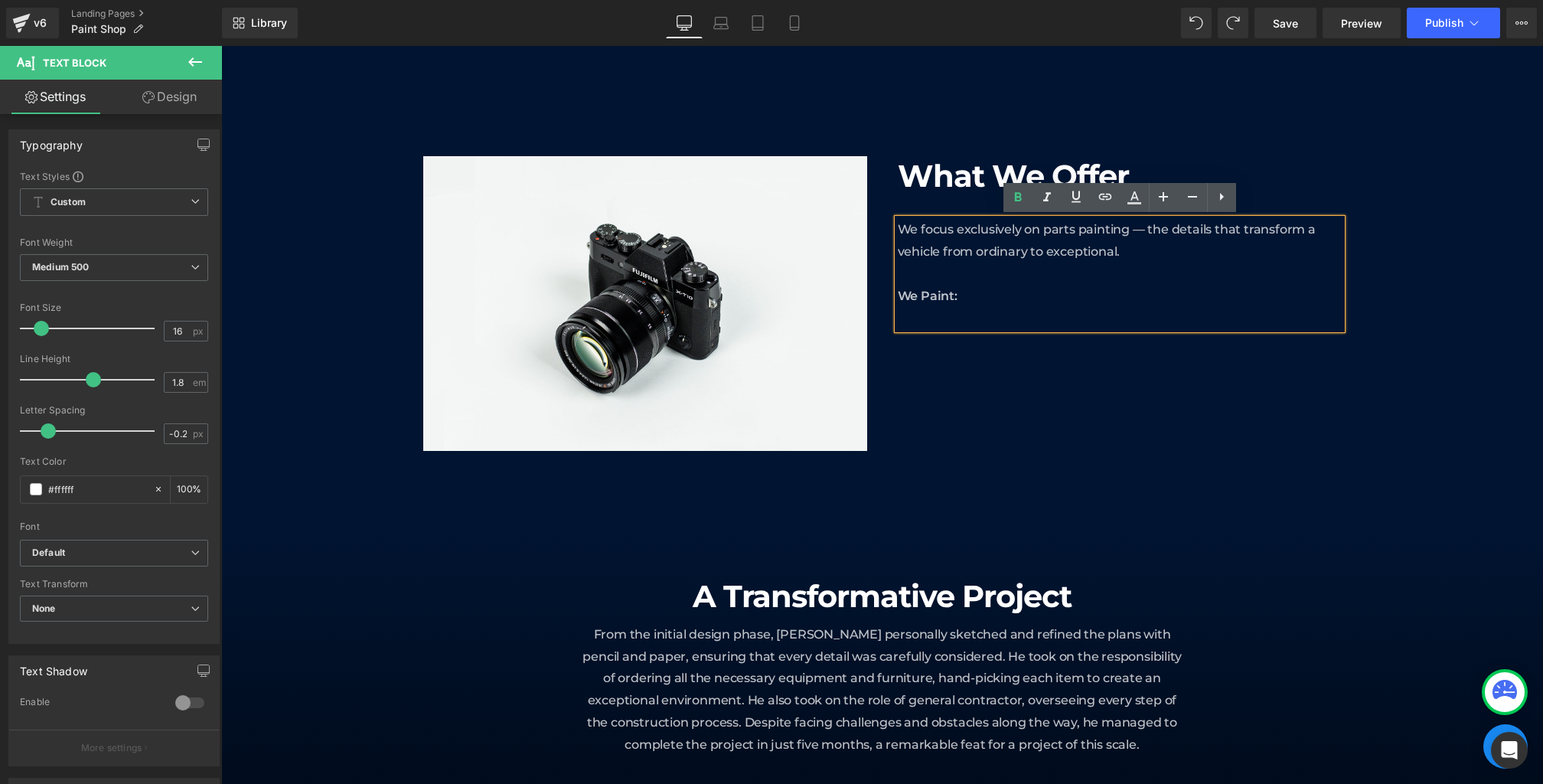
click at [1036, 316] on p "We focus exclusively on parts painting — the details that transform a vehicle f…" at bounding box center [1120, 274] width 444 height 111
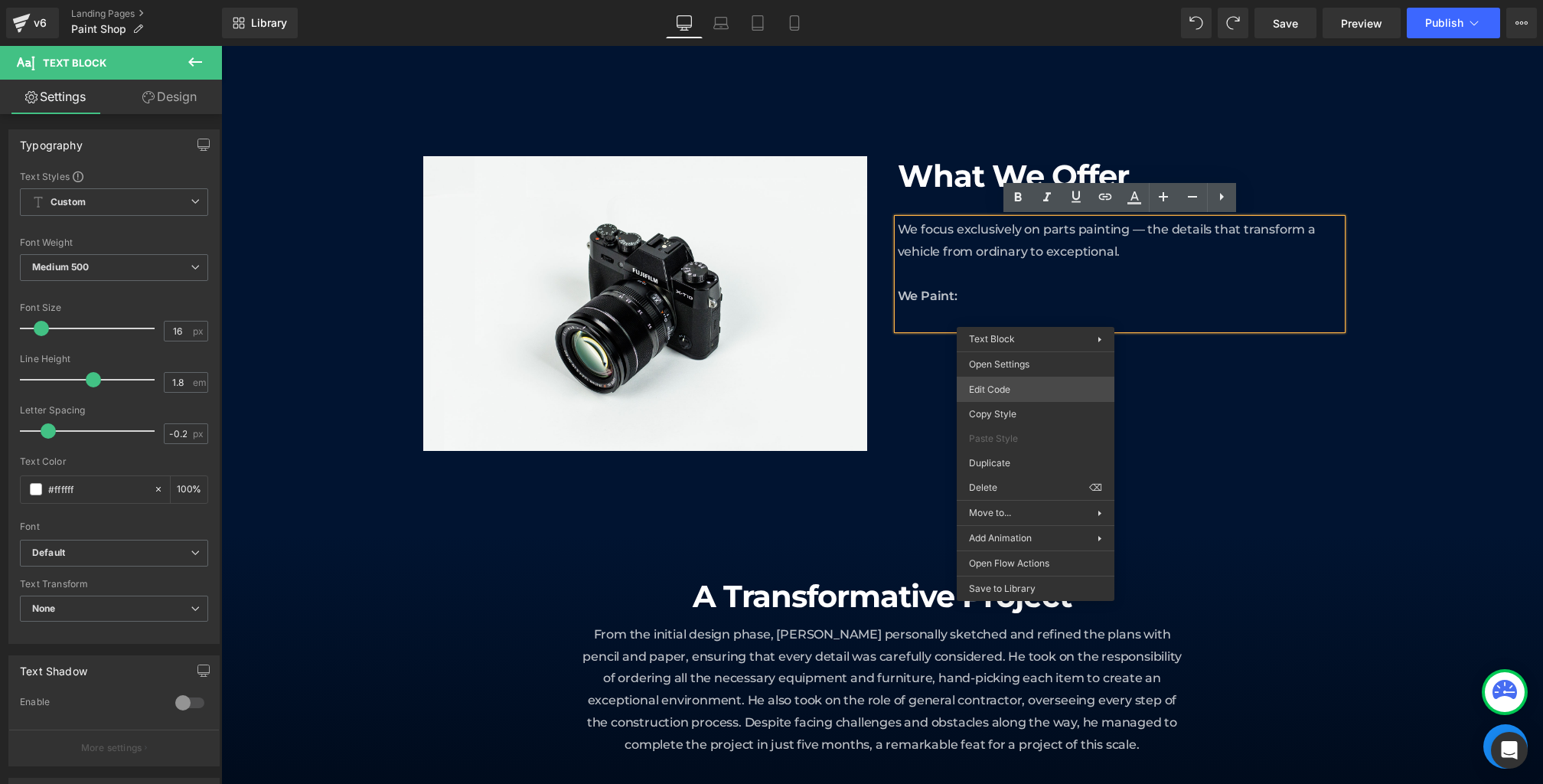
click at [1001, 0] on div "Text Block You are previewing how the will restyle your page. You can not edit …" at bounding box center [772, 0] width 1543 height 0
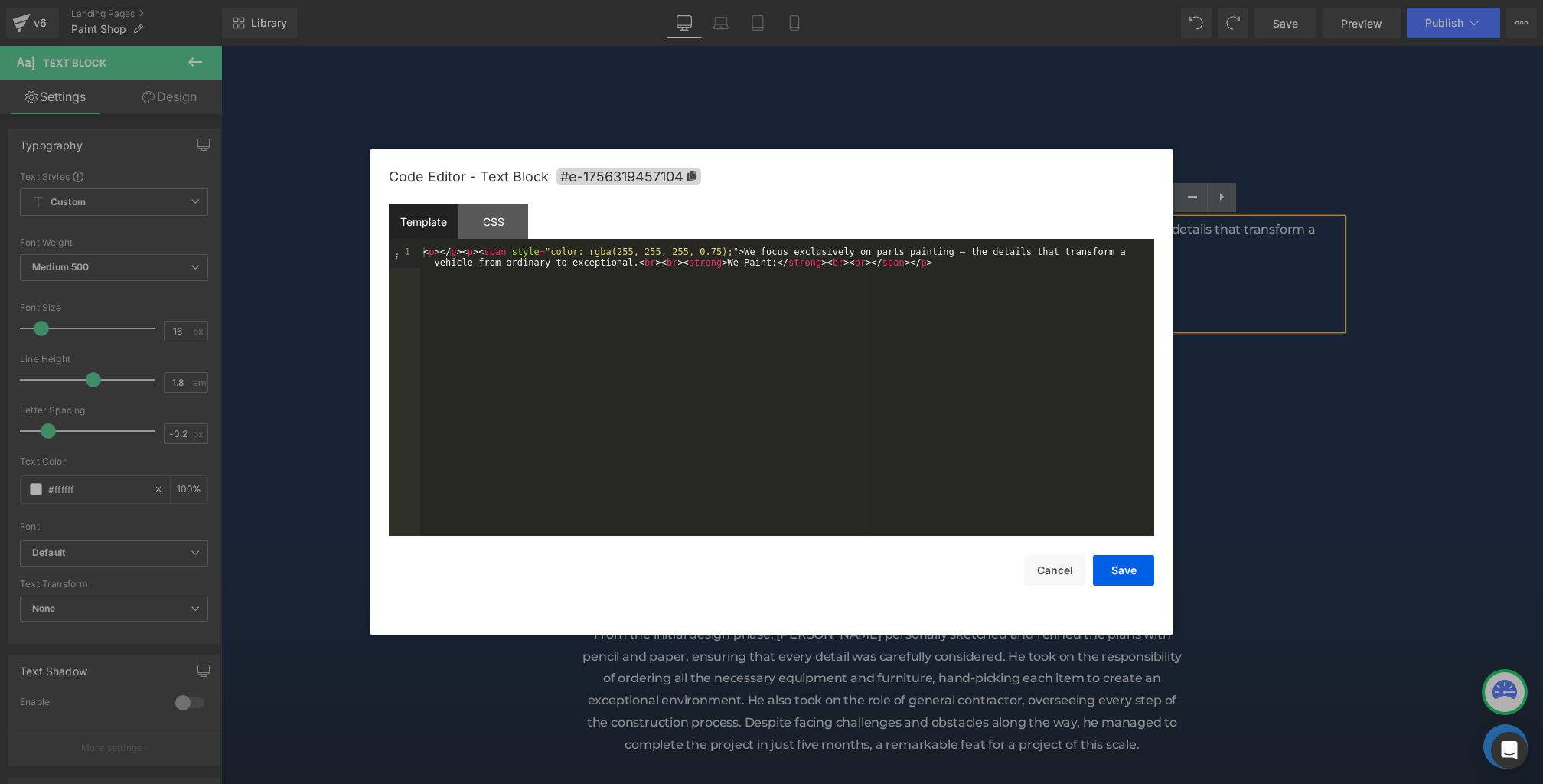
click at [849, 263] on div "< p > </ p > < p > < span style = "color: rgba(255, 255, 255, 0.75);" > We focu…" at bounding box center [787, 413] width 734 height 332
click at [459, 274] on div "< p > </ p > < p > < span style = "color: rgba(255, 255, 255, 0.75);" > We focu…" at bounding box center [787, 407] width 734 height 321
click at [1113, 567] on button "Save" at bounding box center [1123, 570] width 61 height 31
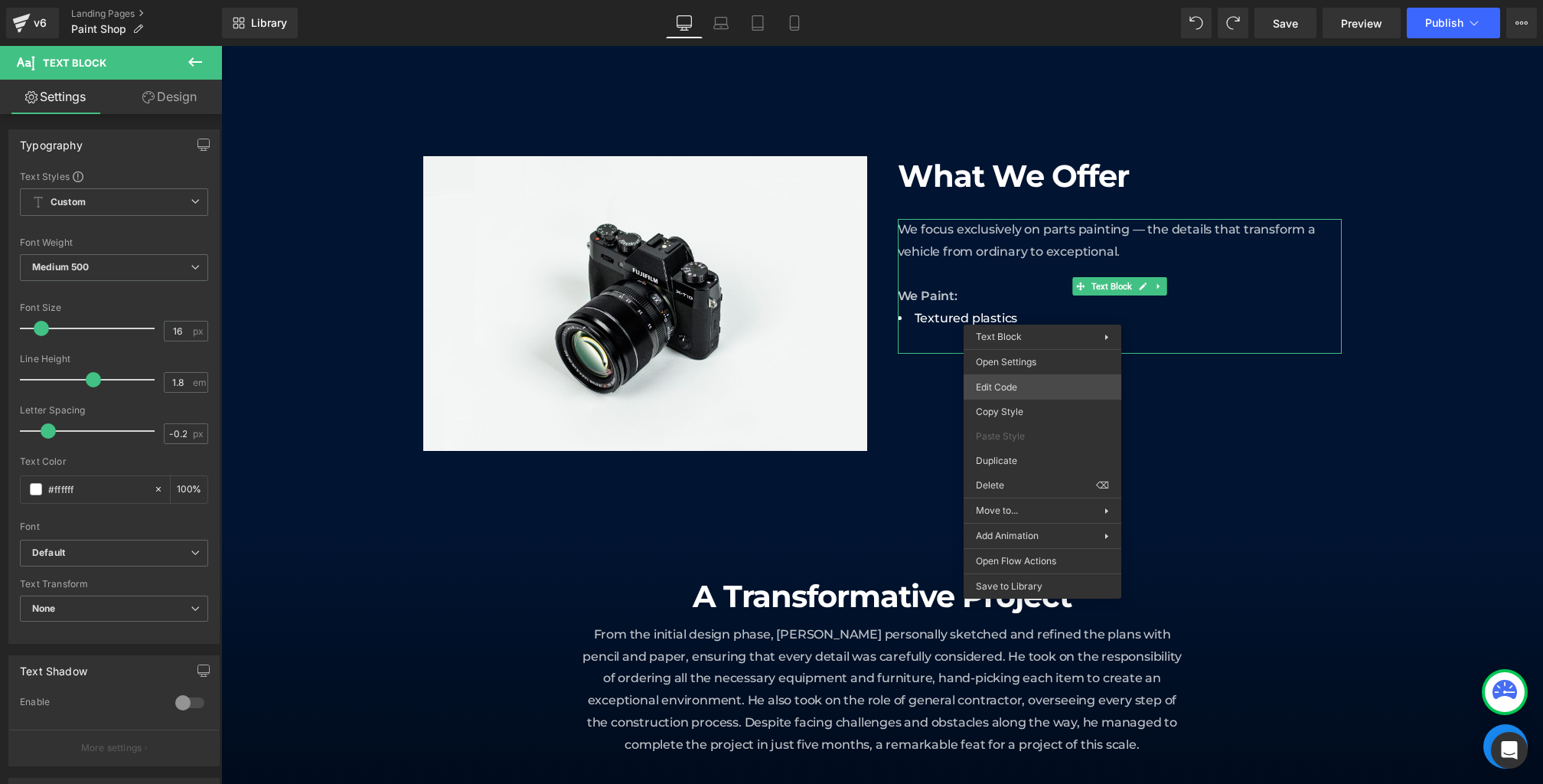
click at [1021, 0] on div "Text Block You are previewing how the will restyle your page. You can not edit …" at bounding box center [772, 0] width 1543 height 0
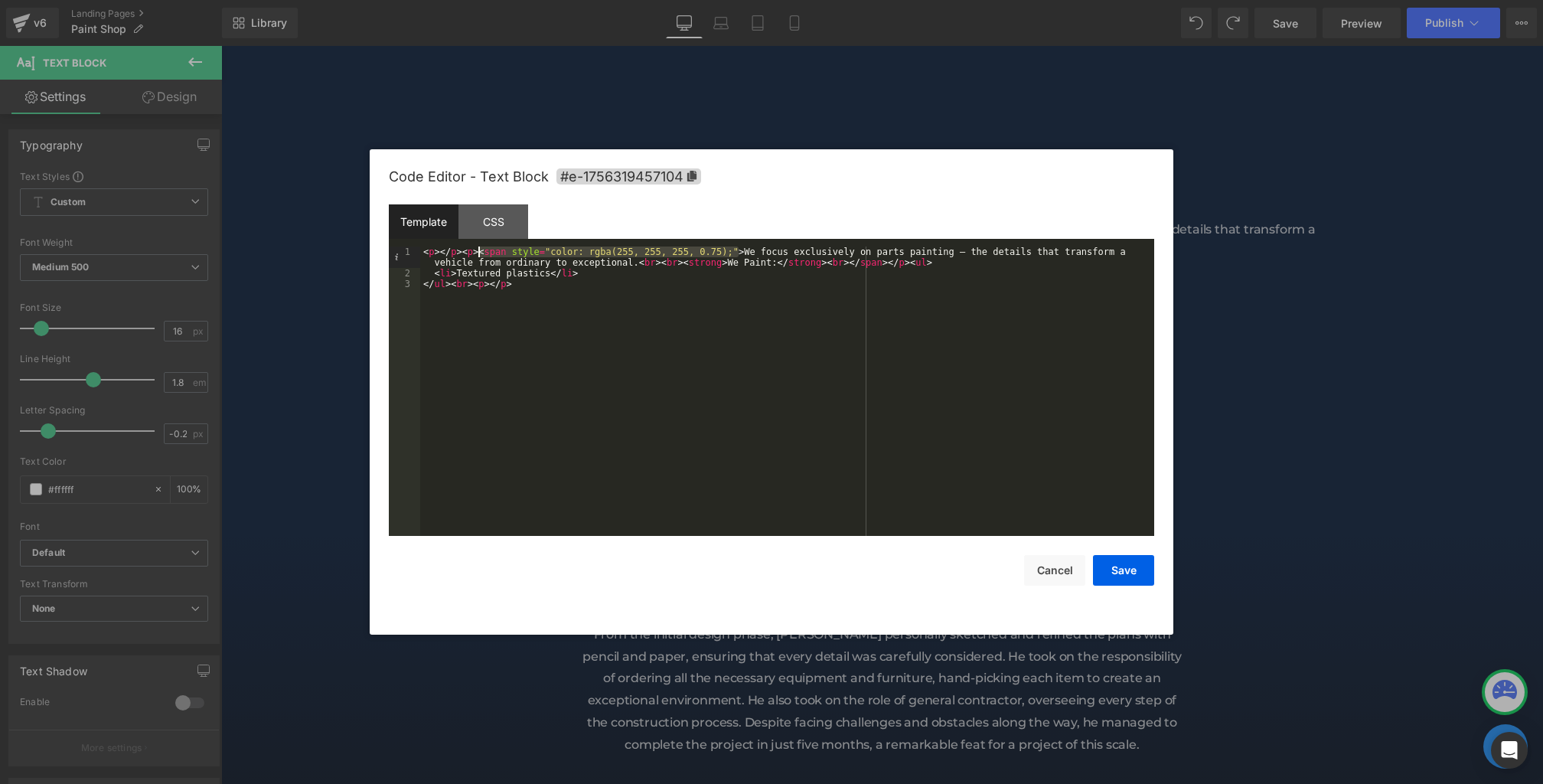
drag, startPoint x: 738, startPoint y: 252, endPoint x: 479, endPoint y: 255, distance: 259.0
click at [479, 255] on div "< p > </ p > < p > < span style = "color: rgba(255, 255, 255, 0.75);" > We focu…" at bounding box center [787, 407] width 734 height 321
drag, startPoint x: 643, startPoint y: 264, endPoint x: 607, endPoint y: 263, distance: 36.0
click at [607, 263] on div "< p > </ p > < p > We focus exclusively on parts painting — the details that tr…" at bounding box center [787, 407] width 734 height 321
click at [1123, 579] on button "Save" at bounding box center [1123, 570] width 61 height 31
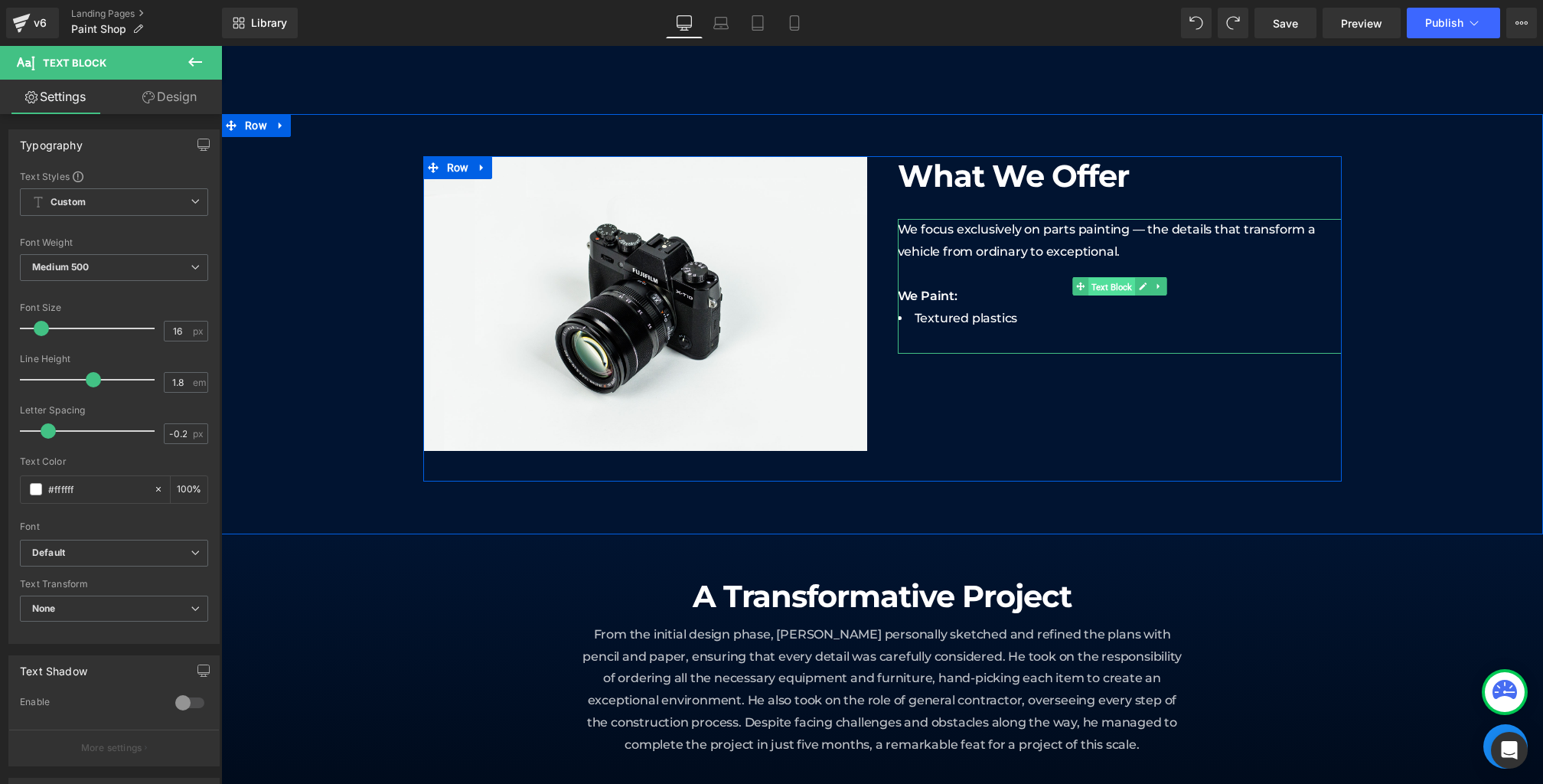
click at [1123, 293] on span "Text Block" at bounding box center [1112, 286] width 47 height 18
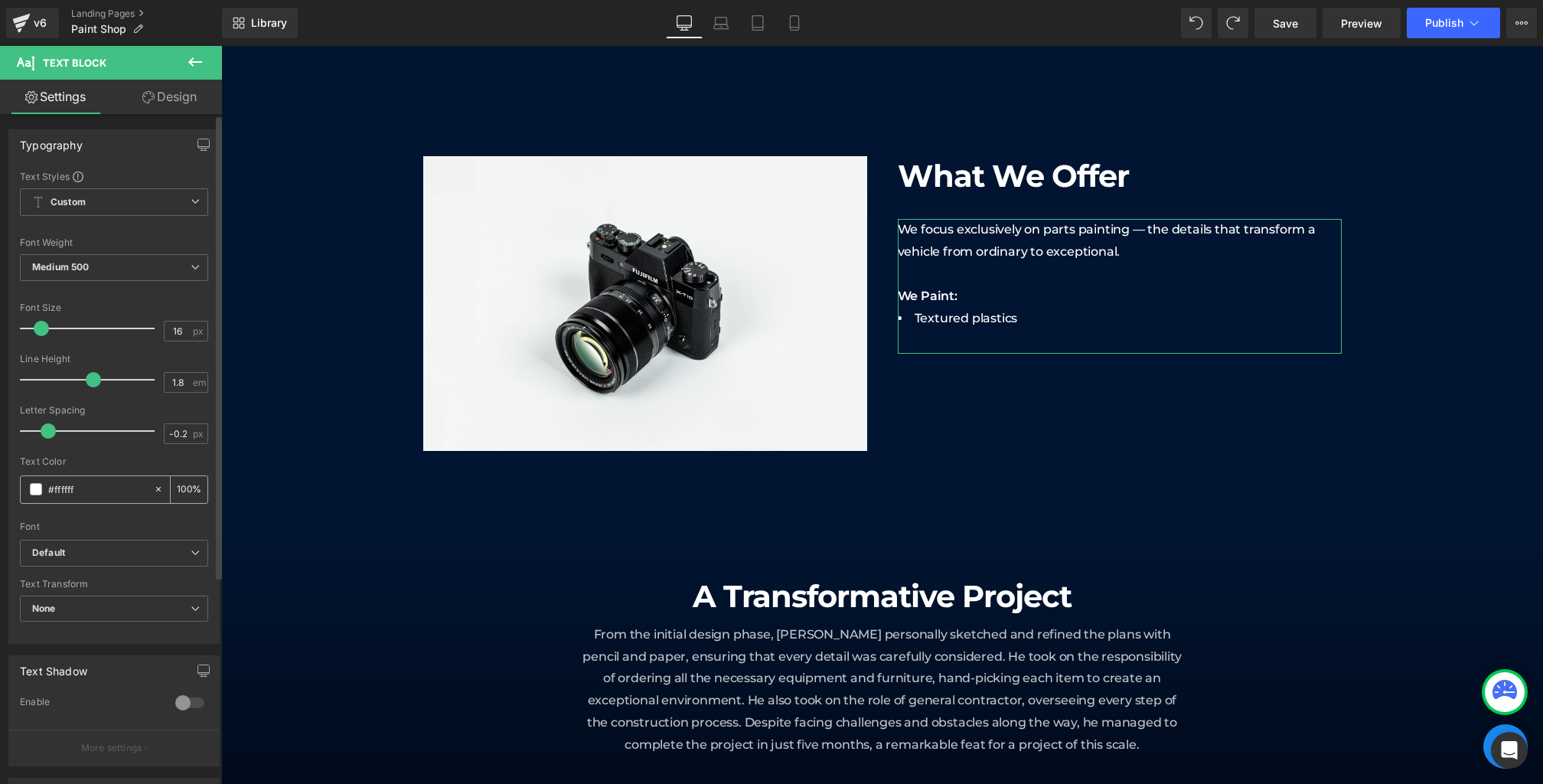
click at [185, 492] on input "100" at bounding box center [184, 488] width 15 height 17
type input "75"
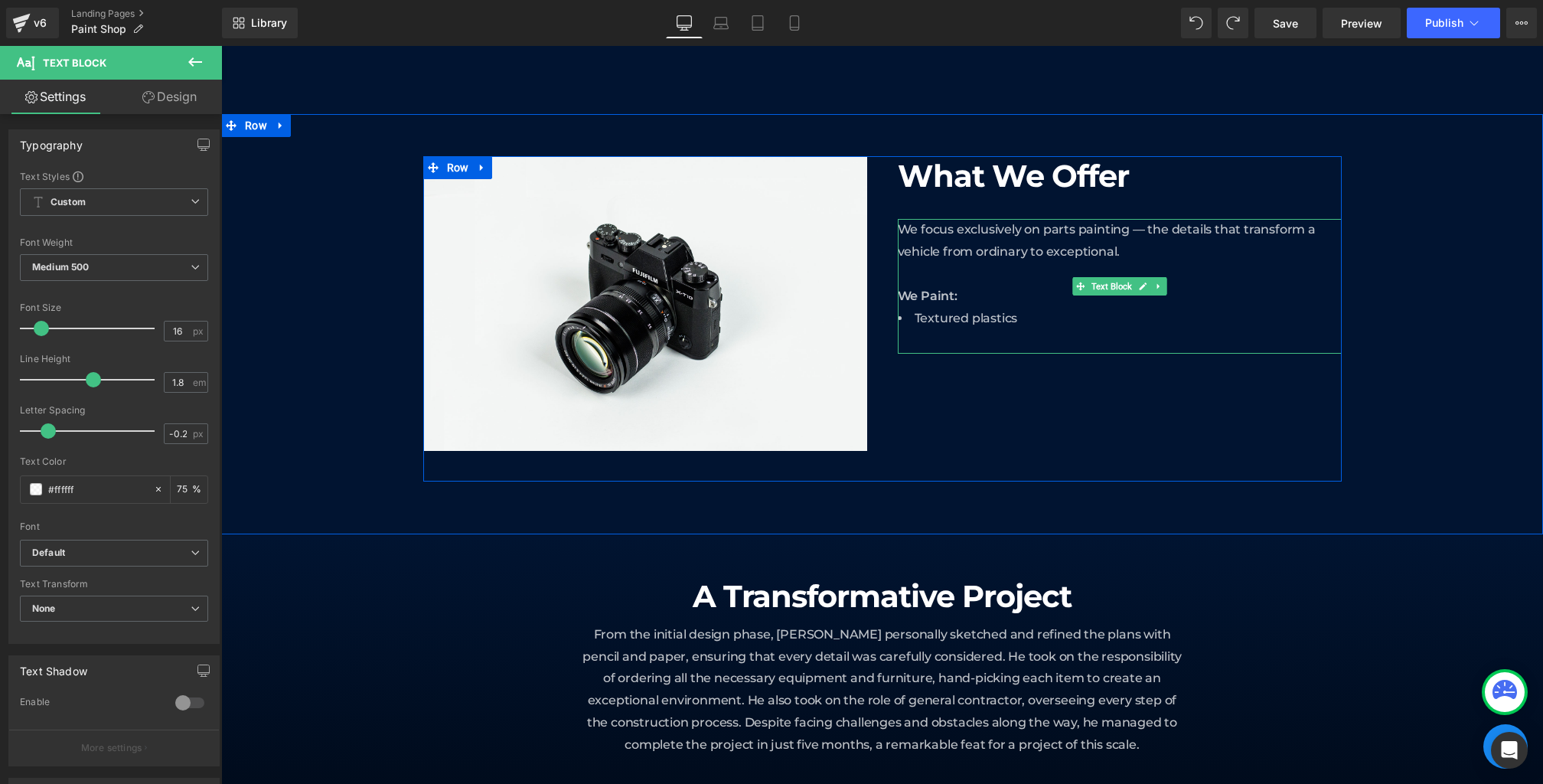
click at [1064, 322] on li "Textured plastics" at bounding box center [1120, 320] width 444 height 24
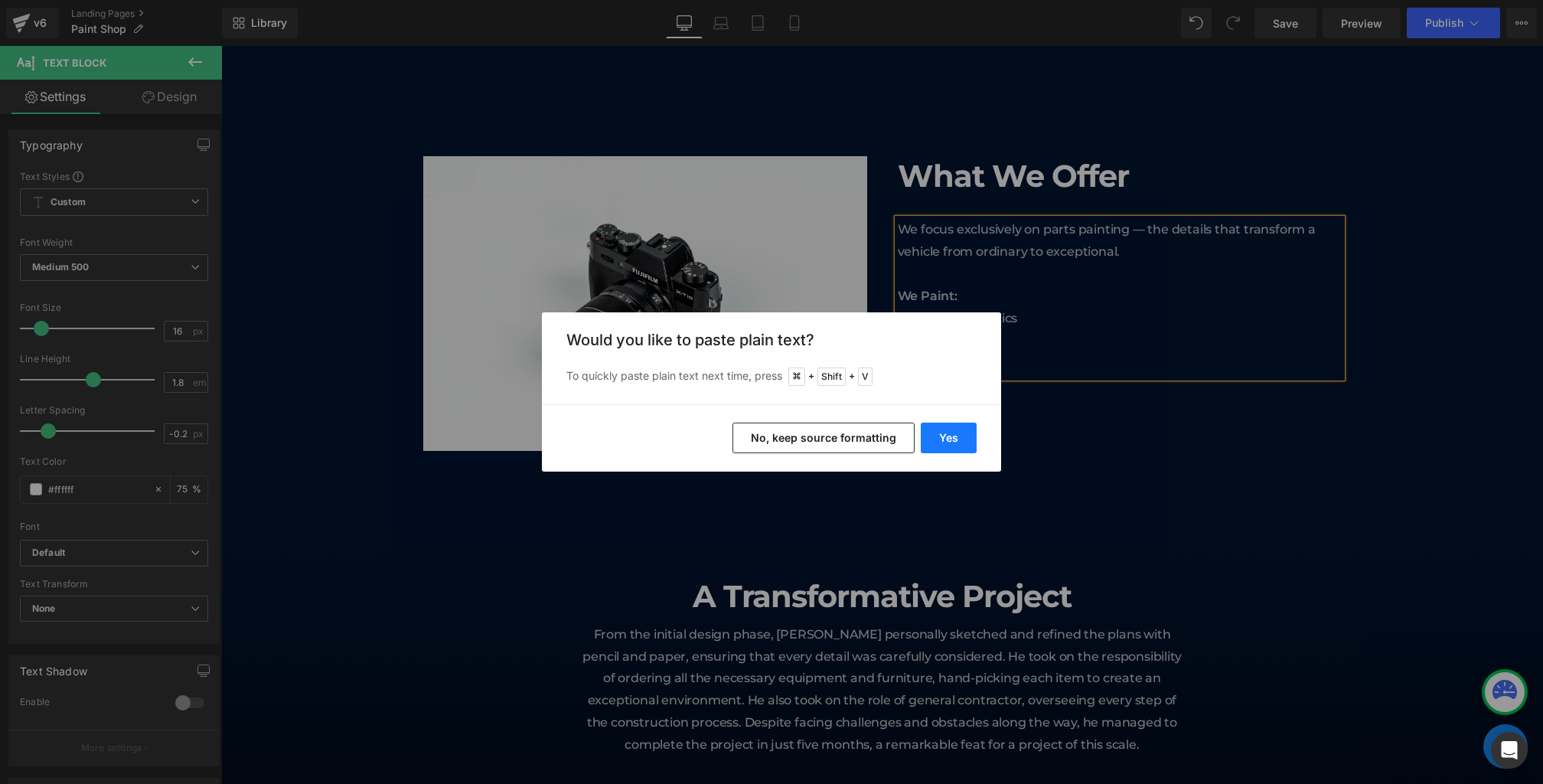
click at [947, 440] on button "Yes" at bounding box center [949, 437] width 56 height 31
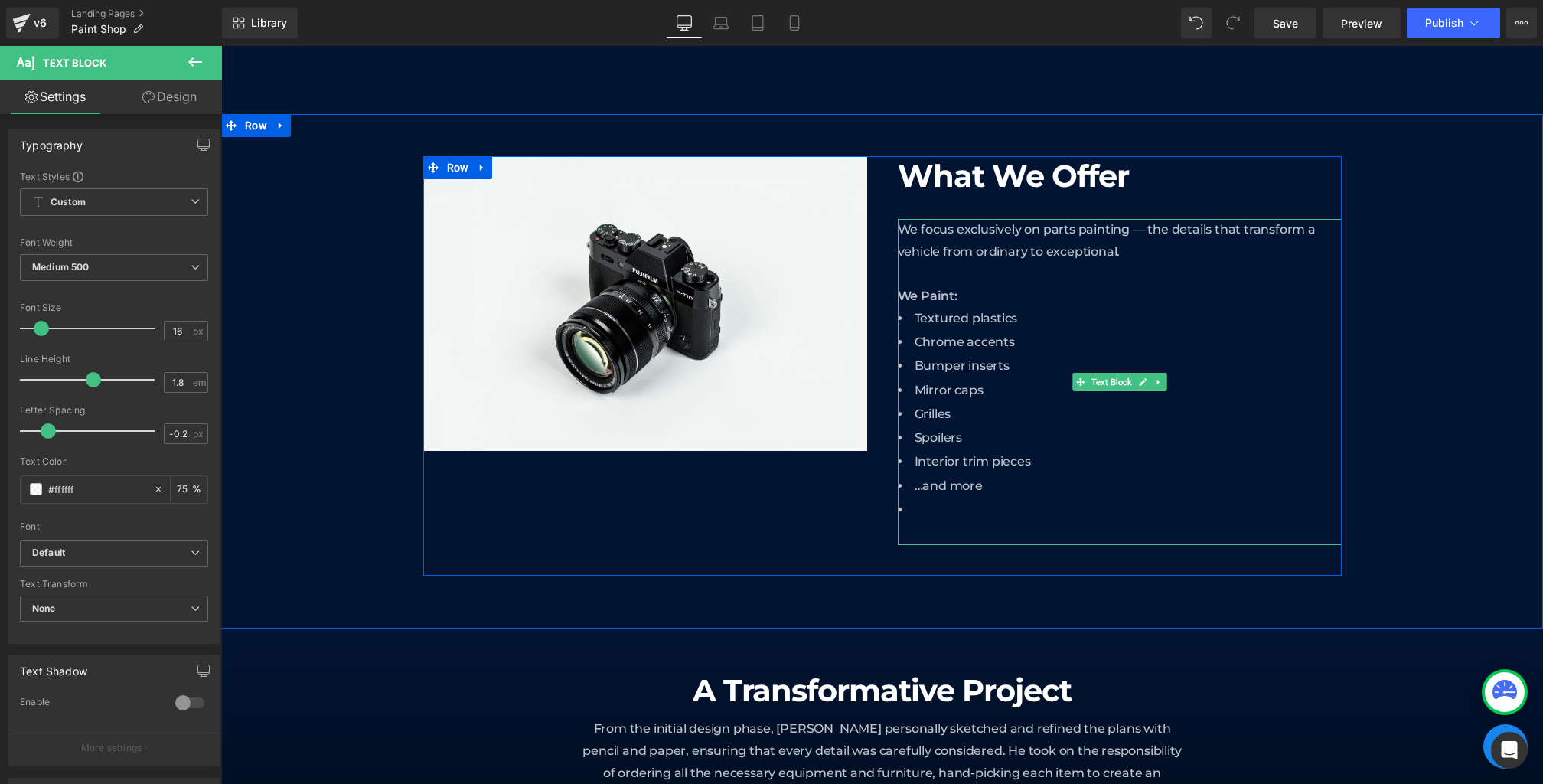
click at [944, 521] on li at bounding box center [1120, 511] width 444 height 24
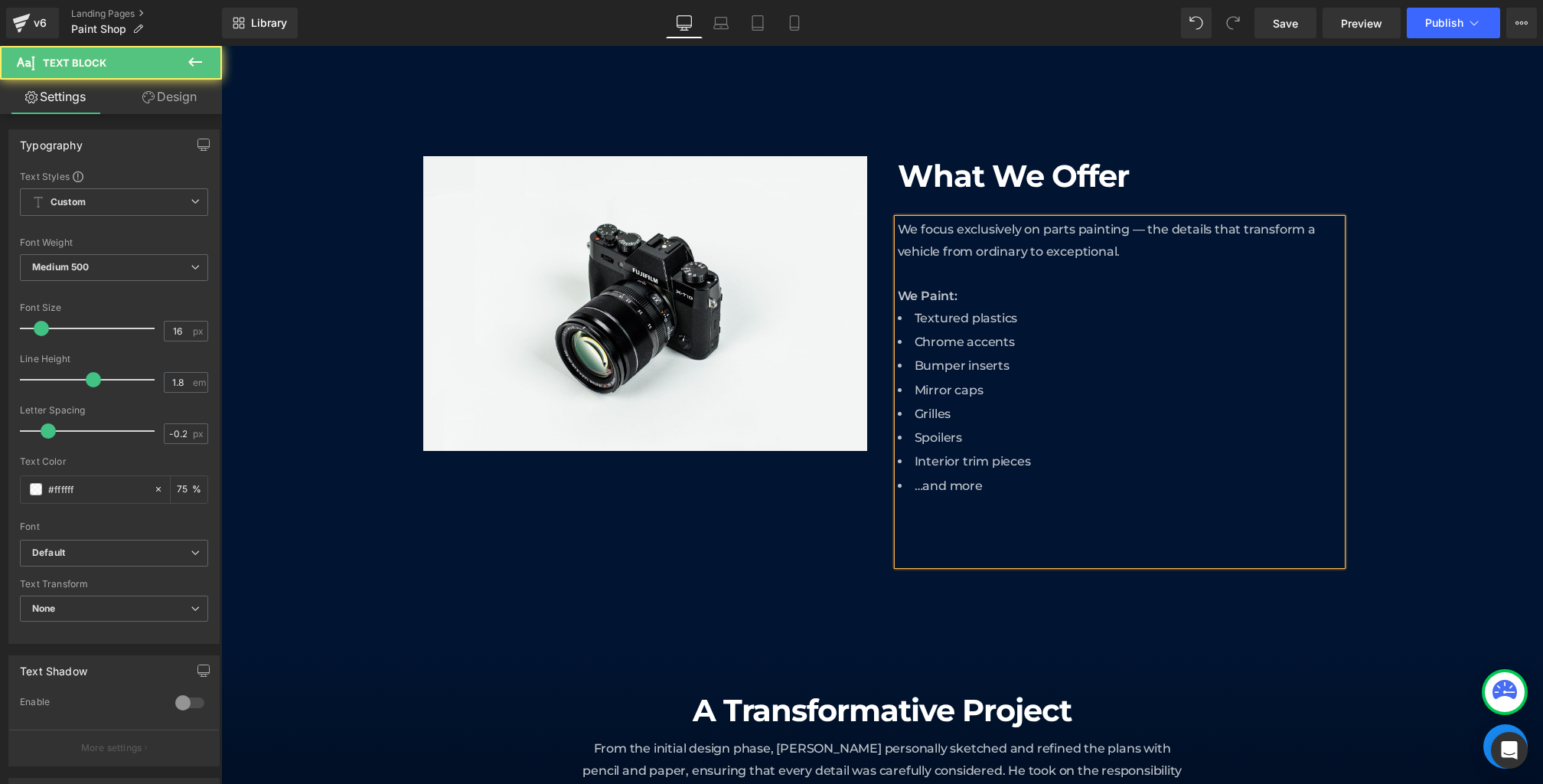
click at [941, 537] on div at bounding box center [1120, 532] width 444 height 22
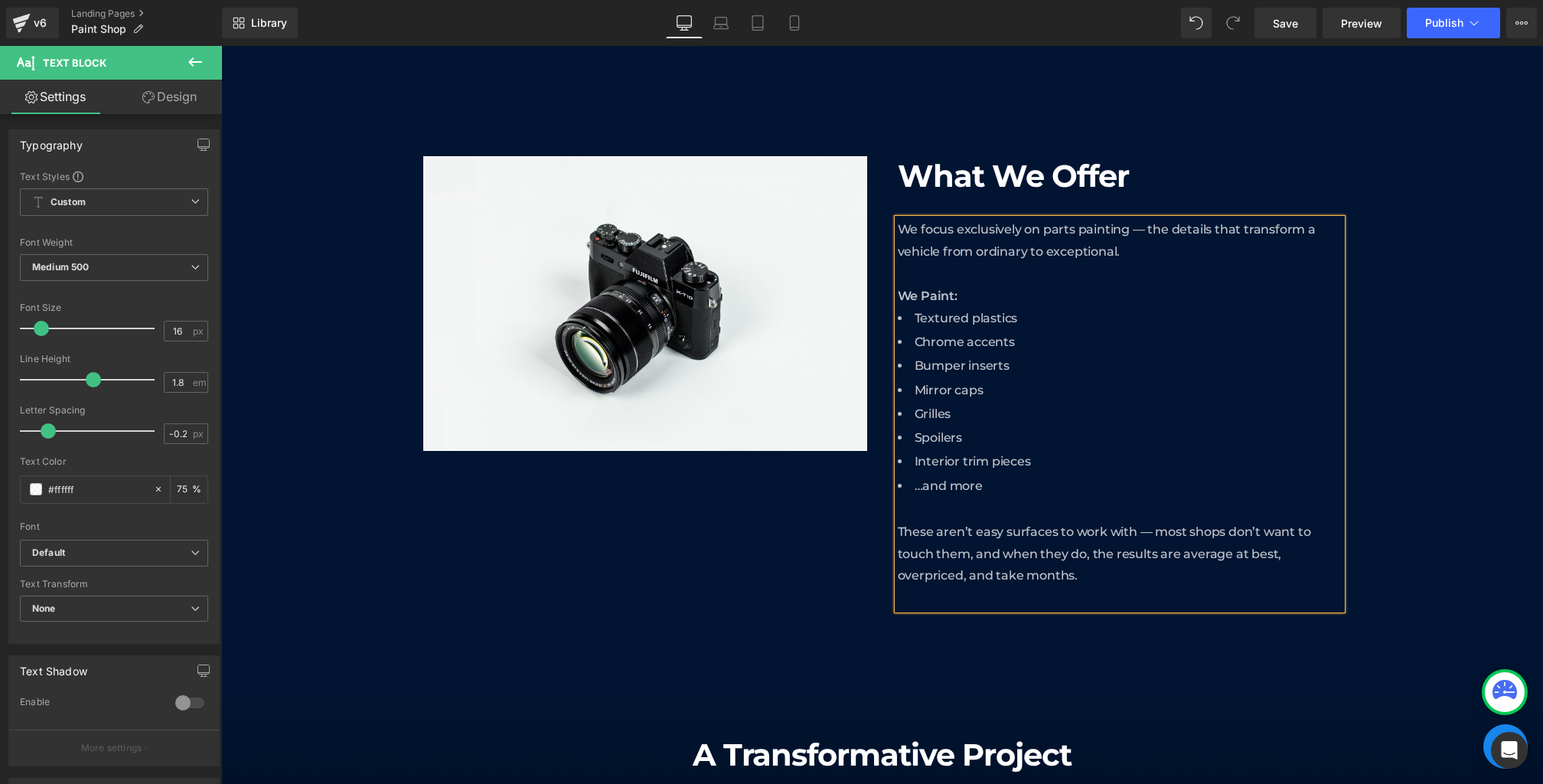
click at [929, 600] on div "We focus exclusively on parts painting — the details that transform a vehicle f…" at bounding box center [1120, 413] width 444 height 390
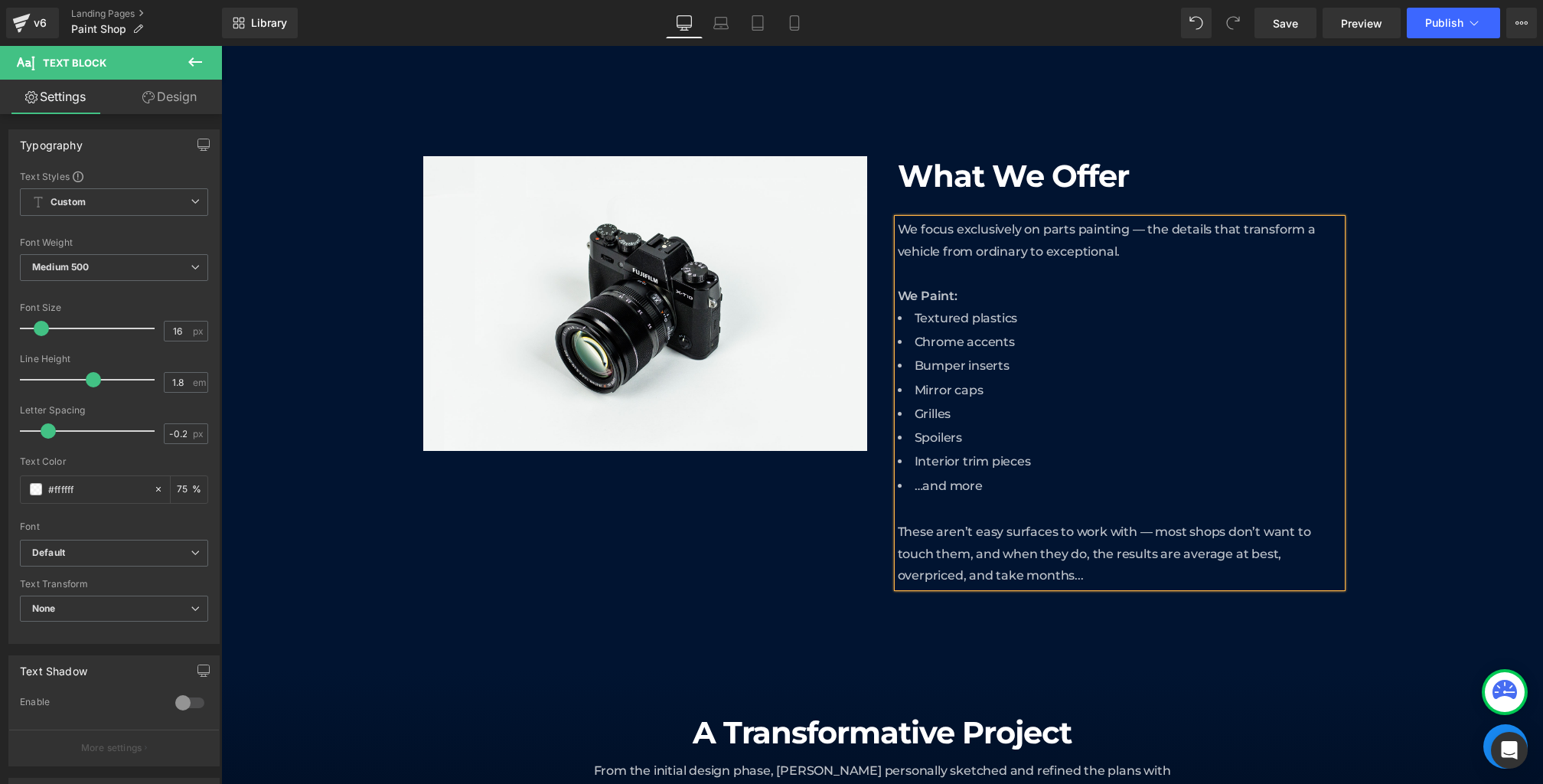
click at [1471, 479] on div "Image What We Offer Heading We focus exclusively on parts painting — the detail…" at bounding box center [882, 386] width 1322 height 461
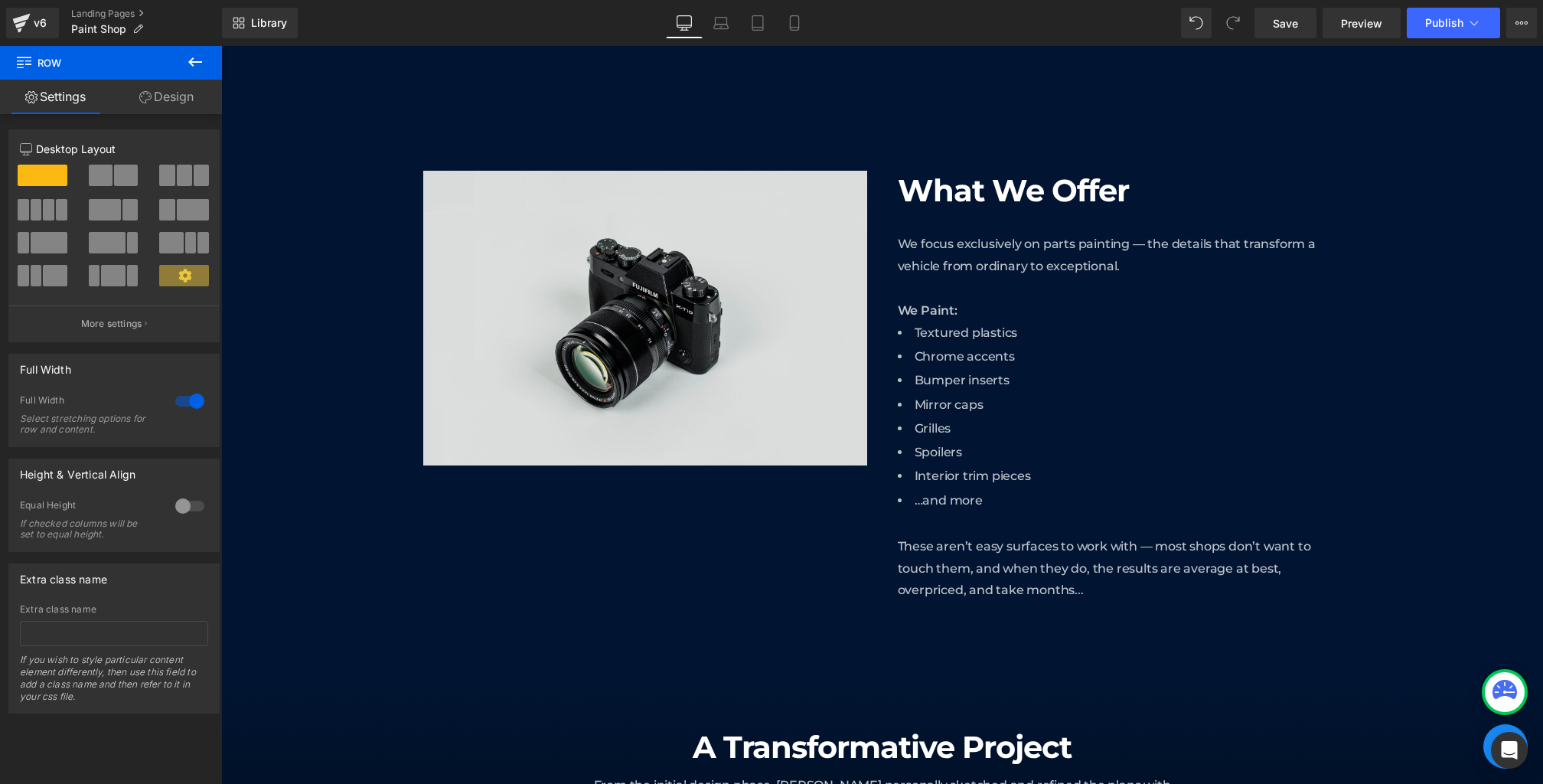
scroll to position [848, 0]
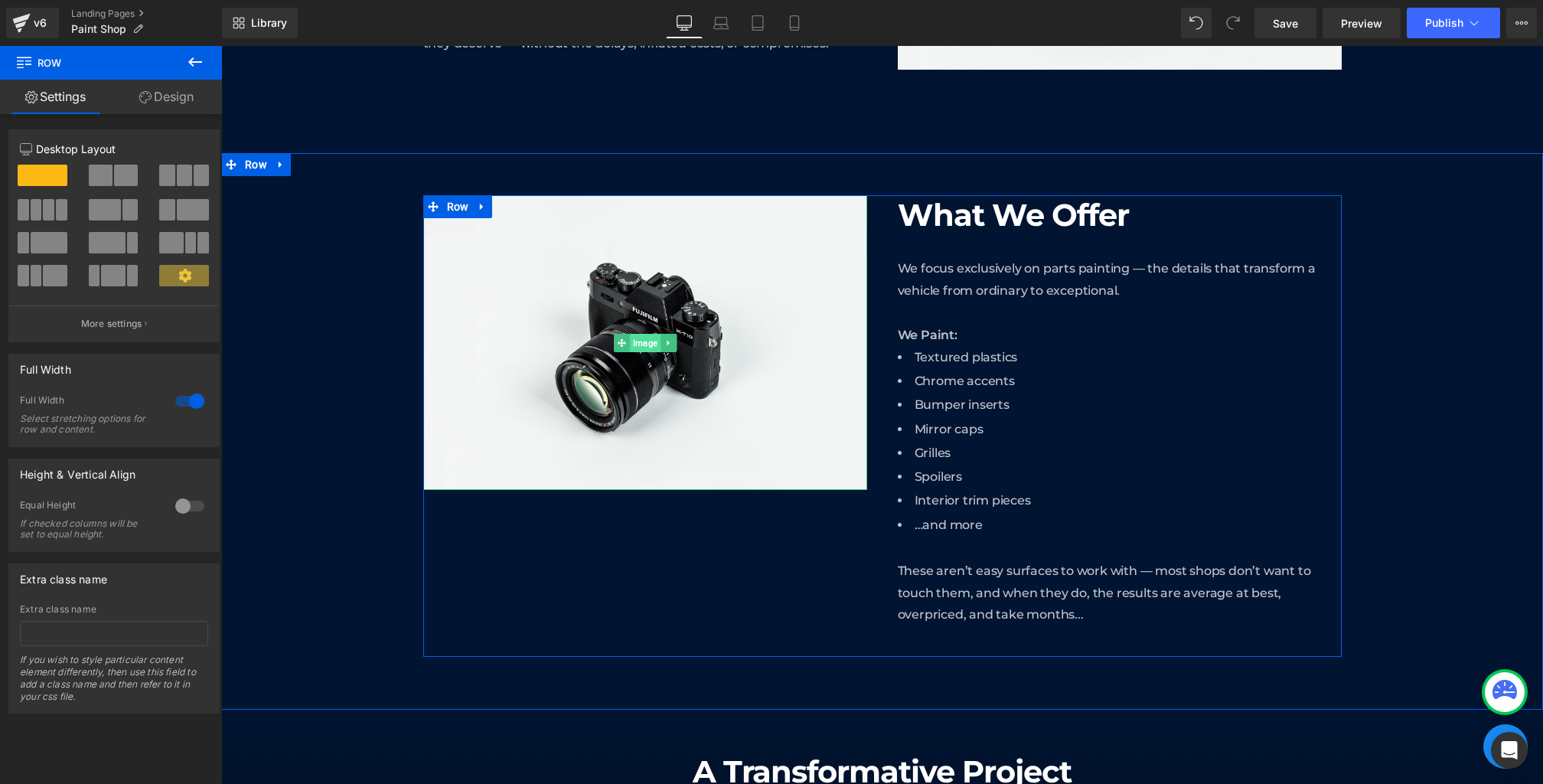
click at [639, 347] on span "Image" at bounding box center [644, 343] width 31 height 18
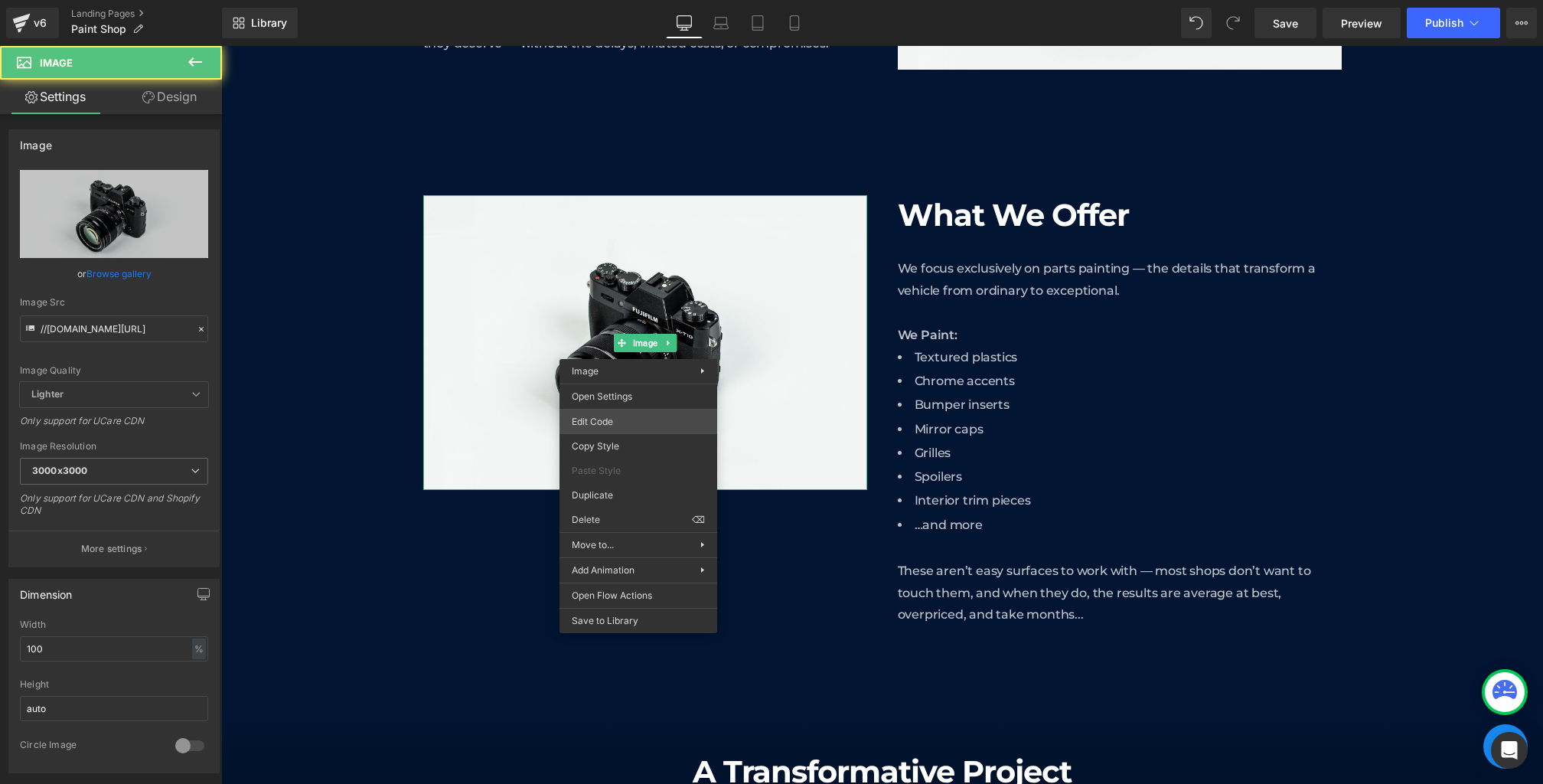
click at [624, 0] on div "Image You are previewing how the will restyle your page. You can not edit Eleme…" at bounding box center [772, 0] width 1543 height 0
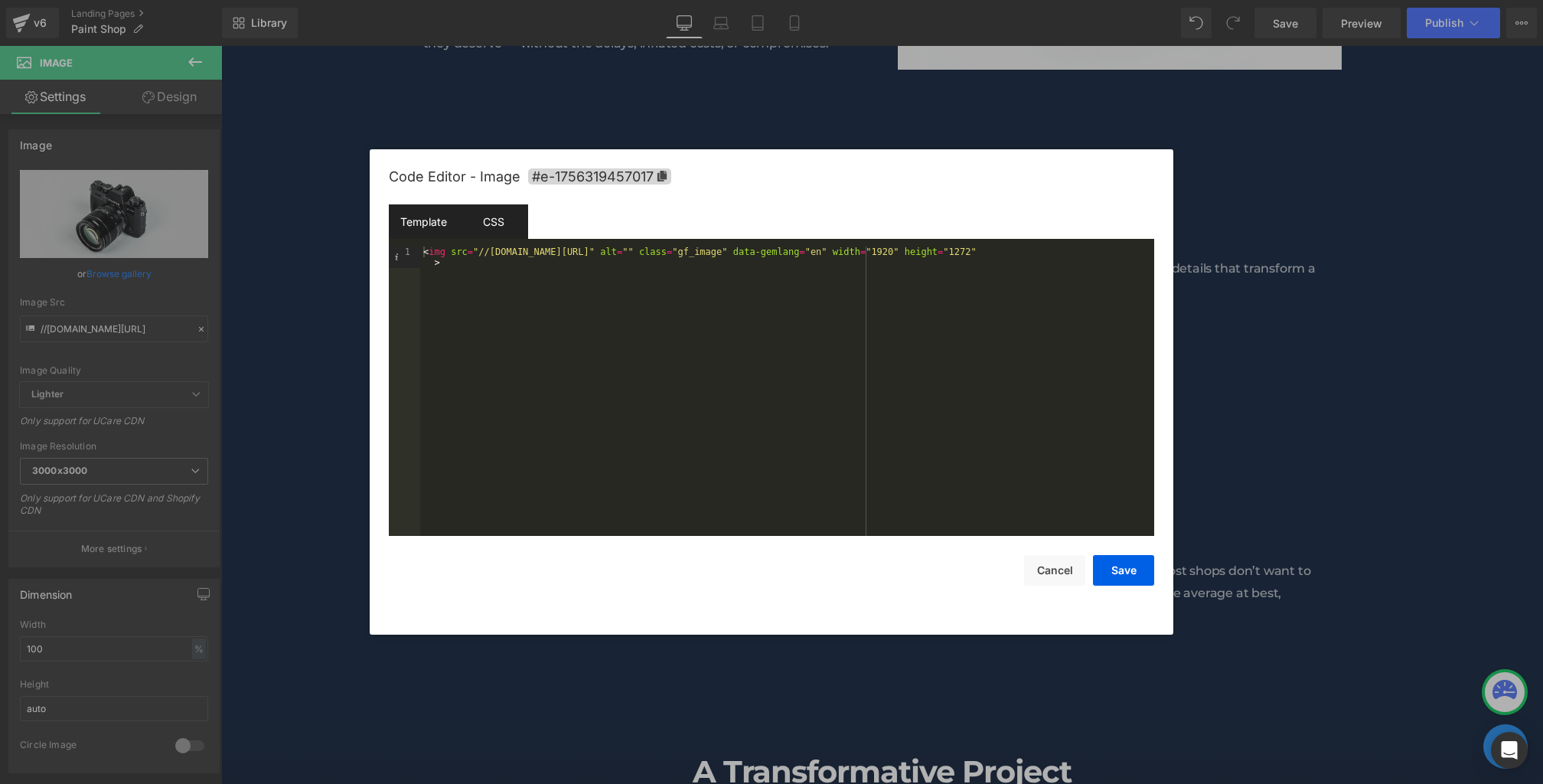
click at [505, 218] on div "CSS" at bounding box center [494, 221] width 70 height 34
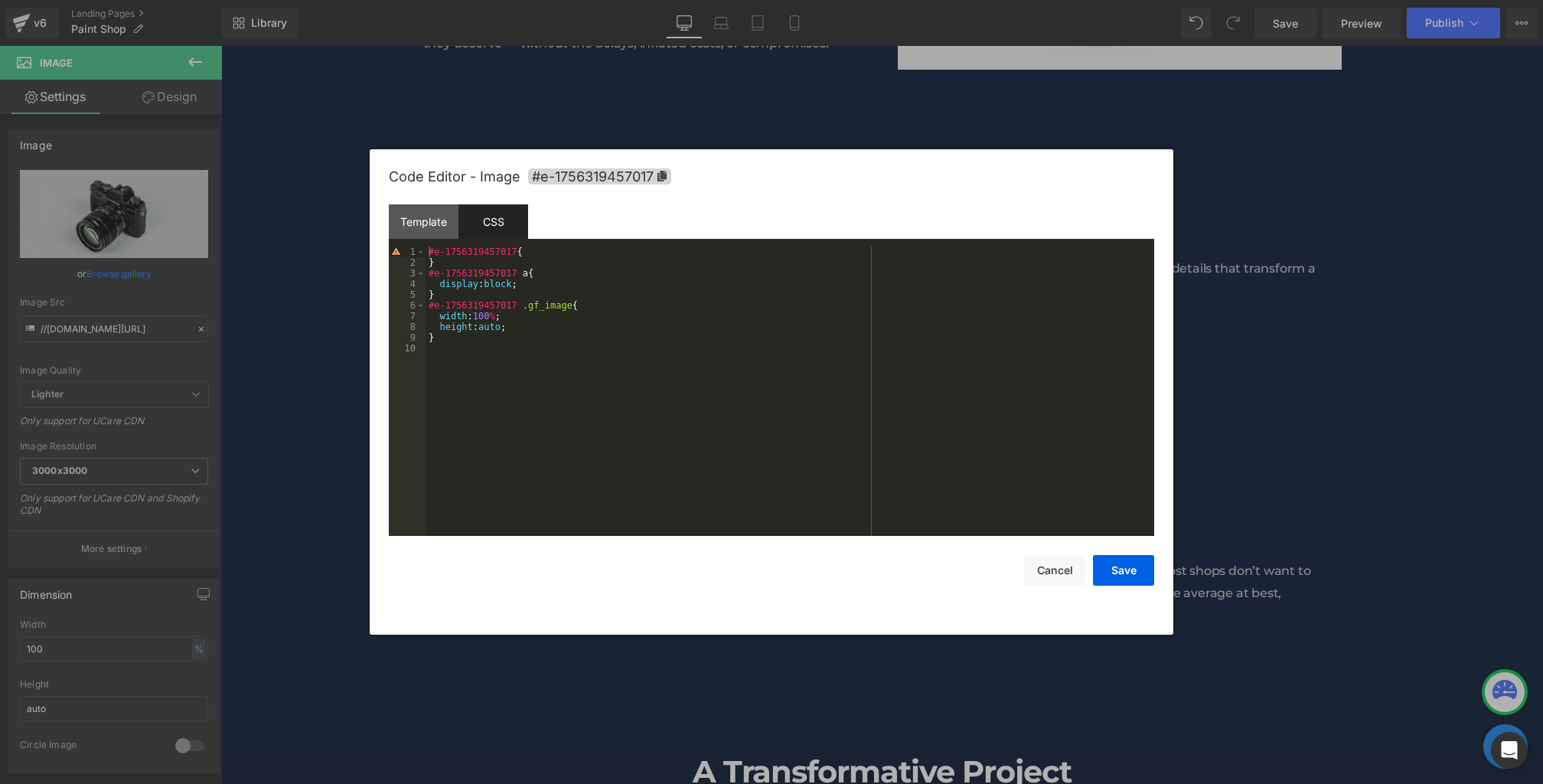
click at [498, 345] on div "#e-1756319457017 { } #e-1756319457017 a { display : block ; } #e-1756319457017 …" at bounding box center [790, 402] width 729 height 311
click at [1038, 575] on button "Cancel" at bounding box center [1055, 570] width 61 height 31
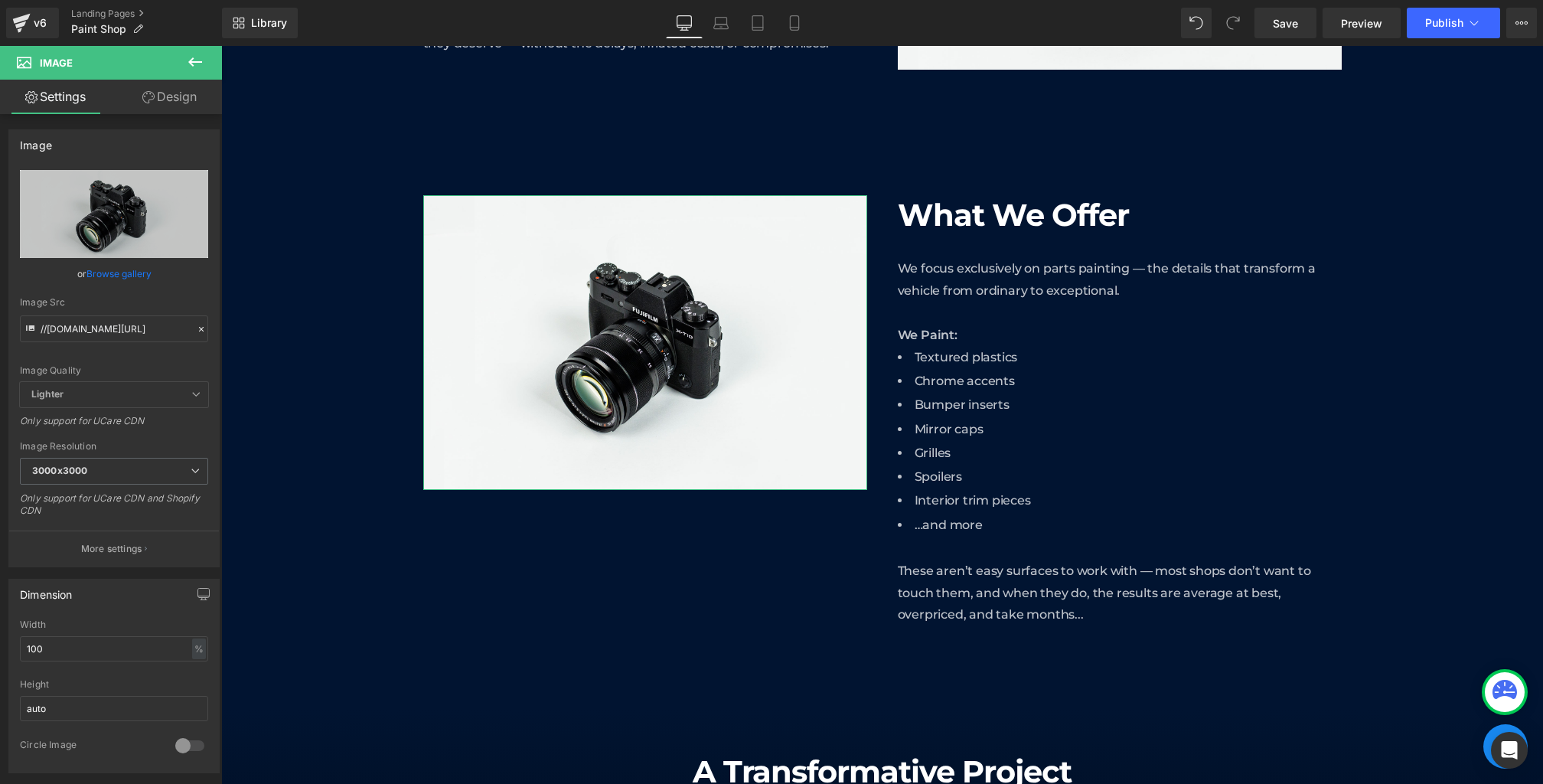
click at [177, 93] on link "Design" at bounding box center [169, 96] width 111 height 34
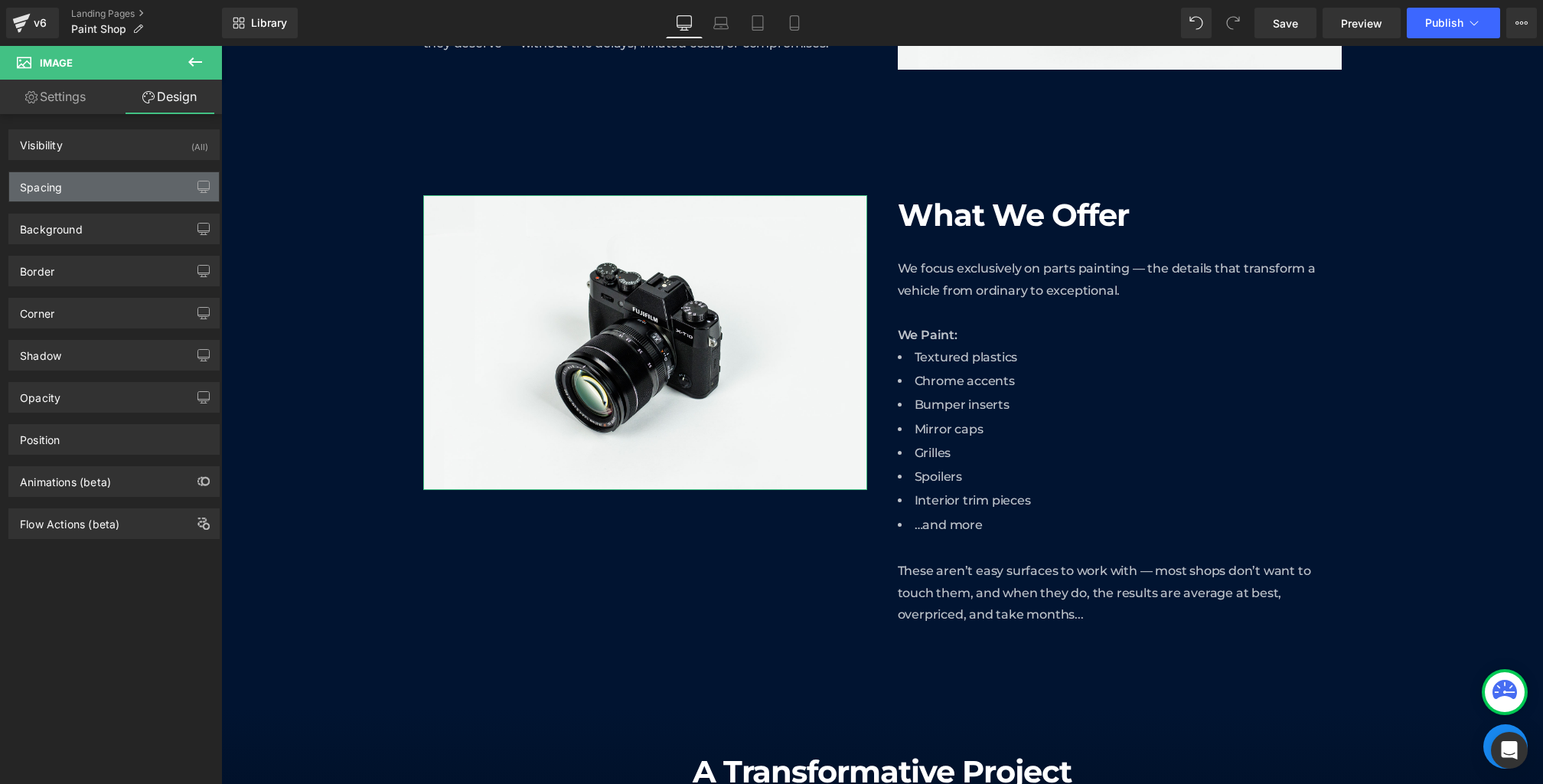
click at [111, 177] on div "Spacing" at bounding box center [115, 187] width 210 height 29
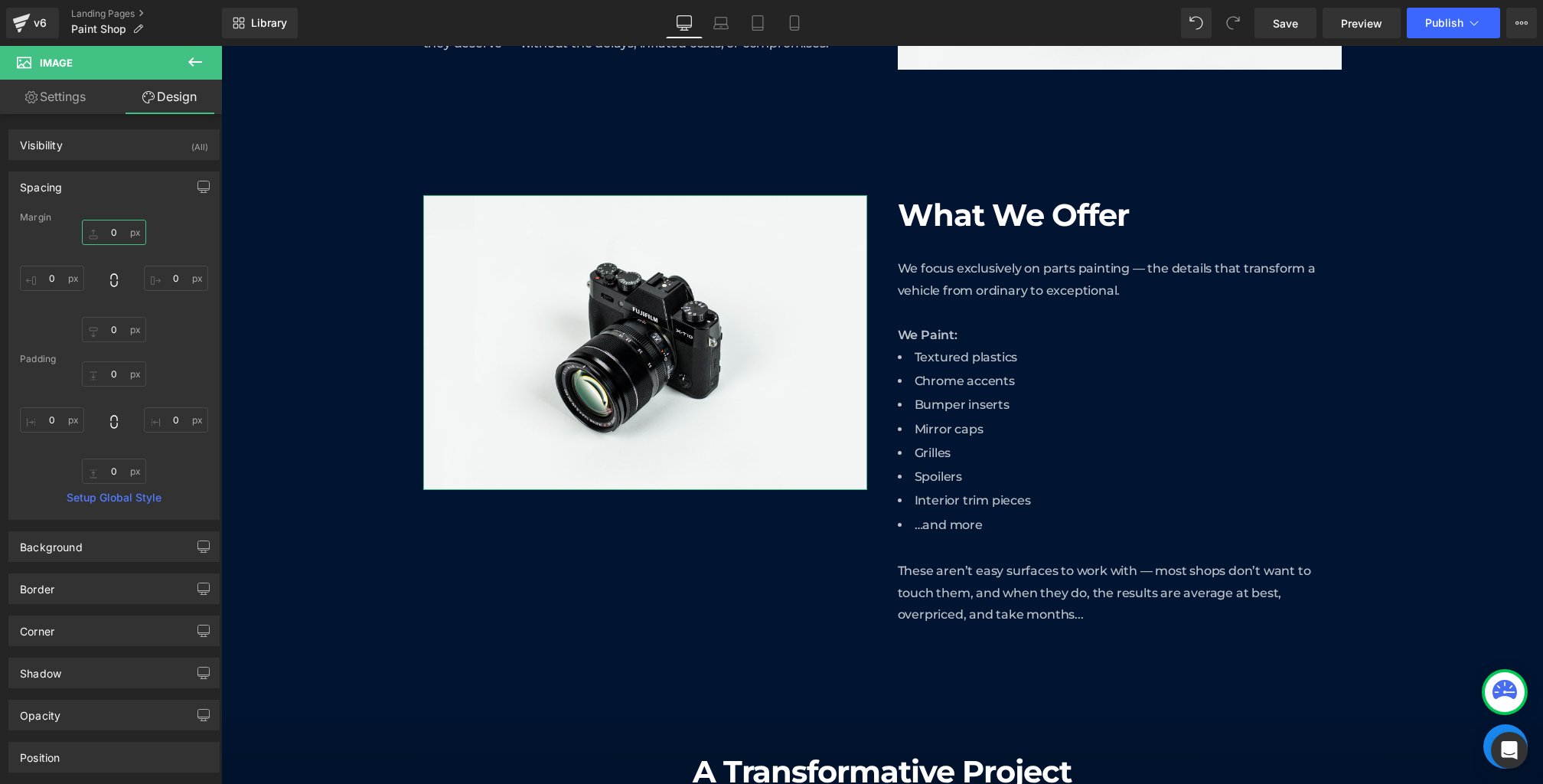
click at [118, 226] on input "0" at bounding box center [114, 232] width 64 height 25
type input "0"
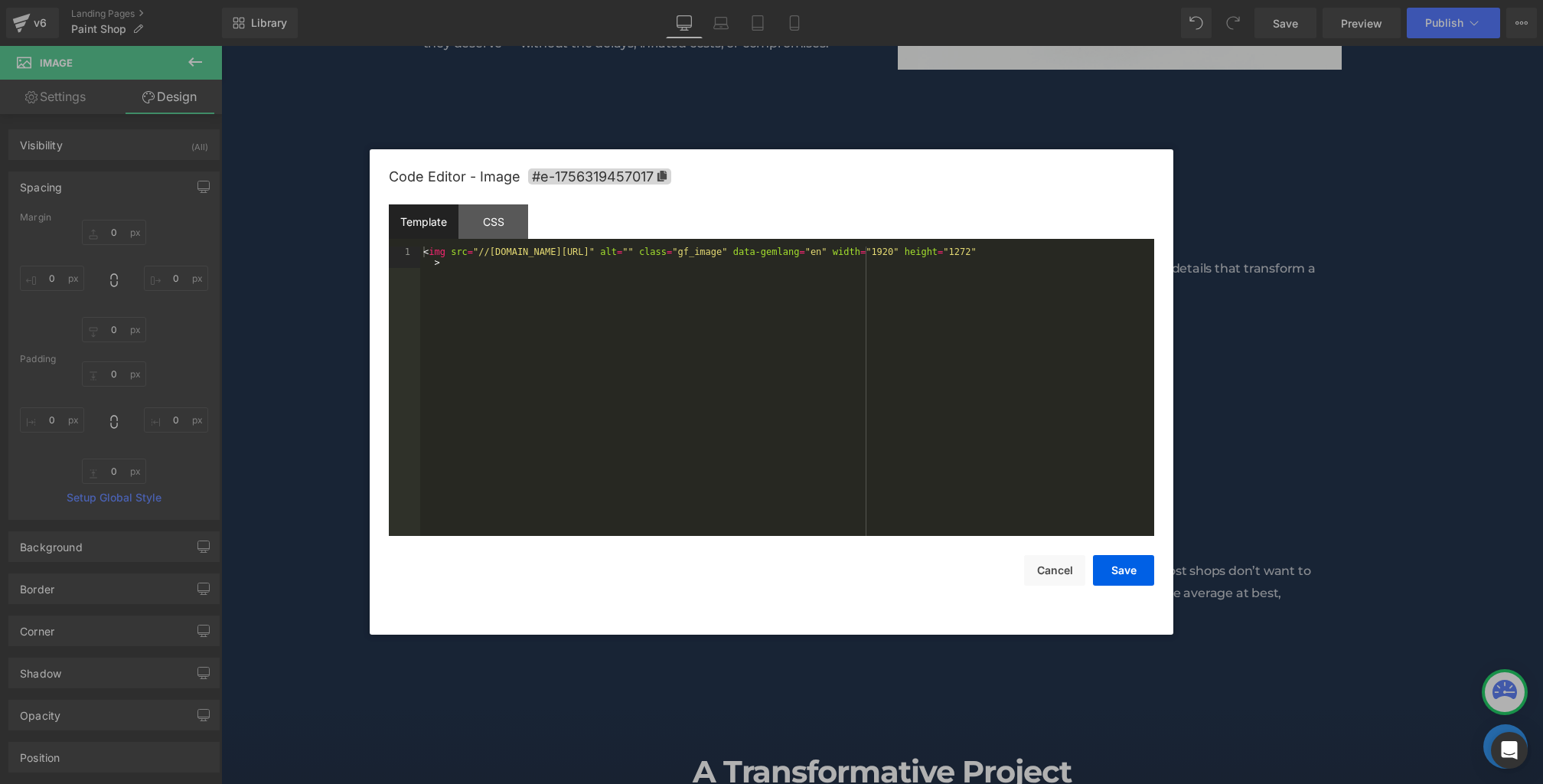
click at [542, 0] on div "Image You are previewing how the will restyle your page. You can not edit Eleme…" at bounding box center [772, 0] width 1543 height 0
click at [467, 220] on div "CSS" at bounding box center [494, 221] width 70 height 34
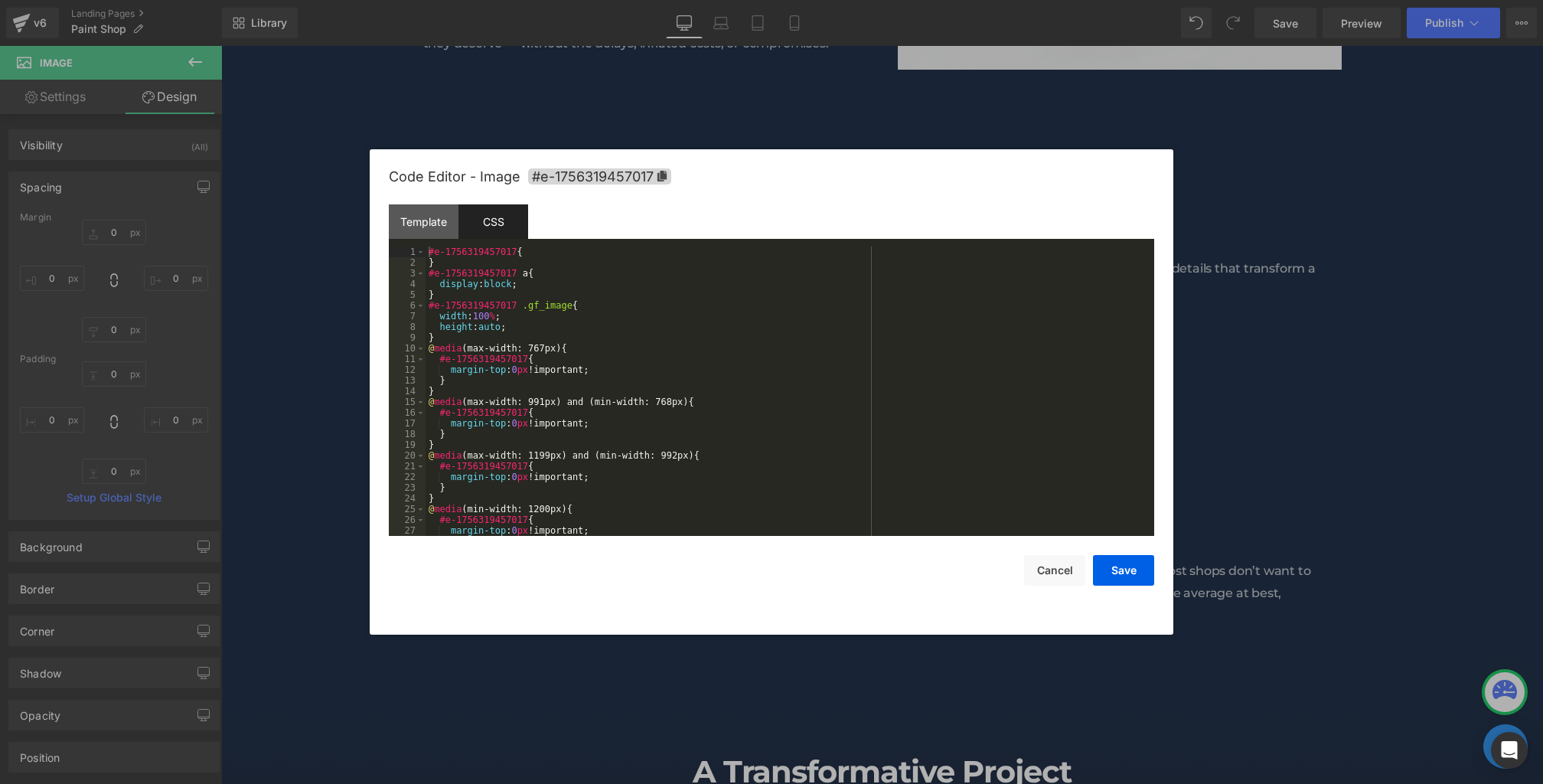
scroll to position [86, 0]
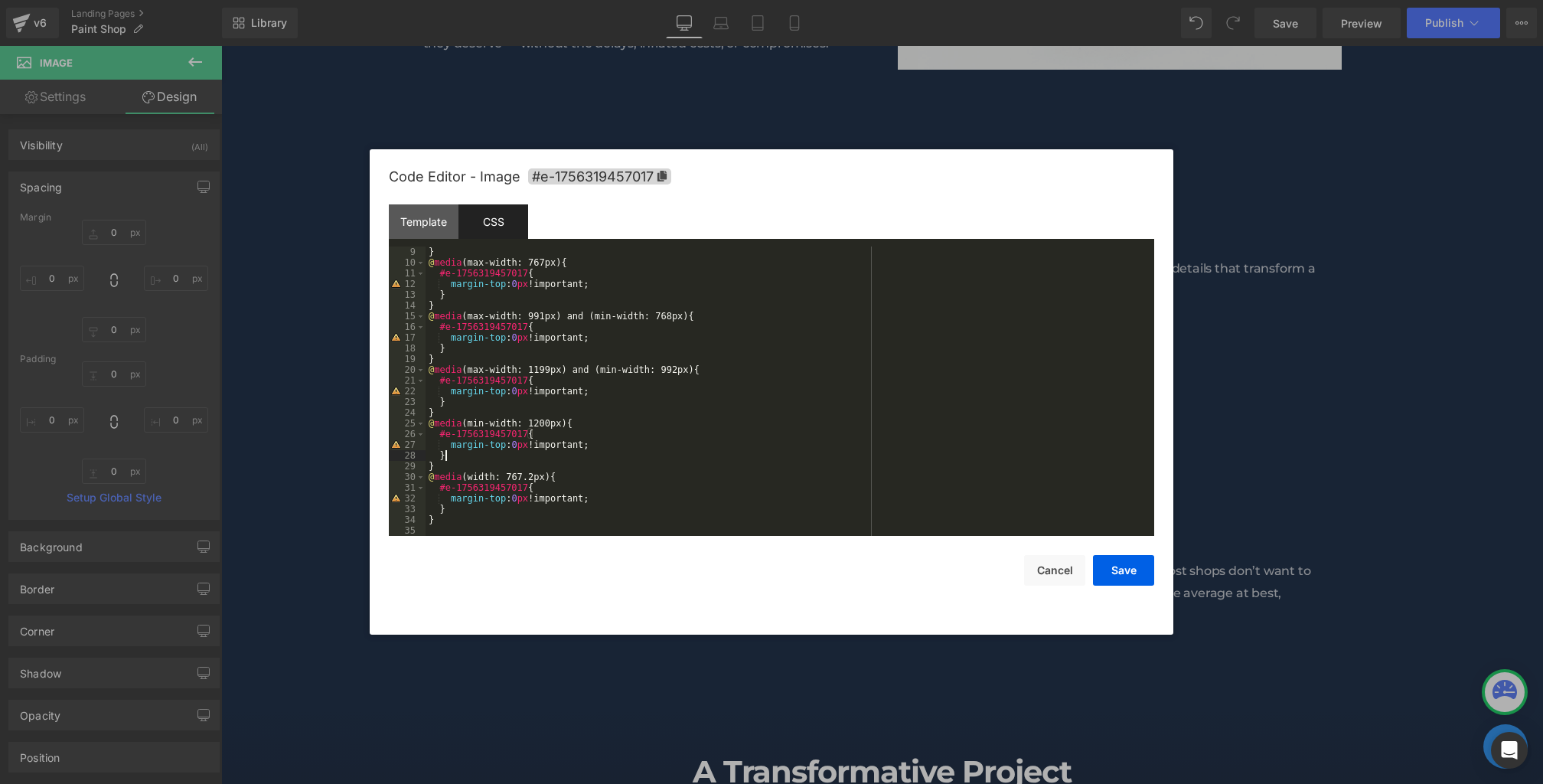
click at [506, 456] on div "} @ media (max-width: 767px) { #e-1756319457017 { margin-top : 0 px !important;…" at bounding box center [787, 402] width 723 height 311
click at [596, 429] on div "} @ media (max-width: 767px) { #e-1756319457017 { margin-top : 0 px !important;…" at bounding box center [787, 402] width 723 height 311
click at [1145, 575] on button "Save" at bounding box center [1123, 570] width 61 height 31
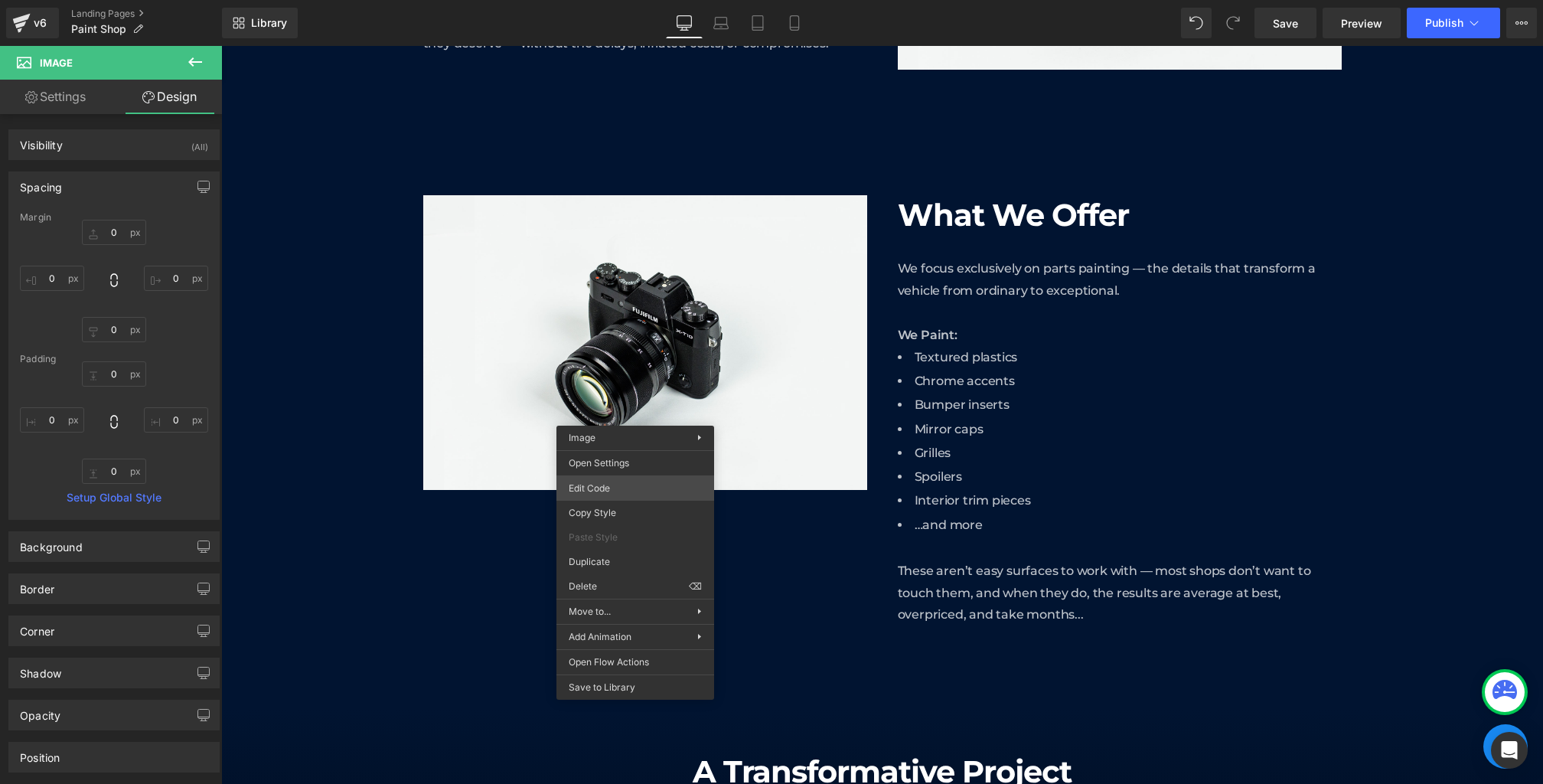
click at [610, 0] on div "Image You are previewing how the will restyle your page. You can not edit Eleme…" at bounding box center [772, 0] width 1543 height 0
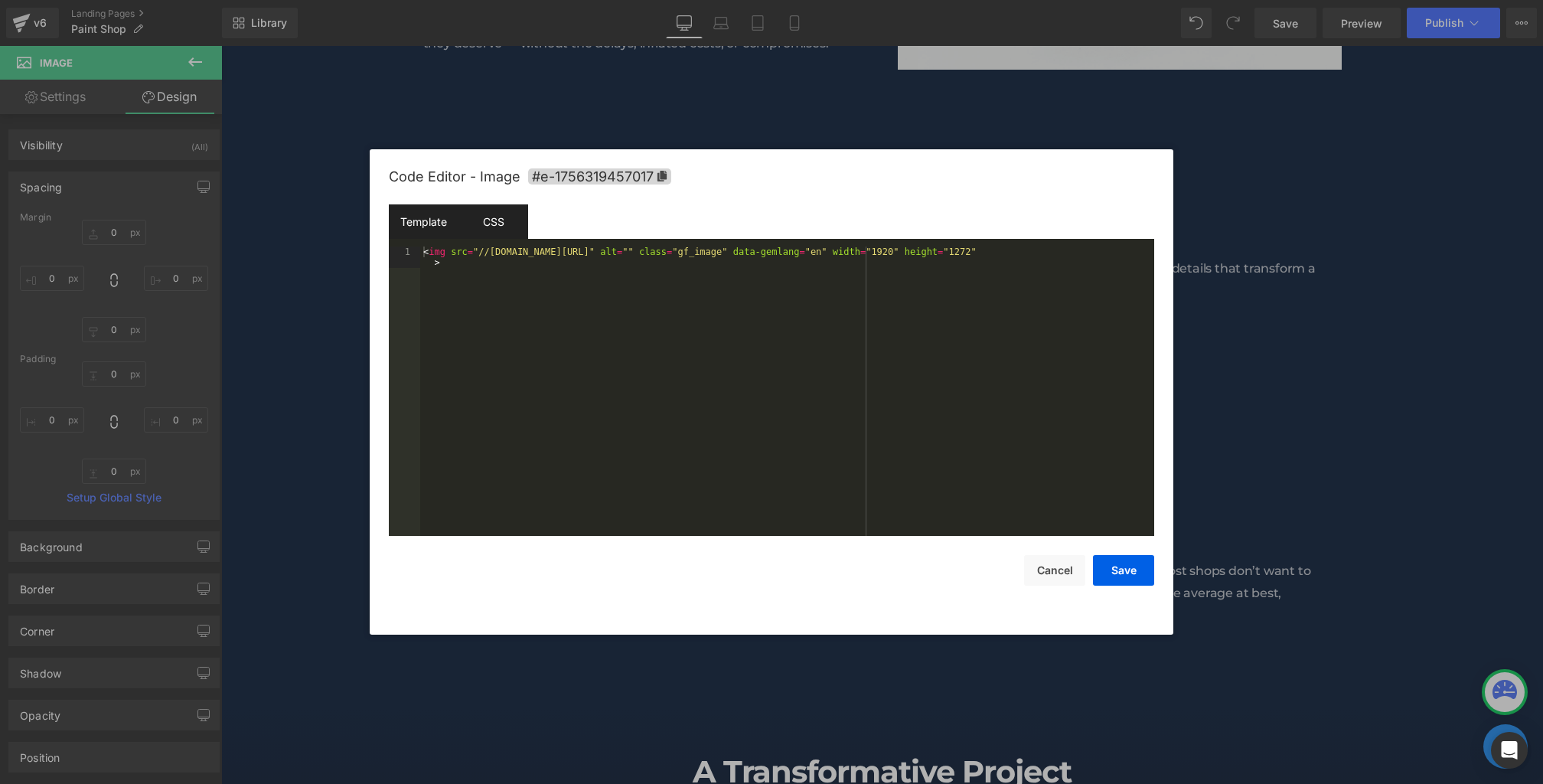
click at [474, 215] on div "CSS" at bounding box center [494, 221] width 70 height 34
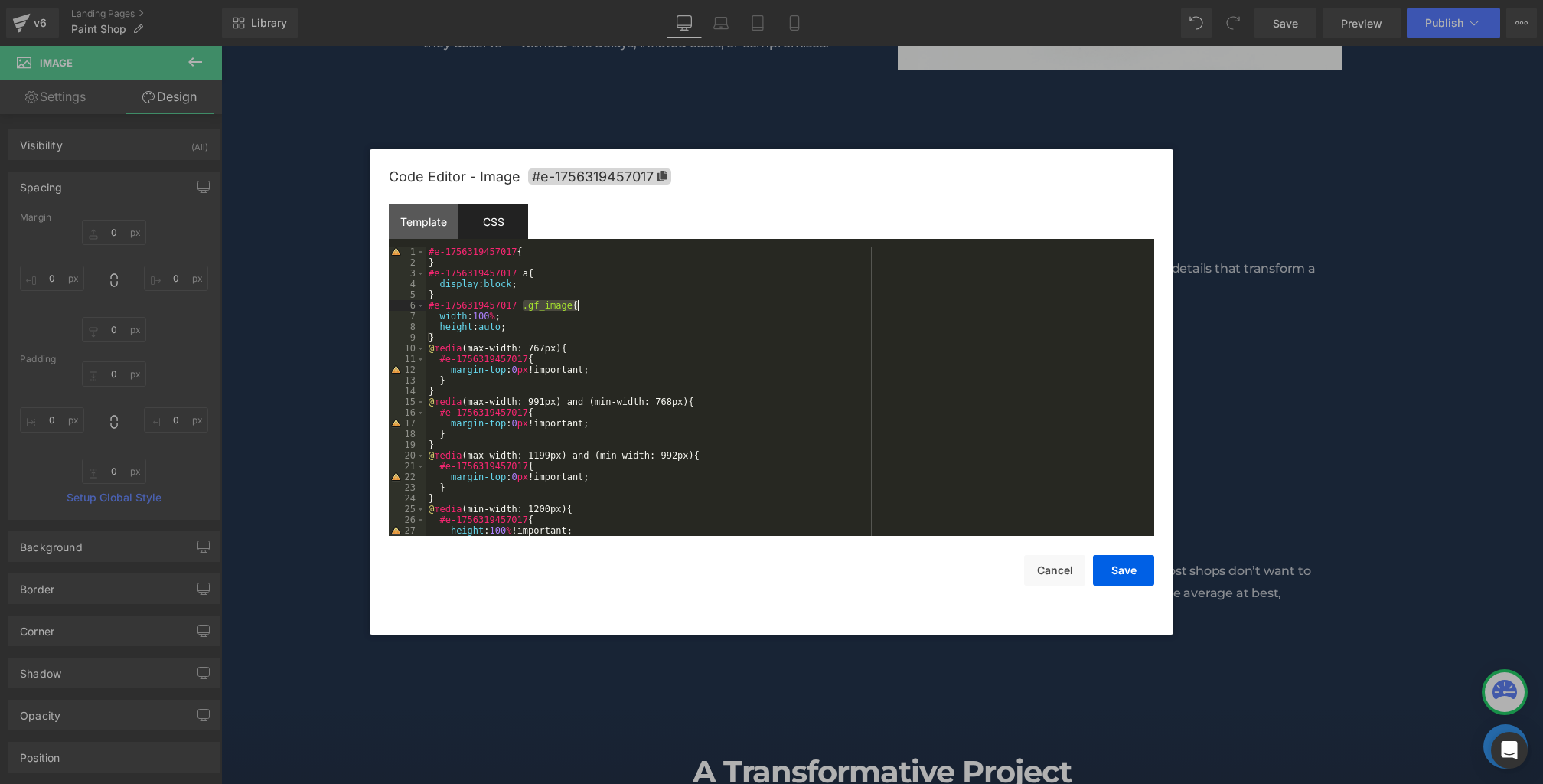
drag, startPoint x: 521, startPoint y: 308, endPoint x: 656, endPoint y: 308, distance: 135.0
click at [656, 308] on div "#e-1756319457017 { } #e-1756319457017 a { display : block ; } #e-1756319457017 …" at bounding box center [787, 402] width 723 height 311
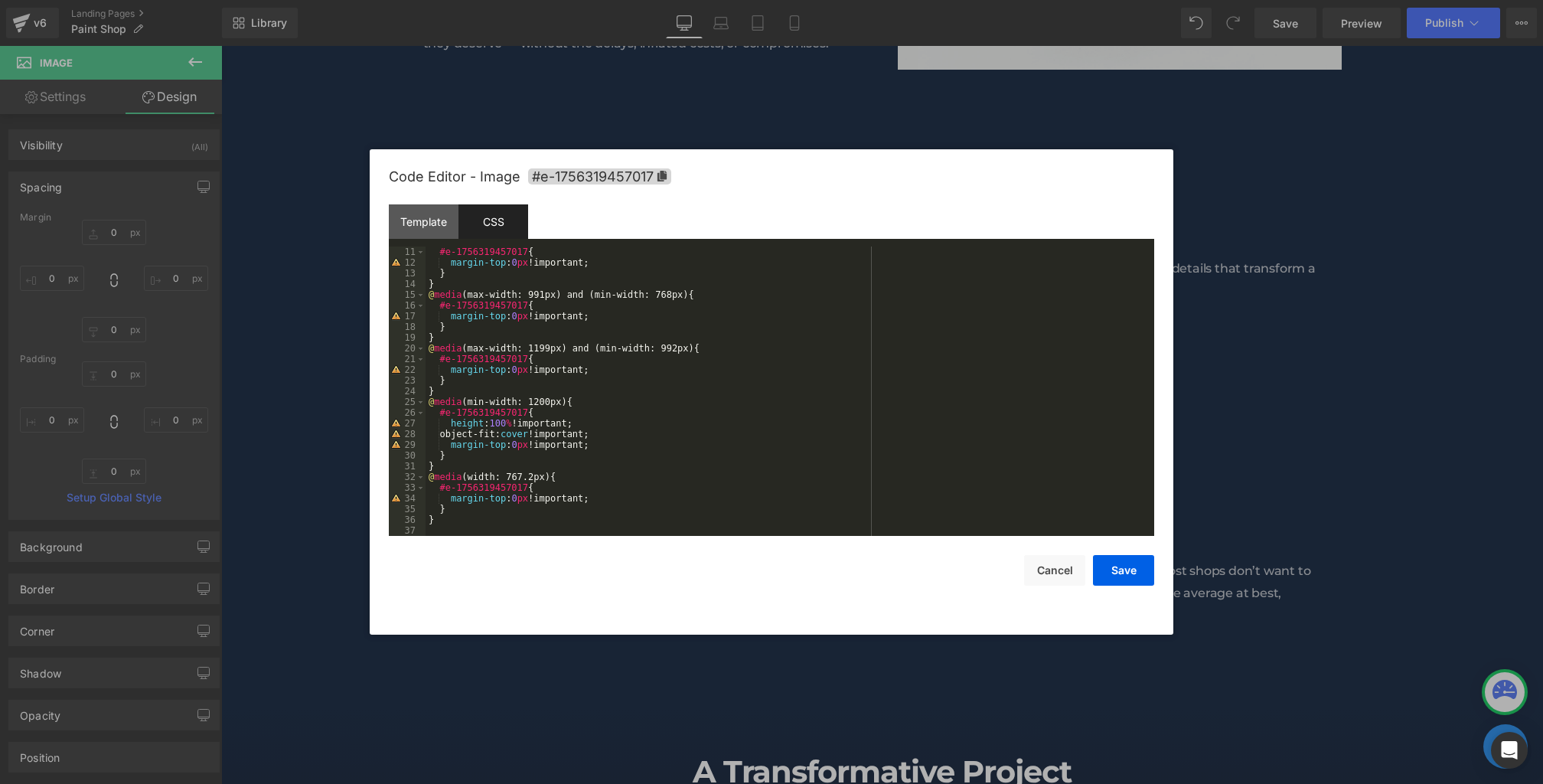
click at [562, 448] on div "#e-1756319457017 { margin-top : 0 px !important; } } @ media (max-width: 991px)…" at bounding box center [787, 402] width 723 height 311
click at [562, 454] on div "#e-1756319457017 { margin-top : 0 px !important; } } @ media (max-width: 991px)…" at bounding box center [787, 402] width 723 height 311
click at [556, 183] on span "#e-1756319457017" at bounding box center [600, 177] width 143 height 16
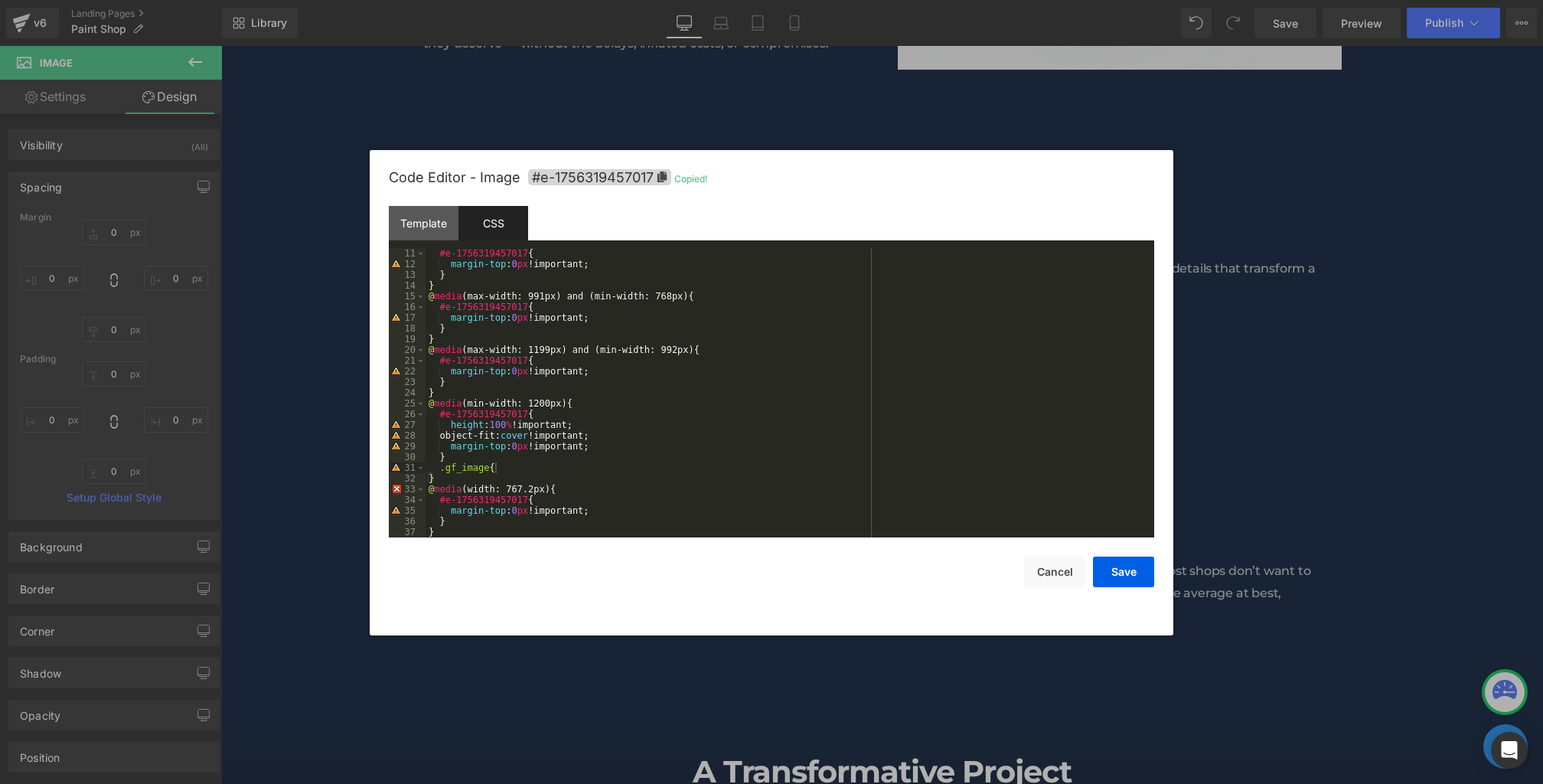
click at [441, 468] on div "#e-1756319457017 { margin-top : 0 px !important; } } @ media (max-width: 991px)…" at bounding box center [787, 403] width 723 height 311
paste textarea
click at [623, 470] on div "#e-1756319457017 { margin-top : 0 px !important; } } @ media (max-width: 991px)…" at bounding box center [787, 402] width 723 height 311
click at [632, 468] on div "#e-1756319457017 { margin-top : 0 px !important; } } @ media (max-width: 991px)…" at bounding box center [787, 402] width 723 height 311
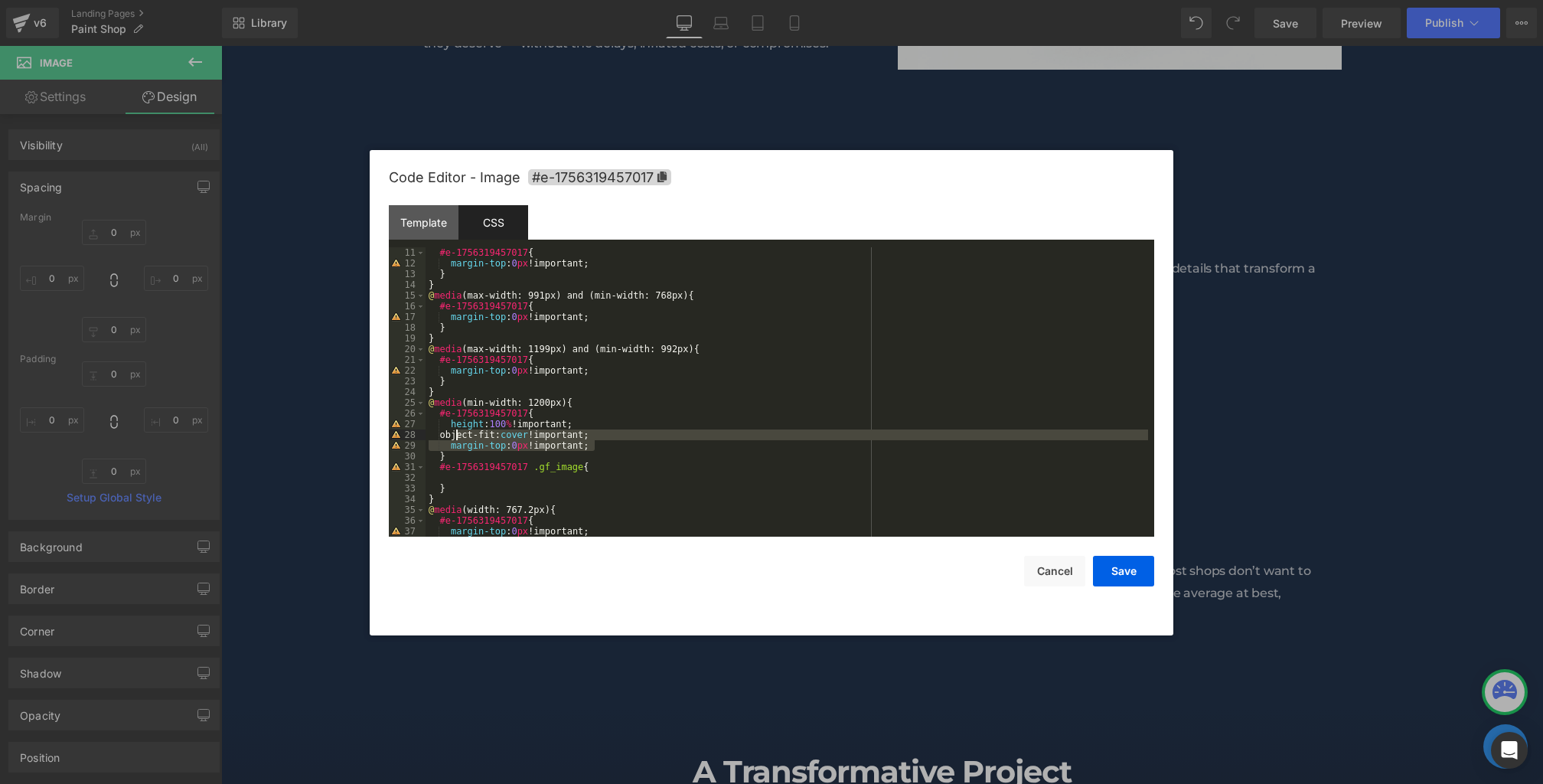
drag, startPoint x: 623, startPoint y: 443, endPoint x: 454, endPoint y: 435, distance: 169.2
click at [454, 435] on div "#e-1756319457017 { margin-top : 0 px !important; } } @ media (max-width: 991px)…" at bounding box center [787, 402] width 723 height 311
click at [594, 435] on div "#e-1756319457017 { margin-top : 0 px !important; } } @ media (max-width: 991px)…" at bounding box center [787, 402] width 723 height 311
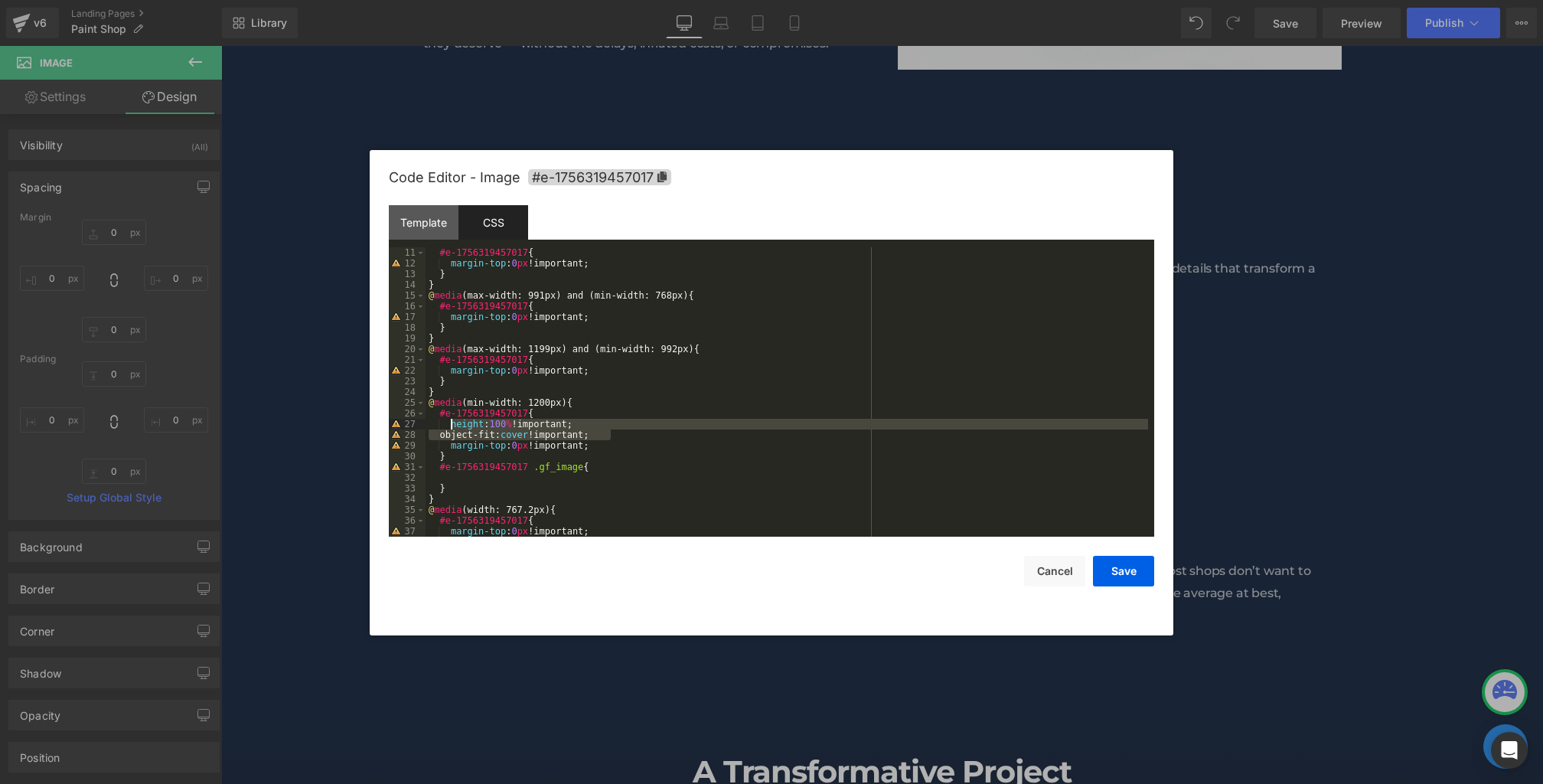
drag, startPoint x: 632, startPoint y: 435, endPoint x: 450, endPoint y: 427, distance: 182.2
click at [450, 427] on div "#e-1756319457017 { margin-top : 0 px !important; } } @ media (max-width: 991px)…" at bounding box center [787, 402] width 723 height 311
click at [491, 488] on div "#e-1756319457017 { margin-top : 0 px !important; } } @ media (max-width: 991px)…" at bounding box center [787, 402] width 723 height 311
click at [487, 482] on div "#e-1756319457017 { margin-top : 0 px !important; } } @ media (max-width: 991px)…" at bounding box center [787, 402] width 723 height 311
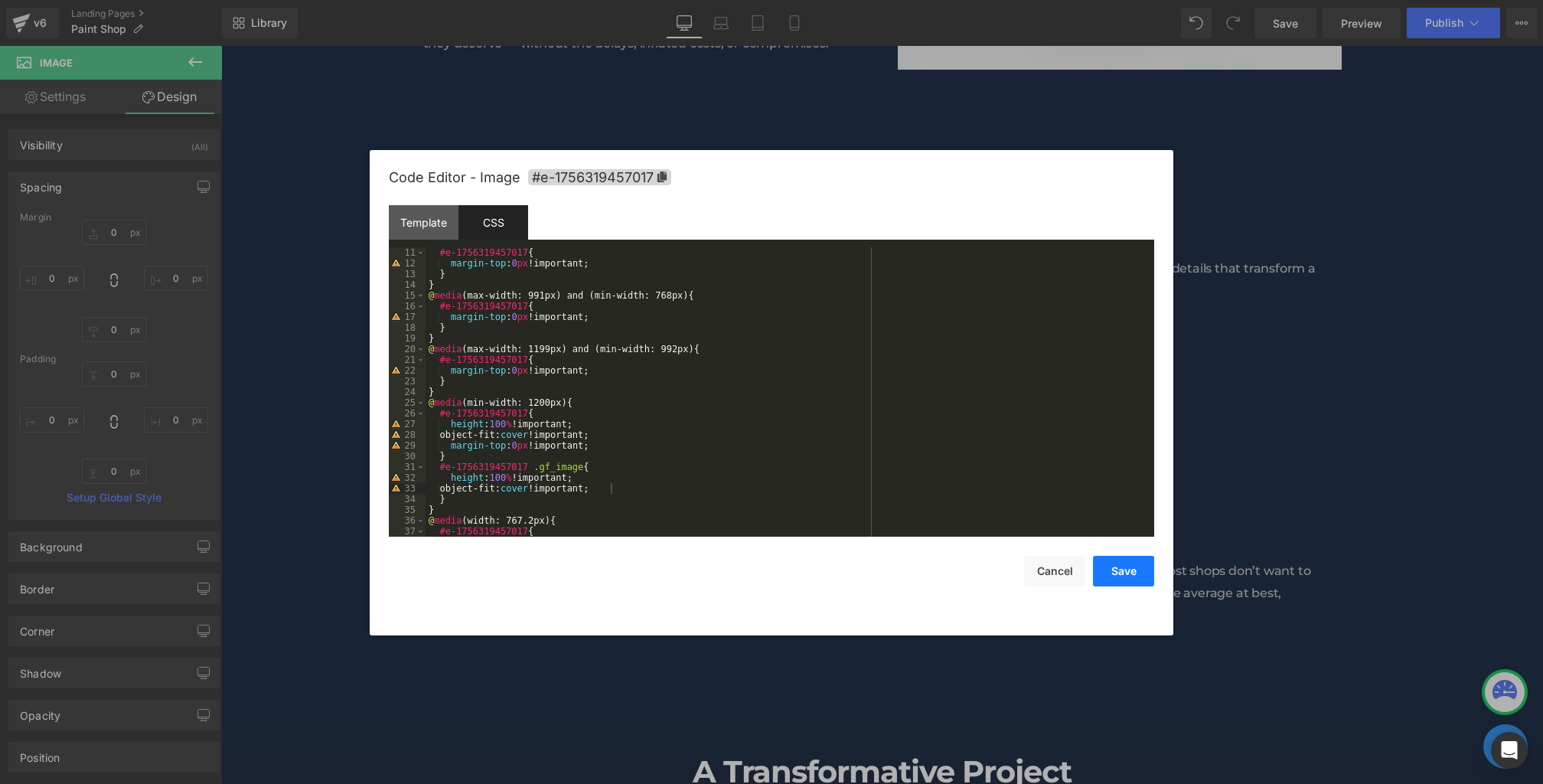
click at [1134, 580] on button "Save" at bounding box center [1123, 571] width 61 height 31
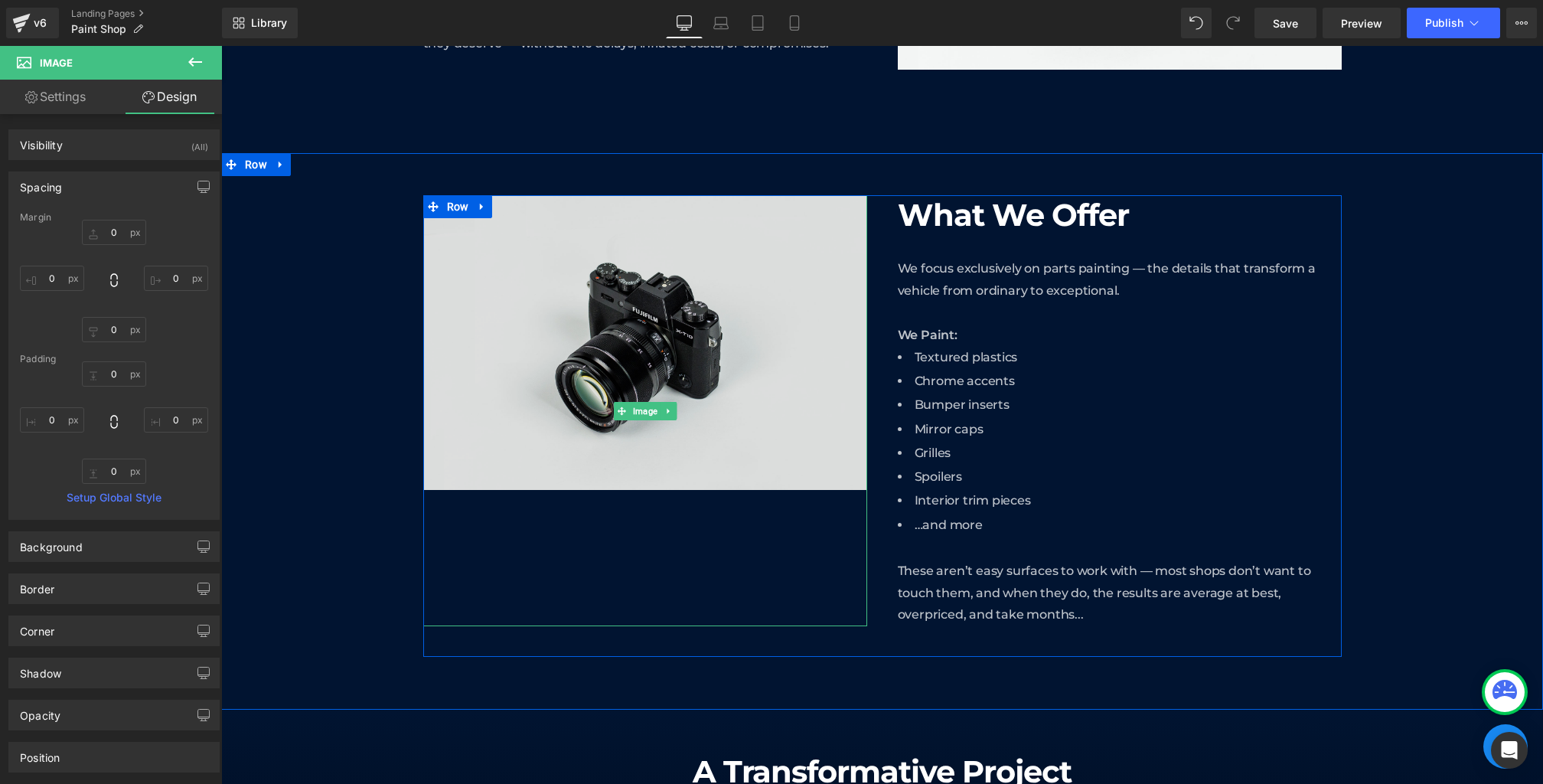
click at [637, 398] on img at bounding box center [645, 342] width 444 height 294
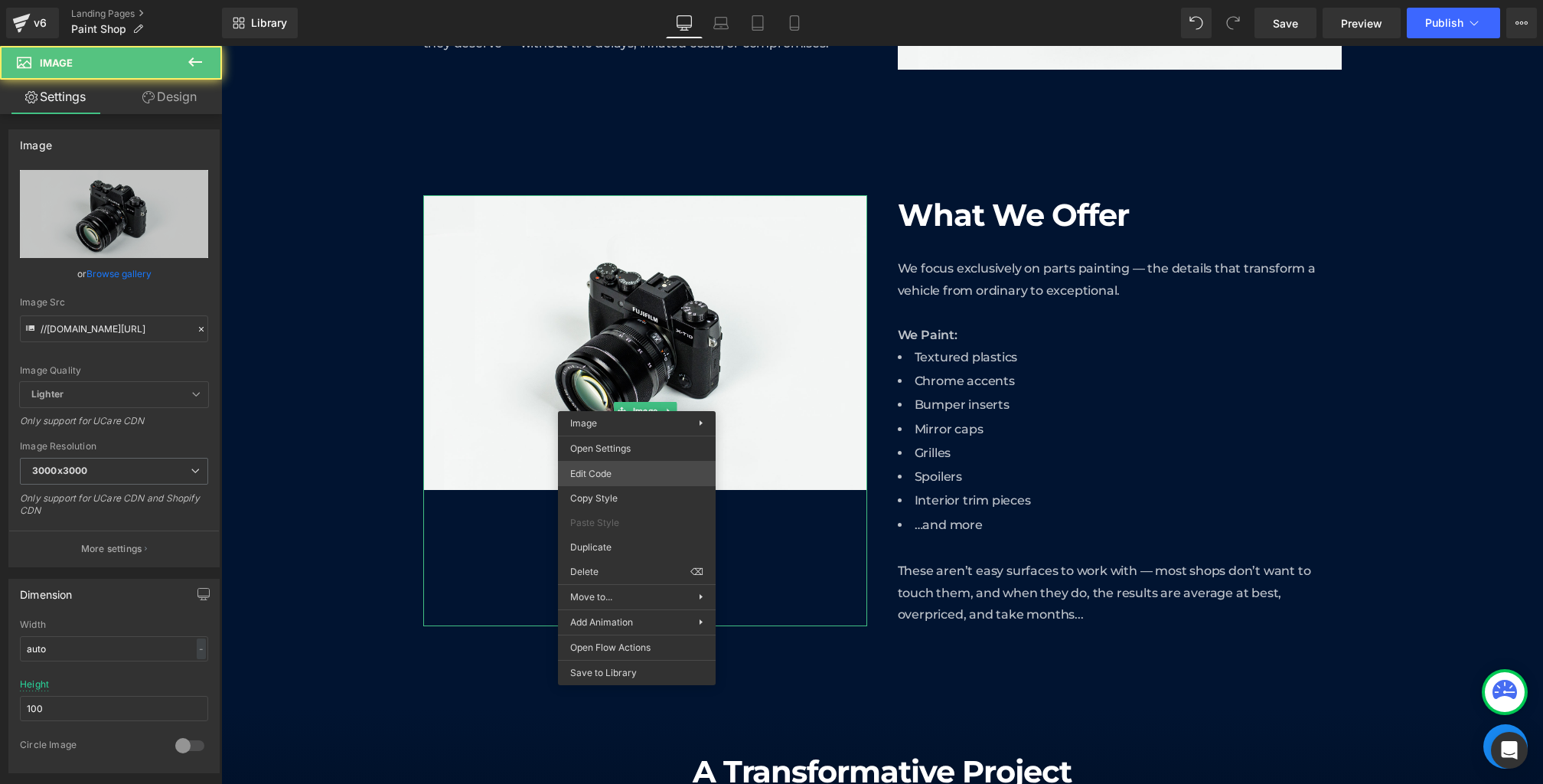
click at [595, 0] on div "Image You are previewing how the will restyle your page. You can not edit Eleme…" at bounding box center [772, 0] width 1543 height 0
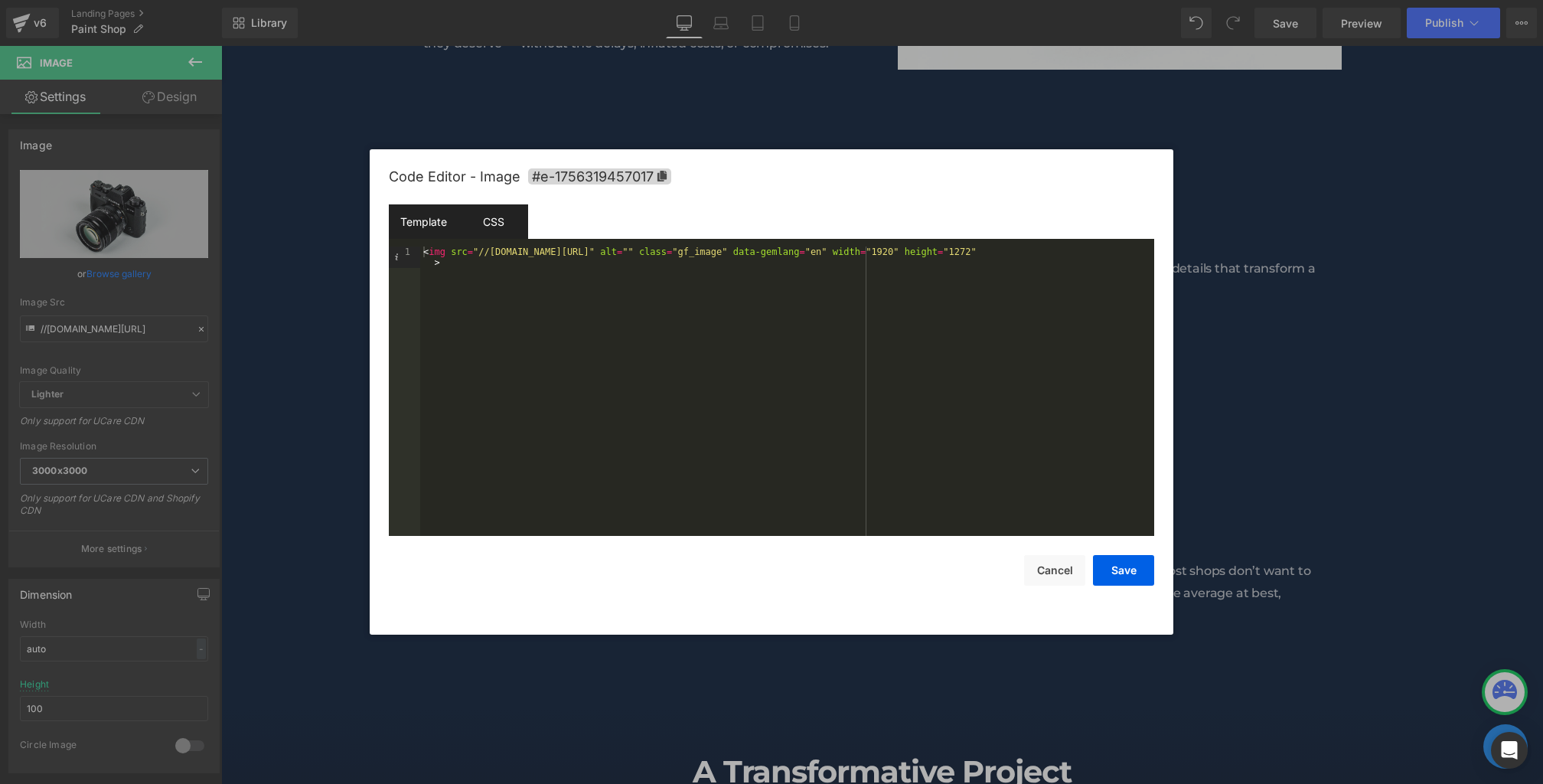
click at [490, 218] on div "CSS" at bounding box center [494, 221] width 70 height 34
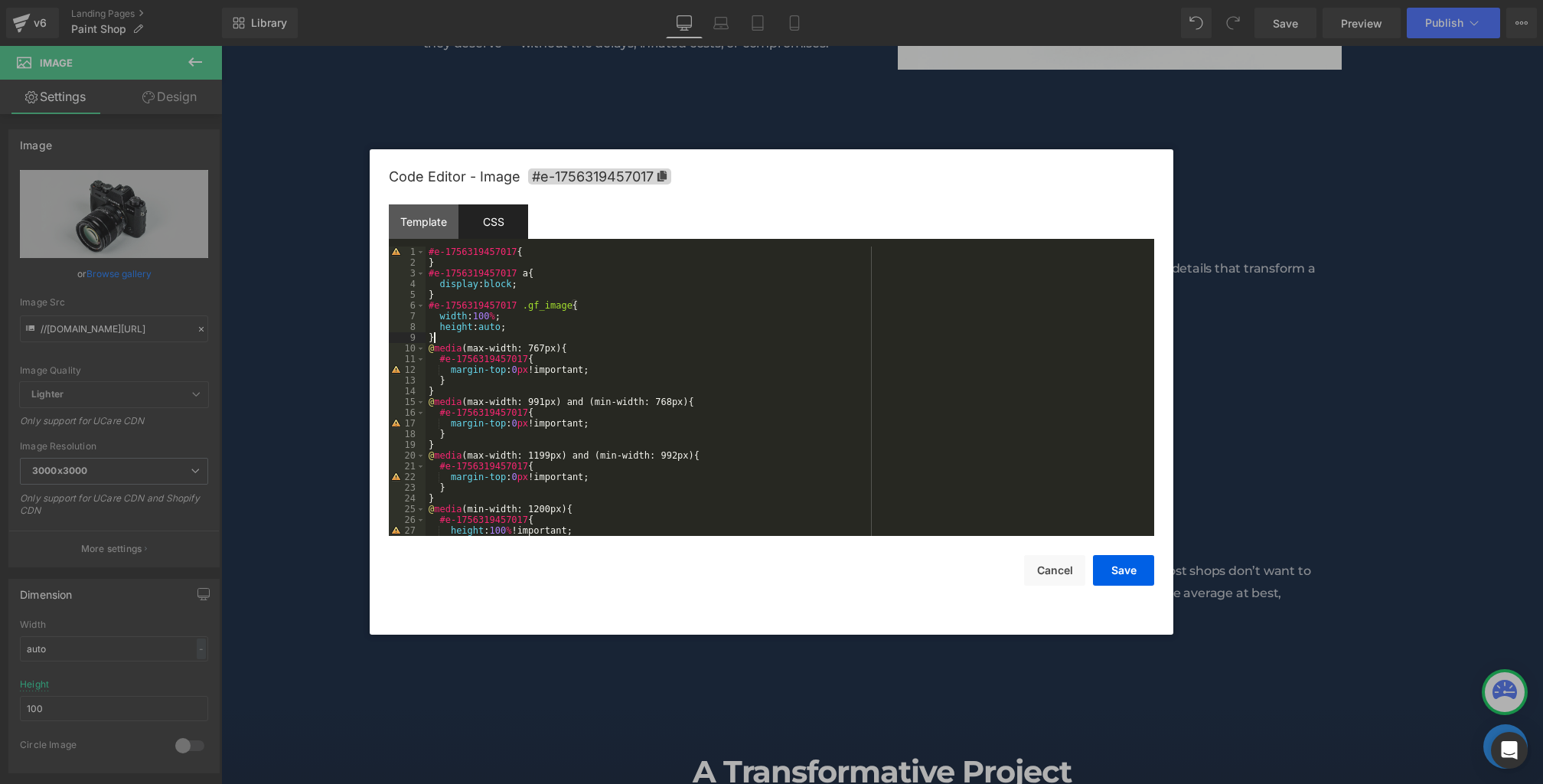
drag, startPoint x: 539, startPoint y: 334, endPoint x: 409, endPoint y: 334, distance: 130.0
click at [409, 334] on pre "1 2 3 4 5 6 7 8 9 10 11 12 13 14 15 16 17 18 19 20 21 22 23 24 25 26 27 28 #e-1…" at bounding box center [772, 391] width 766 height 289
drag, startPoint x: 524, startPoint y: 332, endPoint x: 263, endPoint y: 332, distance: 261.0
click at [263, 332] on body "Image You are previewing how the will restyle your page. You can not edit Eleme…" at bounding box center [772, 392] width 1543 height 784
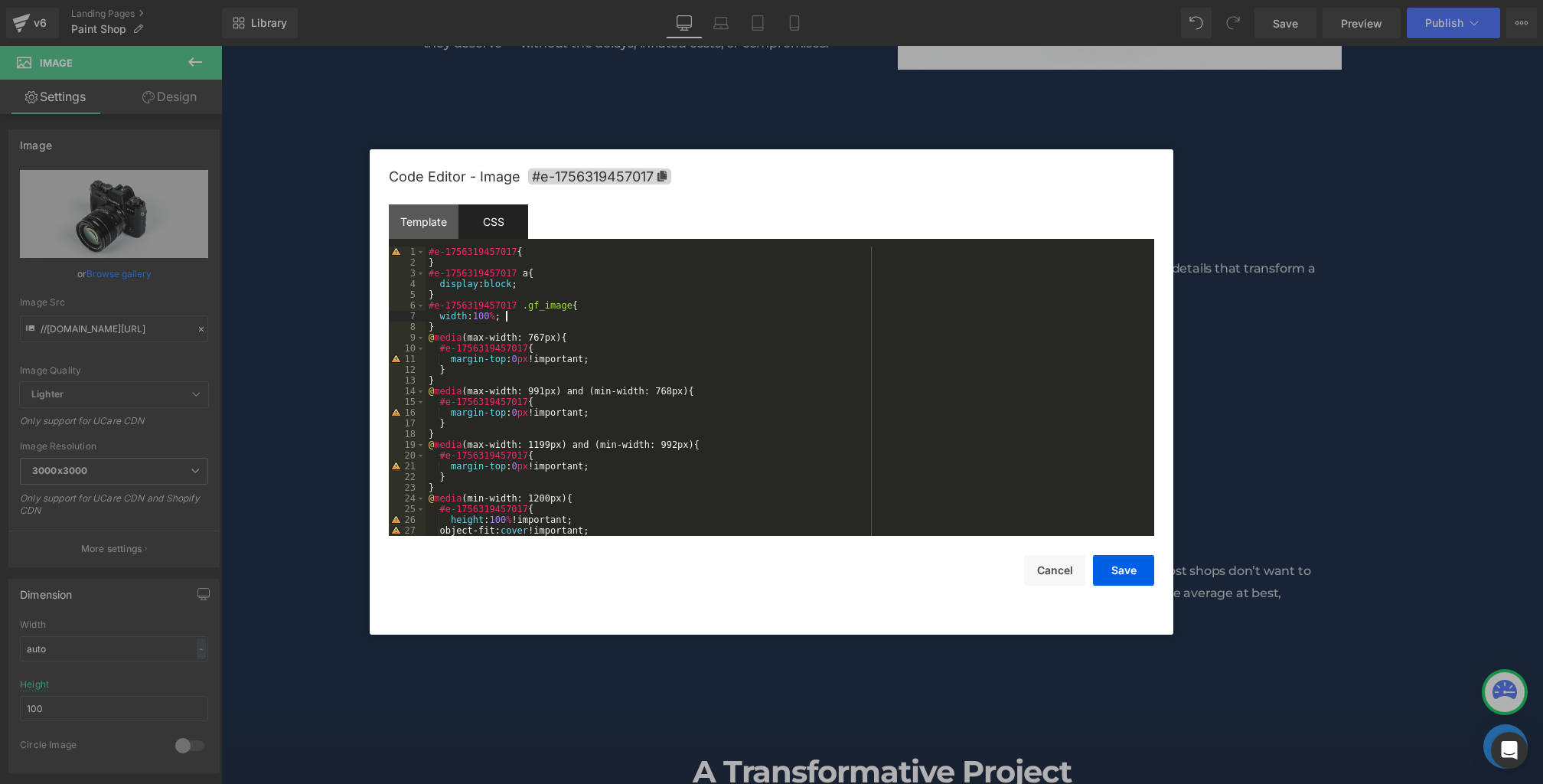
scroll to position [139, 0]
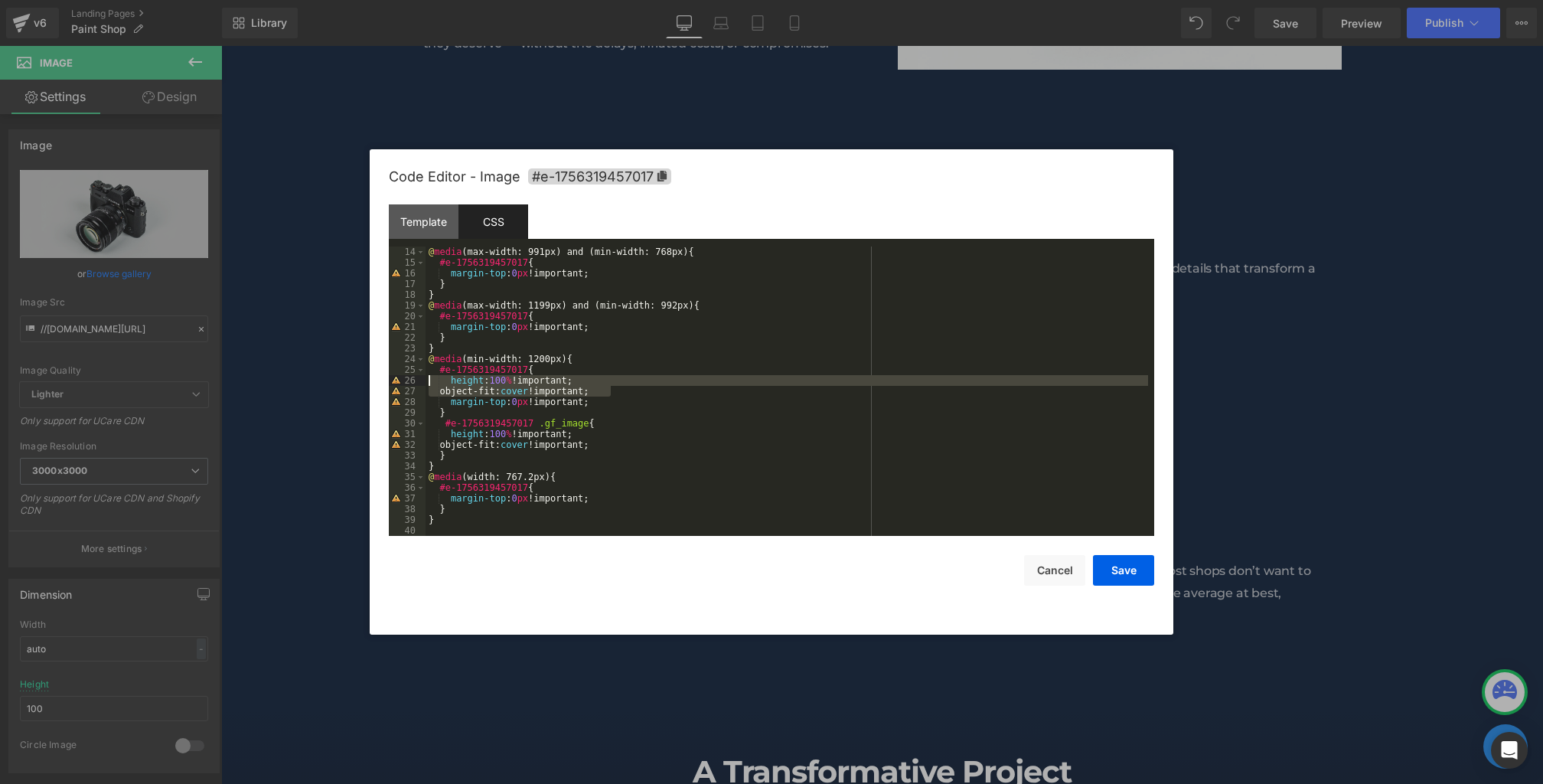
drag, startPoint x: 623, startPoint y: 393, endPoint x: 364, endPoint y: 386, distance: 259.1
click at [364, 386] on body "Image You are previewing how the will restyle your page. You can not edit Eleme…" at bounding box center [772, 392] width 1543 height 784
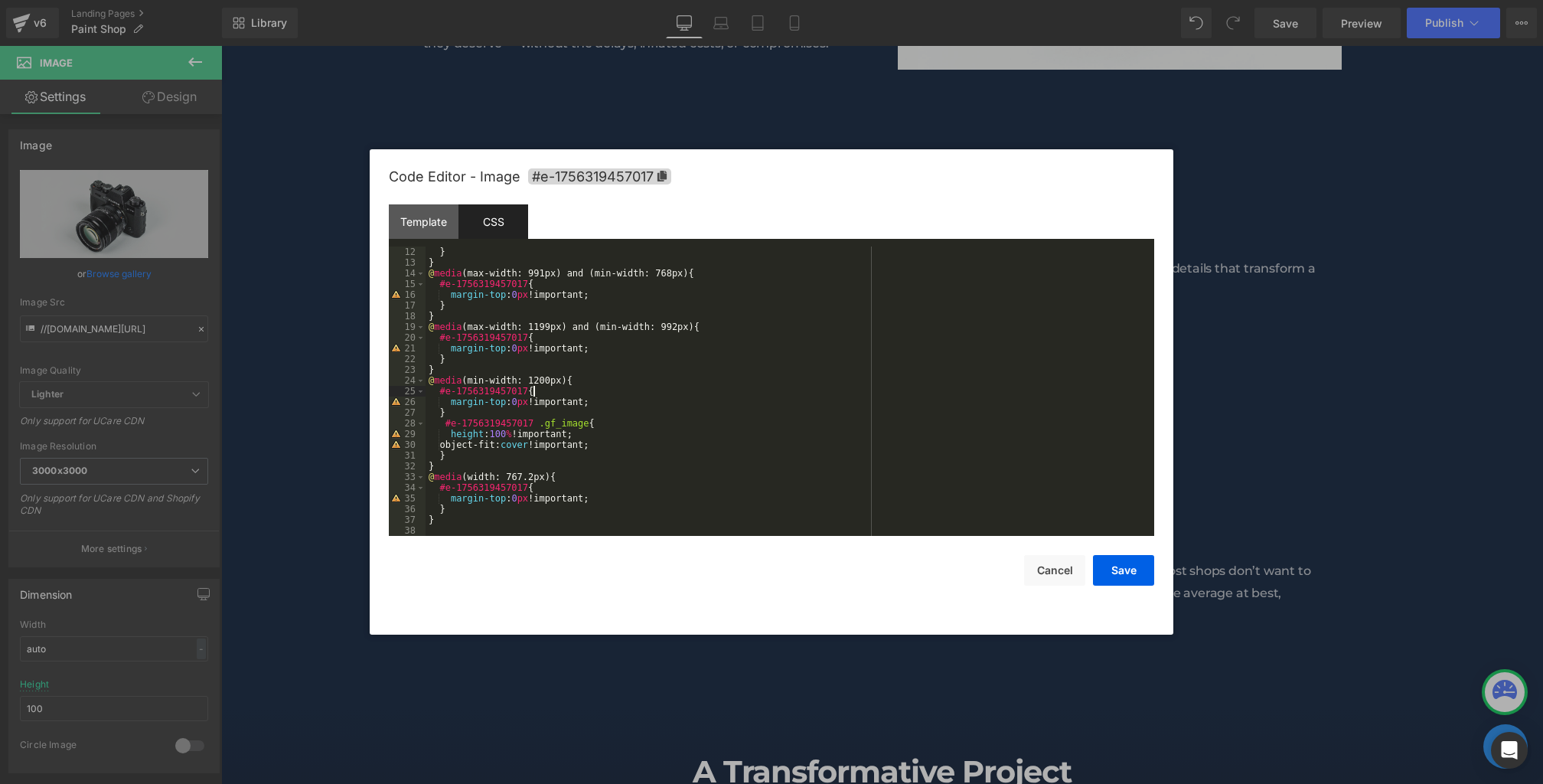
scroll to position [118, 0]
click at [1138, 582] on button "Save" at bounding box center [1123, 570] width 61 height 31
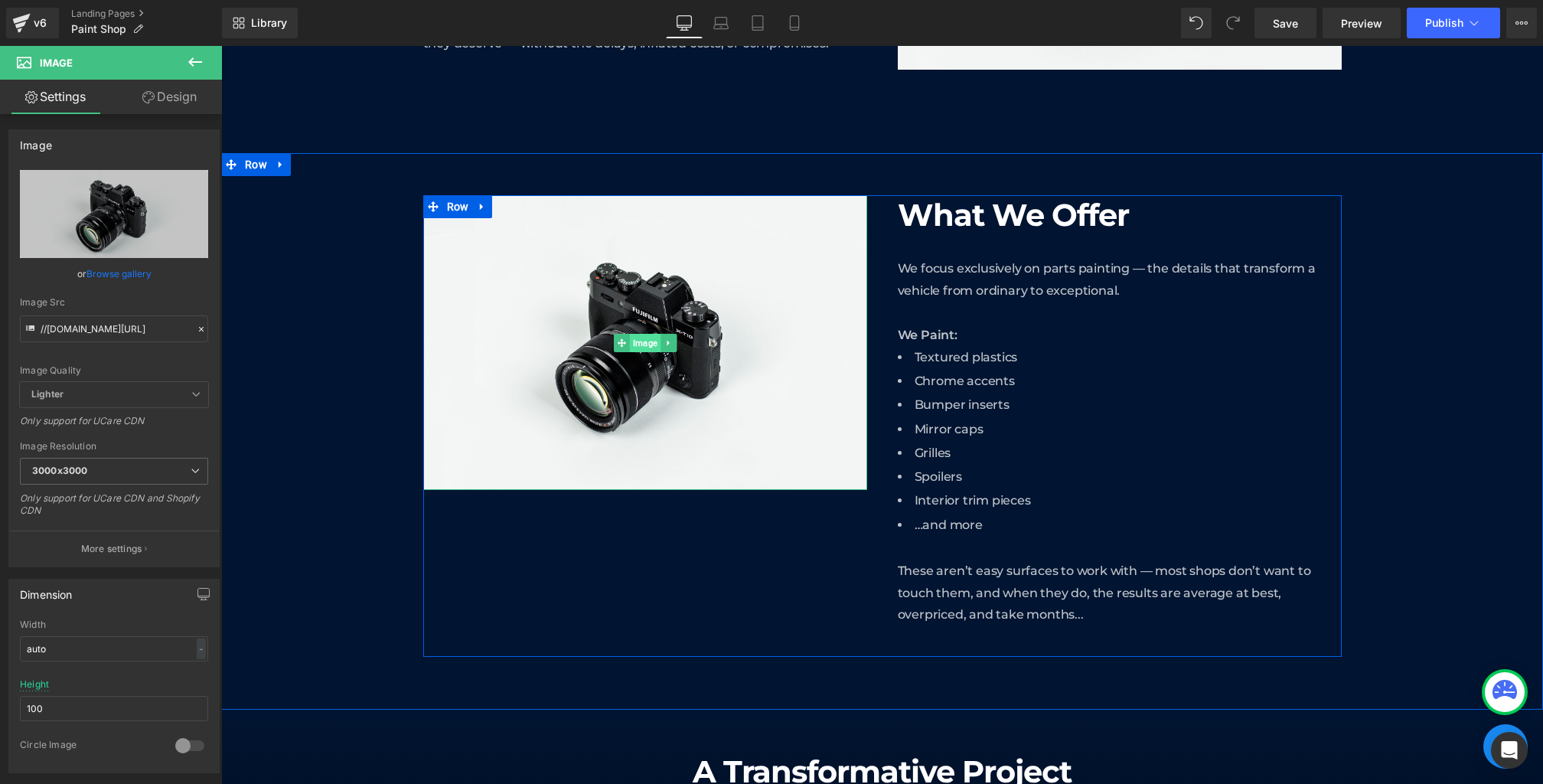
click at [640, 343] on span "Image" at bounding box center [644, 343] width 31 height 18
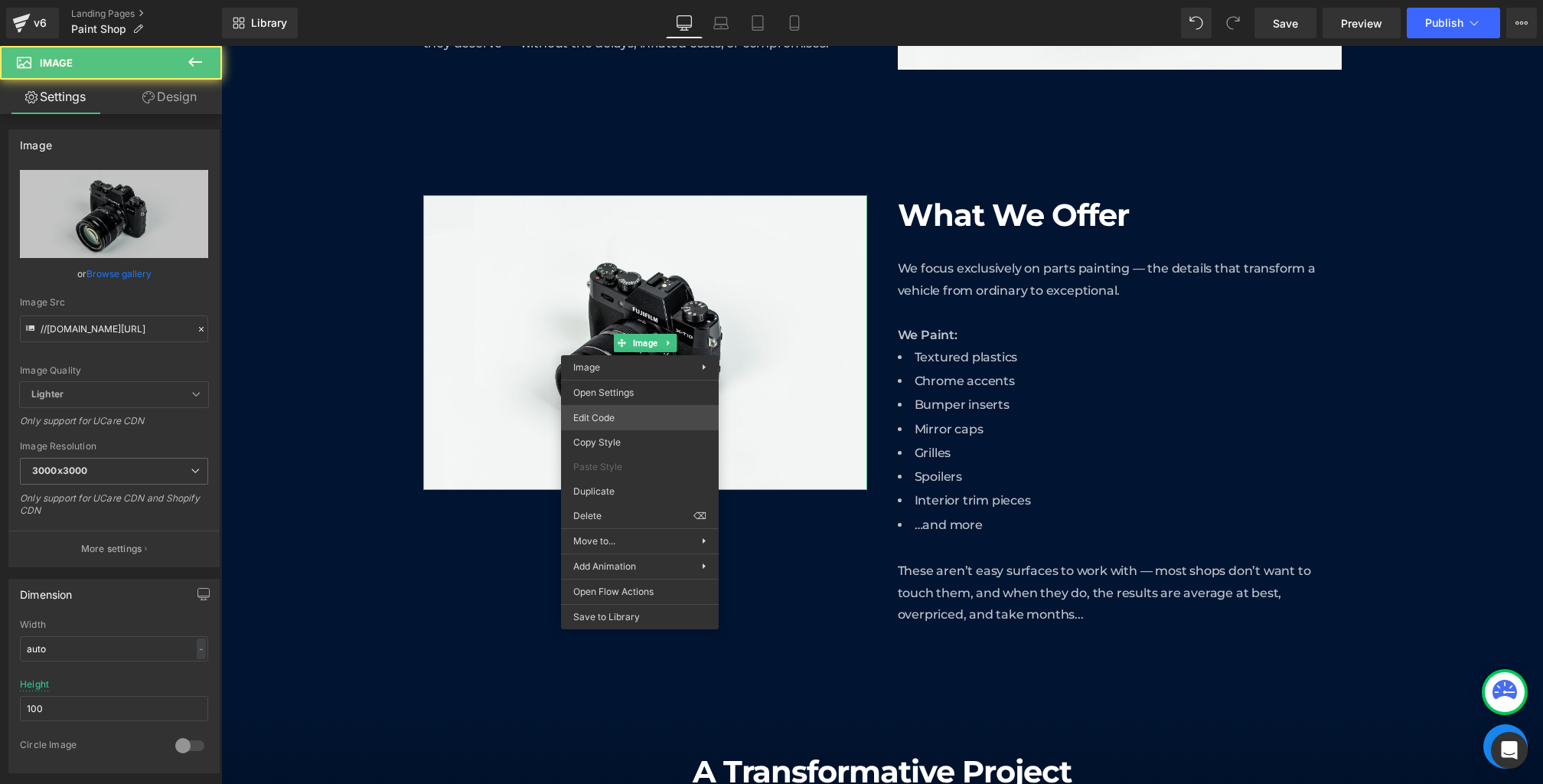
click at [620, 0] on div "Image You are previewing how the will restyle your page. You can not edit Eleme…" at bounding box center [772, 0] width 1543 height 0
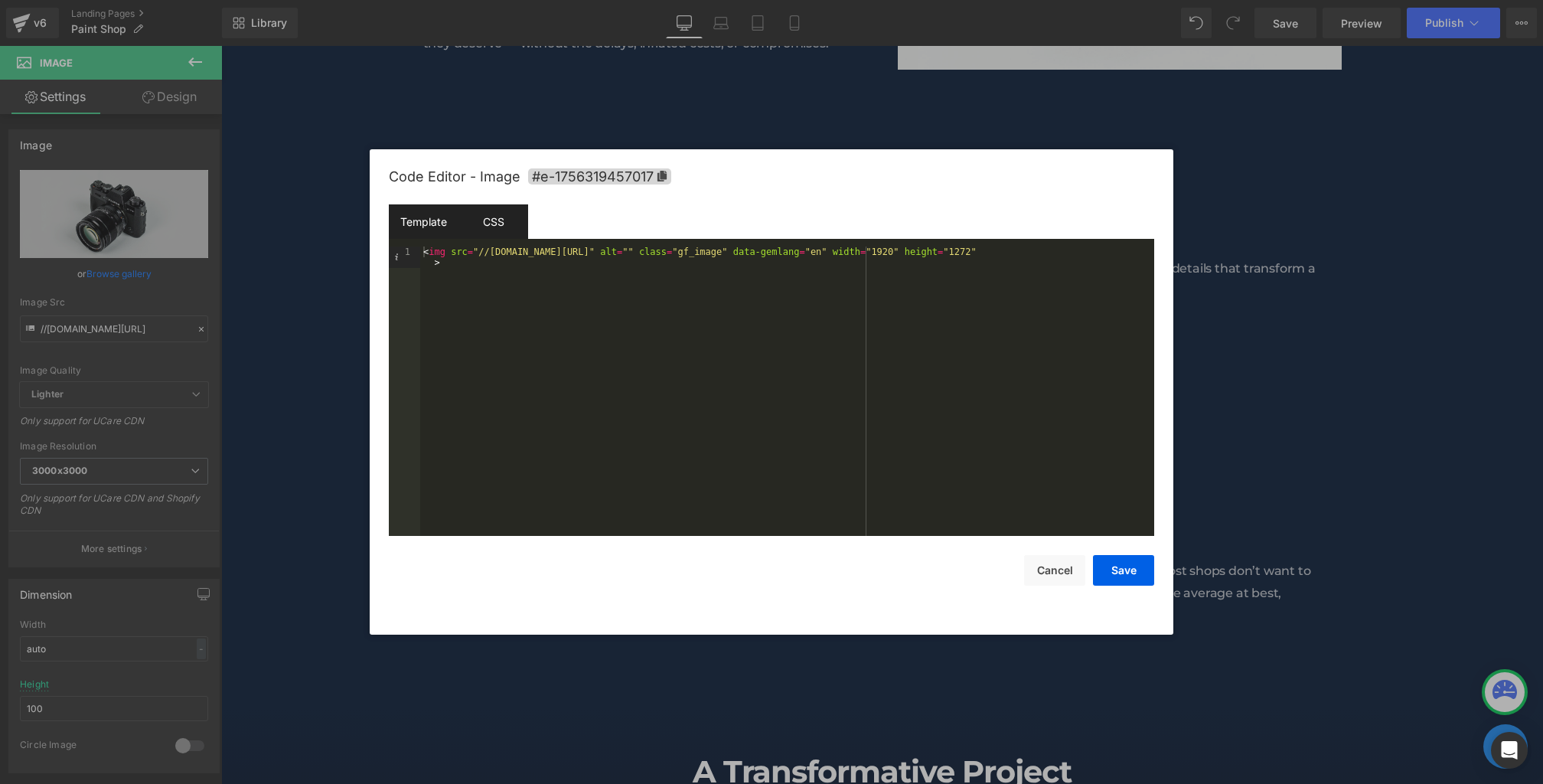
click at [498, 227] on div "CSS" at bounding box center [494, 221] width 70 height 34
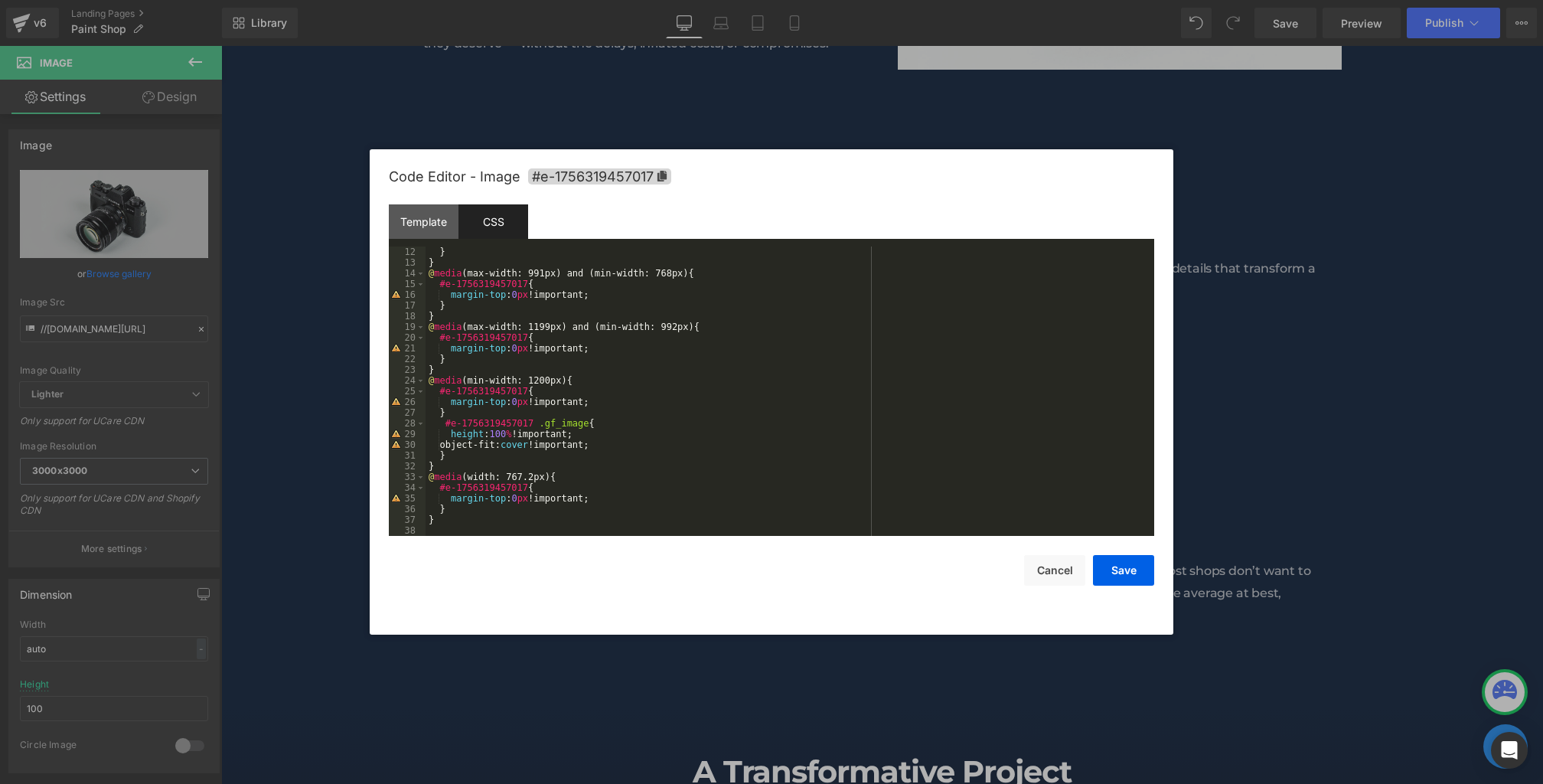
click at [637, 406] on div "} } @ media (max-width: 991px) and (min-width: 768px) { #e-1756319457017 { marg…" at bounding box center [787, 402] width 723 height 311
click at [454, 449] on div "} } @ media (max-width: 991px) and (min-width: 768px) { #e-1756319457017 { marg…" at bounding box center [787, 402] width 723 height 311
click at [1125, 564] on button "Save" at bounding box center [1123, 570] width 61 height 31
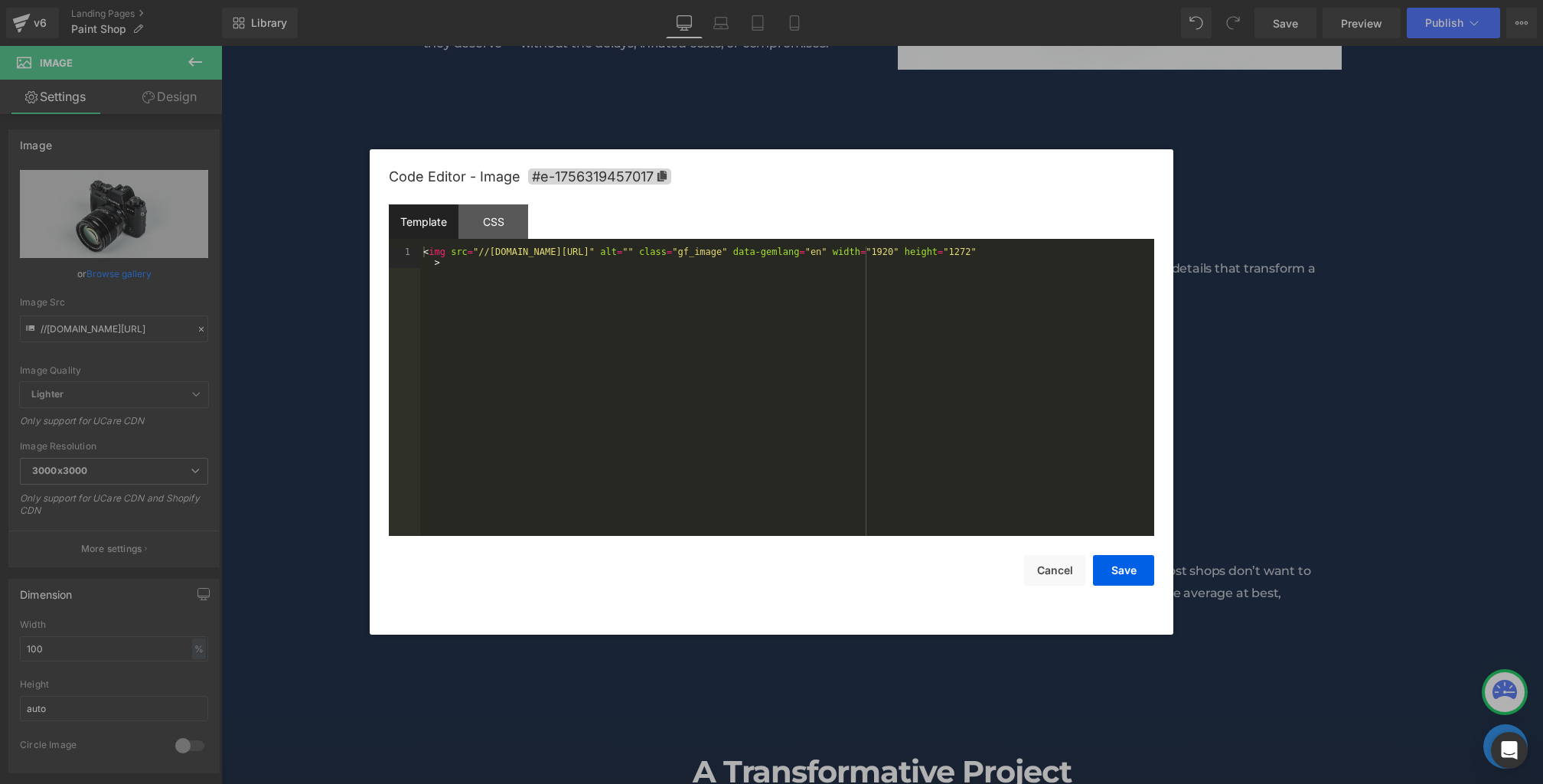
click at [701, 0] on div "Image You are previewing how the will restyle your page. You can not edit Eleme…" at bounding box center [772, 0] width 1543 height 0
click at [490, 184] on span "Code Editor - Image" at bounding box center [455, 177] width 132 height 16
click at [500, 233] on div "CSS" at bounding box center [494, 221] width 70 height 34
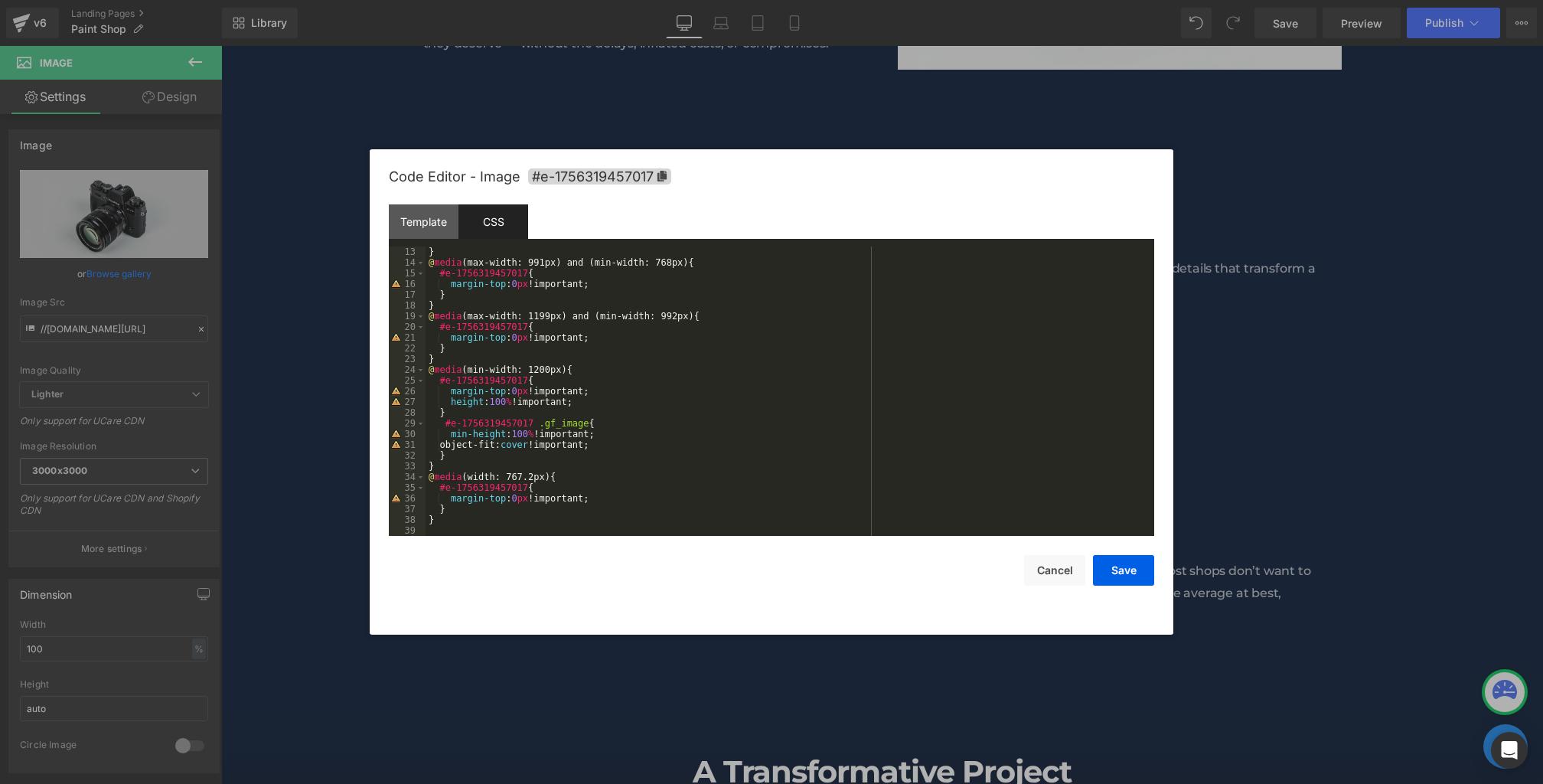
scroll to position [0, 0]
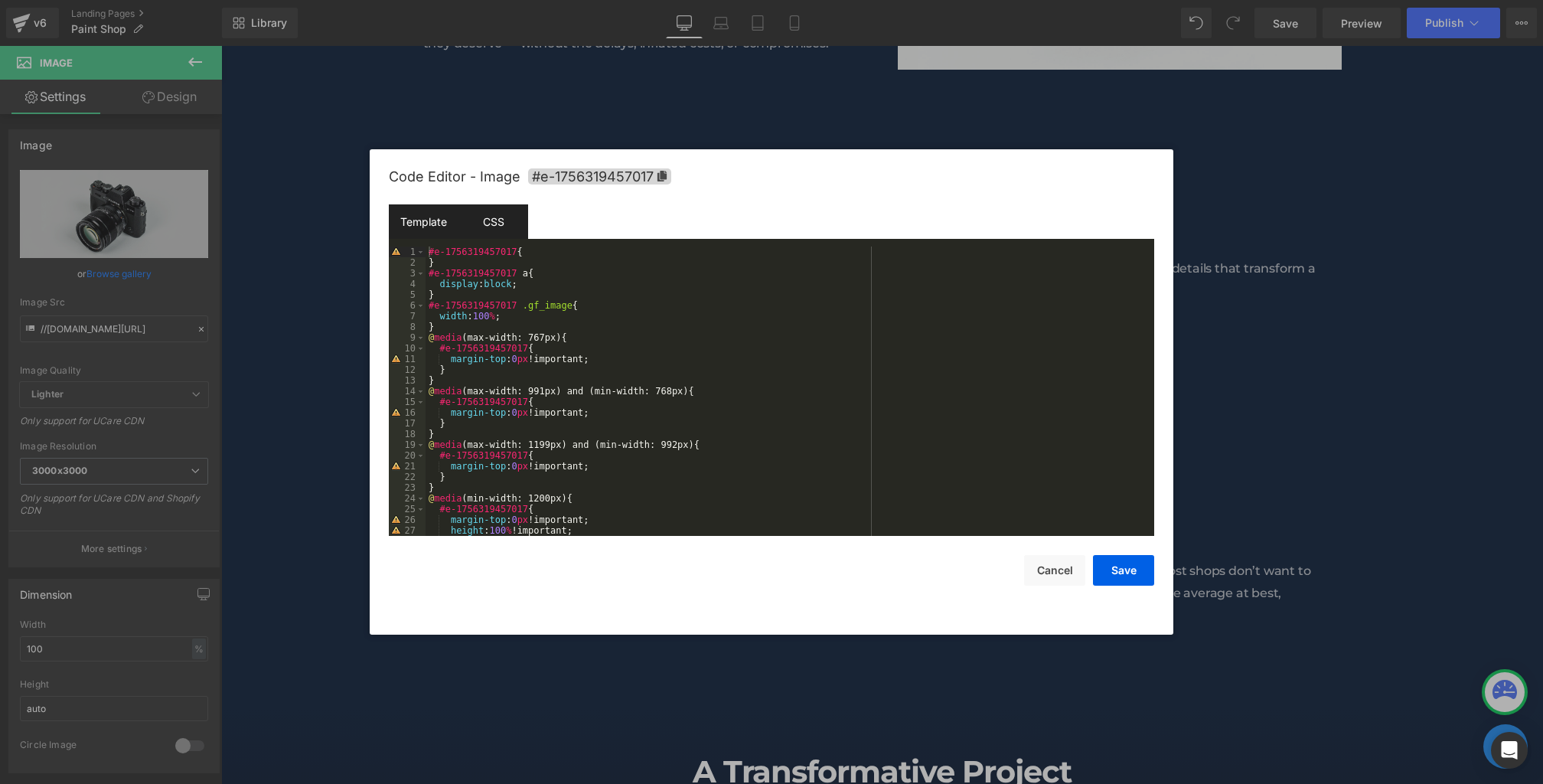
click at [426, 215] on div "Template" at bounding box center [424, 221] width 70 height 34
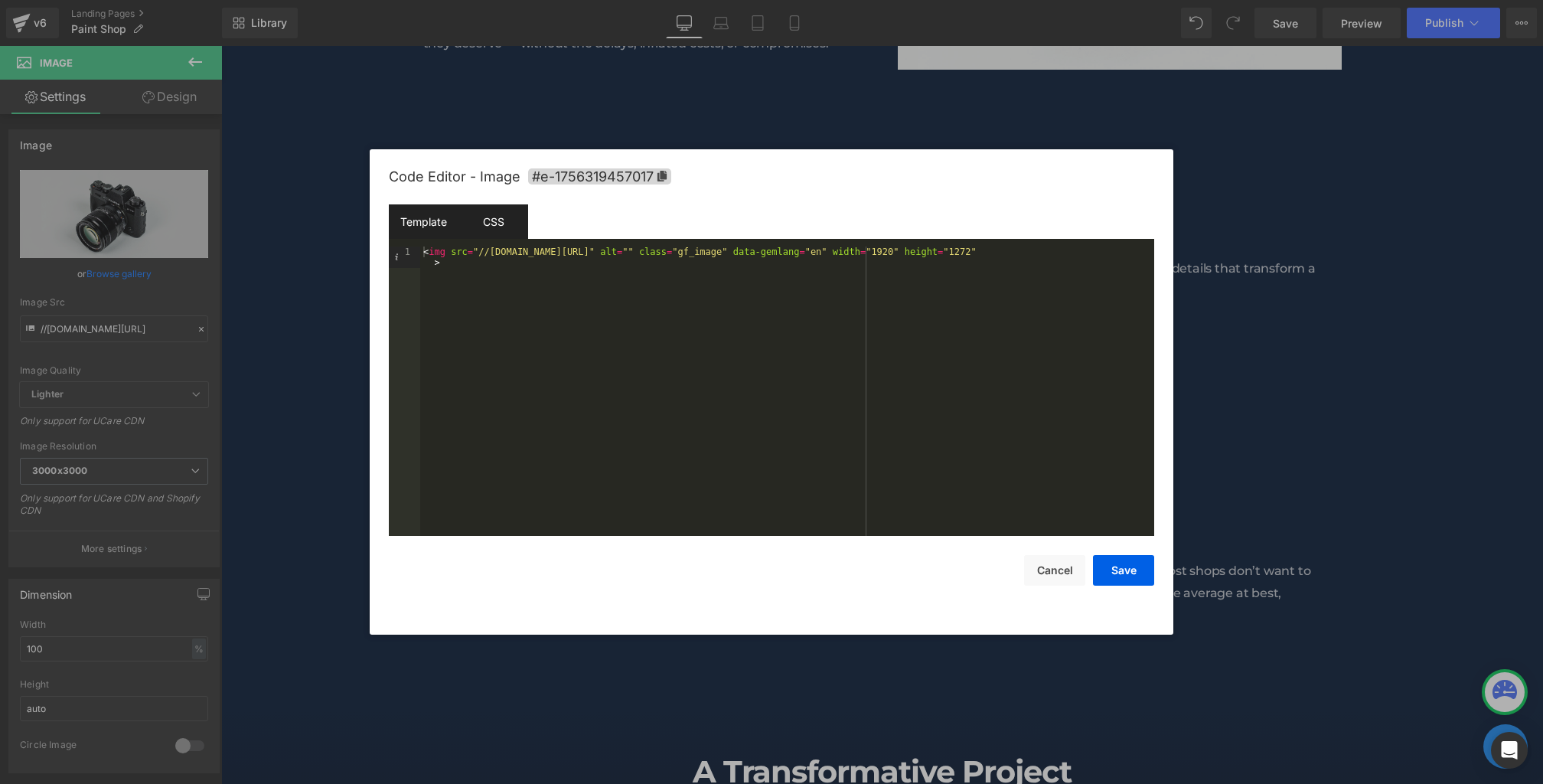
click at [487, 220] on div "CSS" at bounding box center [494, 221] width 70 height 34
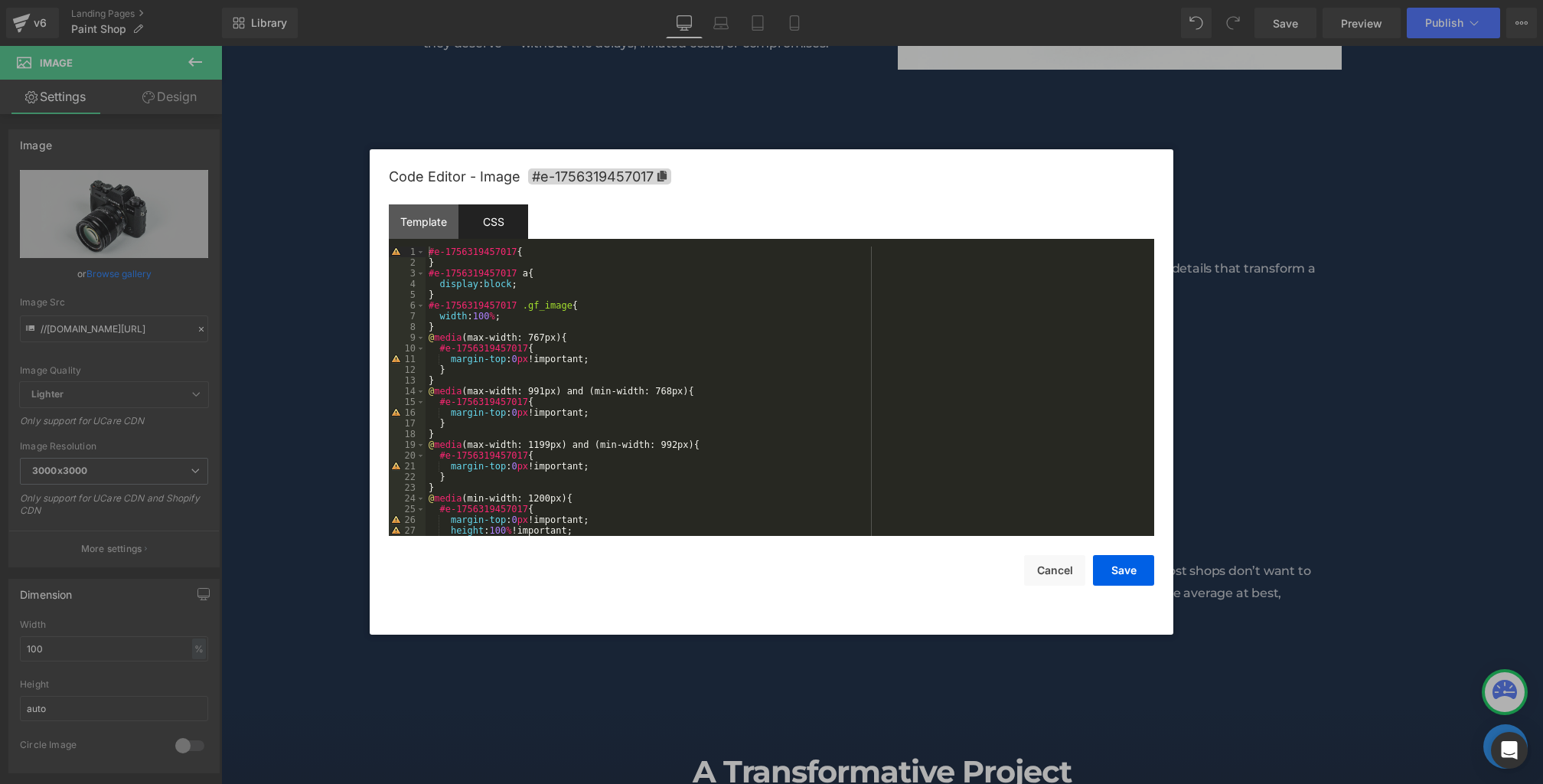
scroll to position [129, 0]
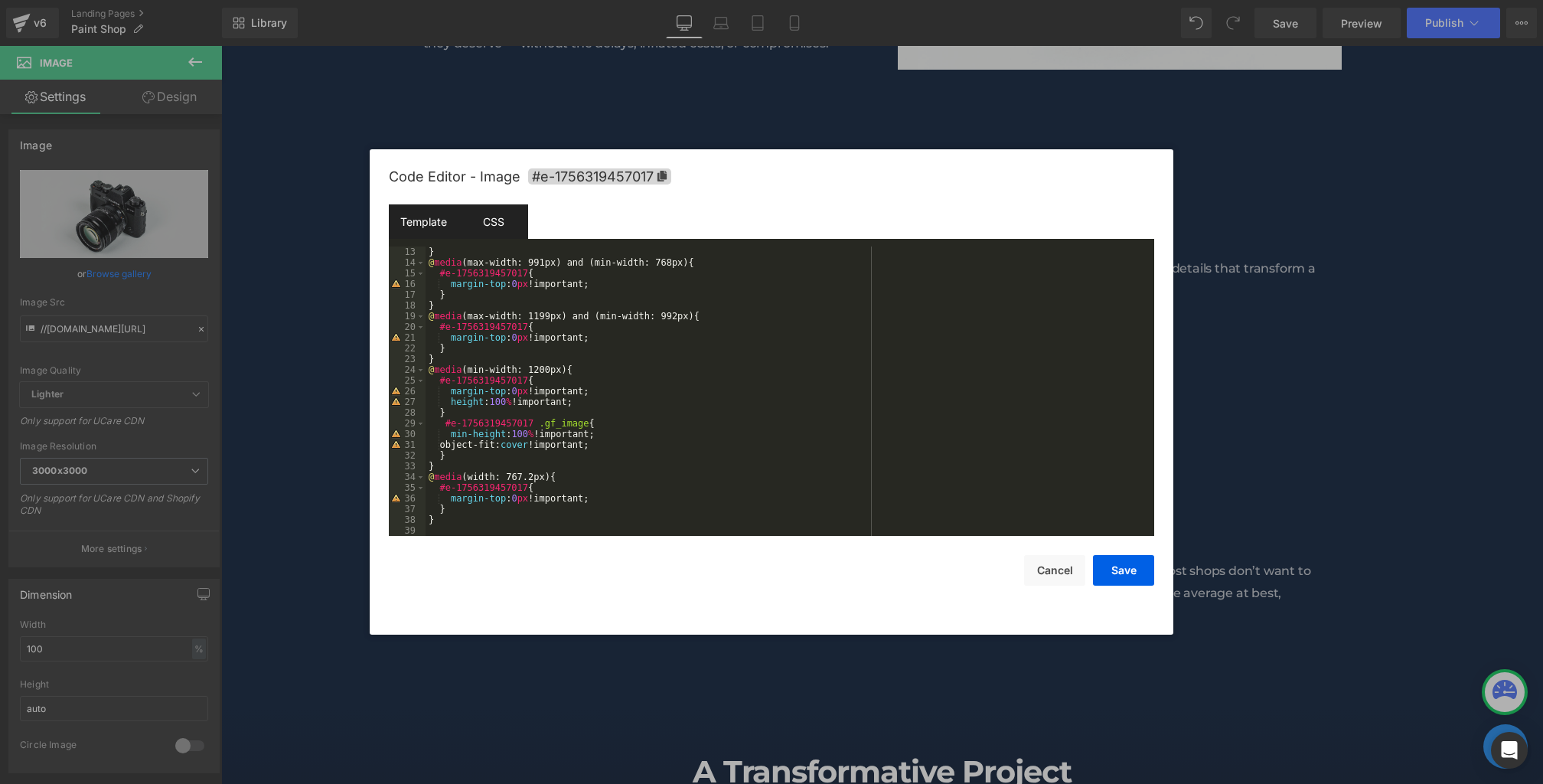
click at [437, 228] on div "Template" at bounding box center [424, 221] width 70 height 34
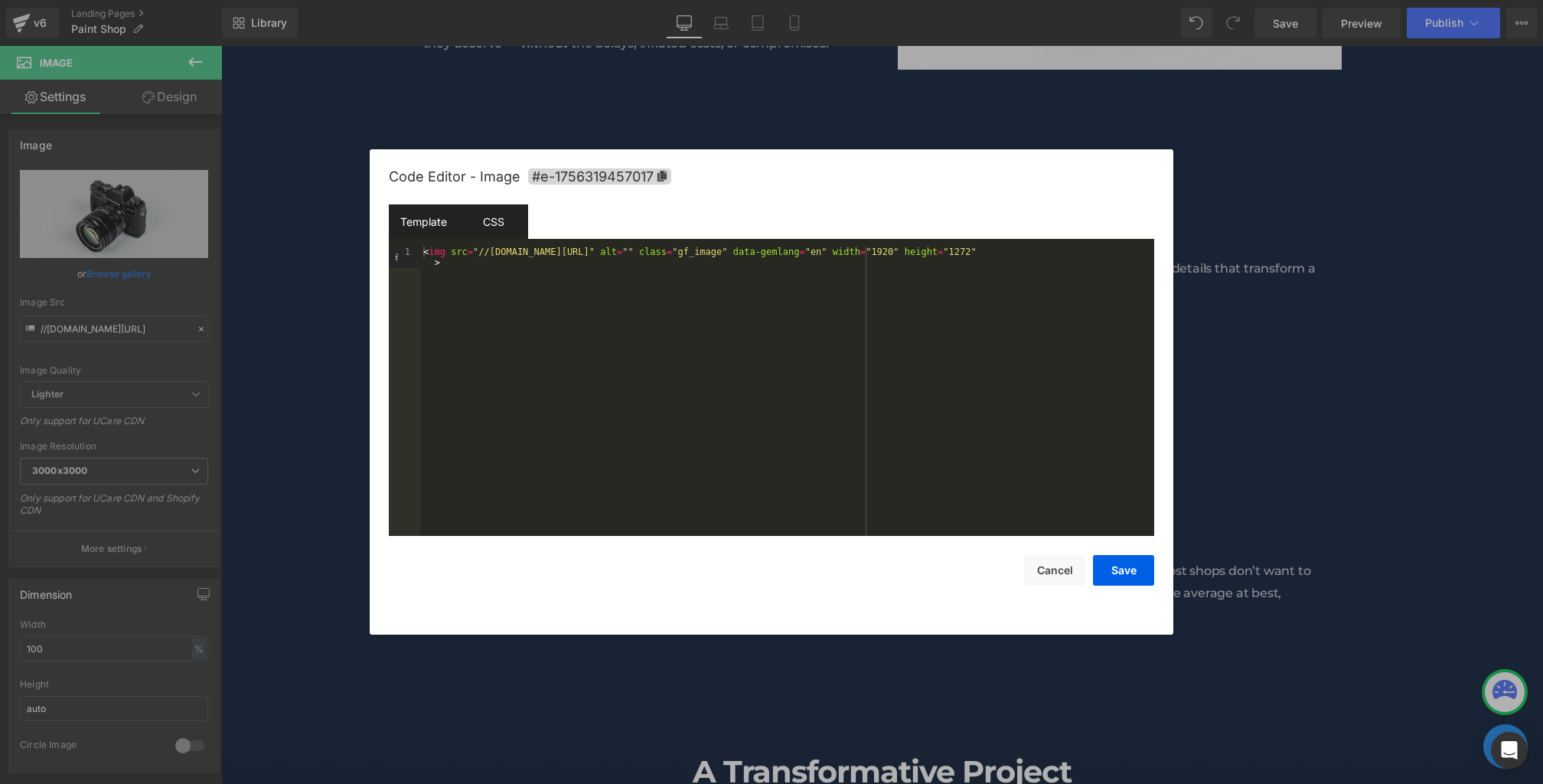
click at [471, 220] on div "CSS" at bounding box center [494, 221] width 70 height 34
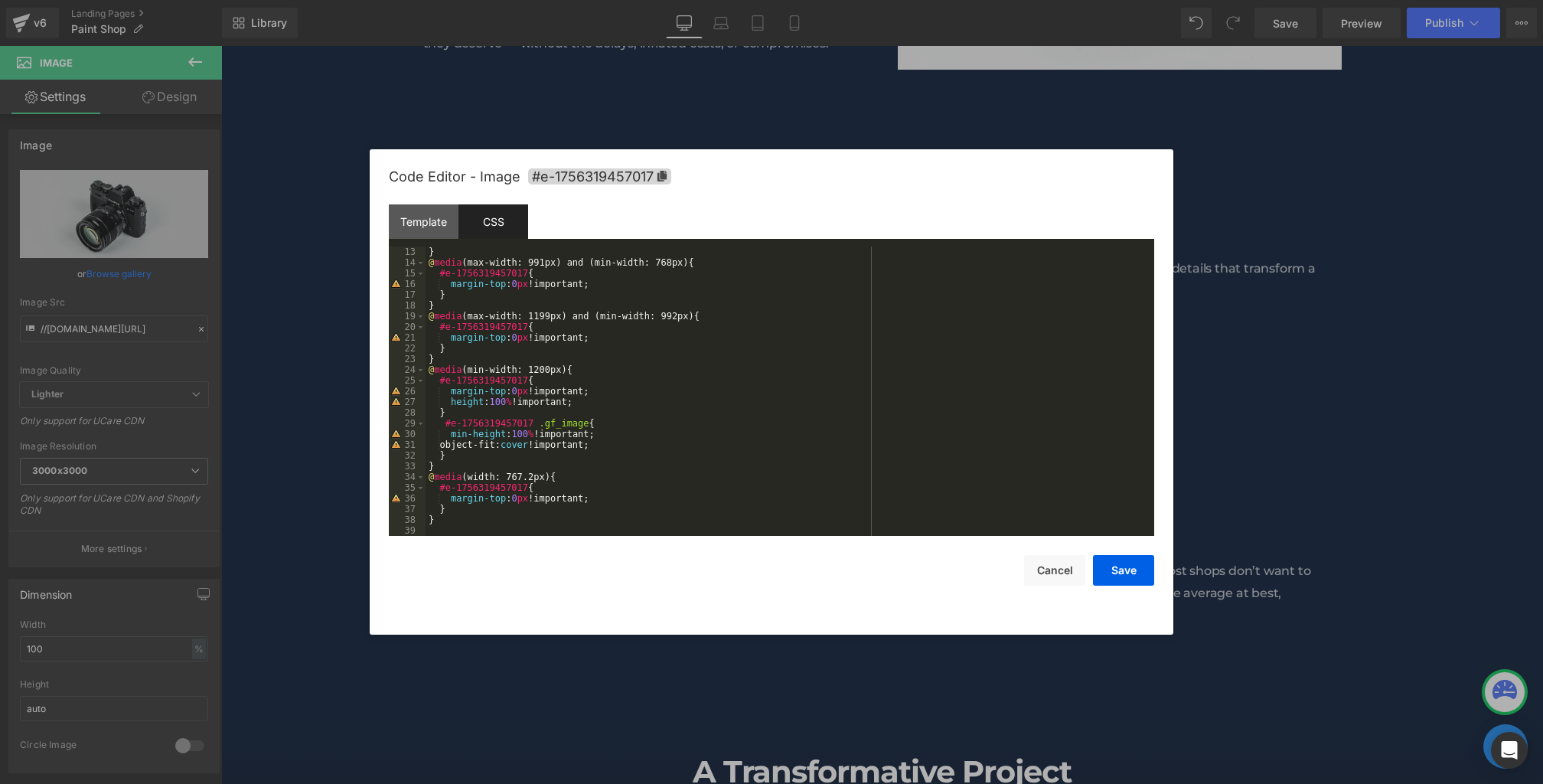
click at [591, 428] on div "} @ media (max-width: 991px) and (min-width: 768px) { #e-1756319457017 { margin…" at bounding box center [787, 402] width 723 height 311
click at [540, 419] on div "} @ media (max-width: 991px) and (min-width: 768px) { #e-1756319457017 { margin…" at bounding box center [787, 402] width 723 height 311
click at [1123, 577] on button "Save" at bounding box center [1123, 570] width 61 height 31
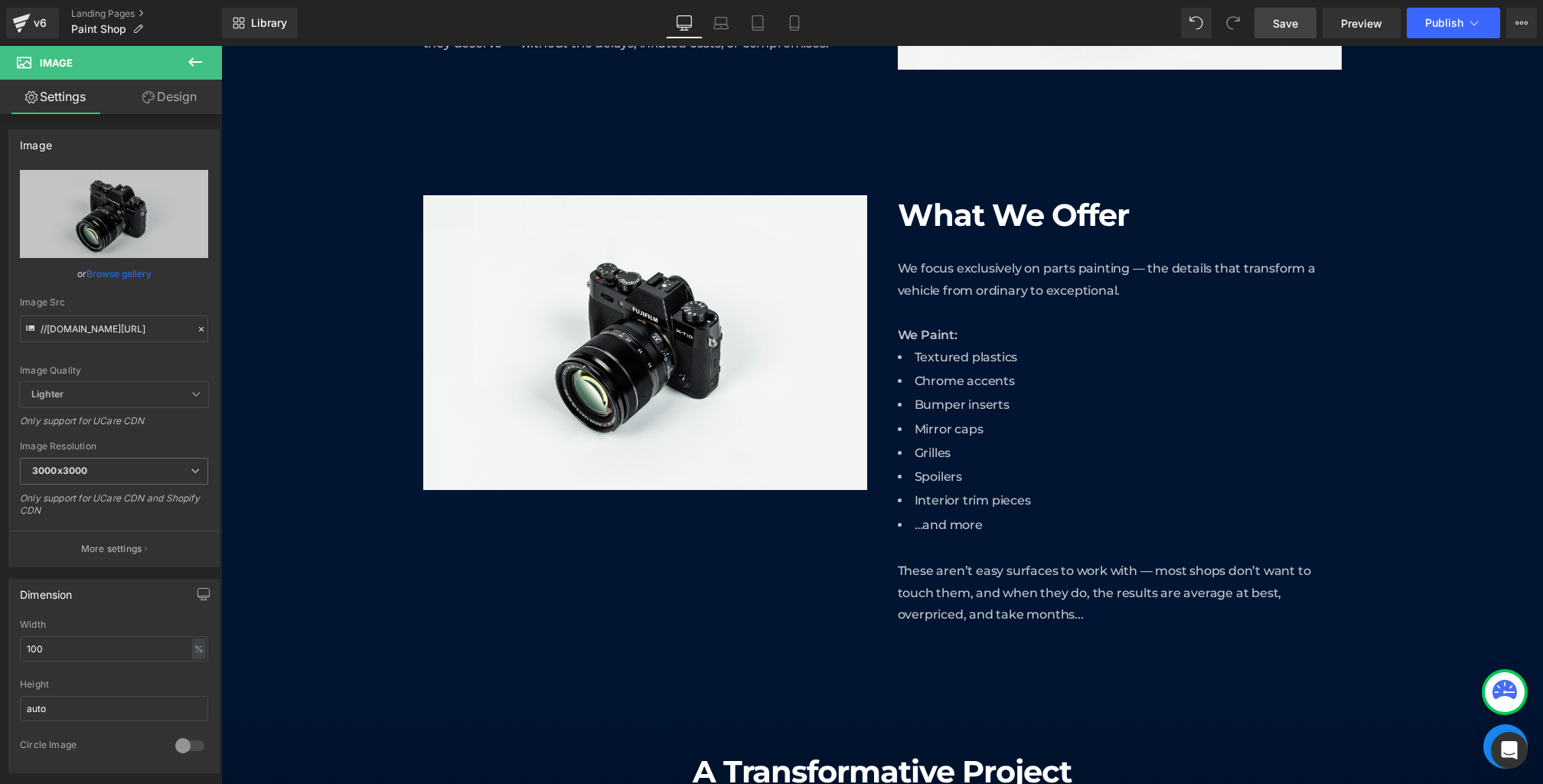
click at [1308, 18] on link "Save" at bounding box center [1286, 23] width 62 height 31
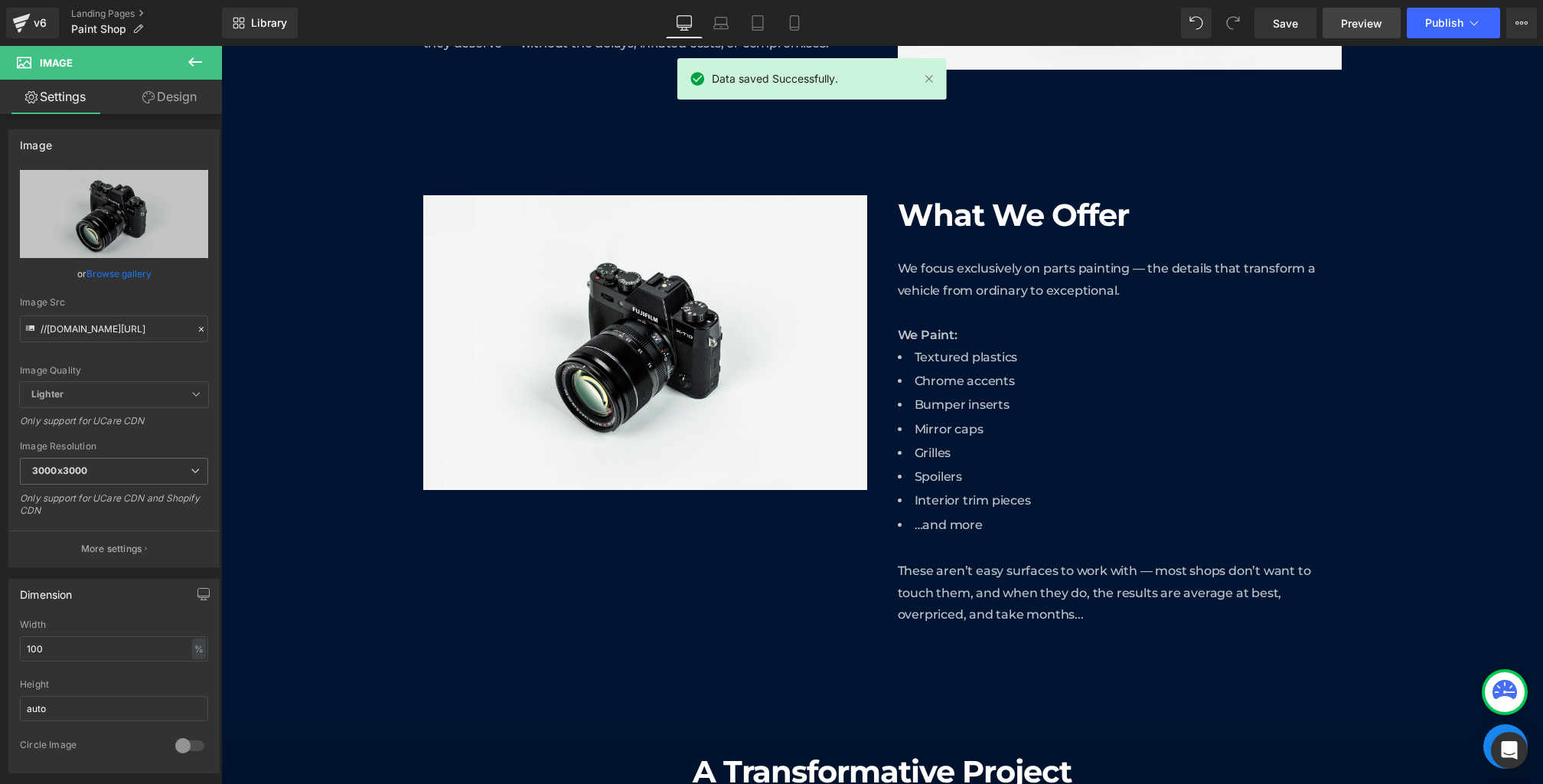
click at [1340, 34] on link "Preview" at bounding box center [1362, 23] width 78 height 31
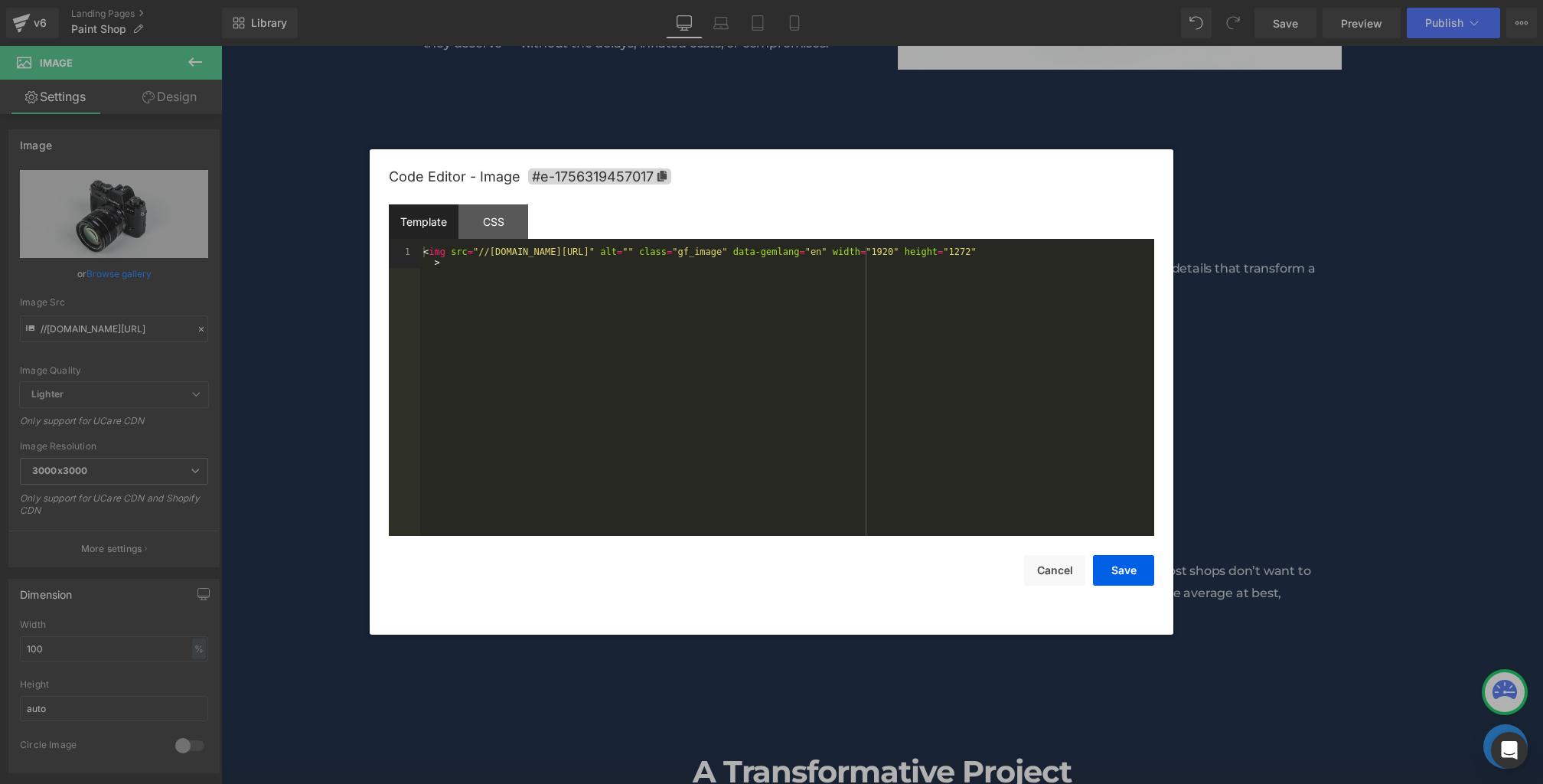
click at [592, 0] on div "Image You are previewing how the will restyle your page. You can not edit Eleme…" at bounding box center [772, 0] width 1543 height 0
click at [507, 231] on div "CSS" at bounding box center [494, 221] width 70 height 34
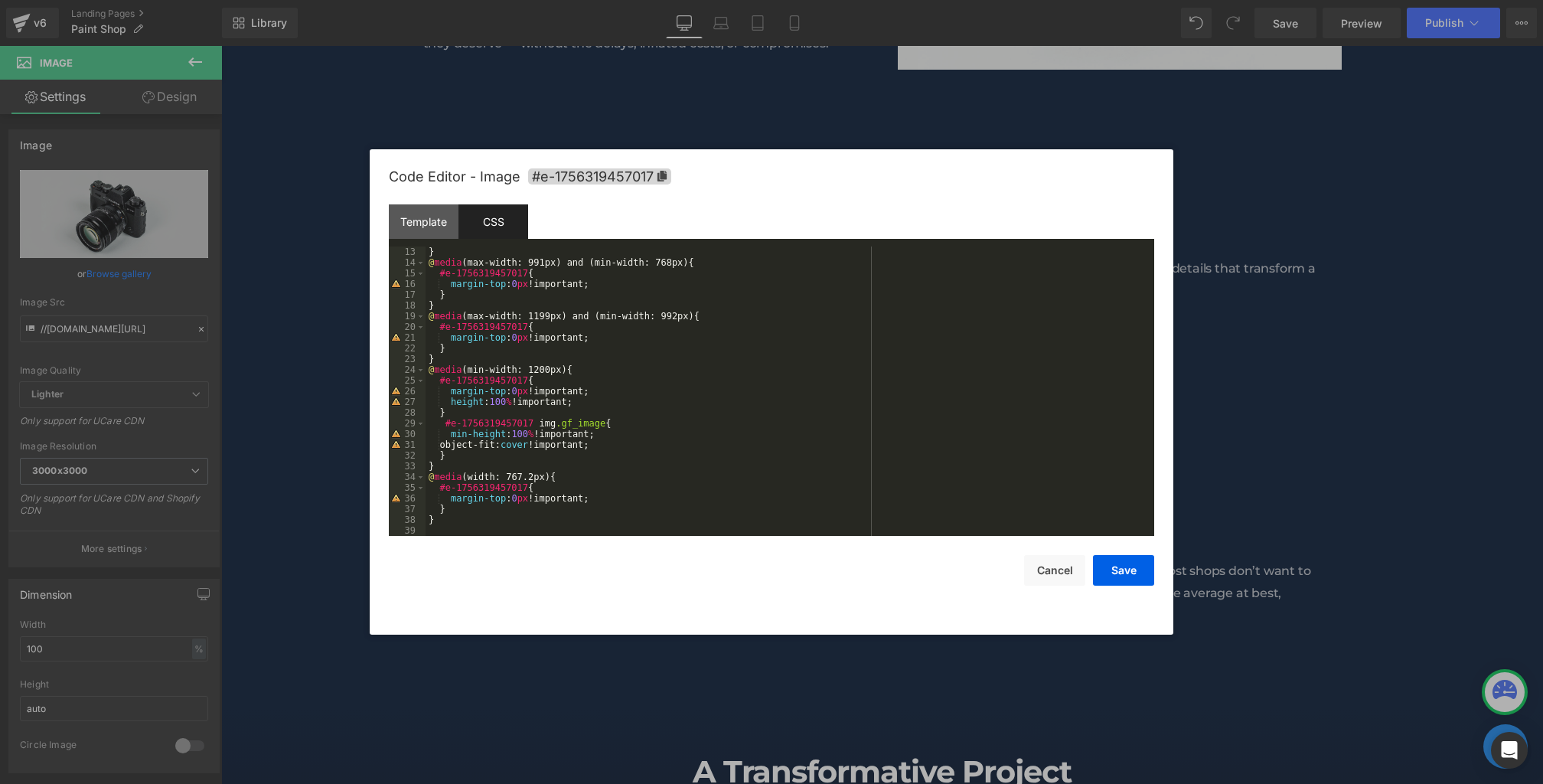
click at [500, 413] on div "} @ media (max-width: 991px) and (min-width: 768px) { #e-1756319457017 { margin…" at bounding box center [787, 402] width 723 height 311
click at [638, 184] on div "Code Editor - Image #e-1756319457017" at bounding box center [772, 177] width 766 height 55
click at [613, 177] on span "#e-1756319457017" at bounding box center [600, 177] width 143 height 16
click at [542, 422] on div "} @ media (max-width: 991px) and (min-width: 768px) { #e-1756319457017 { margin…" at bounding box center [787, 402] width 723 height 311
paste textarea
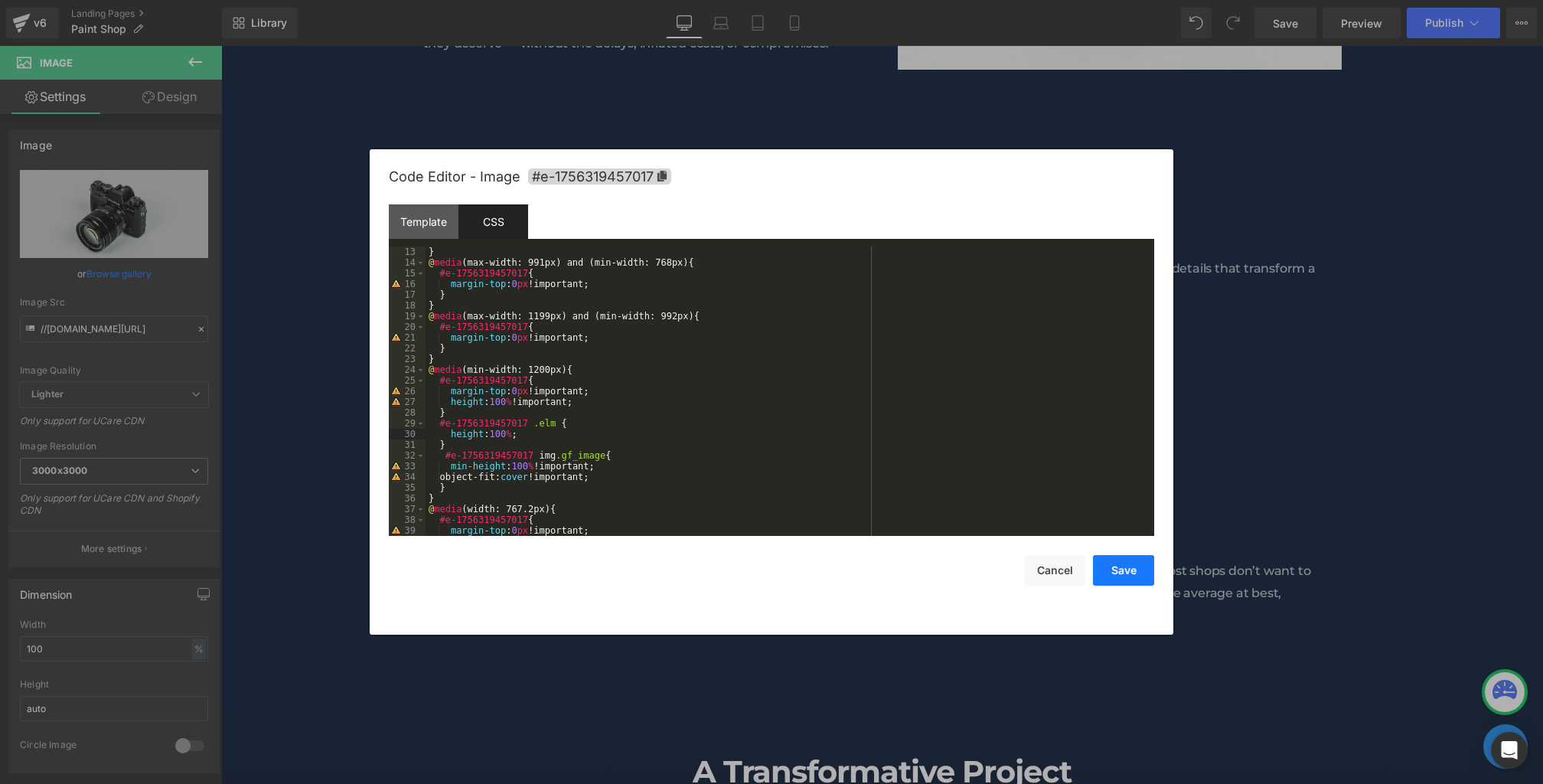
click at [1110, 565] on button "Save" at bounding box center [1123, 570] width 61 height 31
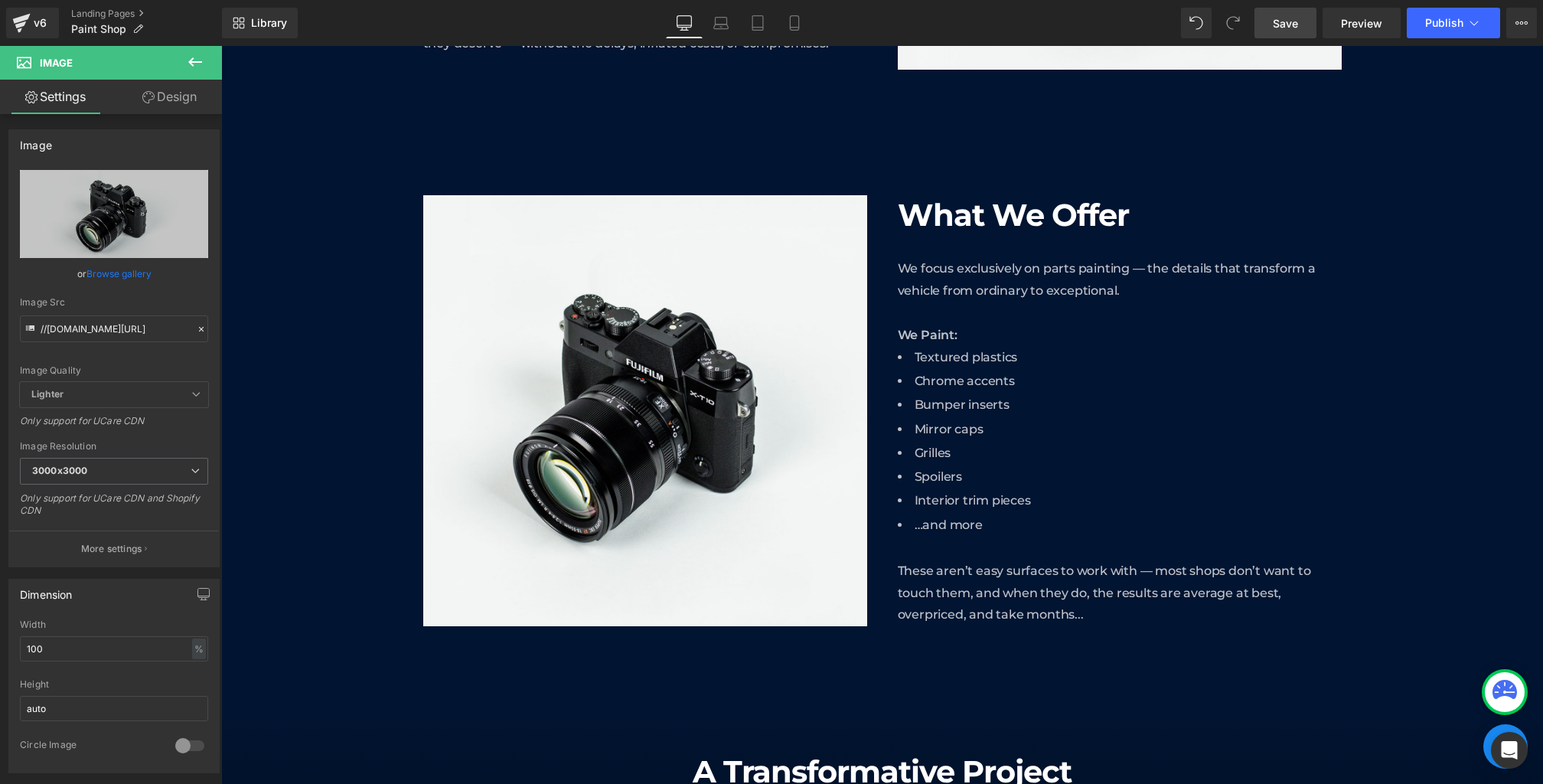
click at [1281, 27] on span "Save" at bounding box center [1286, 23] width 25 height 16
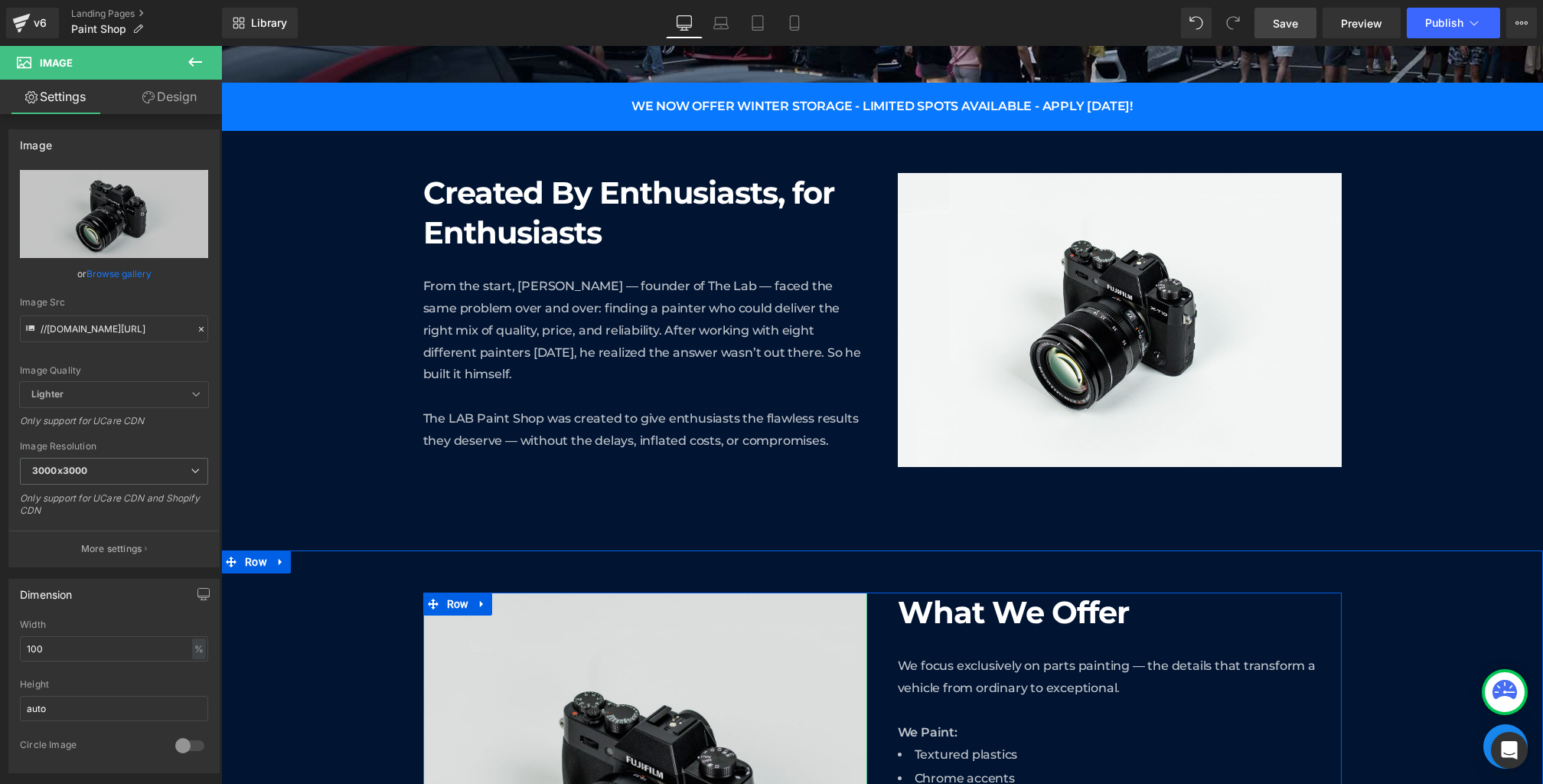
scroll to position [0, 0]
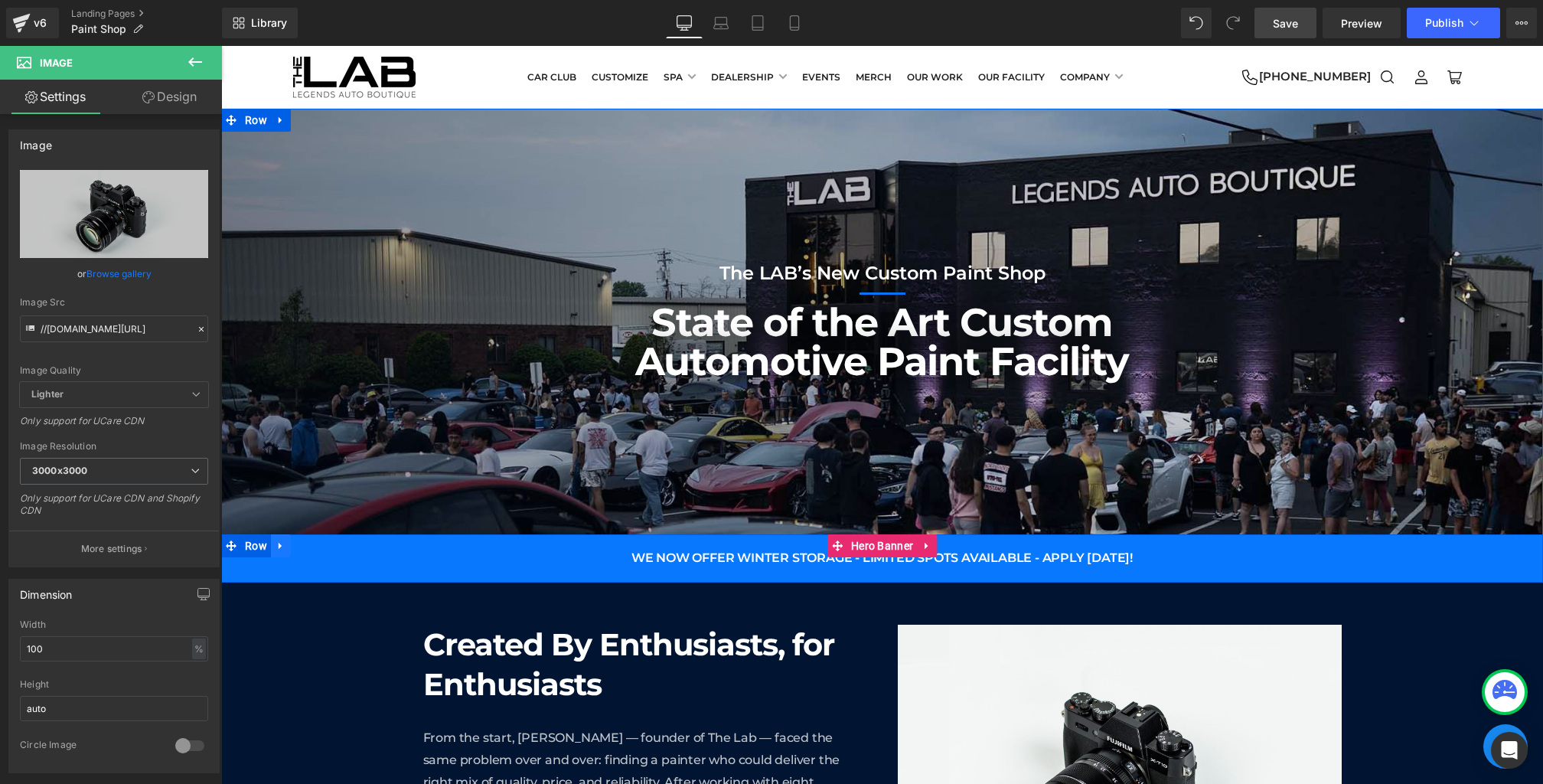
click at [284, 543] on icon at bounding box center [281, 545] width 10 height 11
click at [321, 544] on icon at bounding box center [321, 545] width 10 height 11
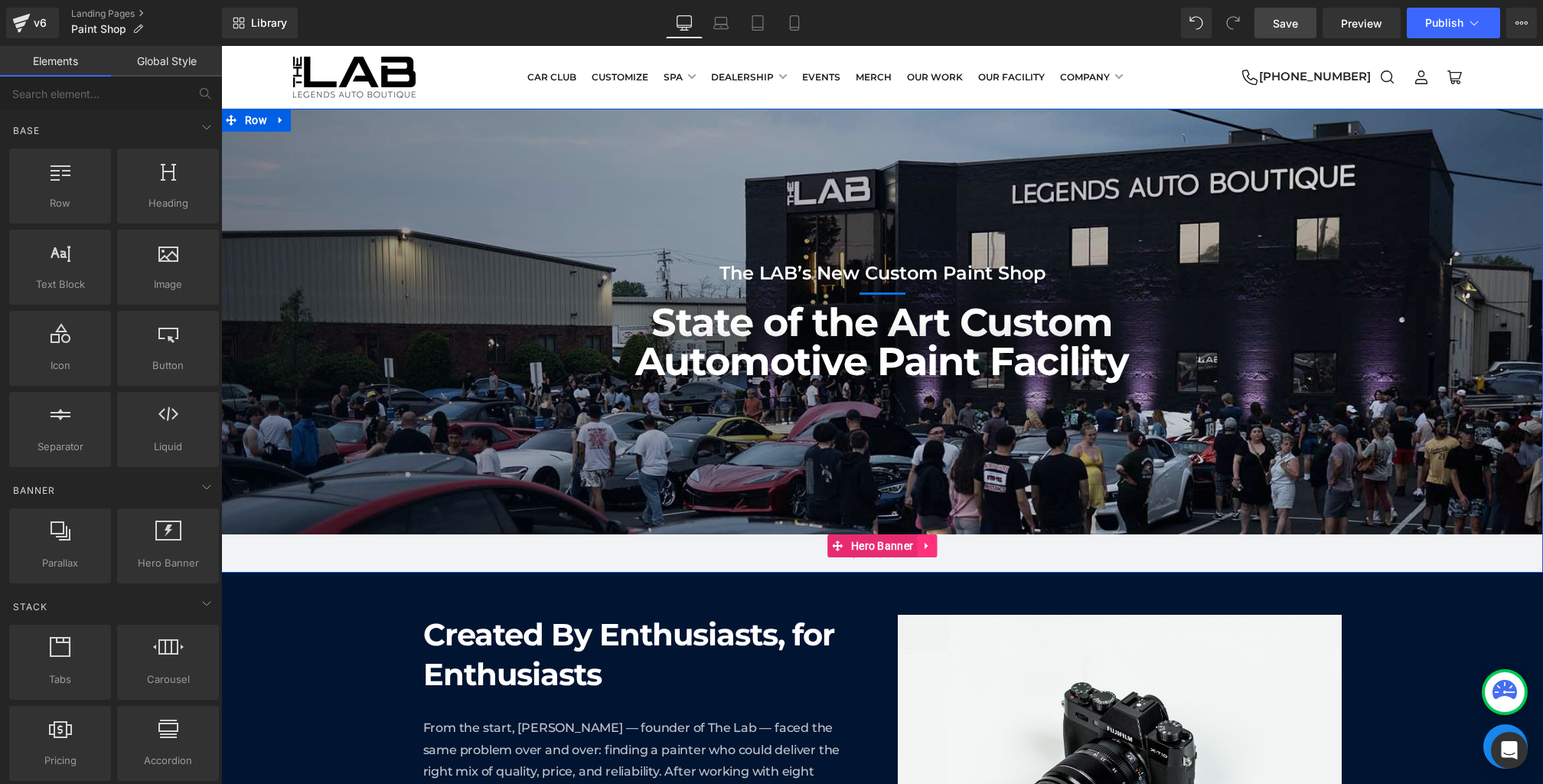
click at [931, 545] on icon at bounding box center [927, 545] width 10 height 11
click at [943, 545] on icon at bounding box center [936, 545] width 10 height 10
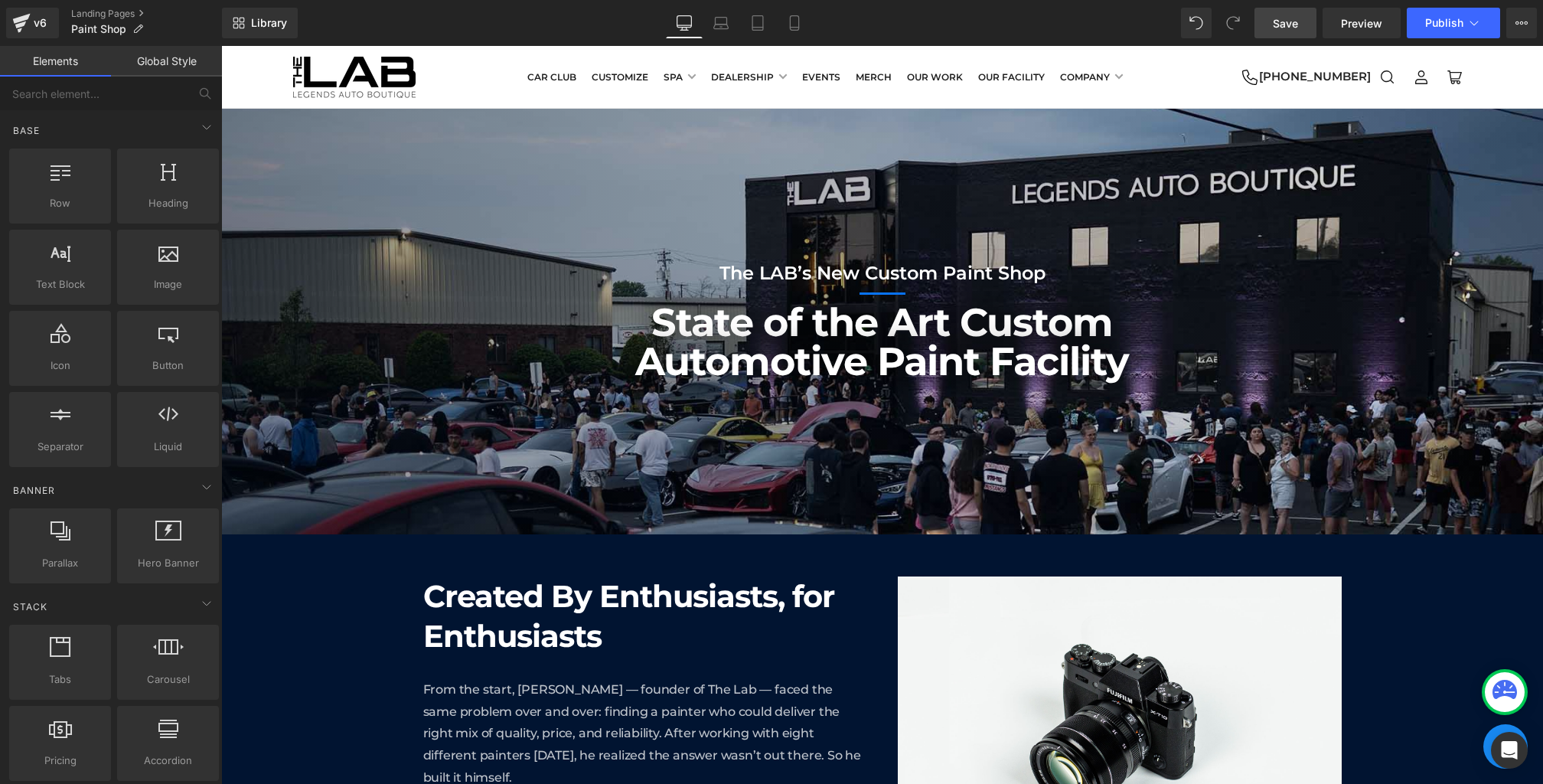
drag, startPoint x: 1285, startPoint y: 24, endPoint x: 1024, endPoint y: 157, distance: 292.9
click at [1285, 24] on span "Save" at bounding box center [1286, 23] width 25 height 16
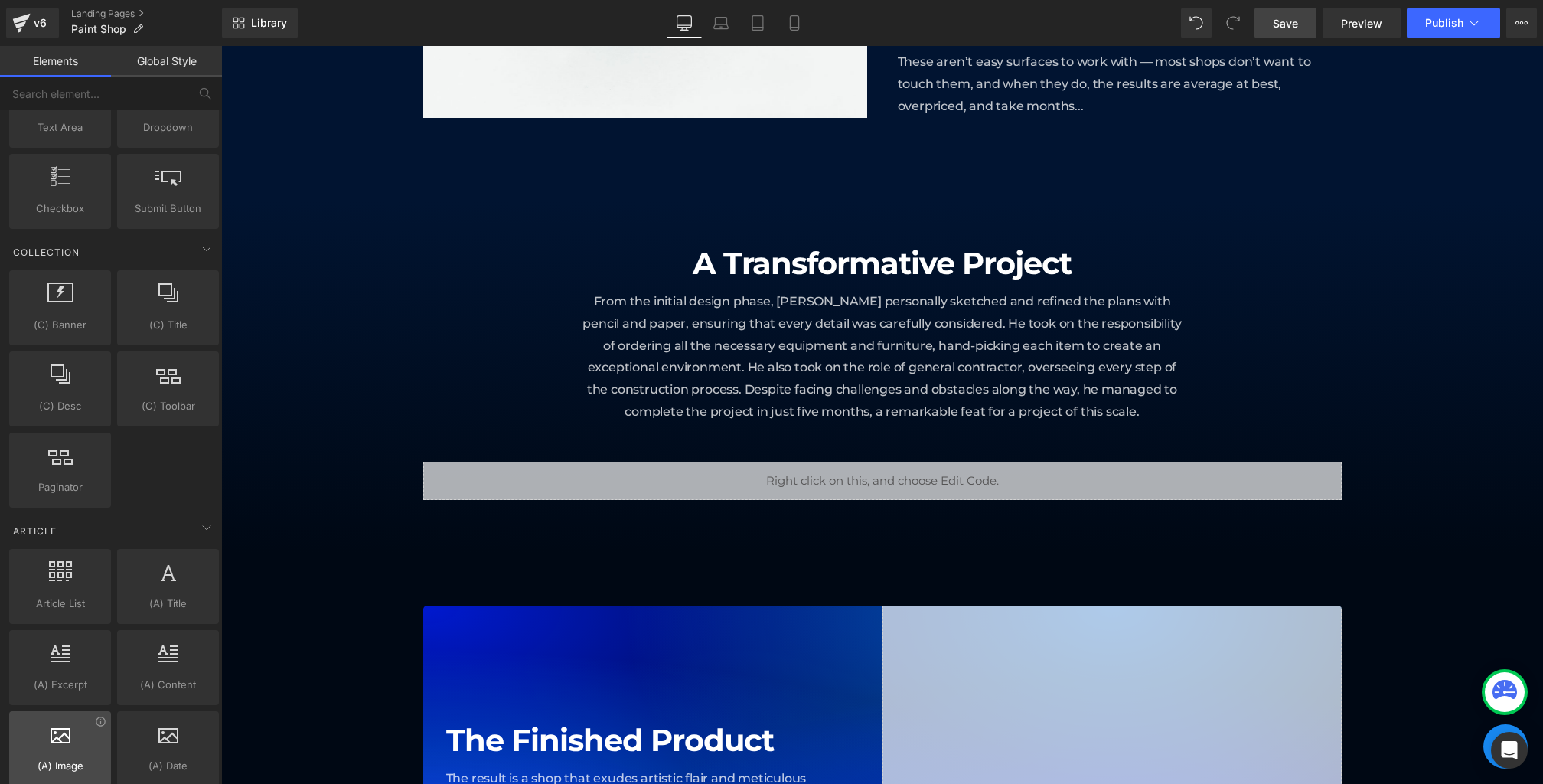
scroll to position [2686, 0]
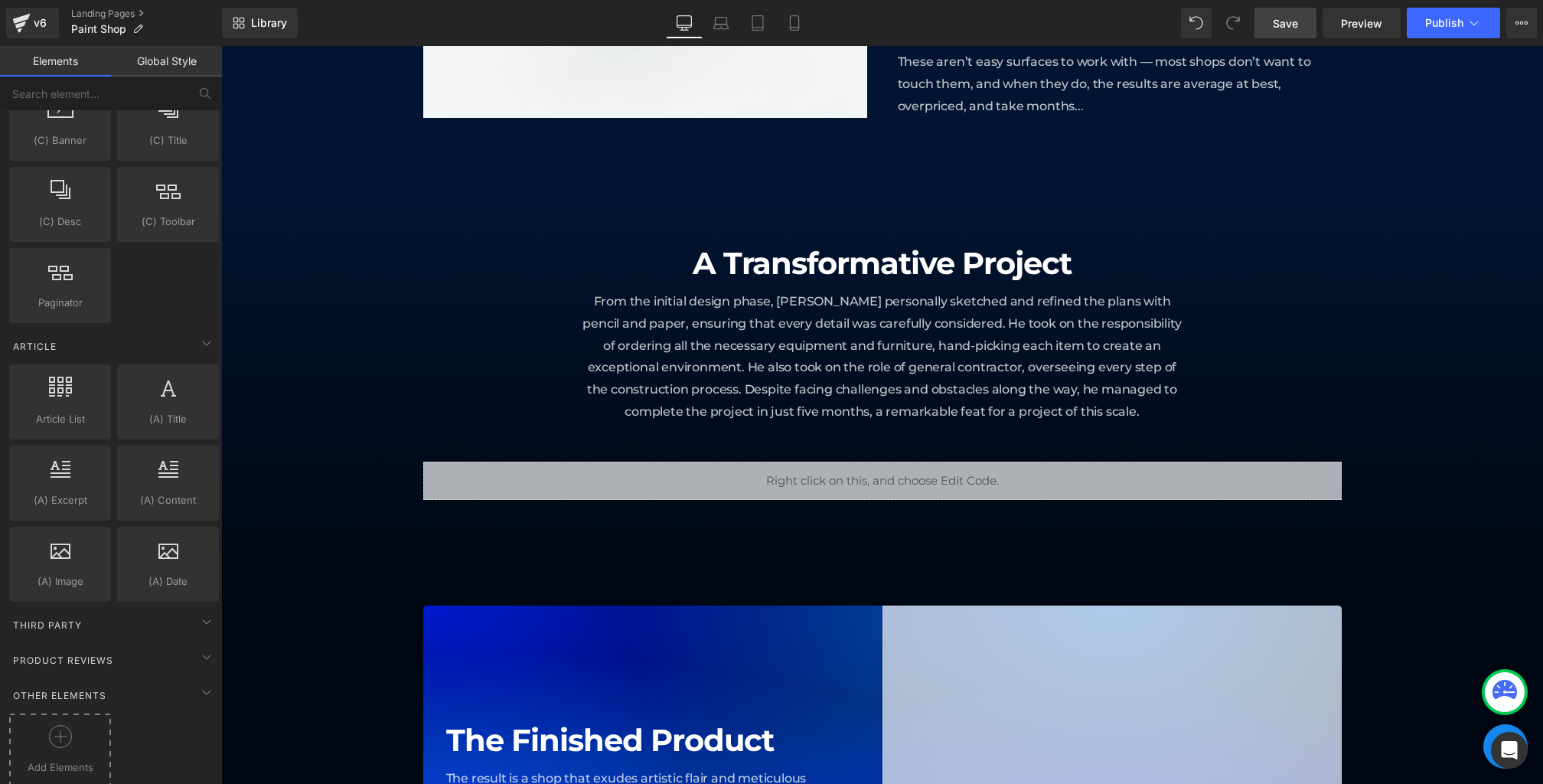
click at [52, 759] on span "Add Elements" at bounding box center [60, 767] width 94 height 16
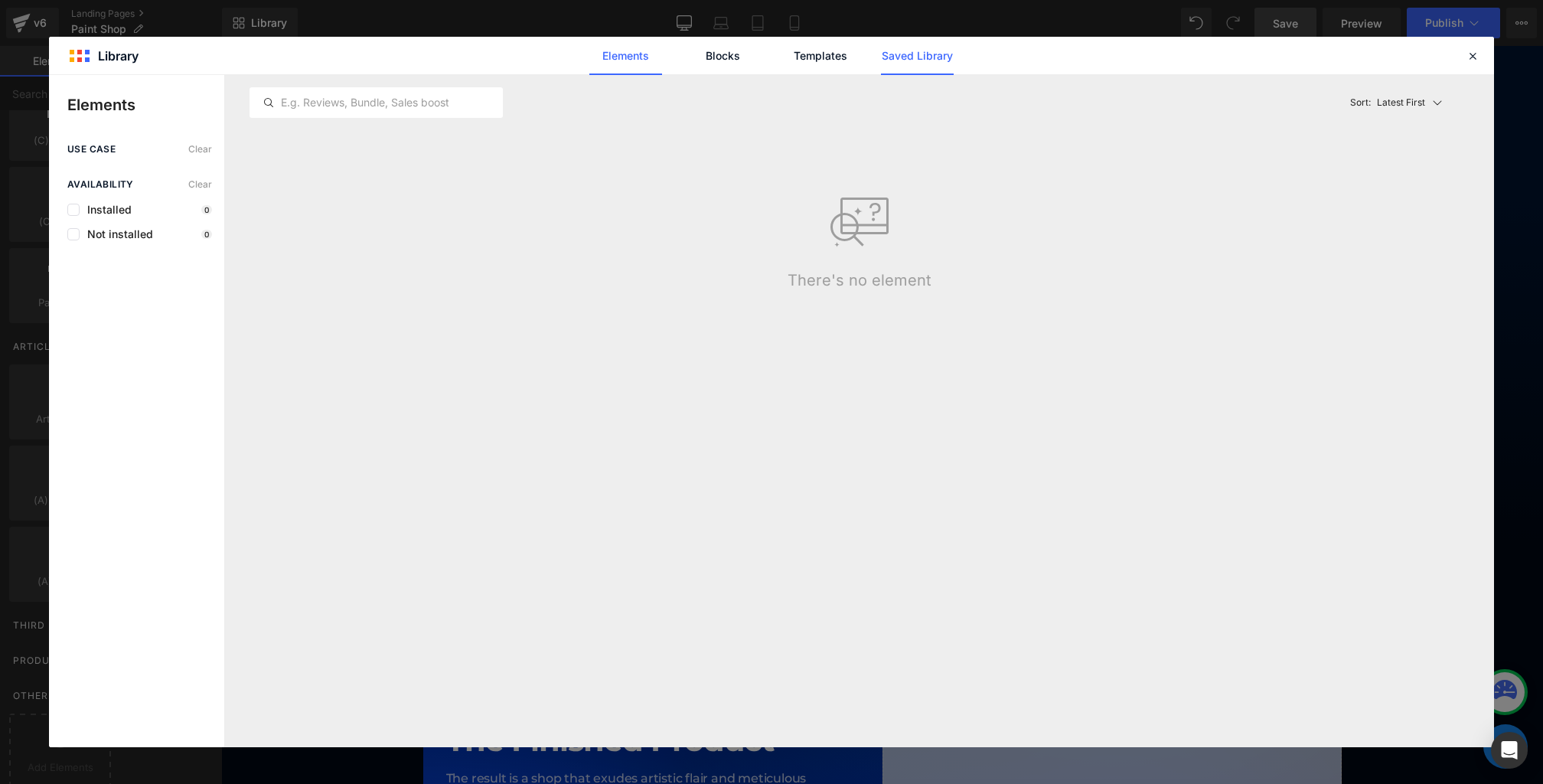
click at [923, 56] on link "Saved Library" at bounding box center [917, 56] width 72 height 38
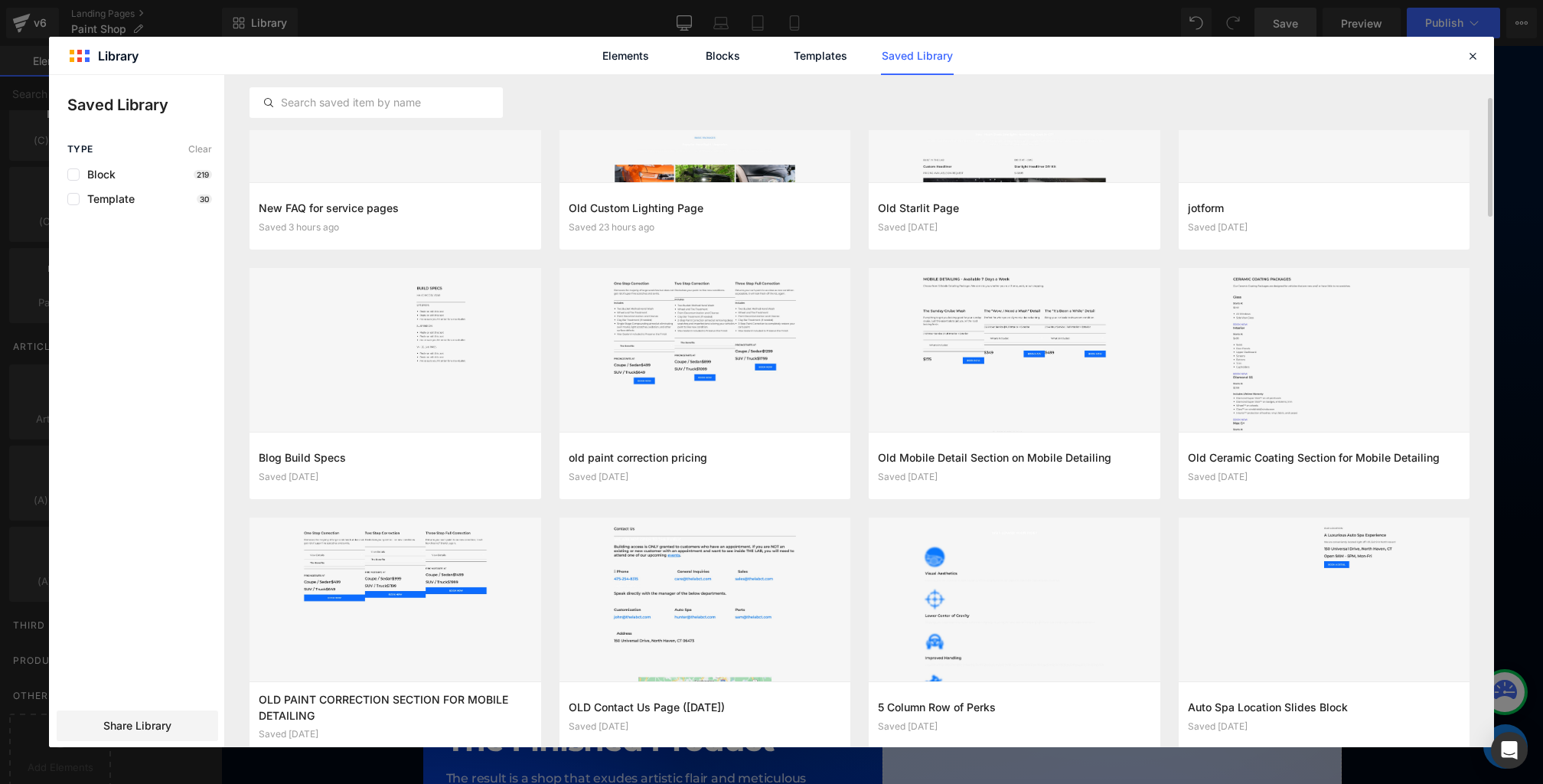
scroll to position [109, 0]
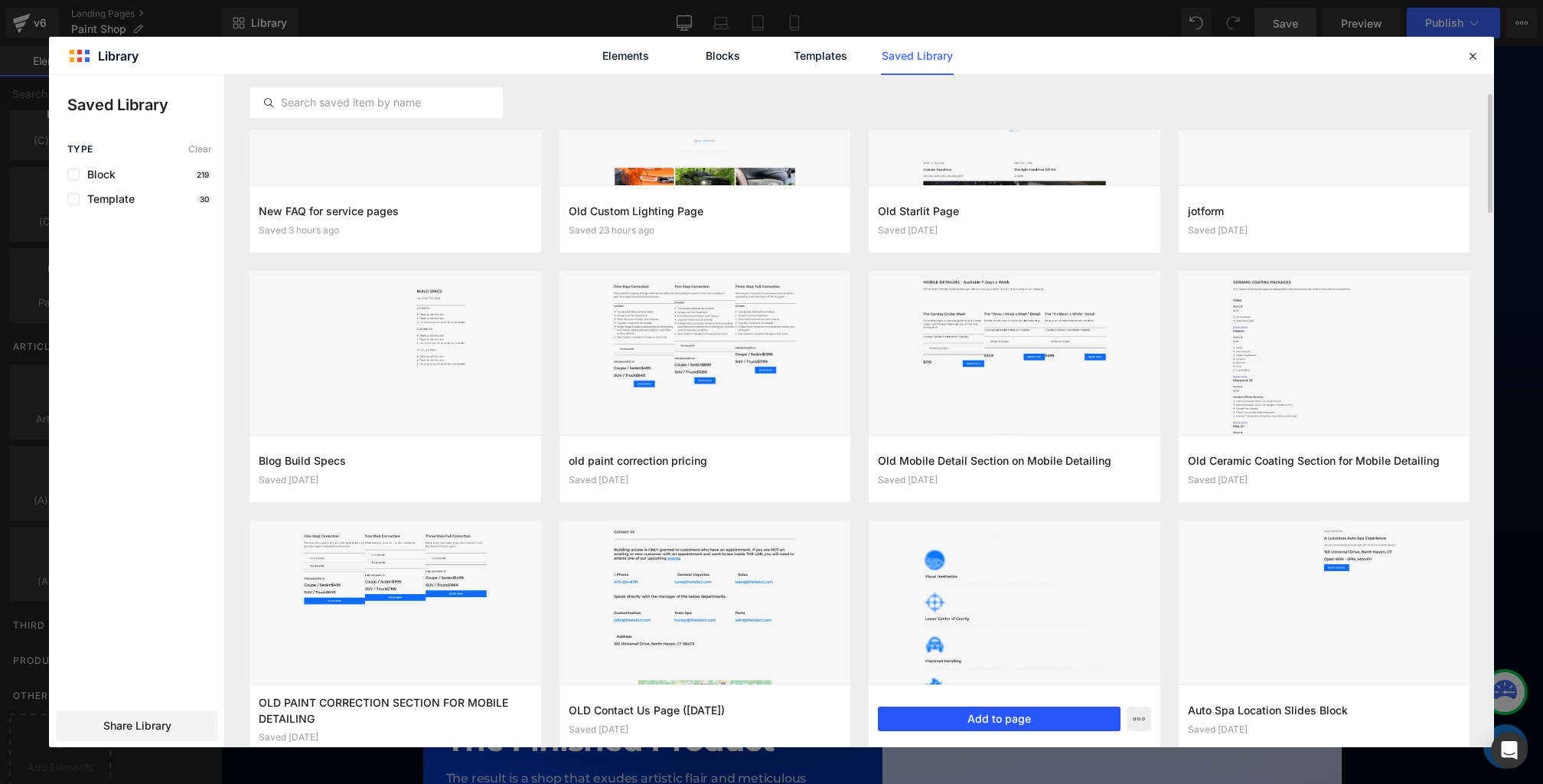
click at [974, 712] on button "Add to page" at bounding box center [999, 718] width 243 height 25
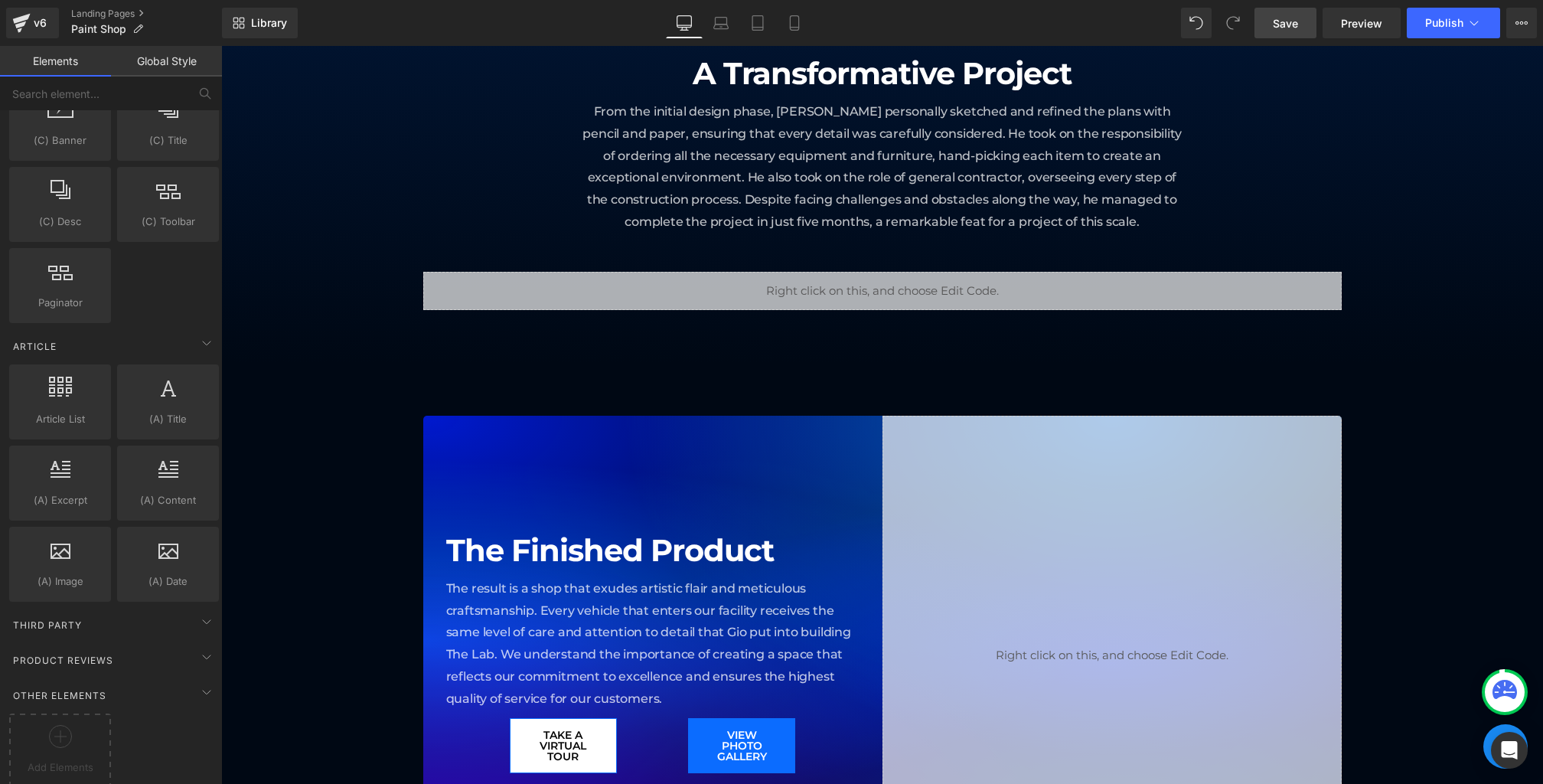
scroll to position [1278, 0]
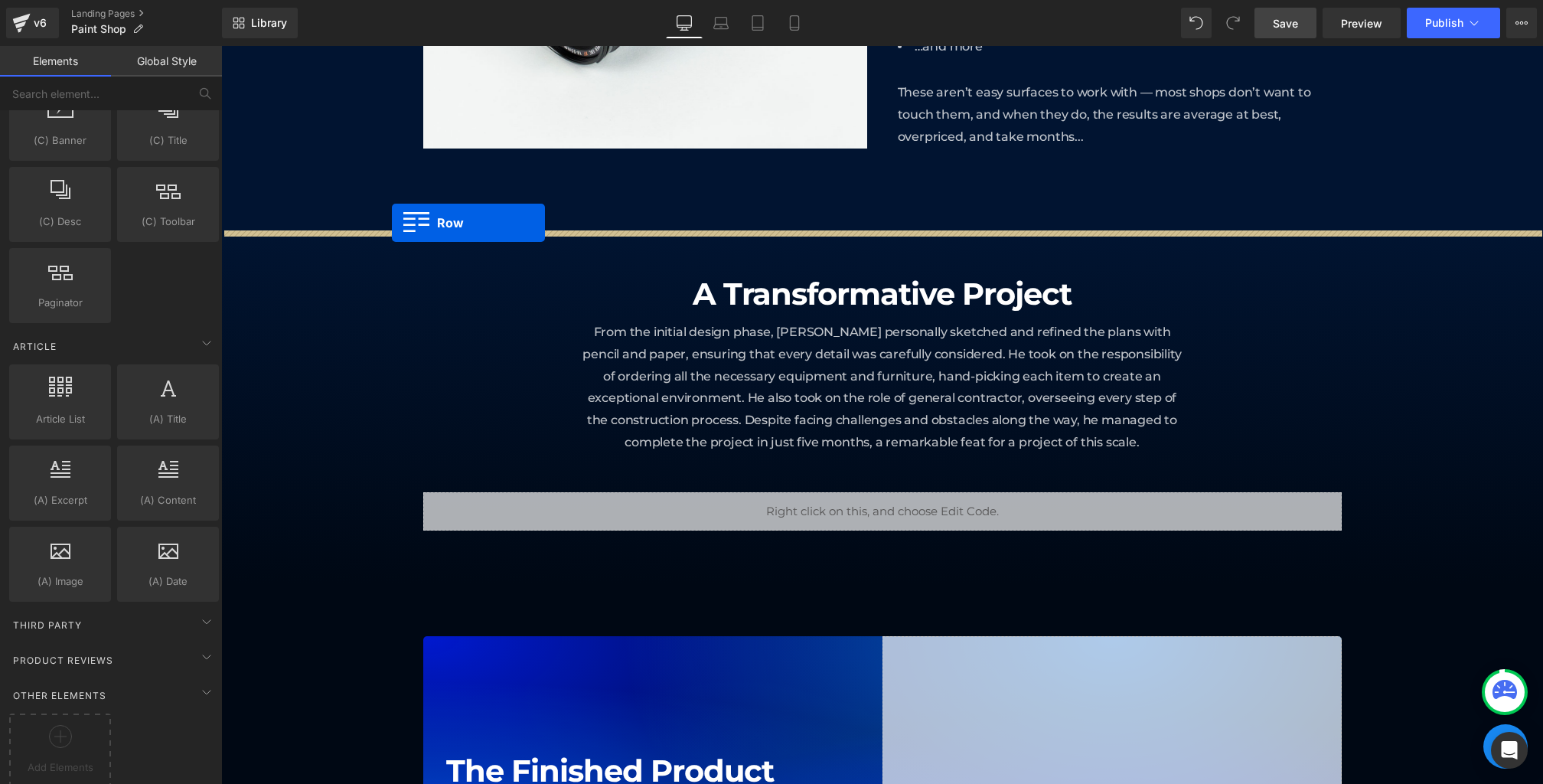
drag, startPoint x: 227, startPoint y: 165, endPoint x: 392, endPoint y: 223, distance: 174.9
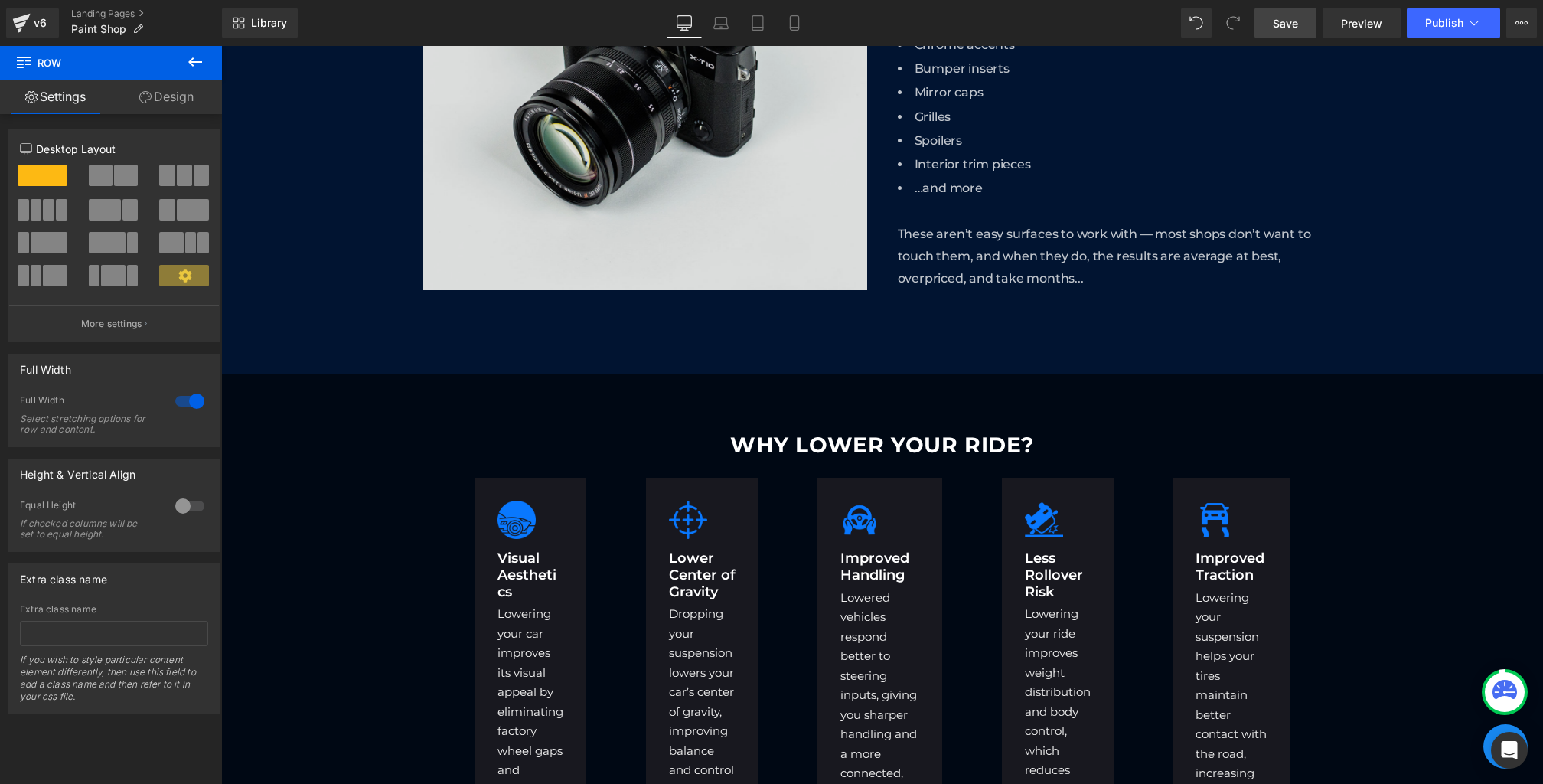
scroll to position [1121, 0]
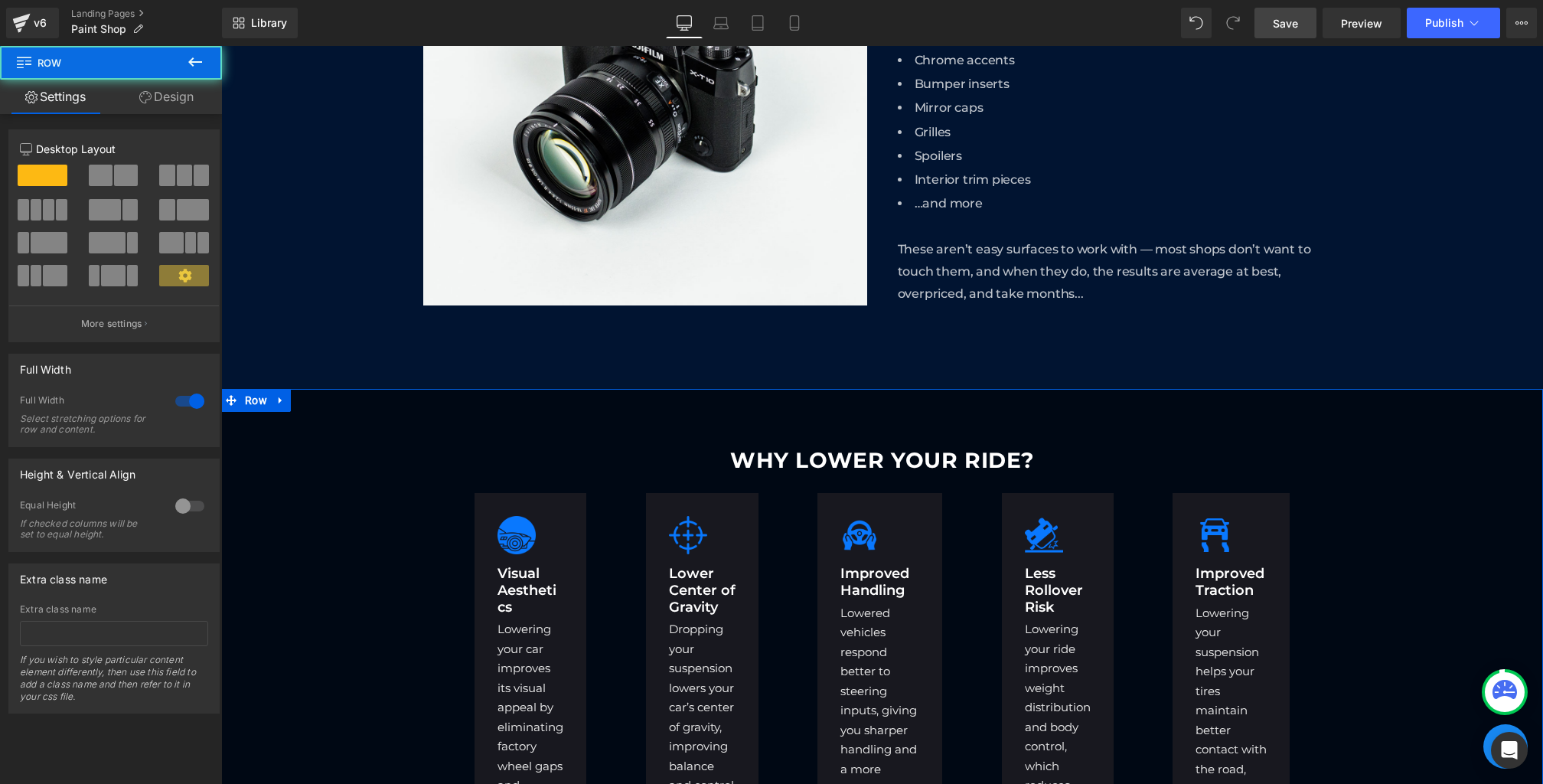
click at [296, 458] on div "WHY LOWER YOUR RIDE? Heading Image Visual Aesthetics Heading Lowering your car …" at bounding box center [882, 707] width 1322 height 536
click at [150, 104] on link "Design" at bounding box center [167, 96] width 111 height 34
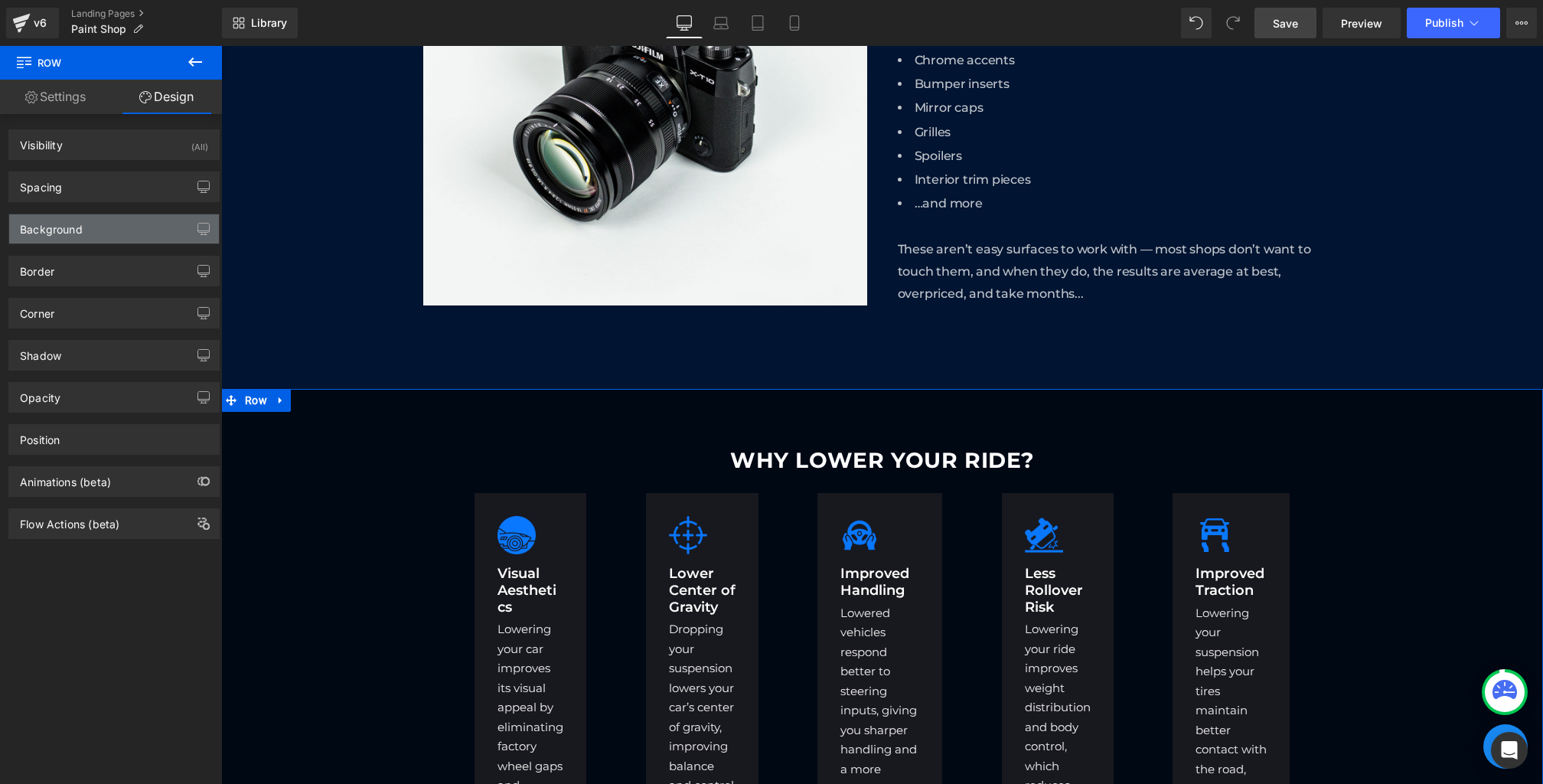
click at [103, 239] on div "Background" at bounding box center [115, 229] width 210 height 29
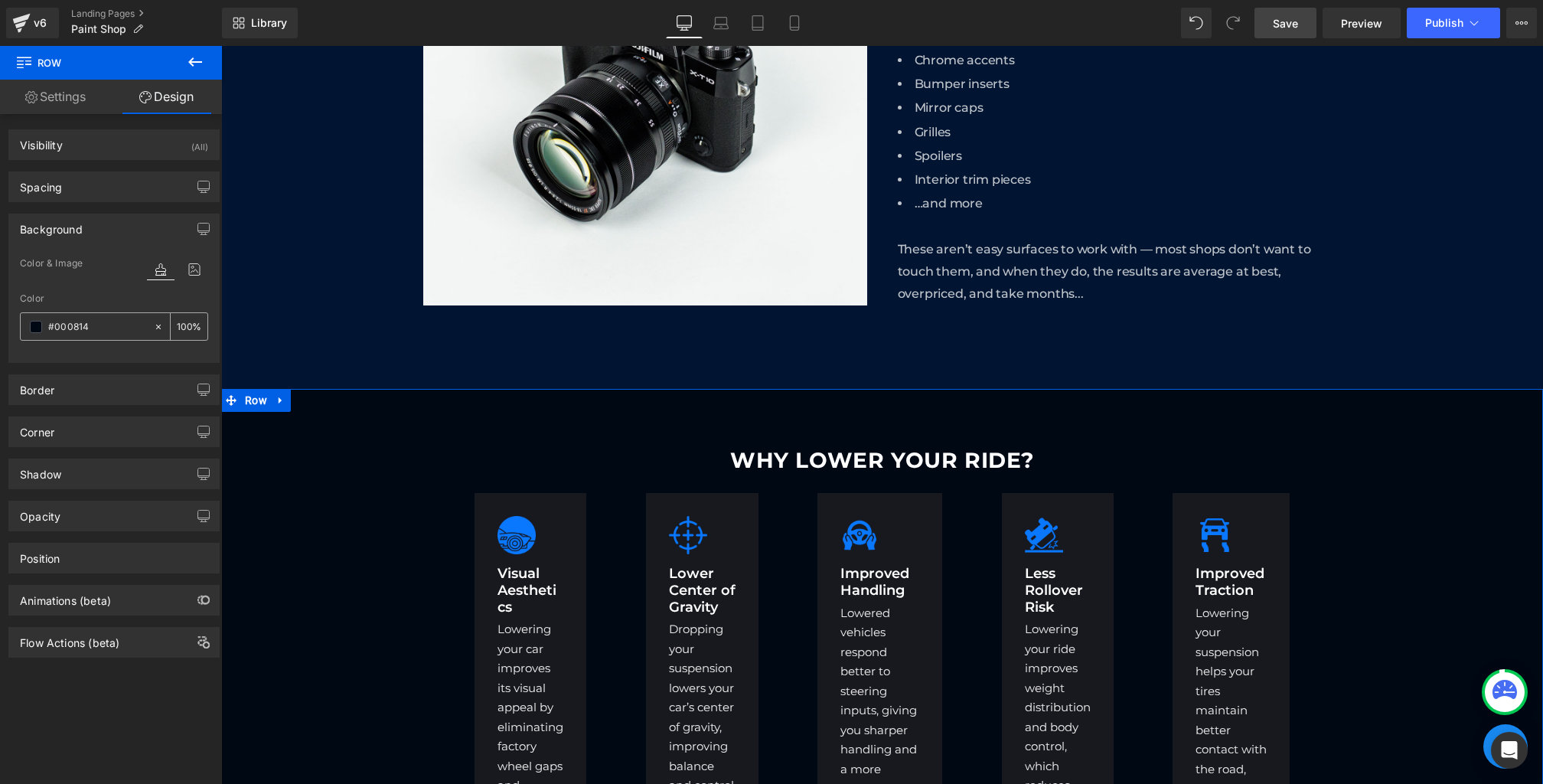
click at [154, 321] on icon at bounding box center [158, 326] width 10 height 10
click at [154, 326] on icon at bounding box center [158, 326] width 10 height 10
click at [264, 460] on div "WHY LOWER YOUR RIDE? Heading Image Visual Aesthetics Heading Lowering your car …" at bounding box center [882, 707] width 1322 height 536
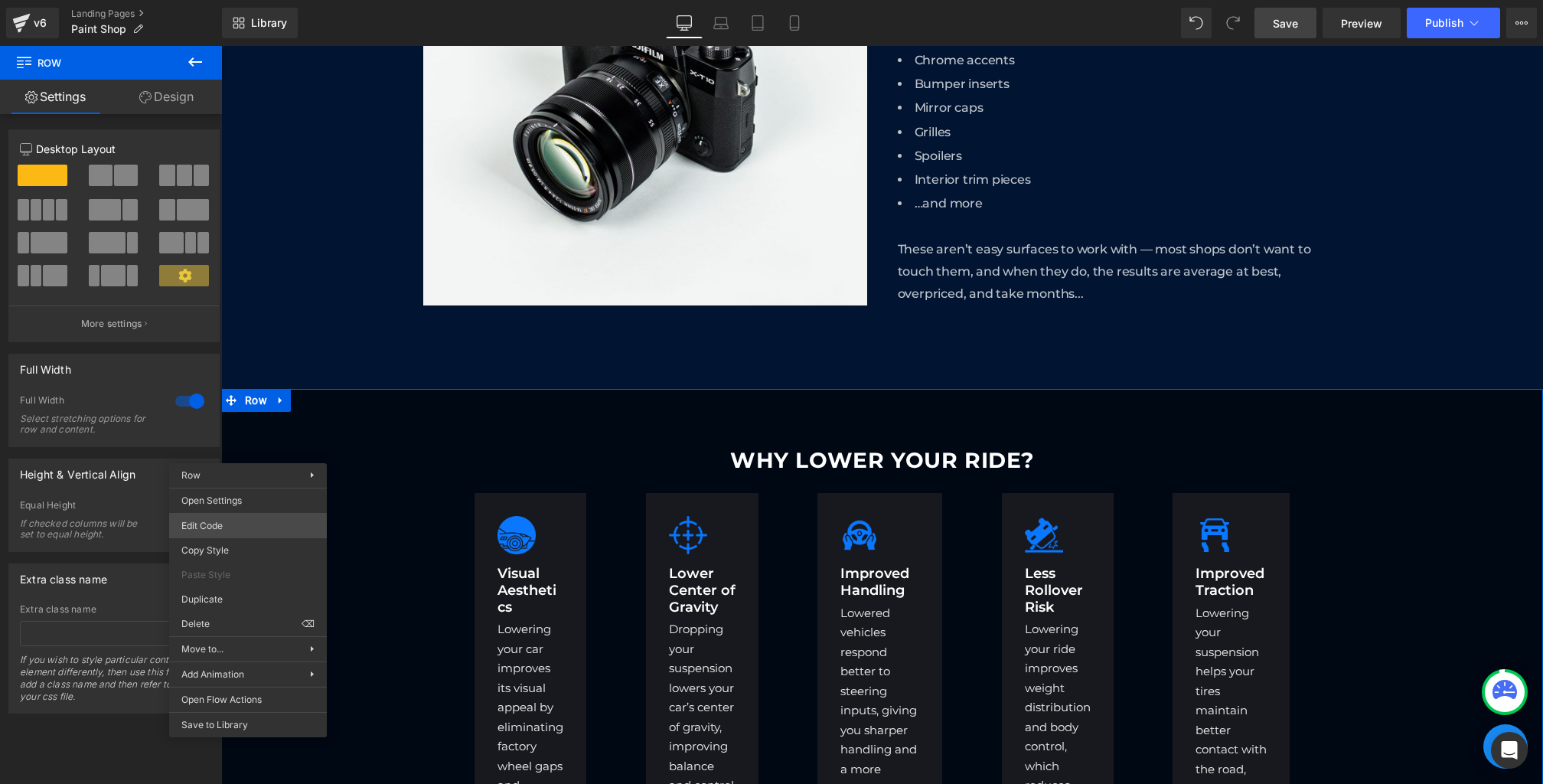
click at [213, 518] on body "Row You are previewing how the will restyle your page. You can not edit Element…" at bounding box center [772, 392] width 1543 height 784
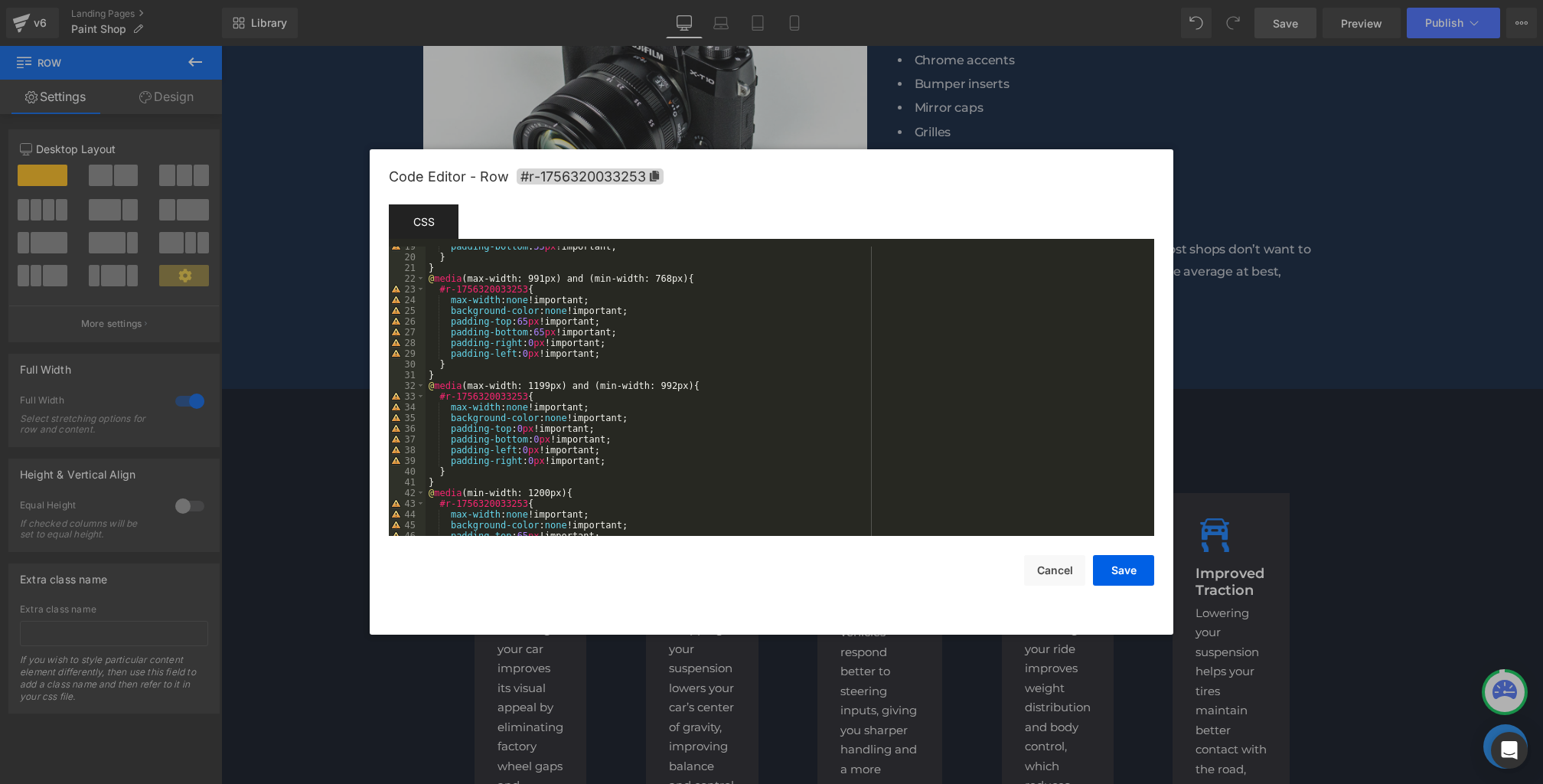
scroll to position [375, 0]
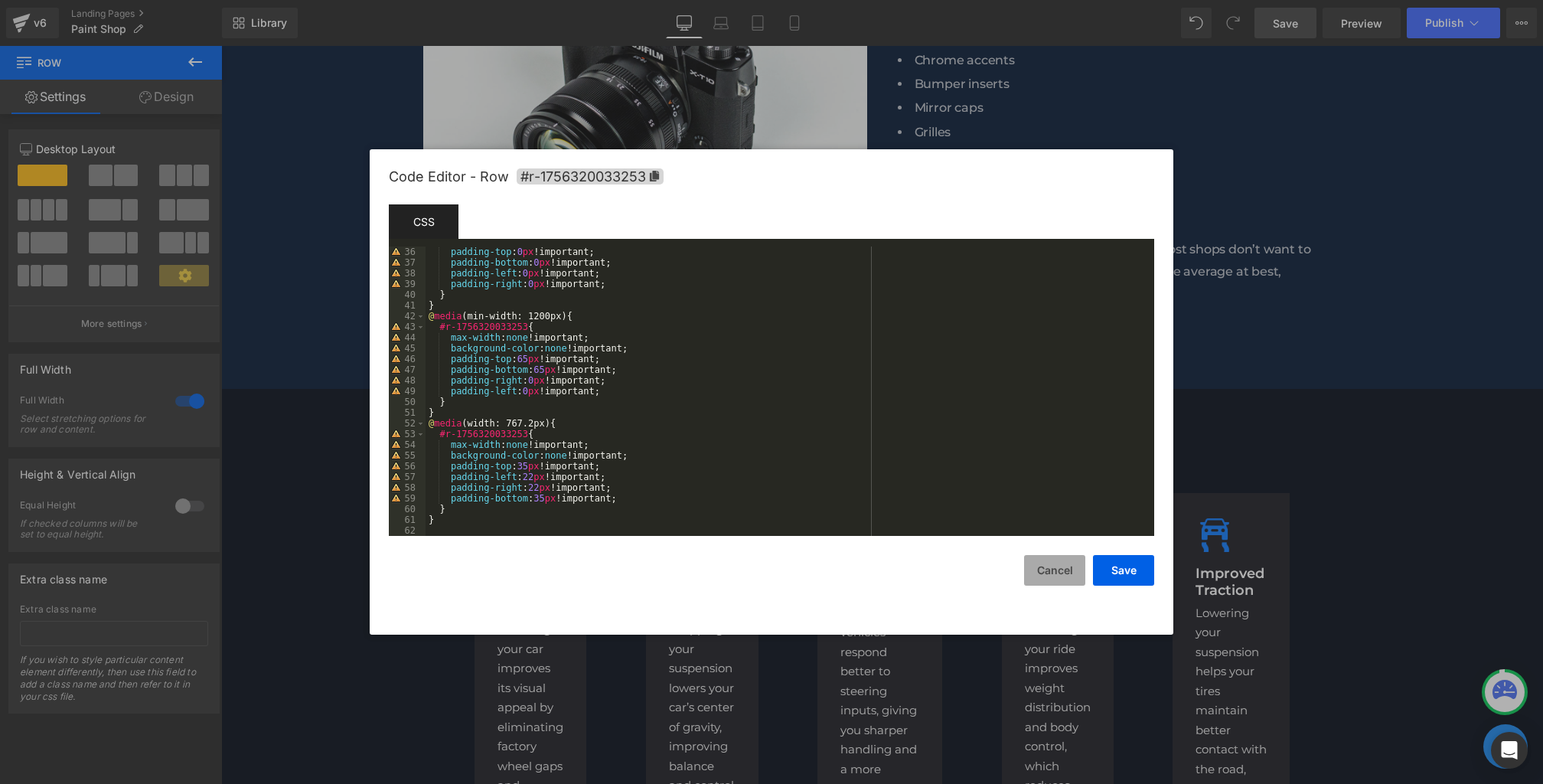
click at [1047, 567] on button "Cancel" at bounding box center [1055, 570] width 61 height 31
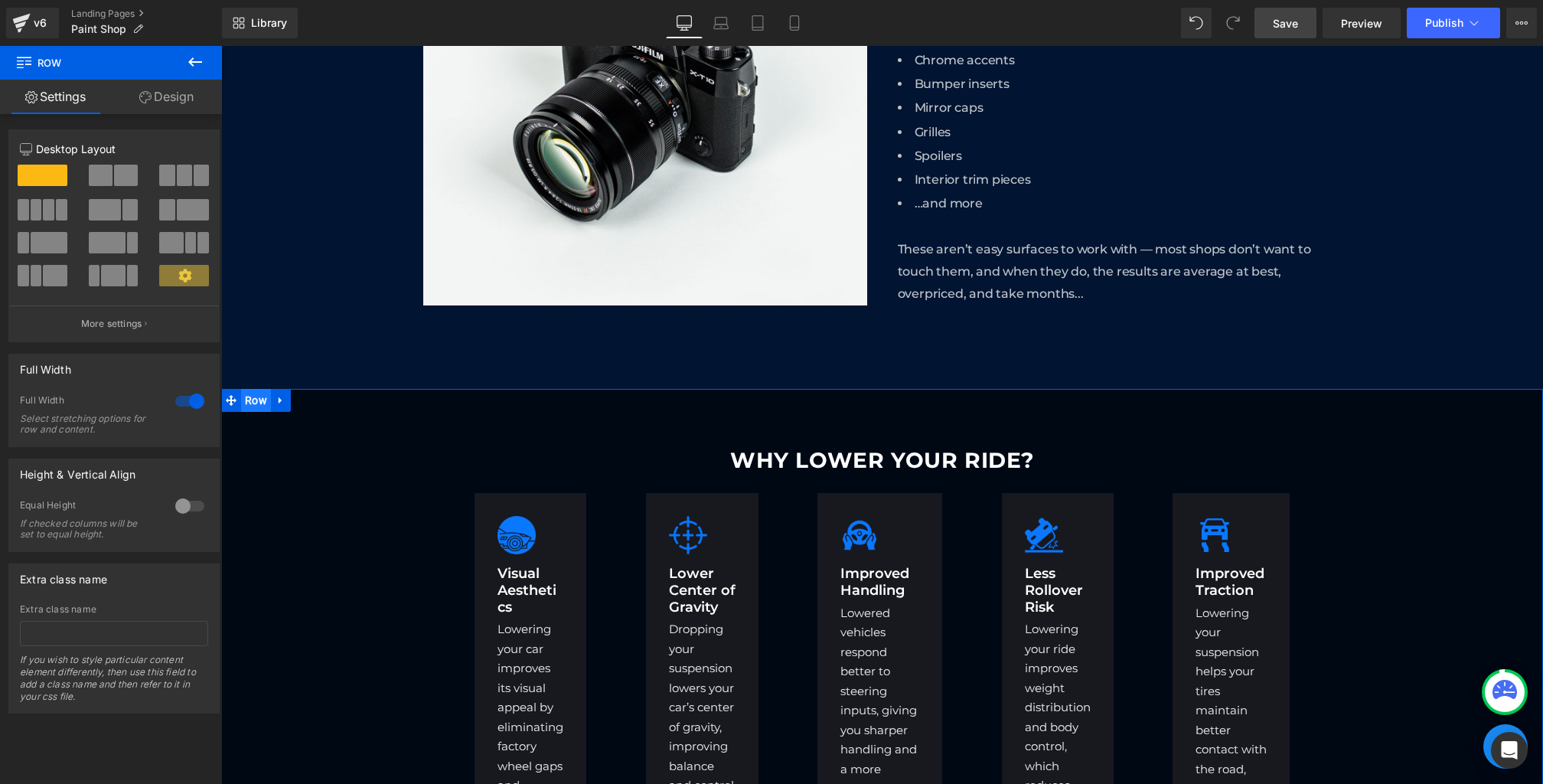
click at [245, 399] on span "Row" at bounding box center [256, 400] width 30 height 23
click at [280, 446] on div "WHY LOWER YOUR RIDE? Heading Image Visual Aesthetics Heading Lowering your car …" at bounding box center [882, 707] width 1322 height 536
click at [255, 406] on span "Row" at bounding box center [256, 400] width 30 height 23
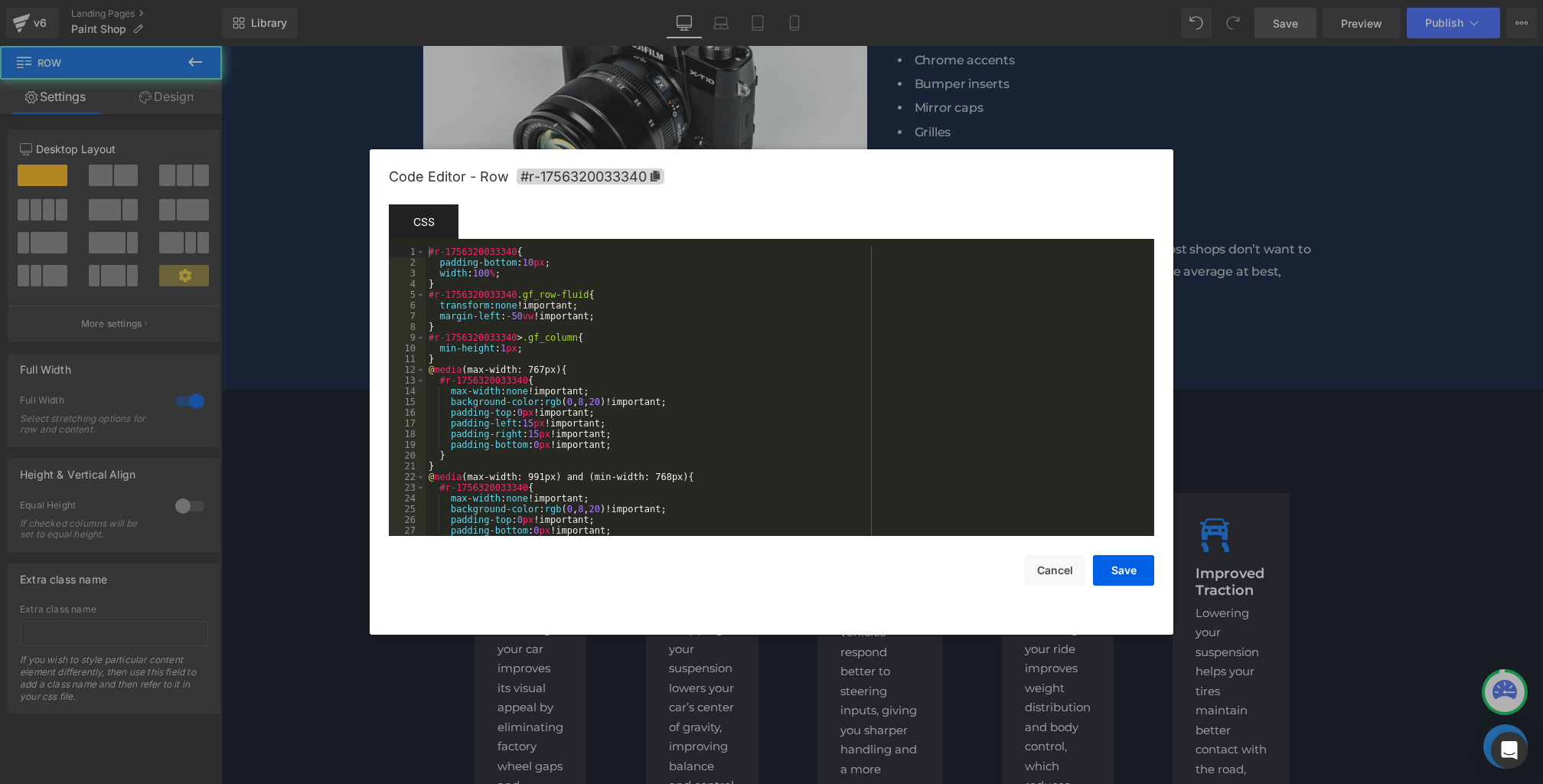
click at [235, 487] on body "Row You are previewing how the will restyle your page. You can not edit Element…" at bounding box center [772, 392] width 1543 height 784
drag, startPoint x: 697, startPoint y: 398, endPoint x: 409, endPoint y: 398, distance: 288.0
click at [409, 398] on pre "1 2 3 4 5 6 7 8 9 10 11 12 13 14 15 16 17 18 19 20 21 22 23 24 25 26 27 28 #r-1…" at bounding box center [772, 391] width 766 height 289
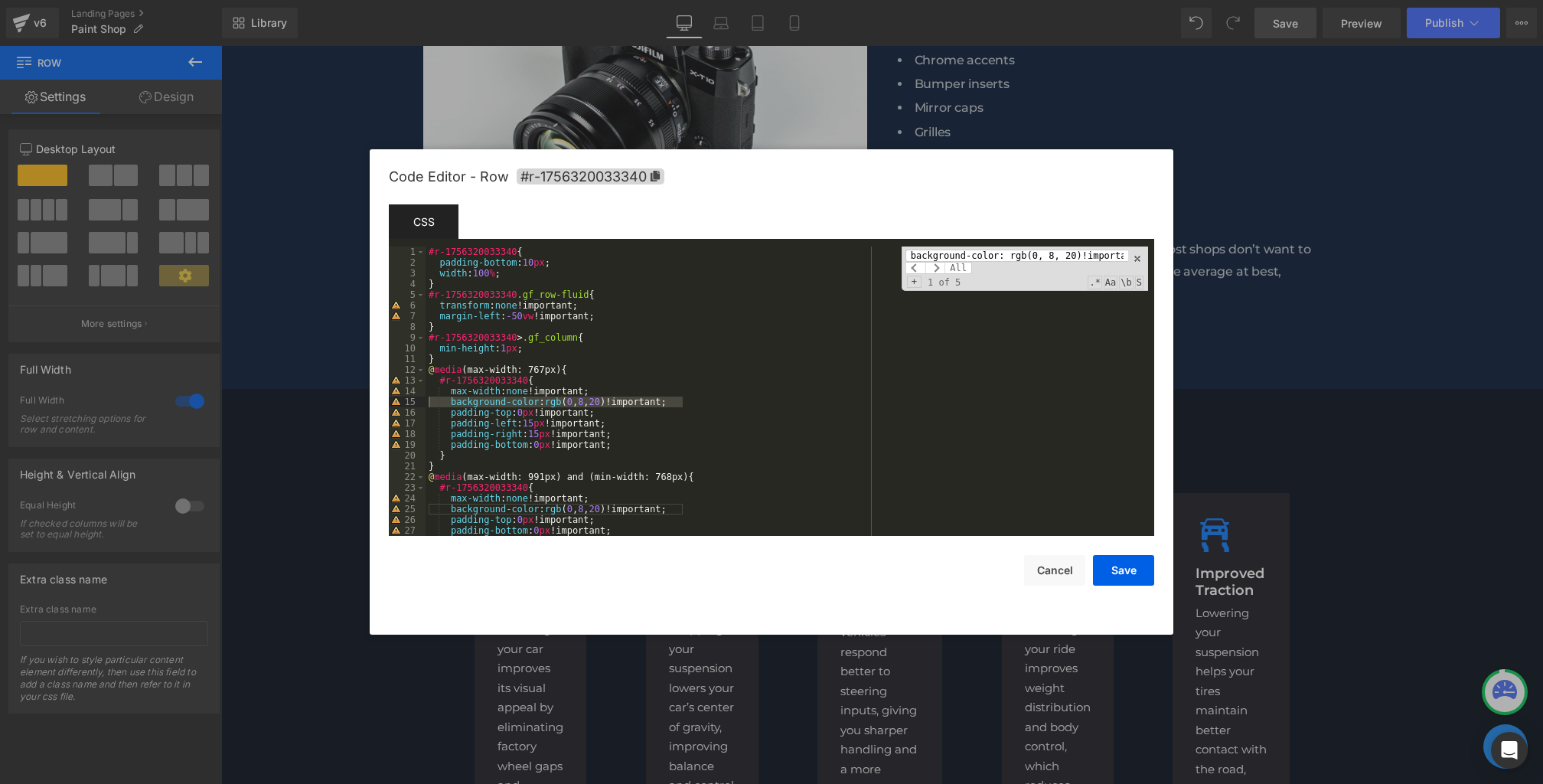
scroll to position [0, 64]
click at [959, 271] on span "All" at bounding box center [958, 267] width 28 height 12
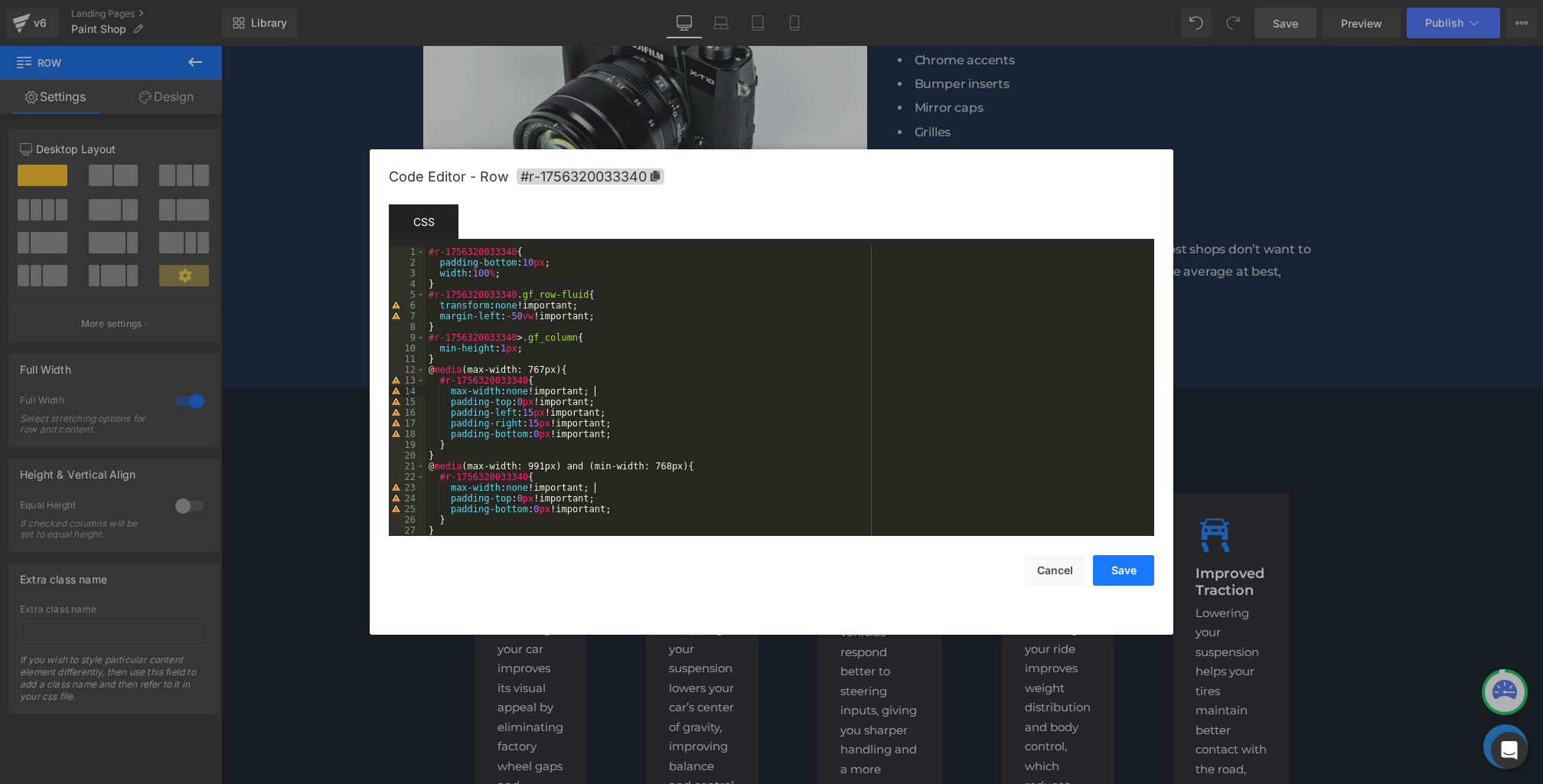
click at [1112, 561] on button "Save" at bounding box center [1123, 570] width 61 height 31
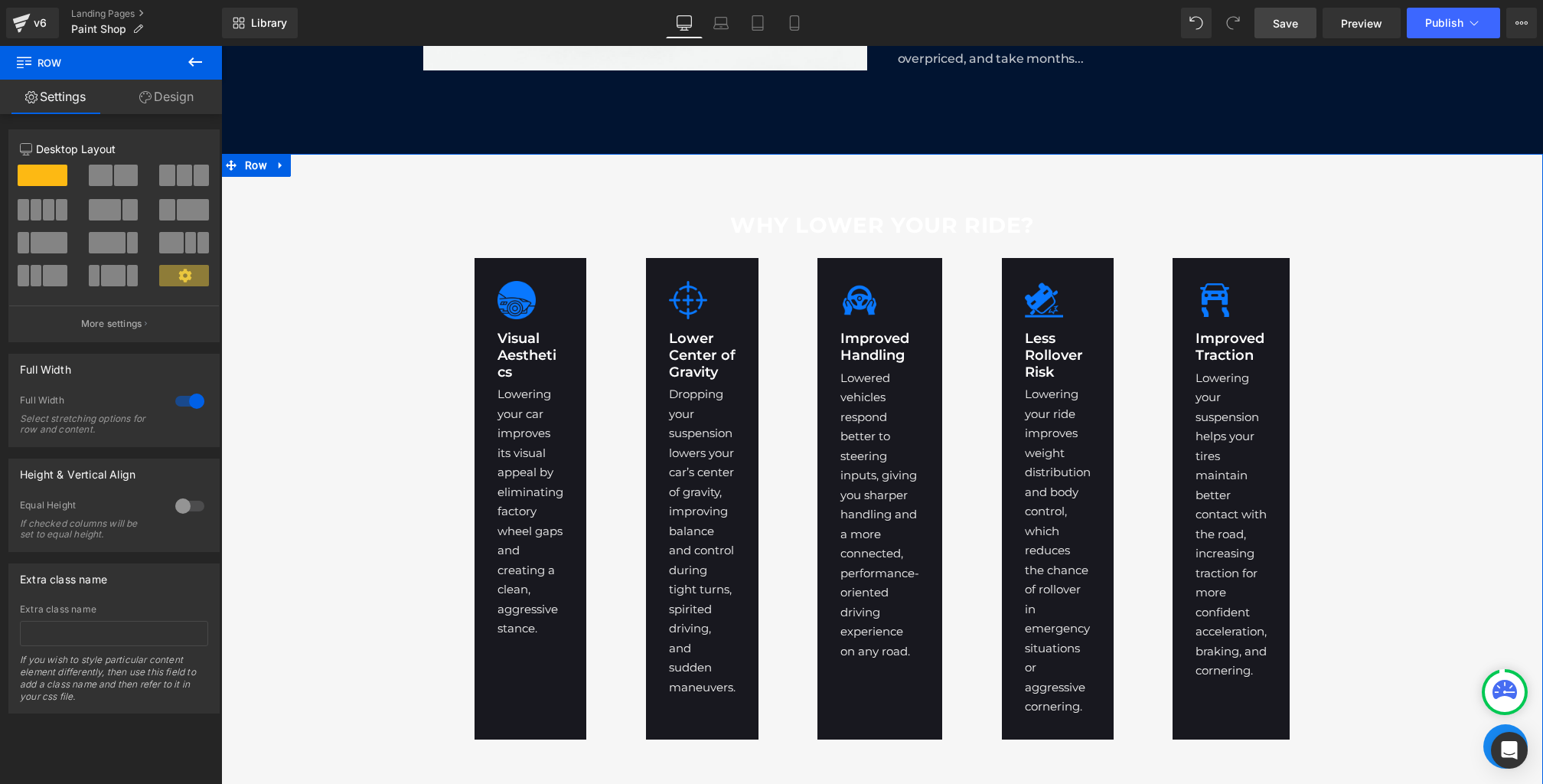
scroll to position [1358, 0]
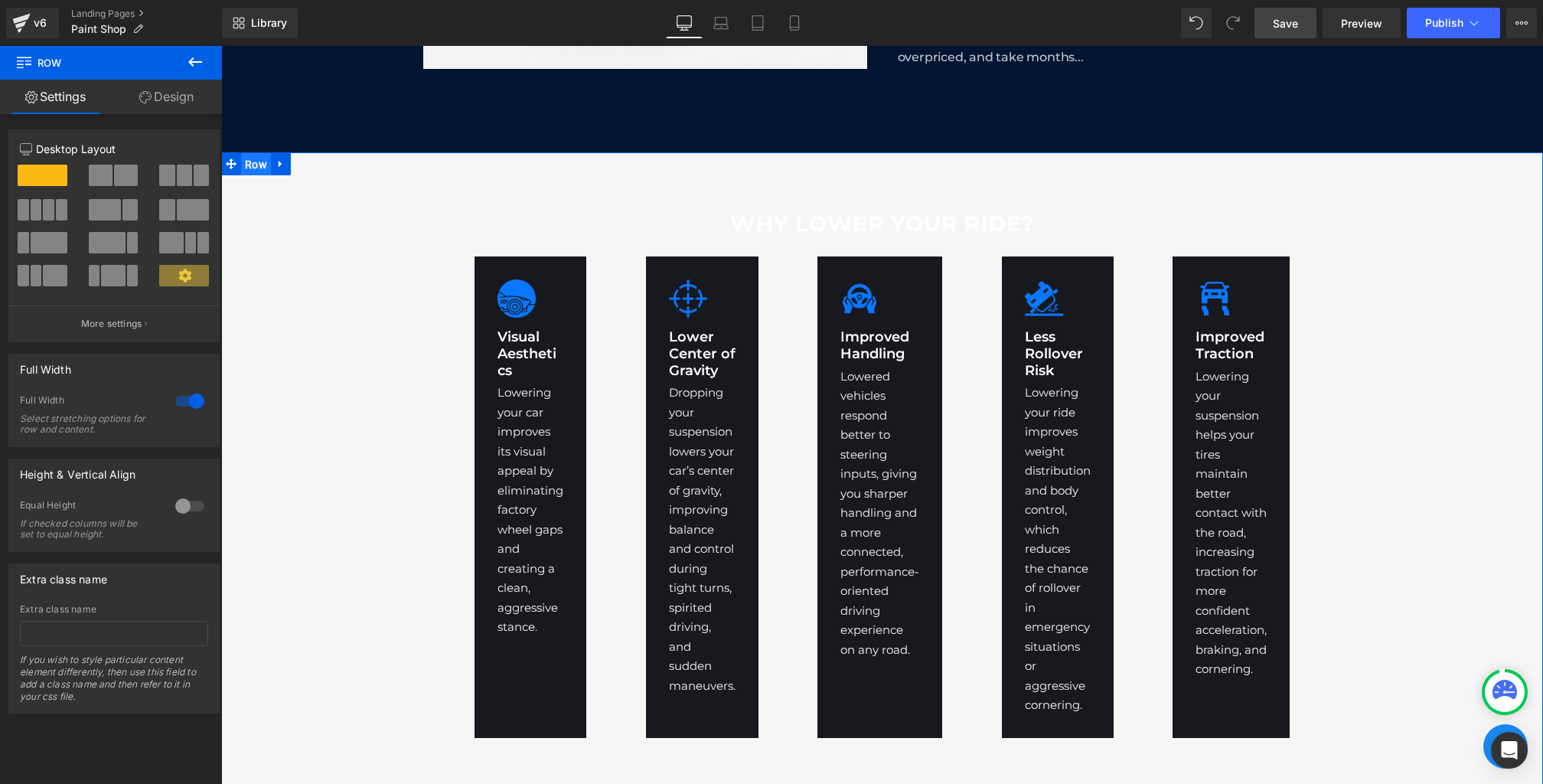
click at [250, 162] on span "Row" at bounding box center [256, 165] width 30 height 23
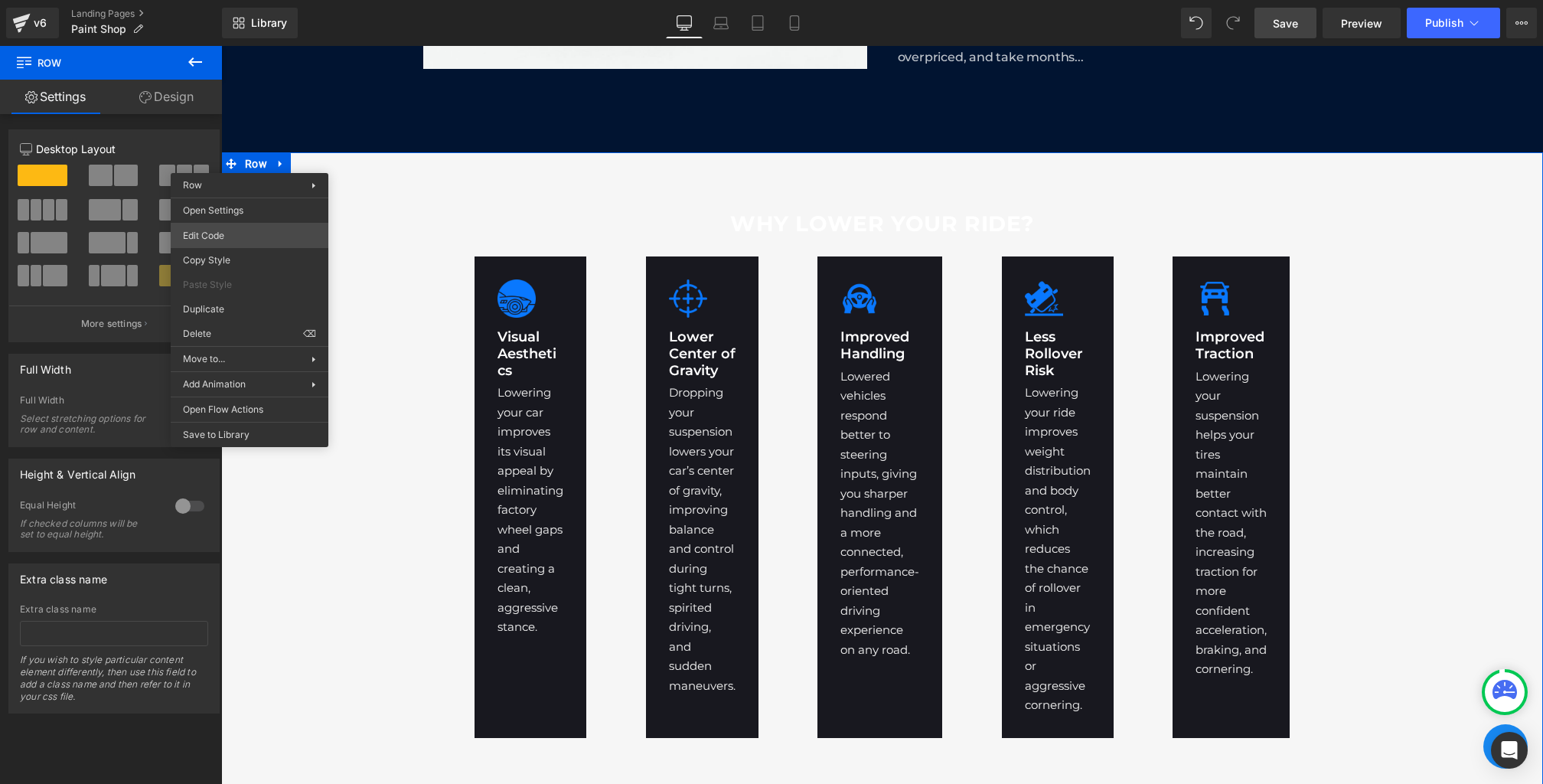
click at [221, 234] on body "Row You are previewing how the will restyle your page. You can not edit Element…" at bounding box center [772, 392] width 1543 height 784
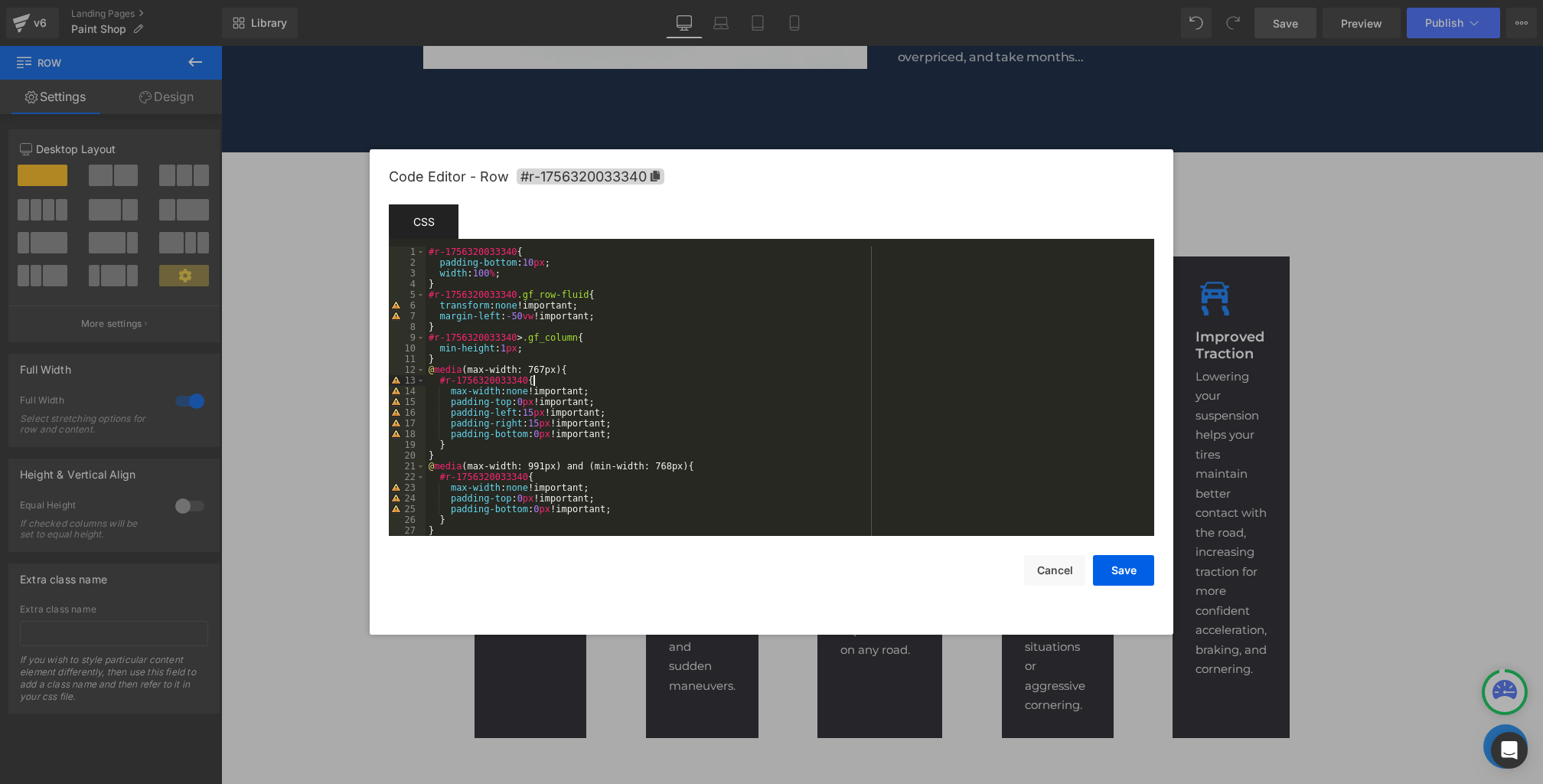
click at [550, 376] on div "#r-1756320033340 { padding-bottom : 10 px ; width : 100 % ; } #r-1756320033340 …" at bounding box center [787, 402] width 723 height 311
click at [1061, 578] on button "Cancel" at bounding box center [1055, 570] width 61 height 31
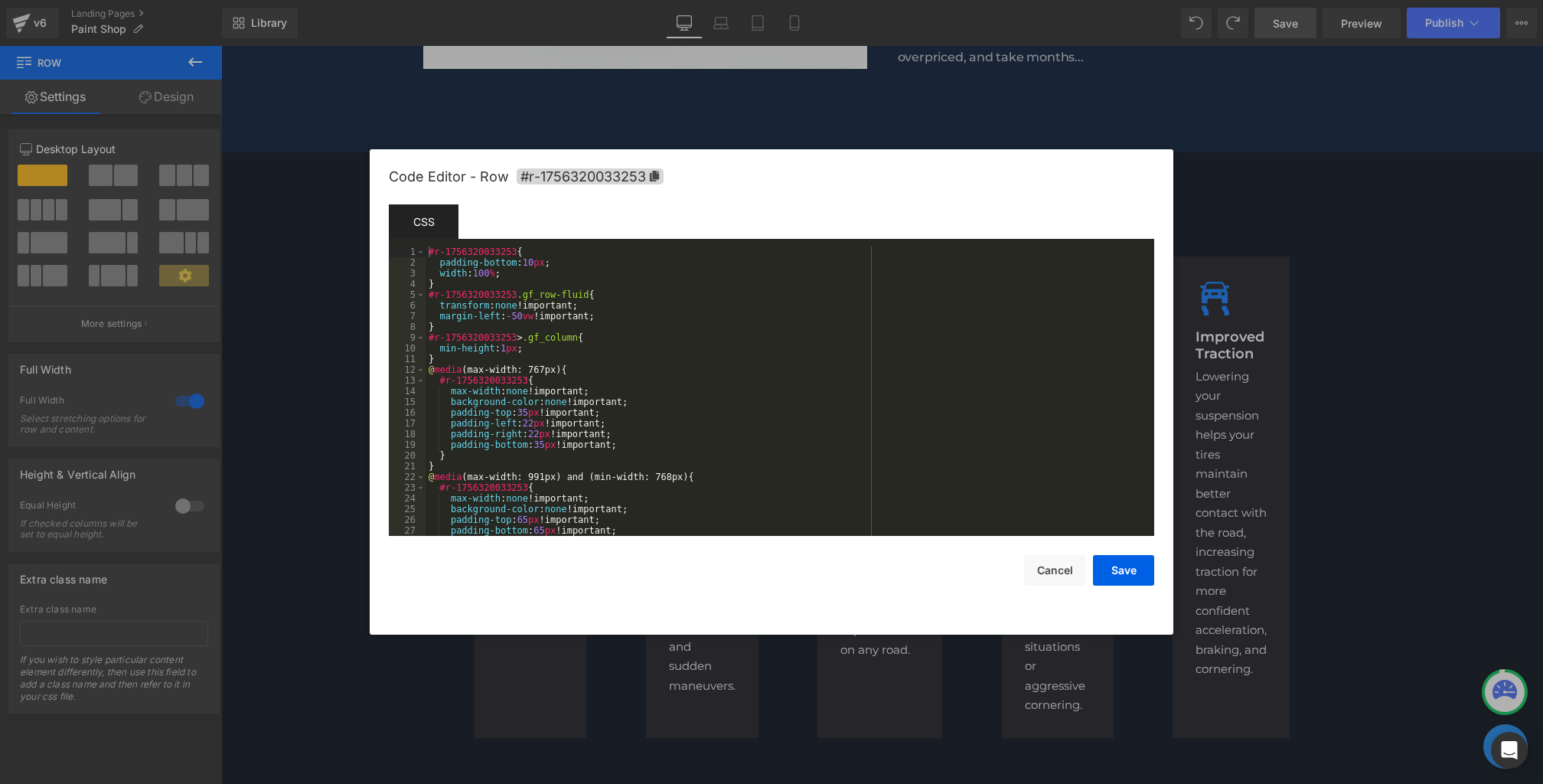
click at [364, 302] on body "Row You are previewing how the will restyle your page. You can not edit Element…" at bounding box center [772, 392] width 1543 height 784
click at [1073, 572] on button "Cancel" at bounding box center [1055, 570] width 61 height 31
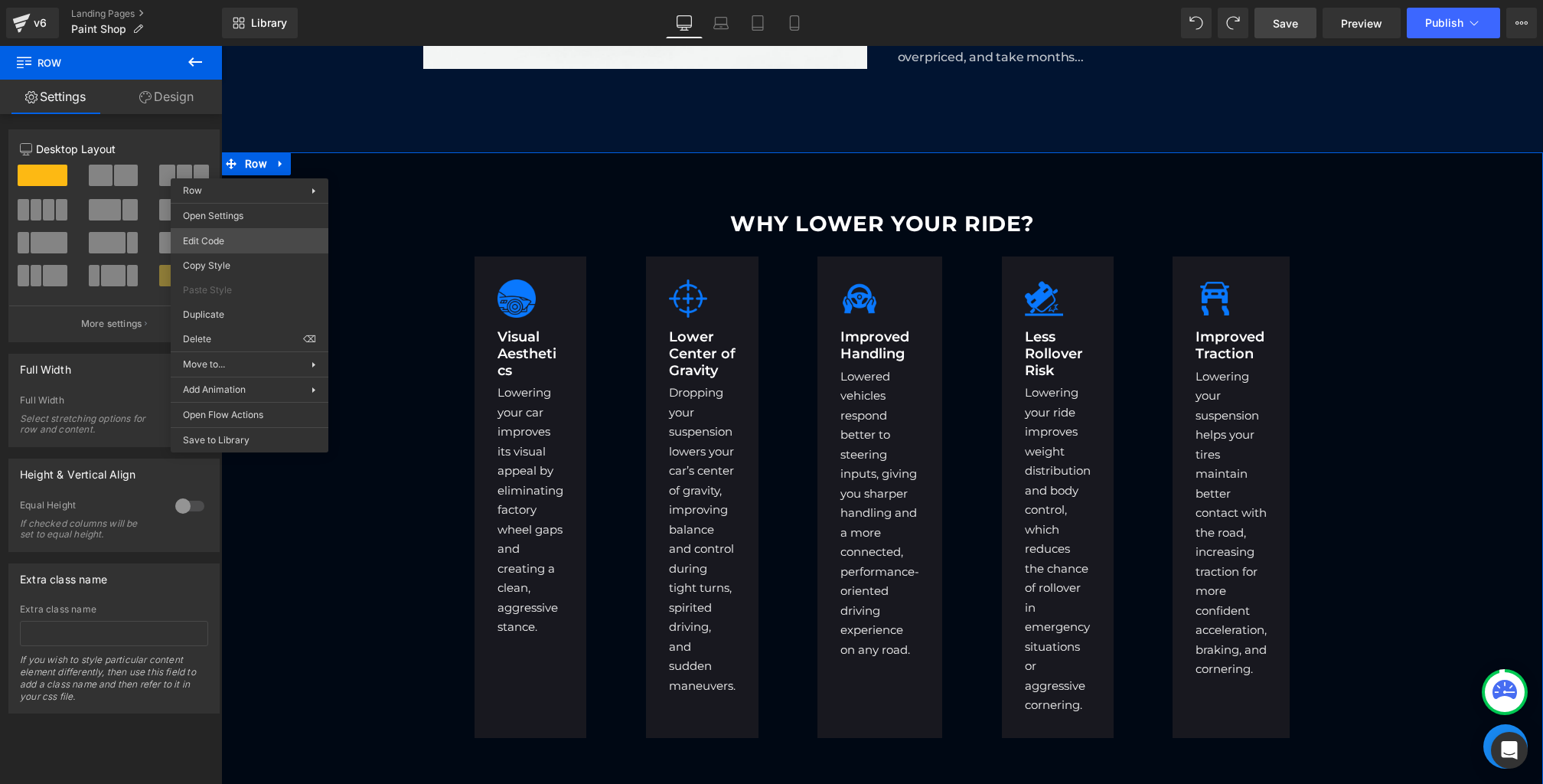
click at [221, 239] on body "Row You are previewing how the will restyle your page. You can not edit Element…" at bounding box center [772, 392] width 1543 height 784
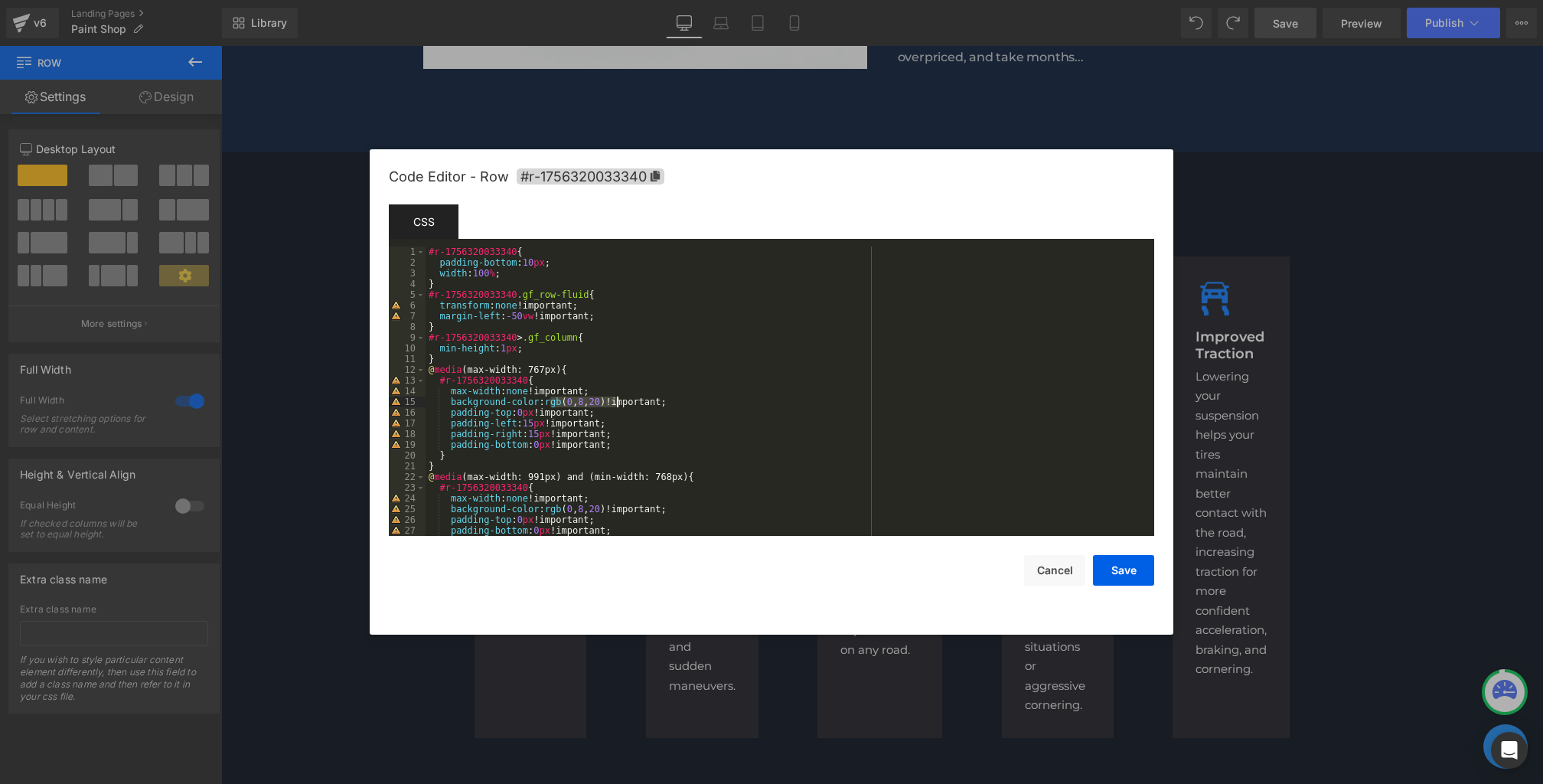
drag, startPoint x: 549, startPoint y: 401, endPoint x: 621, endPoint y: 402, distance: 72.0
click at [621, 402] on div "#r-1756320033340 { padding-bottom : 10 px ; width : 100 % ; } #r-1756320033340 …" at bounding box center [787, 402] width 723 height 311
click at [962, 266] on span "All" at bounding box center [958, 267] width 28 height 12
click at [1127, 572] on button "Save" at bounding box center [1123, 570] width 61 height 31
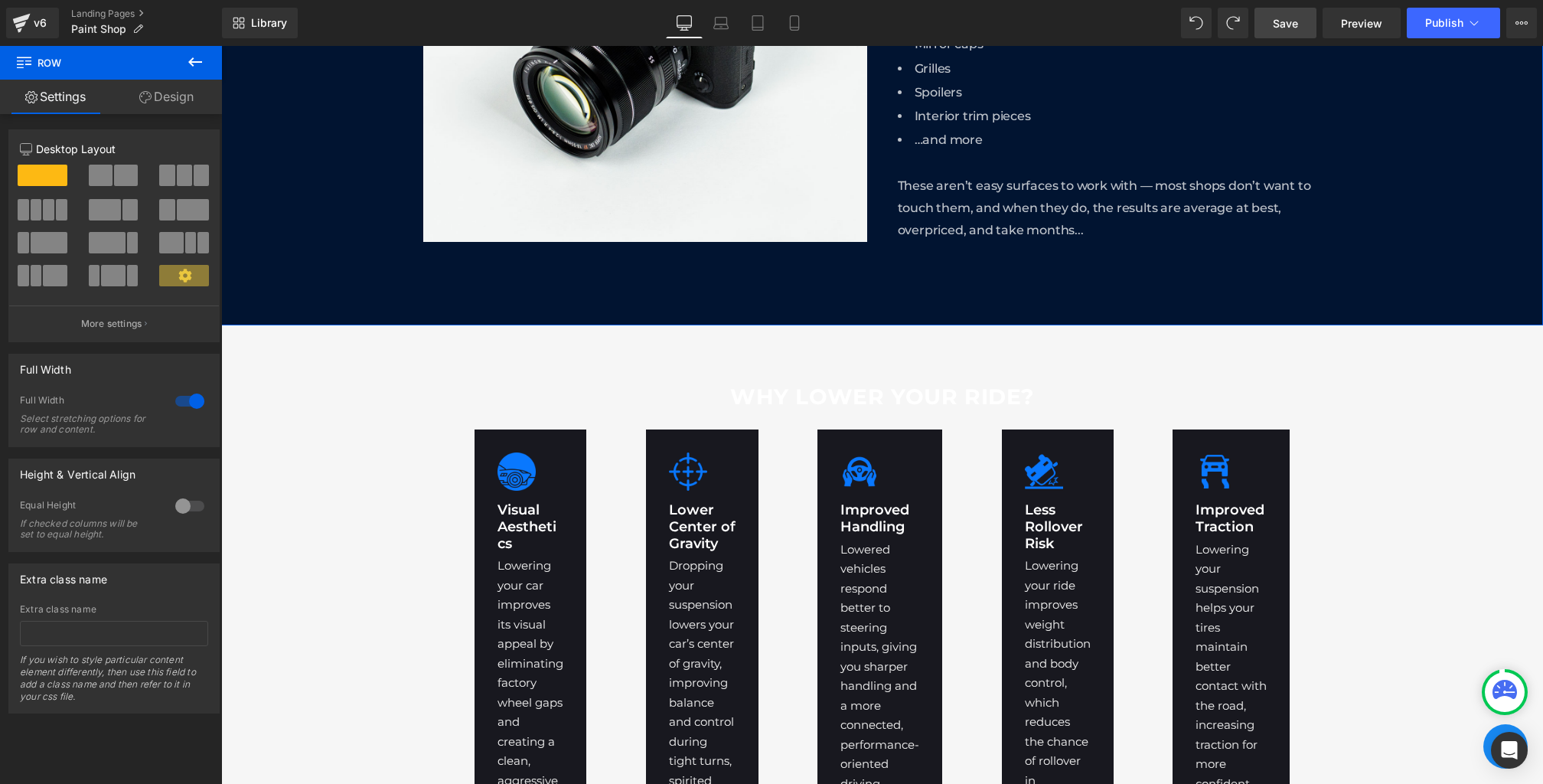
scroll to position [1271, 0]
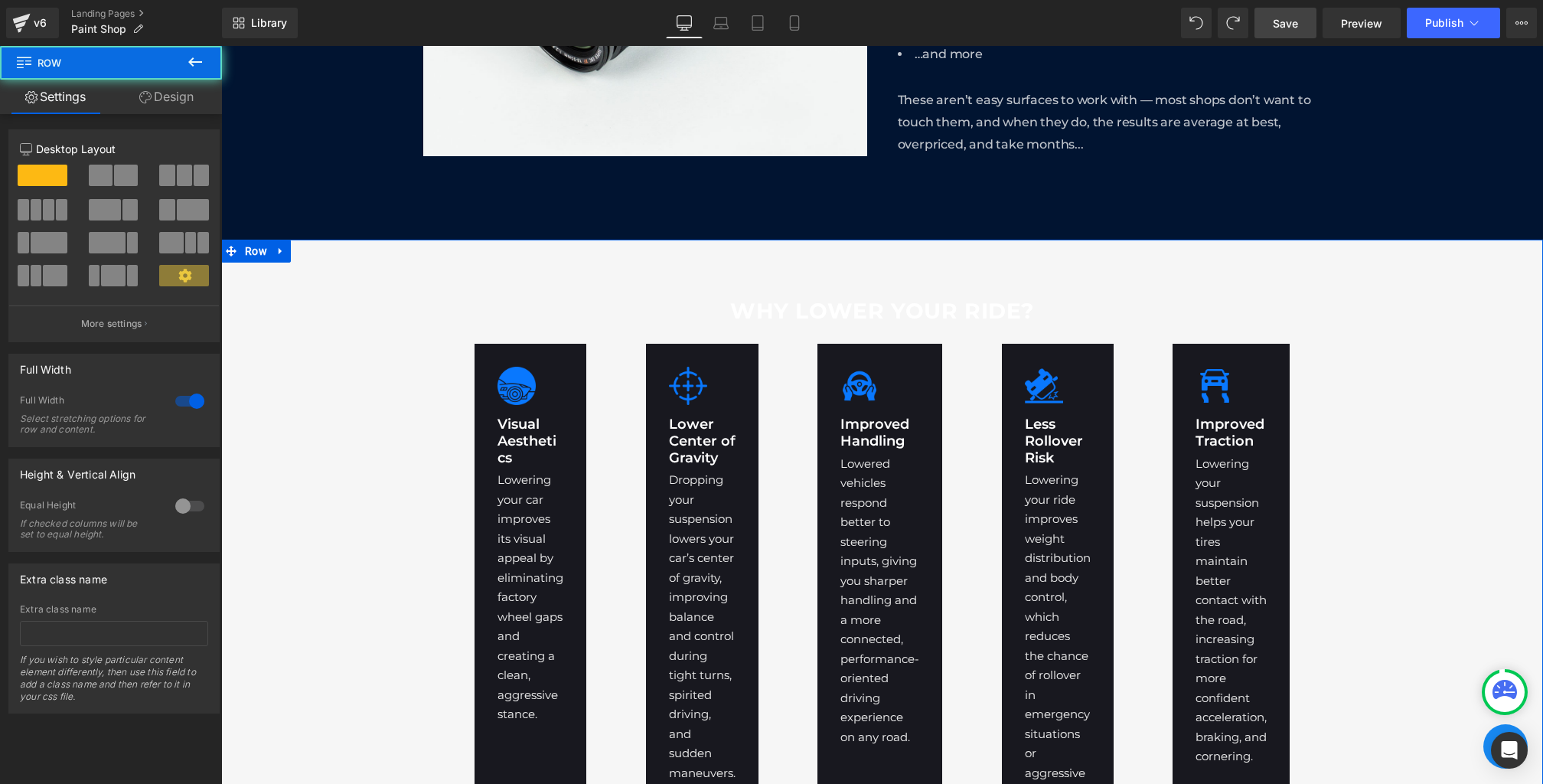
drag, startPoint x: 496, startPoint y: 606, endPoint x: 274, endPoint y: 561, distance: 226.5
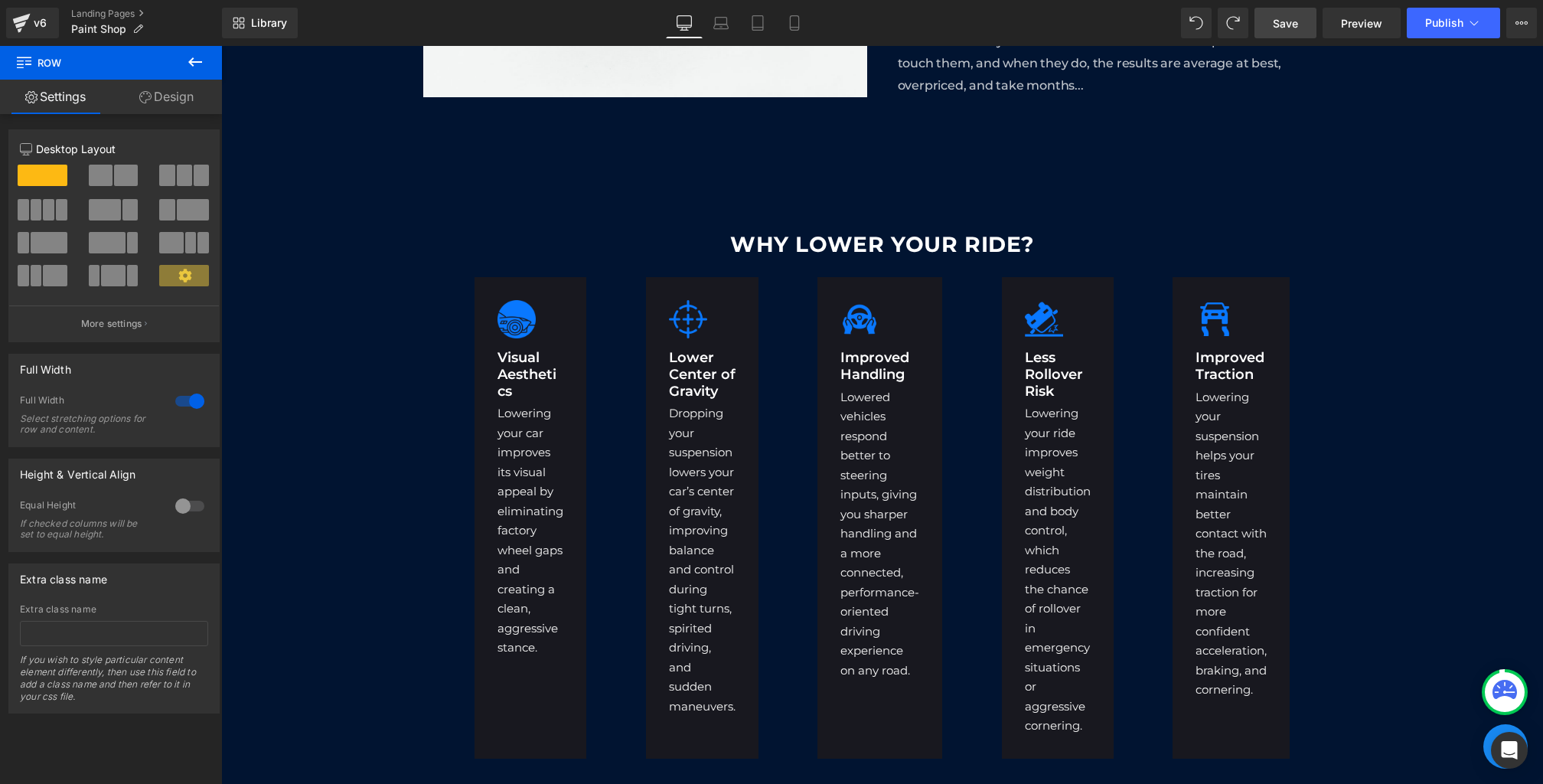
scroll to position [1351, 0]
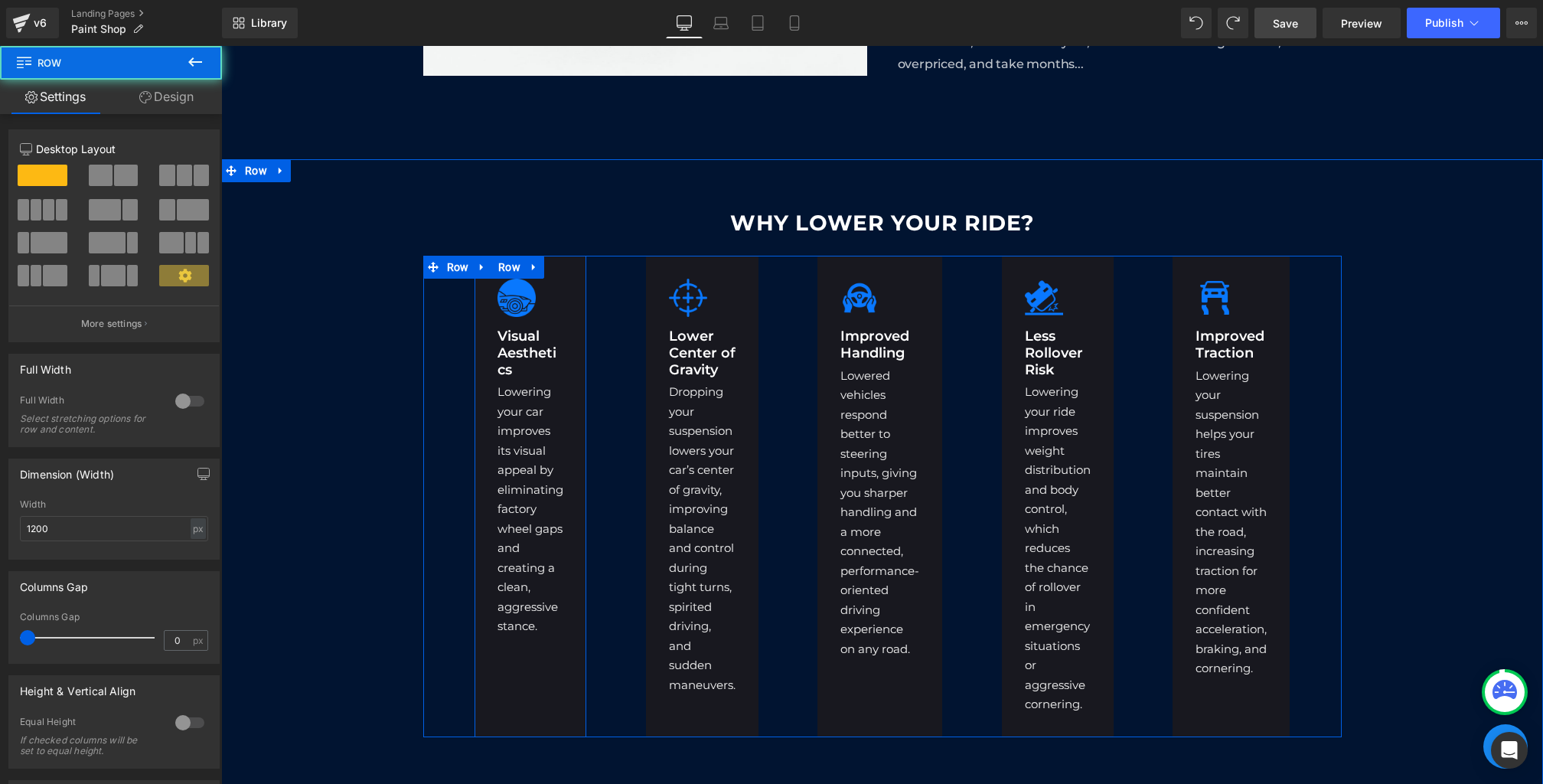
click at [572, 266] on div "Image Visual Aesthetics Heading Lowering your car improves its visual appeal by…" at bounding box center [531, 495] width 112 height 480
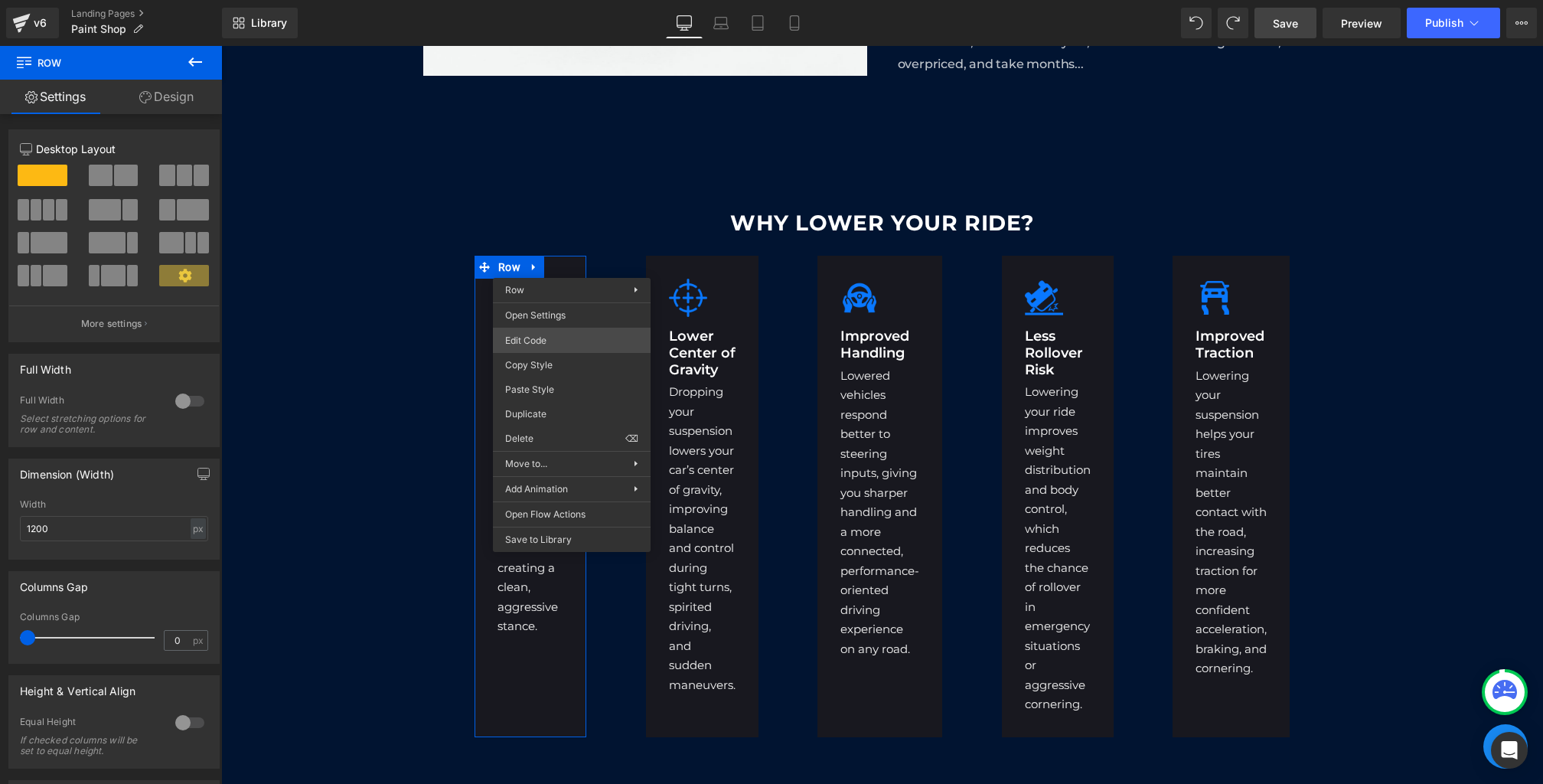
click at [558, 0] on div "Row You are previewing how the will restyle your page. You can not edit Element…" at bounding box center [772, 0] width 1543 height 0
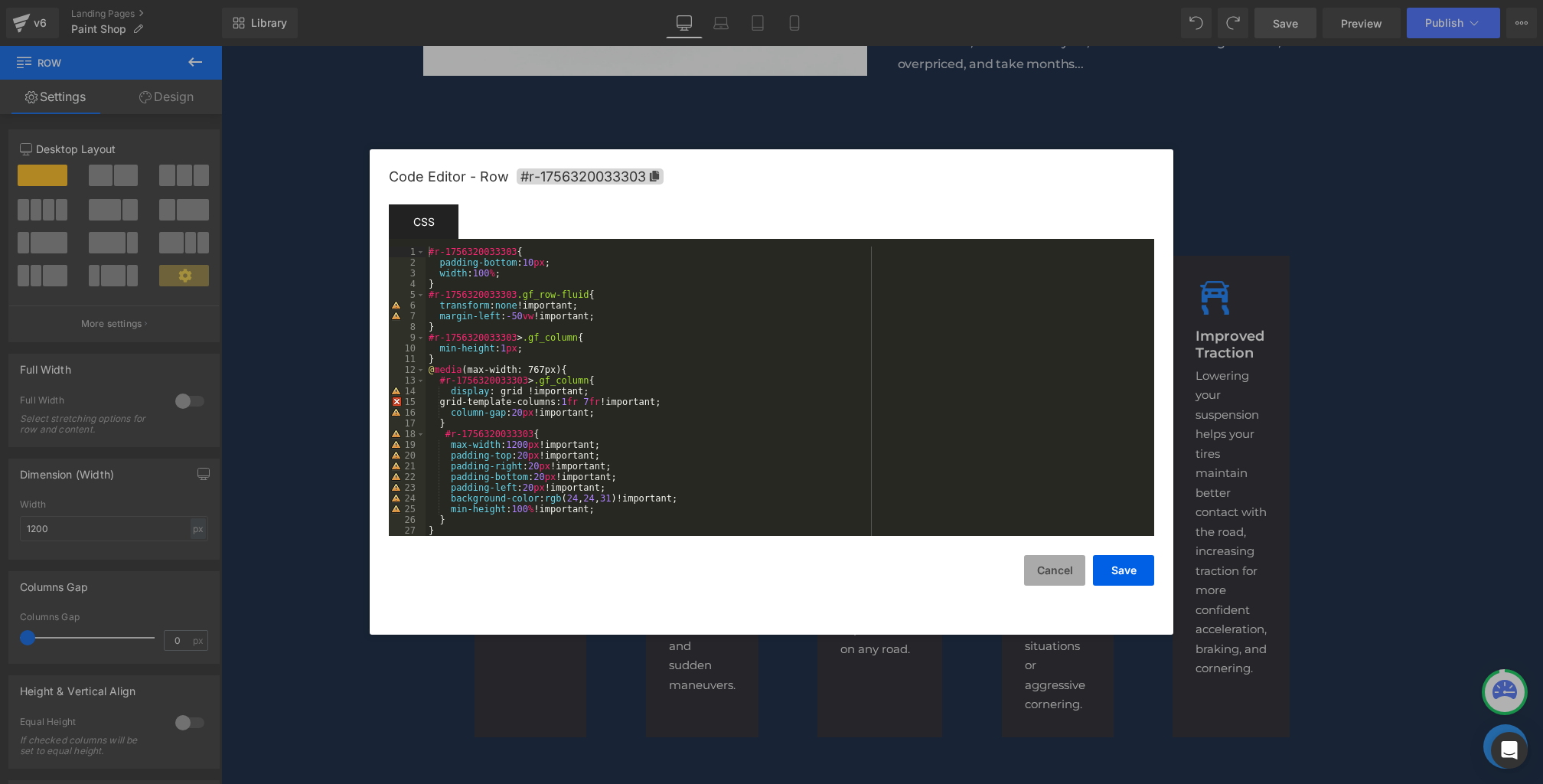
click at [1035, 569] on button "Cancel" at bounding box center [1055, 570] width 61 height 31
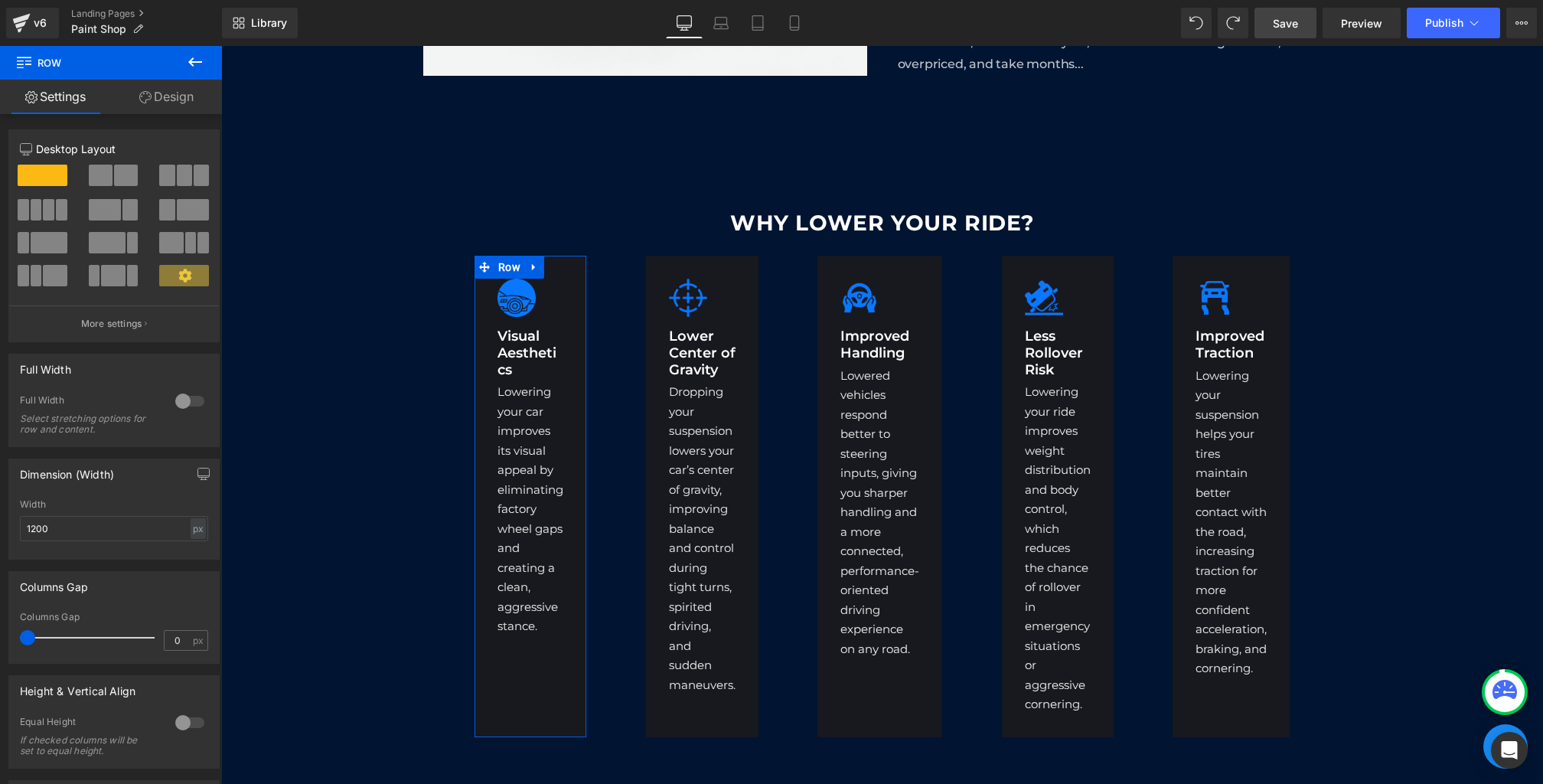
click at [156, 96] on link "Design" at bounding box center [167, 96] width 111 height 34
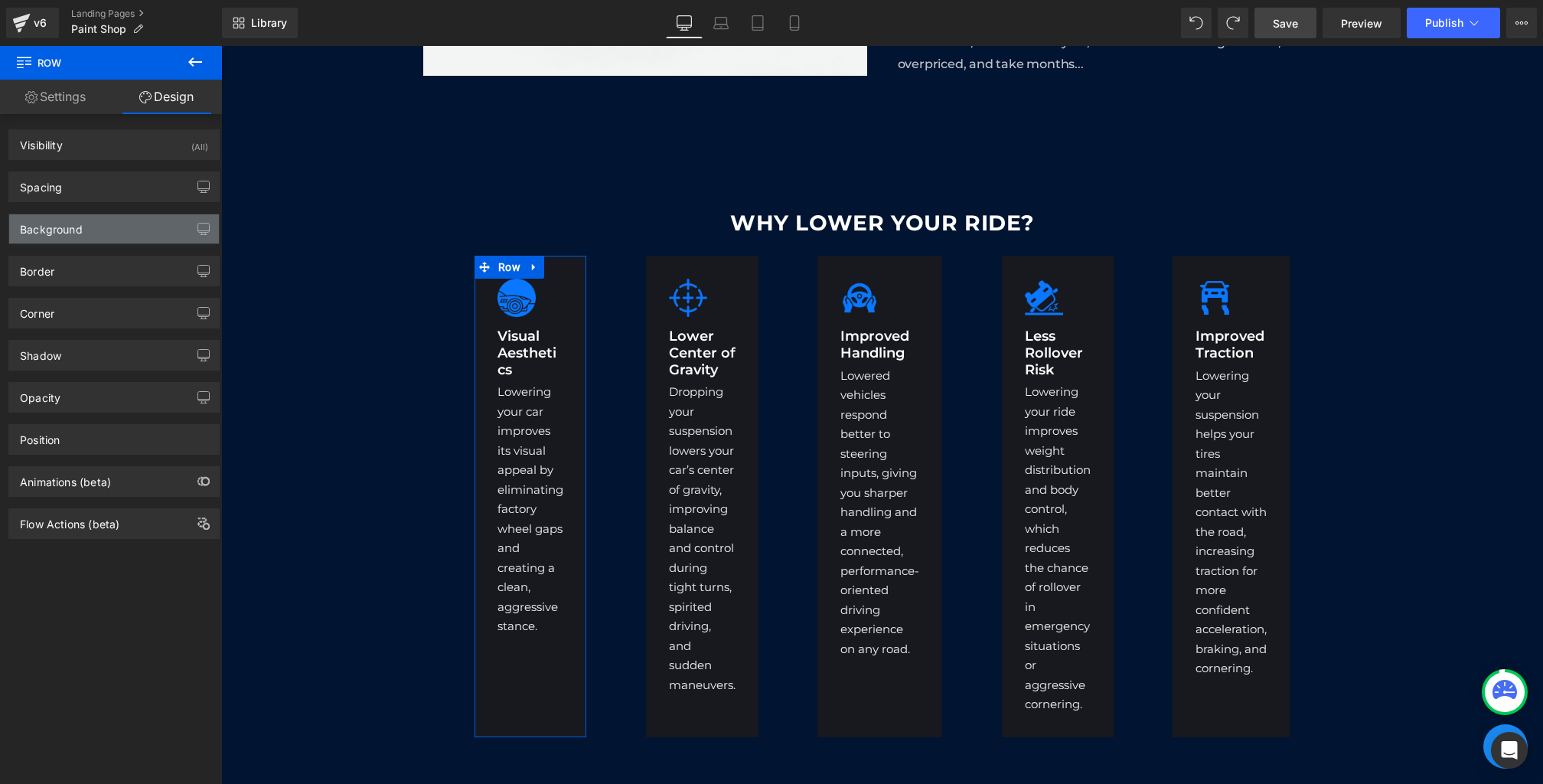
click at [101, 231] on div "Background" at bounding box center [115, 229] width 210 height 29
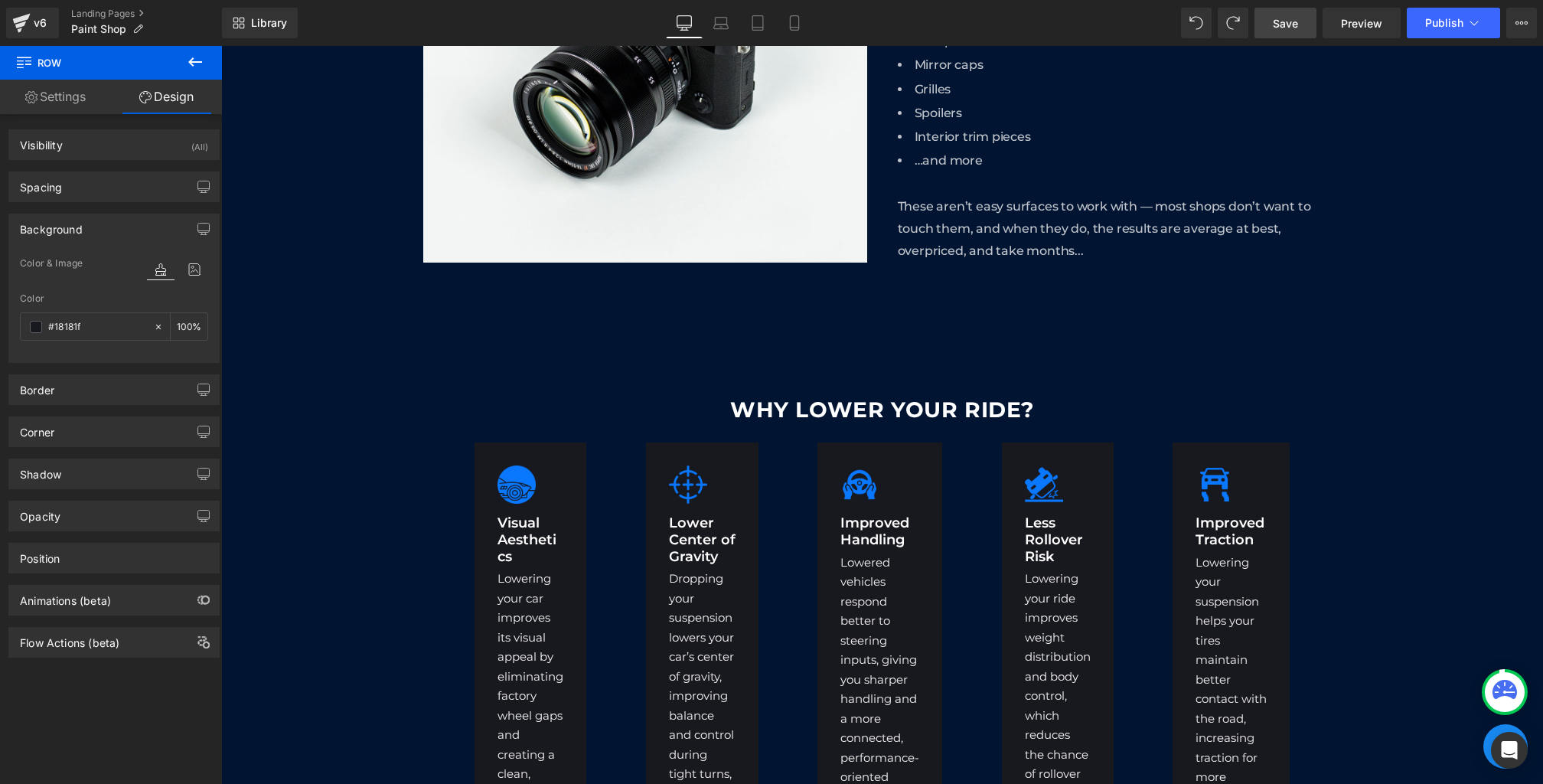
scroll to position [1182, 0]
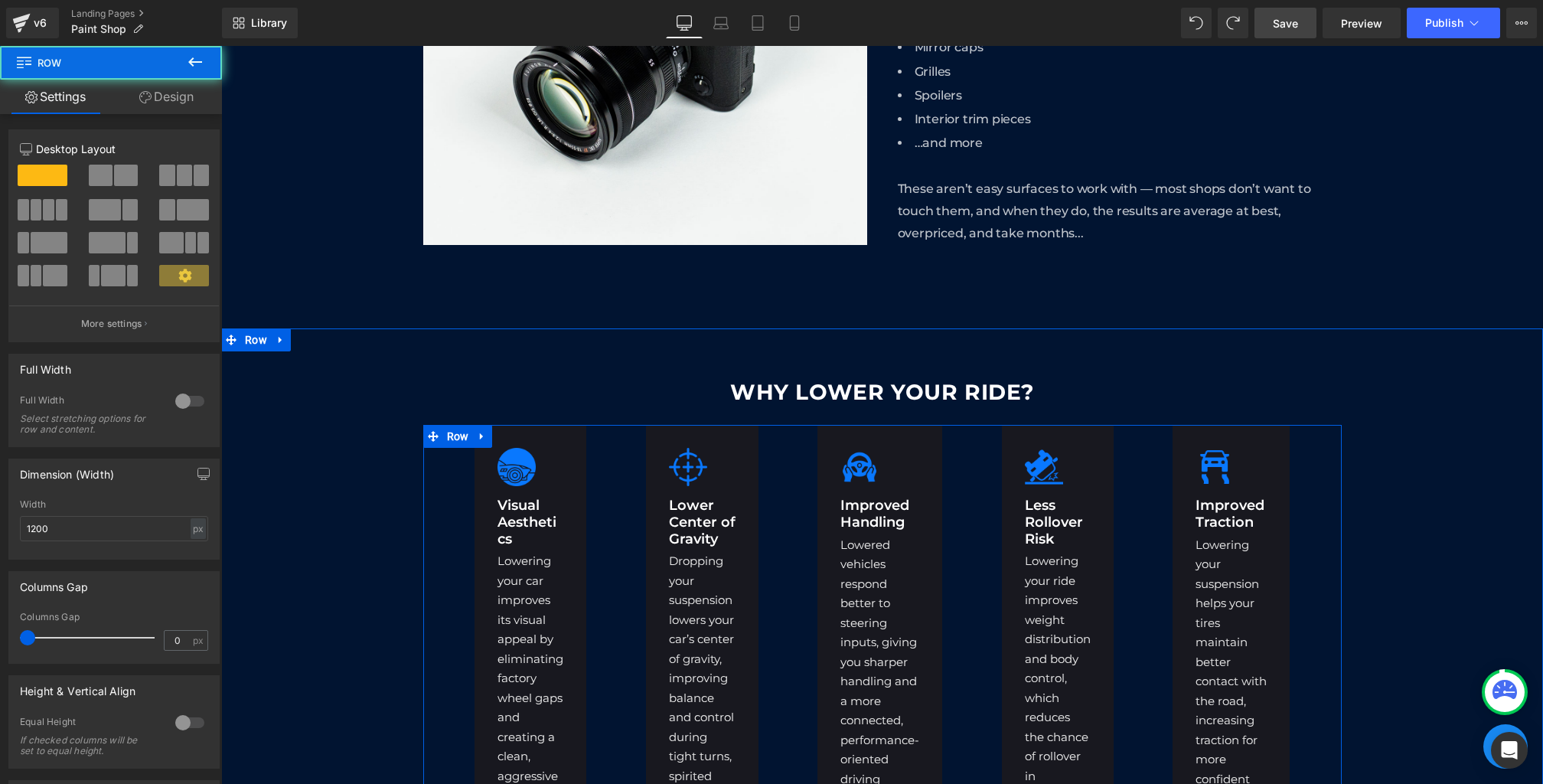
click at [556, 435] on div "Image Visual Aesthetics Heading Lowering your car improves its visual appeal by…" at bounding box center [531, 665] width 112 height 480
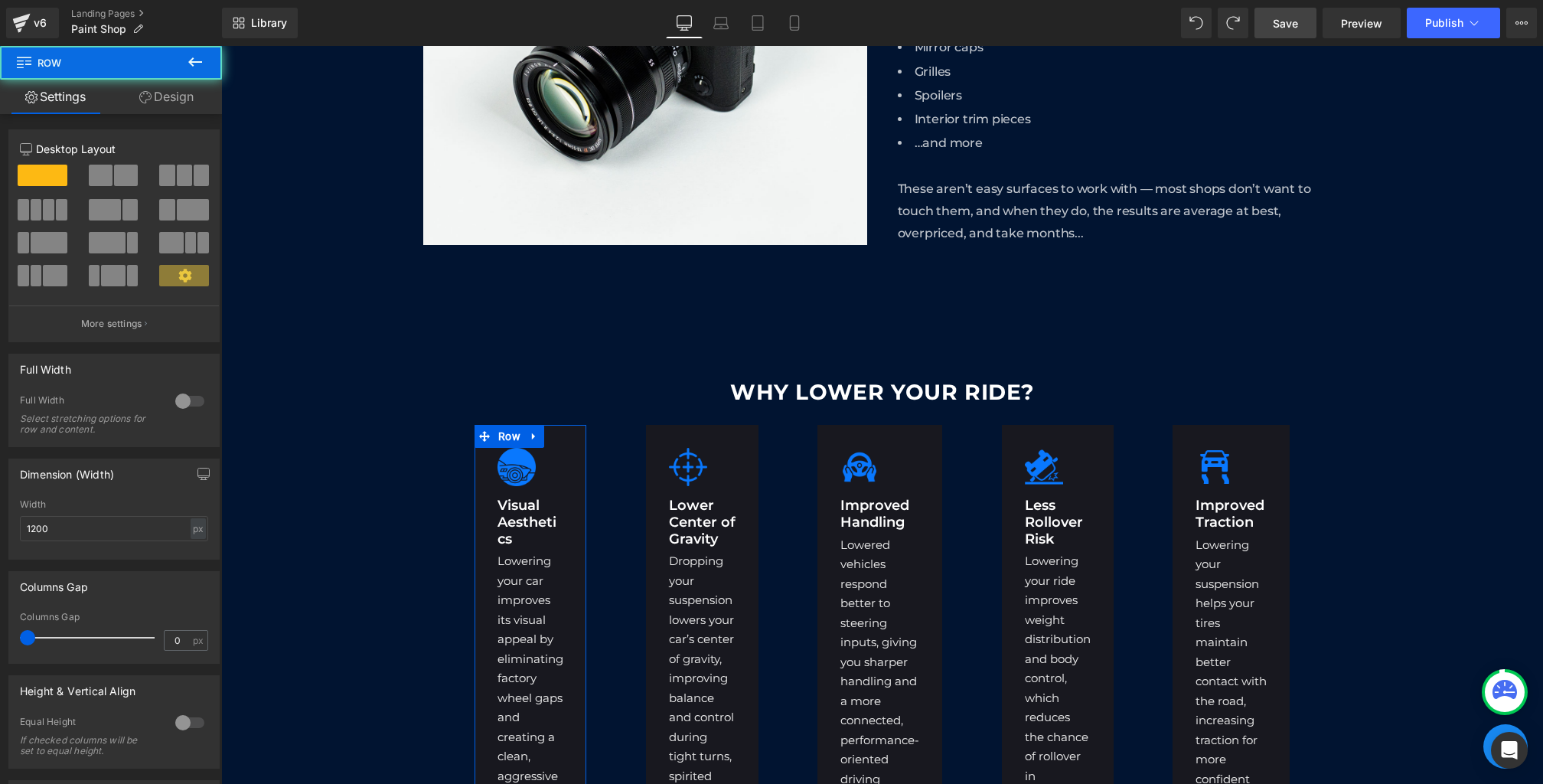
click at [154, 111] on link "Design" at bounding box center [167, 96] width 111 height 34
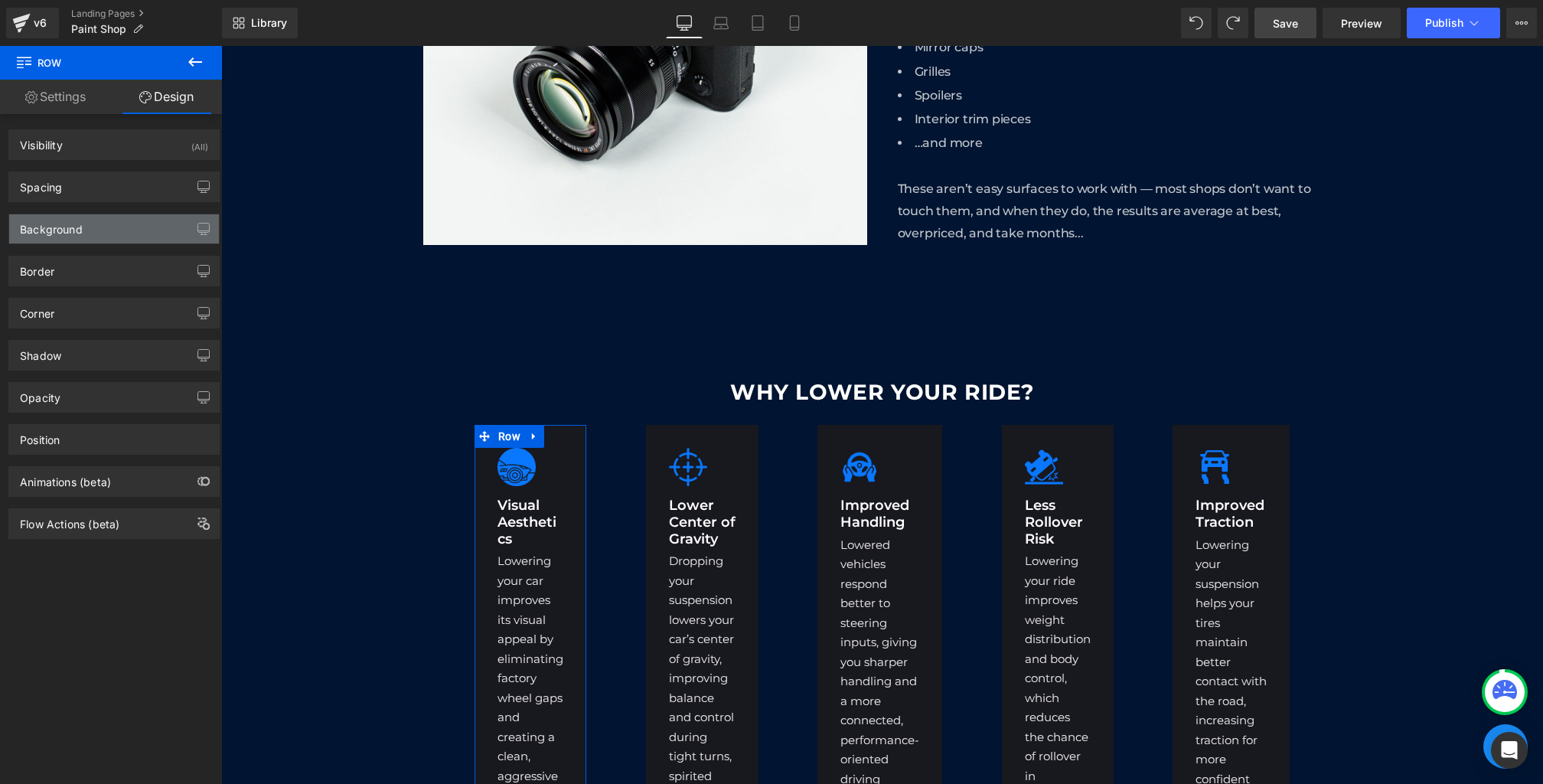
click at [92, 231] on div "Background" at bounding box center [115, 229] width 210 height 29
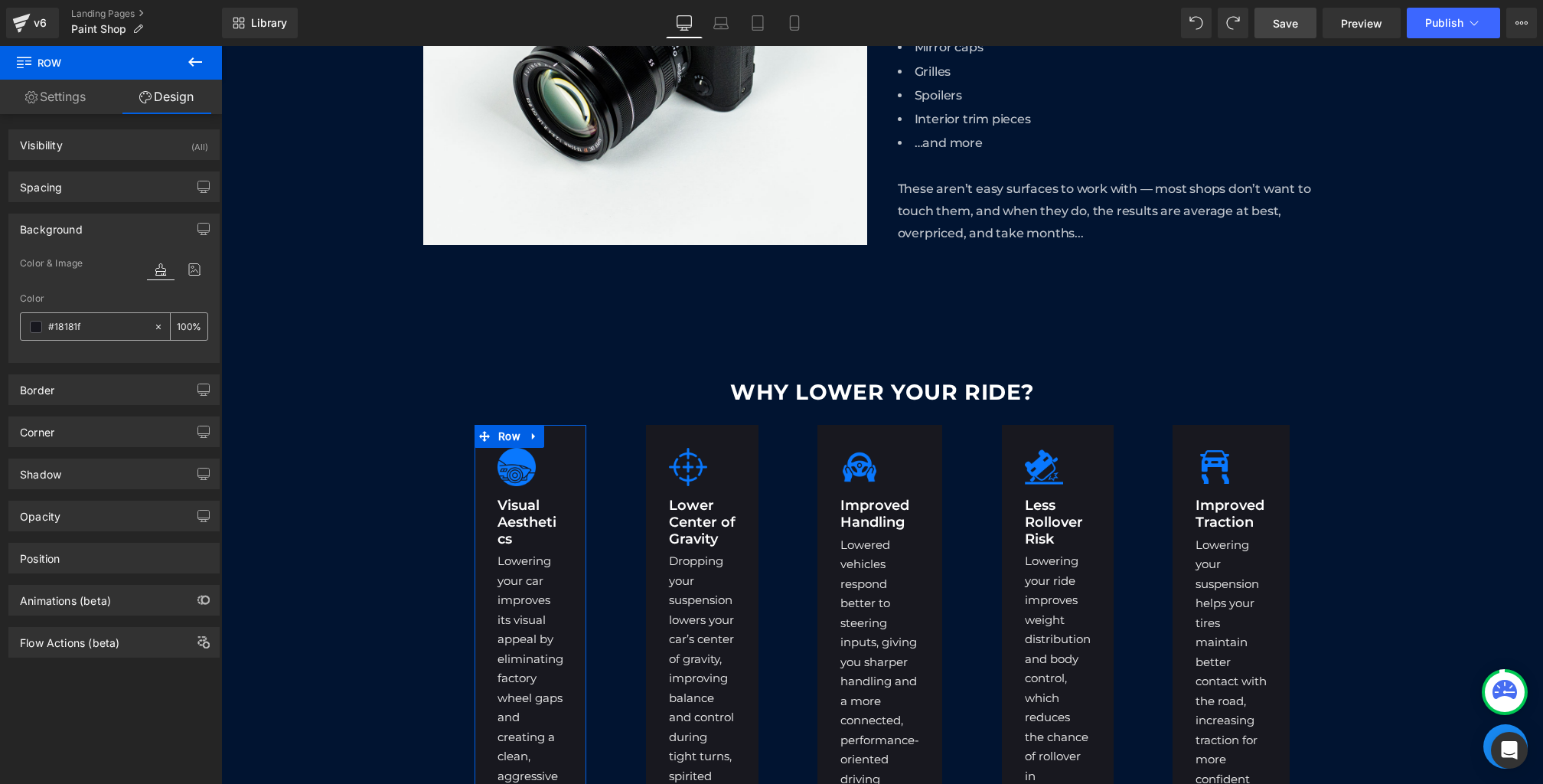
click at [107, 315] on div at bounding box center [87, 327] width 133 height 27
click at [105, 324] on input "text" at bounding box center [97, 326] width 98 height 17
paste input "0d2951"
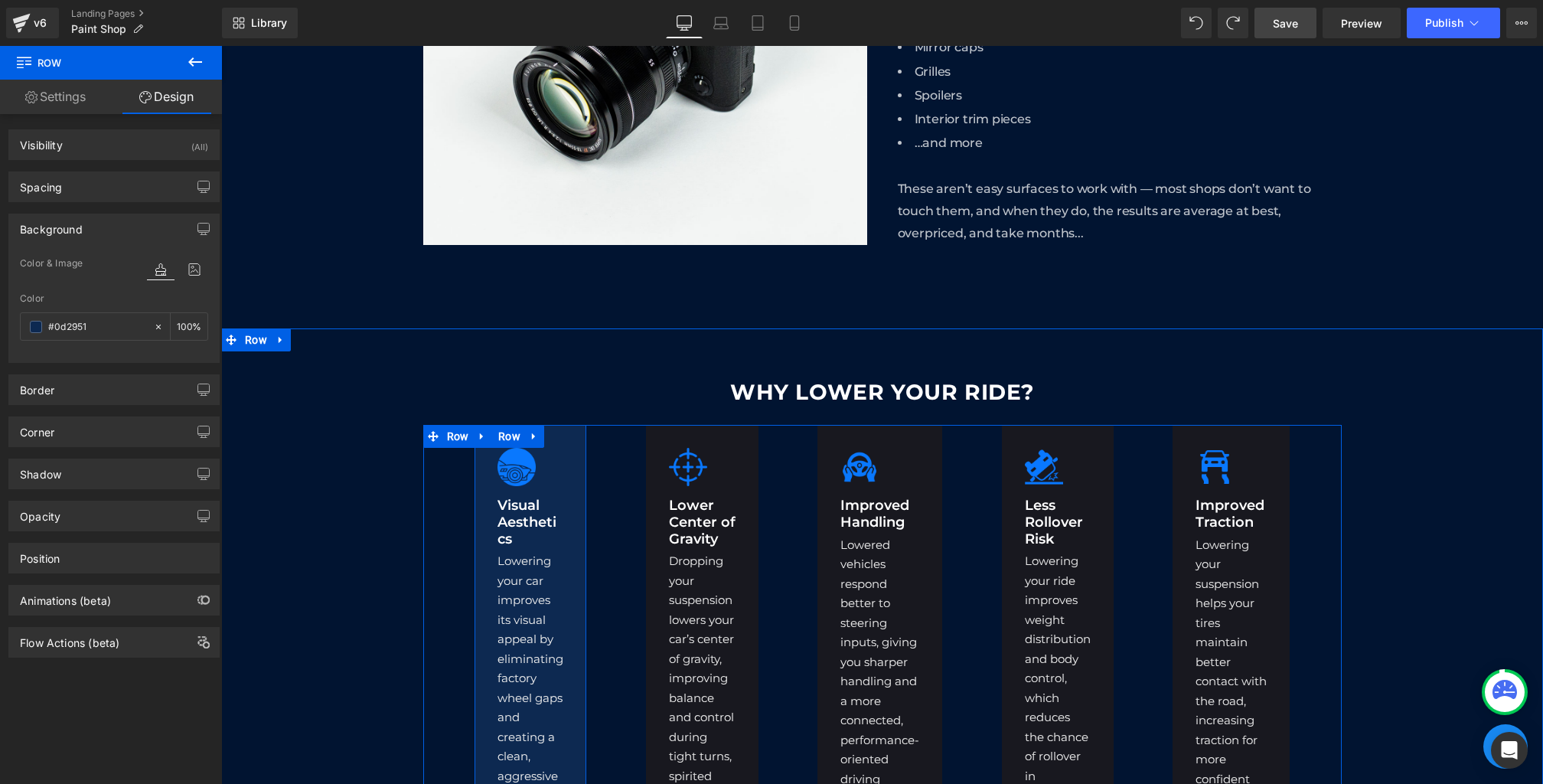
type input "#0d2951"
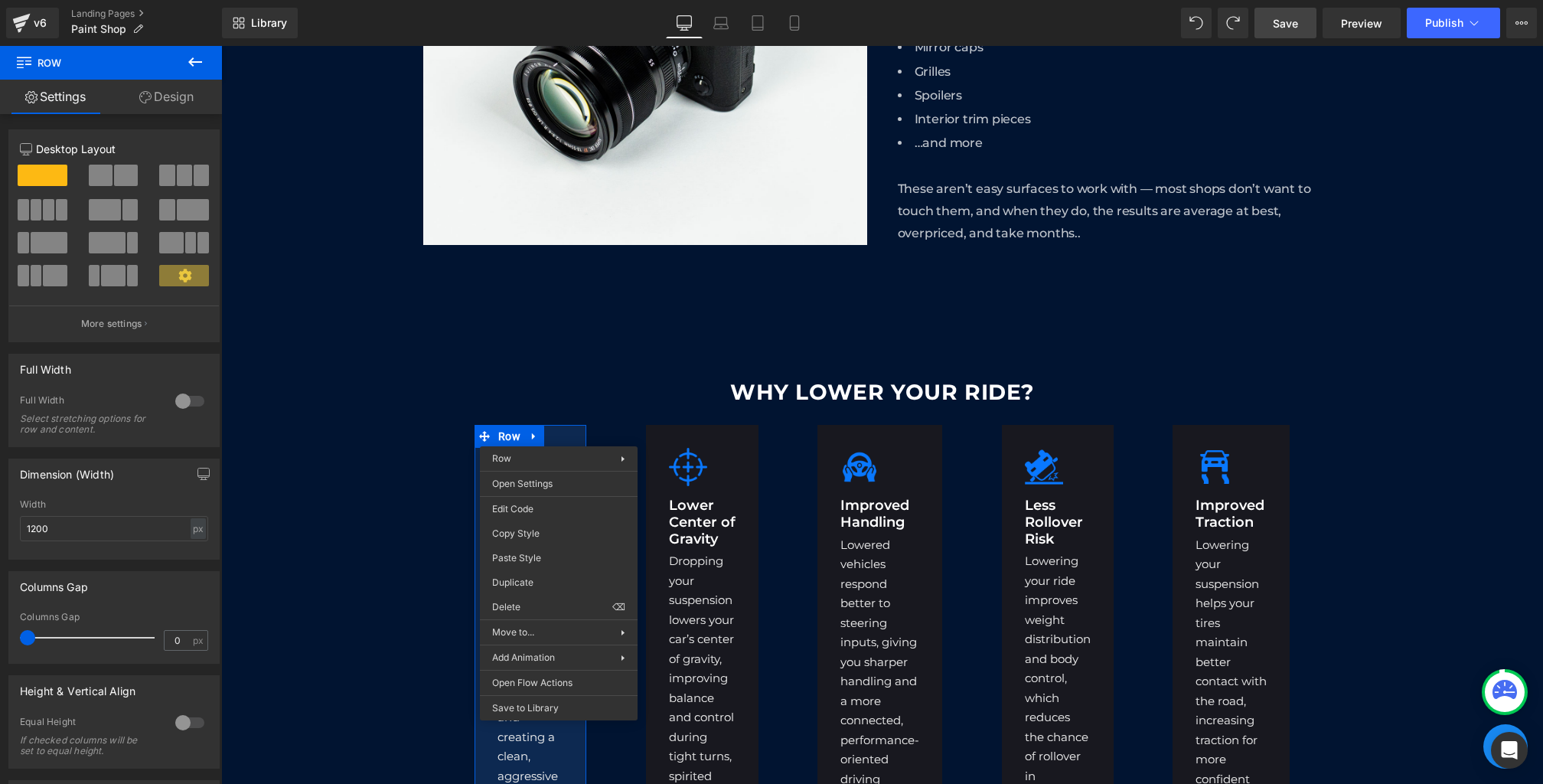
drag, startPoint x: 761, startPoint y: 582, endPoint x: 540, endPoint y: 536, distance: 225.7
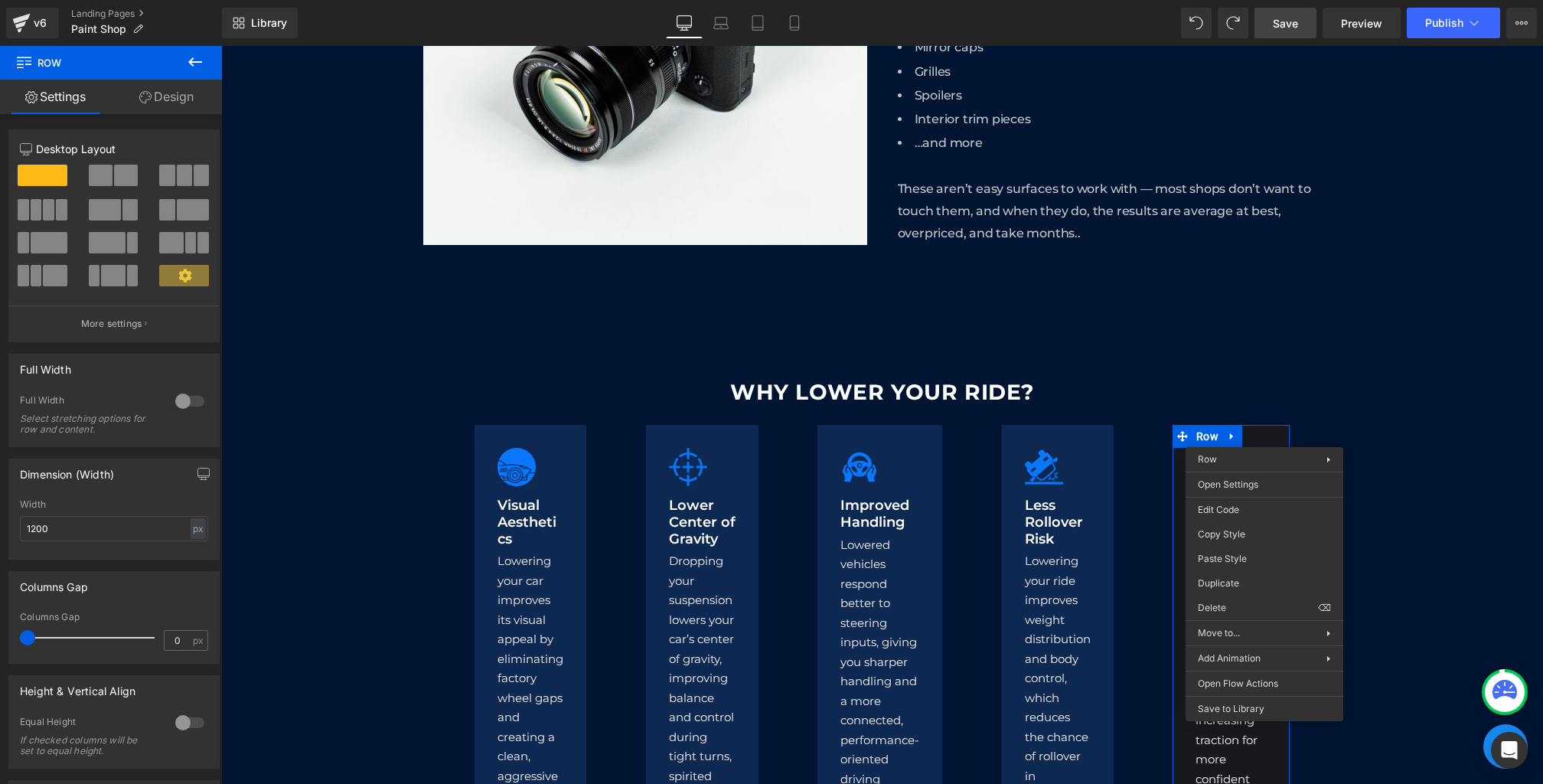
drag, startPoint x: 1468, startPoint y: 606, endPoint x: 1247, endPoint y: 561, distance: 225.5
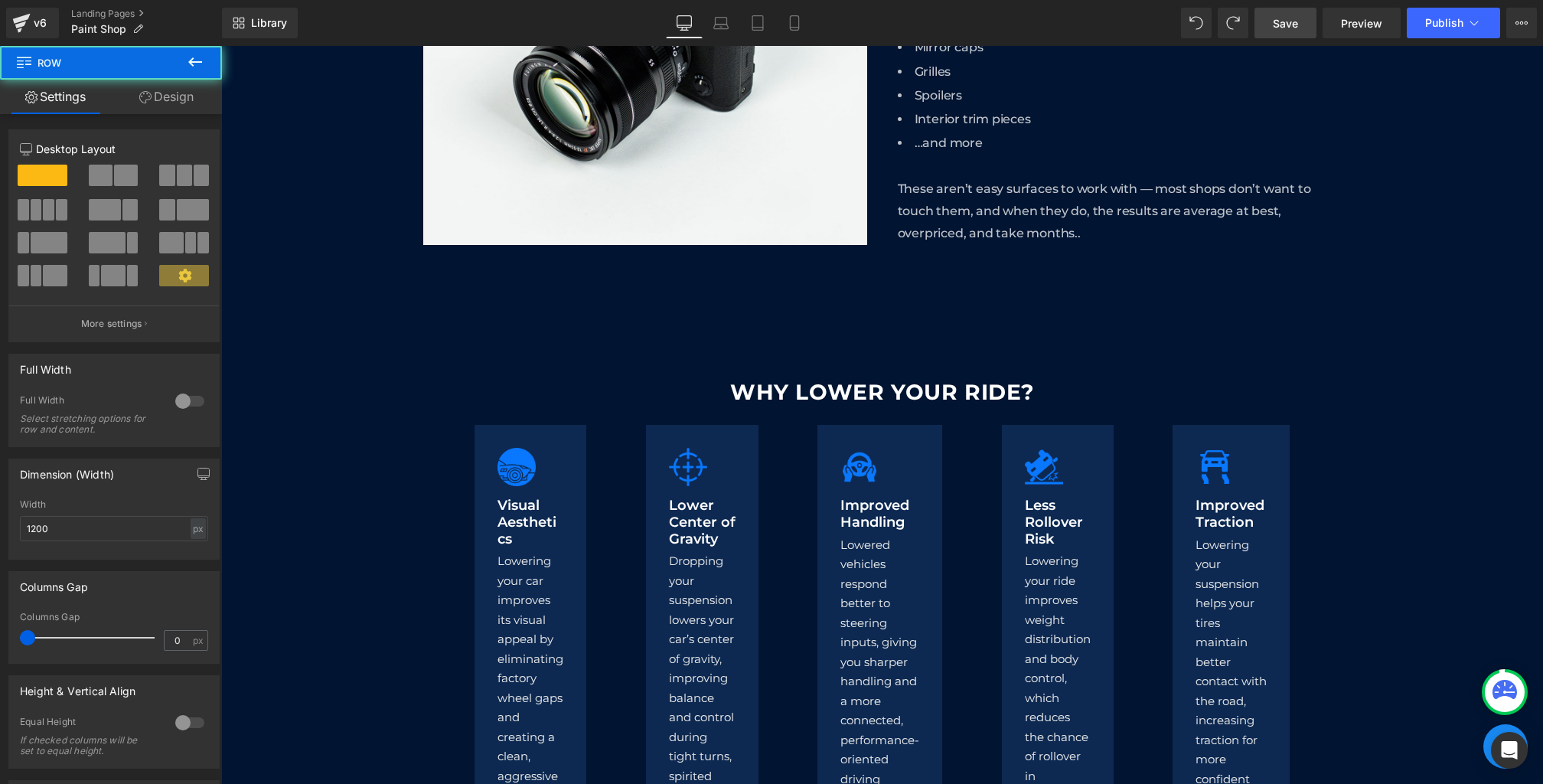
click at [1277, 26] on span "Save" at bounding box center [1286, 23] width 25 height 16
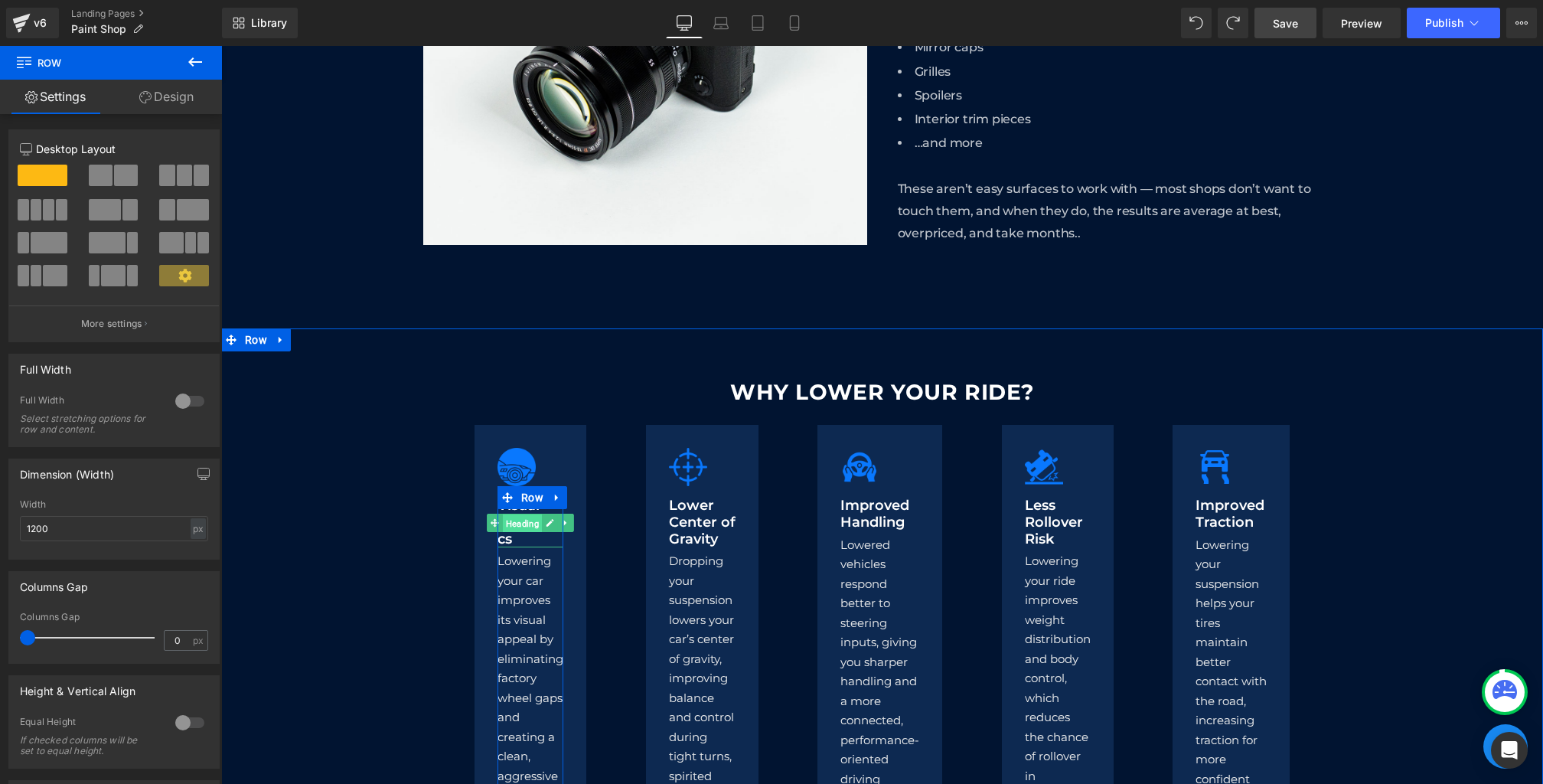
click at [510, 530] on span "Heading" at bounding box center [522, 523] width 39 height 18
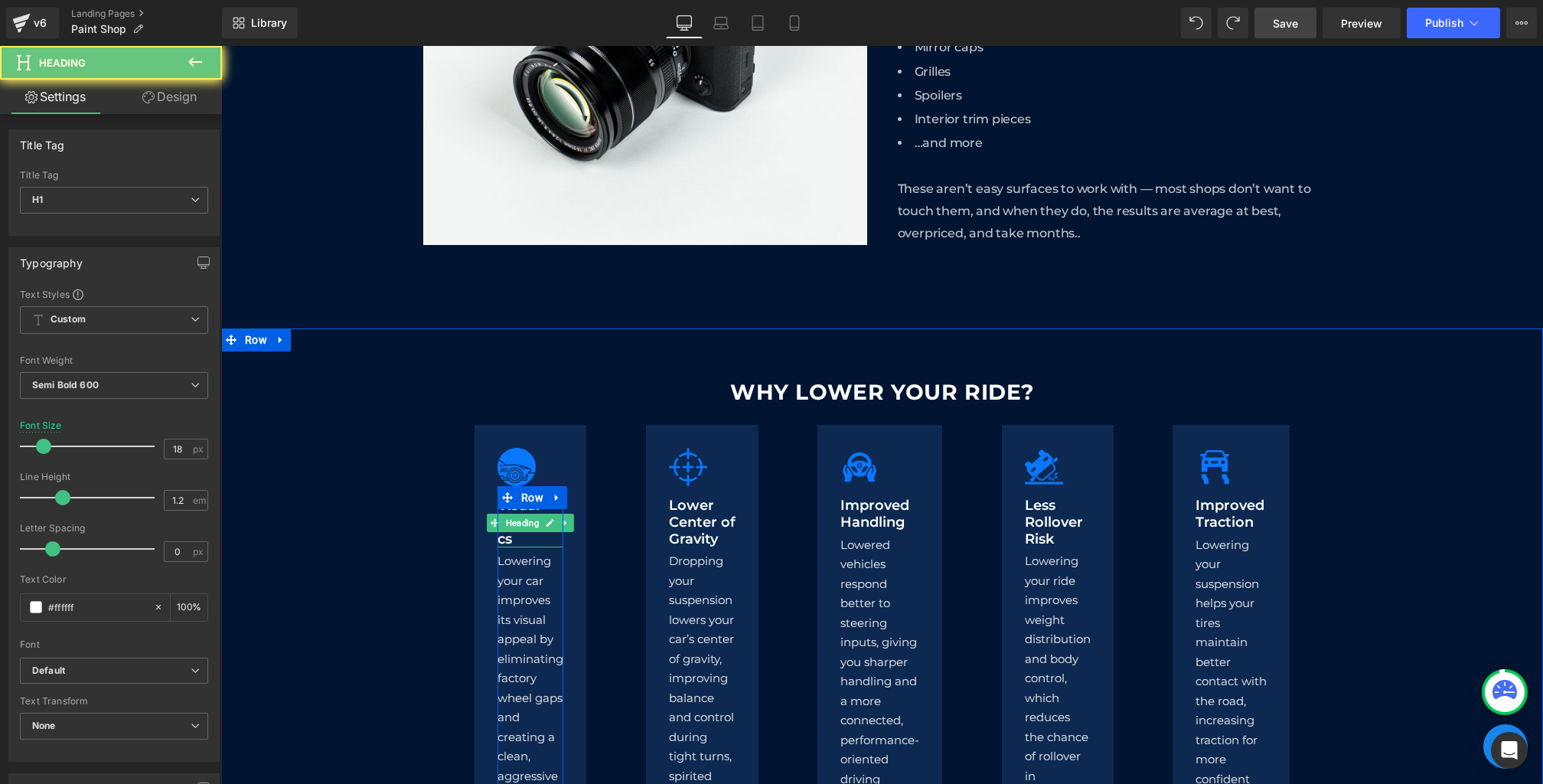
click at [531, 537] on h1 "Visual Aesthetics" at bounding box center [531, 522] width 66 height 50
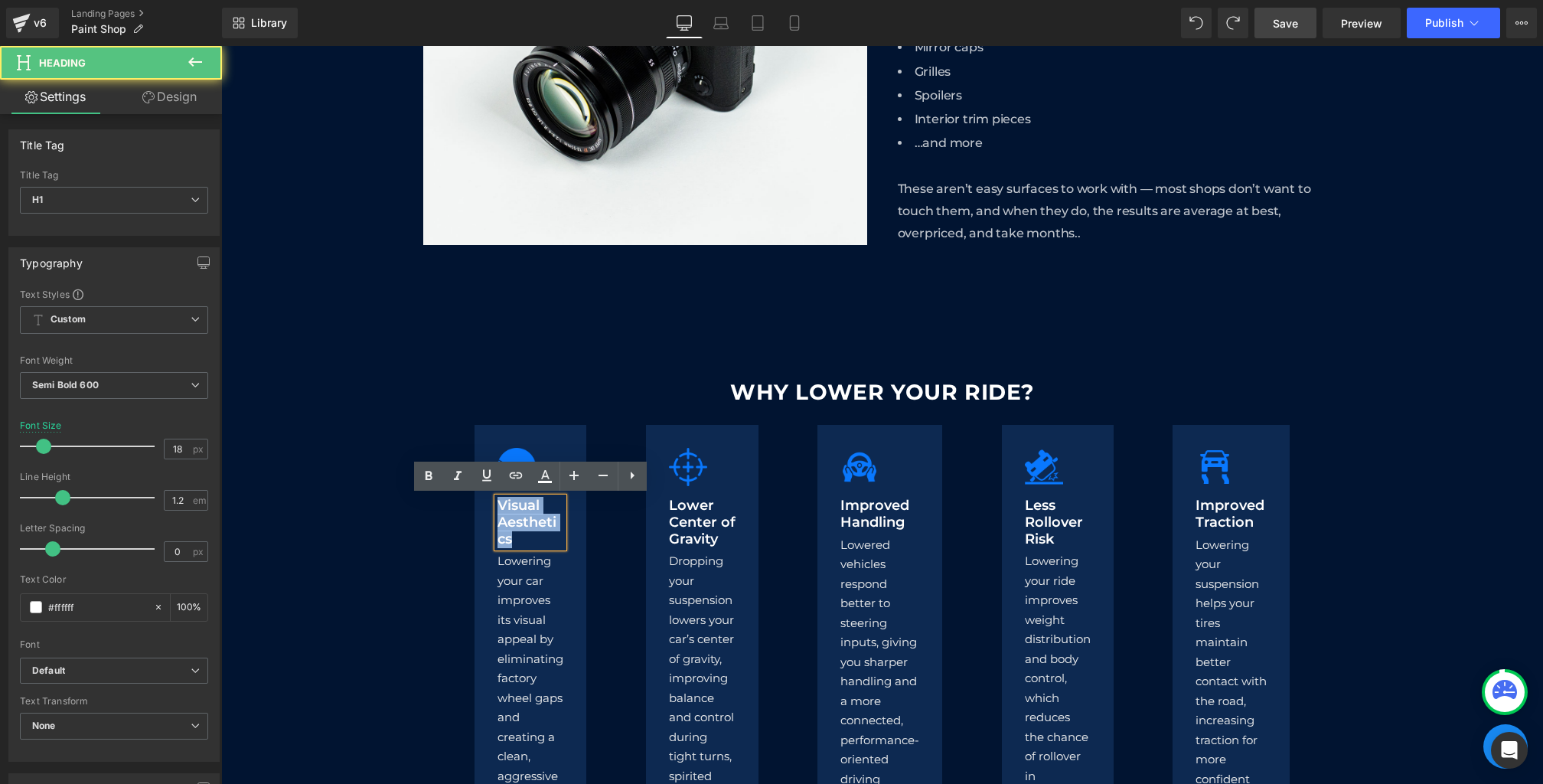
drag, startPoint x: 545, startPoint y: 537, endPoint x: 396, endPoint y: 432, distance: 182.3
click at [397, 433] on div "WHY LOWER YOUR RIDE? Heading Image Visual Aesthetics Heading Lowering your car …" at bounding box center [882, 638] width 1322 height 536
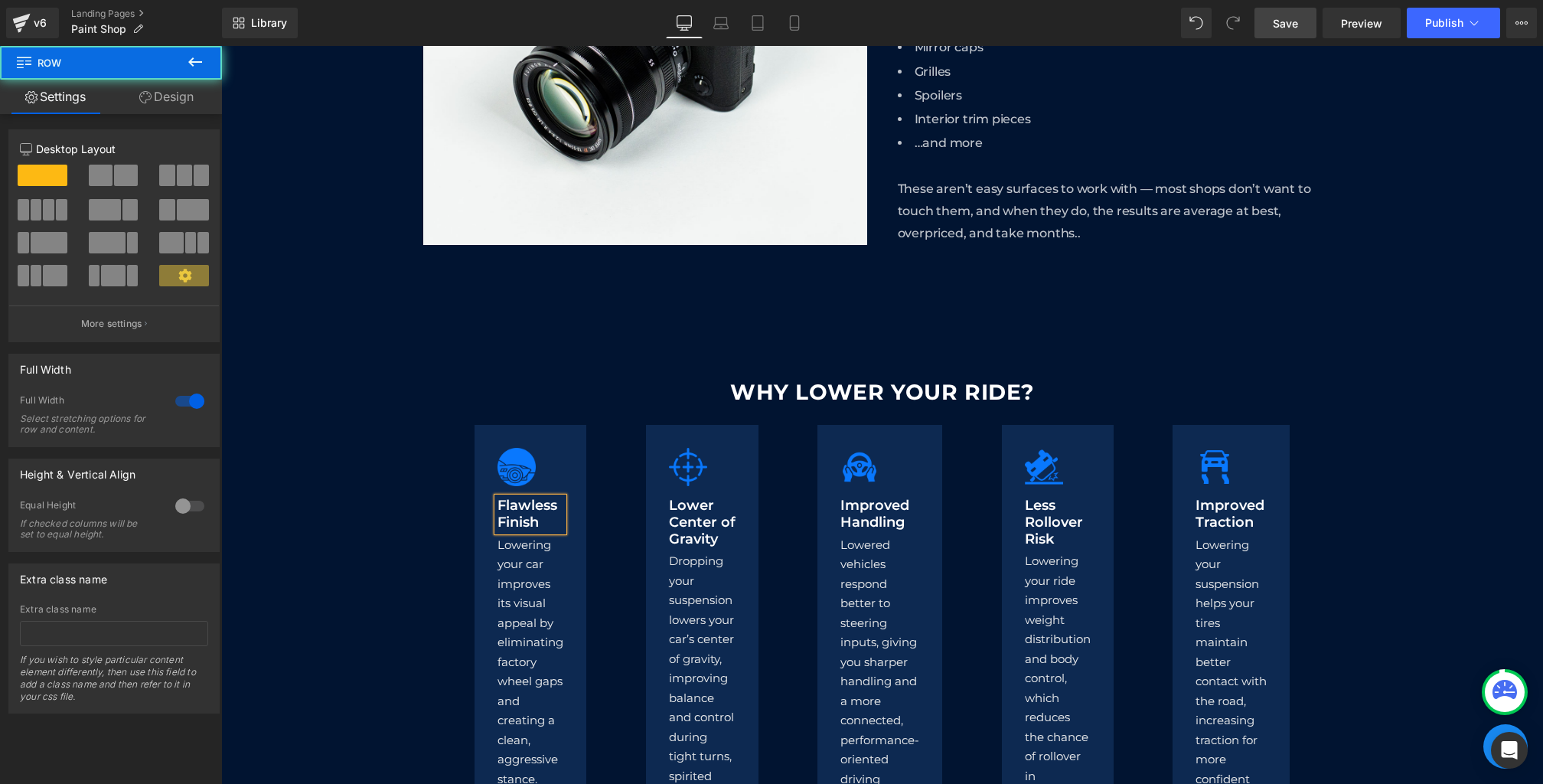
click at [355, 538] on div "WHY LOWER YOUR RIDE? Heading Image Flawless Finish Heading Lowering your car im…" at bounding box center [882, 638] width 1322 height 536
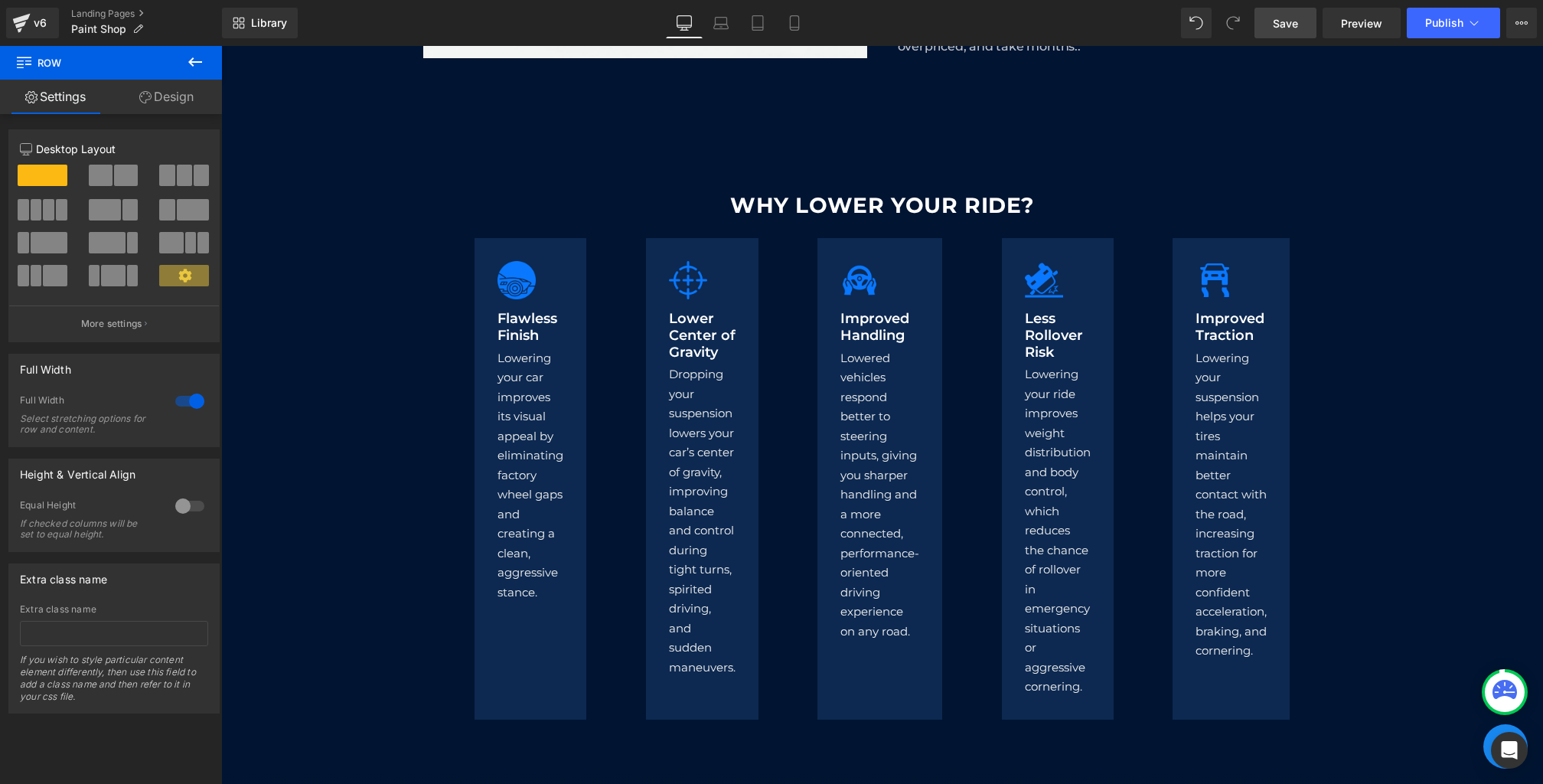
scroll to position [1381, 0]
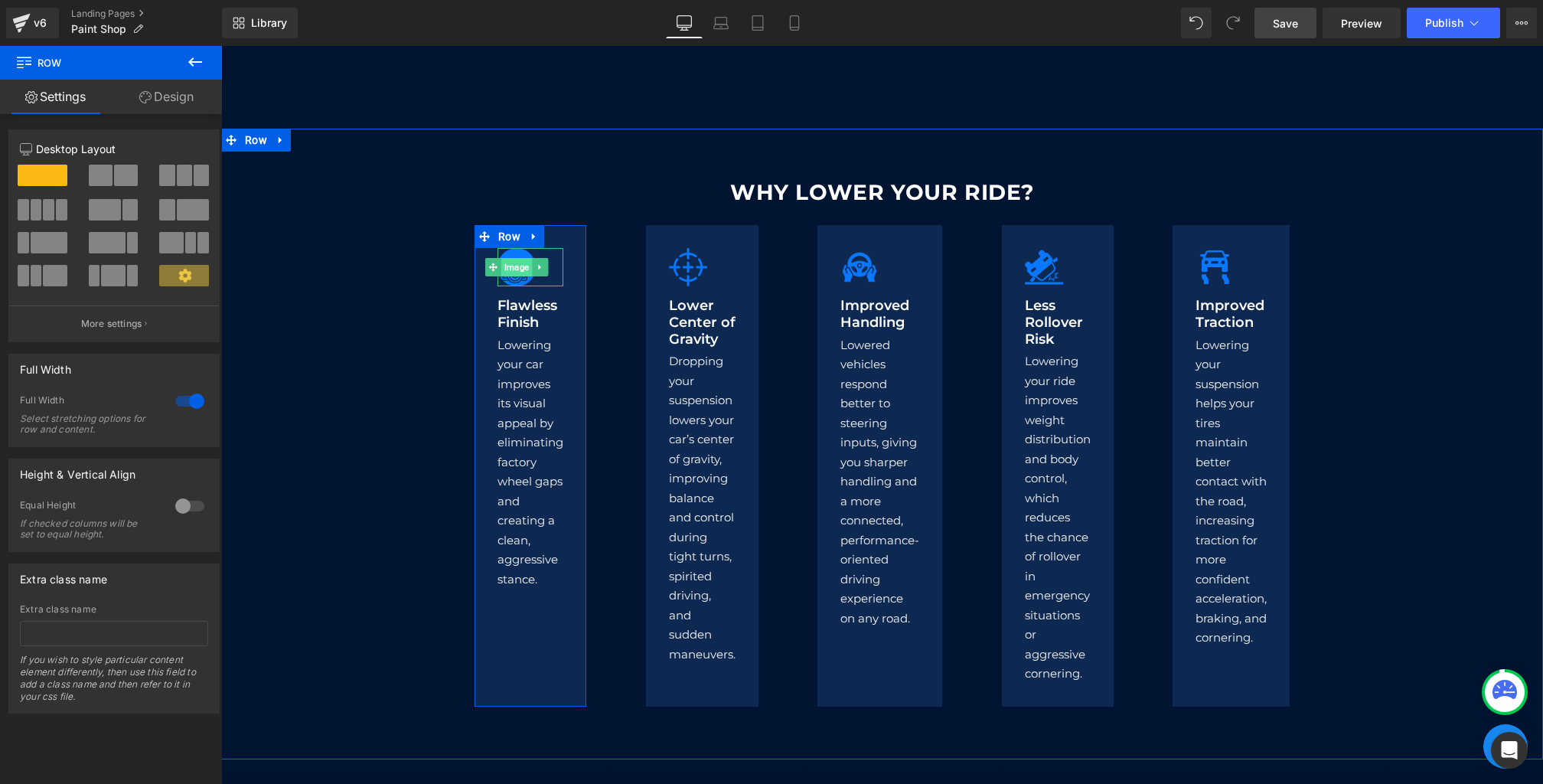
click at [519, 275] on span "Image" at bounding box center [516, 266] width 31 height 18
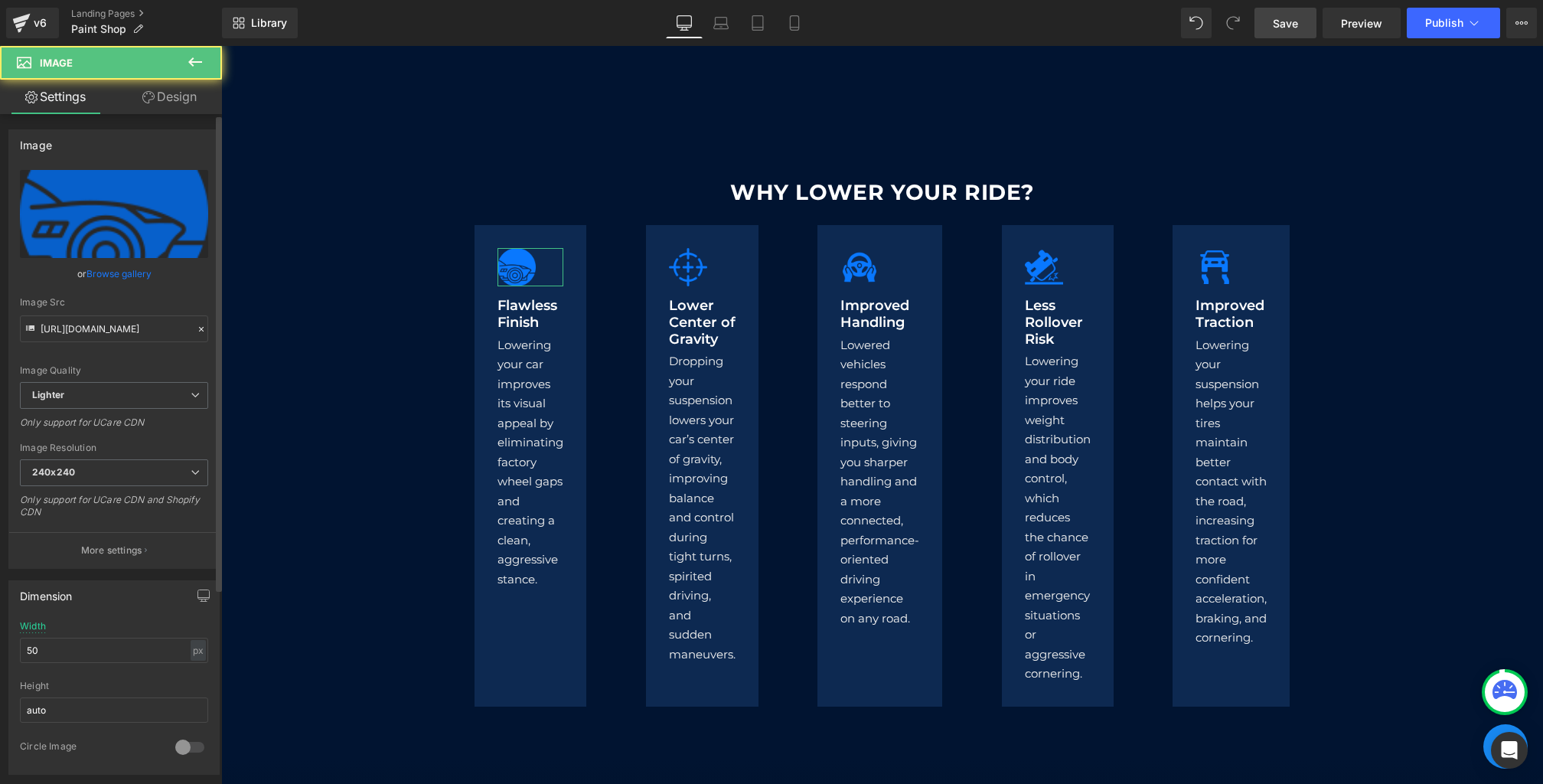
click at [199, 330] on icon at bounding box center [201, 329] width 5 height 5
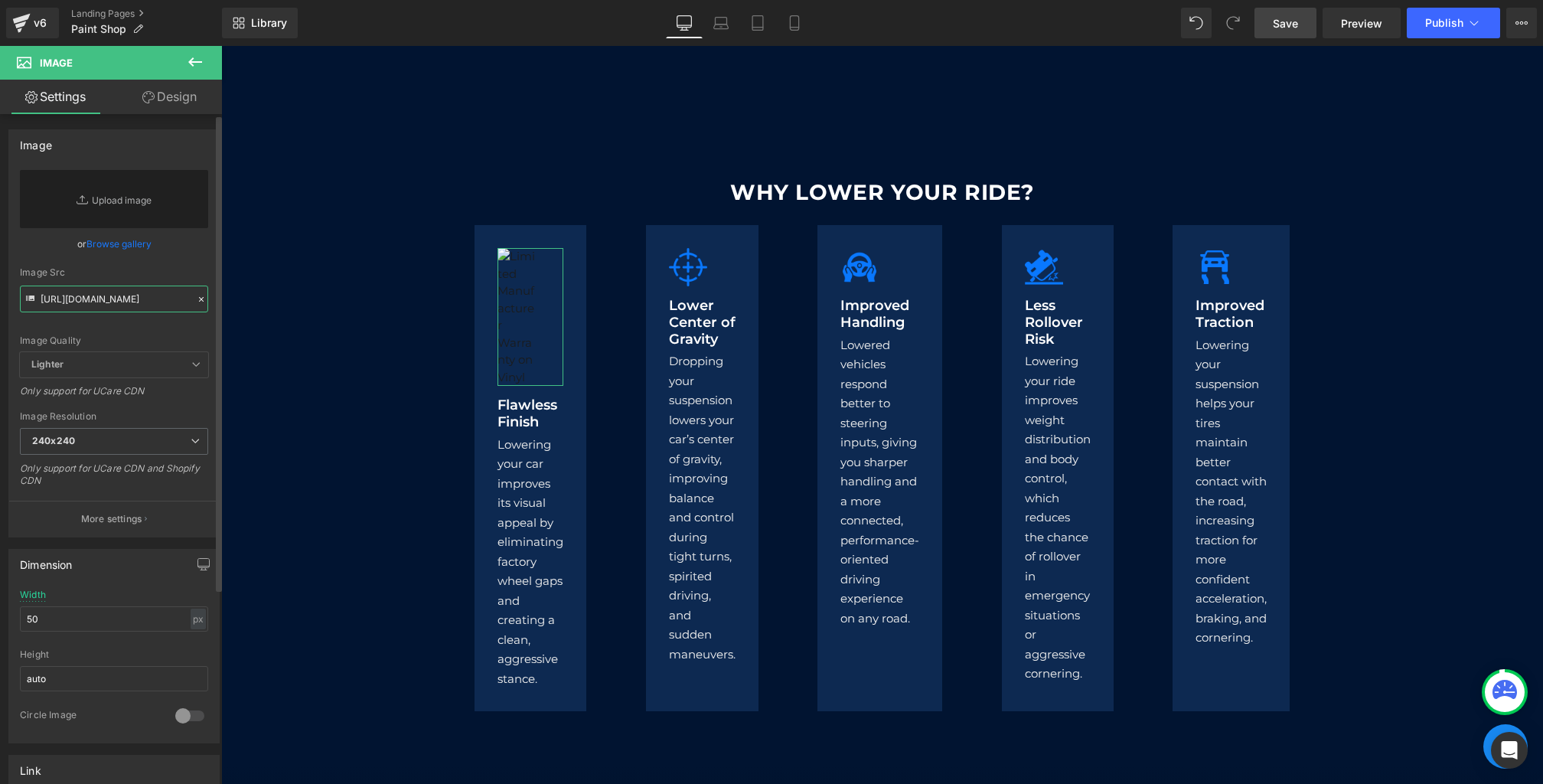
click at [114, 296] on input "[URL][DOMAIN_NAME]" at bounding box center [114, 299] width 189 height 27
paste input "[URL][DOMAIN_NAME]"
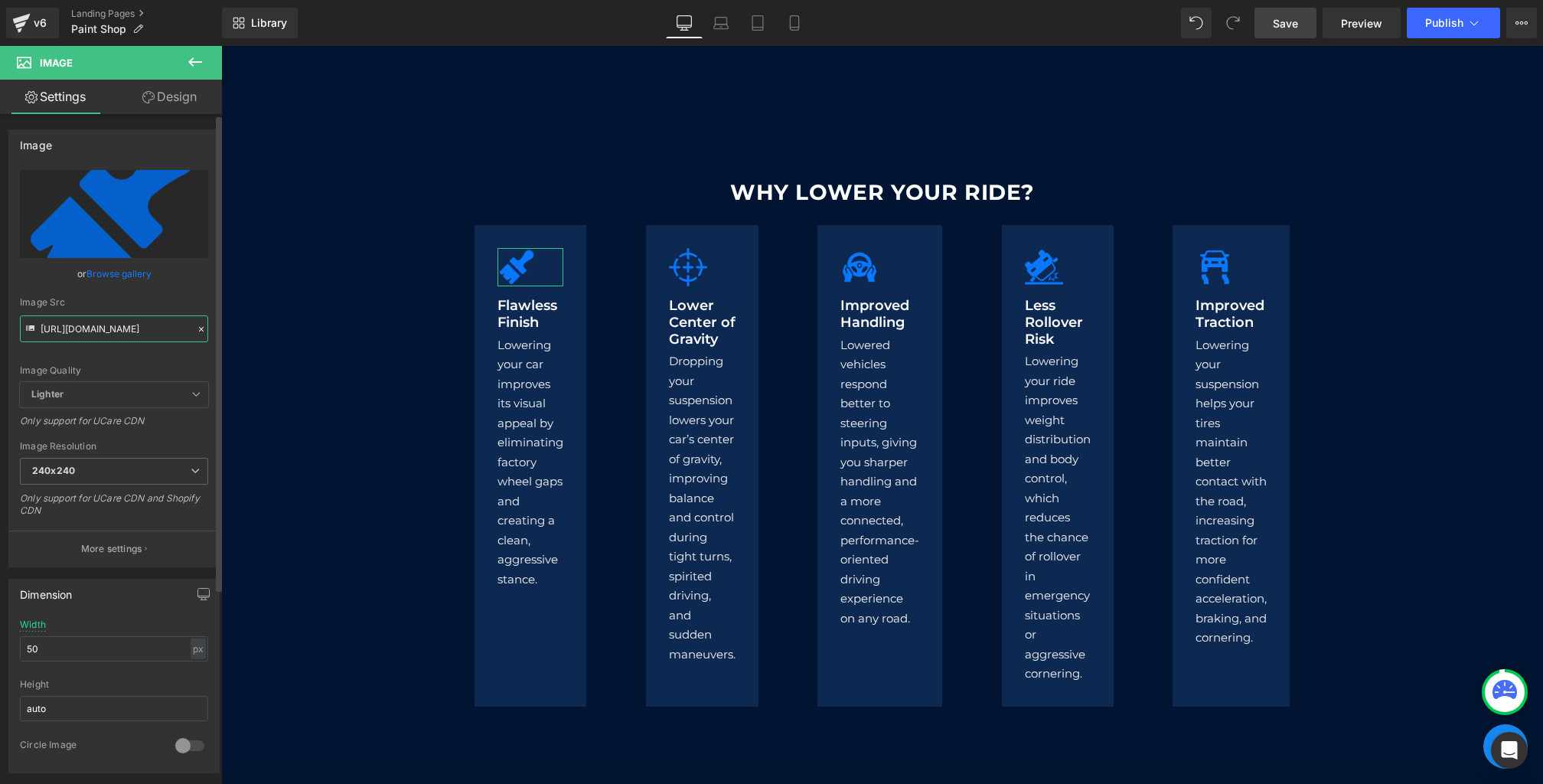
type input "[URL][DOMAIN_NAME]"
click at [133, 297] on div "Image Src" at bounding box center [114, 301] width 189 height 10
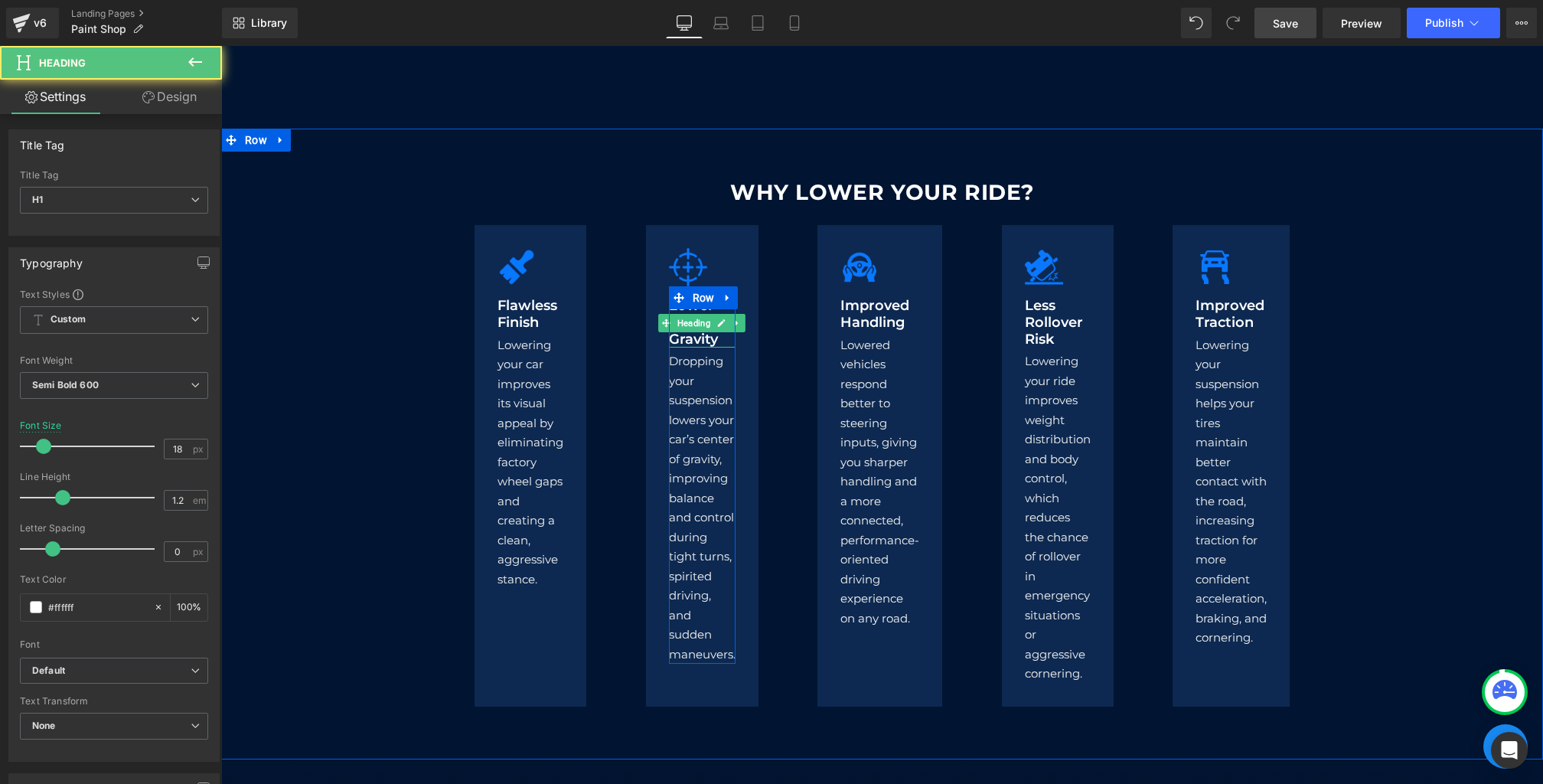
click at [692, 332] on h1 "Lower Center of Gravity" at bounding box center [702, 322] width 67 height 50
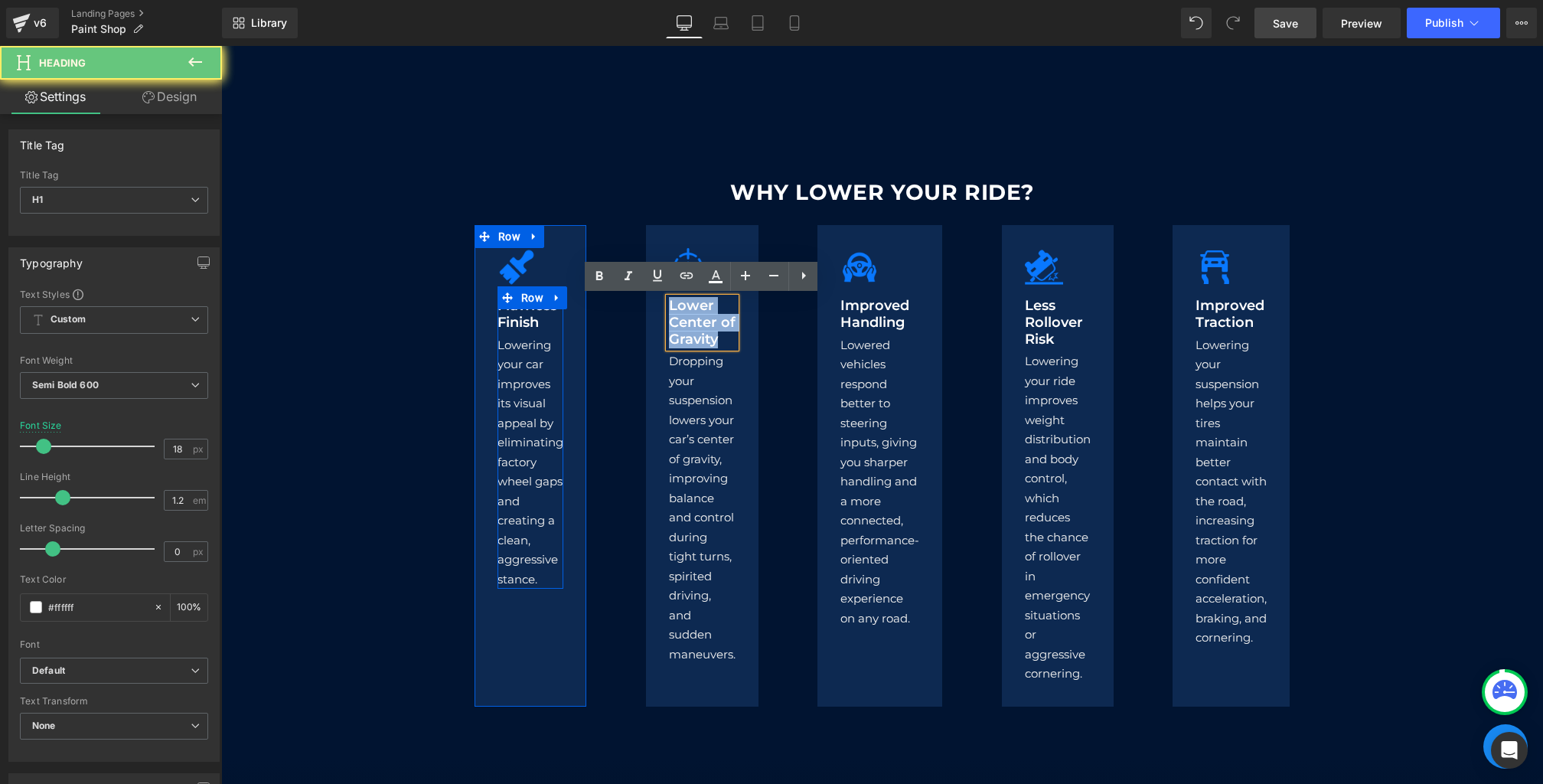
drag, startPoint x: 729, startPoint y: 337, endPoint x: 546, endPoint y: 289, distance: 189.2
click at [546, 289] on div "Image Flawless Finish Heading Lowering your car improves its visual appeal by e…" at bounding box center [882, 465] width 919 height 480
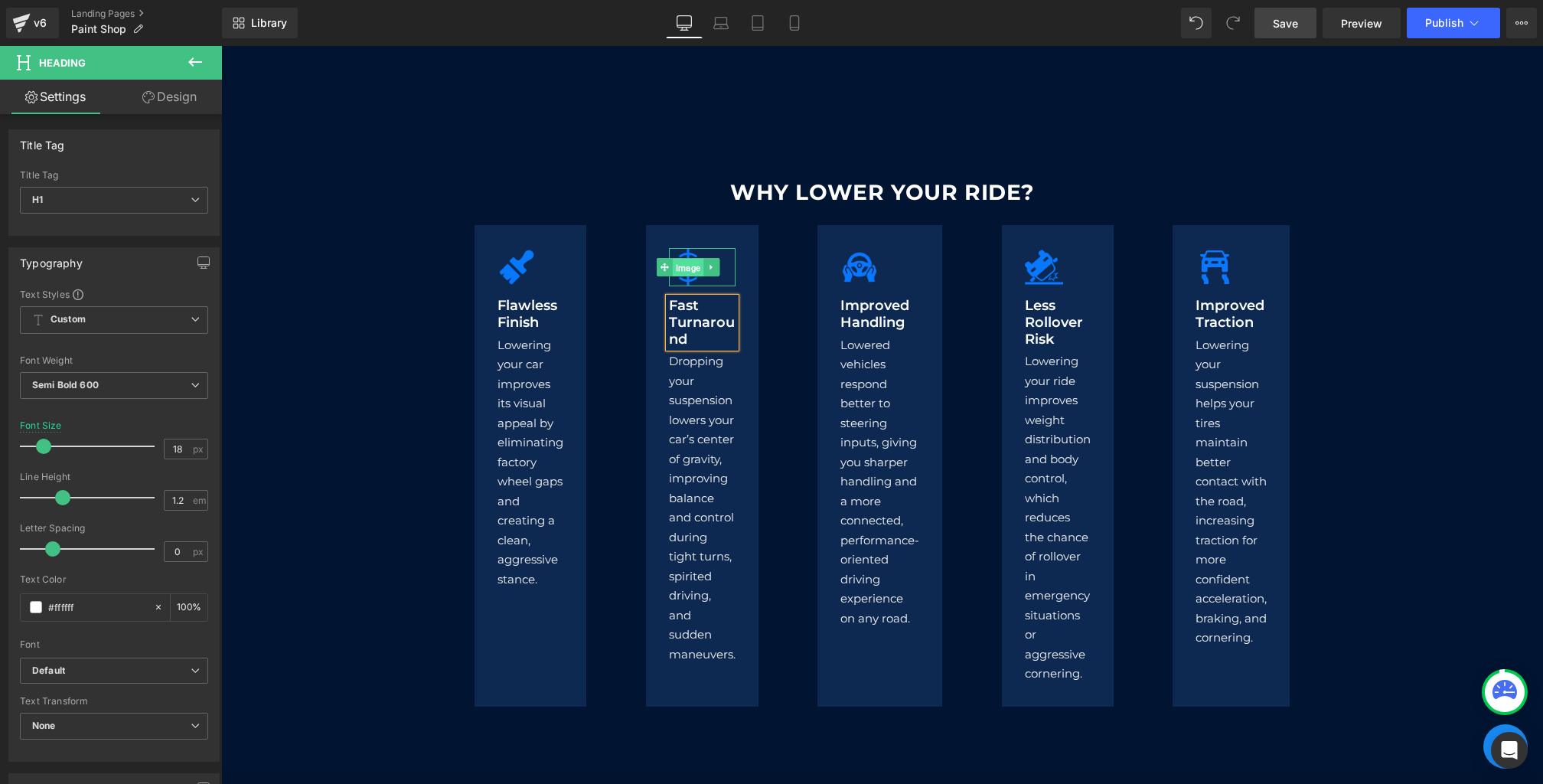
click at [694, 268] on span "Image" at bounding box center [687, 267] width 31 height 18
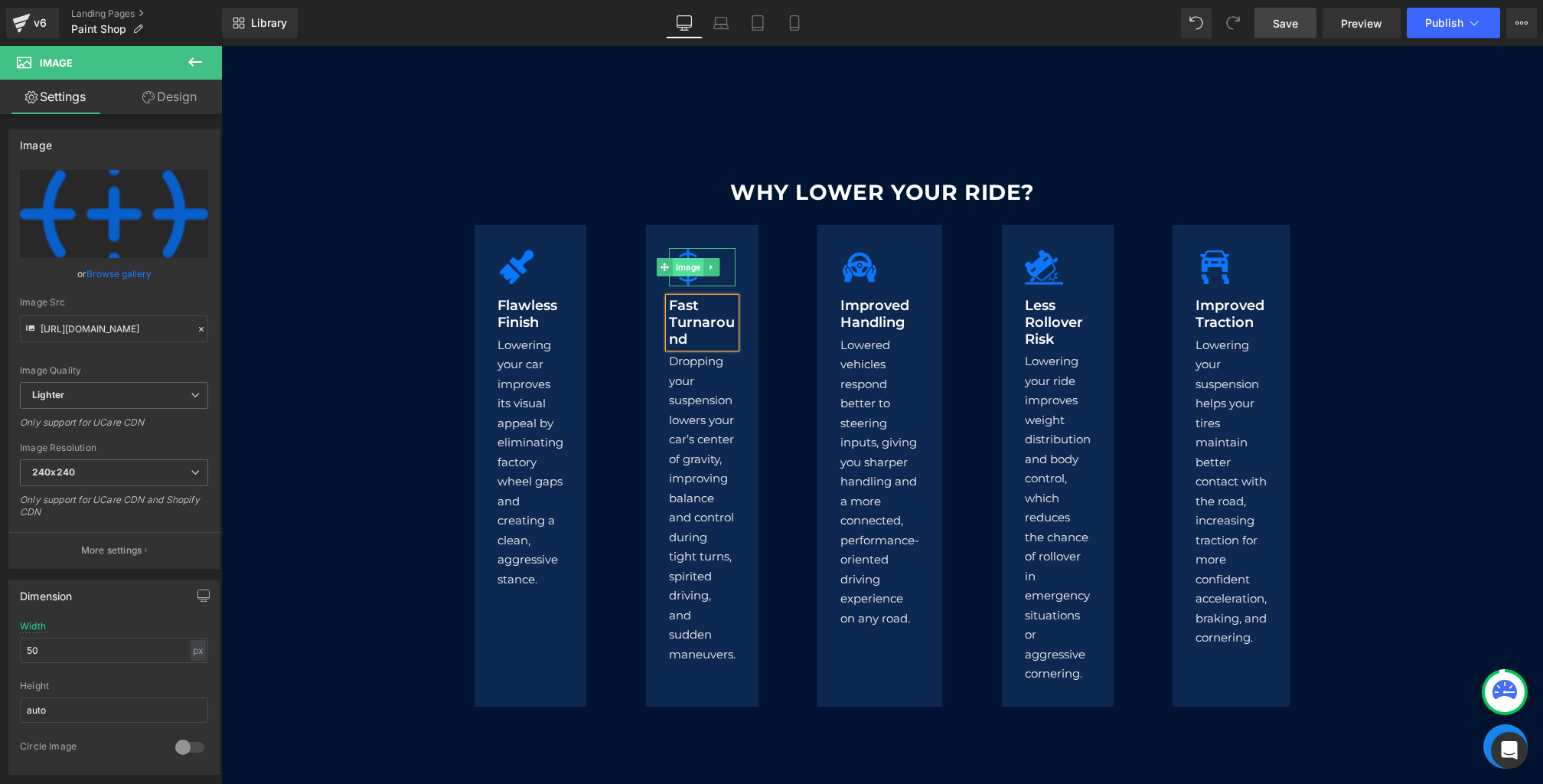
click at [685, 270] on span "Image" at bounding box center [687, 266] width 31 height 18
click at [196, 324] on icon at bounding box center [200, 328] width 10 height 10
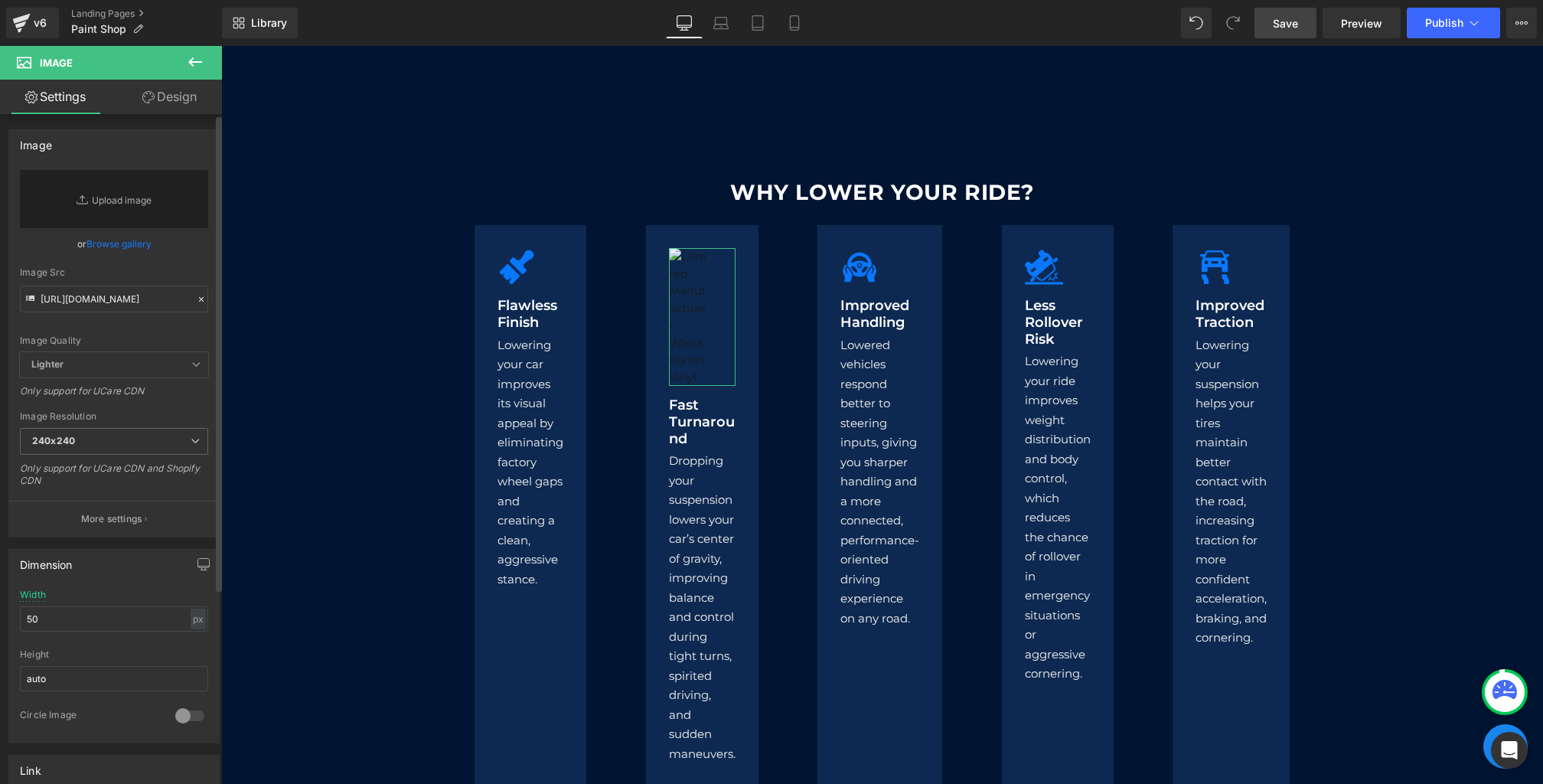
click at [142, 321] on div "Image Quality Lighter Lightest Lighter Lighter Lightest Only support for UCare …" at bounding box center [114, 261] width 189 height 182
click at [132, 303] on input "[URL][DOMAIN_NAME]" at bounding box center [114, 299] width 189 height 27
paste input "[URL][DOMAIN_NAME]"
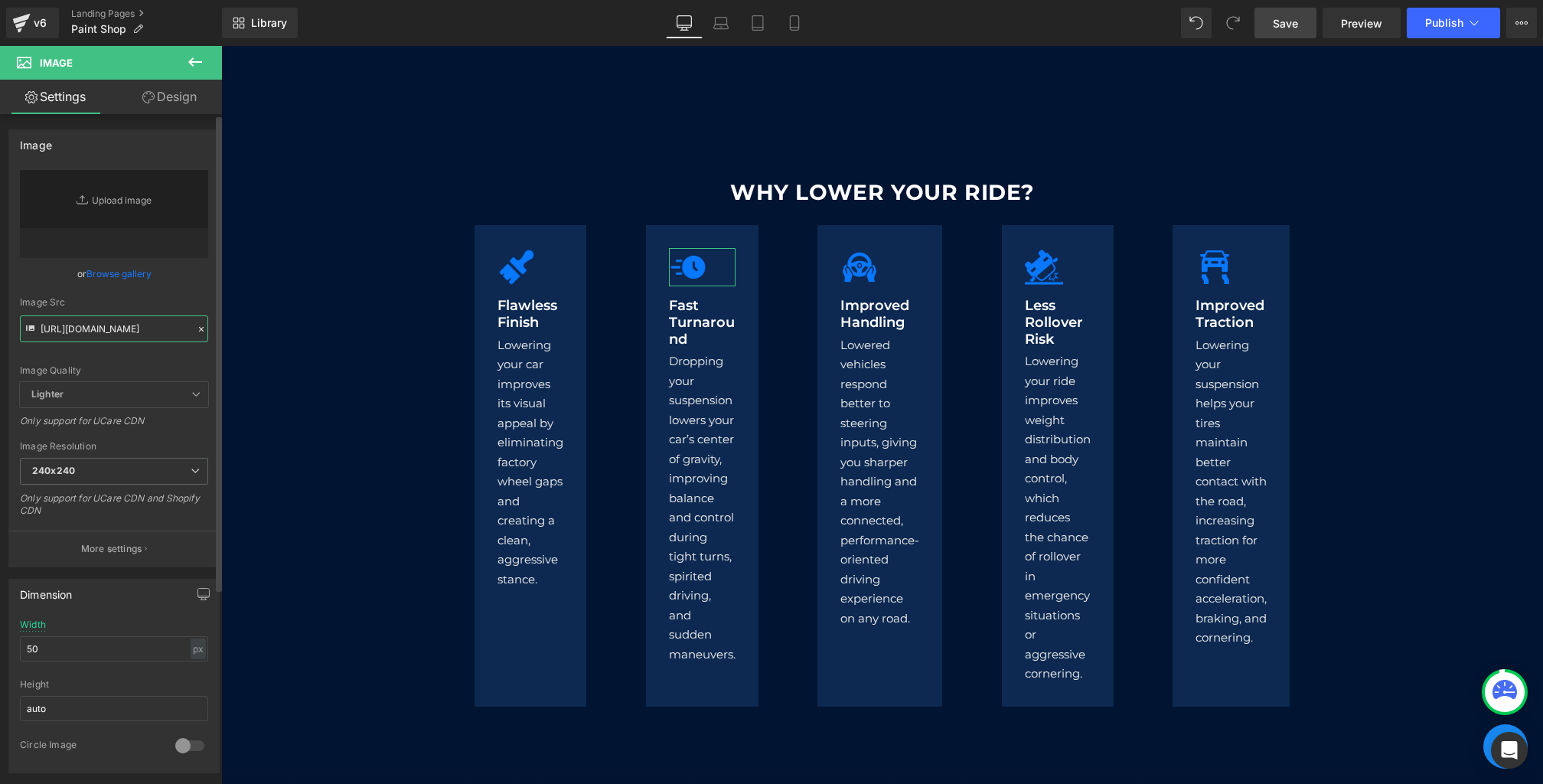
type input "[URL][DOMAIN_NAME]"
click at [177, 304] on div "Image Src" at bounding box center [114, 301] width 189 height 10
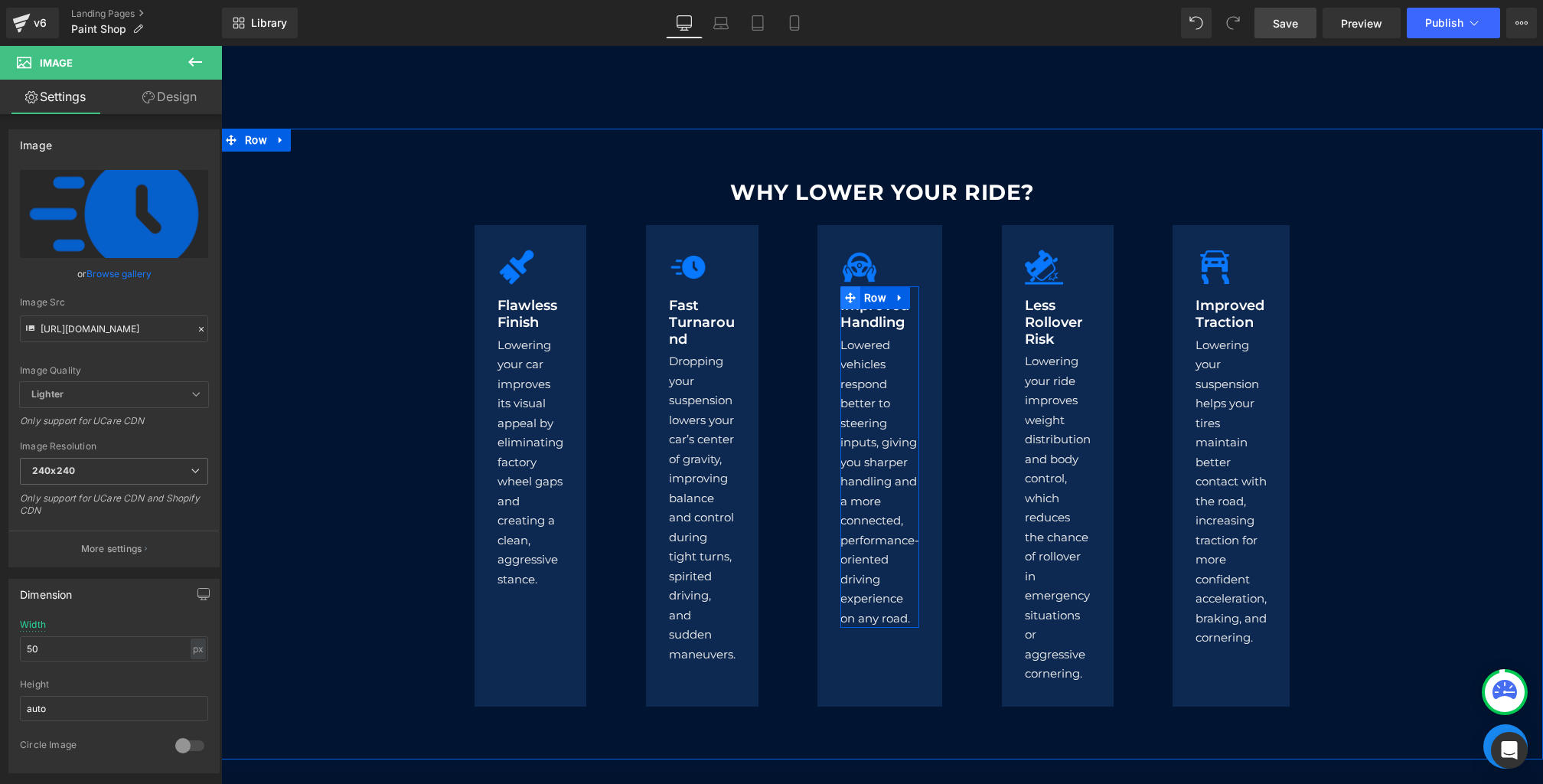
click at [856, 308] on span at bounding box center [850, 297] width 20 height 23
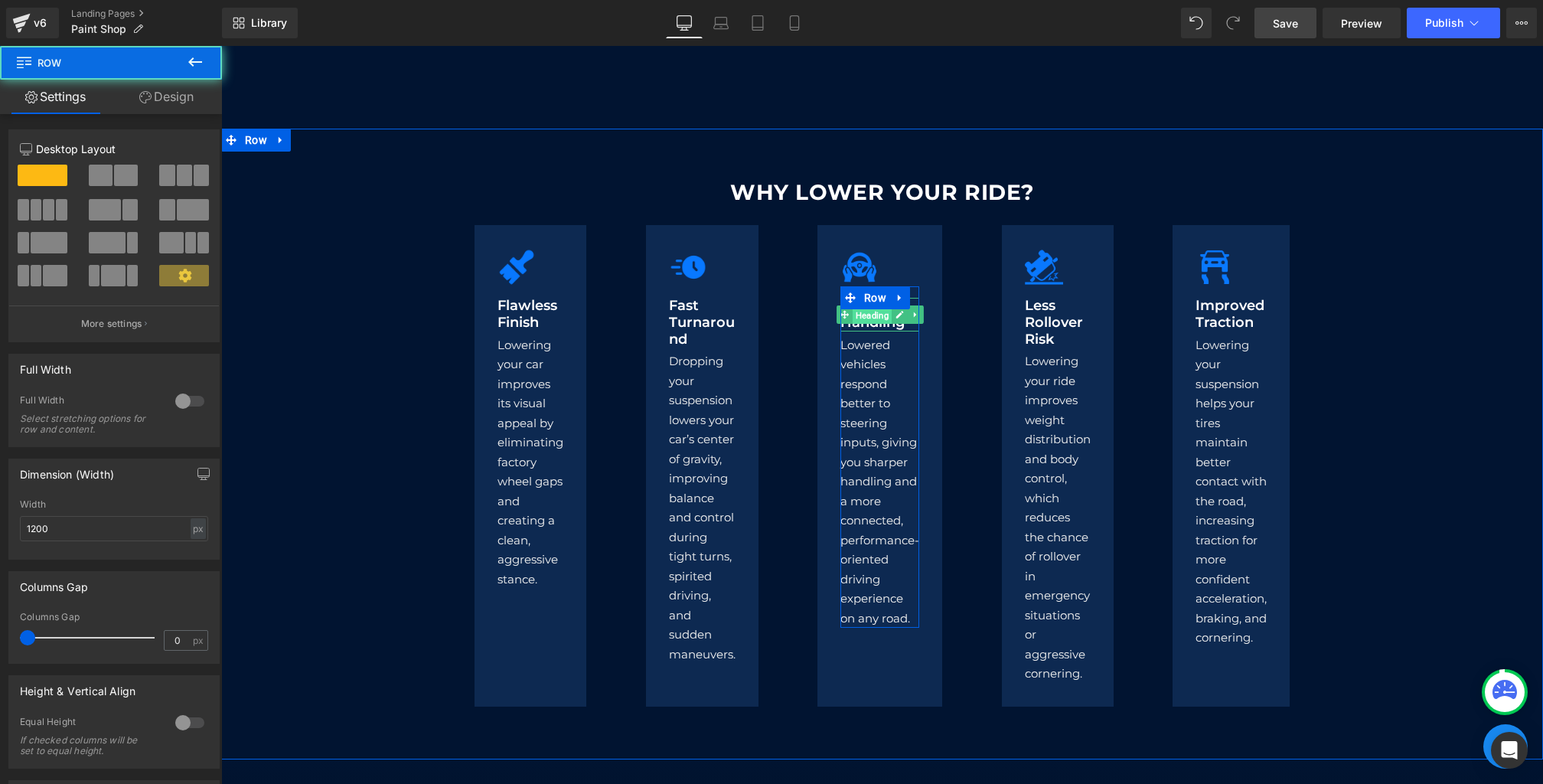
click at [868, 316] on span "Heading" at bounding box center [872, 315] width 39 height 18
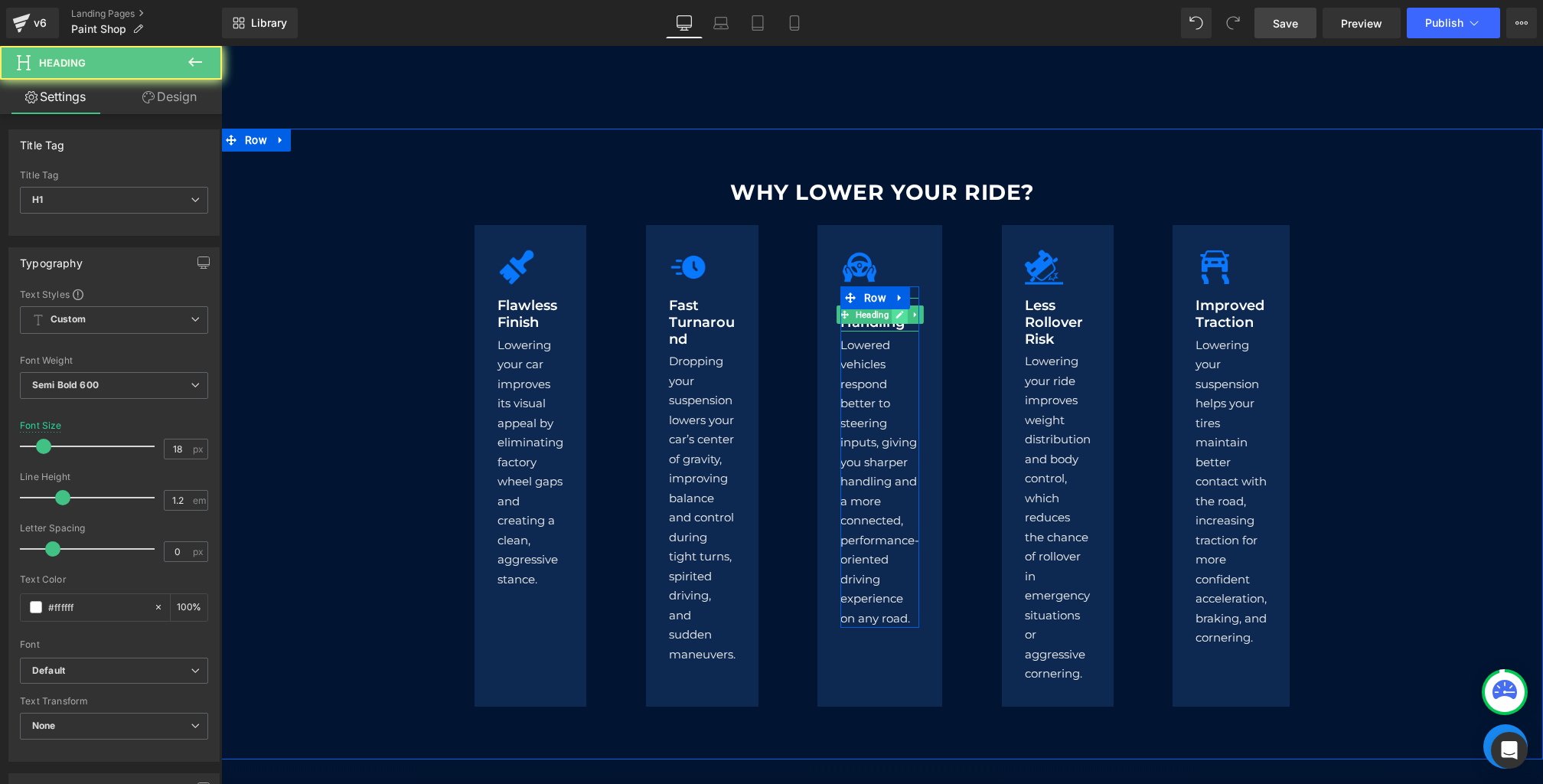
click at [895, 319] on link at bounding box center [900, 314] width 16 height 18
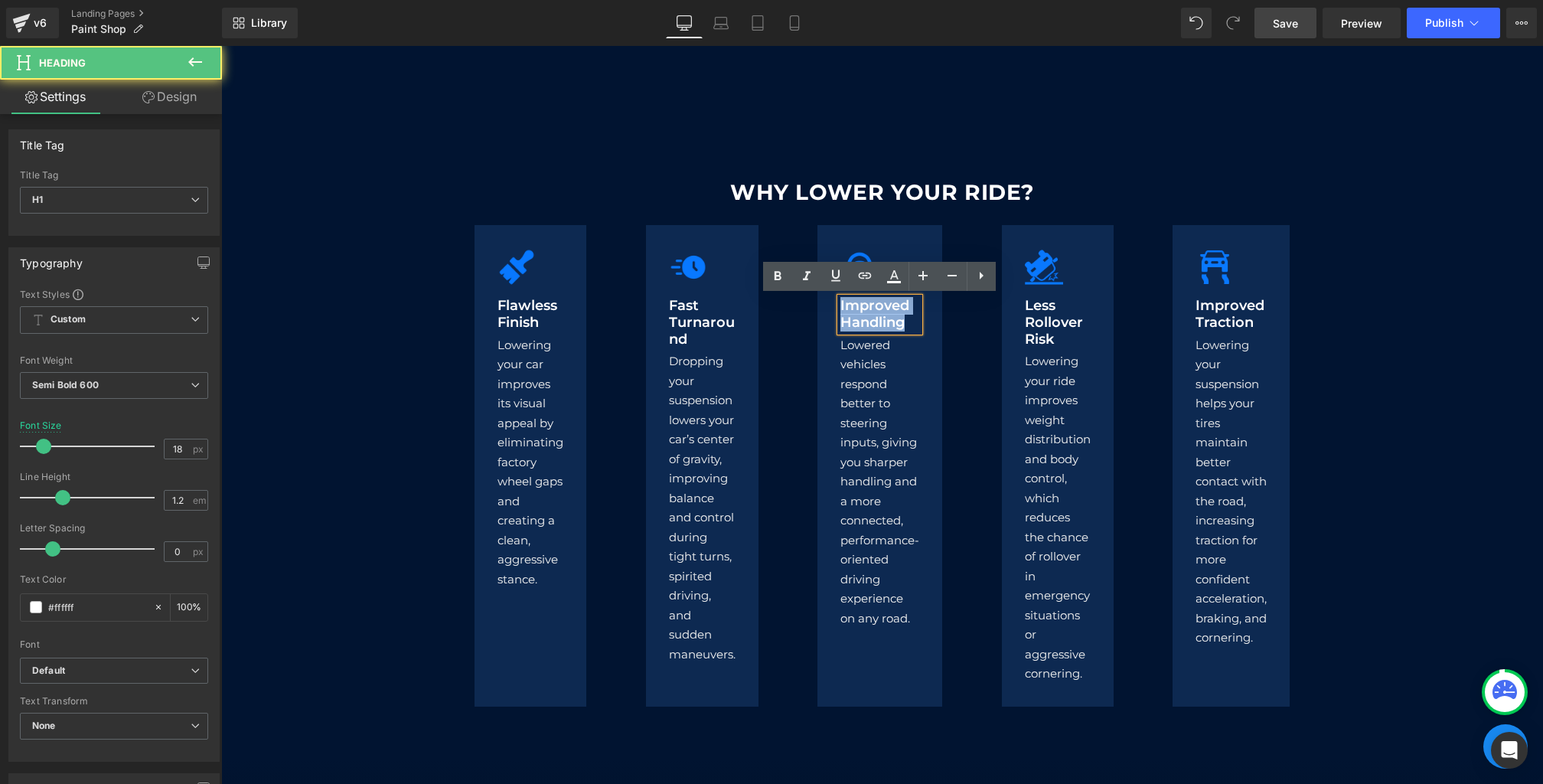
drag, startPoint x: 907, startPoint y: 322, endPoint x: 730, endPoint y: 232, distance: 198.6
click at [731, 232] on div "Image Flawless Finish Heading Lowering your car improves its visual appeal by e…" at bounding box center [882, 465] width 919 height 480
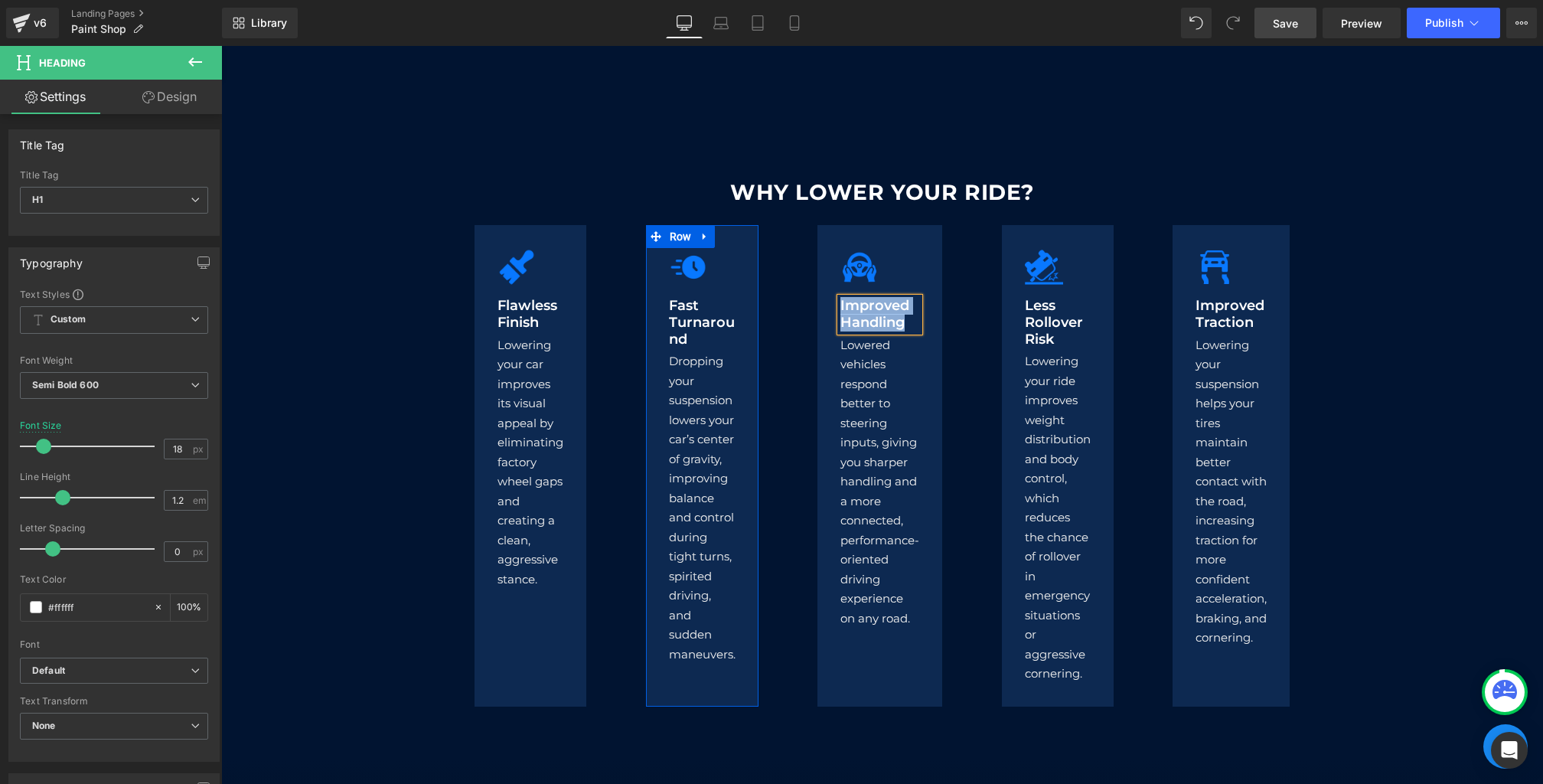
paste div
click at [1044, 324] on span "Heading" at bounding box center [1049, 323] width 39 height 18
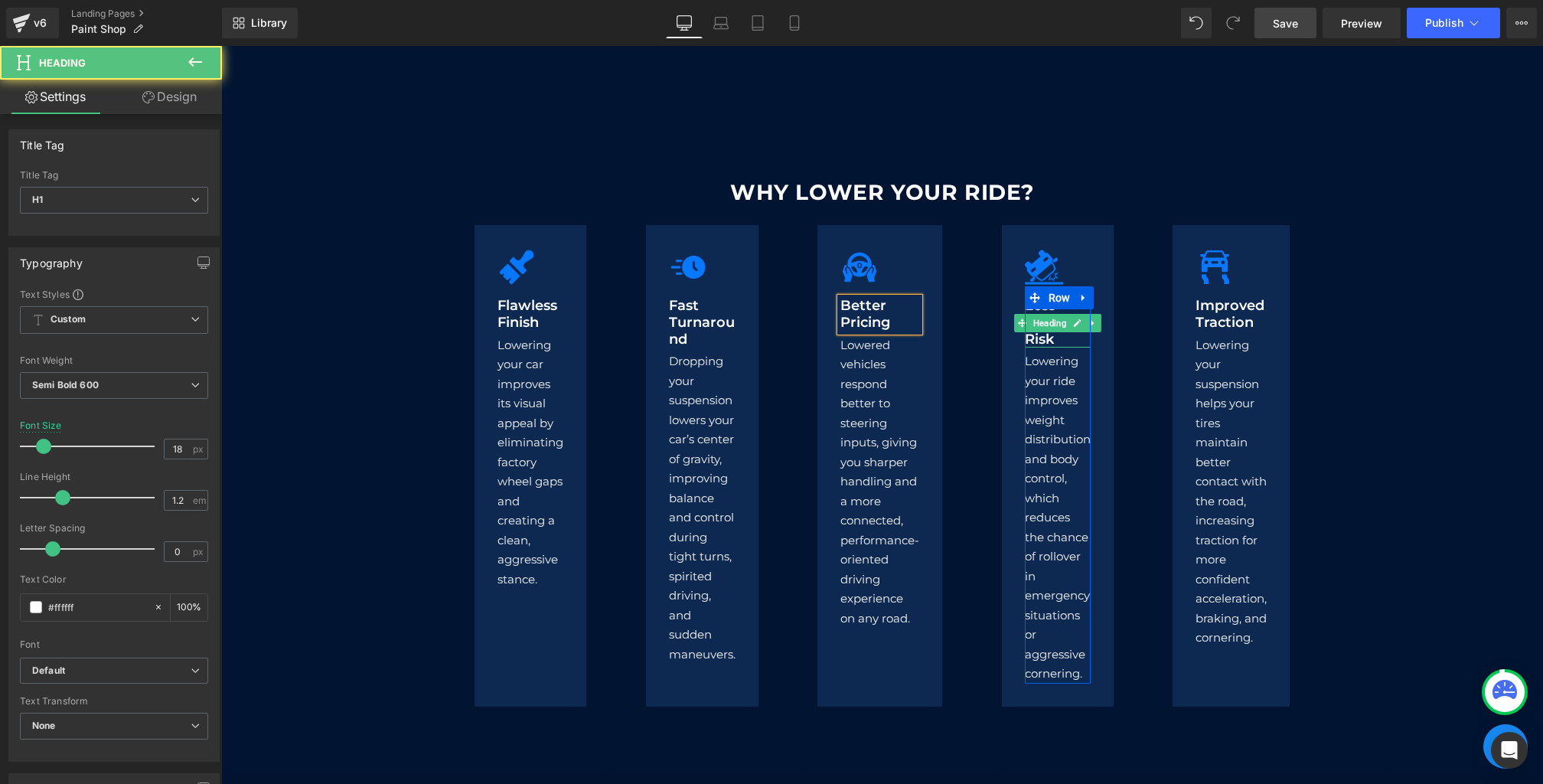
click at [1061, 338] on h1 "Less Rollover Risk" at bounding box center [1058, 322] width 66 height 50
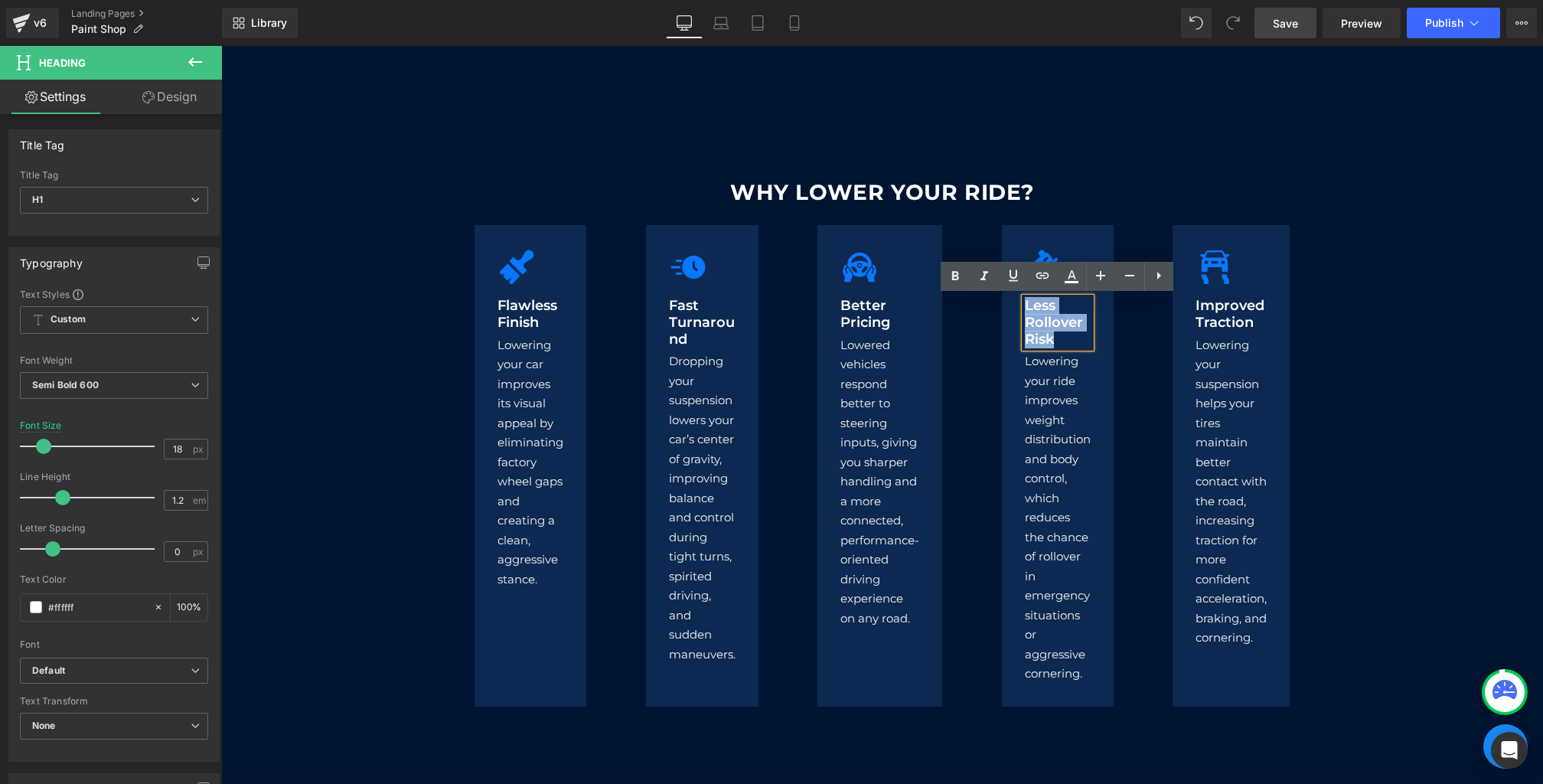
drag, startPoint x: 1063, startPoint y: 342, endPoint x: 915, endPoint y: 255, distance: 171.7
click at [915, 255] on div "Image Flawless Finish Heading Lowering your car improves its visual appeal by e…" at bounding box center [882, 465] width 919 height 480
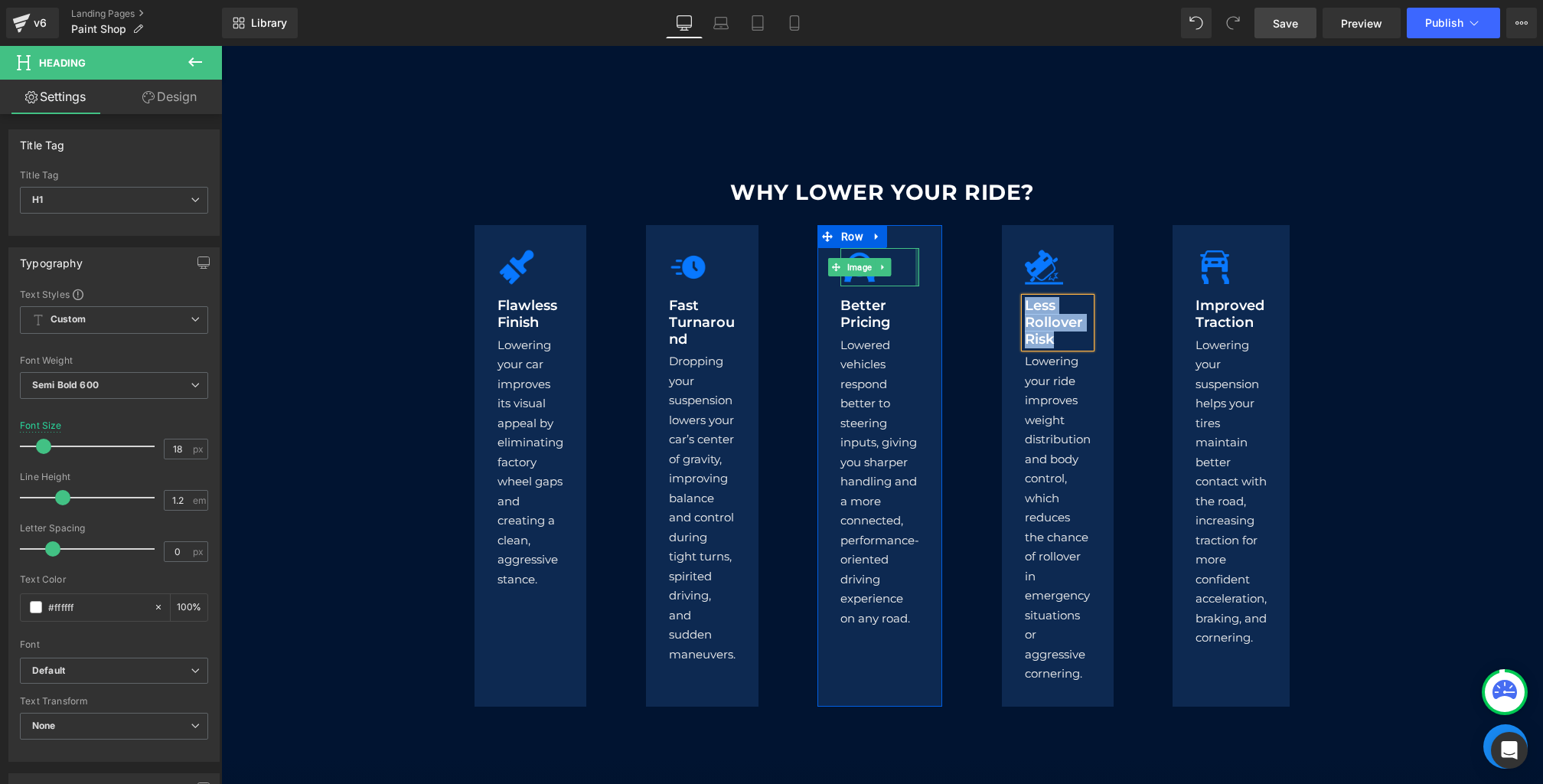
paste div
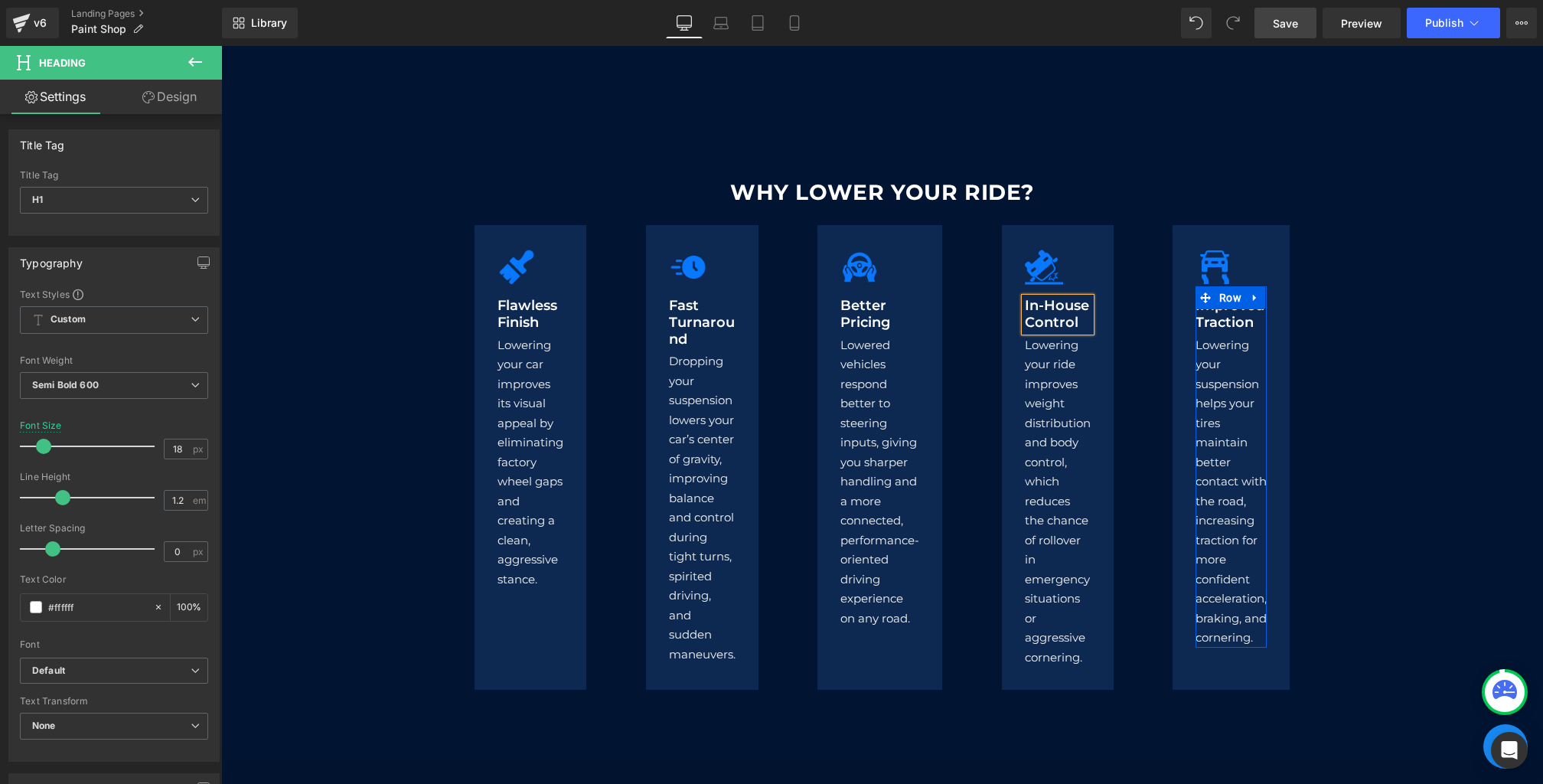
click at [1215, 317] on span "Heading" at bounding box center [1223, 314] width 39 height 18
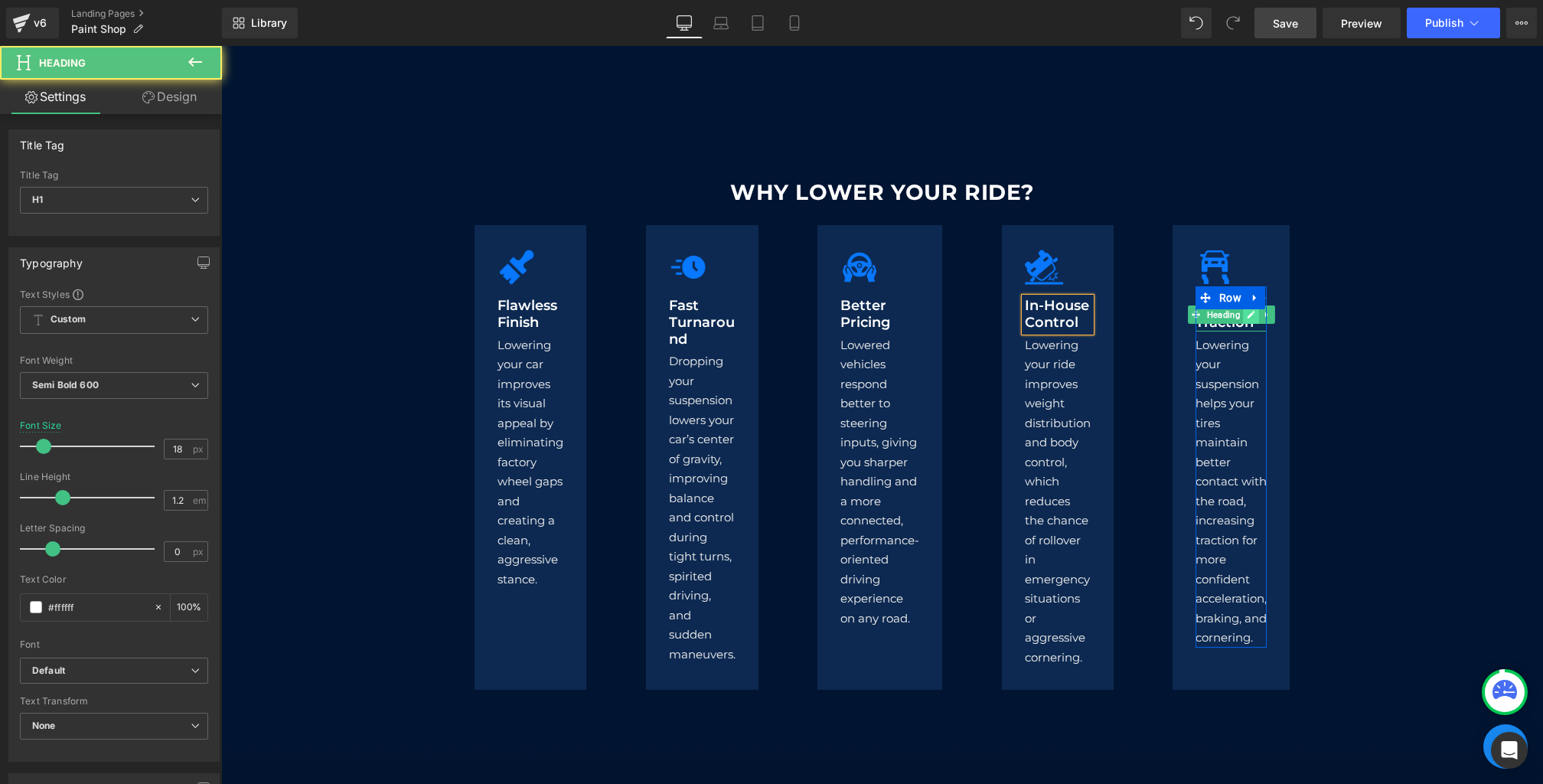
click at [1253, 316] on icon at bounding box center [1251, 315] width 9 height 10
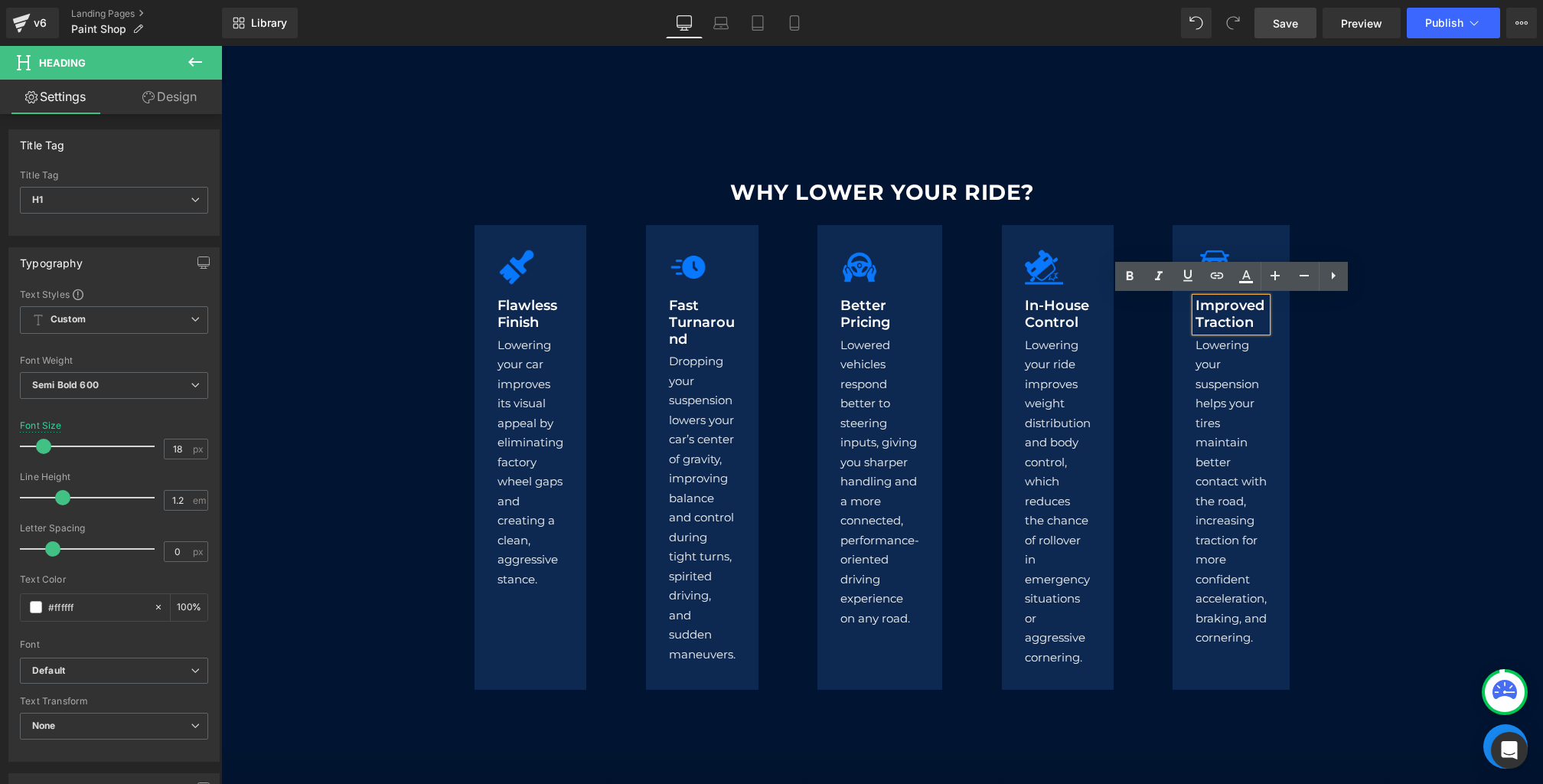
click at [1253, 318] on h1 "Improved Traction" at bounding box center [1231, 313] width 72 height 33
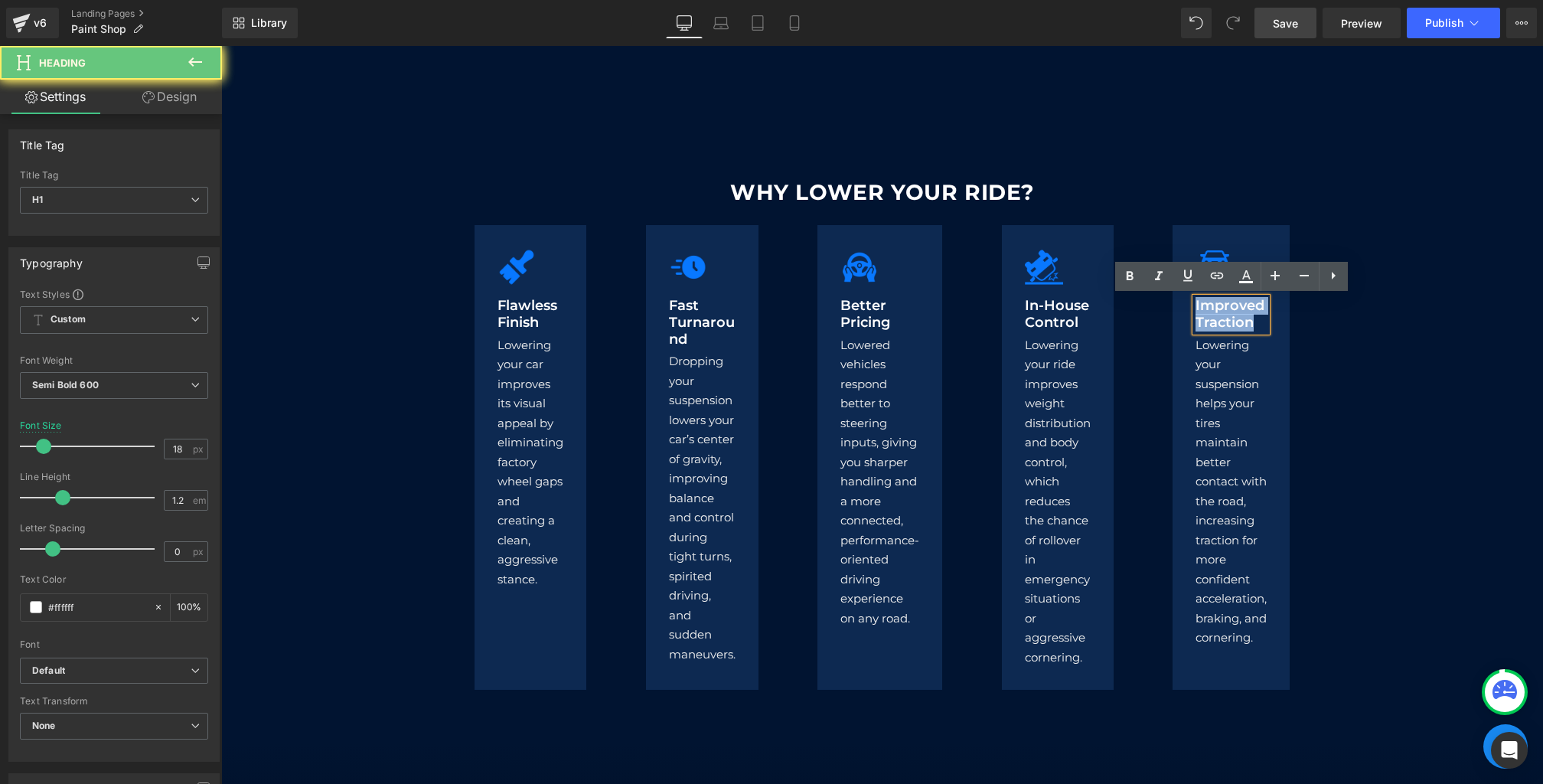
drag, startPoint x: 1255, startPoint y: 318, endPoint x: 1069, endPoint y: 265, distance: 193.4
click at [1069, 265] on div "Image Flawless Finish Heading Lowering your car improves its visual appeal by e…" at bounding box center [882, 457] width 919 height 464
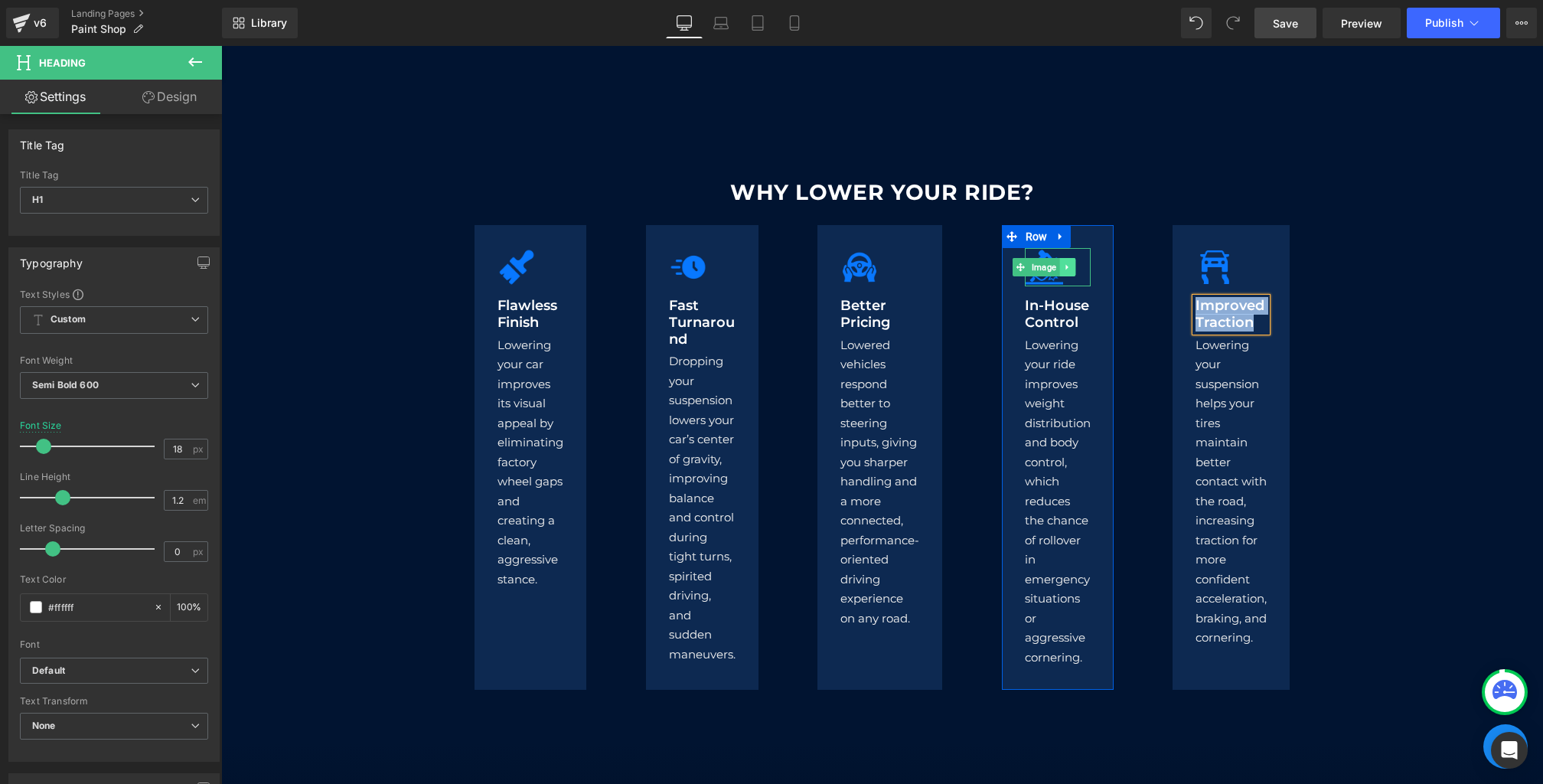
paste div
click at [1369, 342] on div "WHY LOWER YOUR RIDE? Heading Image Flawless Finish Heading Lowering your car im…" at bounding box center [882, 430] width 1322 height 519
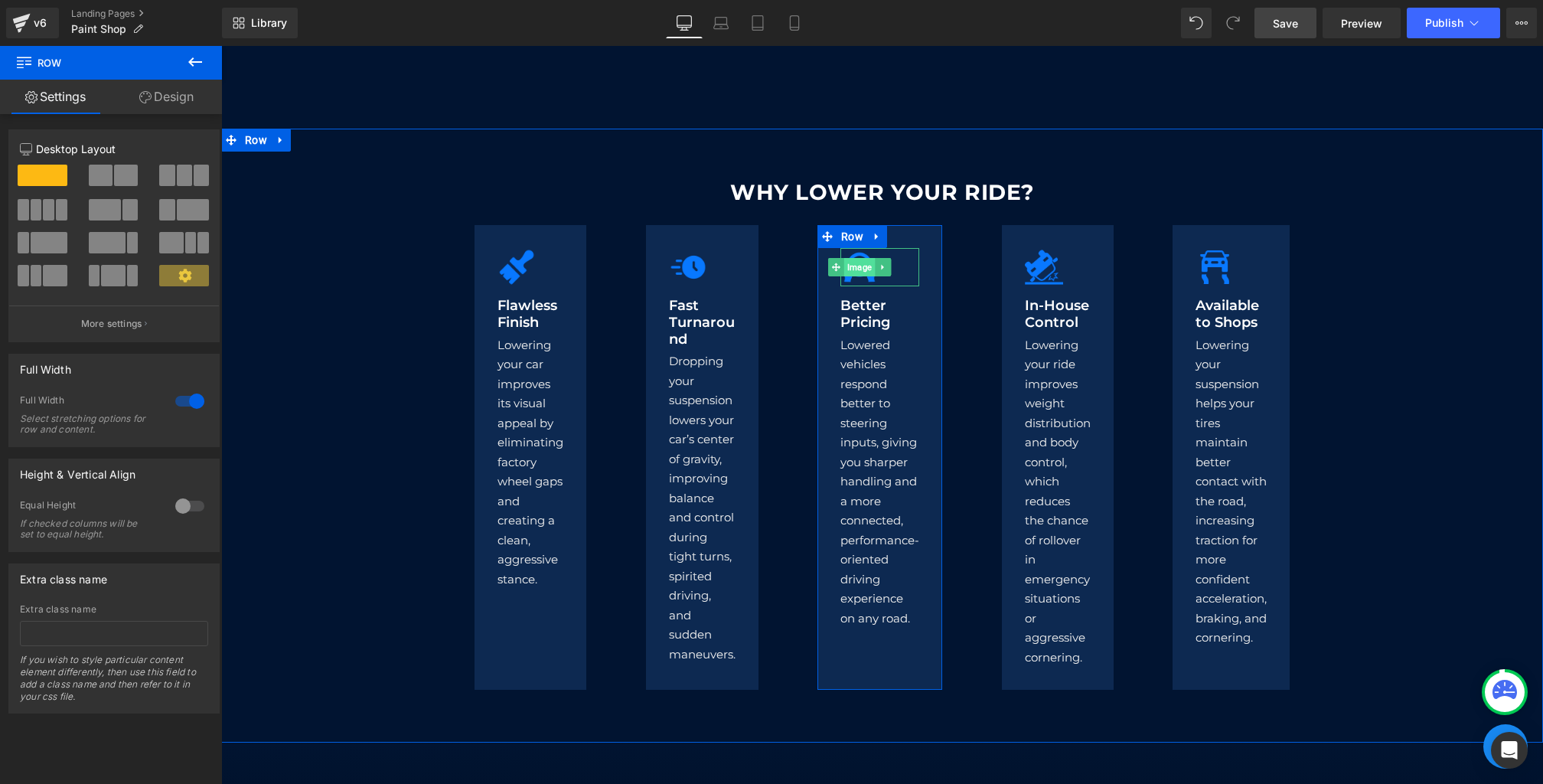
click at [860, 267] on span "Image" at bounding box center [860, 266] width 31 height 18
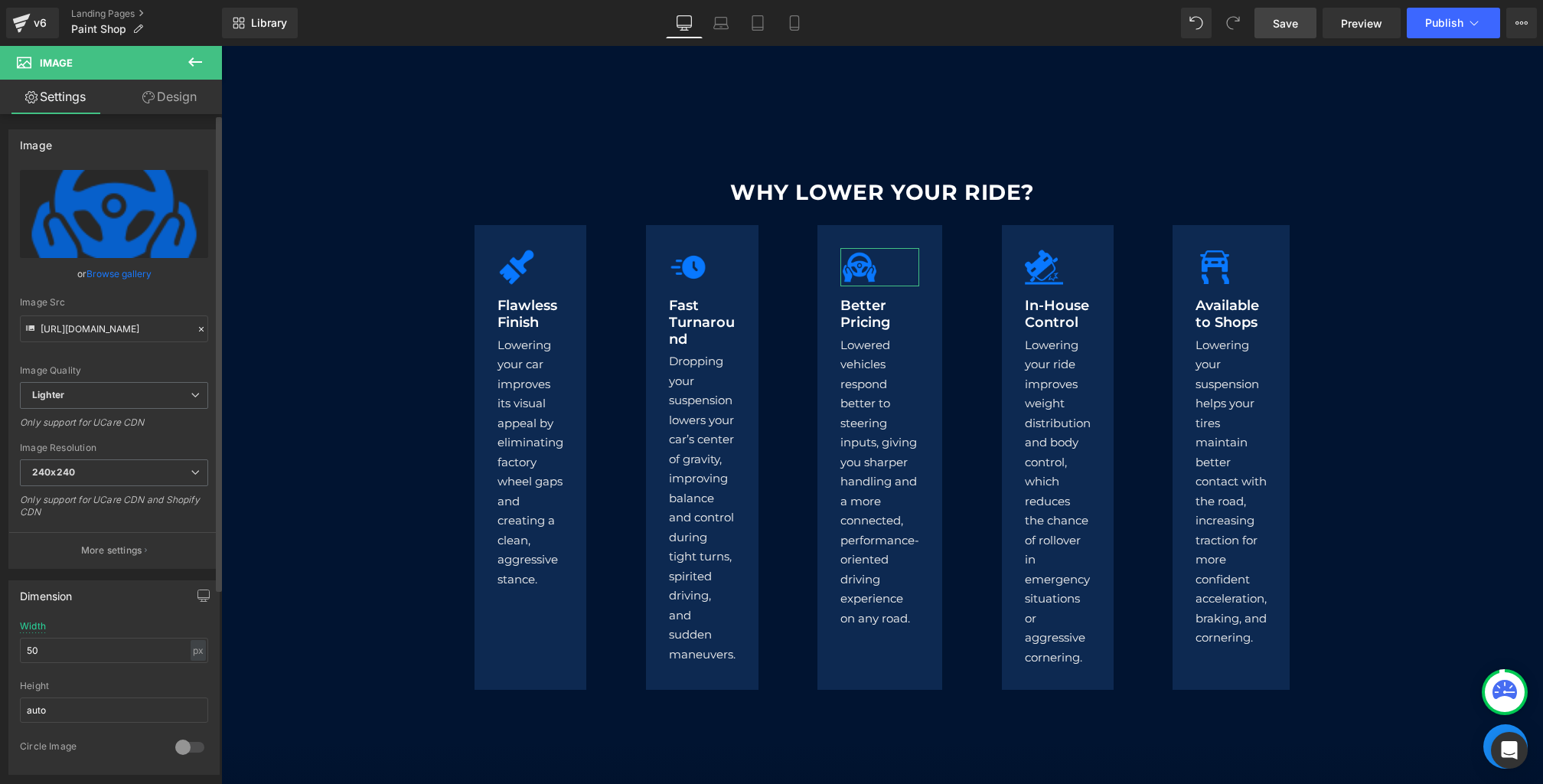
click at [196, 325] on icon at bounding box center [200, 328] width 10 height 10
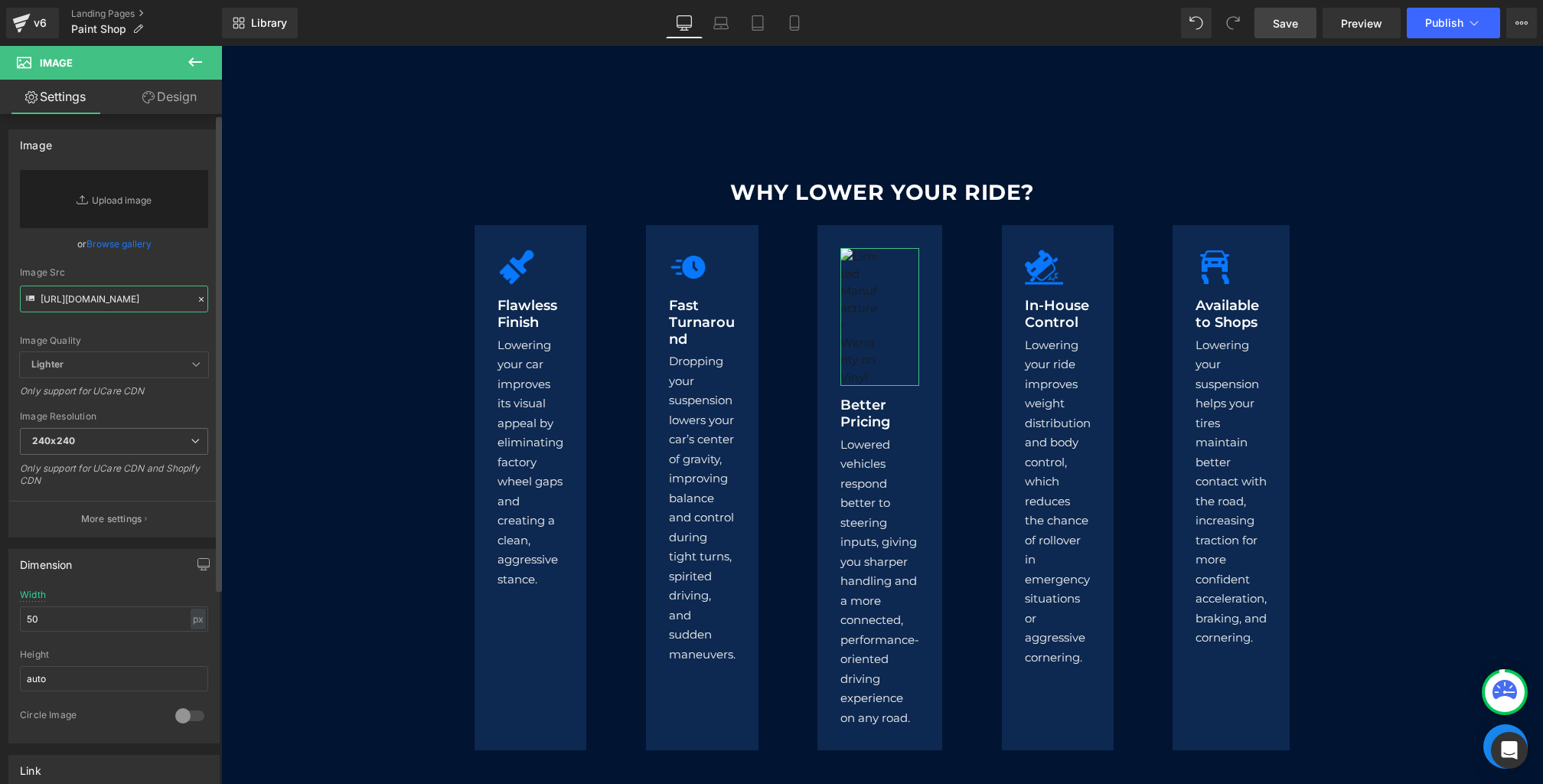
click at [130, 300] on input "[URL][DOMAIN_NAME]" at bounding box center [114, 299] width 189 height 27
paste input "[URL][DOMAIN_NAME]"
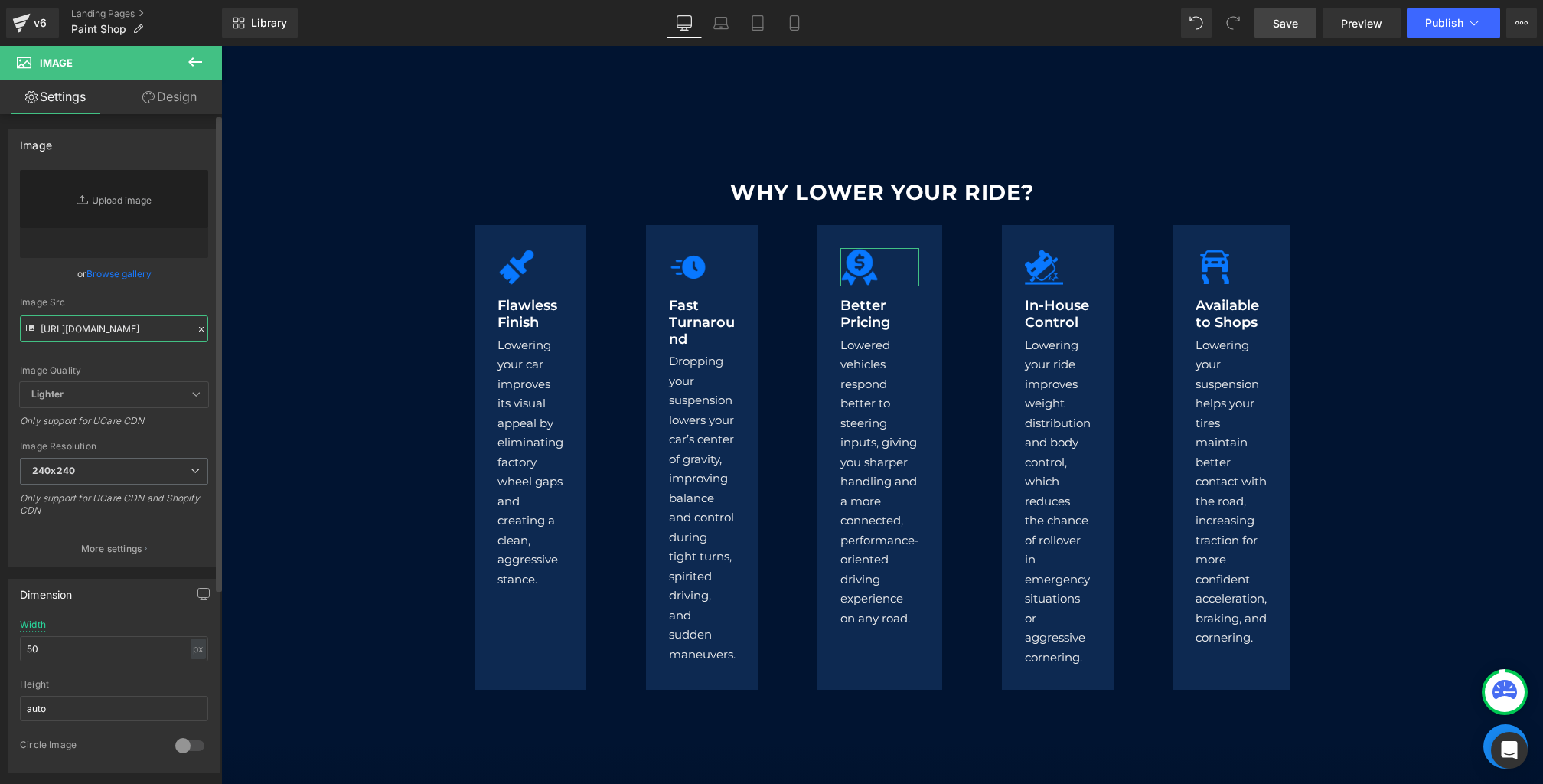
type input "[URL][DOMAIN_NAME]"
click at [170, 289] on div "Image Quality Lighter Lightest Lighter Lighter Lightest Only support for UCare …" at bounding box center [114, 276] width 189 height 212
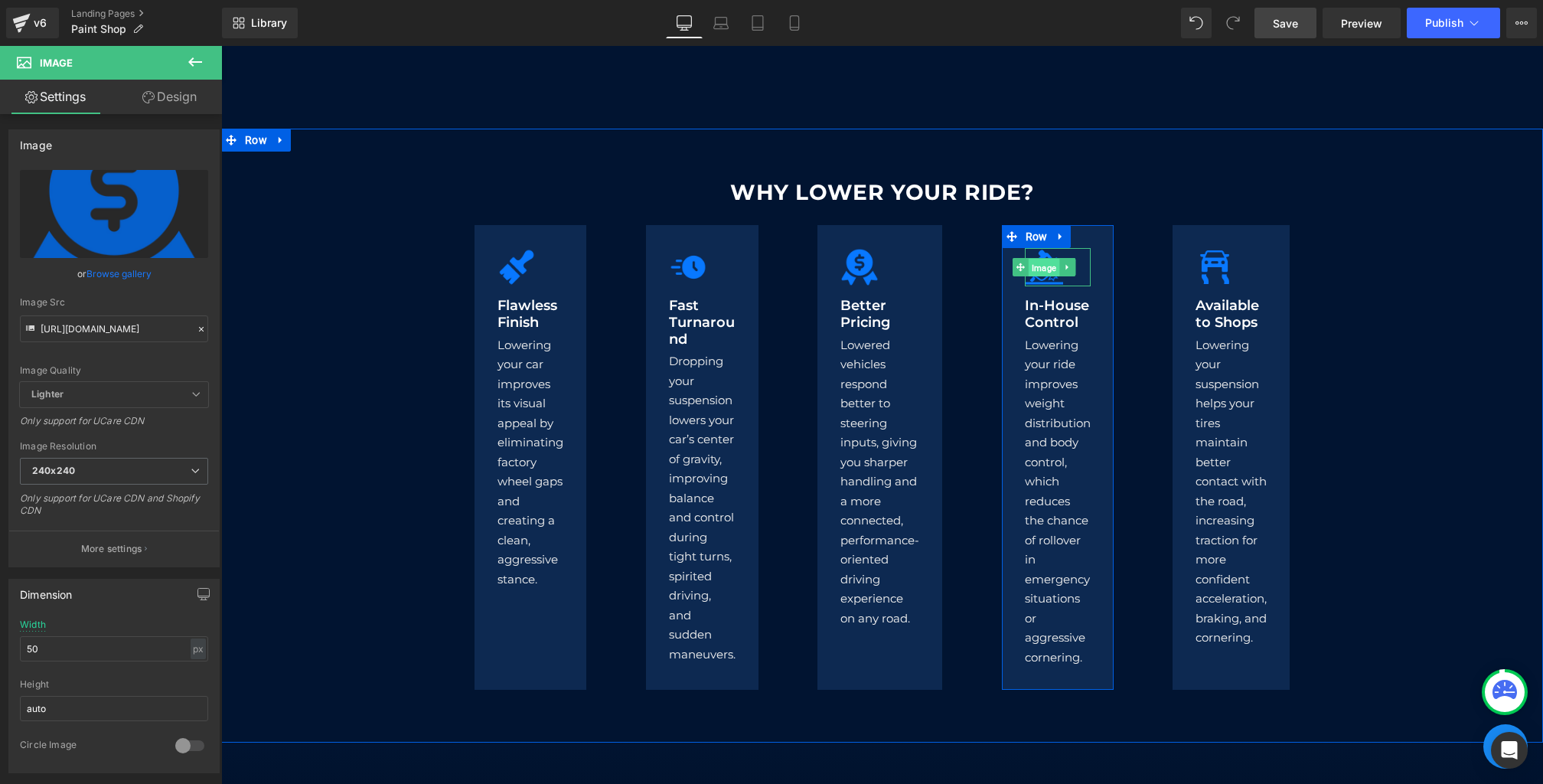
click at [1044, 269] on span "Image" at bounding box center [1044, 267] width 31 height 18
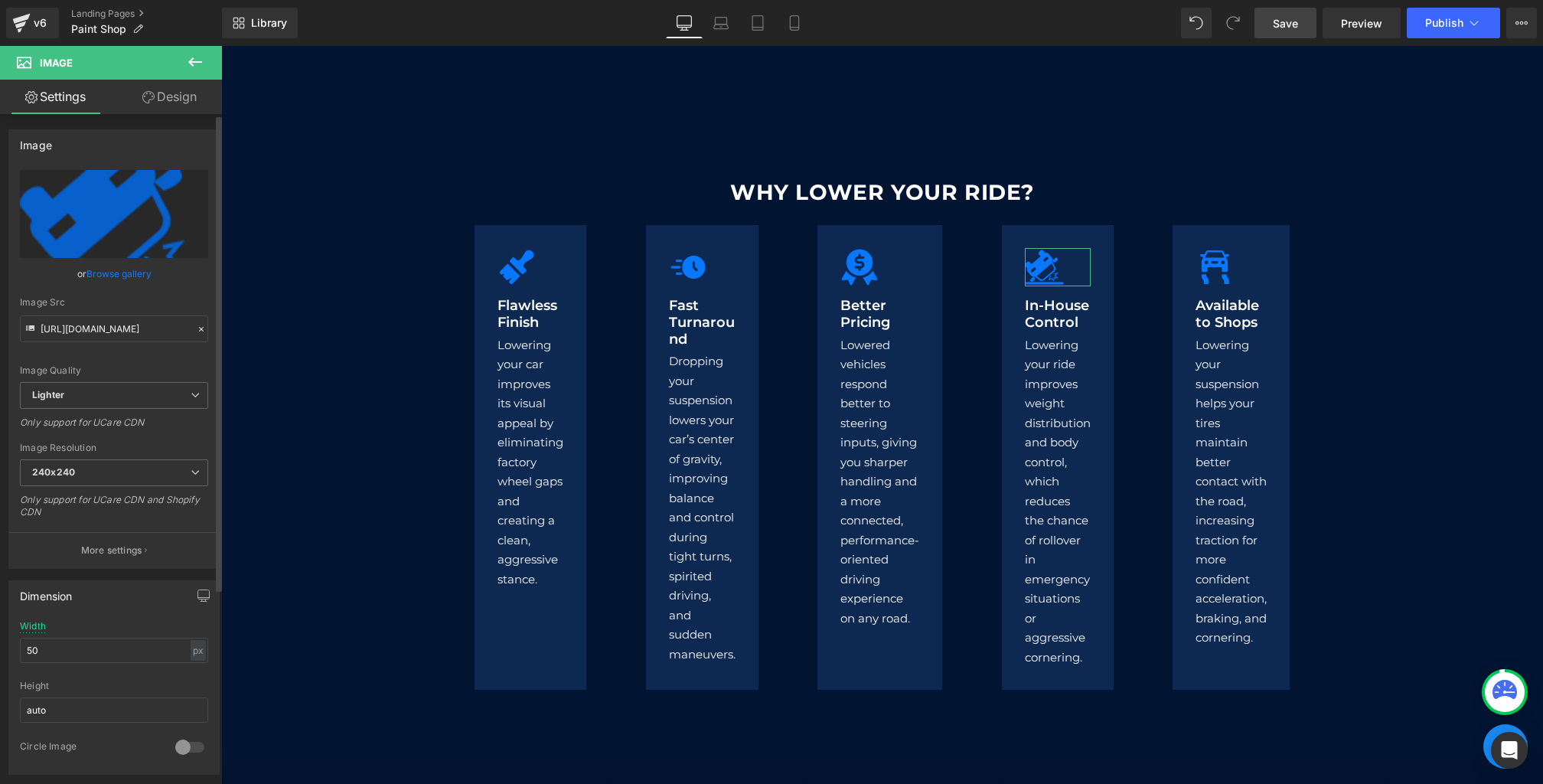
click at [196, 328] on icon at bounding box center [200, 328] width 10 height 10
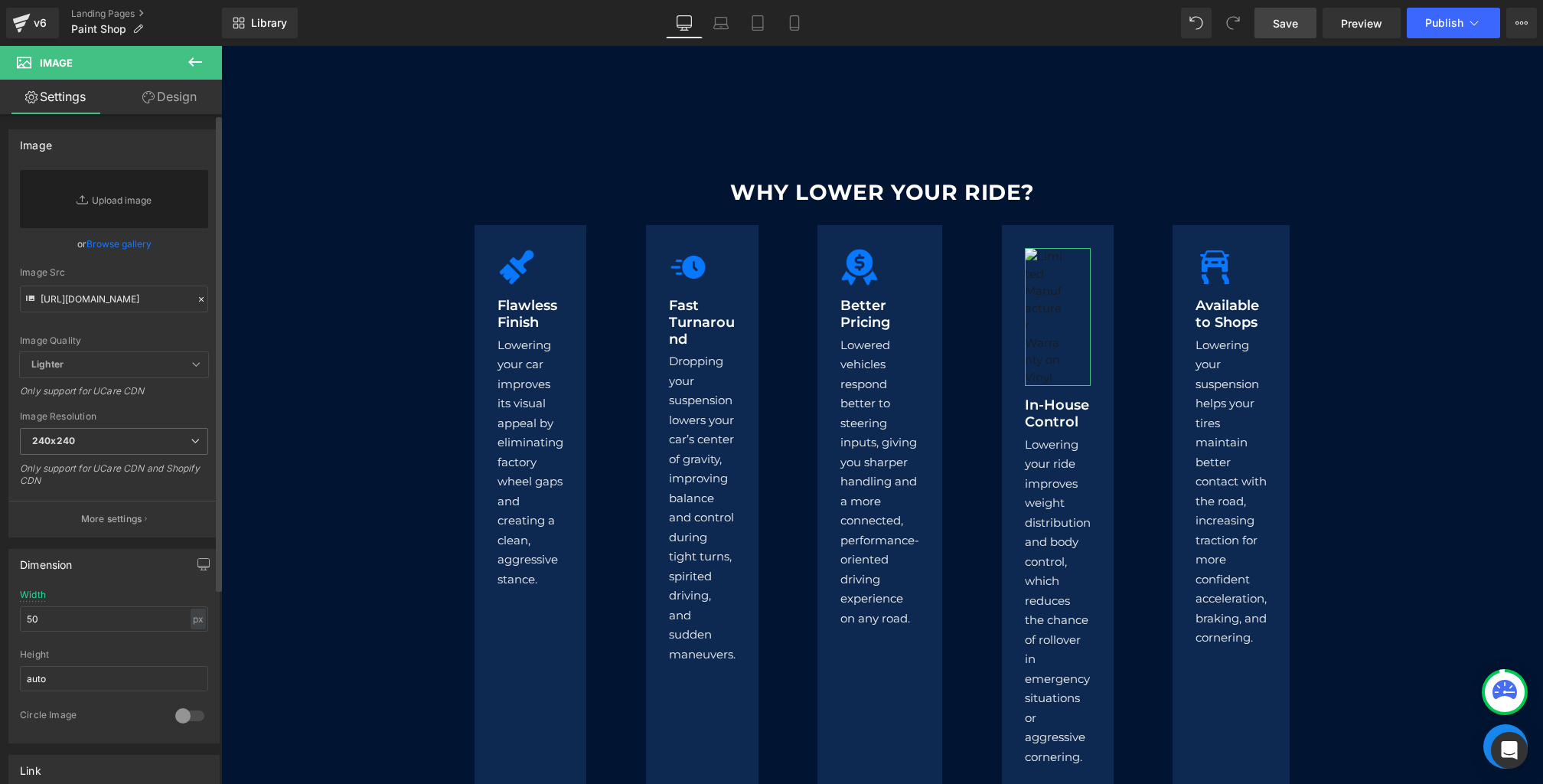
click at [101, 314] on div "Image Quality Lighter Lightest Lighter Lighter Lightest Only support for UCare …" at bounding box center [114, 261] width 189 height 182
click at [85, 296] on input "[URL][DOMAIN_NAME]" at bounding box center [114, 299] width 189 height 27
paste input "[URL][DOMAIN_NAME]"
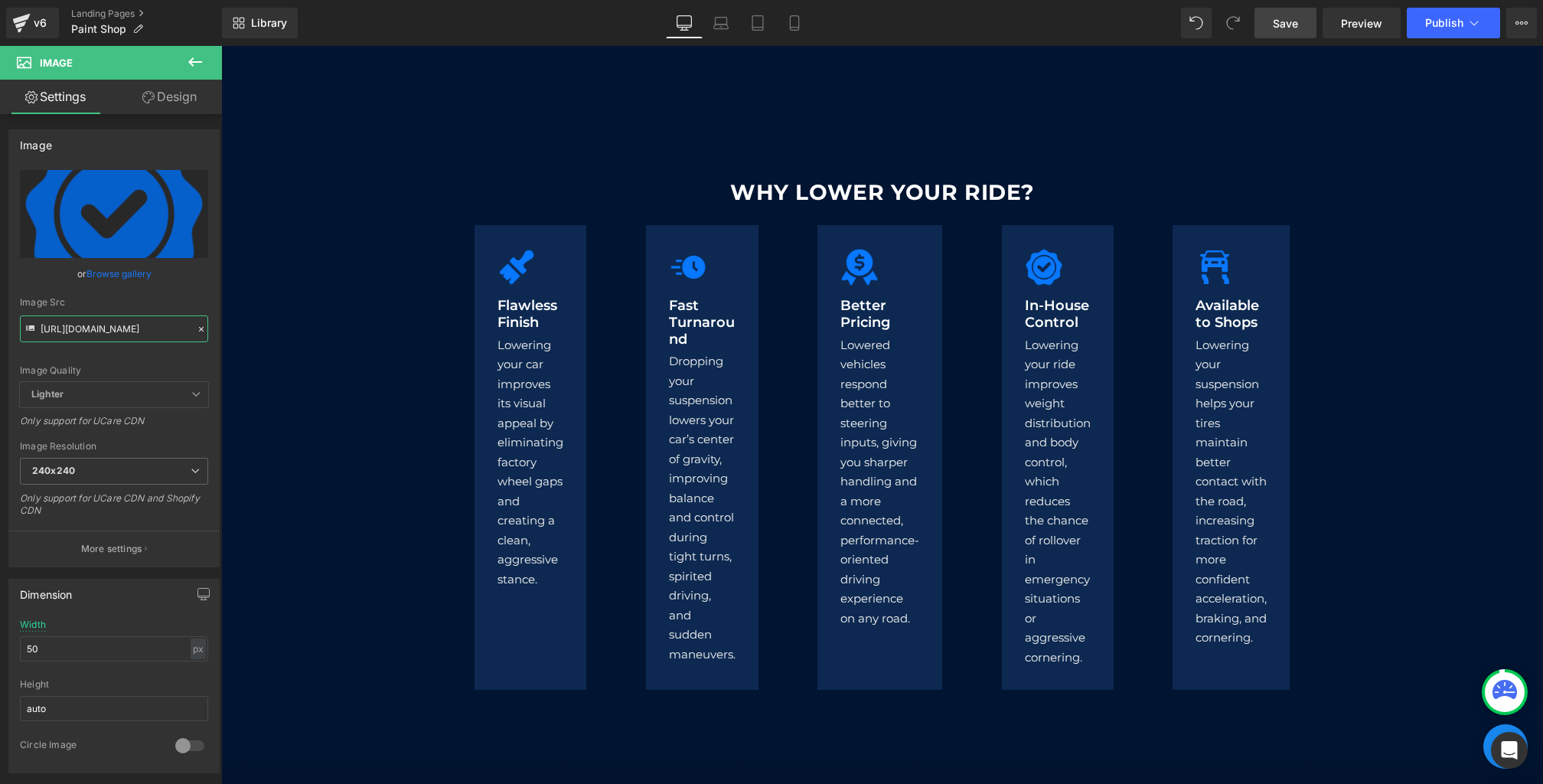
type input "[URL][DOMAIN_NAME]"
click at [1222, 270] on span "Image" at bounding box center [1215, 266] width 31 height 18
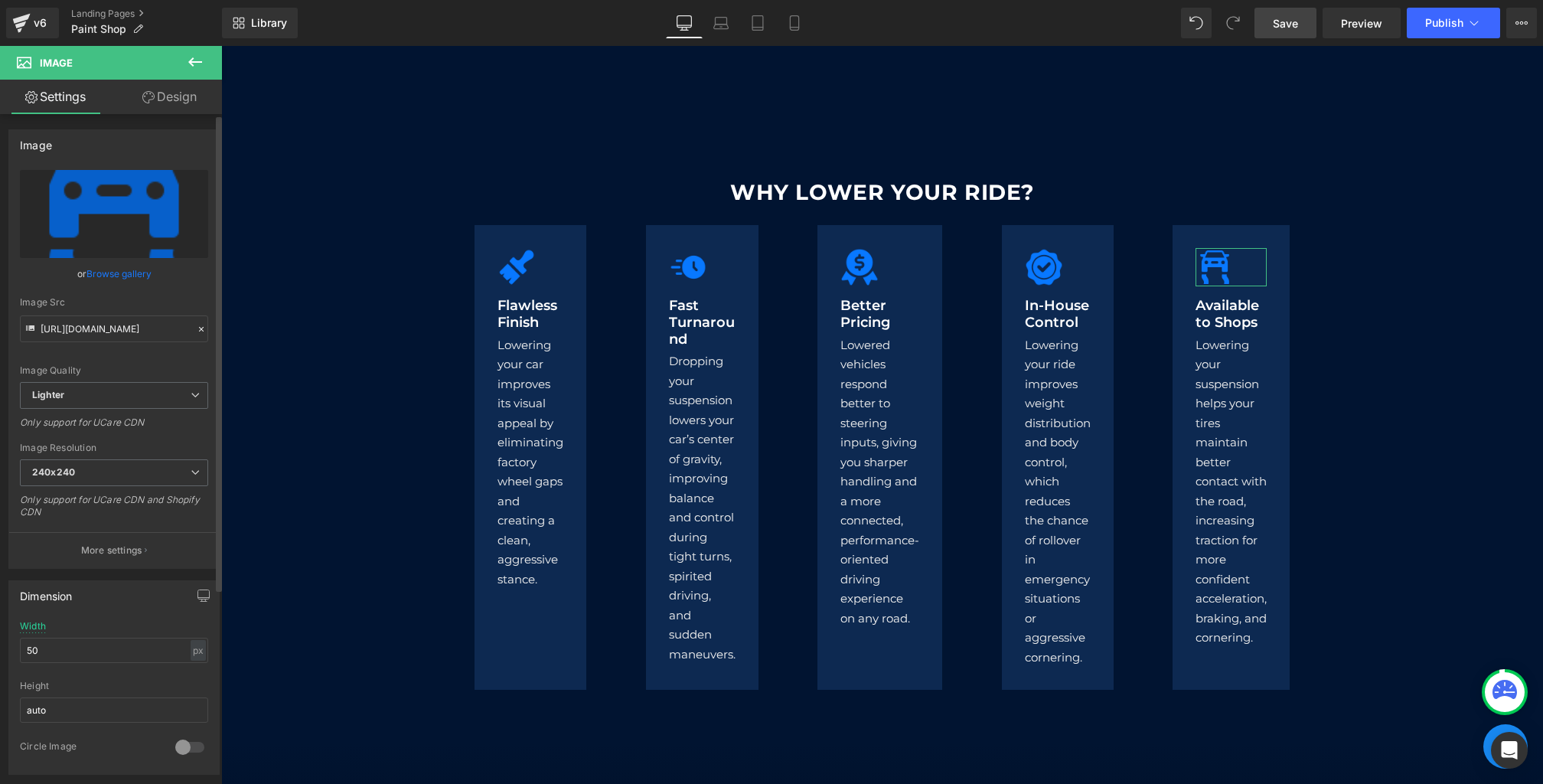
click at [196, 326] on icon at bounding box center [200, 328] width 10 height 10
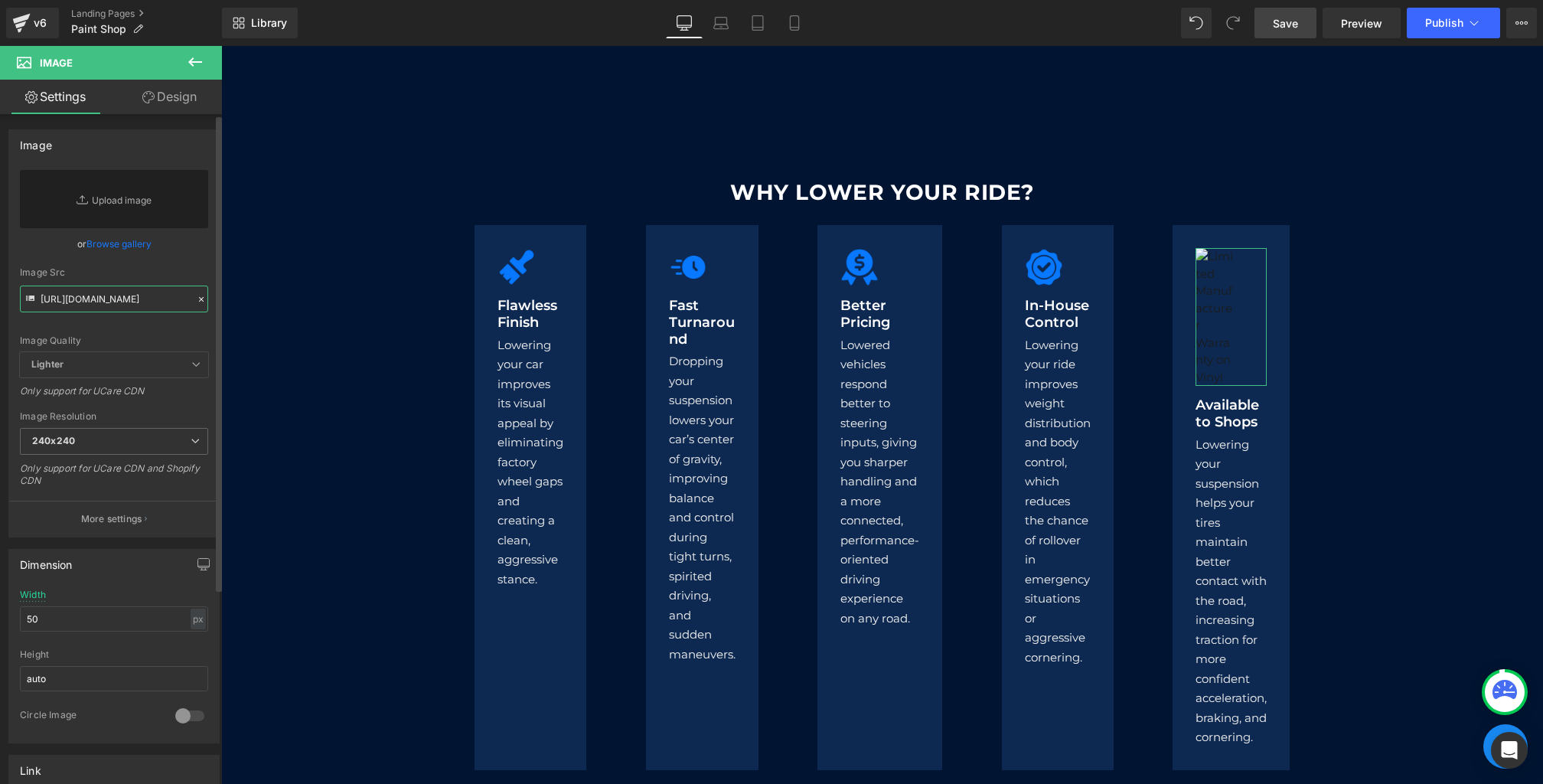
click at [106, 290] on input "[URL][DOMAIN_NAME]" at bounding box center [114, 299] width 189 height 27
paste input "[URL][DOMAIN_NAME]"
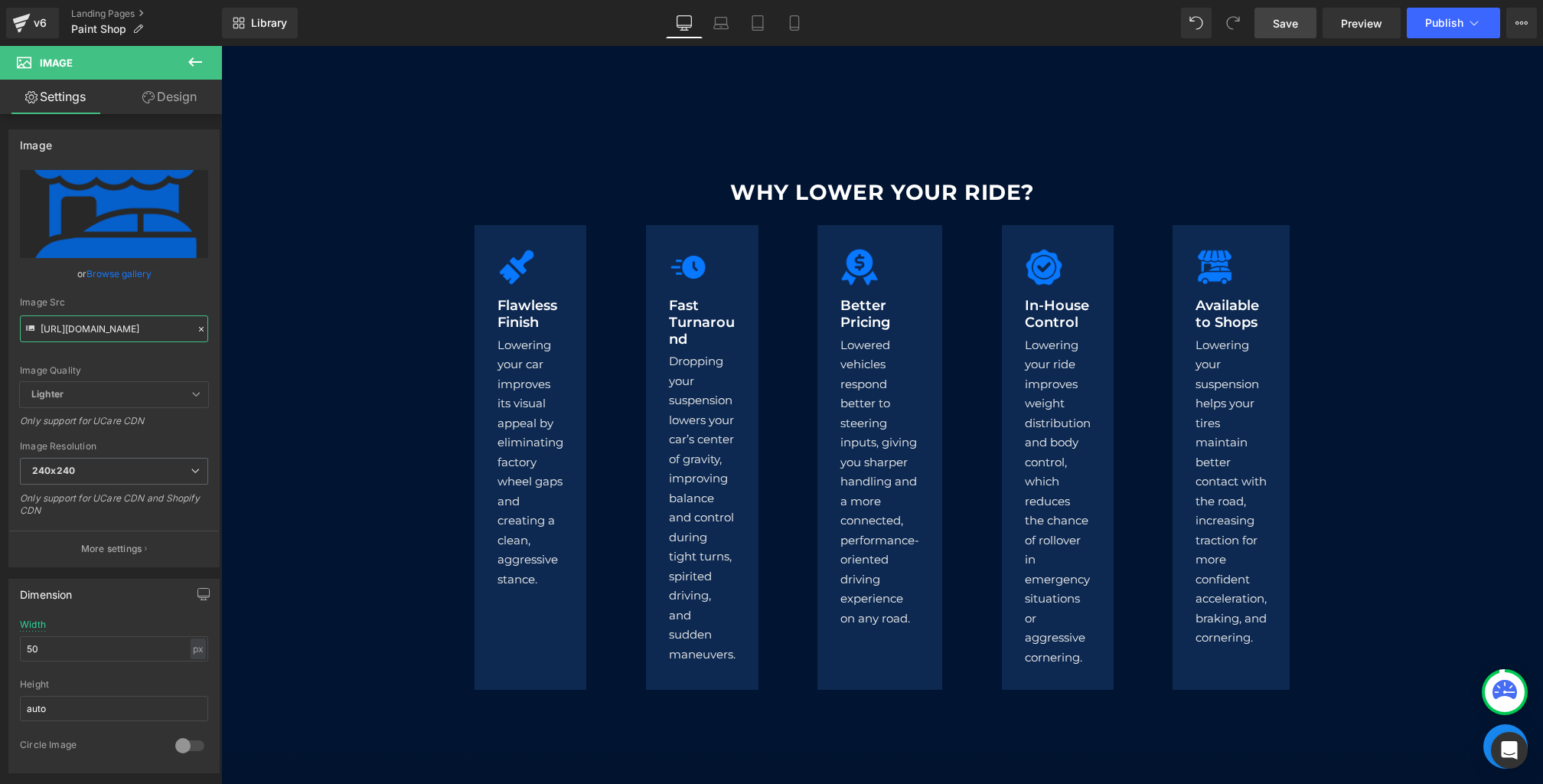
type input "[URL][DOMAIN_NAME]"
click at [1277, 25] on span "Save" at bounding box center [1286, 23] width 25 height 16
click at [1063, 412] on p "Lowering your ride improves weight distribution and body control, which reduces…" at bounding box center [1058, 502] width 66 height 332
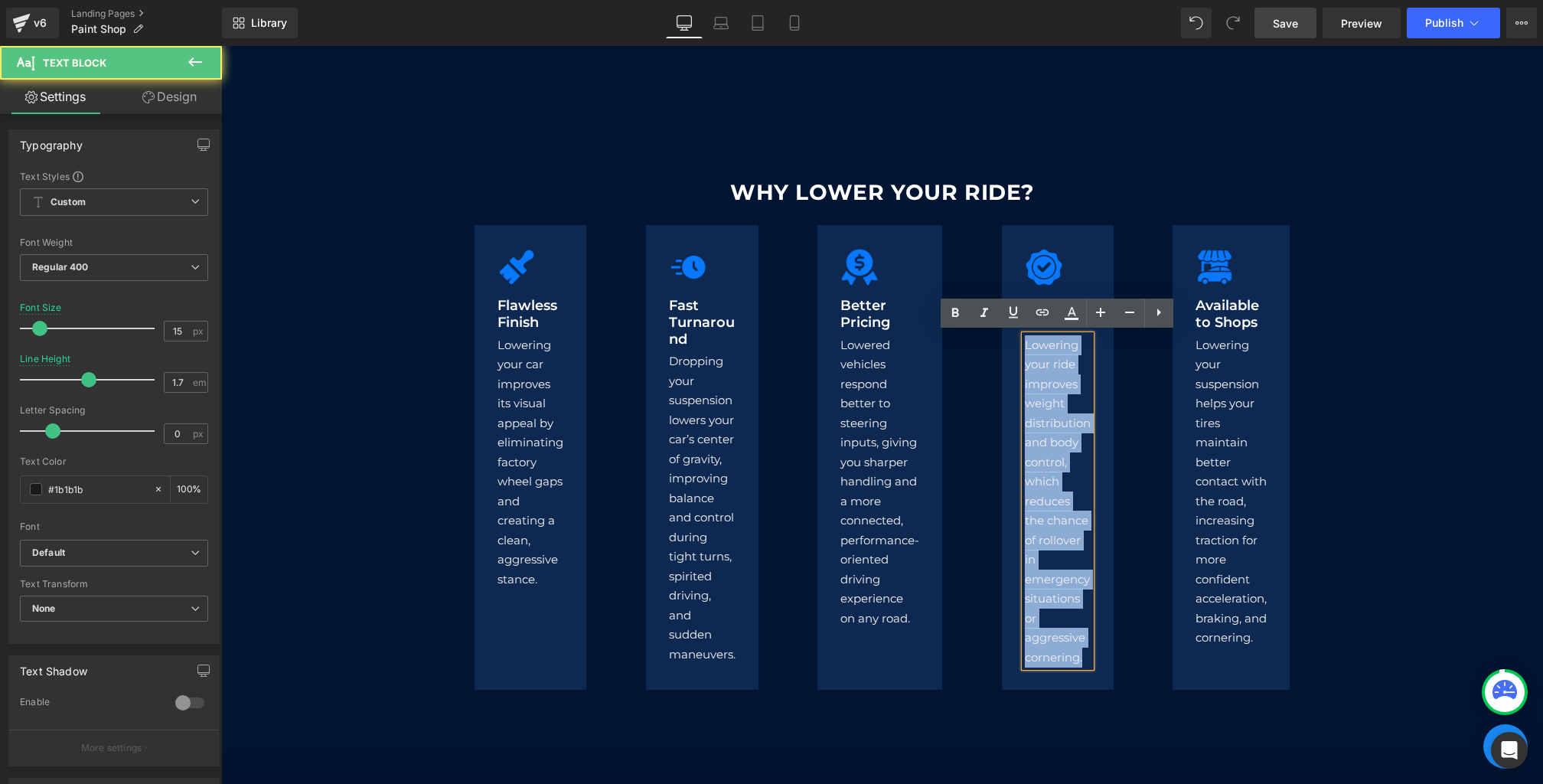
drag, startPoint x: 1086, startPoint y: 659, endPoint x: 876, endPoint y: 81, distance: 615.0
click at [876, 81] on div "The LAB’s New Custom Paint Shop Heading Separator State of the Art Custom Autom…" at bounding box center [882, 704] width 1322 height 3956
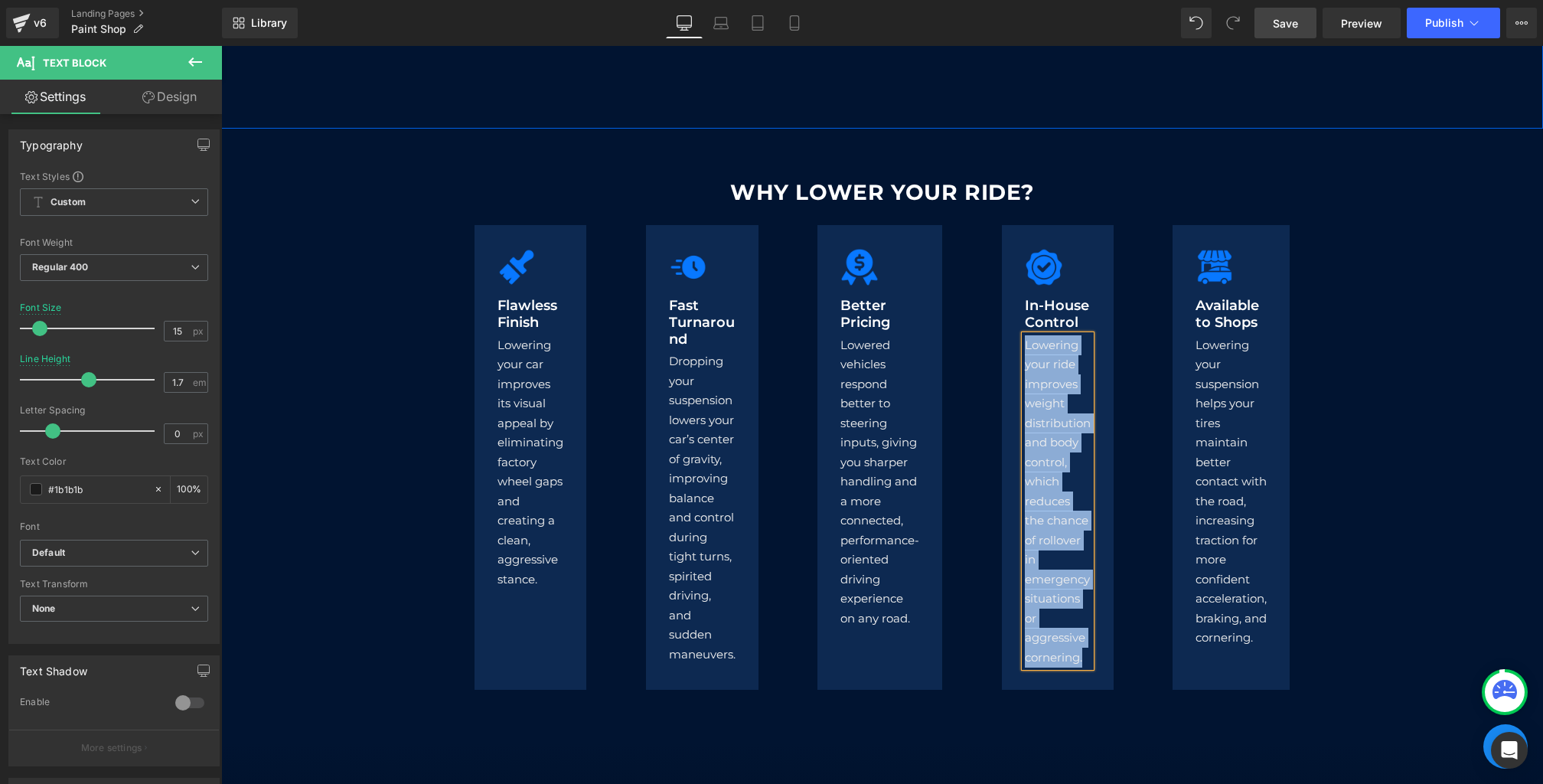
paste div
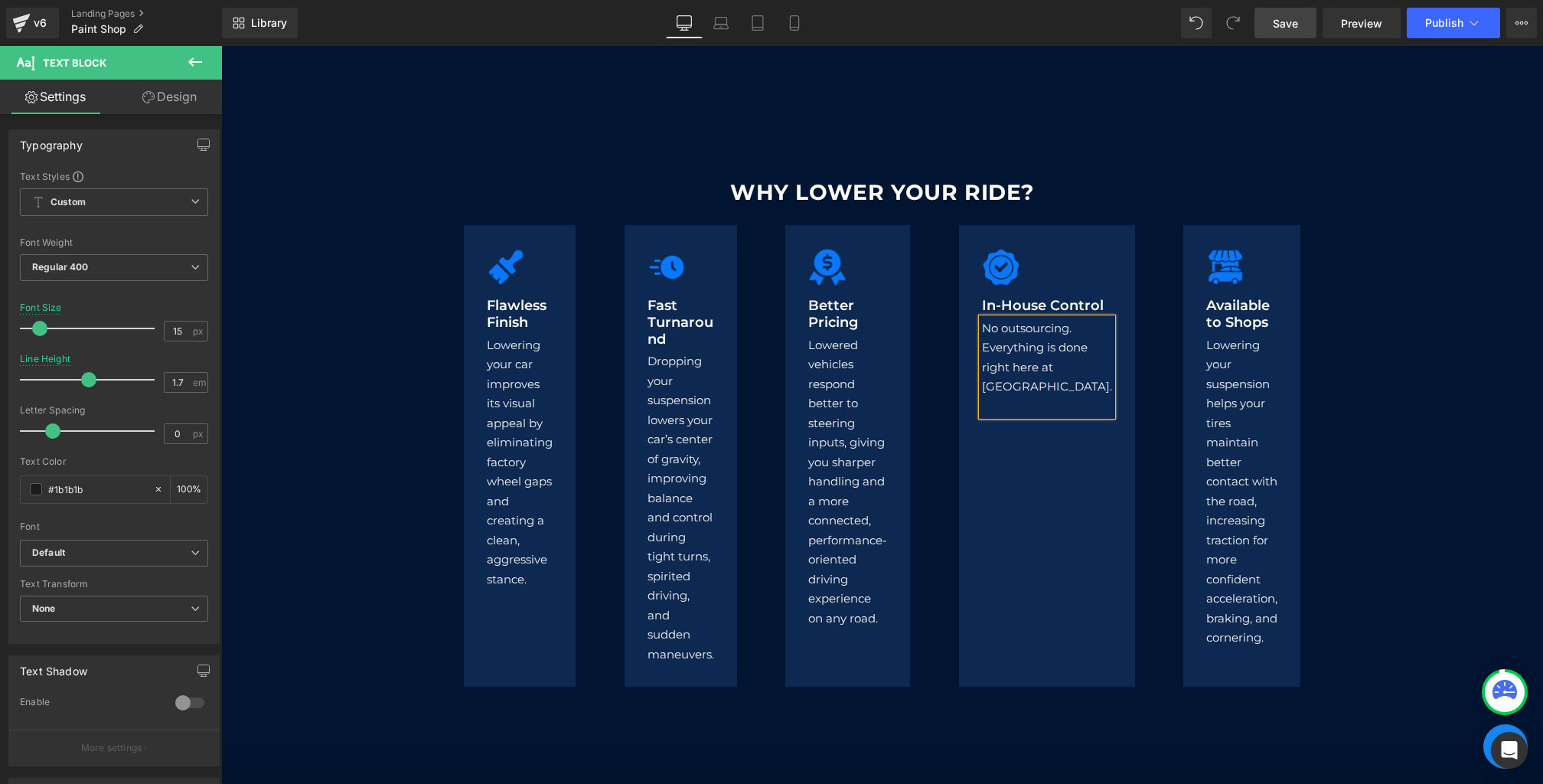
drag, startPoint x: 1129, startPoint y: 331, endPoint x: 1231, endPoint y: 540, distance: 232.6
click at [1230, 539] on font "Lowering your suspension helps your tires maintain better contact with the road…" at bounding box center [1242, 491] width 72 height 308
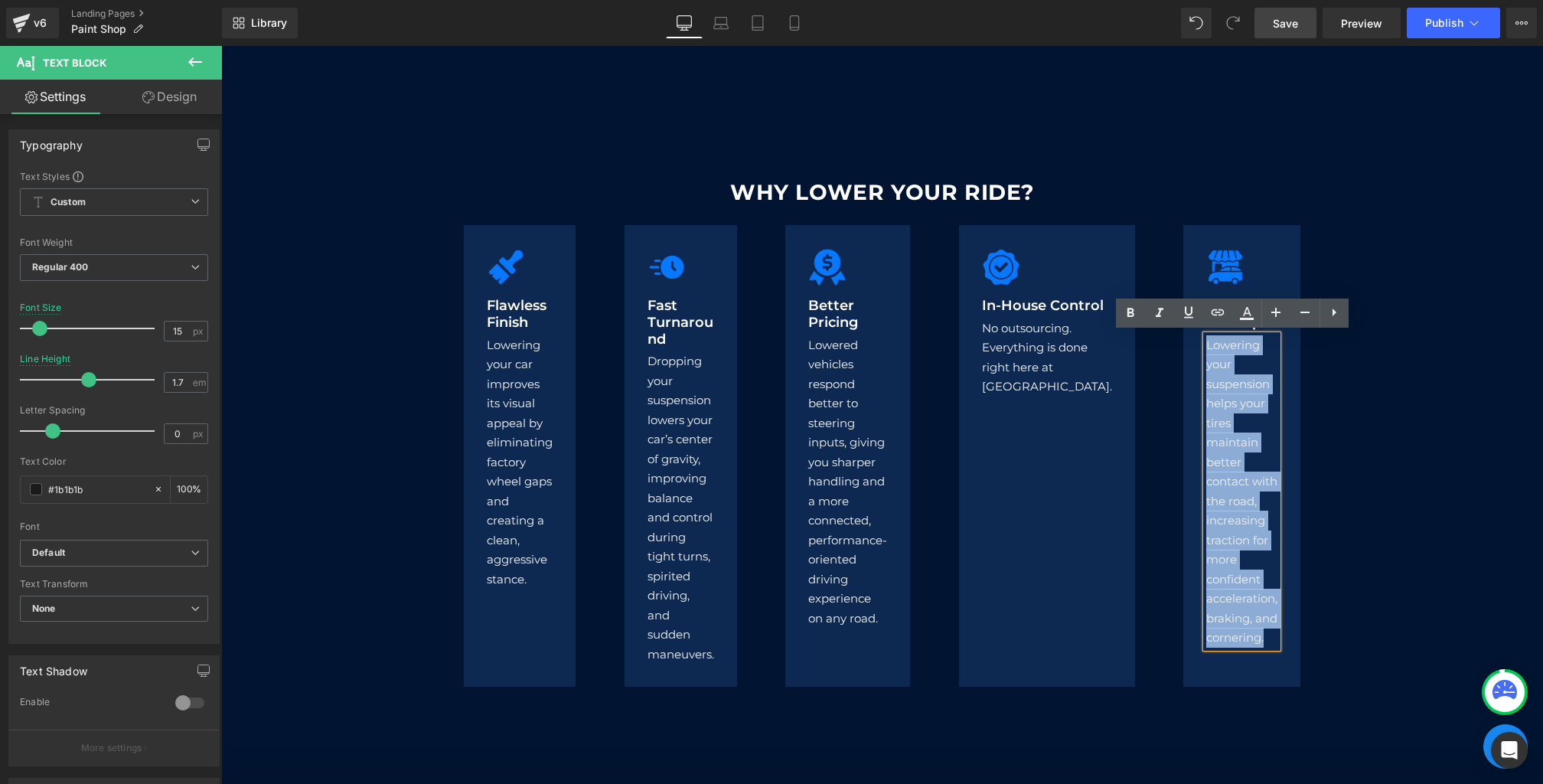
drag, startPoint x: 1263, startPoint y: 639, endPoint x: 1052, endPoint y: 153, distance: 529.8
click at [1052, 153] on div "WHY LOWER YOUR RIDE? Heading Image Flawless Finish Heading Lowering your car im…" at bounding box center [882, 434] width 1322 height 611
paste div
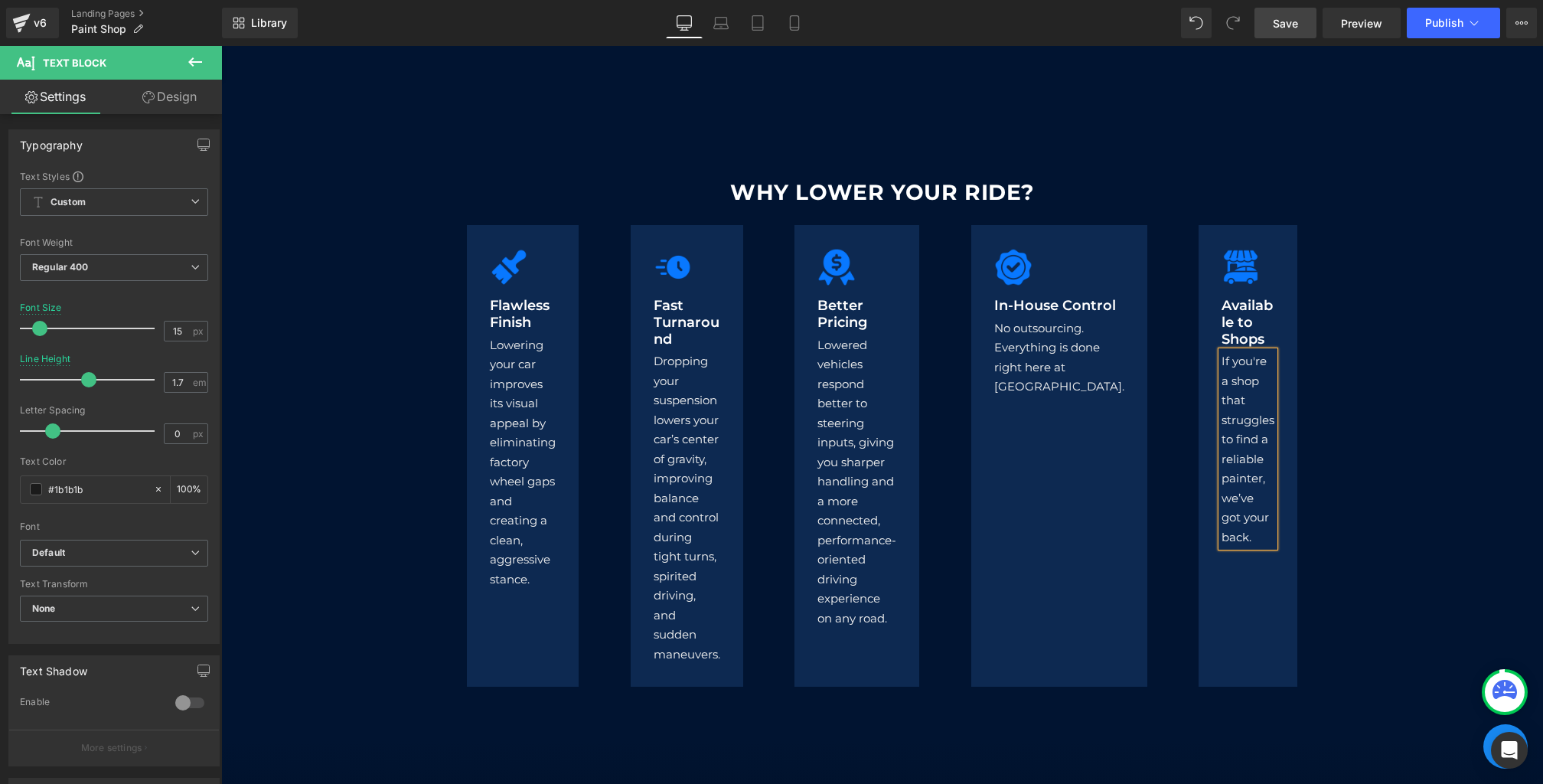
scroll to position [1399, 0]
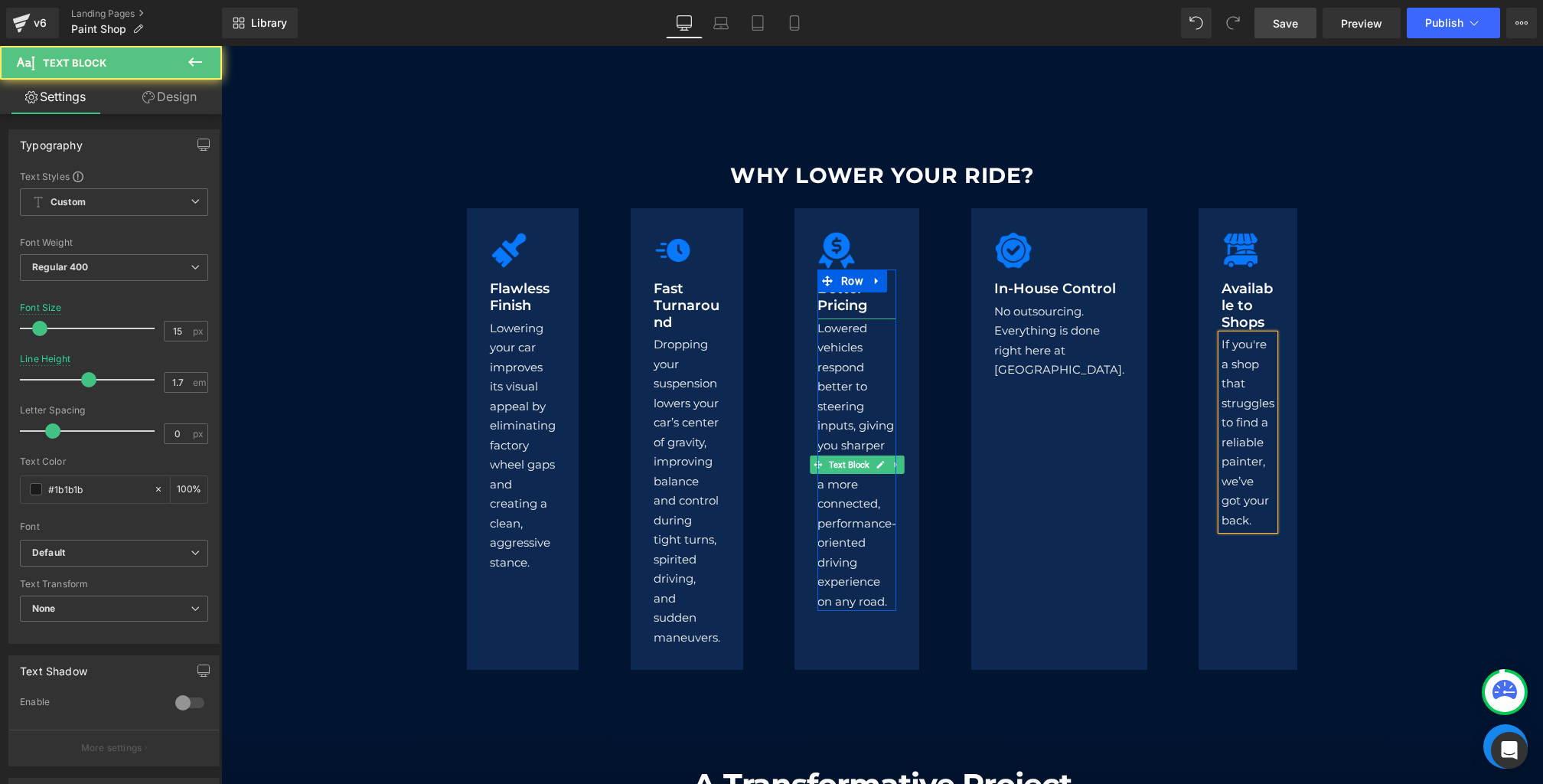
click at [889, 479] on p "Lowered vehicles respond better to steering inputs, giving you sharper handling…" at bounding box center [857, 464] width 79 height 293
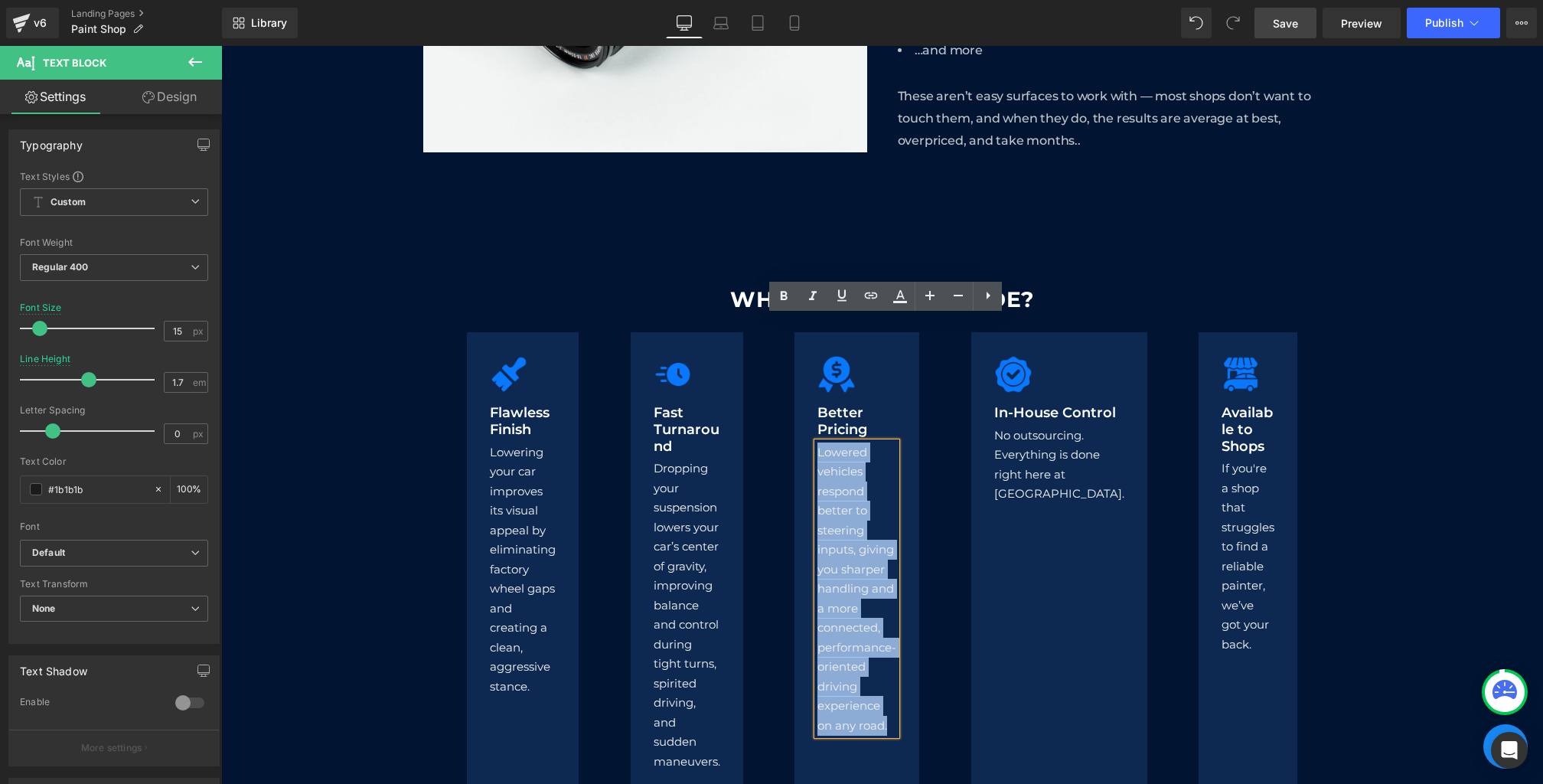
drag, startPoint x: 919, startPoint y: 593, endPoint x: 764, endPoint y: 38, distance: 576.2
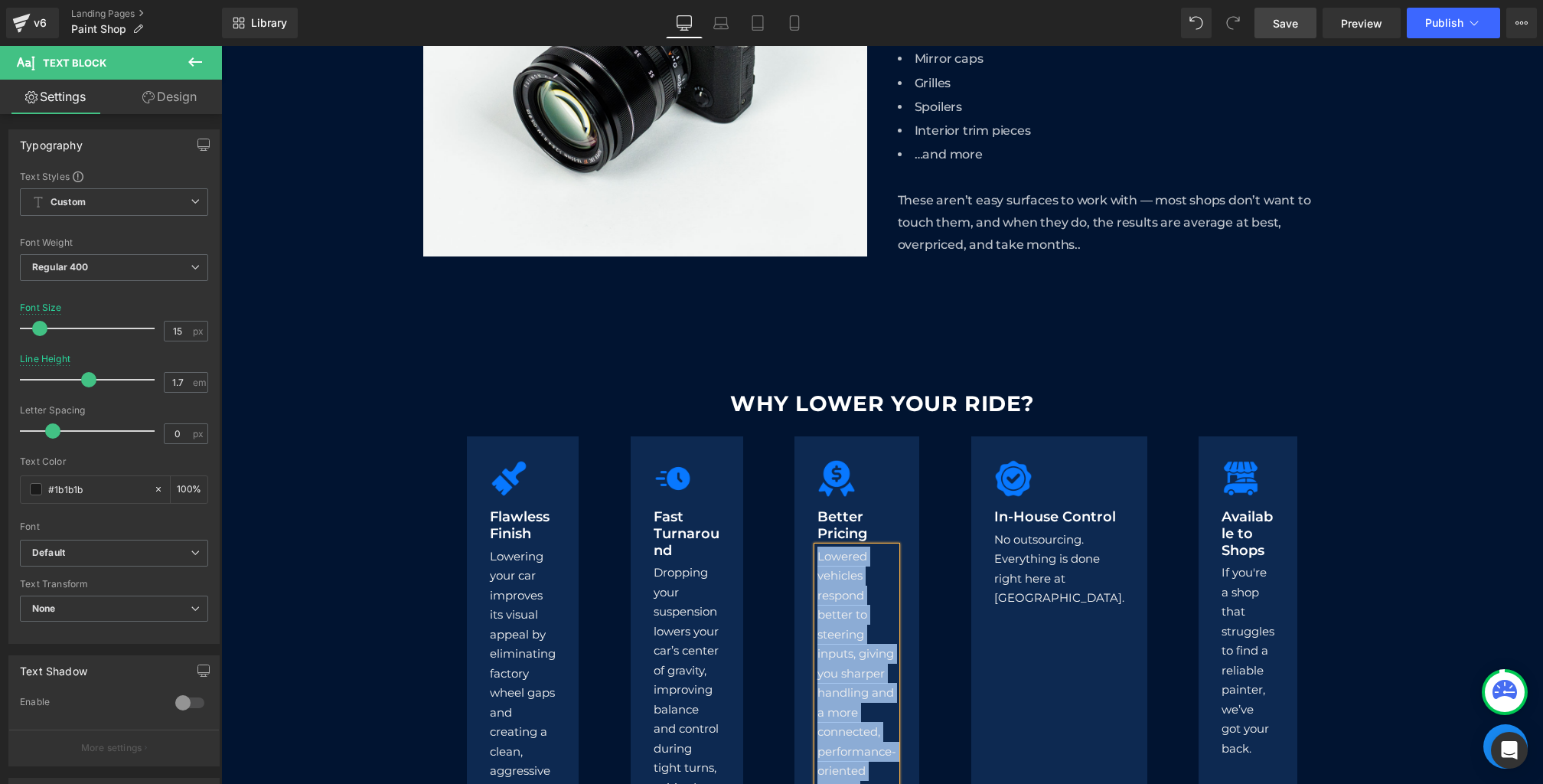
paste div
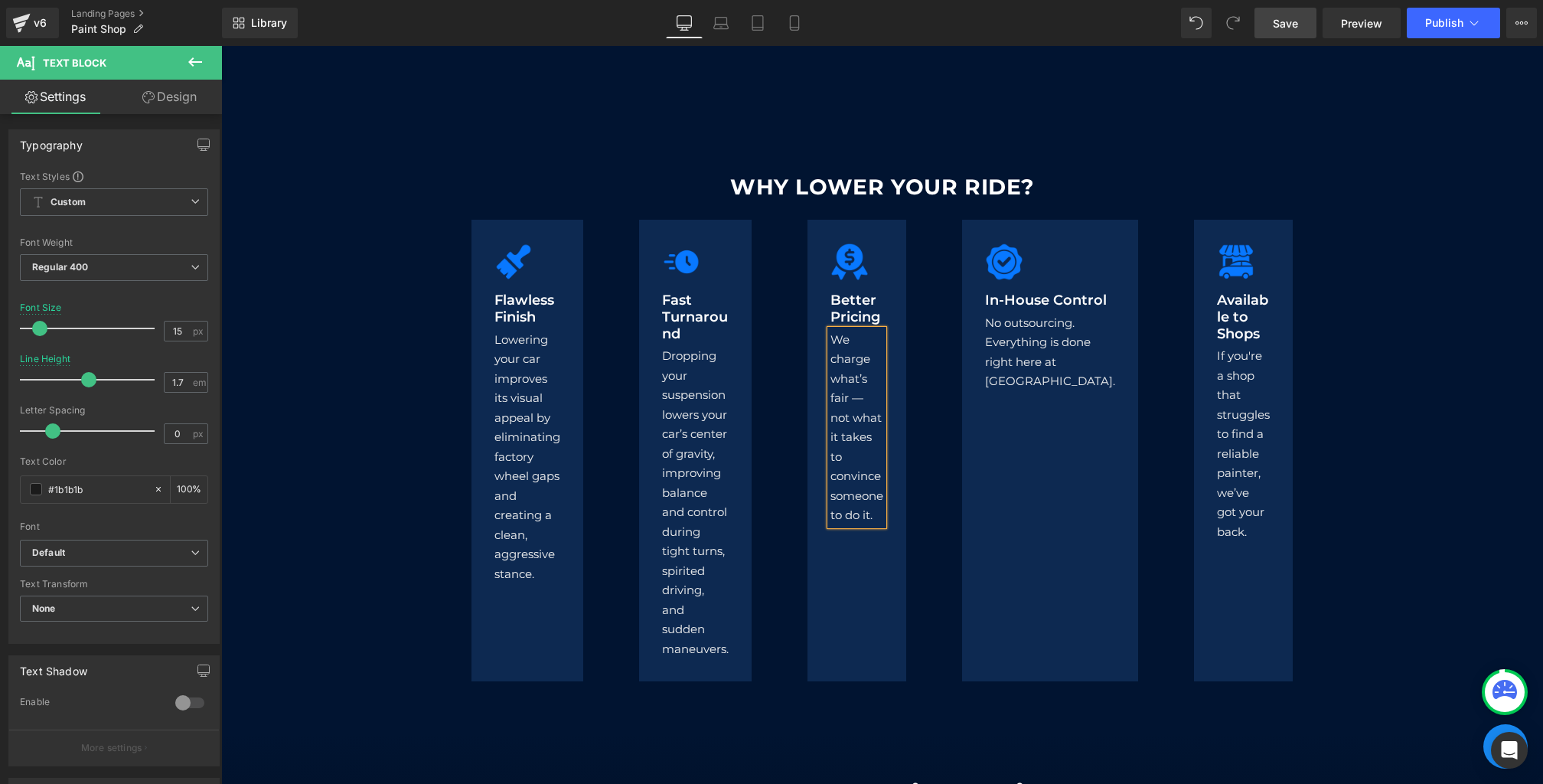
scroll to position [1391, 0]
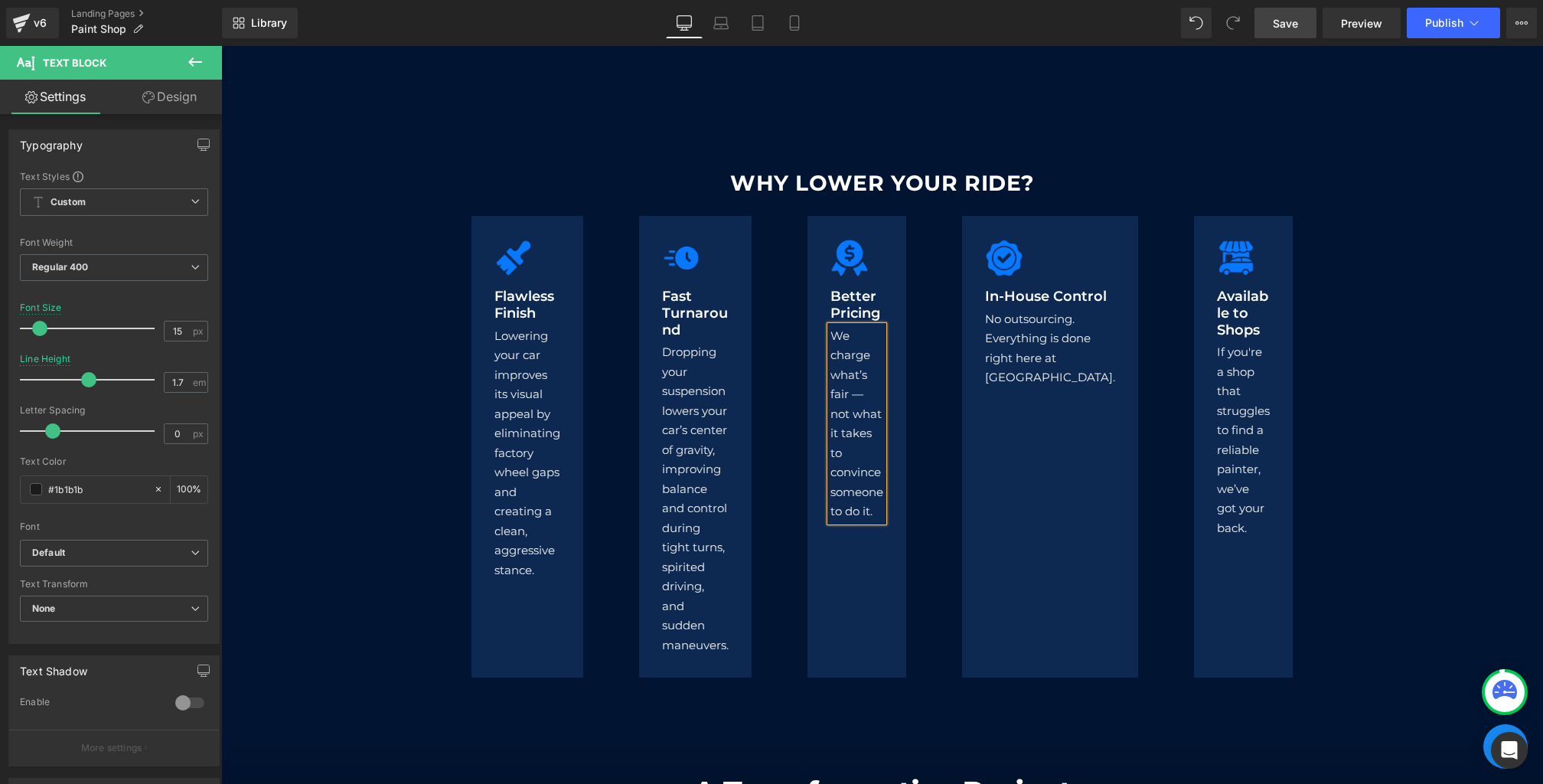
click at [709, 541] on font "Dropping your suspension lowers your car’s center of gravity, improving balance…" at bounding box center [696, 498] width 67 height 308
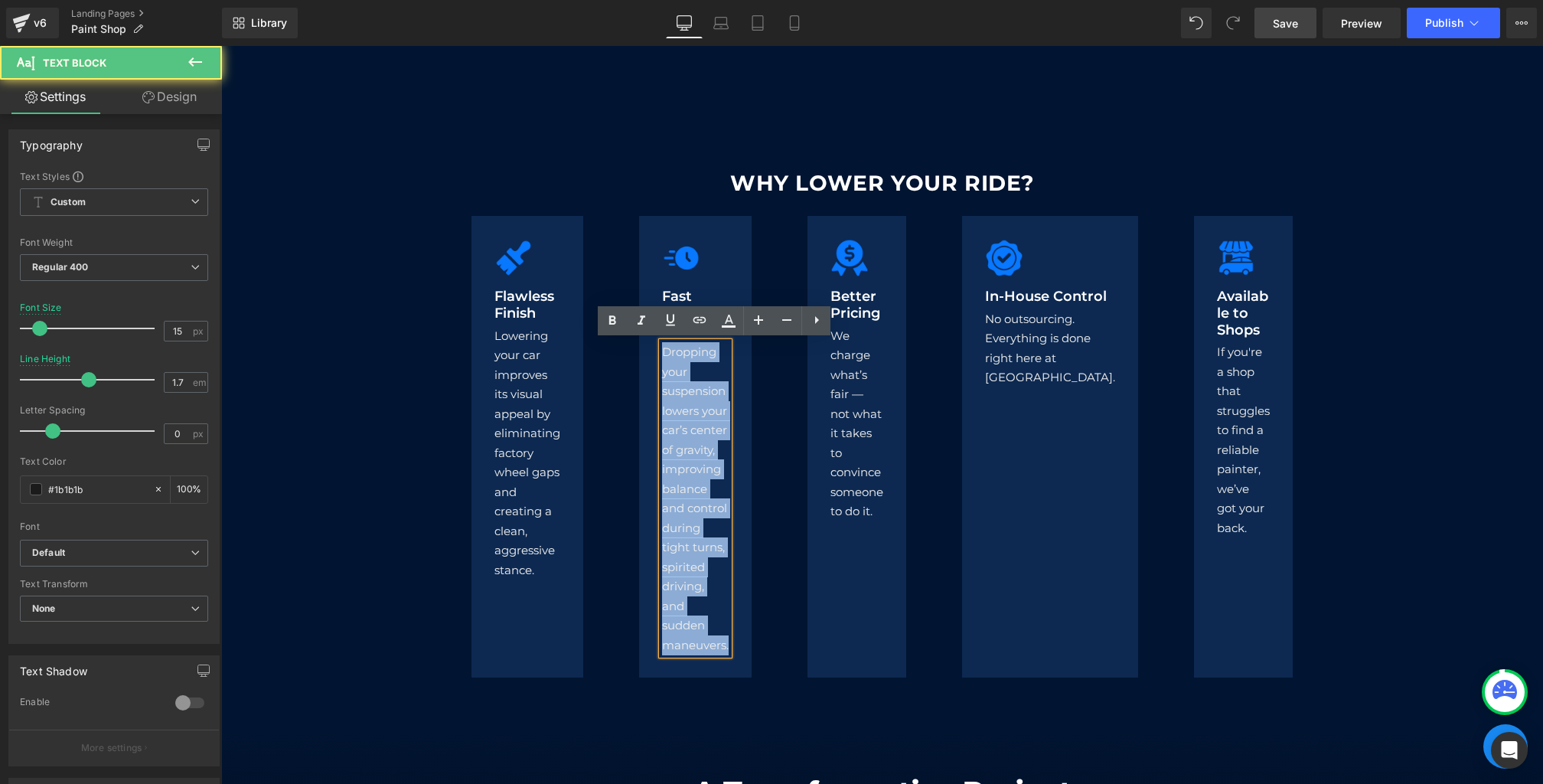
drag, startPoint x: 747, startPoint y: 643, endPoint x: 609, endPoint y: 208, distance: 456.4
click at [609, 208] on div "WHY LOWER YOUR RIDE? Heading Image Flawless Finish Heading Lowering your car im…" at bounding box center [882, 419] width 919 height 516
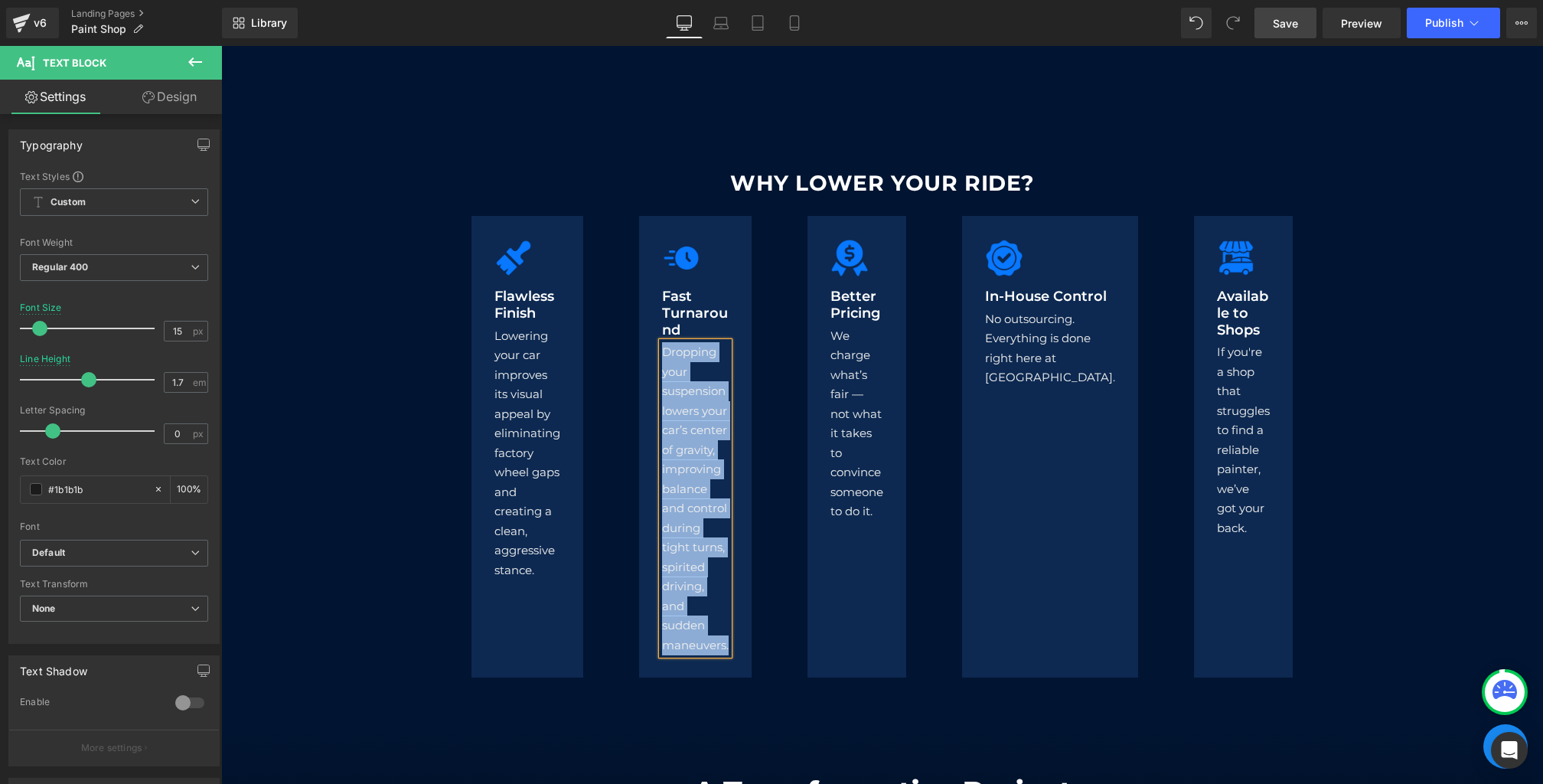
paste div
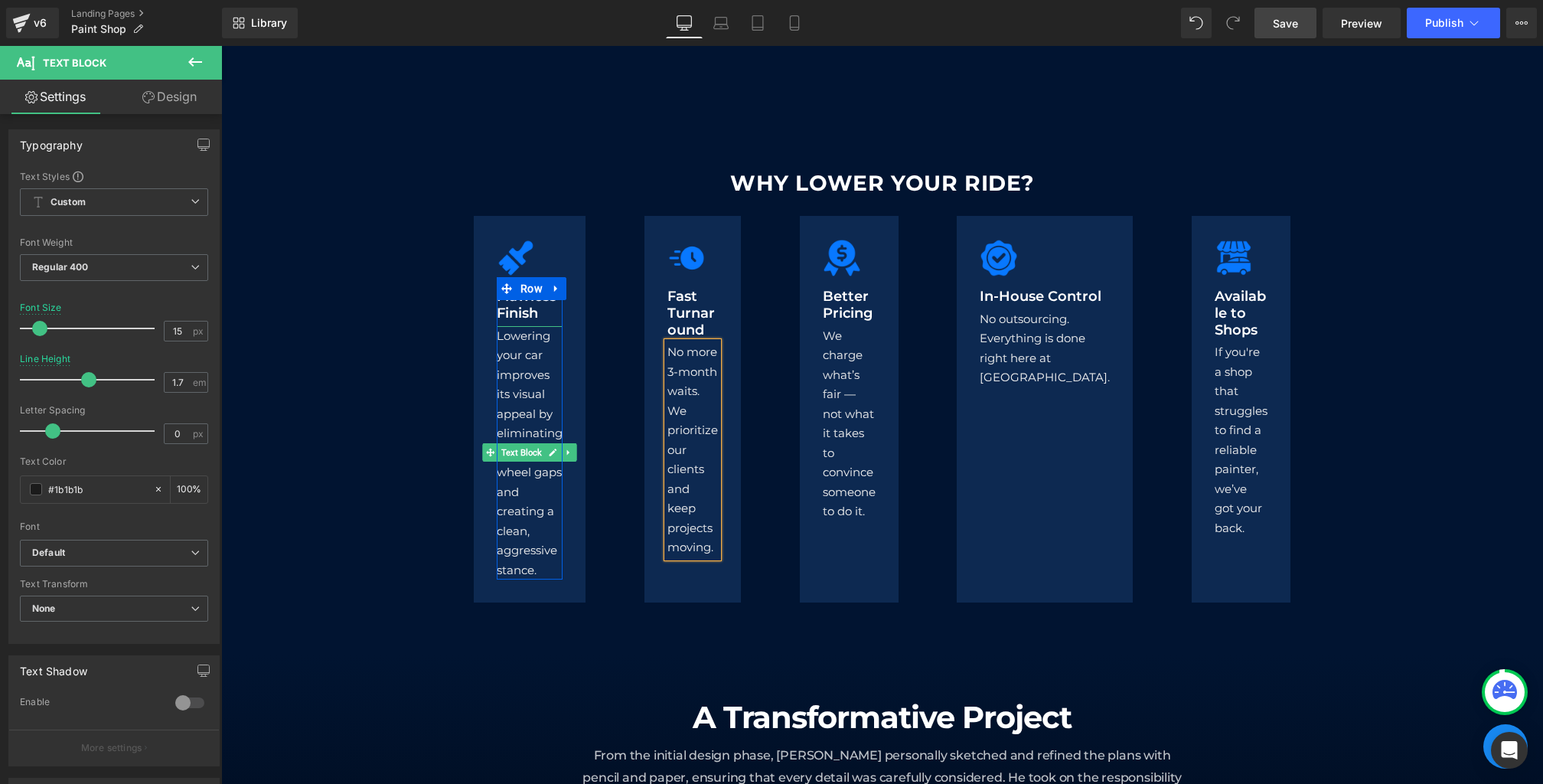
click at [542, 548] on font "Lowering your car improves its visual appeal by eliminating factory wheel gaps …" at bounding box center [530, 452] width 66 height 249
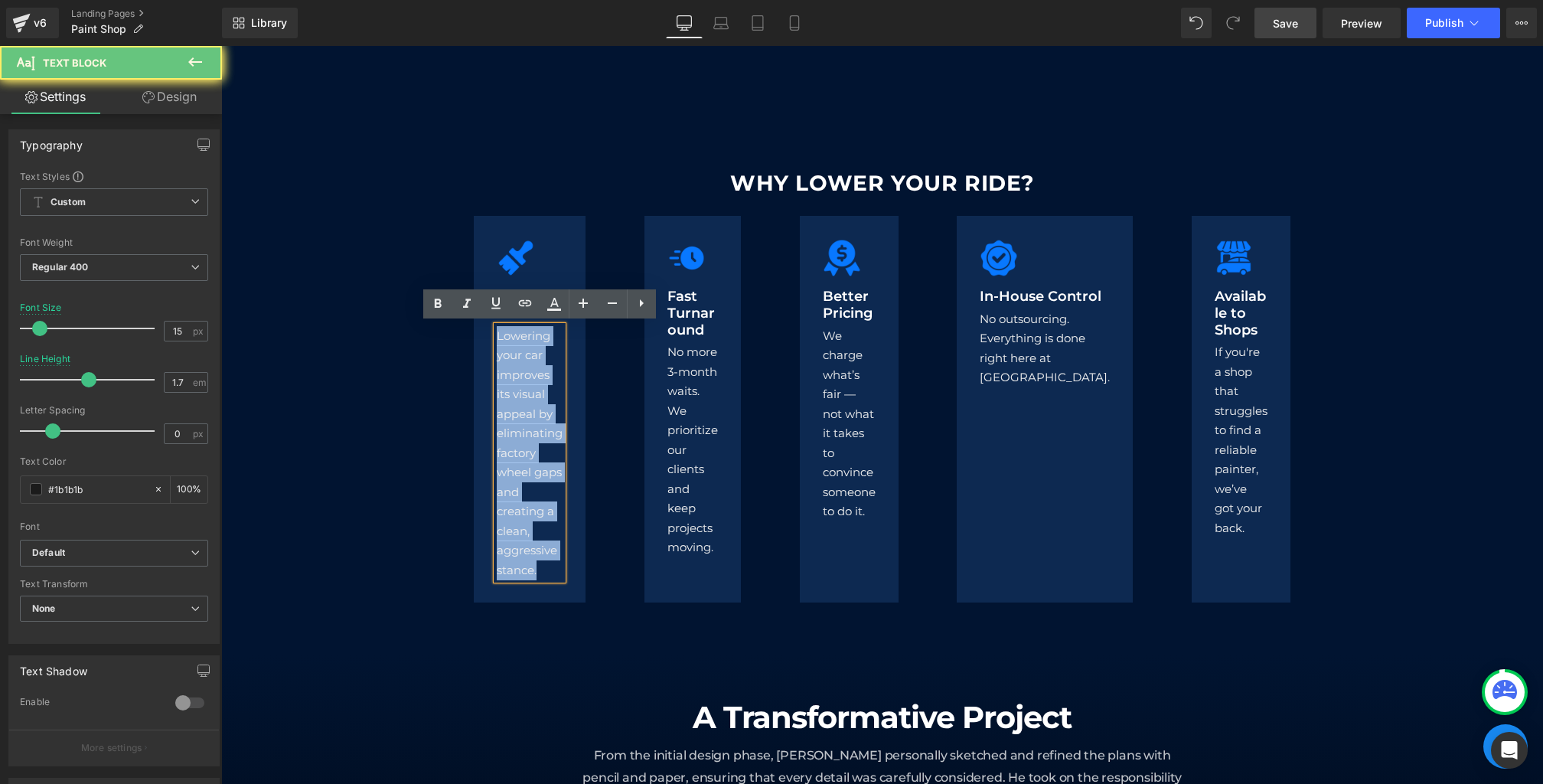
drag, startPoint x: 549, startPoint y: 567, endPoint x: 363, endPoint y: 230, distance: 384.9
click at [363, 230] on div "WHY LOWER YOUR RIDE? Heading Image Flawless Finish Heading Lowering your car im…" at bounding box center [882, 382] width 1322 height 441
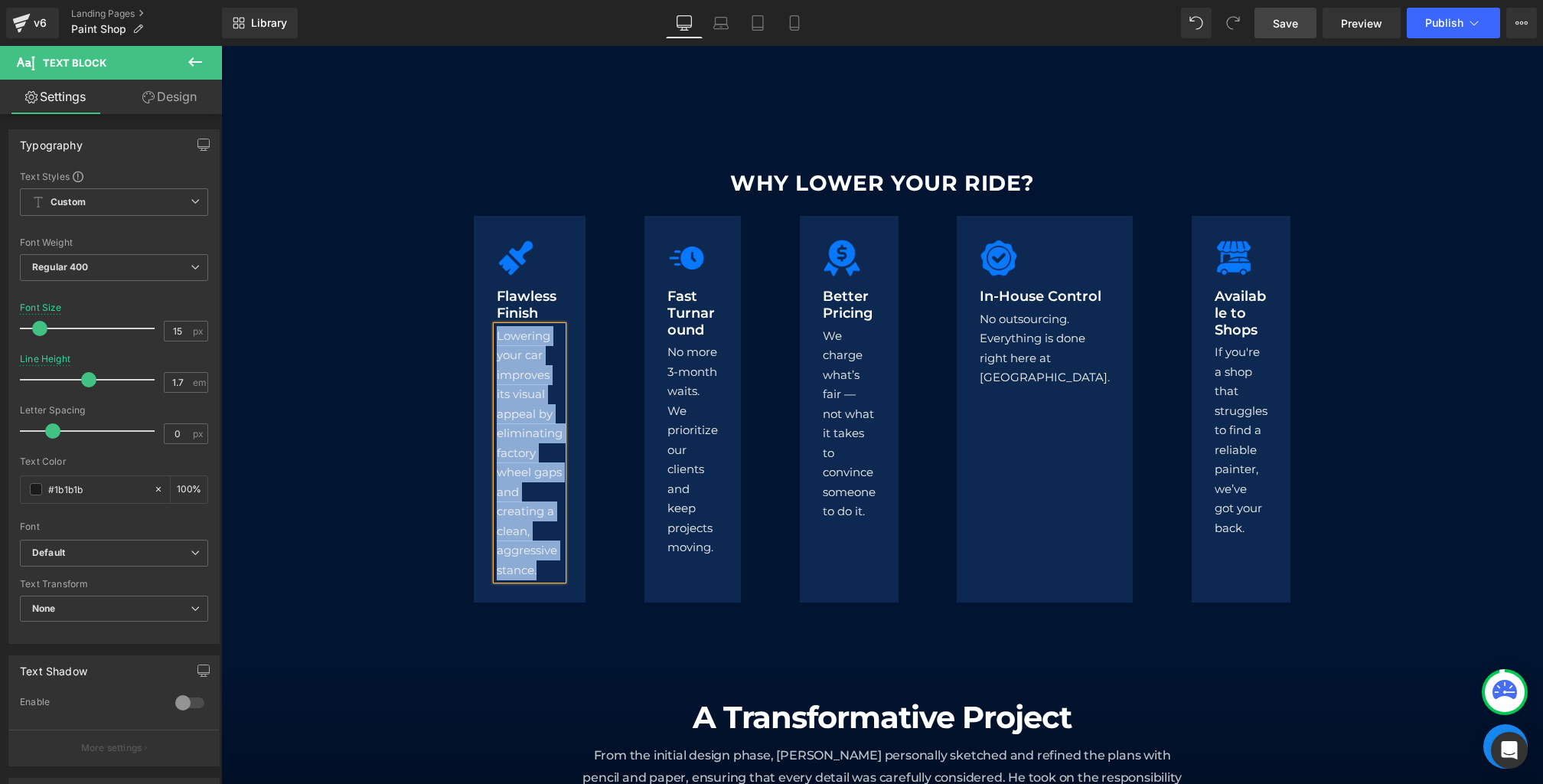
paste div
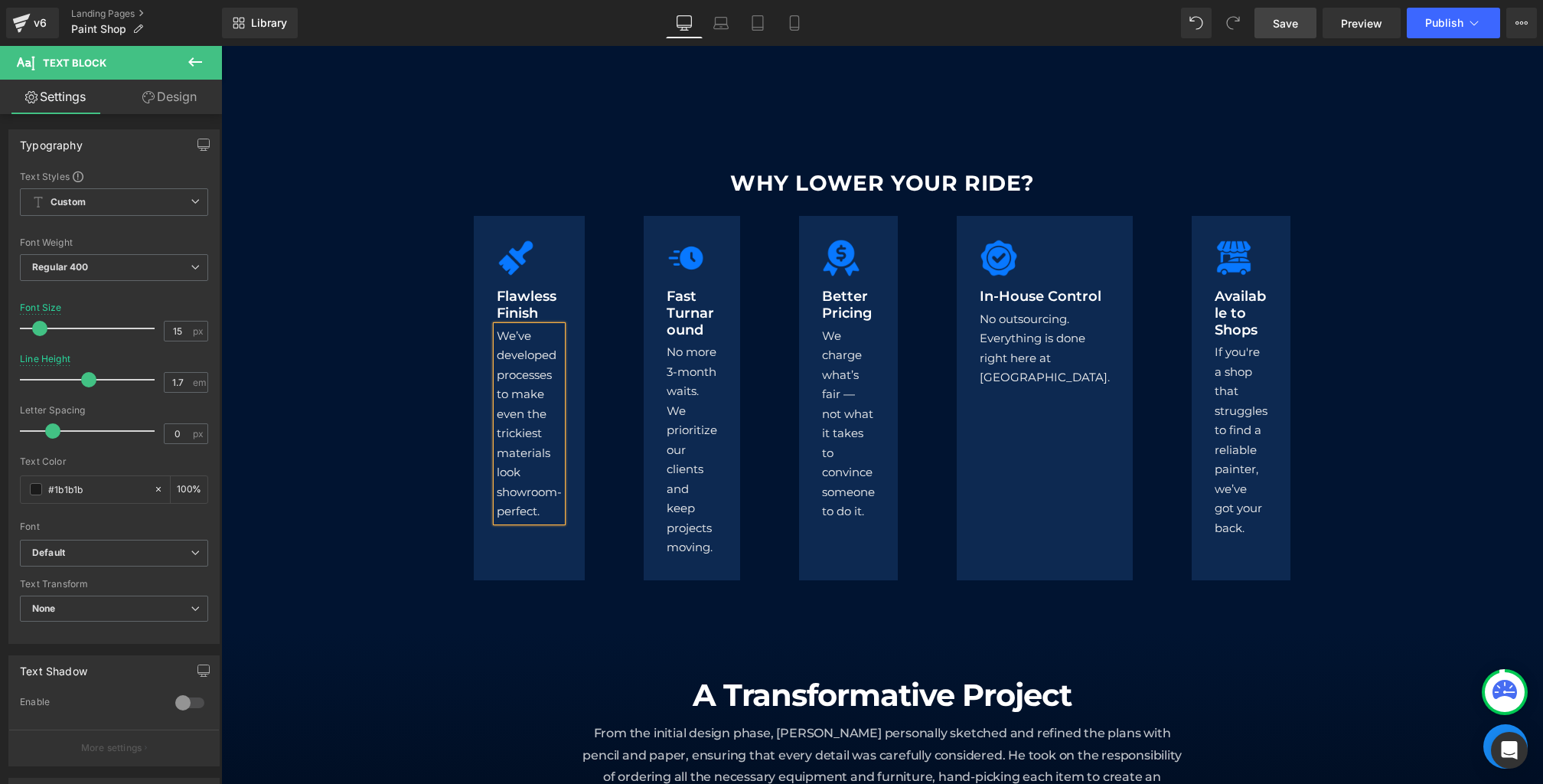
click at [1281, 30] on span "Save" at bounding box center [1286, 23] width 25 height 16
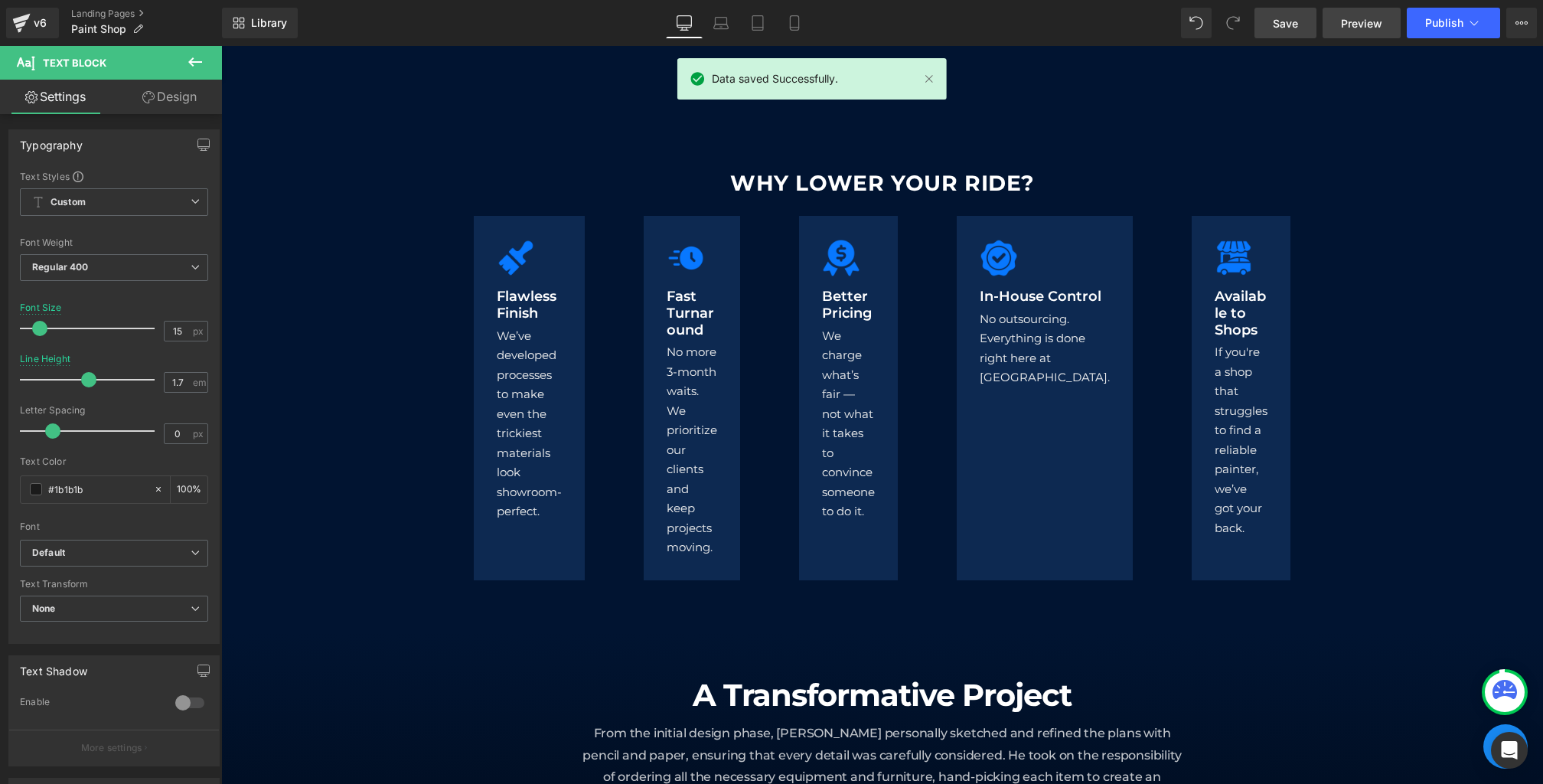
click at [1351, 21] on span "Preview" at bounding box center [1362, 23] width 41 height 16
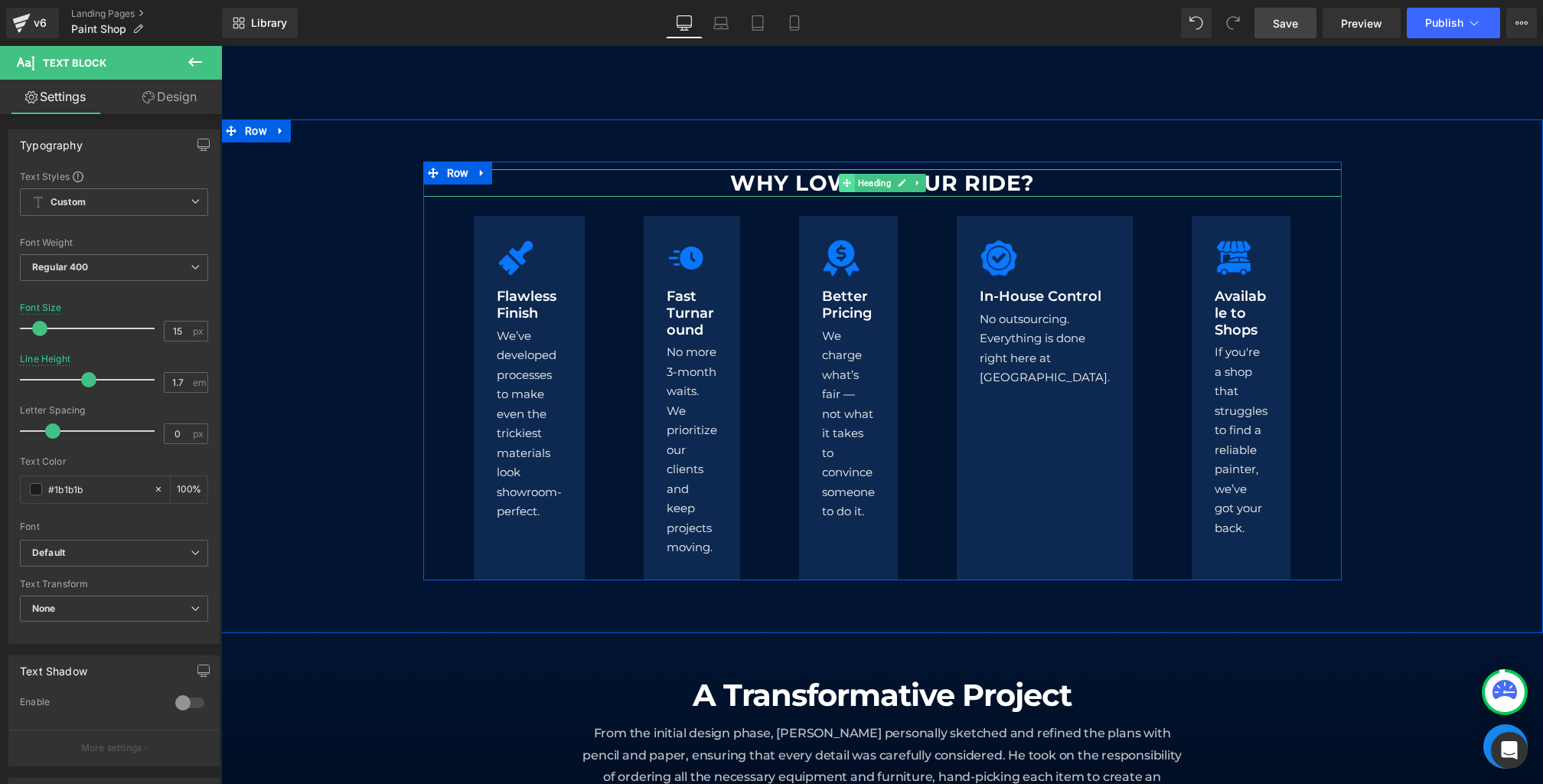
click at [842, 185] on icon at bounding box center [846, 183] width 9 height 10
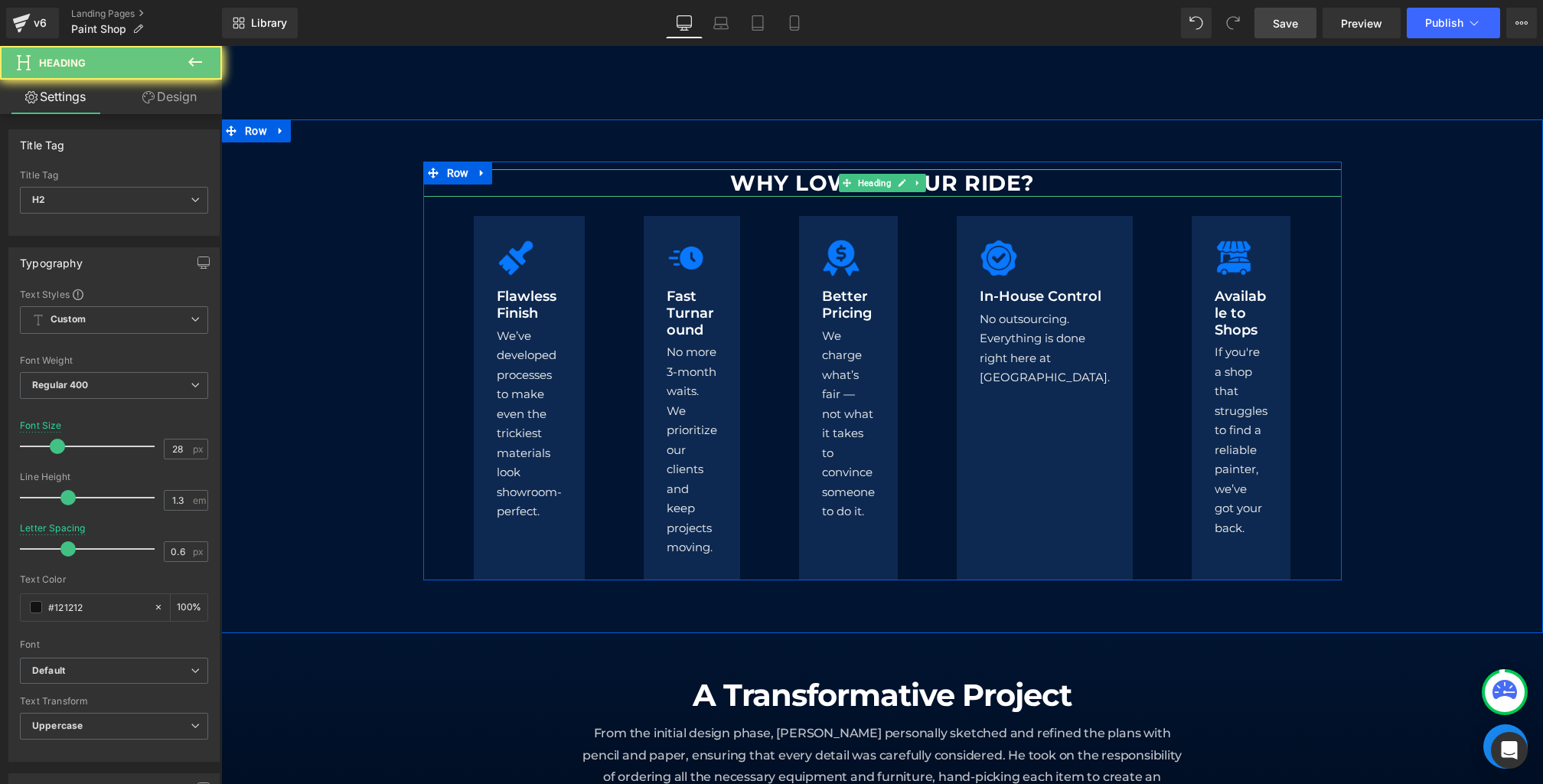
click at [1075, 188] on h2 "WHY LOWER YOUR RIDE?" at bounding box center [882, 183] width 919 height 28
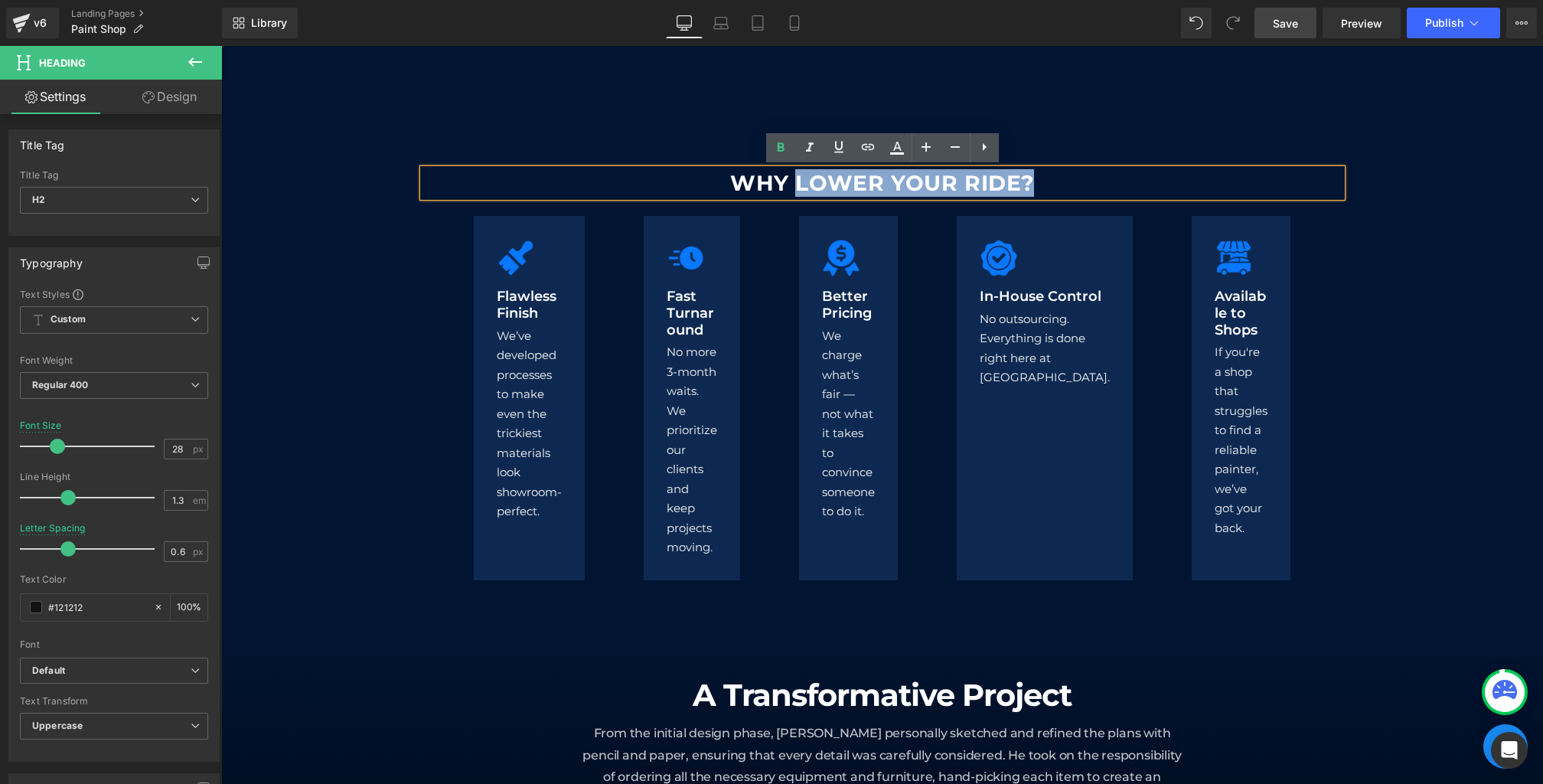
drag, startPoint x: 1106, startPoint y: 188, endPoint x: 795, endPoint y: 179, distance: 311.1
click at [795, 179] on h2 "WHY LOWER YOUR RIDE?" at bounding box center [882, 183] width 919 height 28
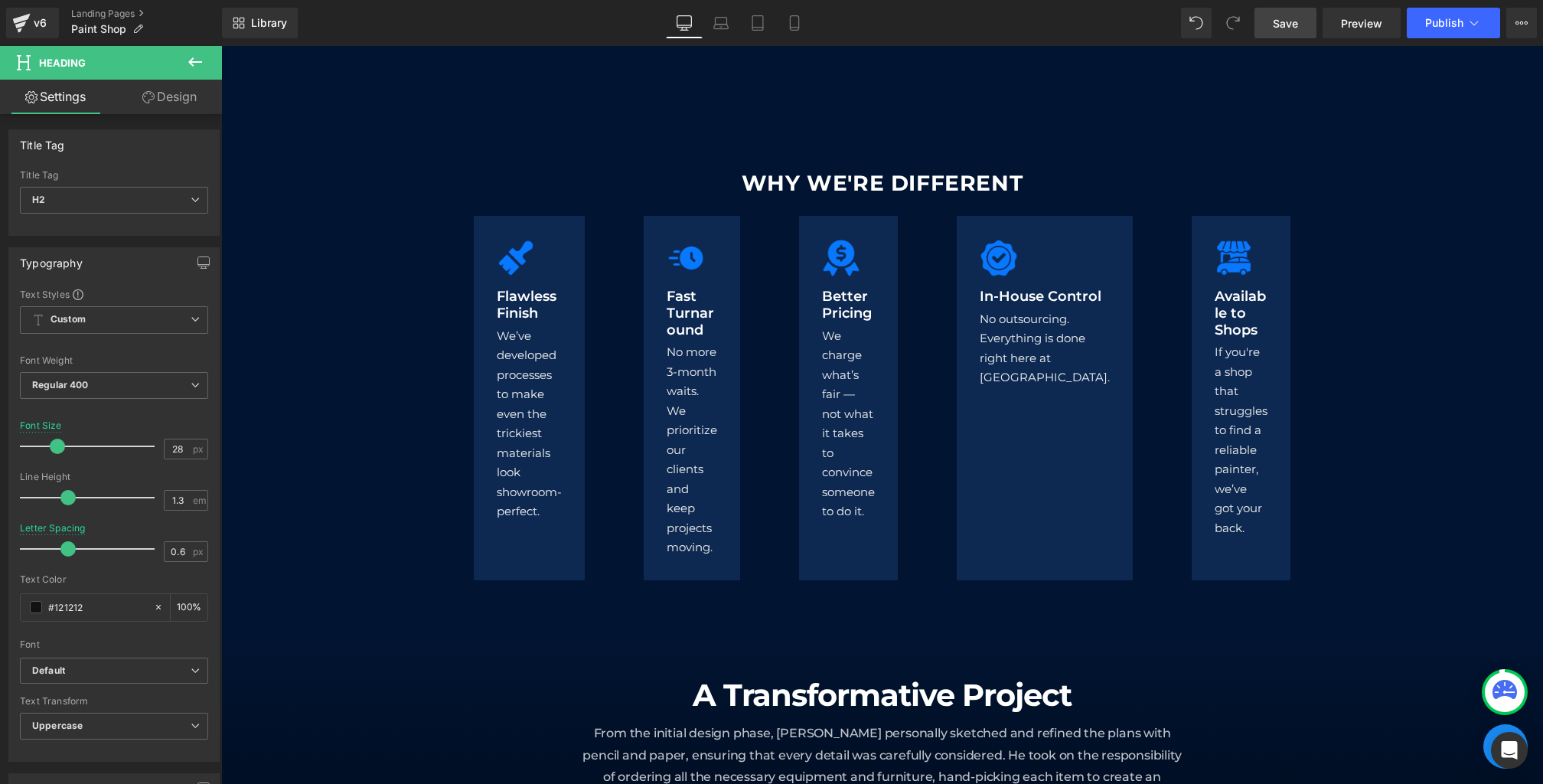
click at [1281, 29] on span "Save" at bounding box center [1286, 23] width 25 height 16
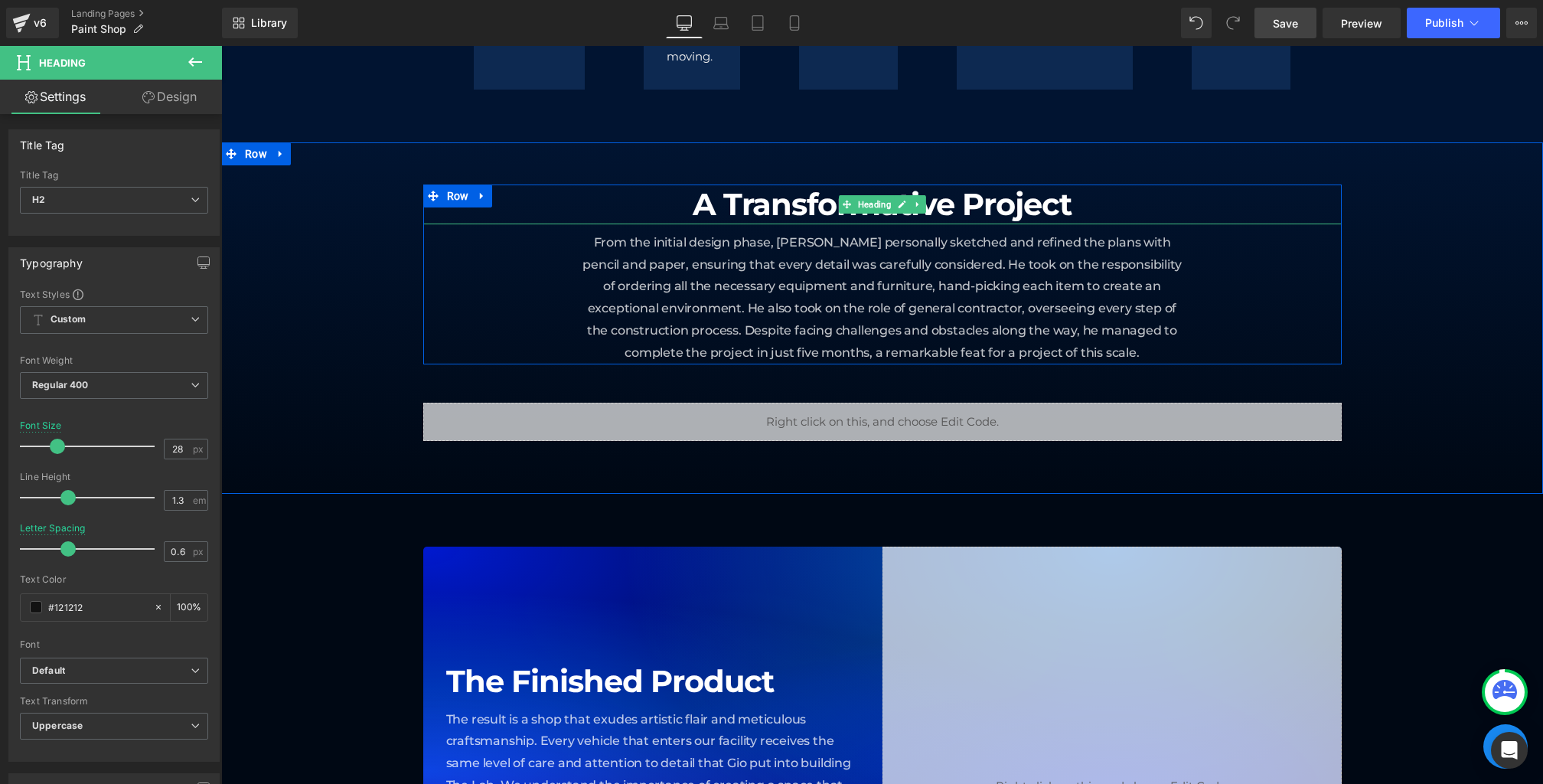
scroll to position [1899, 0]
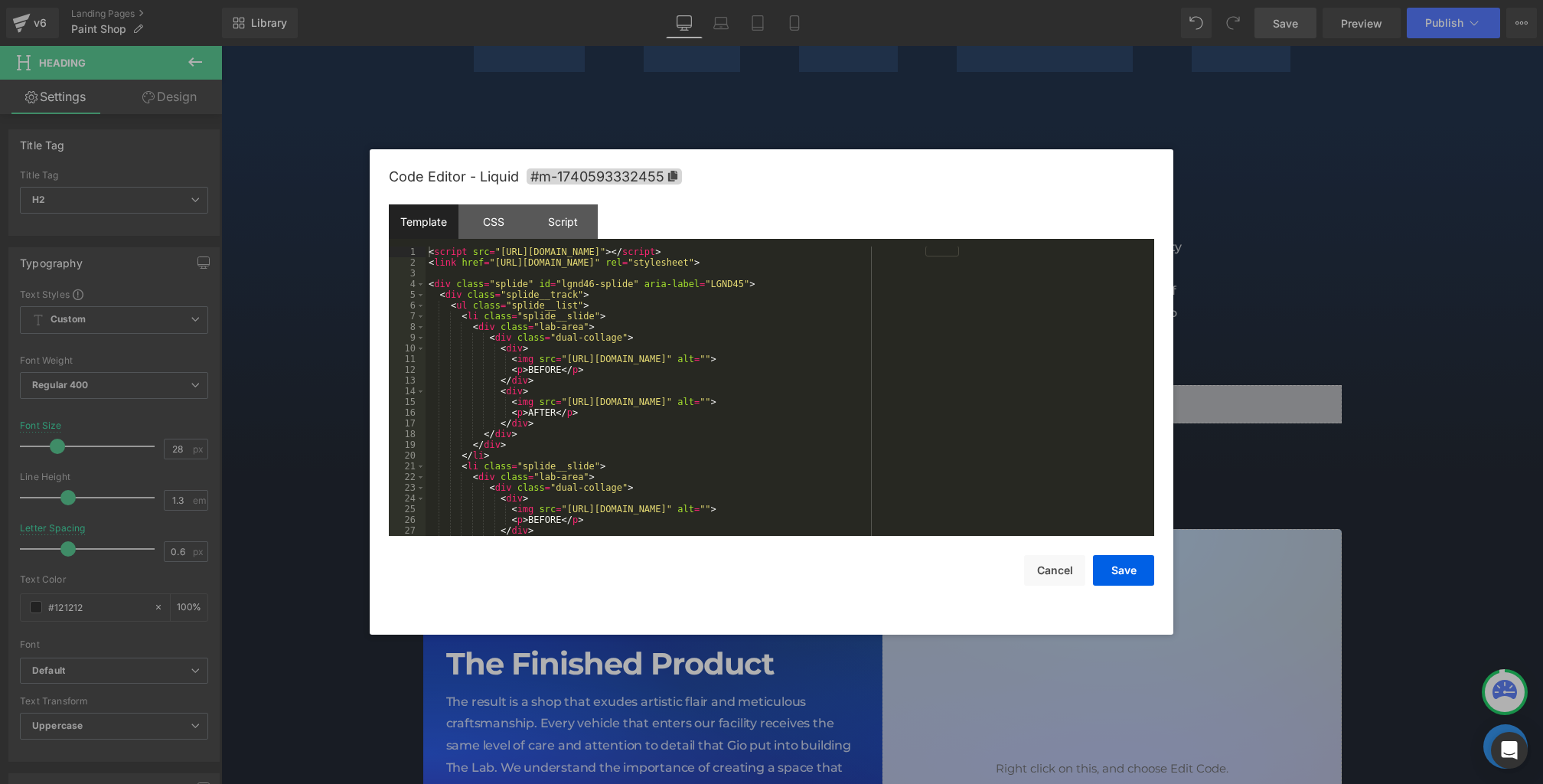
click at [548, 0] on div "Heading You are previewing how the will restyle your page. You can not edit Ele…" at bounding box center [772, 0] width 1543 height 0
click at [1056, 588] on div "Code Editor - Liquid #m-1740593332455 Template CSS Script Data 1 2 3 4 5 6 7 8 …" at bounding box center [772, 392] width 766 height 485
click at [1047, 572] on button "Cancel" at bounding box center [1055, 570] width 61 height 31
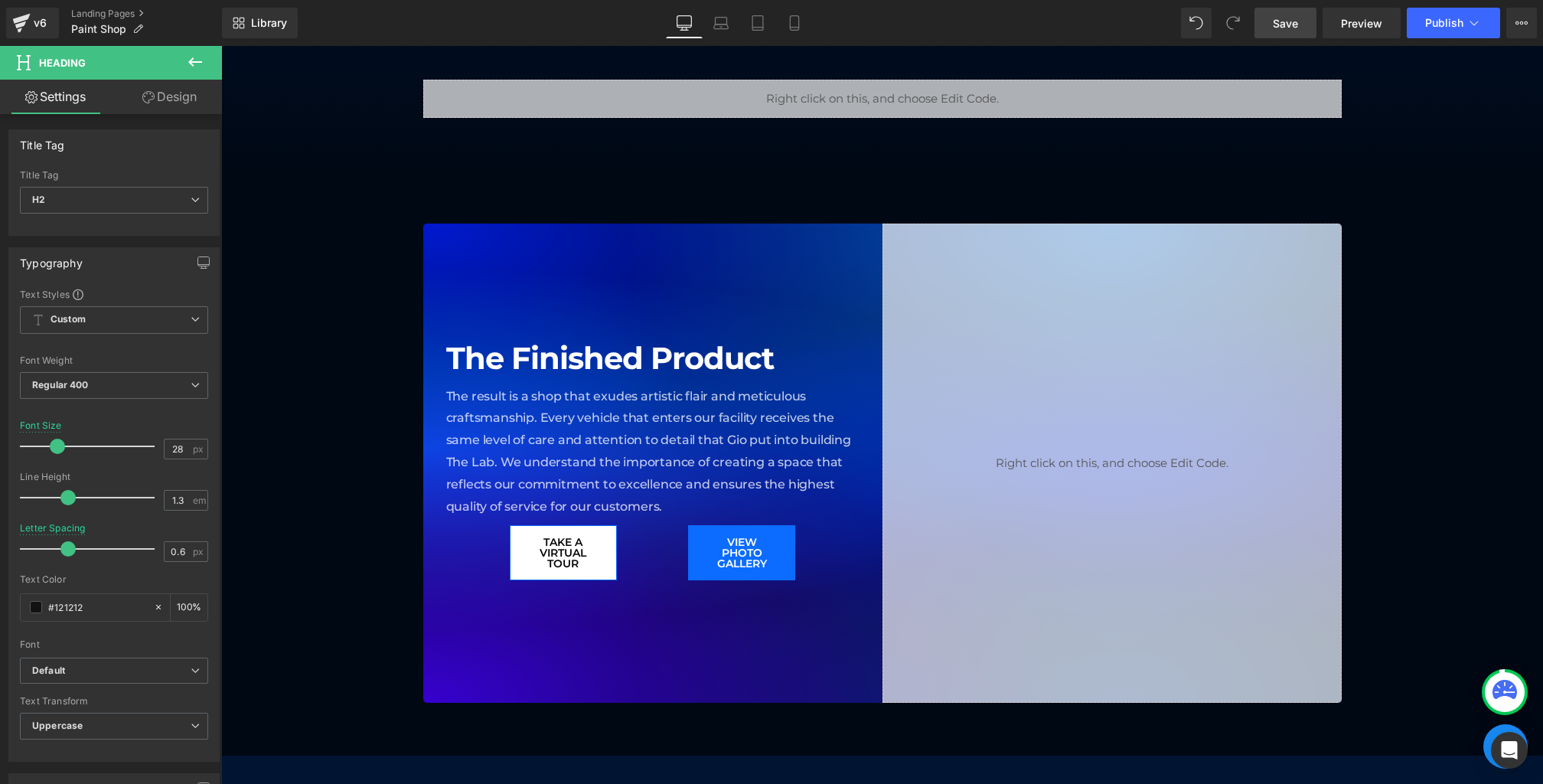
scroll to position [2189, 0]
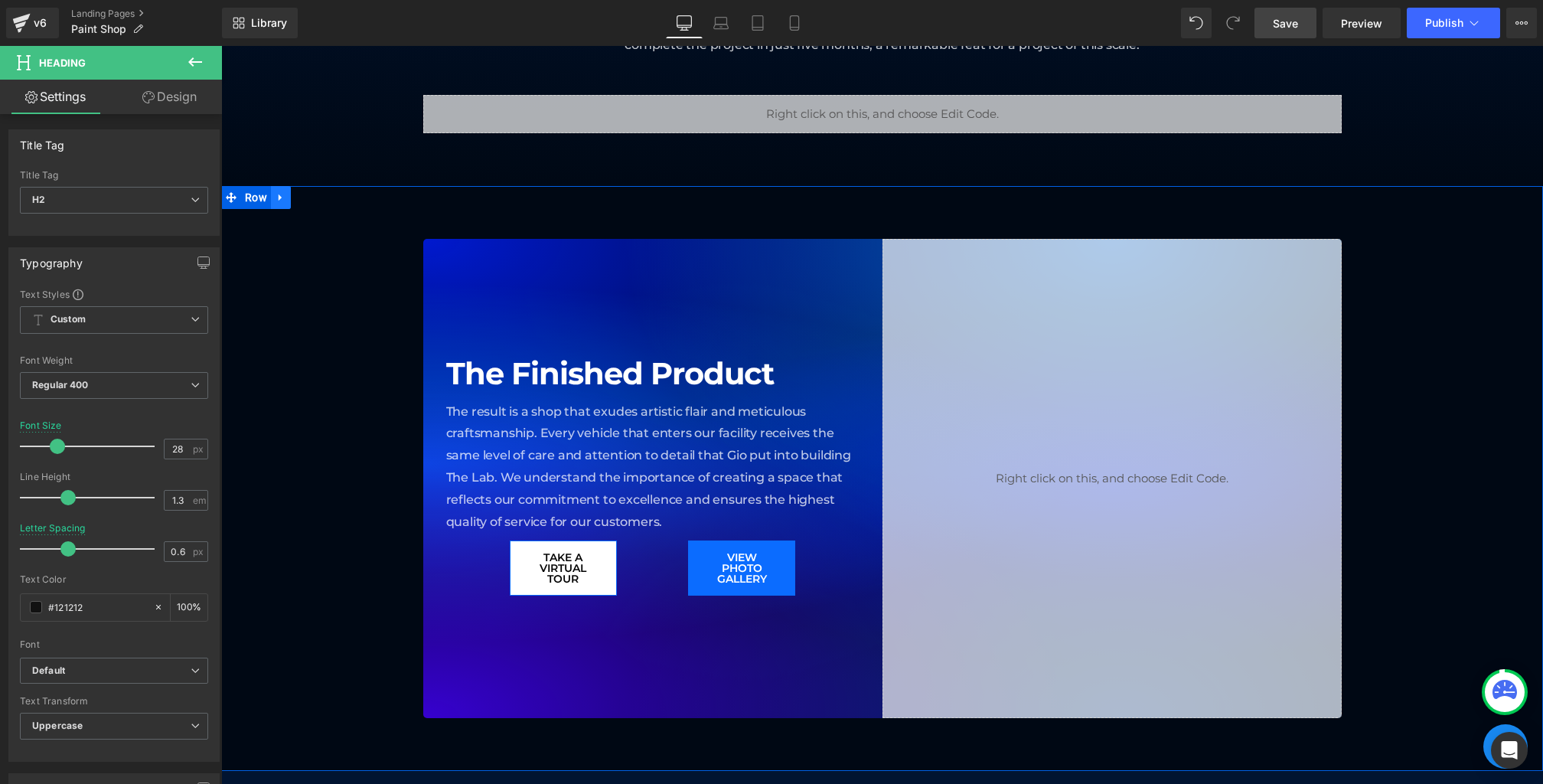
click at [284, 200] on icon at bounding box center [281, 197] width 10 height 11
click at [320, 199] on icon at bounding box center [321, 197] width 10 height 10
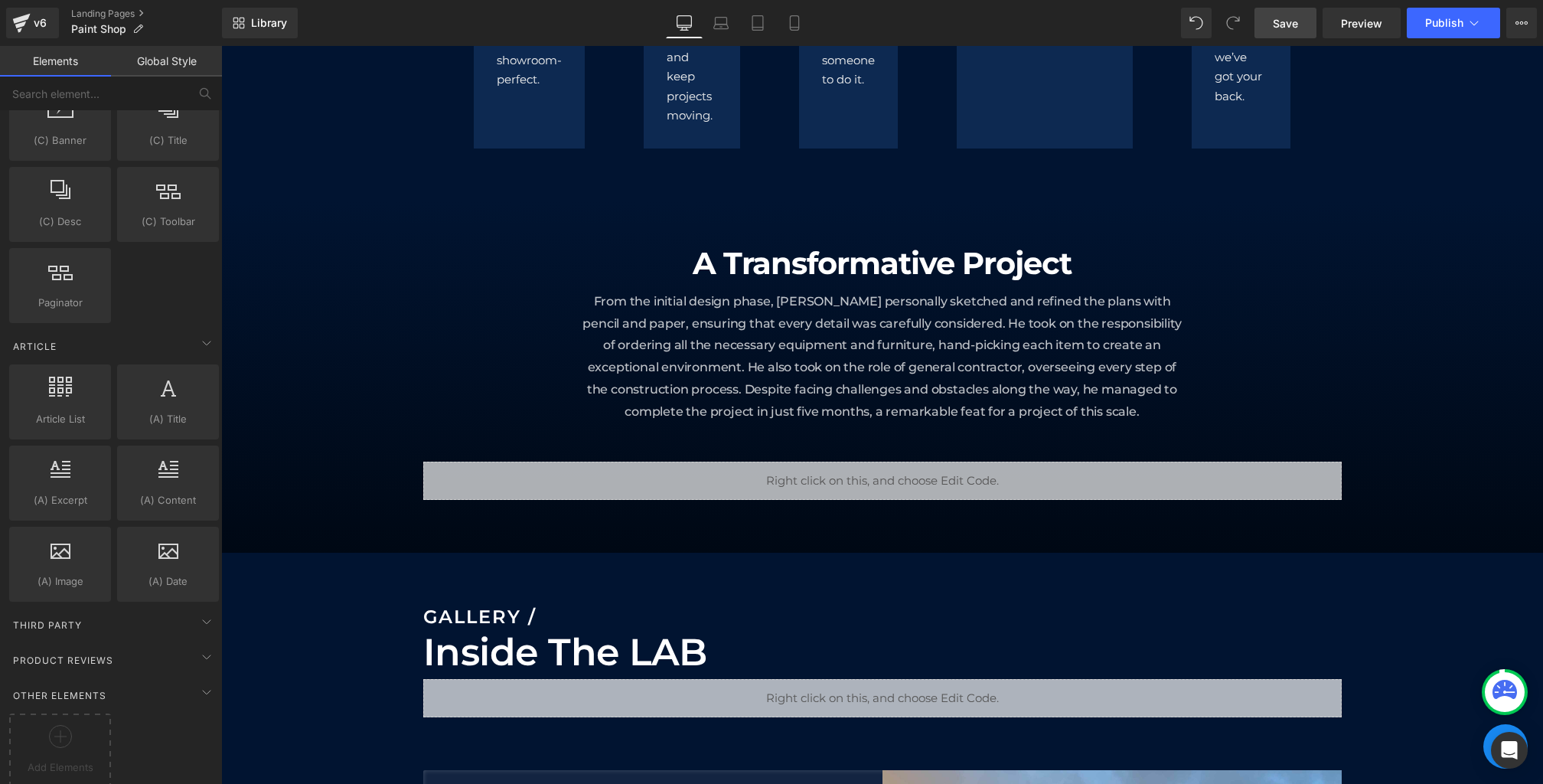
scroll to position [1837, 0]
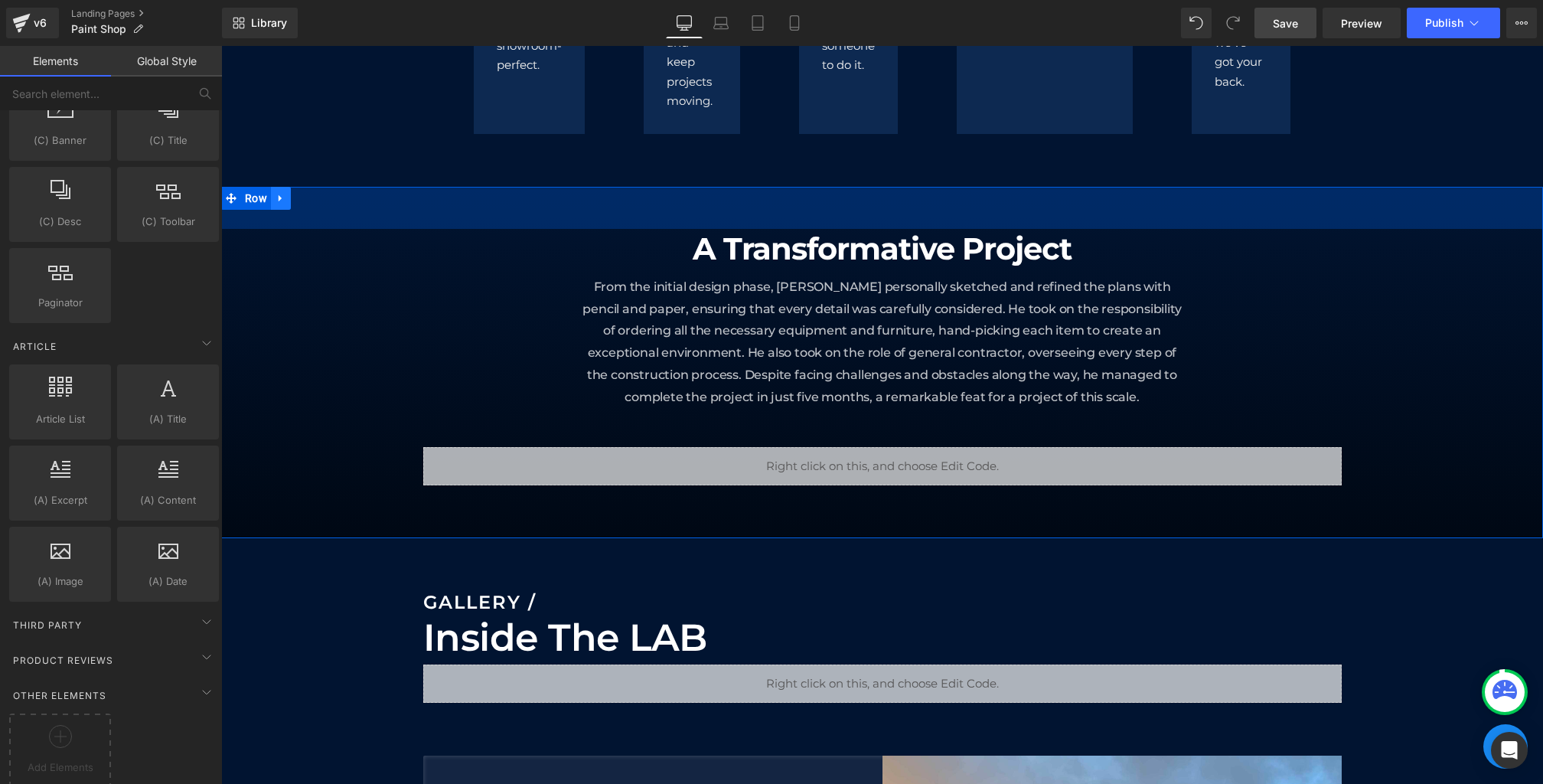
click at [288, 203] on link at bounding box center [281, 198] width 20 height 23
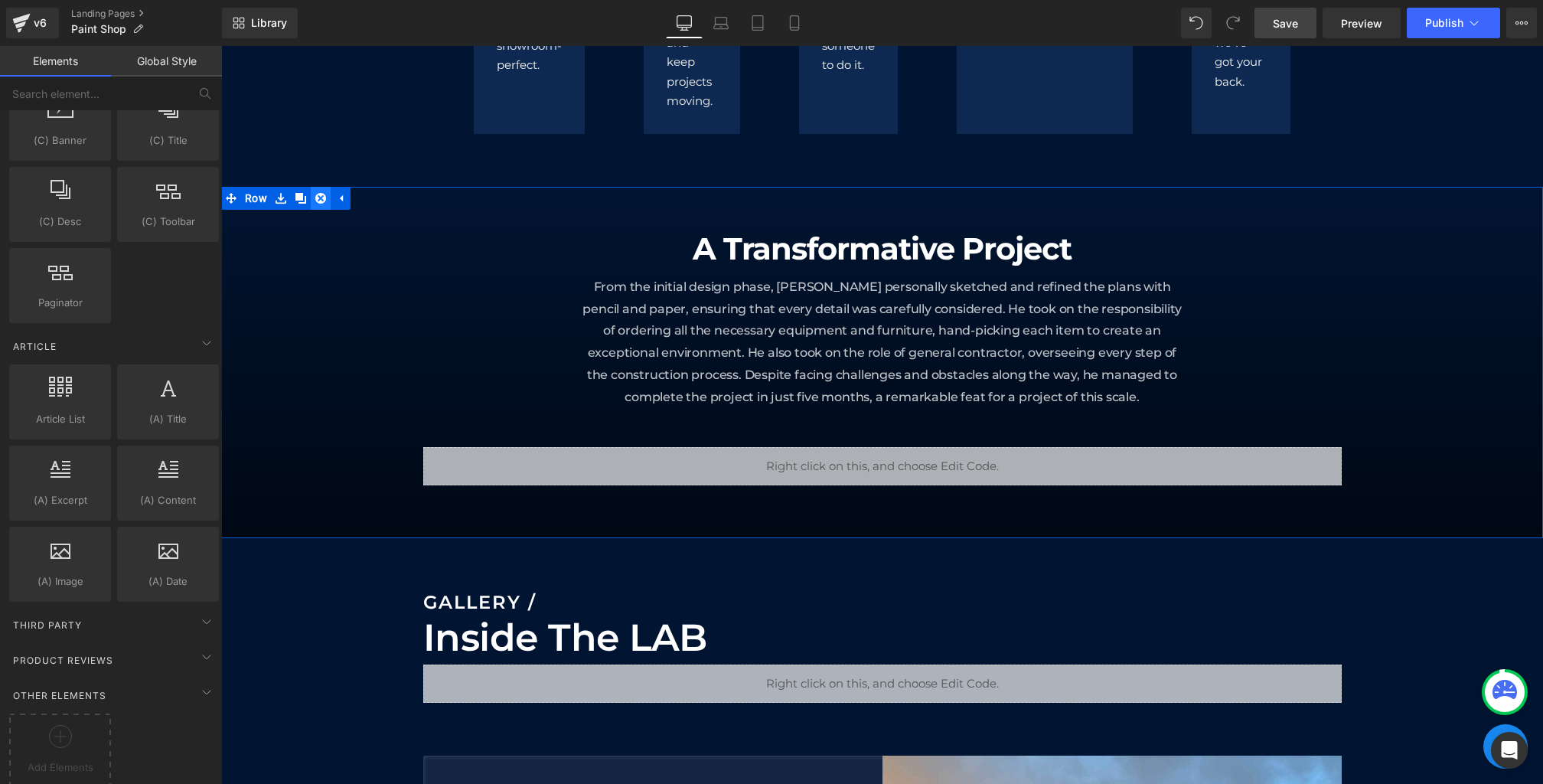
click at [317, 203] on icon at bounding box center [321, 198] width 10 height 11
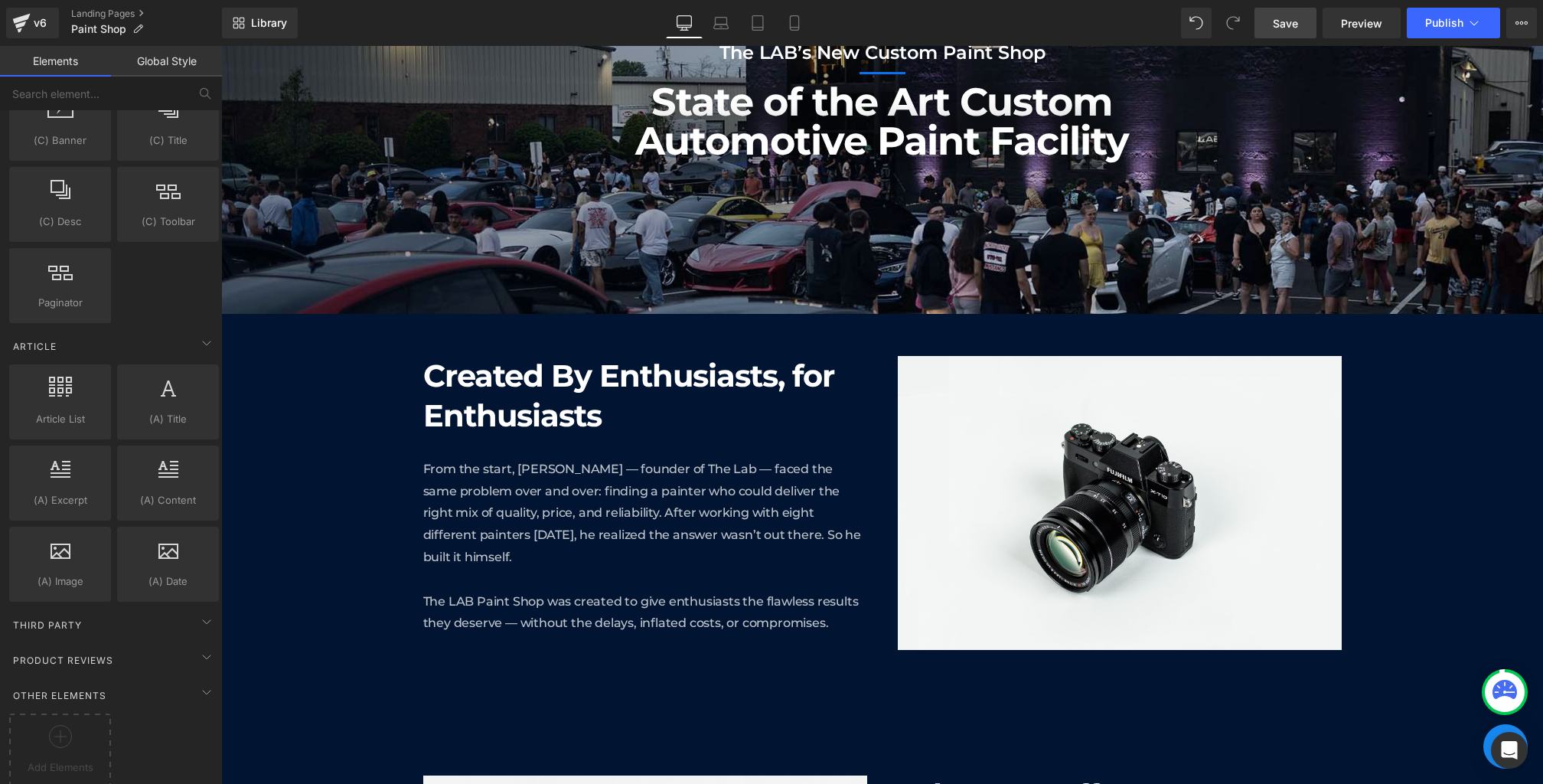
scroll to position [199, 0]
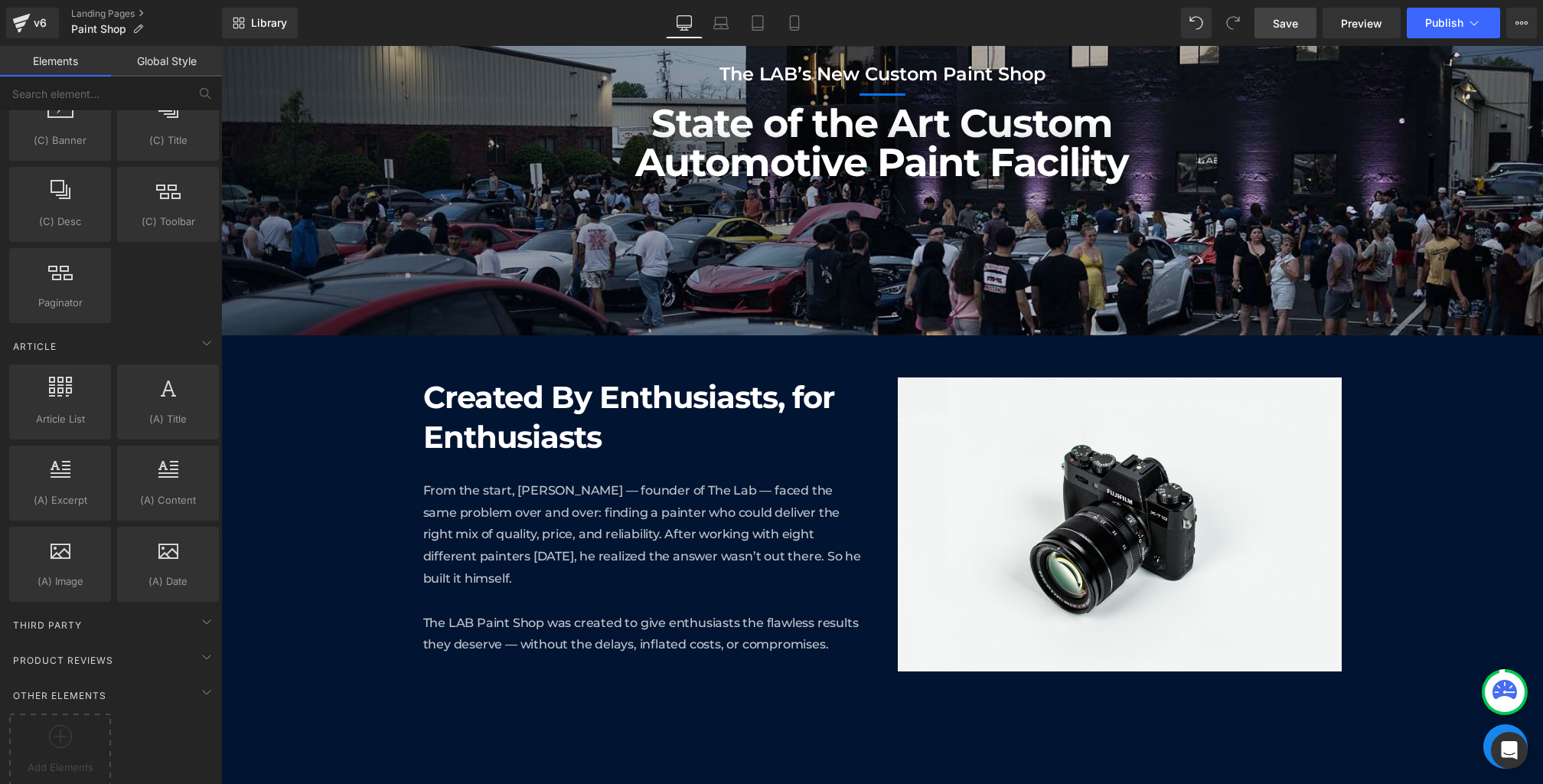
click at [1282, 24] on span "Save" at bounding box center [1286, 23] width 25 height 16
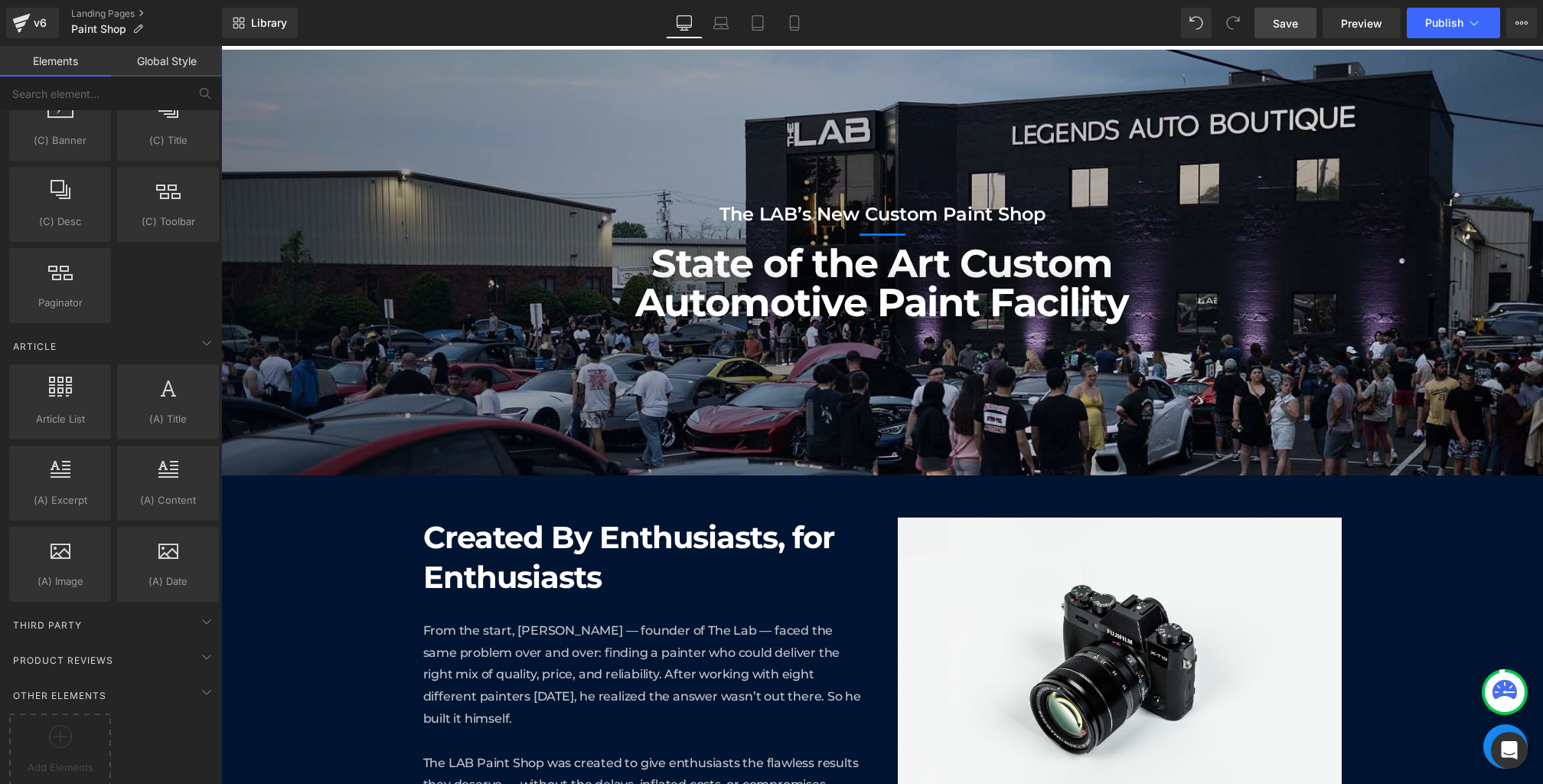
scroll to position [0, 0]
